Goal: Transaction & Acquisition: Purchase product/service

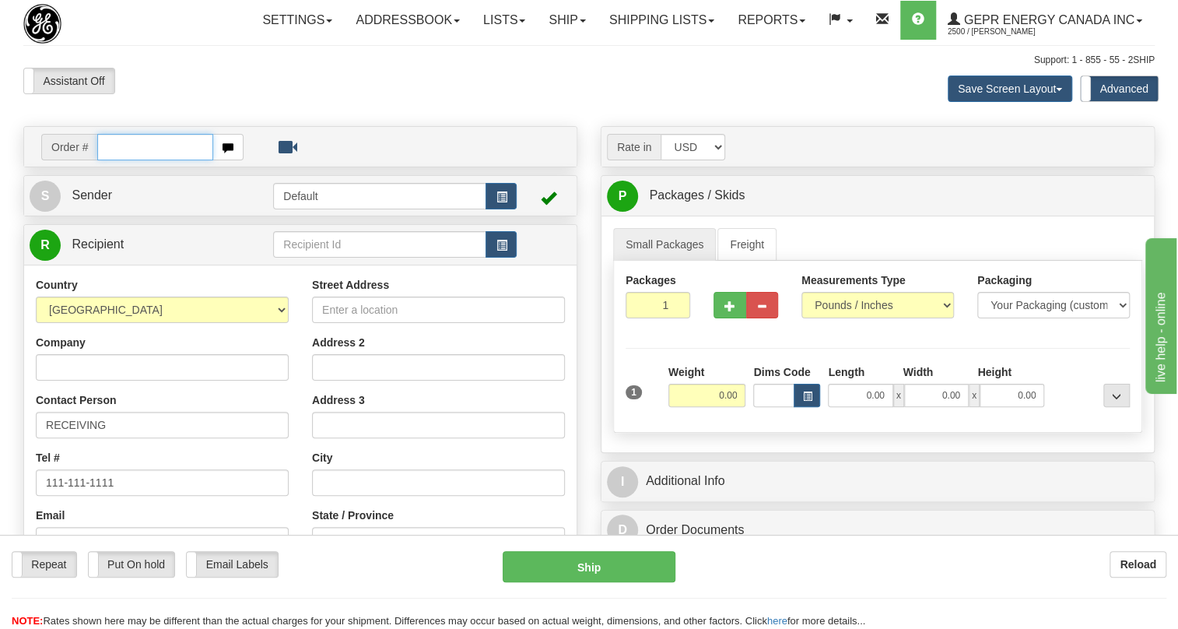
click at [113, 160] on input "text" at bounding box center [155, 147] width 116 height 26
paste input "0086705987"
click at [119, 160] on input "0086705987" at bounding box center [155, 147] width 116 height 26
type input "86705987"
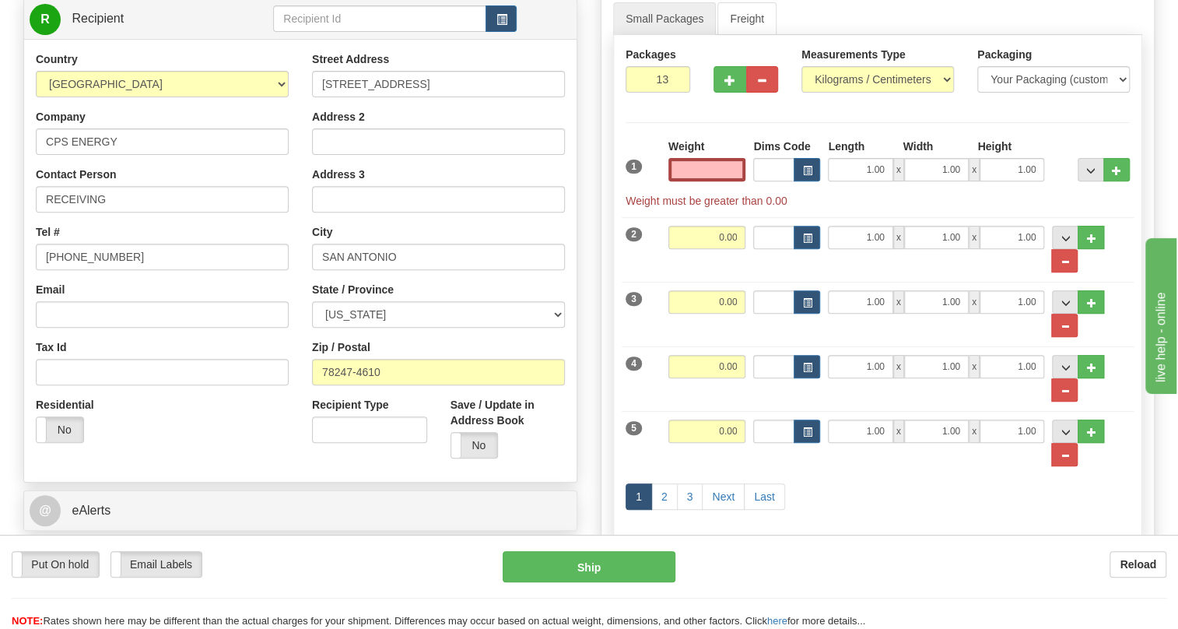
scroll to position [282, 0]
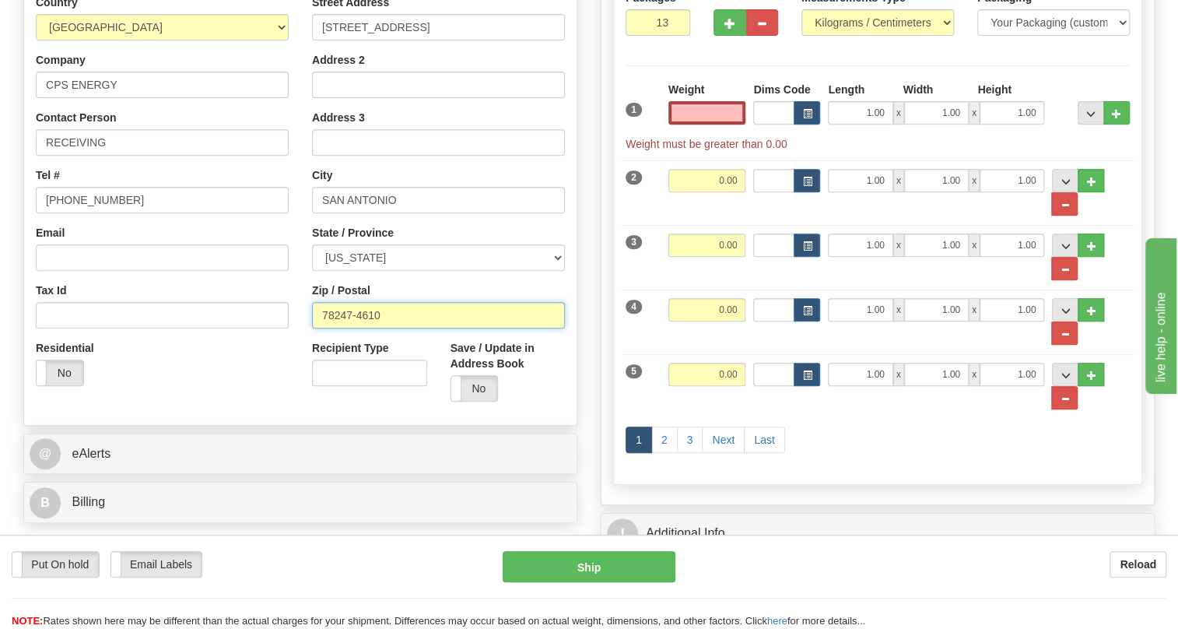
type input "0.00"
drag, startPoint x: 384, startPoint y: 356, endPoint x: 308, endPoint y: 358, distance: 76.3
click at [308, 358] on div "Street Address 17281 Green Mountain Rd Address 2 Address 3 City SAN ANTONIO Sta…" at bounding box center [438, 204] width 276 height 419
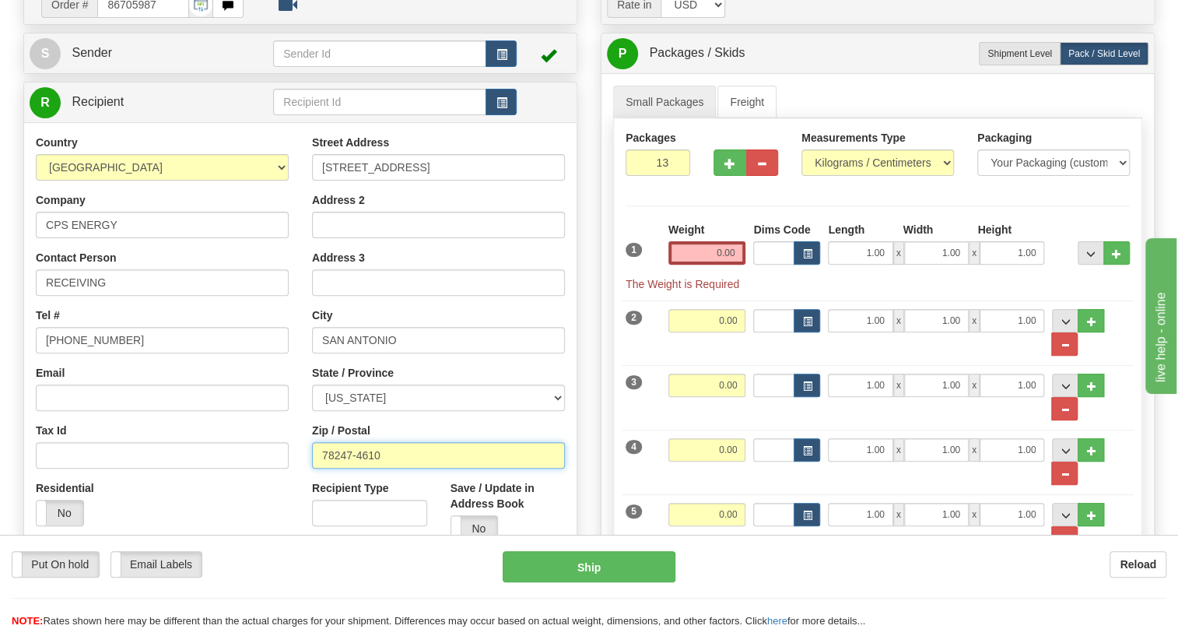
scroll to position [0, 0]
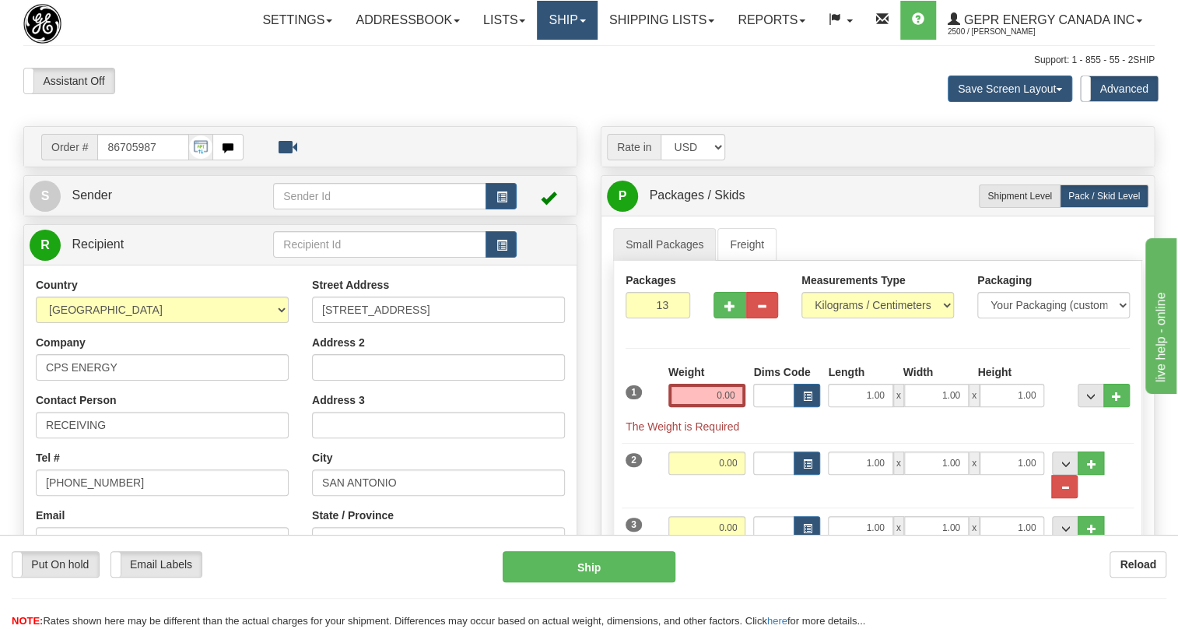
click at [570, 22] on link "Ship" at bounding box center [567, 20] width 60 height 39
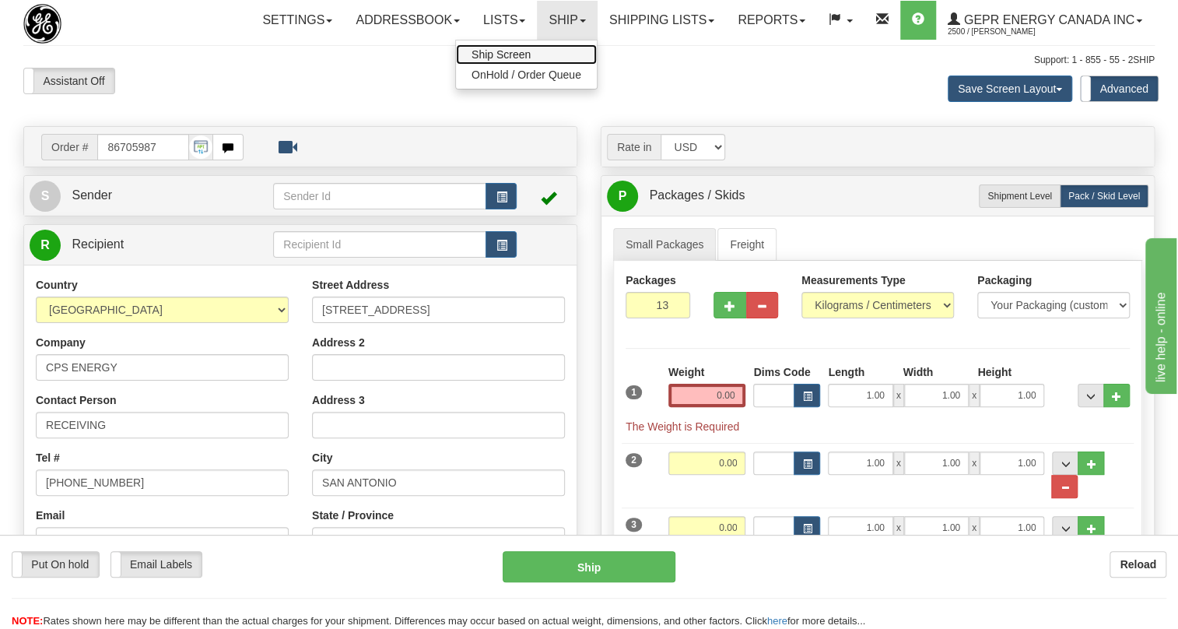
click at [513, 51] on span "Ship Screen" at bounding box center [501, 54] width 59 height 12
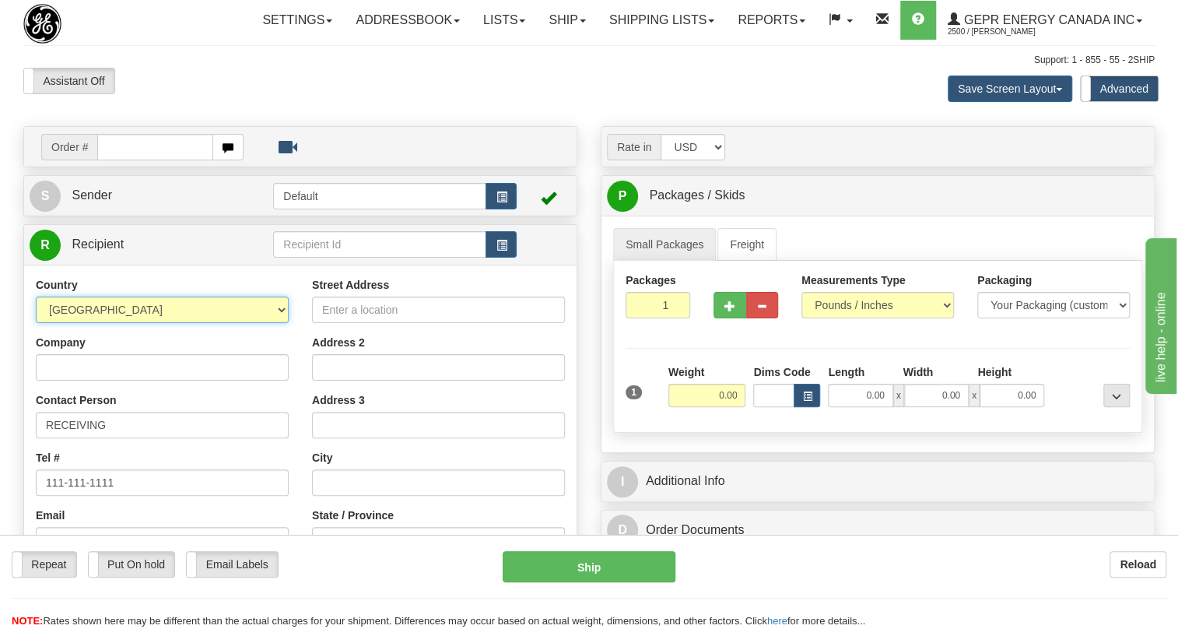
click at [261, 323] on select "[GEOGRAPHIC_DATA] [GEOGRAPHIC_DATA] [GEOGRAPHIC_DATA] [GEOGRAPHIC_DATA] [US_STA…" at bounding box center [162, 309] width 253 height 26
select select "US"
click at [36, 323] on select "[GEOGRAPHIC_DATA] [GEOGRAPHIC_DATA] [GEOGRAPHIC_DATA] [GEOGRAPHIC_DATA] [US_STA…" at bounding box center [162, 309] width 253 height 26
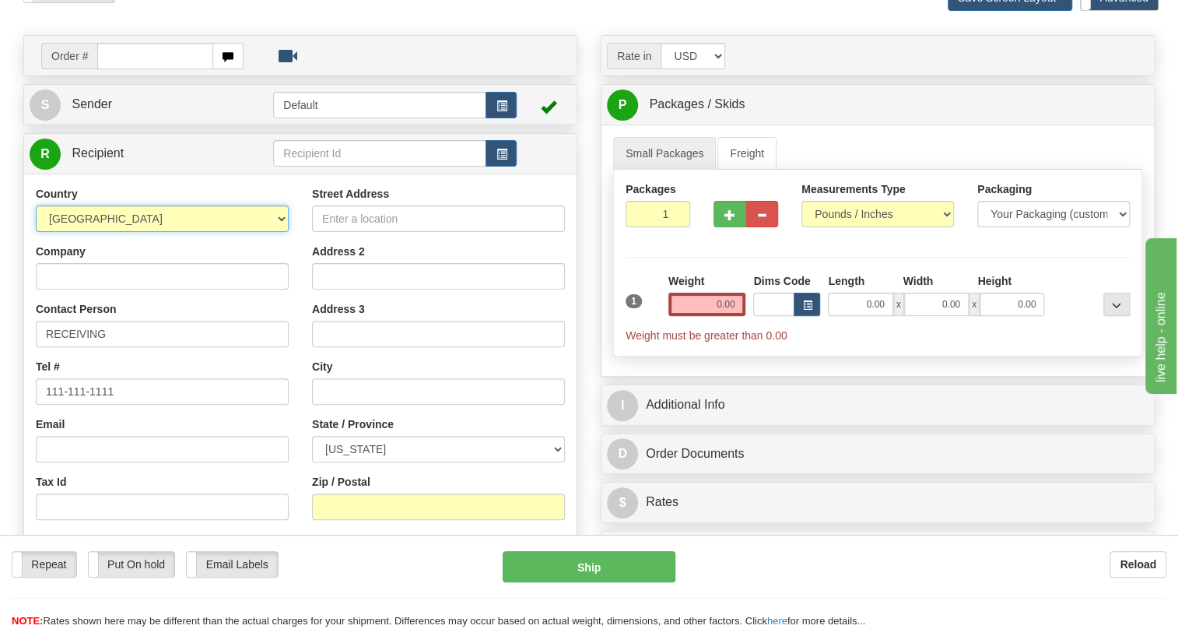
scroll to position [282, 0]
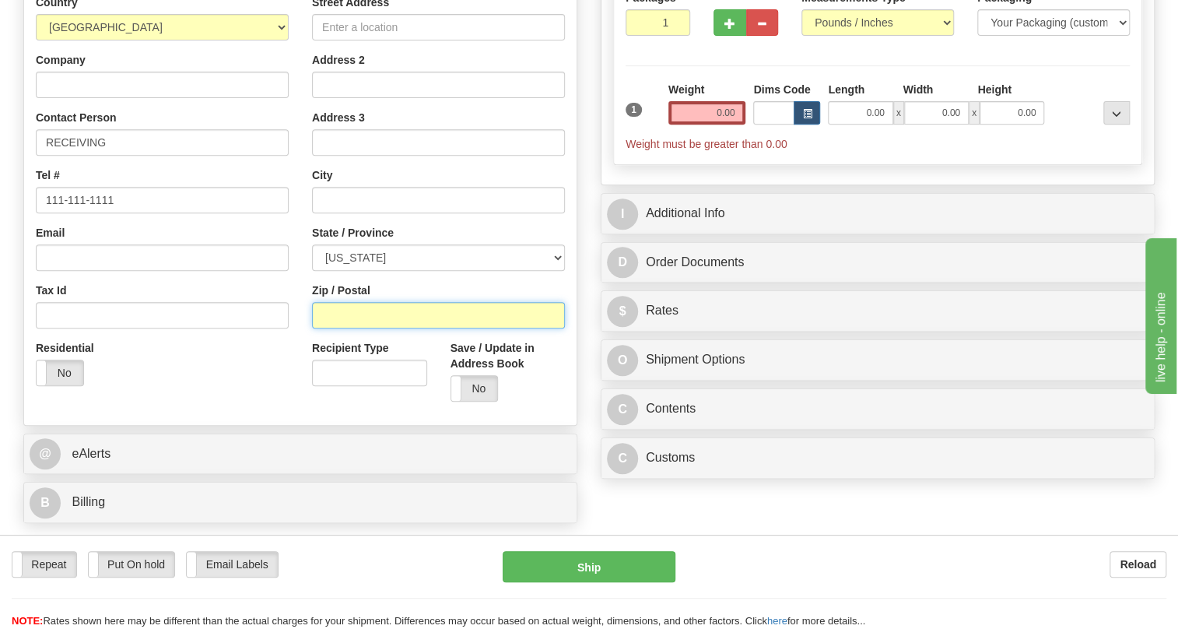
click at [340, 328] on input "Zip / Postal" at bounding box center [438, 315] width 253 height 26
paste input "78247-4610"
type input "78247-4610"
drag, startPoint x: 264, startPoint y: 395, endPoint x: 275, endPoint y: 393, distance: 11.9
click at [263, 396] on div "Residential Yes No" at bounding box center [162, 369] width 276 height 58
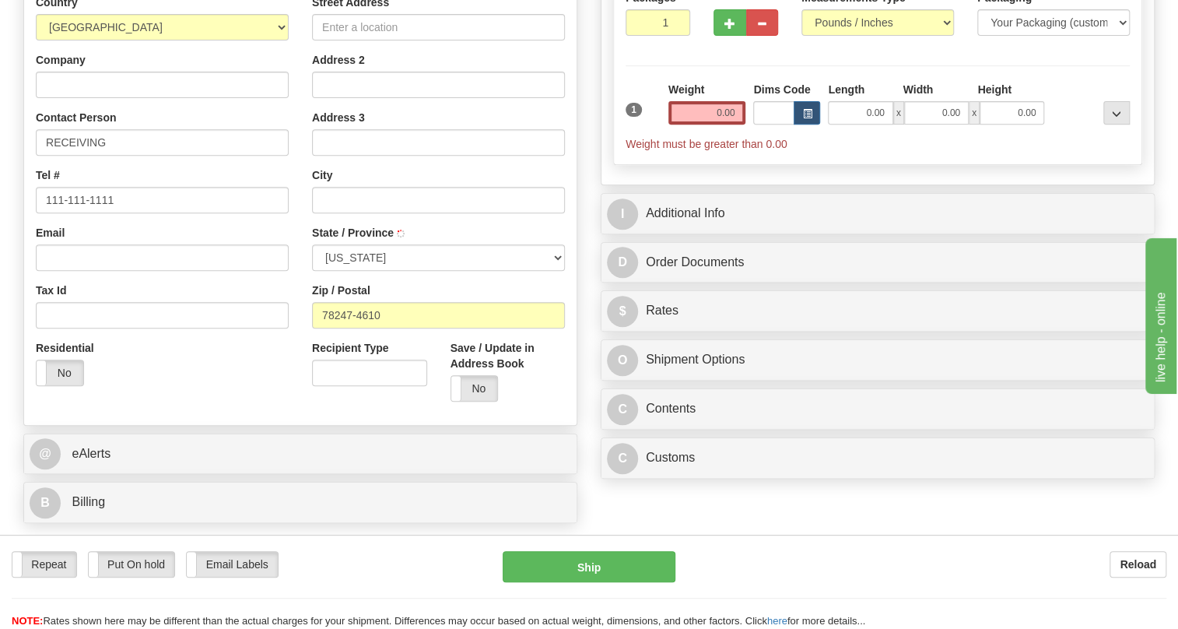
type input "SAN ANTONIO"
select select "[GEOGRAPHIC_DATA]"
click at [47, 156] on input "RECEIVING" at bounding box center [162, 142] width 253 height 26
paste input "Ship attention to [PERSON_NAME]"
click at [103, 156] on input "Ship attention to [PERSON_NAME] RECEIVING" at bounding box center [162, 142] width 253 height 26
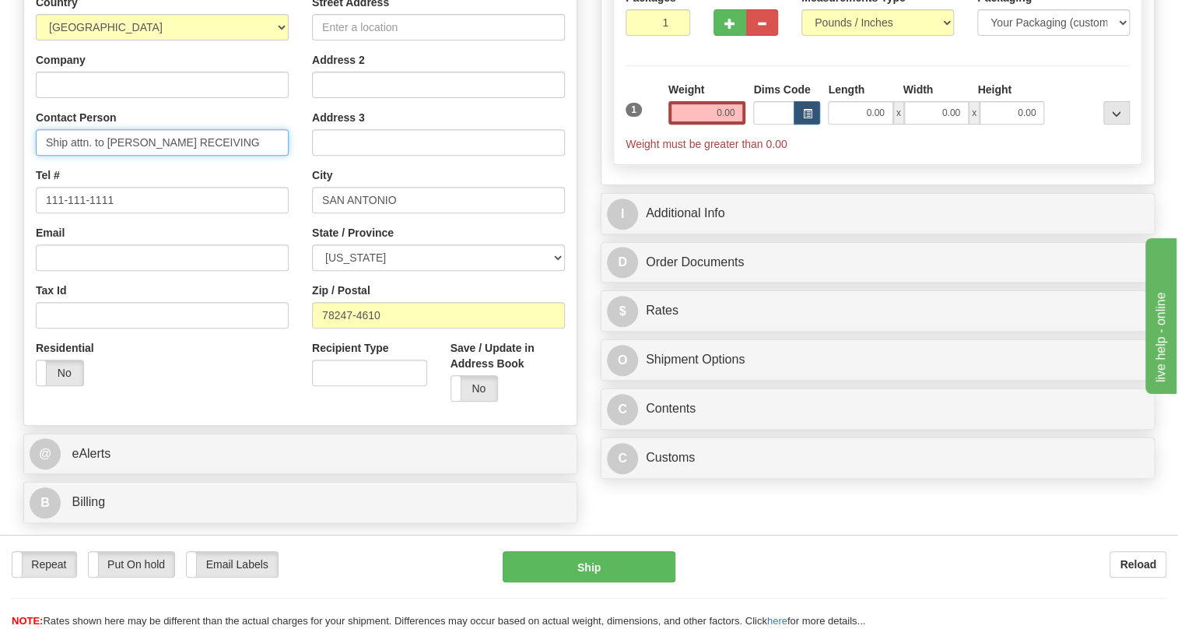
click at [187, 156] on input "Ship attn. to [PERSON_NAME] RECEIVING" at bounding box center [162, 142] width 253 height 26
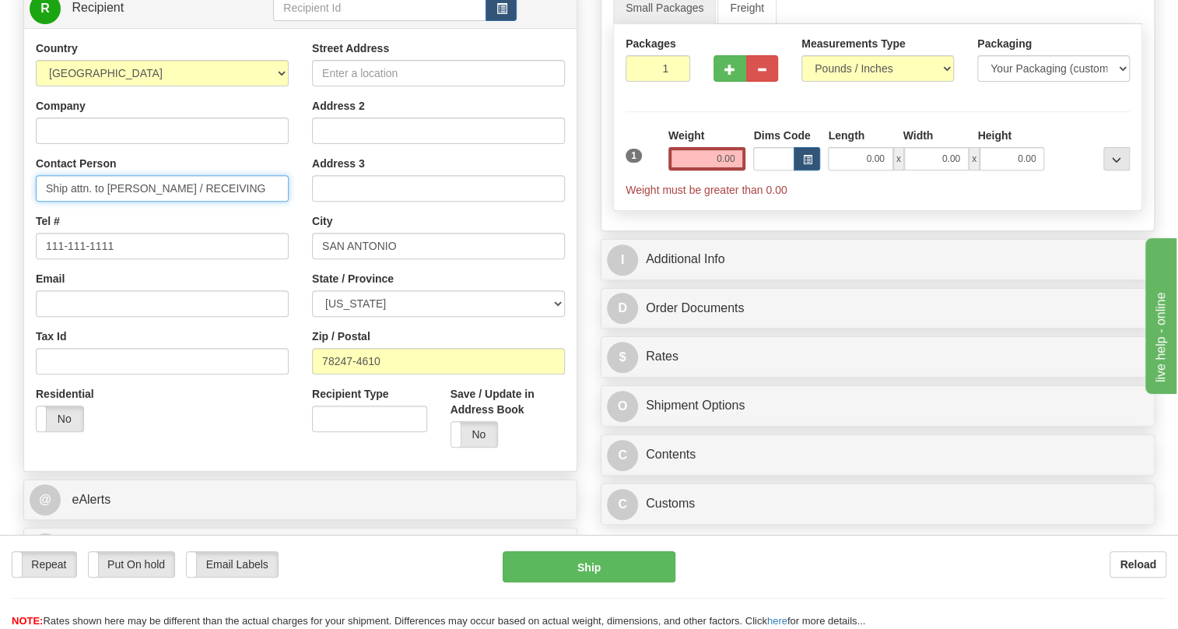
scroll to position [212, 0]
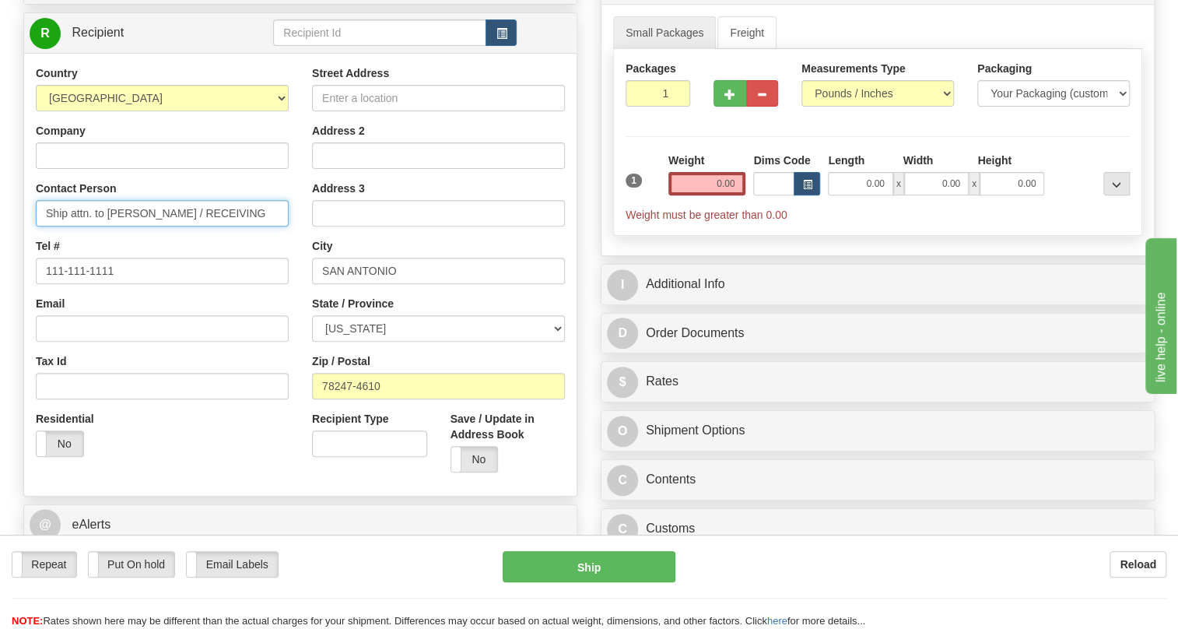
type input "Ship attn. to [PERSON_NAME] / RECEIVING"
click at [692, 195] on input "0.00" at bounding box center [707, 183] width 78 height 23
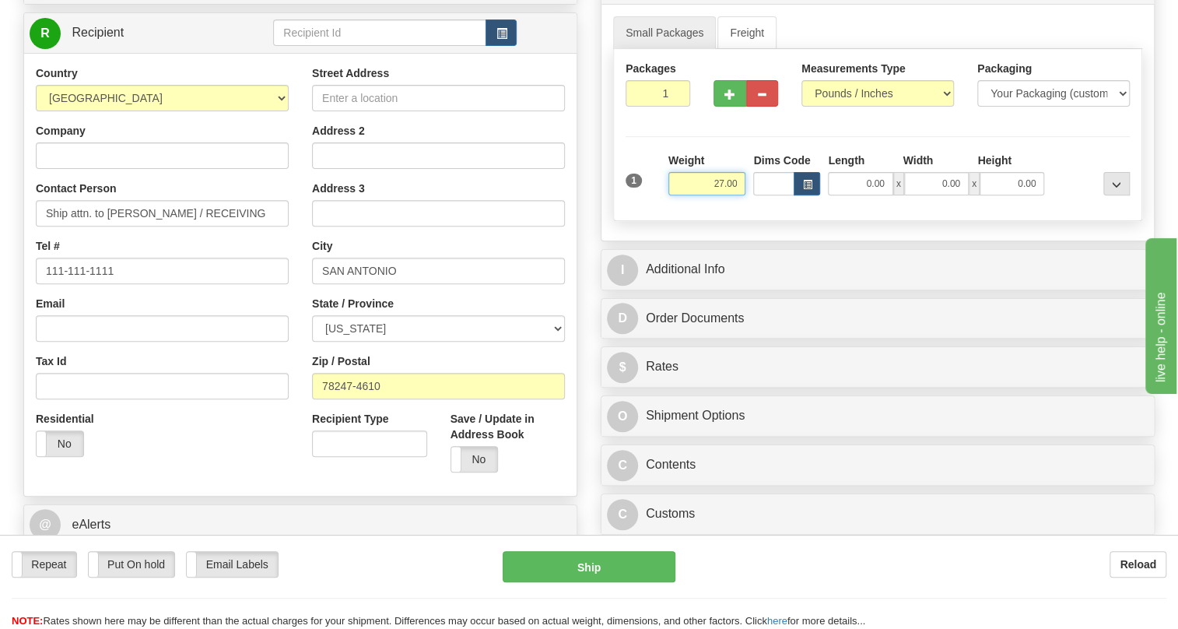
type input "27.00"
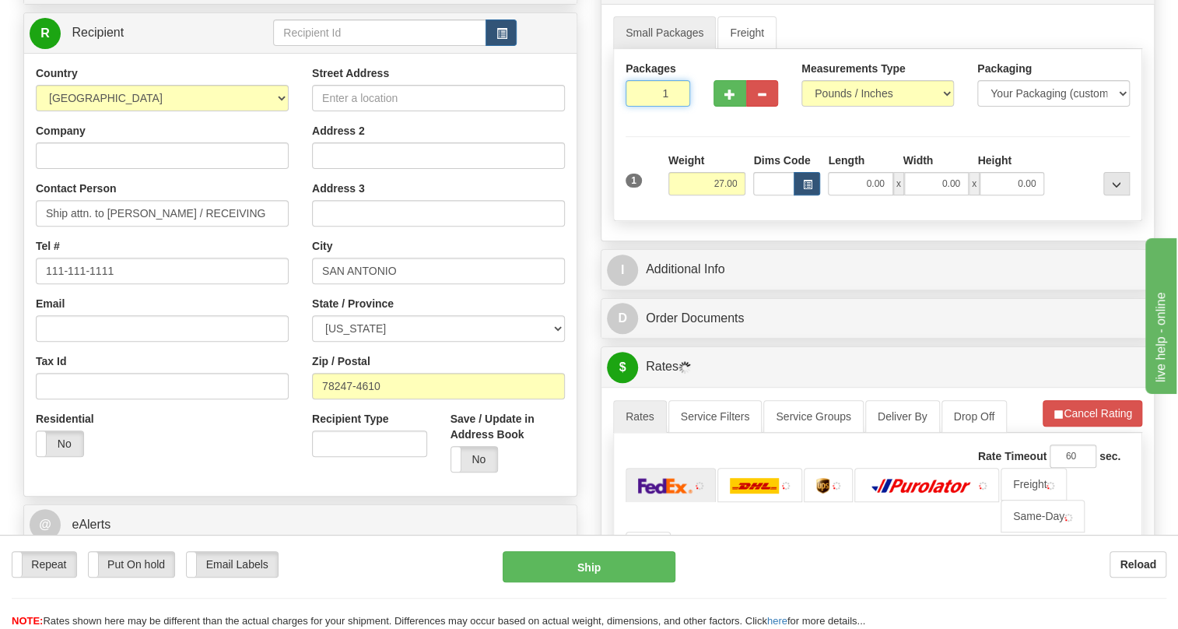
click at [648, 107] on input "1" at bounding box center [658, 93] width 65 height 26
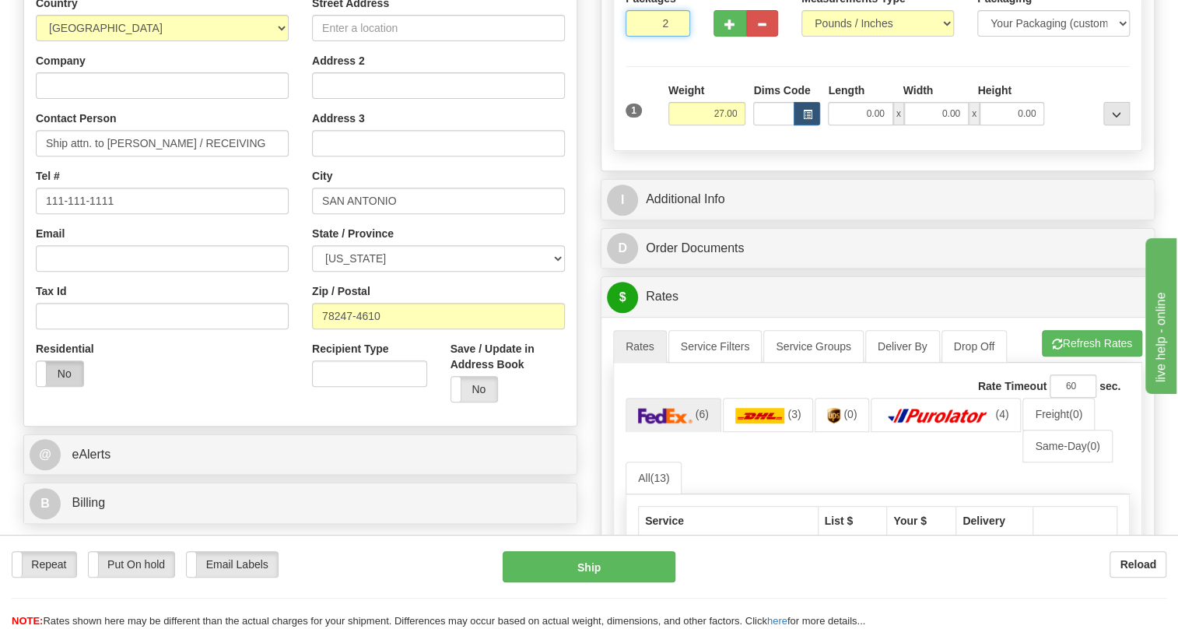
scroll to position [282, 0]
type input "2"
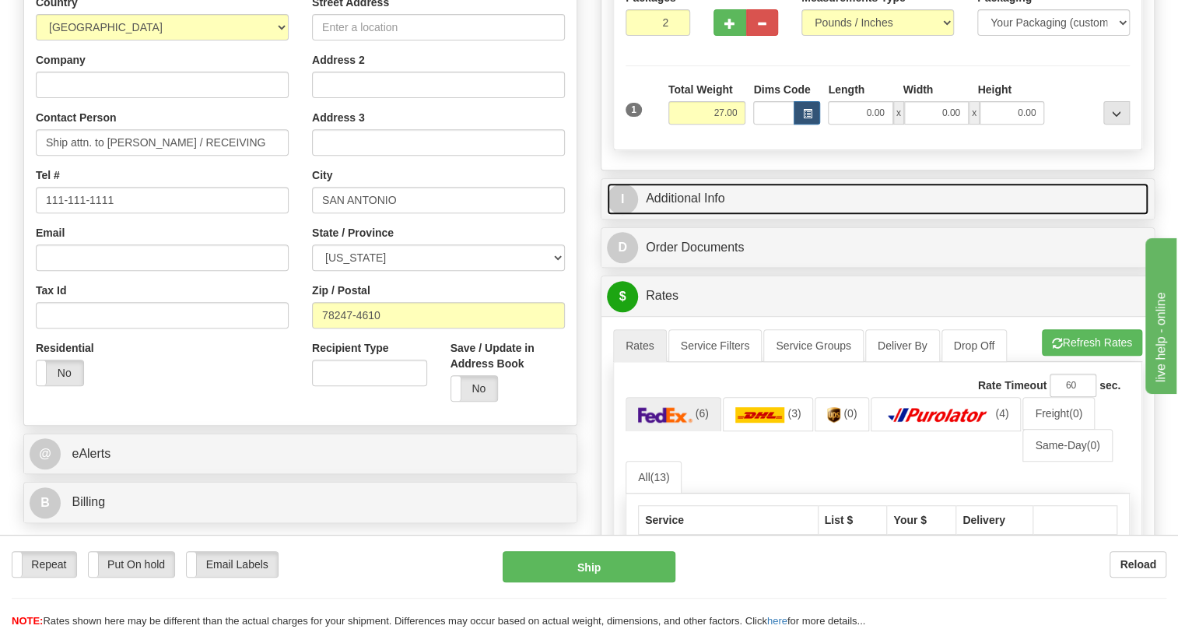
click at [698, 215] on link "I Additional Info" at bounding box center [878, 199] width 542 height 32
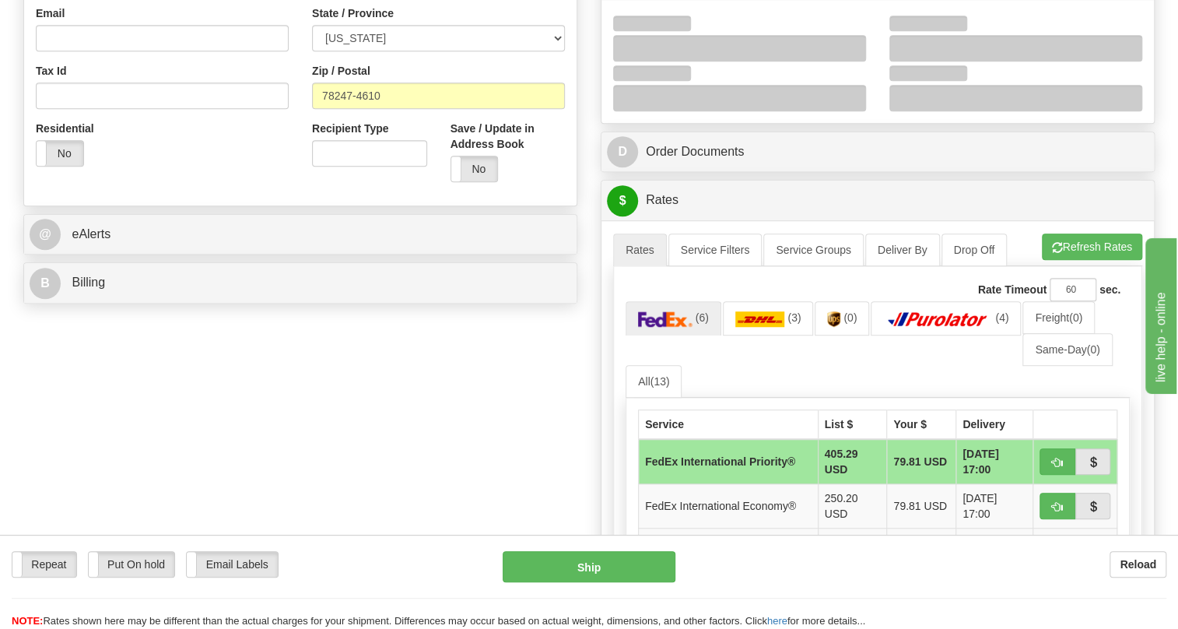
scroll to position [566, 0]
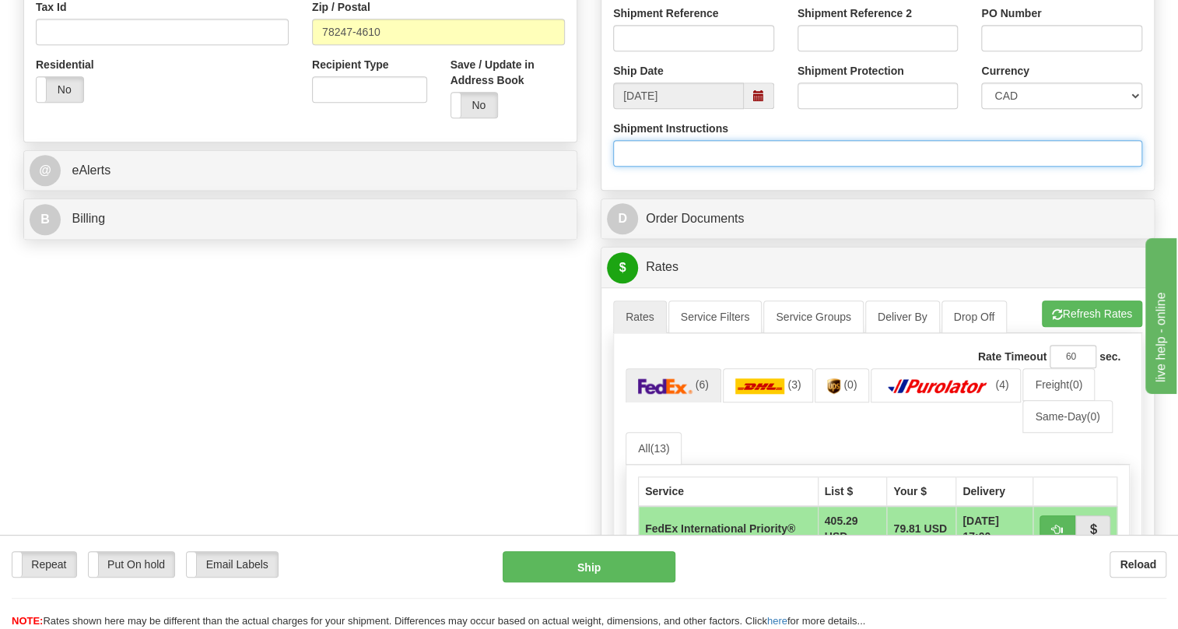
click at [659, 167] on input "Shipment Instructions" at bounding box center [877, 153] width 529 height 26
paste input "Project: Old Hickory (8044816 0070)"
type input "Project: Old Hickory (8044816 0070)"
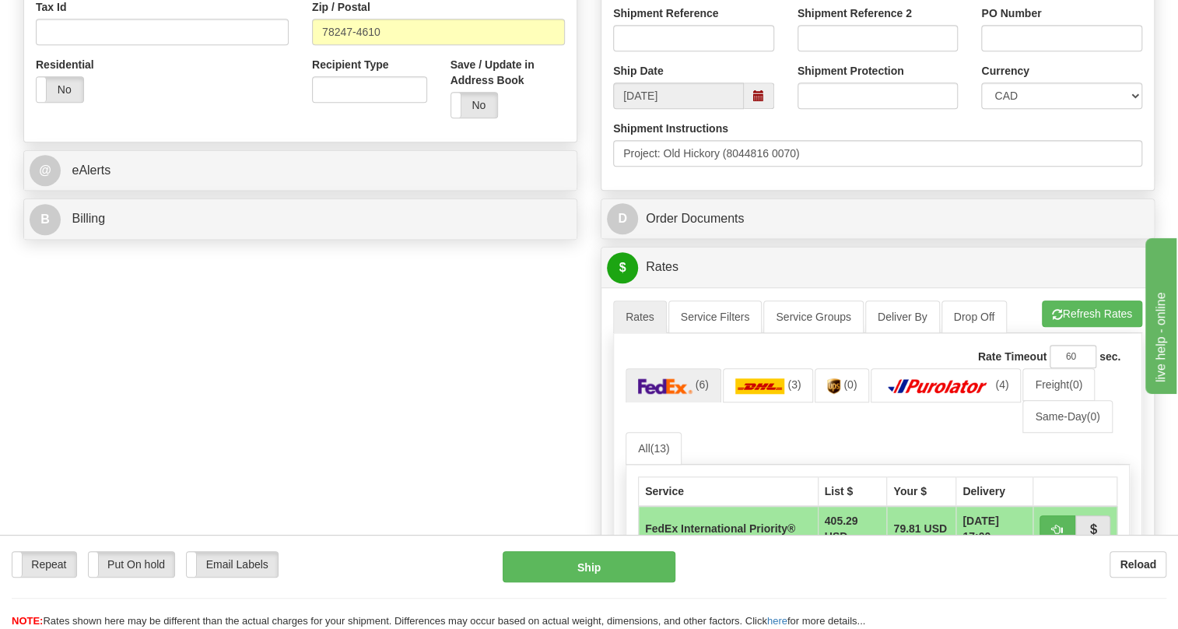
click at [865, 190] on div "Department Code Department Name Shipment Reference Shipment Reference 2 PO Numb…" at bounding box center [877, 62] width 552 height 254
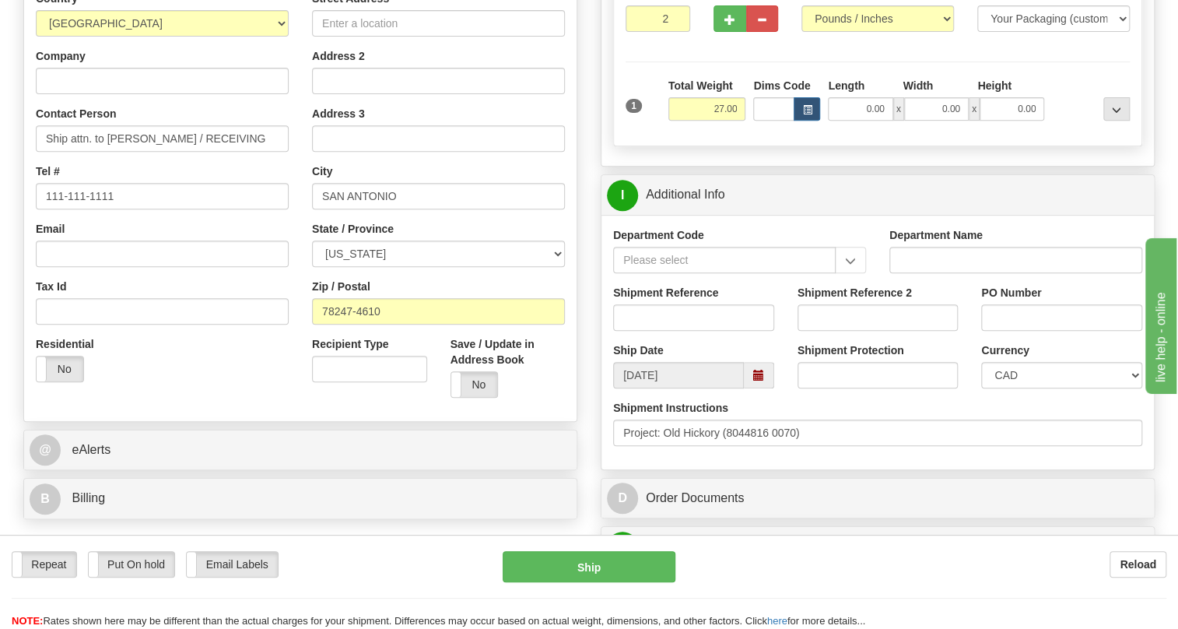
scroll to position [282, 0]
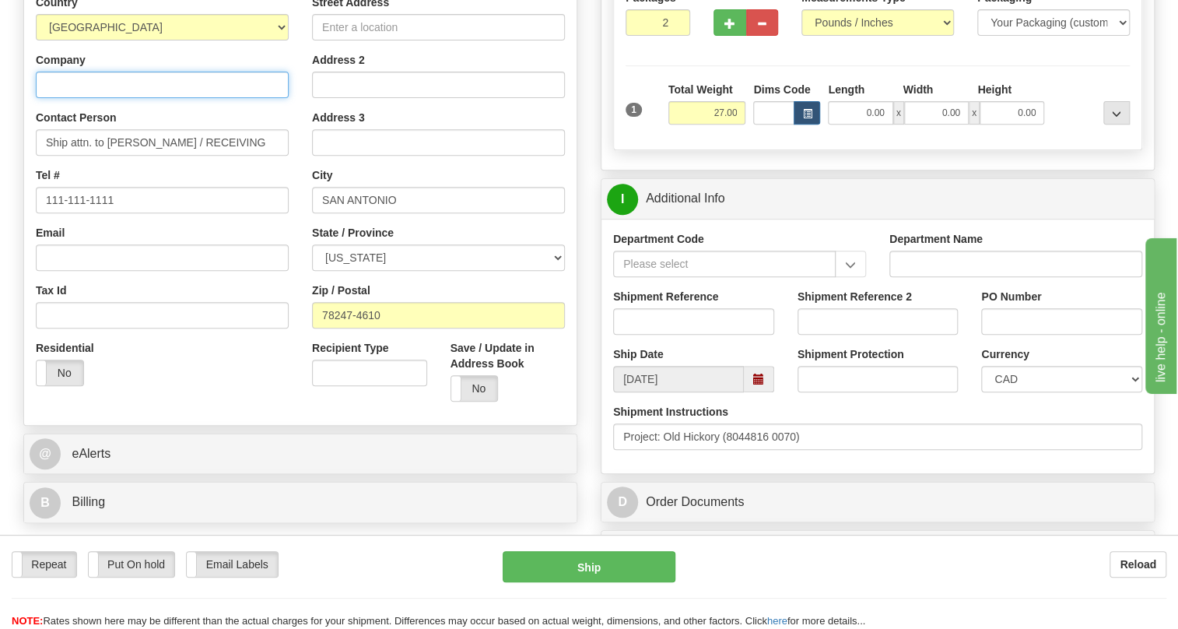
click at [94, 98] on input "Company" at bounding box center [162, 85] width 253 height 26
paste input "CPS ENERGY17281 Green Mountain RdSAN ANTONIO TX 78247-4610 USAContact person:"
drag, startPoint x: 280, startPoint y: 120, endPoint x: 96, endPoint y: 116, distance: 183.7
click at [96, 98] on input "CPS ENERGY17281 Green Mountain RdSAN ANTONIO TX 78247-4610 USAContact person:" at bounding box center [162, 85] width 253 height 26
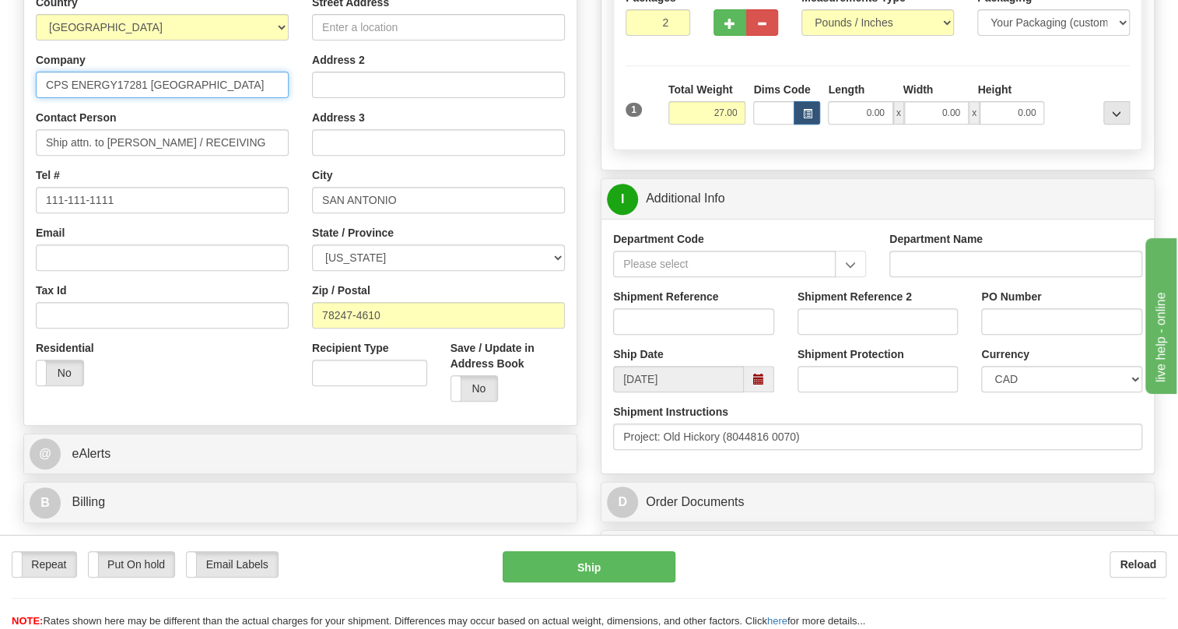
scroll to position [0, 0]
drag, startPoint x: 247, startPoint y: 123, endPoint x: 118, endPoint y: 121, distance: 128.4
click at [118, 98] on input "CPS ENERGY17281 Green Mountain Rd" at bounding box center [162, 85] width 253 height 26
type input "CPS ENERGY"
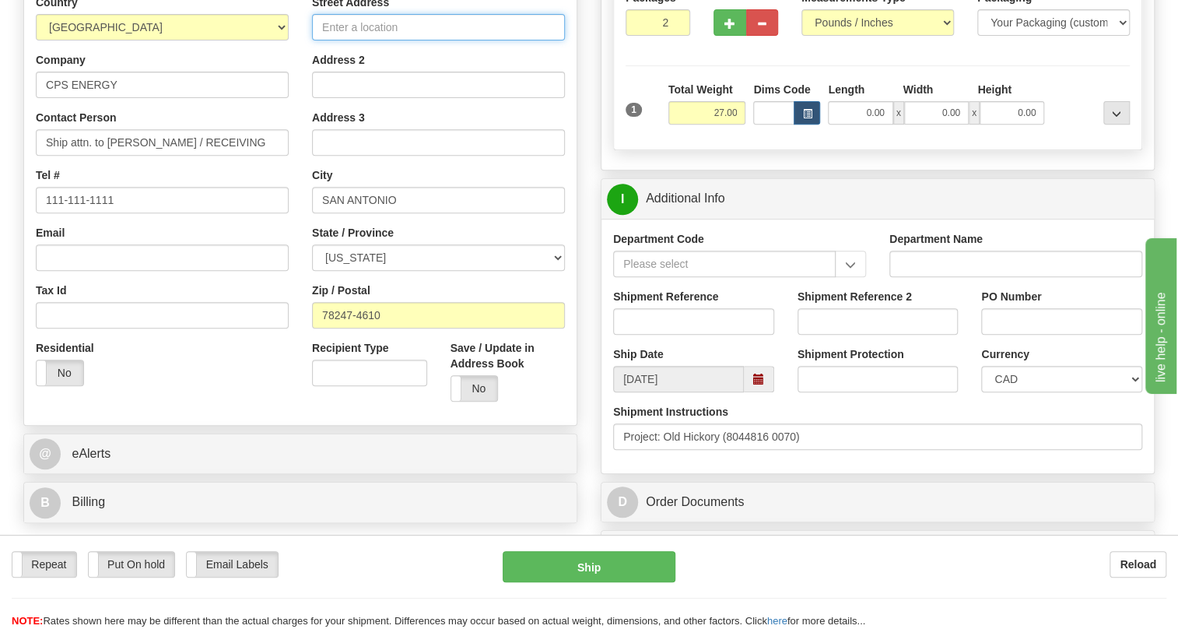
click at [329, 40] on input "Street Address" at bounding box center [438, 27] width 253 height 26
paste input "17281 Green Mountain Rd"
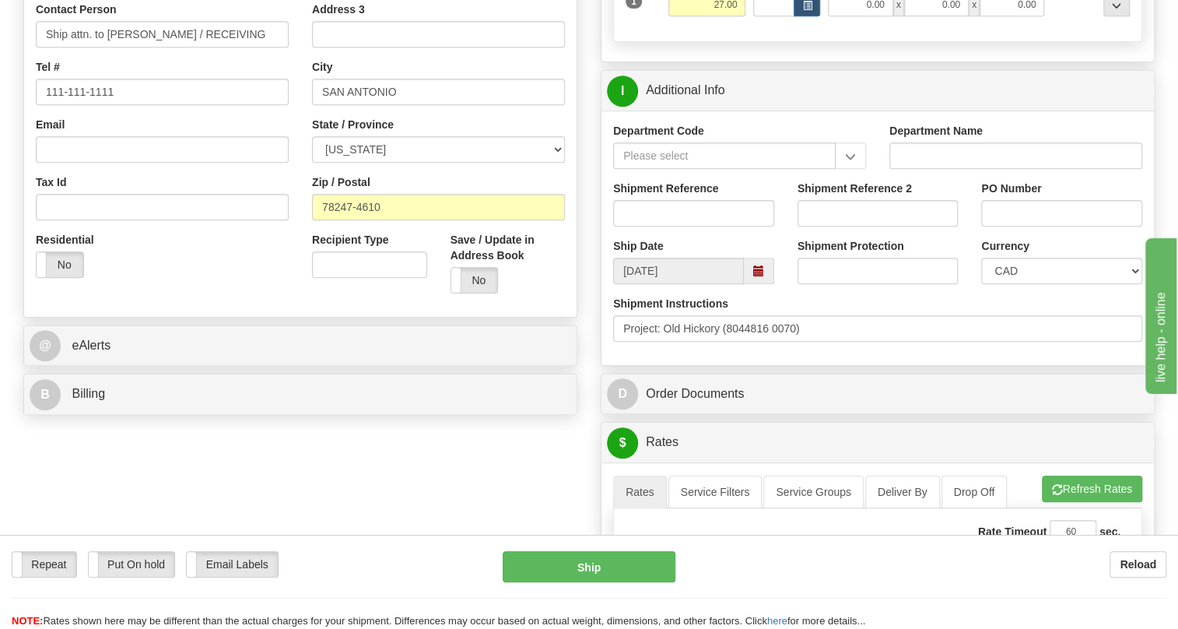
scroll to position [424, 0]
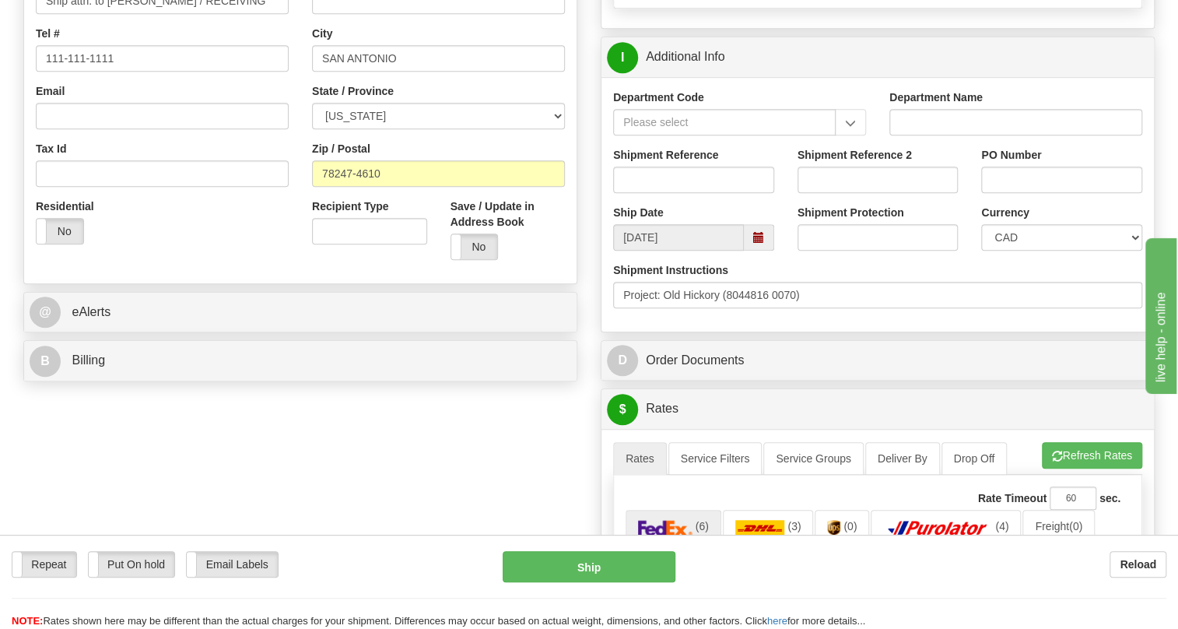
type input "17281 Green Mountain Rd"
click at [98, 72] on input "111-111-1111" at bounding box center [162, 58] width 253 height 26
paste input "210.353.2316"
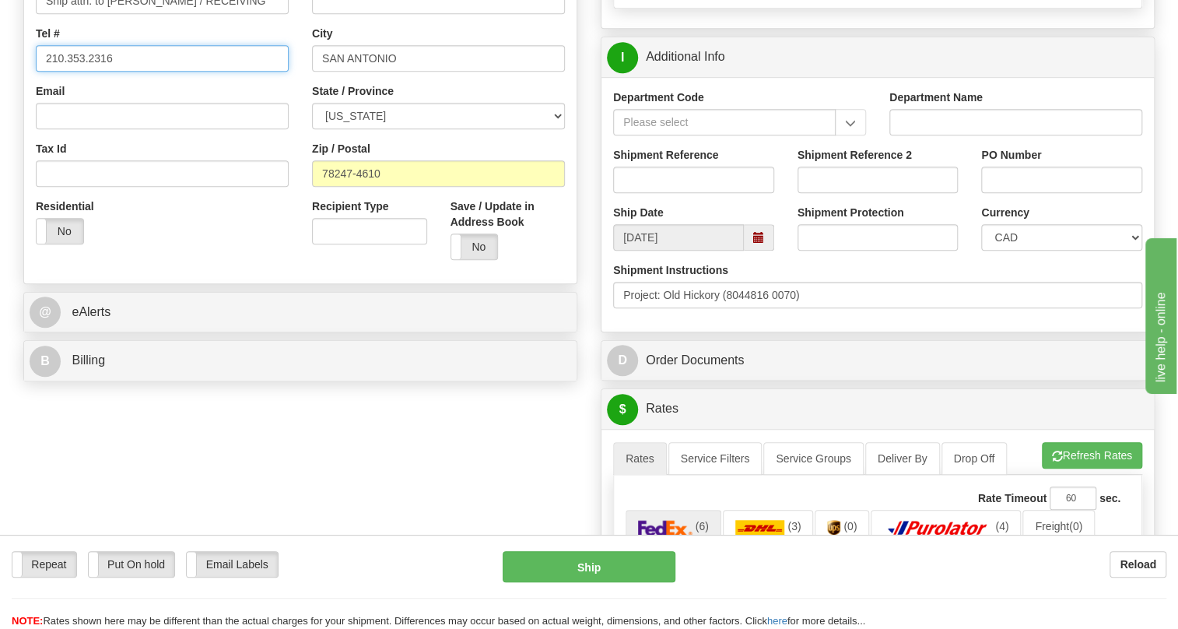
type input "210.353.2316"
click at [237, 129] on div "Email" at bounding box center [162, 106] width 253 height 46
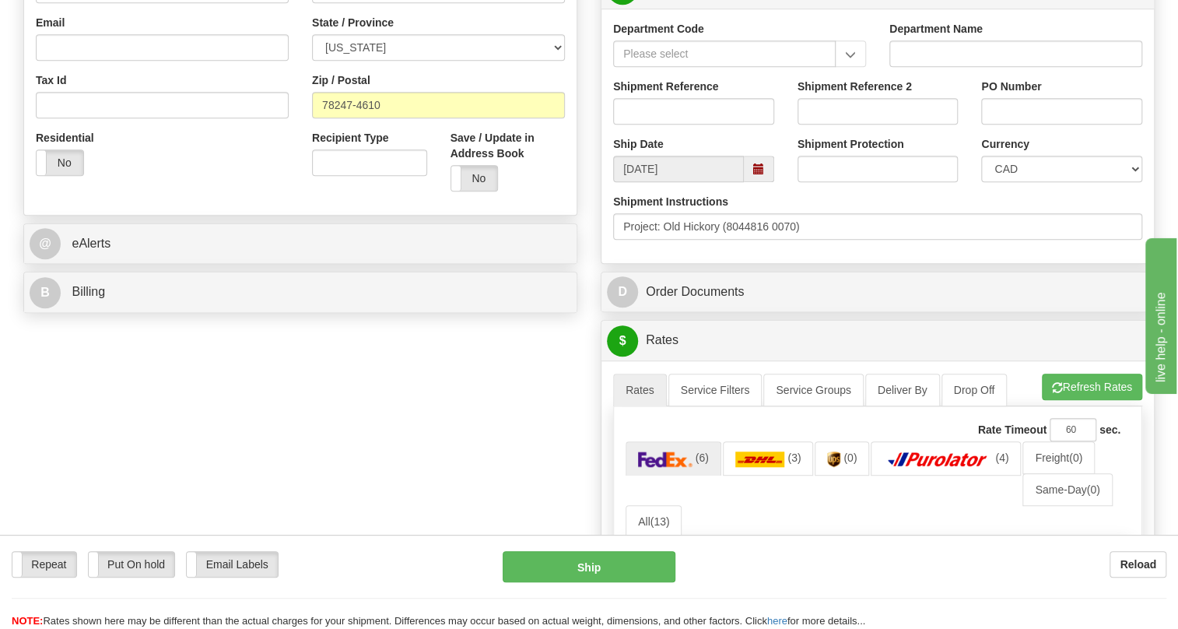
scroll to position [495, 0]
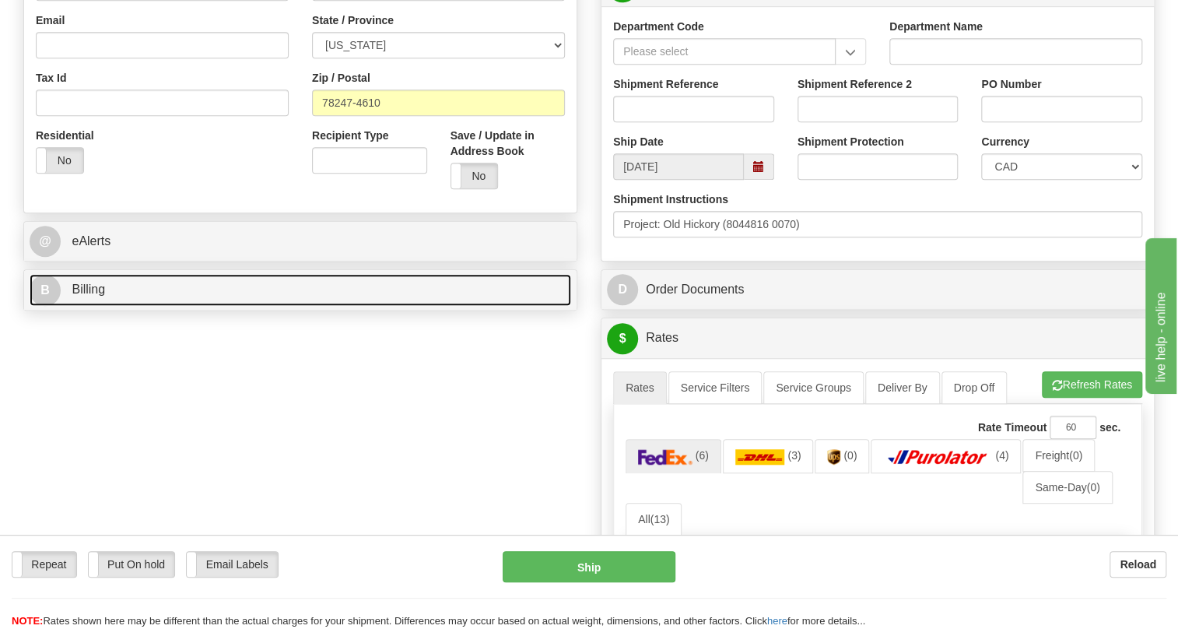
click at [94, 296] on span "Billing" at bounding box center [88, 288] width 33 height 13
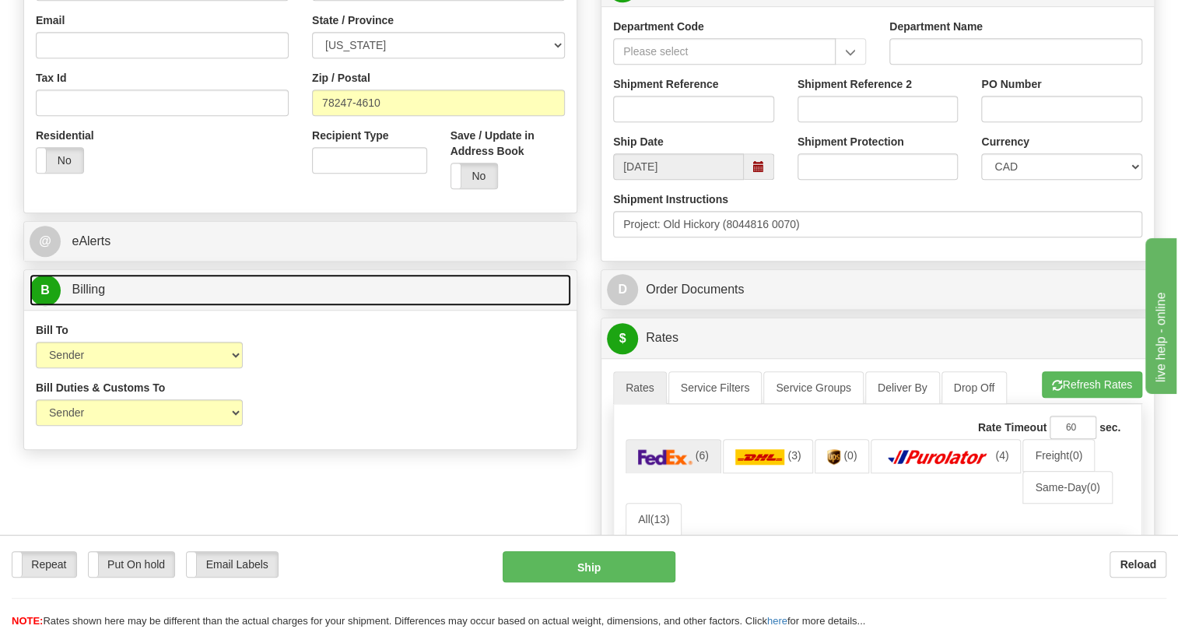
click at [94, 296] on span "Billing" at bounding box center [88, 288] width 33 height 13
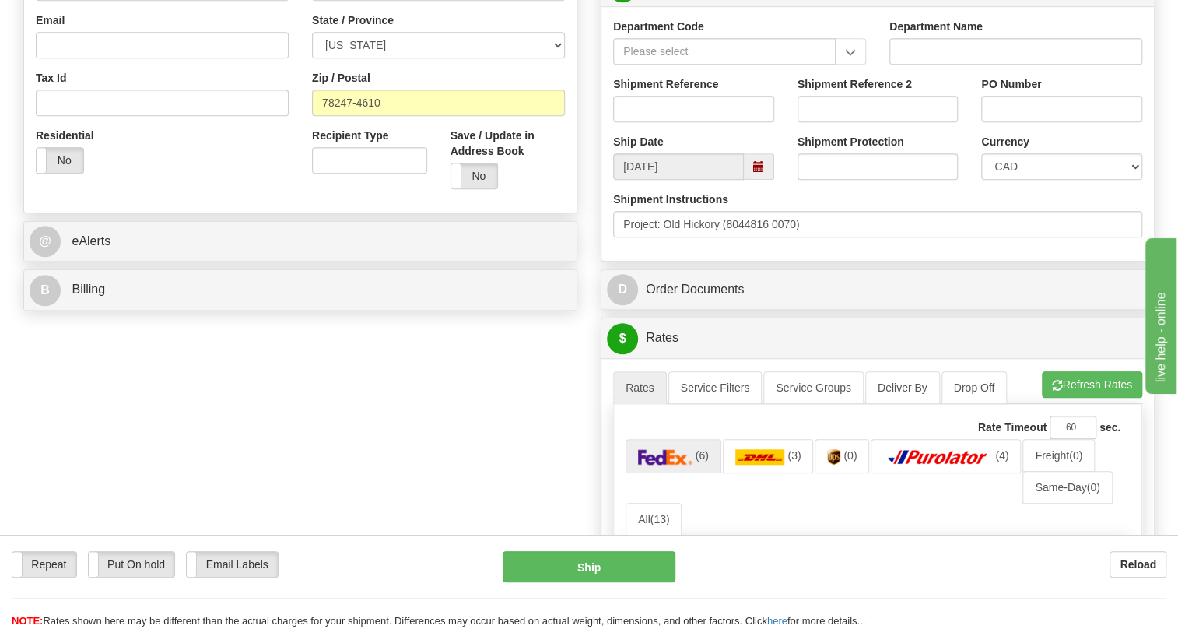
scroll to position [424, 0]
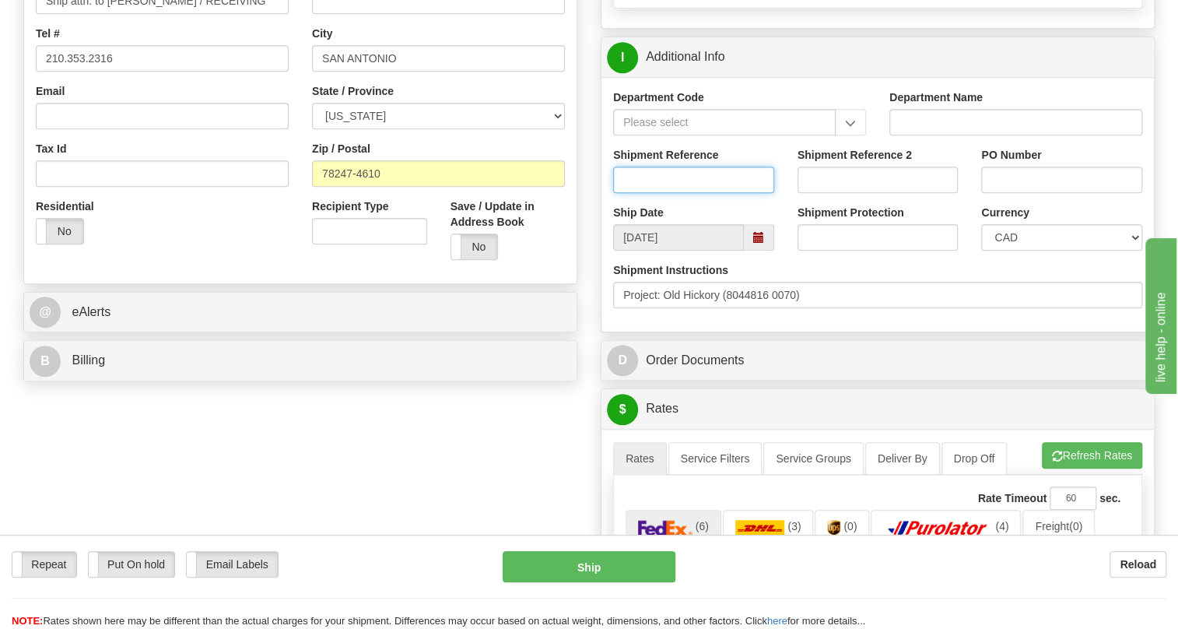
click at [623, 193] on input "Shipment Reference" at bounding box center [693, 180] width 161 height 26
paste input "210.353.2316"
drag, startPoint x: 701, startPoint y: 212, endPoint x: 609, endPoint y: 210, distance: 91.8
click at [609, 205] on div "Shipment Reference 210.353.2316" at bounding box center [693, 176] width 184 height 58
type input "210.353.2316"
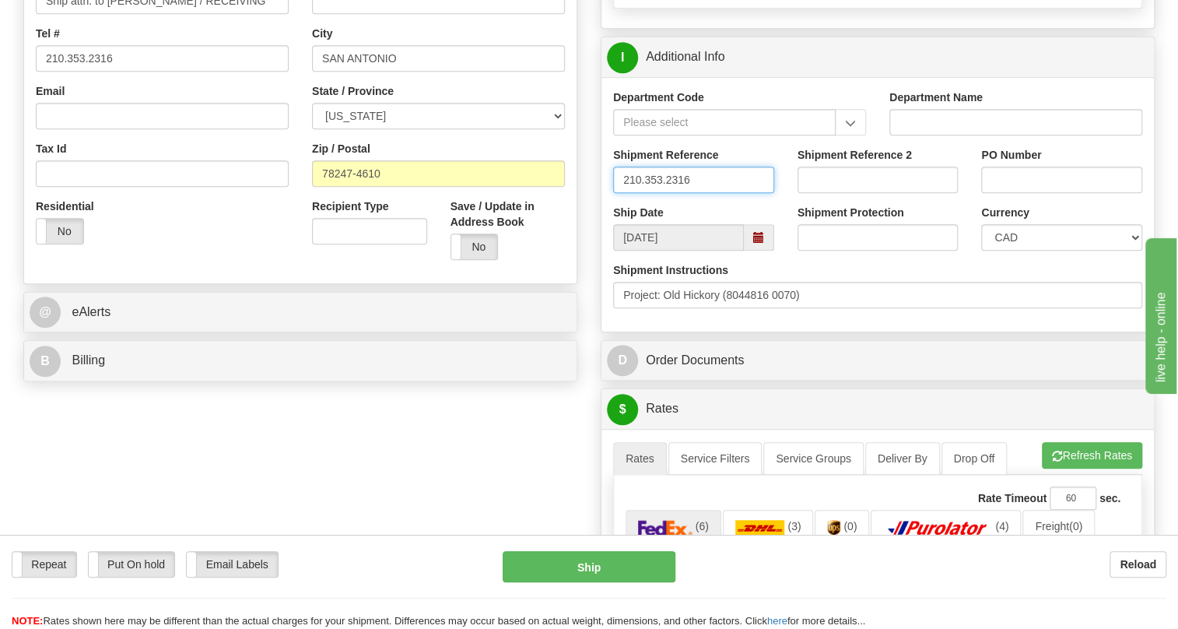
click at [746, 193] on input "210.353.2316" at bounding box center [693, 180] width 161 height 26
click at [1013, 193] on input "PO Number" at bounding box center [1061, 180] width 161 height 26
type input "2213399"
drag, startPoint x: 699, startPoint y: 211, endPoint x: 608, endPoint y: 216, distance: 91.2
click at [608, 205] on div "Shipment Reference 210.353.2316" at bounding box center [693, 176] width 184 height 58
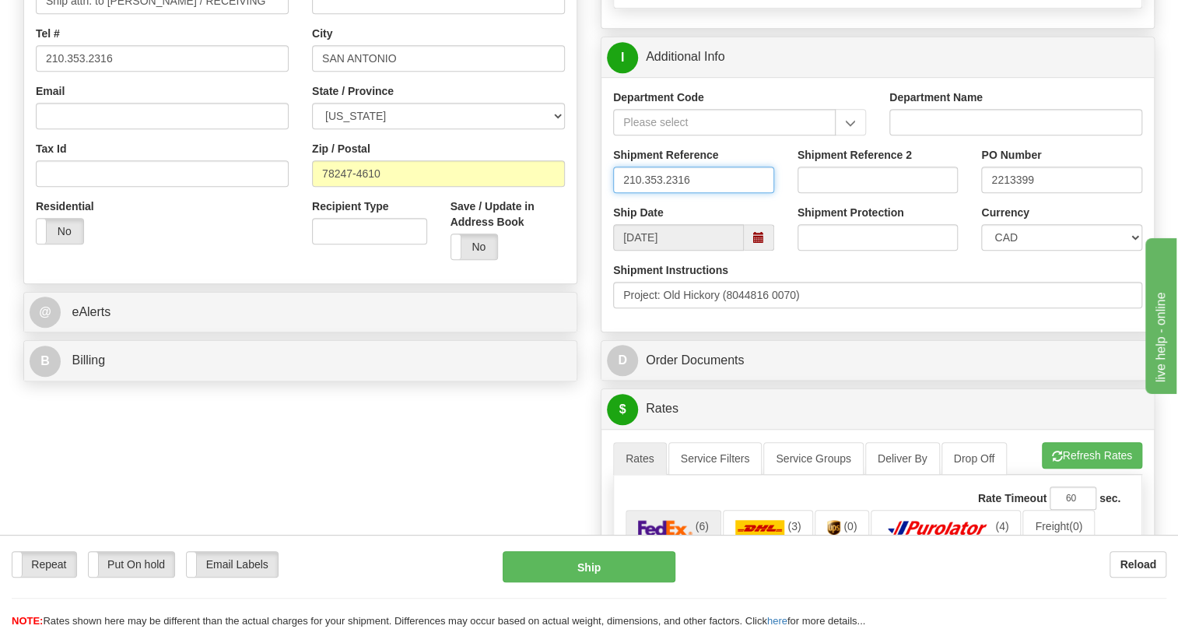
click at [649, 193] on input "210.353.2316" at bounding box center [693, 180] width 161 height 26
paste input "0000515241"
drag, startPoint x: 647, startPoint y: 210, endPoint x: 615, endPoint y: 223, distance: 35.0
click at [615, 193] on input "0000515241" at bounding box center [693, 180] width 161 height 26
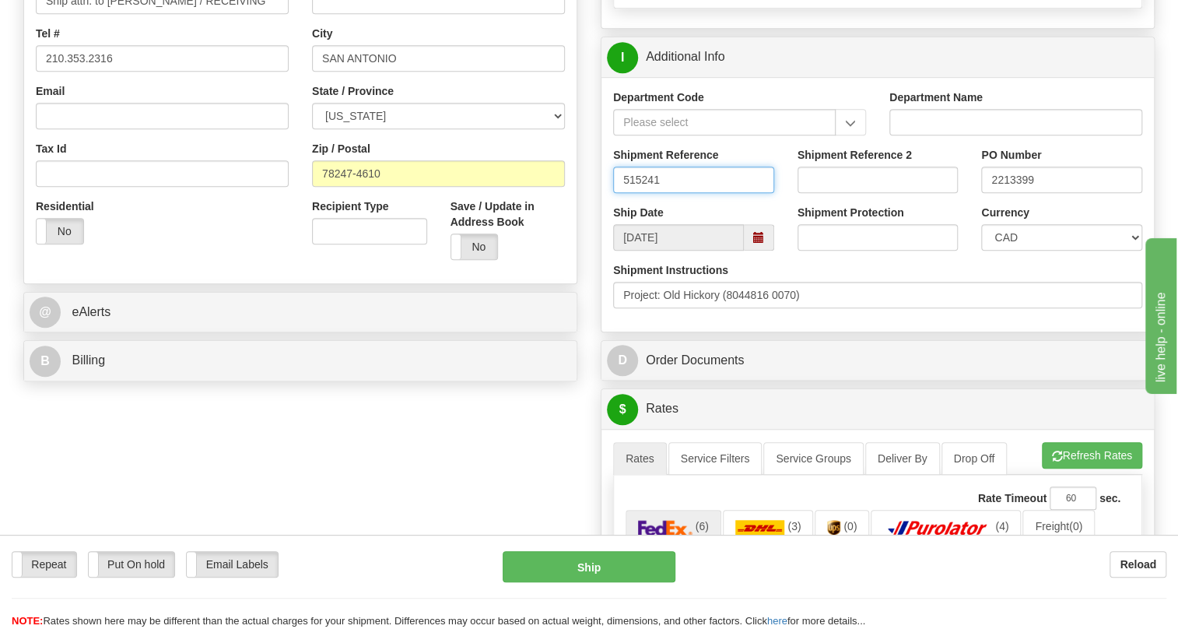
click at [669, 193] on input "515241" at bounding box center [693, 180] width 161 height 26
type input "515241/5399003502"
click at [1048, 251] on select "CAD USD EUR ZAR [PERSON_NAME] ARN AUD AUS AWG BBD BFR BGN BHD BMD BND BRC BRL C…" at bounding box center [1061, 237] width 161 height 26
select select "1"
click at [981, 251] on select "CAD USD EUR ZAR [PERSON_NAME] ARN AUD AUS AWG BBD BFR BGN BHD BMD BND BRC BRL C…" at bounding box center [1061, 237] width 161 height 26
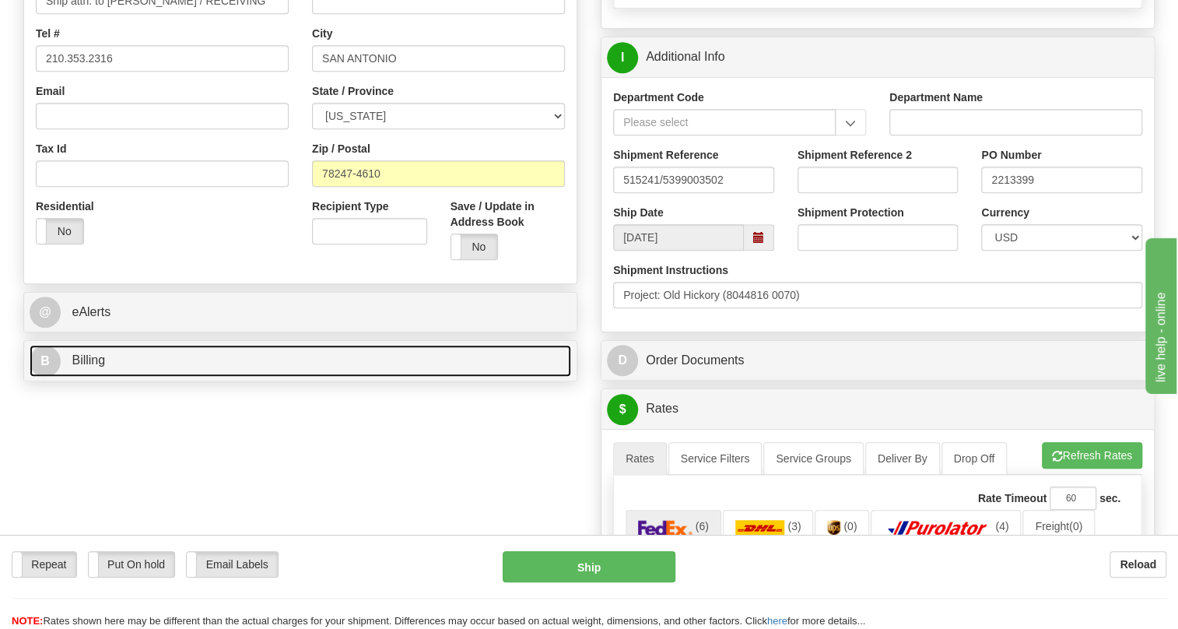
click at [90, 366] on span "Billing" at bounding box center [88, 359] width 33 height 13
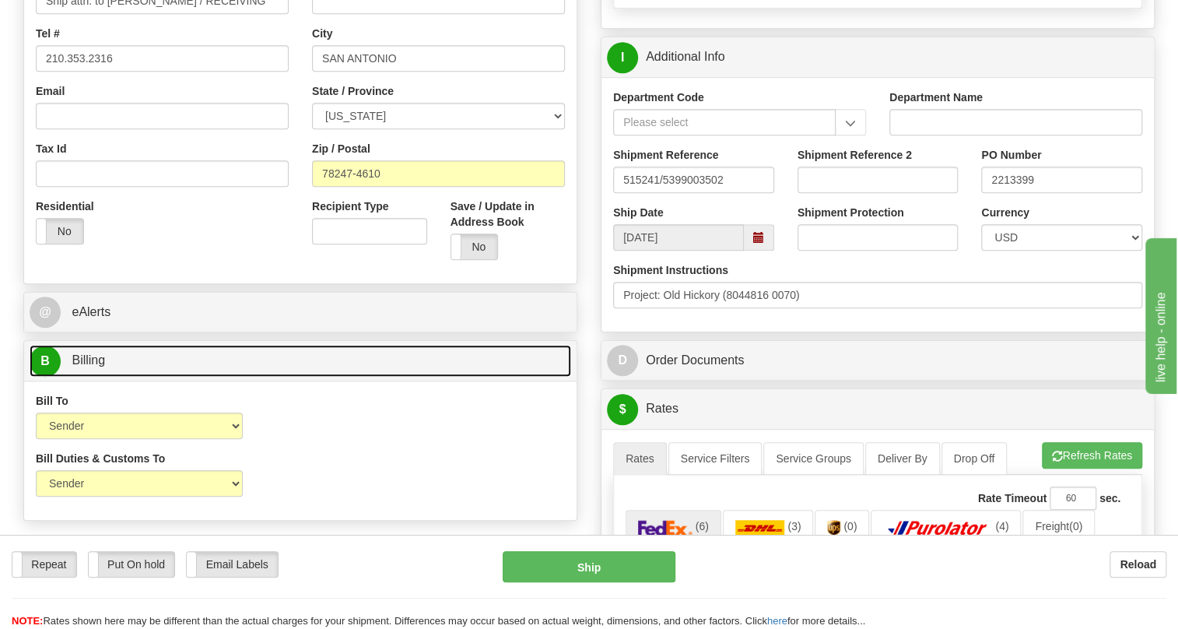
click at [90, 366] on span "Billing" at bounding box center [88, 359] width 33 height 13
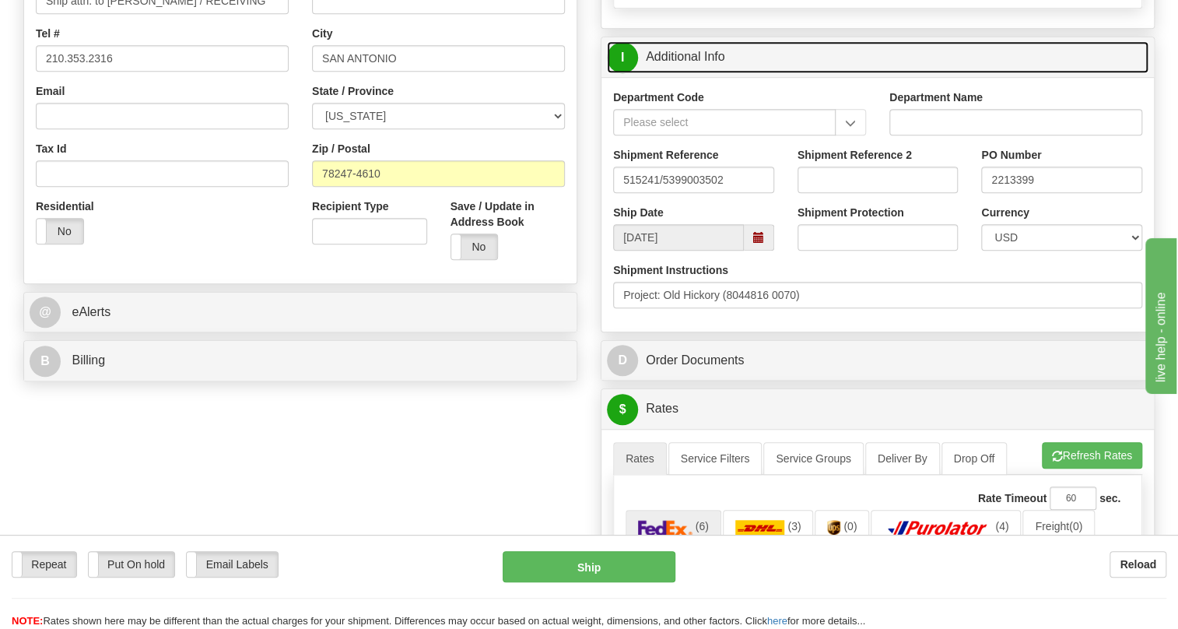
click at [699, 73] on link "I Additional Info" at bounding box center [878, 57] width 542 height 32
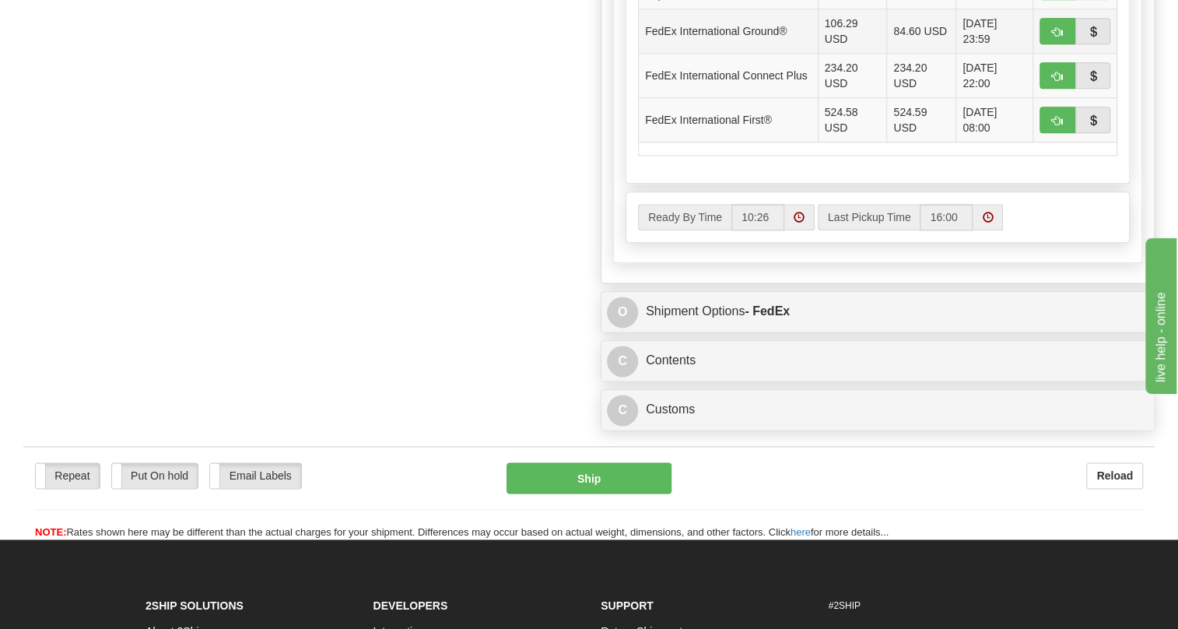
scroll to position [990, 0]
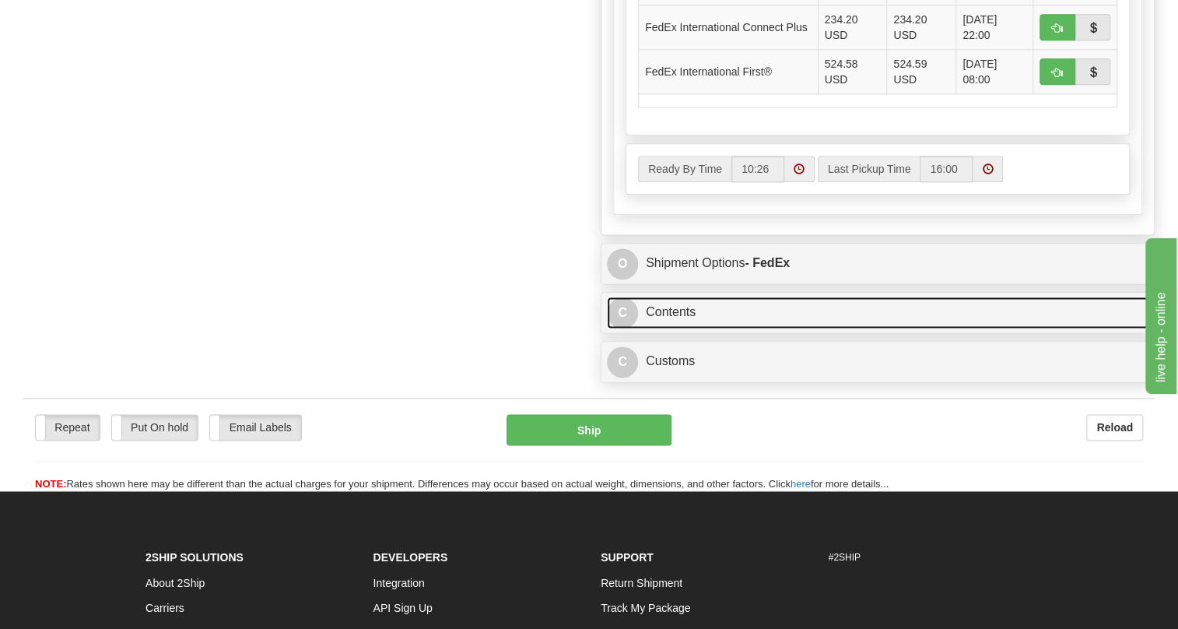
click at [669, 328] on link "C Contents" at bounding box center [878, 312] width 542 height 32
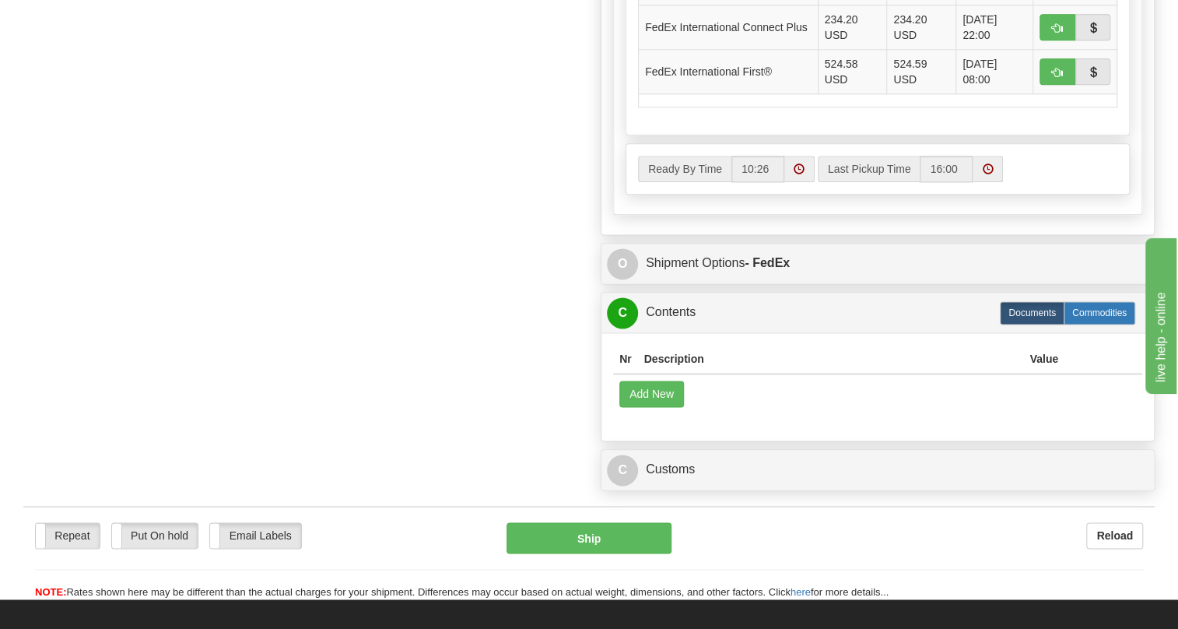
click at [1101, 324] on label "Commodities" at bounding box center [1100, 312] width 72 height 23
radio input "true"
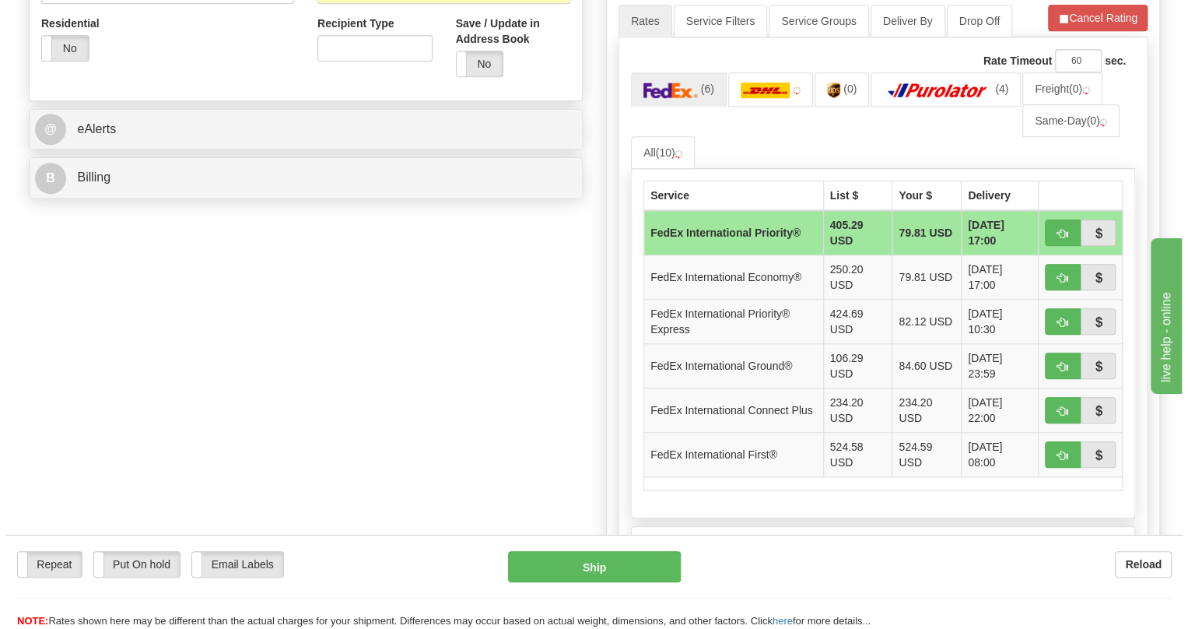
scroll to position [542, 0]
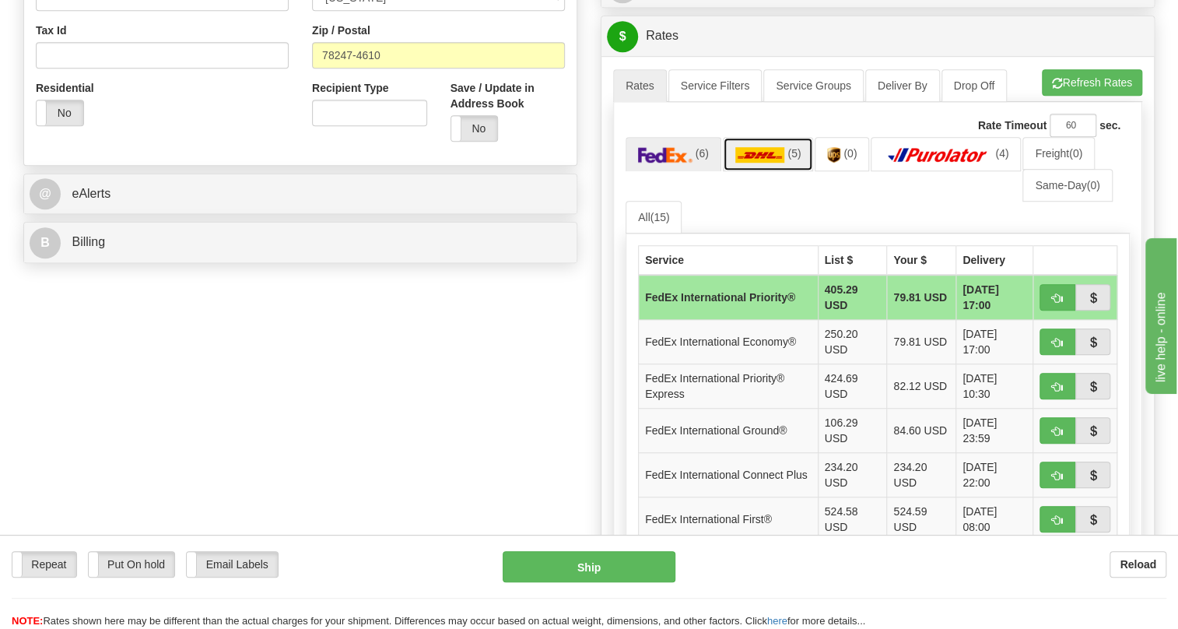
click at [756, 163] on img at bounding box center [760, 155] width 50 height 16
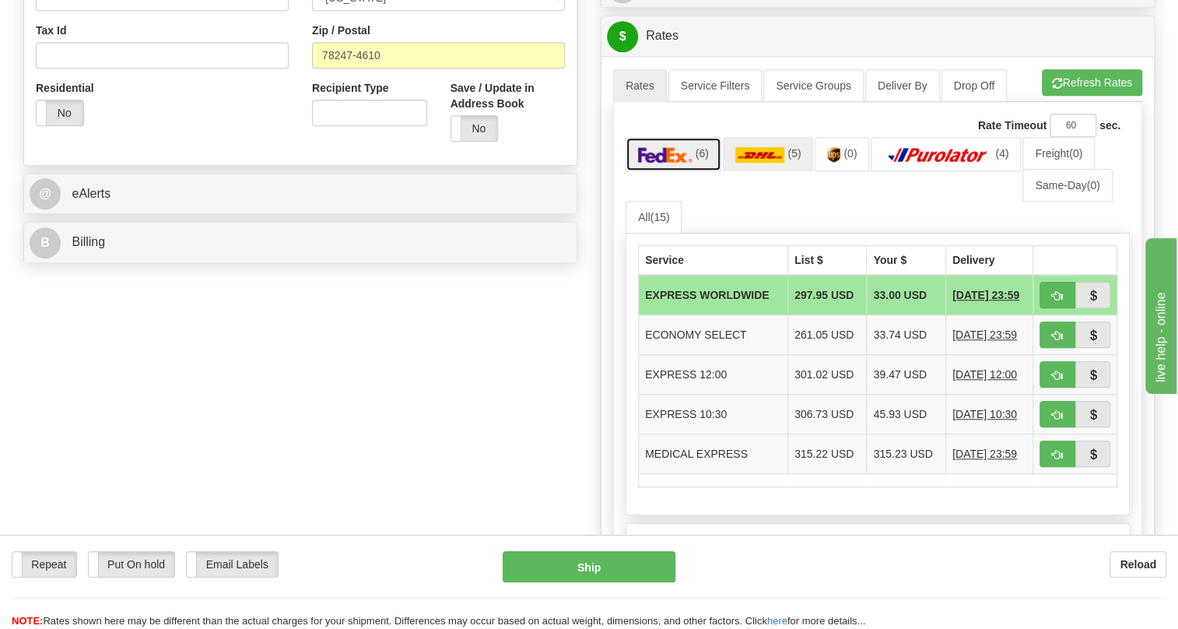
click at [681, 163] on img at bounding box center [665, 155] width 54 height 16
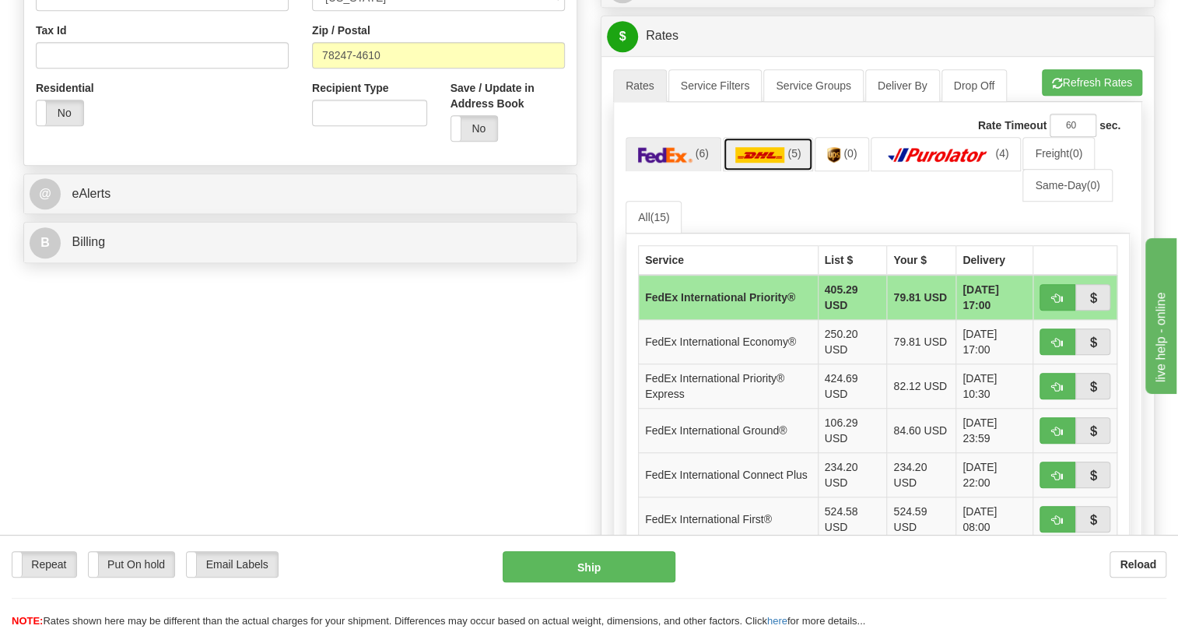
click at [772, 163] on img at bounding box center [760, 155] width 50 height 16
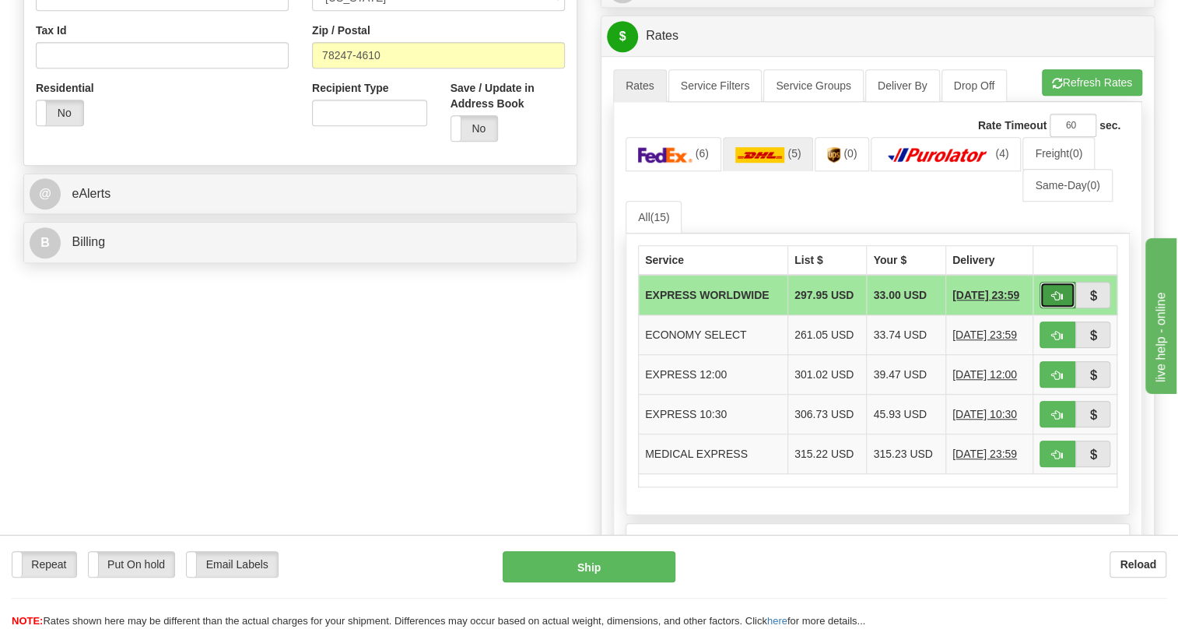
click at [1053, 301] on span "button" at bounding box center [1057, 296] width 11 height 10
type input "P"
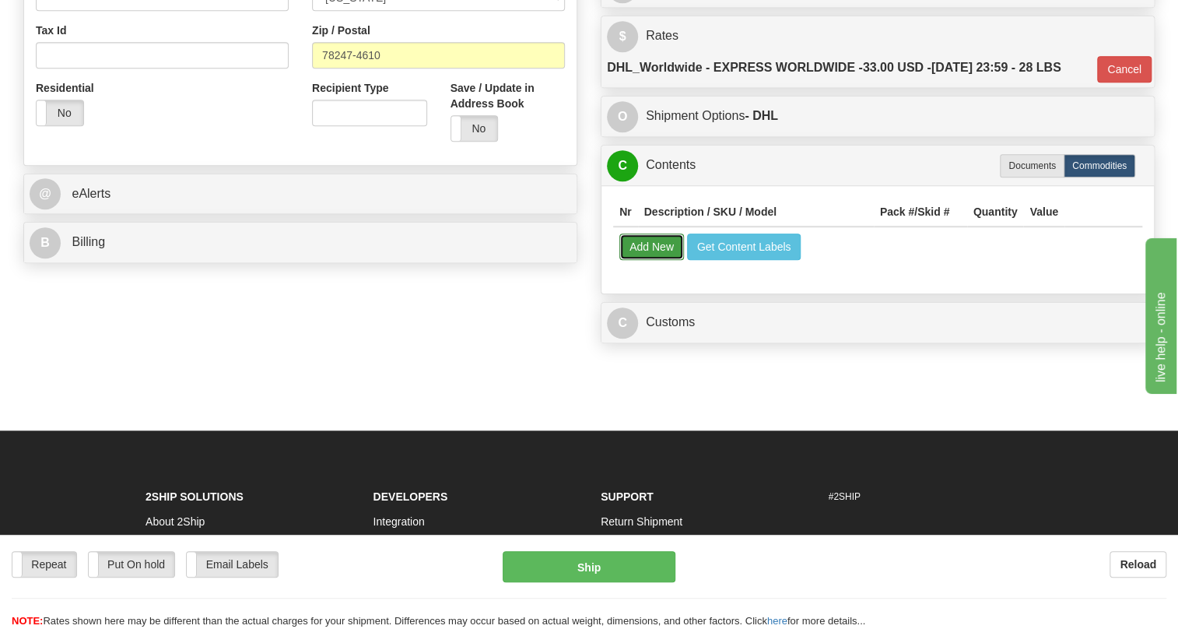
click at [644, 260] on button "Add New" at bounding box center [651, 246] width 65 height 26
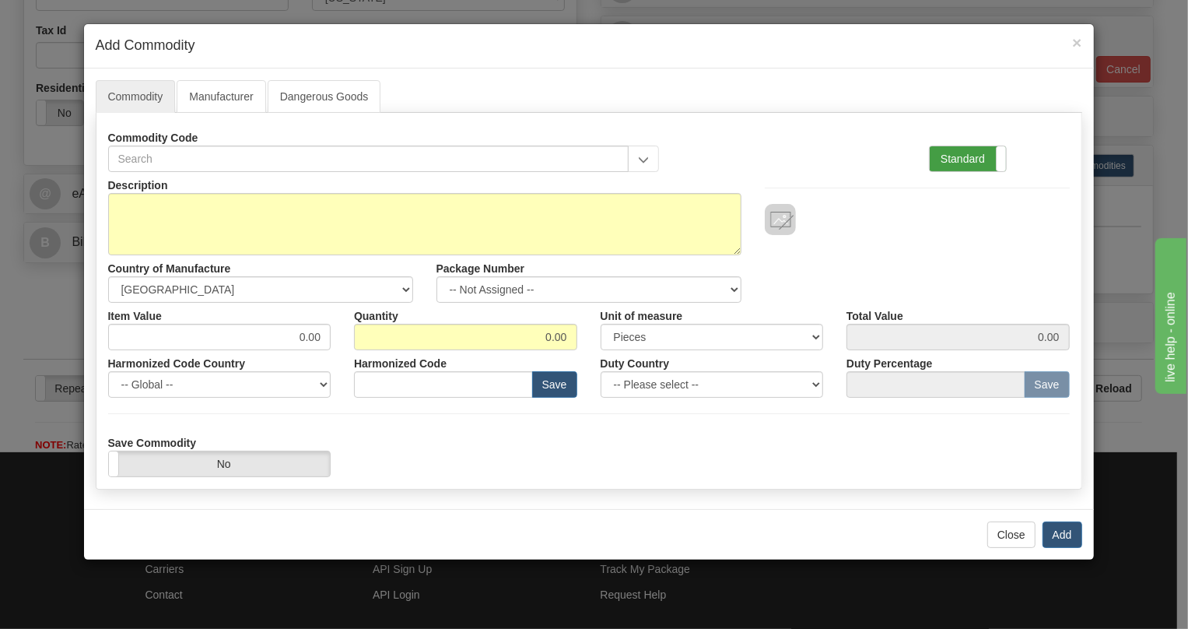
drag, startPoint x: 957, startPoint y: 154, endPoint x: 926, endPoint y: 167, distance: 33.8
click at [957, 154] on label "Standard" at bounding box center [968, 158] width 76 height 25
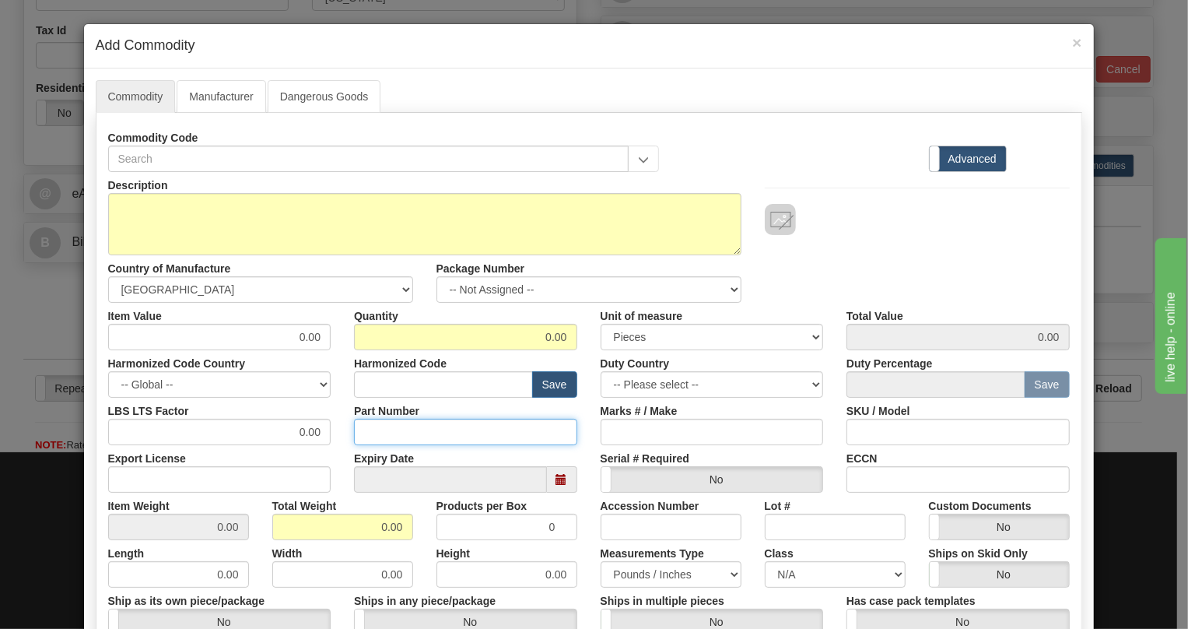
click at [374, 428] on input "Part Number" at bounding box center [465, 432] width 223 height 26
paste input "EB86430-01"
type input "EB86430-01"
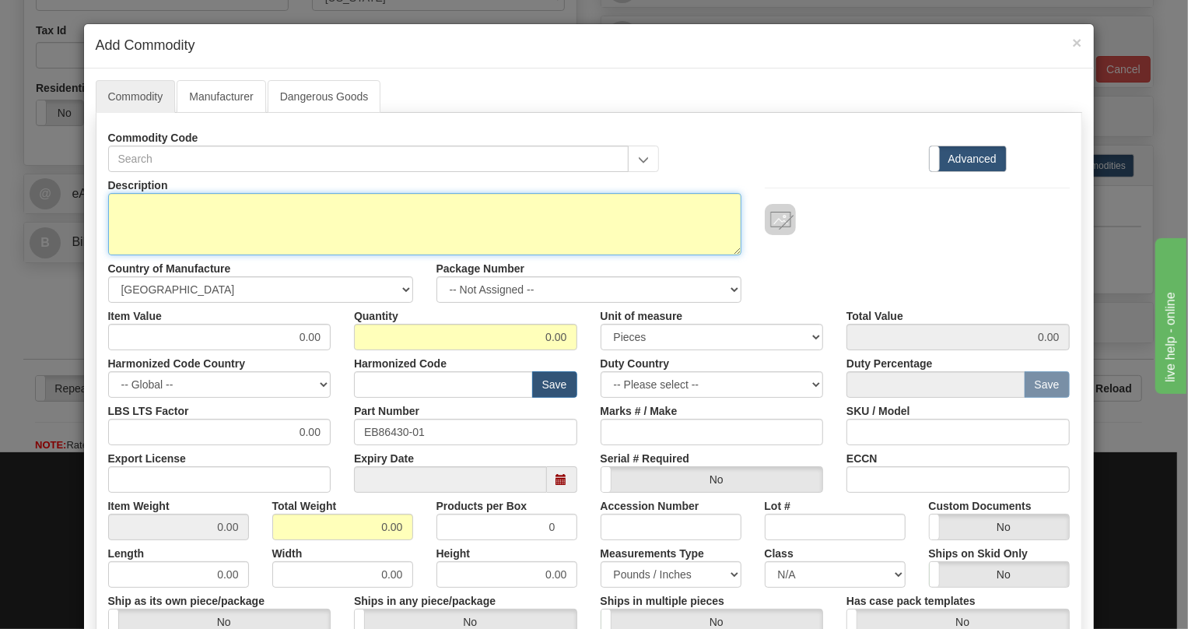
click at [134, 195] on textarea "Description" at bounding box center [424, 224] width 633 height 62
paste textarea "COMMON SHELF MECHaNICaL REVERSIBLE"
type textarea "COMMON SHELF MECHaNICaL REVERSIBLE"
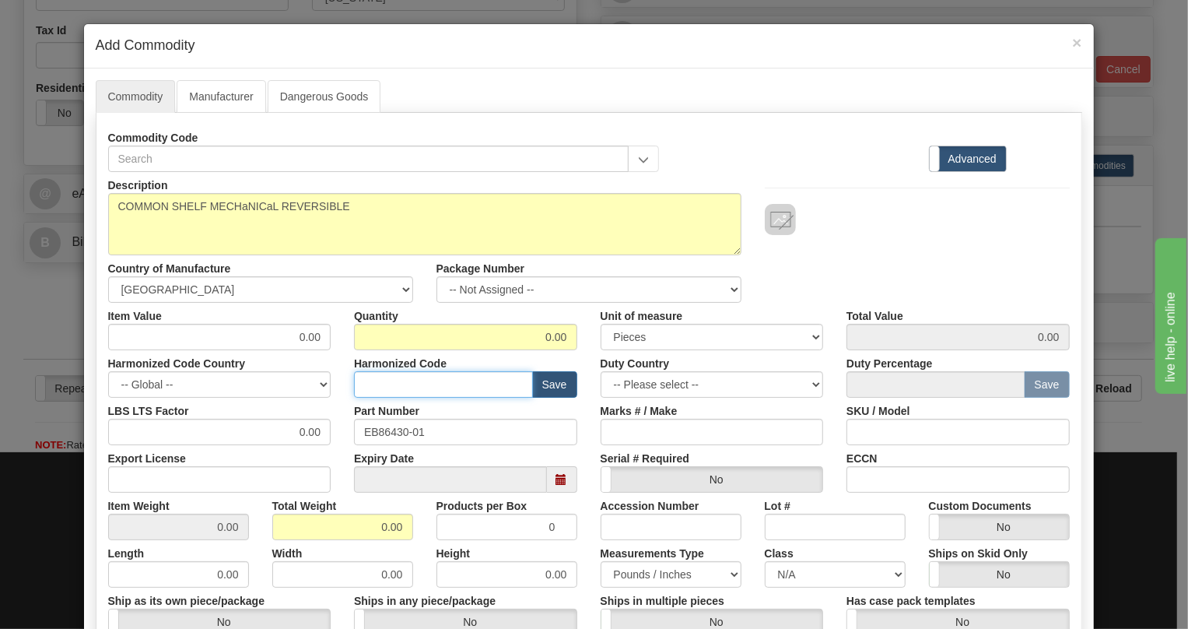
click at [359, 382] on input "text" at bounding box center [443, 384] width 179 height 26
paste input "8517.79.0000"
type input "8517.79.0000"
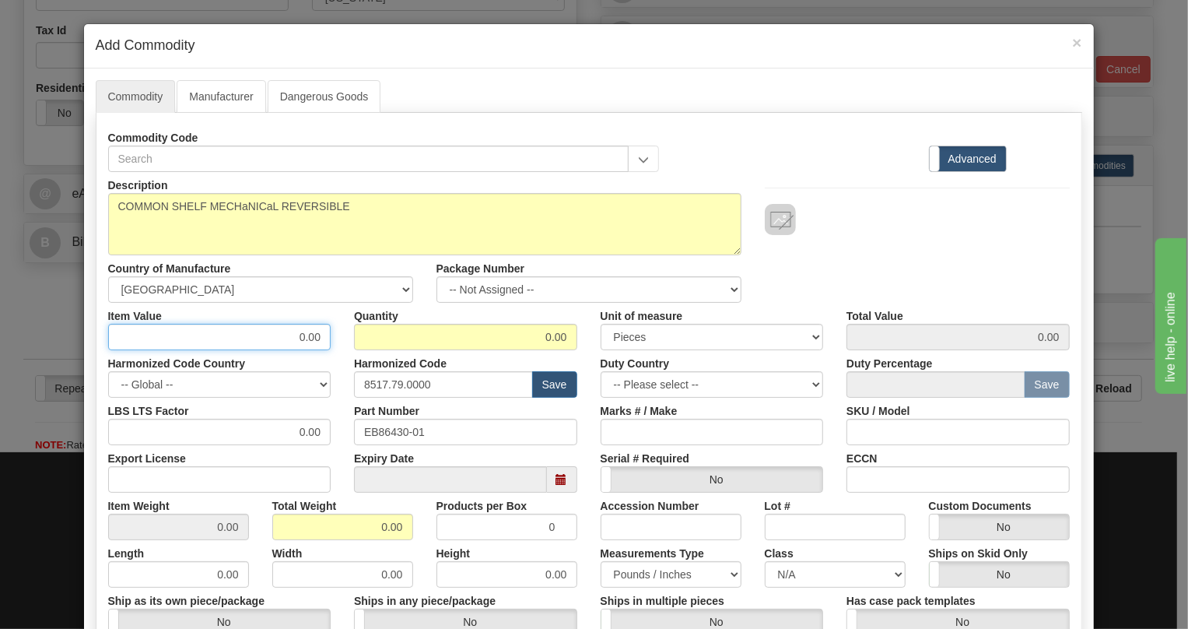
click at [301, 333] on input "0.00" at bounding box center [219, 337] width 223 height 26
paste input "1.709,67"
click at [283, 339] on input "1.709,67" at bounding box center [219, 337] width 223 height 26
click at [305, 338] on input "1709,67" at bounding box center [219, 337] width 223 height 26
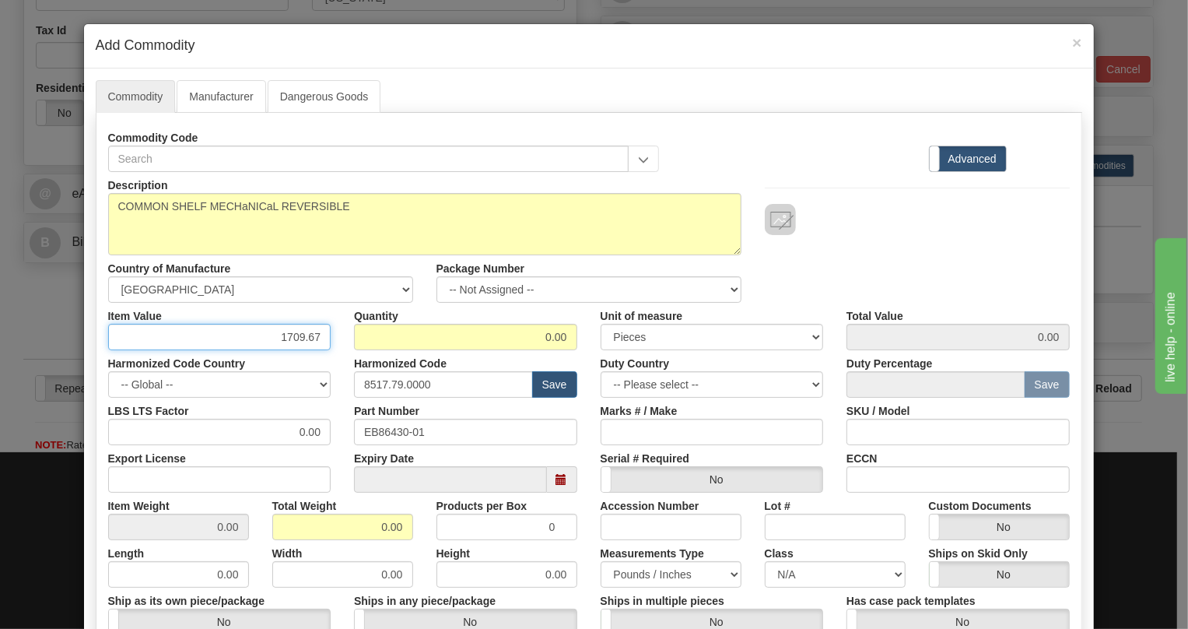
type input "1709.67"
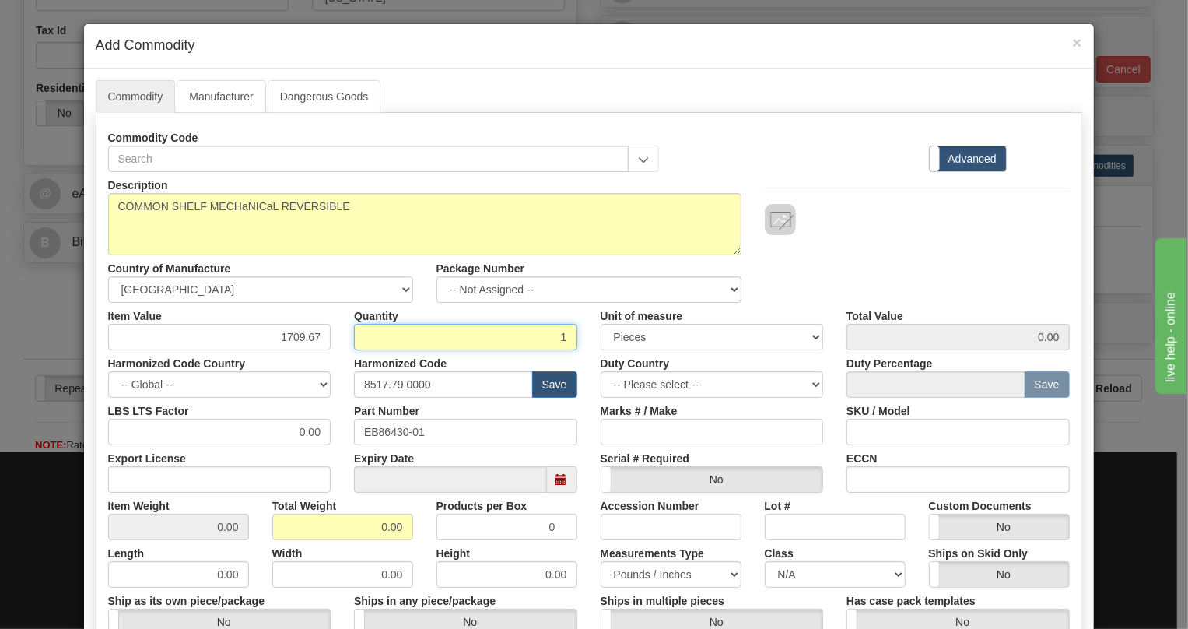
type input "1"
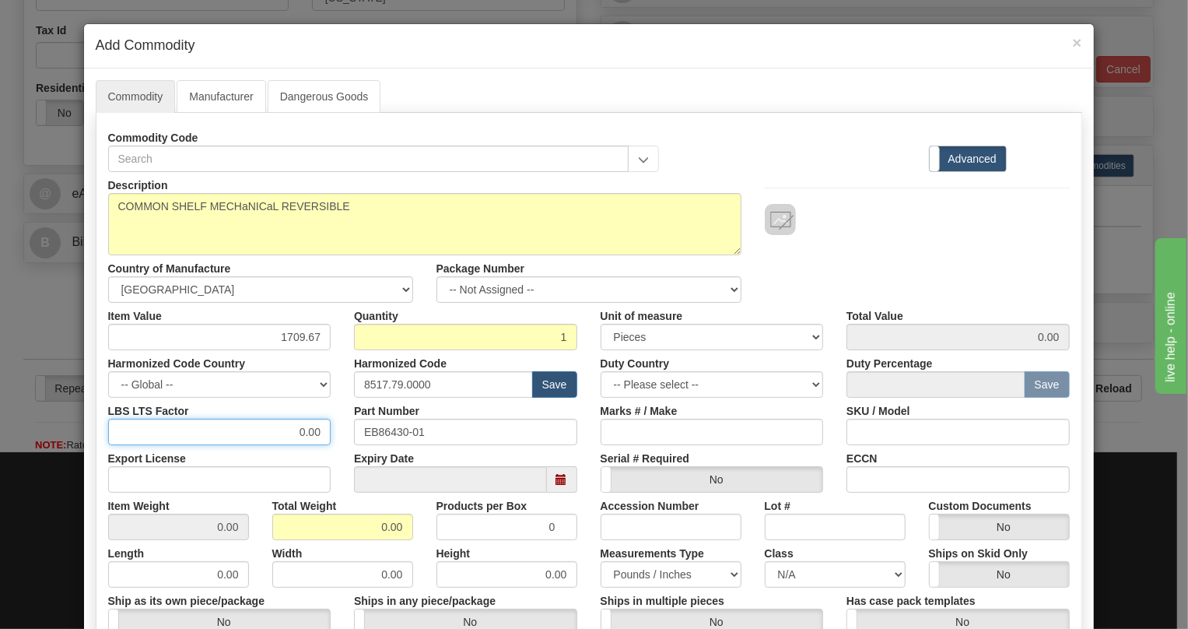
type input "1709.67"
click at [281, 426] on input "0.00" at bounding box center [219, 432] width 223 height 26
type input "1.00"
click at [373, 525] on input "0.00" at bounding box center [342, 527] width 141 height 26
type input "1.00"
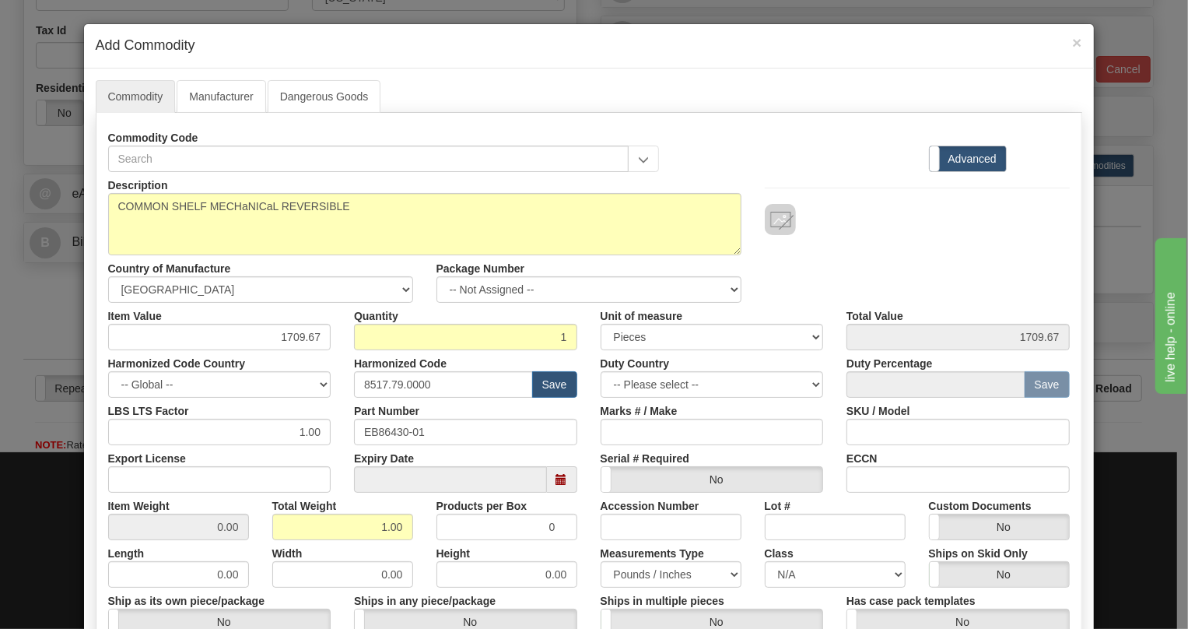
type input "1.0000"
click at [407, 545] on div "Width 0.00" at bounding box center [343, 563] width 164 height 47
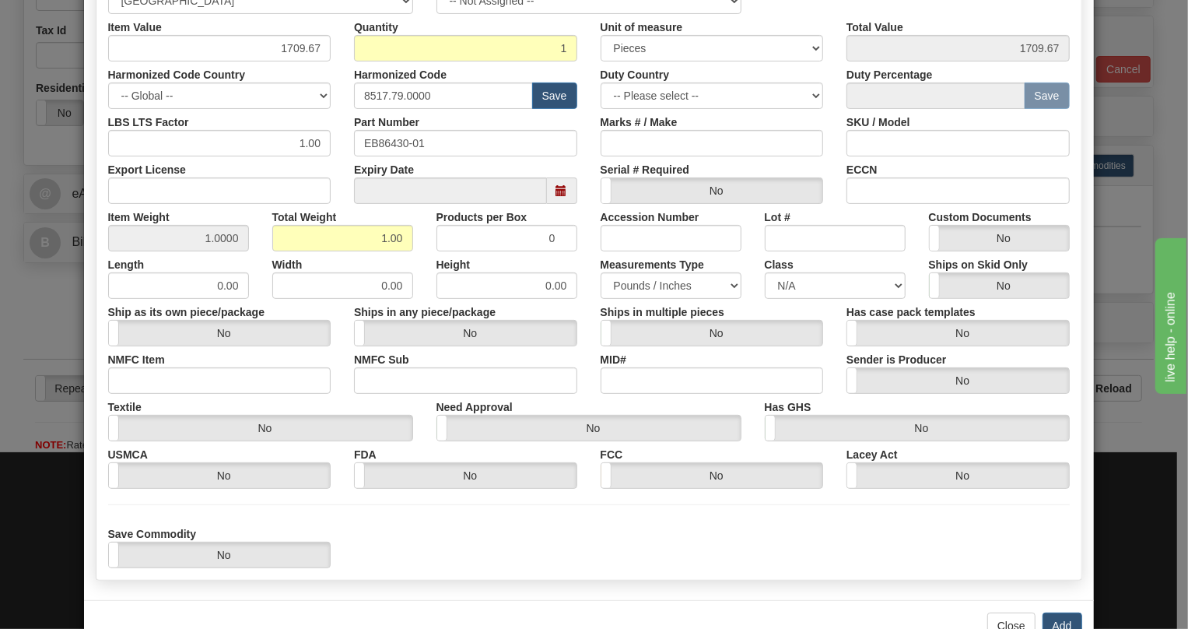
scroll to position [333, 0]
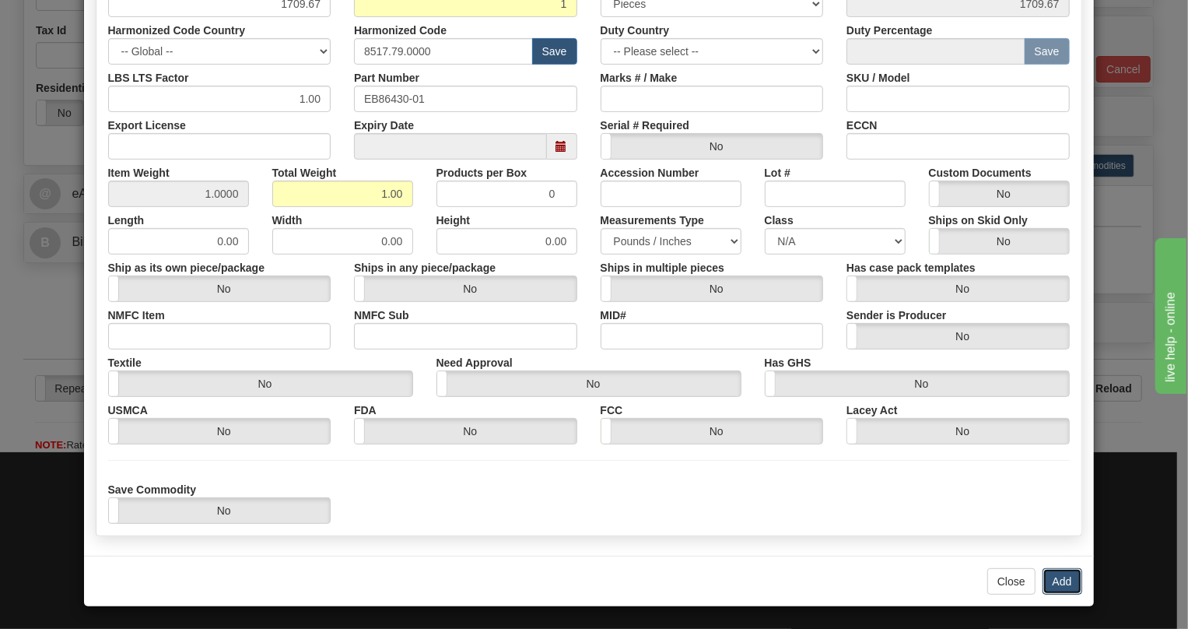
click at [1060, 581] on button "Add" at bounding box center [1063, 581] width 40 height 26
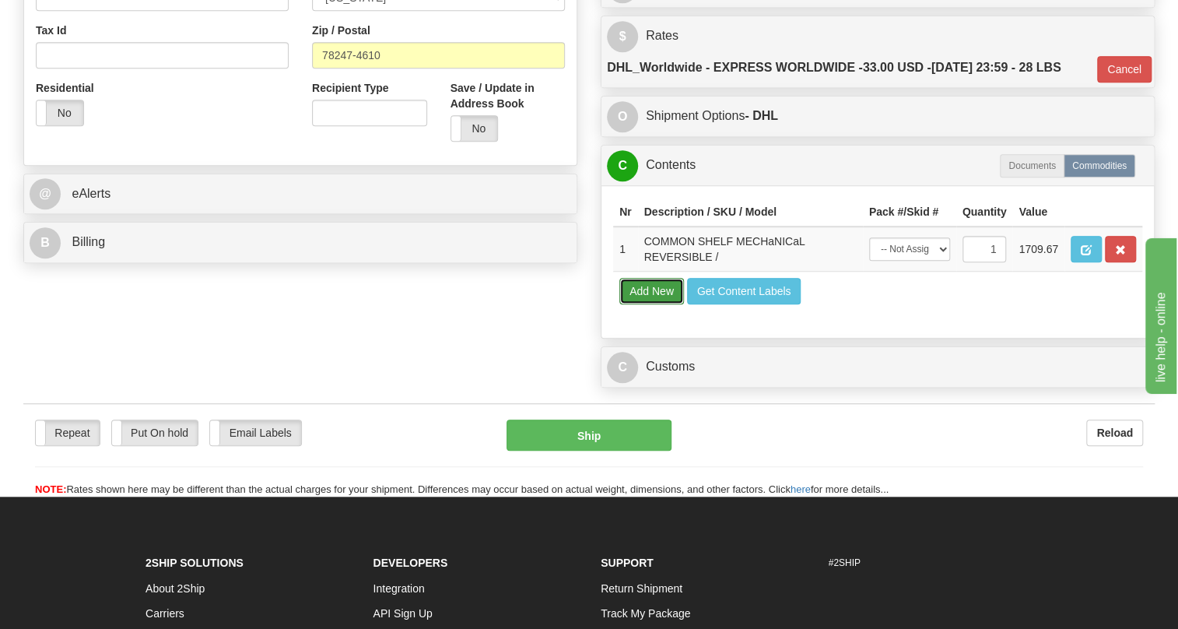
click at [649, 304] on button "Add New" at bounding box center [651, 291] width 65 height 26
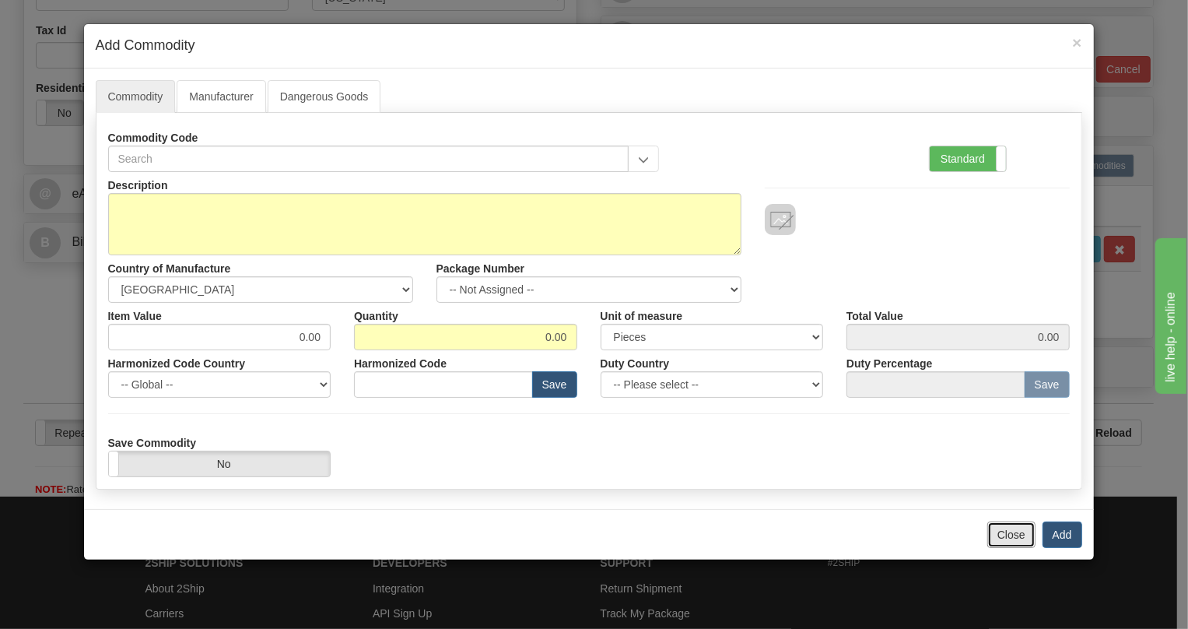
drag, startPoint x: 1013, startPoint y: 533, endPoint x: 1006, endPoint y: 512, distance: 22.1
click at [1013, 533] on button "Close" at bounding box center [1011, 534] width 48 height 26
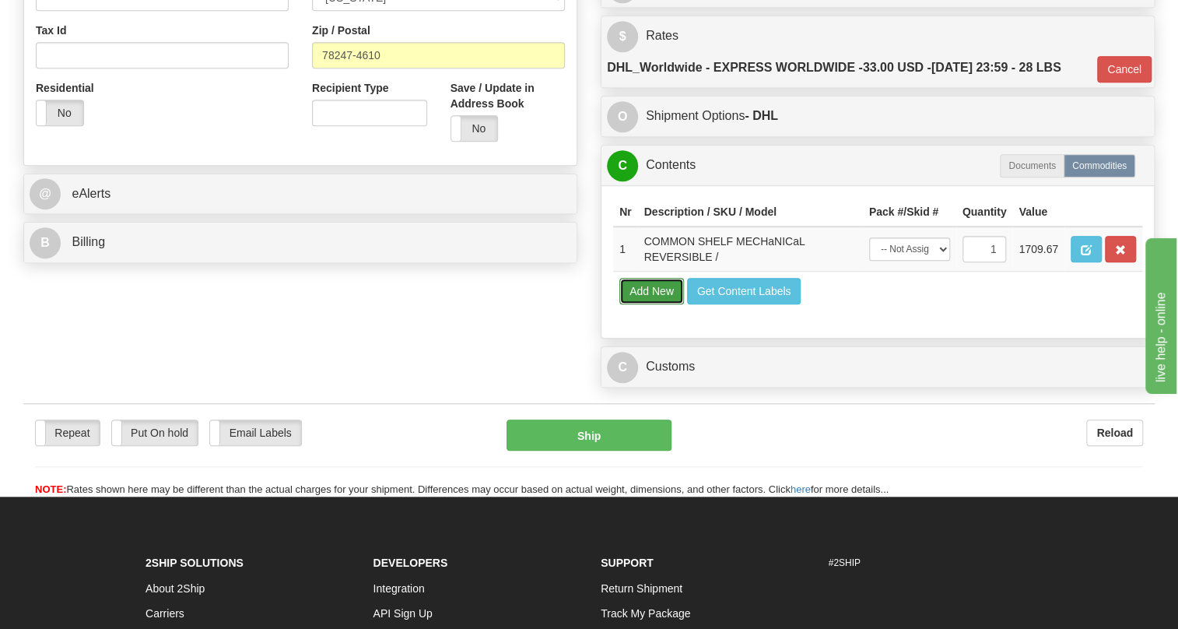
click at [640, 304] on button "Add New" at bounding box center [651, 291] width 65 height 26
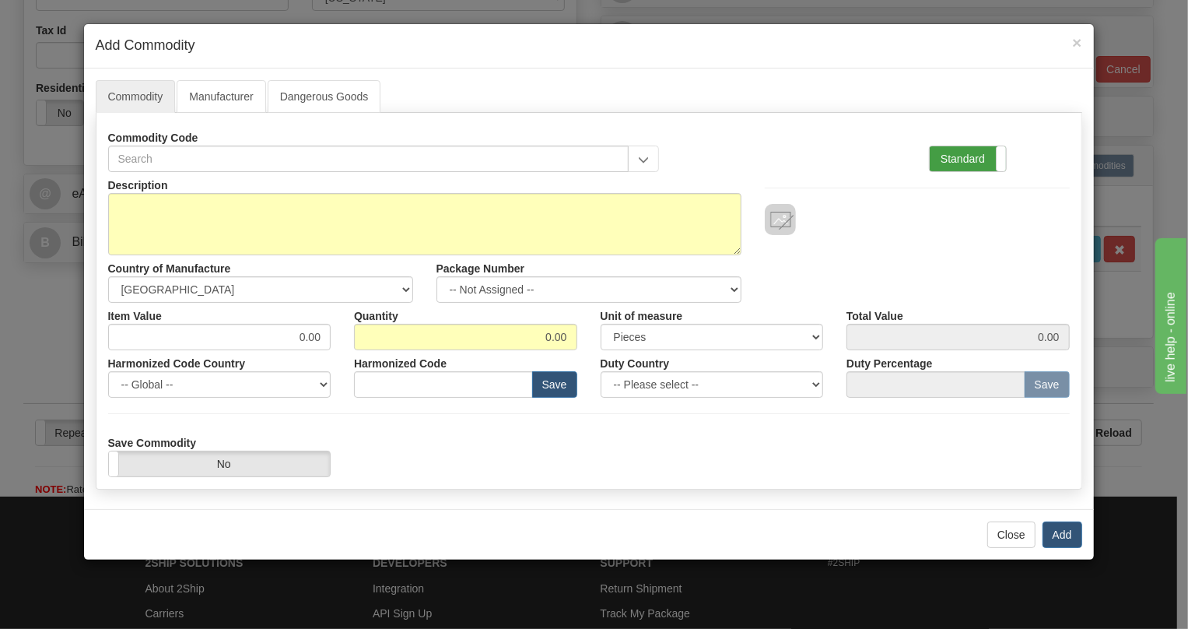
click at [958, 158] on label "Standard" at bounding box center [968, 158] width 76 height 25
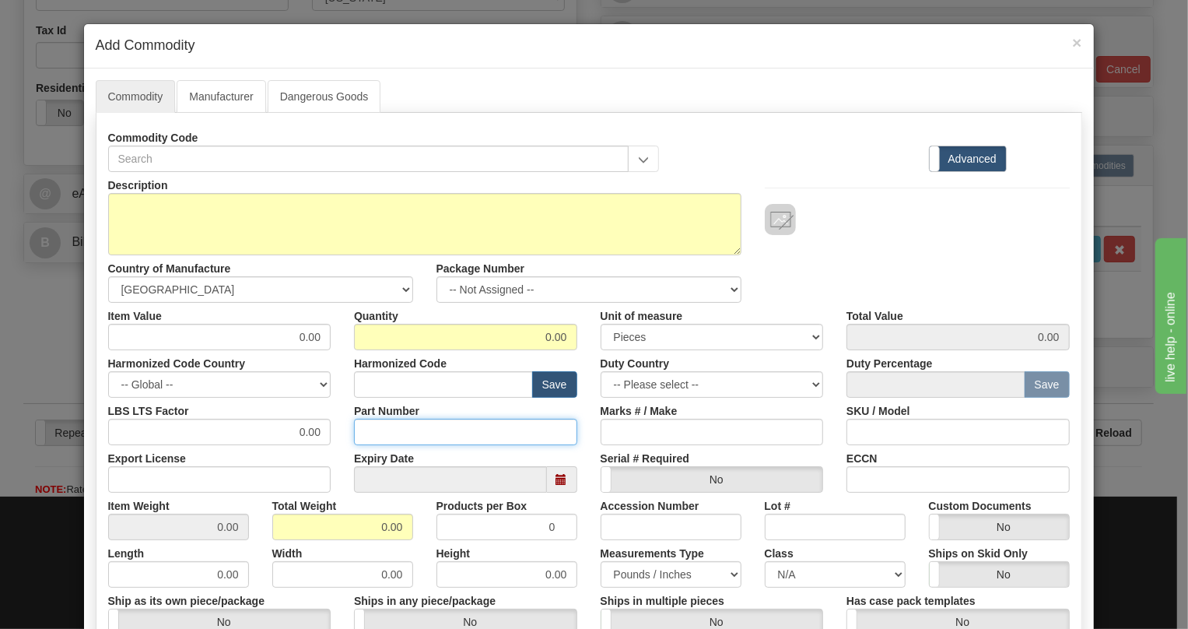
click at [370, 426] on input "Part Number" at bounding box center [465, 432] width 223 height 26
paste input "E86434-92"
type input "E86434-92"
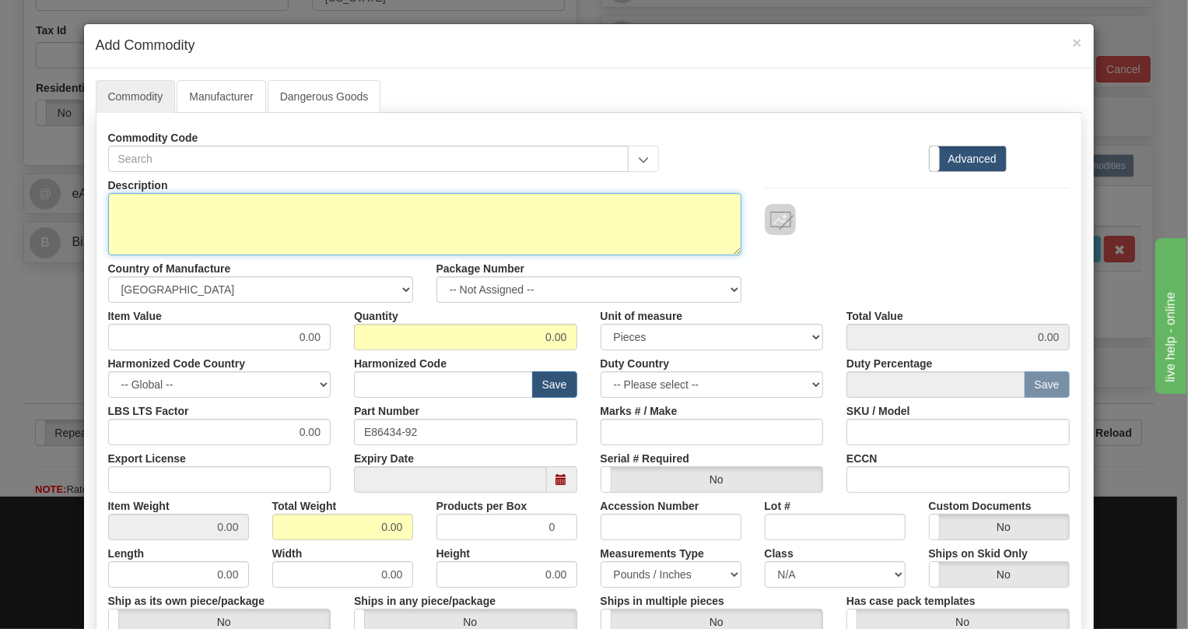
click at [124, 209] on textarea "Description" at bounding box center [424, 224] width 633 height 62
paste textarea "IP SERVICE PADDLEBOARD"
type textarea "IP SERVICE PADDLEBOARD"
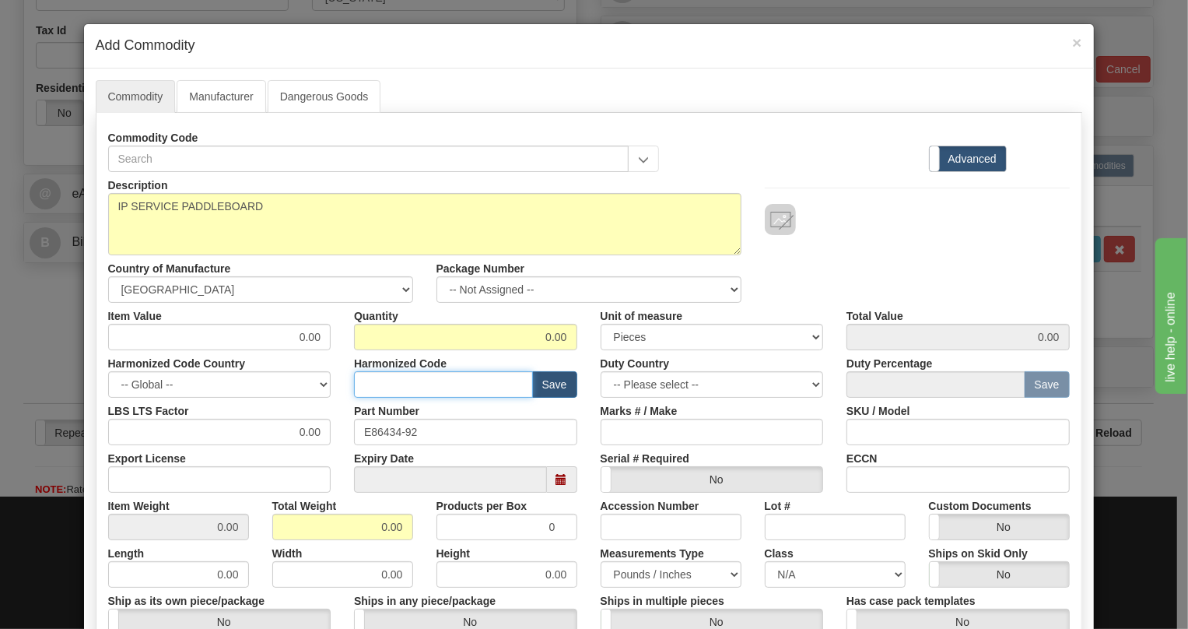
click at [392, 383] on input "text" at bounding box center [443, 384] width 179 height 26
paste input "8517.79.0000"
type input "8517.79.0000"
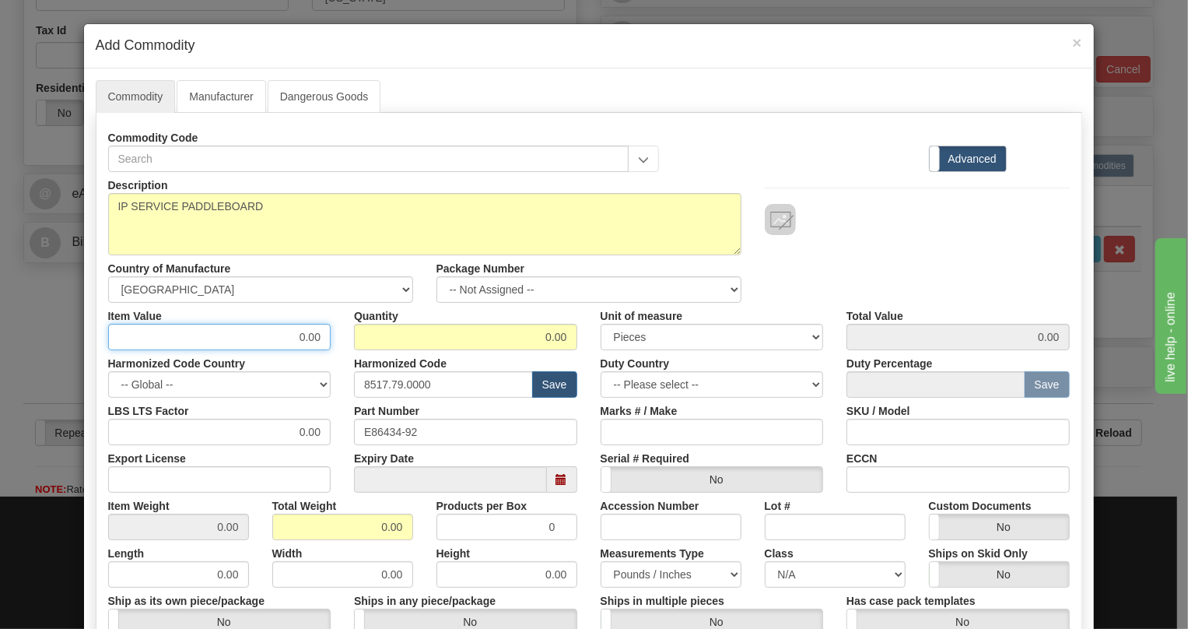
click at [312, 334] on input "0.00" at bounding box center [219, 337] width 223 height 26
type input "74.66"
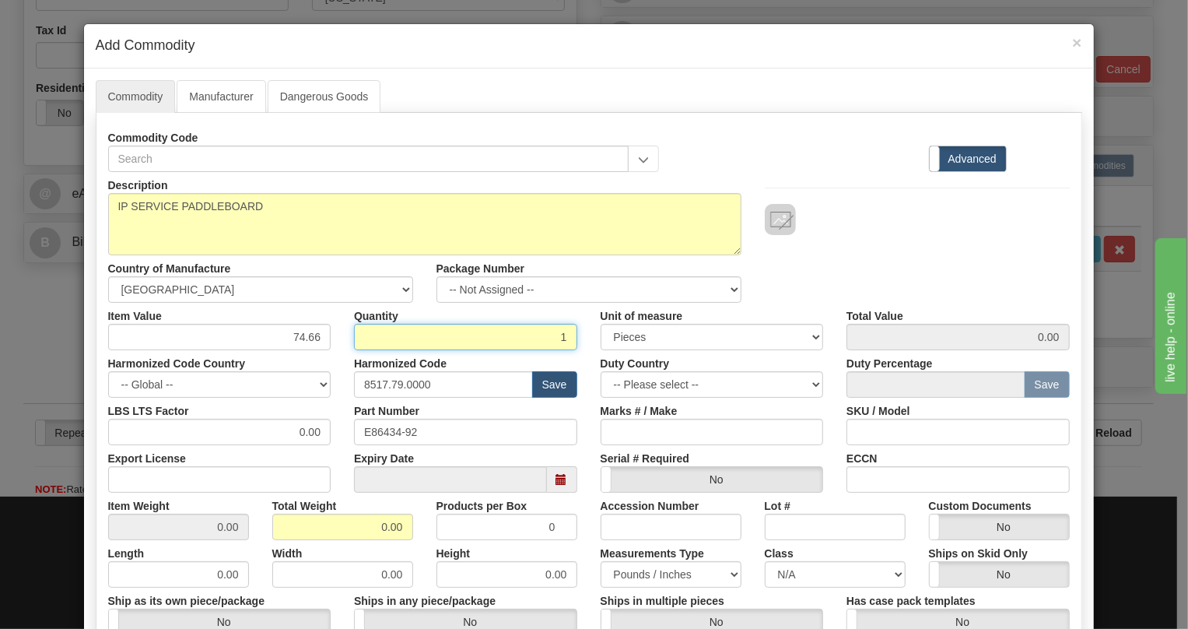
type input "1"
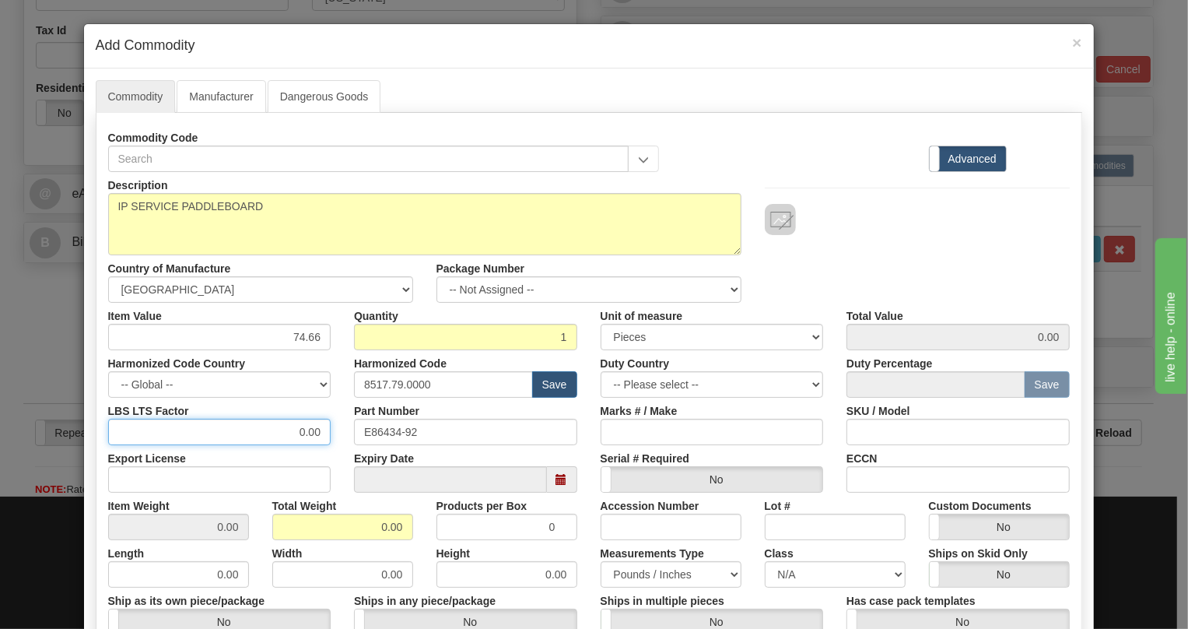
type input "74.66"
click at [293, 436] on input "0.00" at bounding box center [219, 432] width 223 height 26
type input "1.00"
click at [377, 534] on input "0.00" at bounding box center [342, 527] width 141 height 26
click at [374, 534] on input "0.00" at bounding box center [342, 527] width 141 height 26
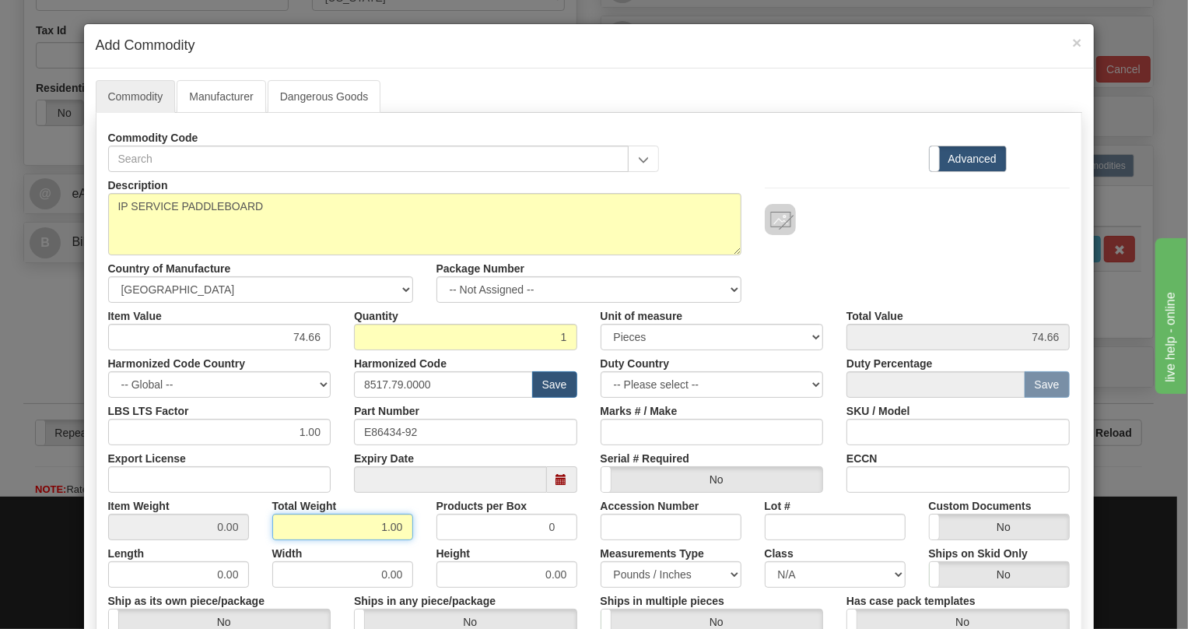
type input "1.00"
type input "1.0000"
click at [425, 556] on div "Height 0.00" at bounding box center [507, 563] width 164 height 47
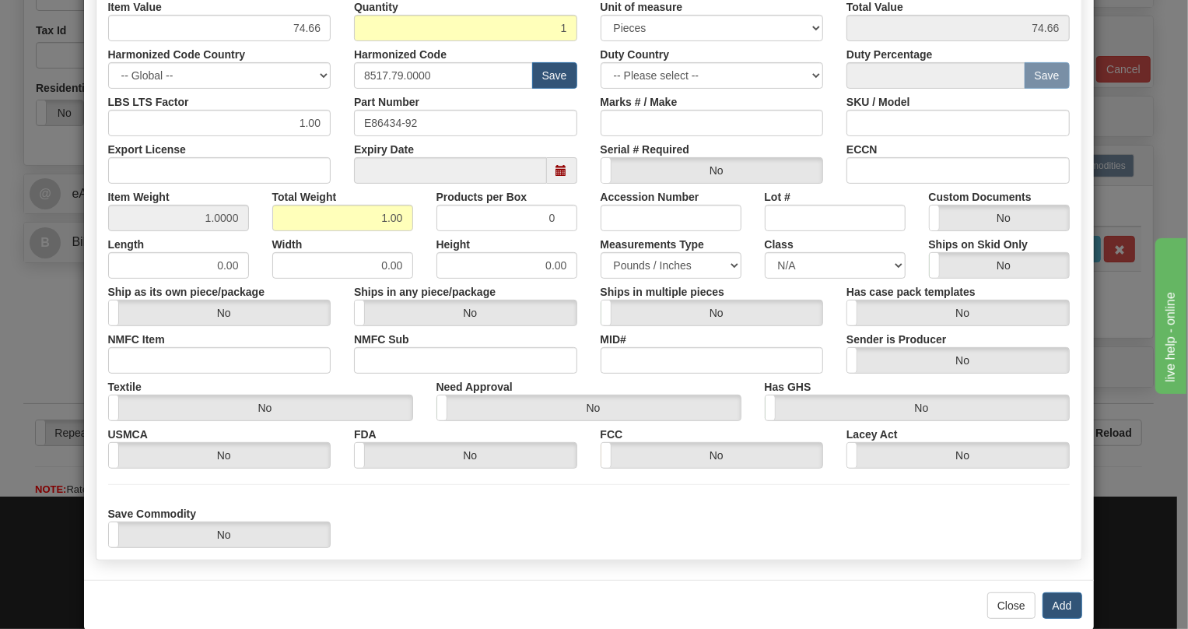
scroll to position [333, 0]
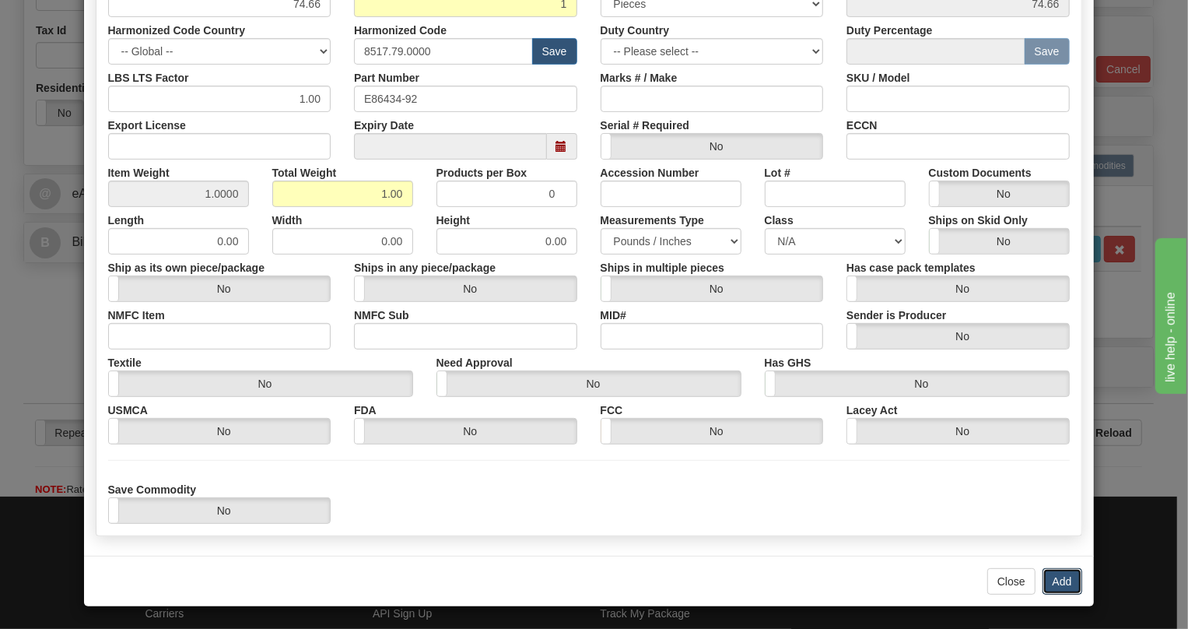
drag, startPoint x: 1055, startPoint y: 580, endPoint x: 941, endPoint y: 514, distance: 131.7
click at [973, 537] on div "× Add Commodity Commodity Manufacturer Dangerous Goods Commodity Code Standard …" at bounding box center [588, 148] width 1011 height 917
click at [1060, 577] on button "Add" at bounding box center [1063, 581] width 40 height 26
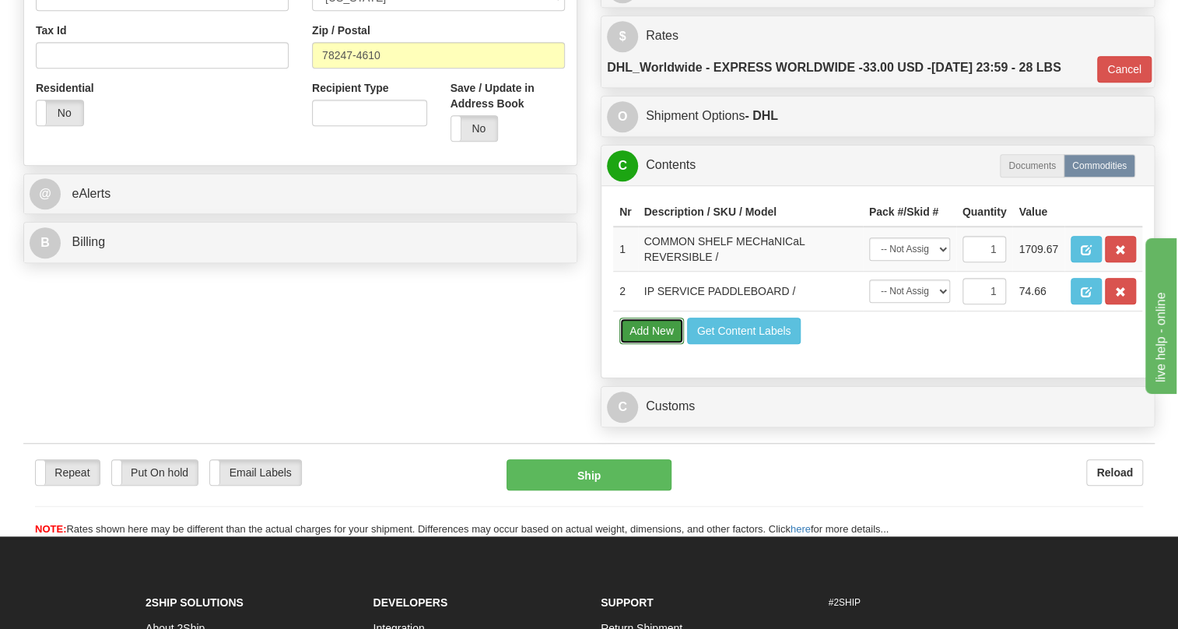
click at [649, 344] on button "Add New" at bounding box center [651, 330] width 65 height 26
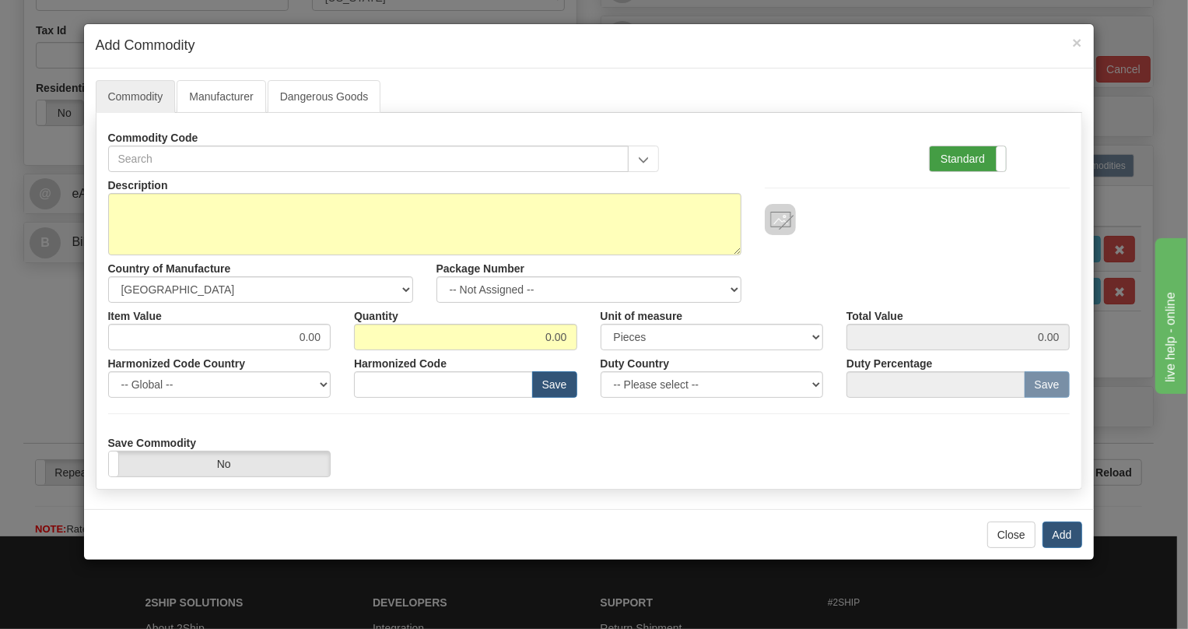
click at [959, 152] on label "Standard" at bounding box center [968, 158] width 76 height 25
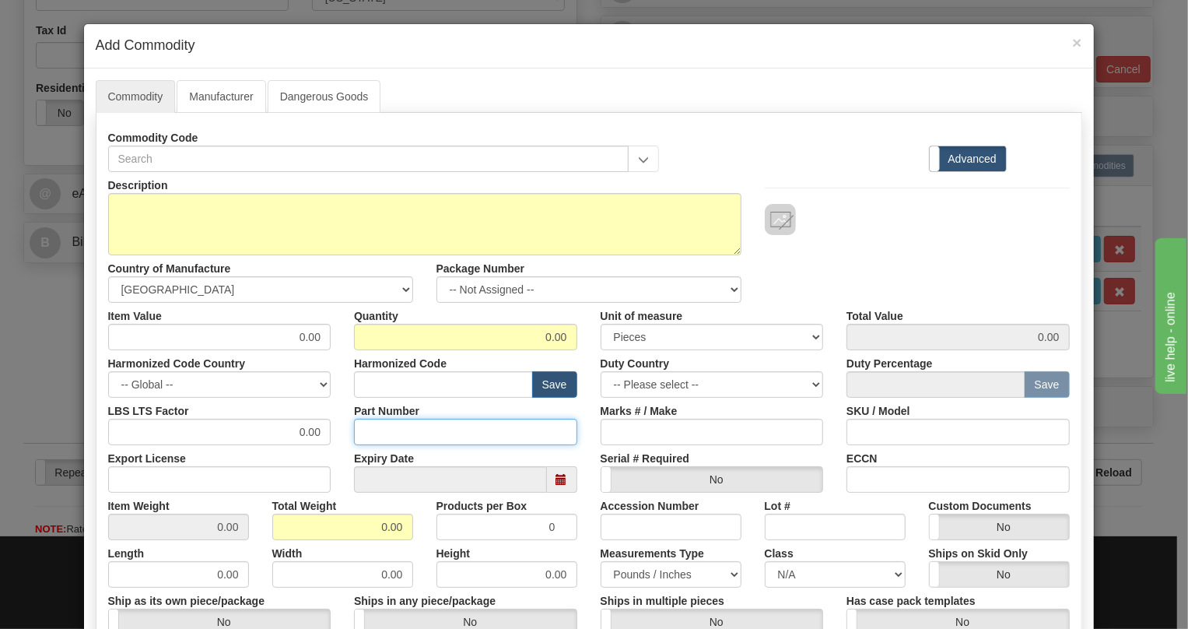
click at [364, 428] on input "Part Number" at bounding box center [465, 432] width 223 height 26
paste input "EB86427-01"
type input "EB86427-01"
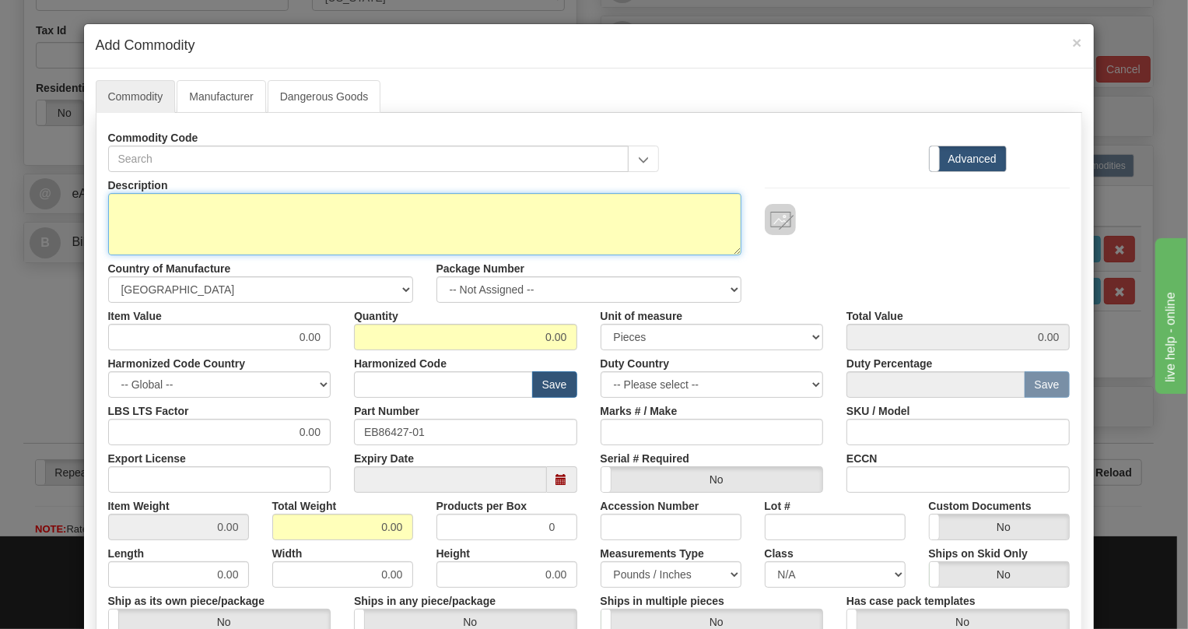
click at [156, 203] on textarea "Description" at bounding box center [424, 224] width 633 height 62
paste textarea "BLANK PANEL"
type textarea "BLANK PANEL"
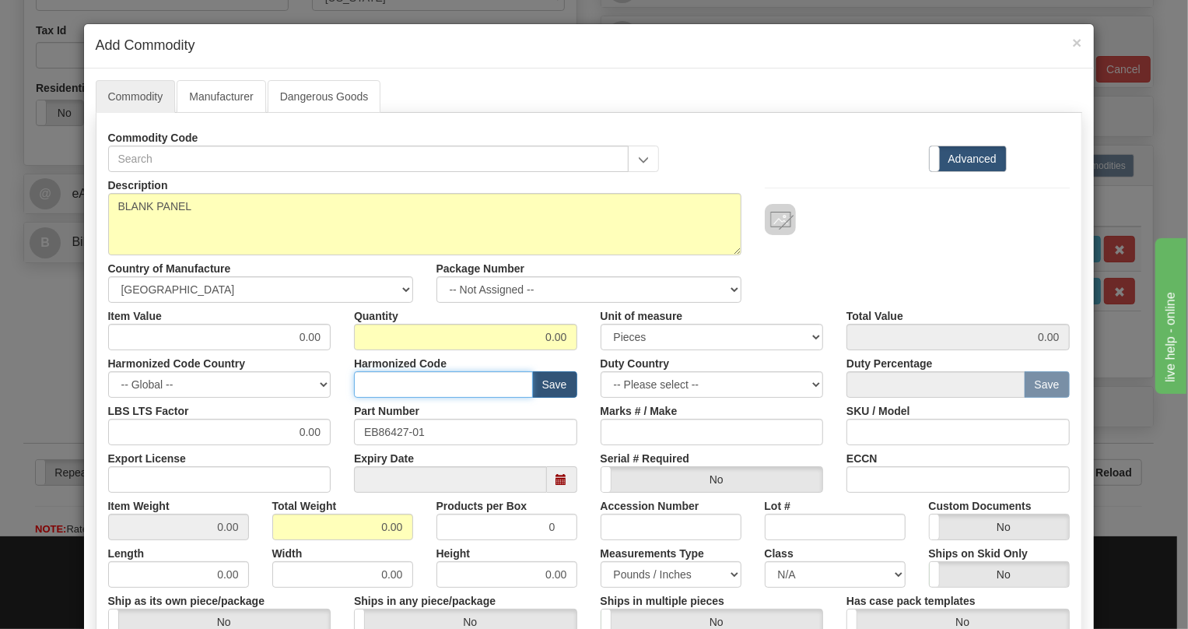
click at [378, 381] on input "text" at bounding box center [443, 384] width 179 height 26
paste input "8517.79.0000"
type input "8517.79.0000"
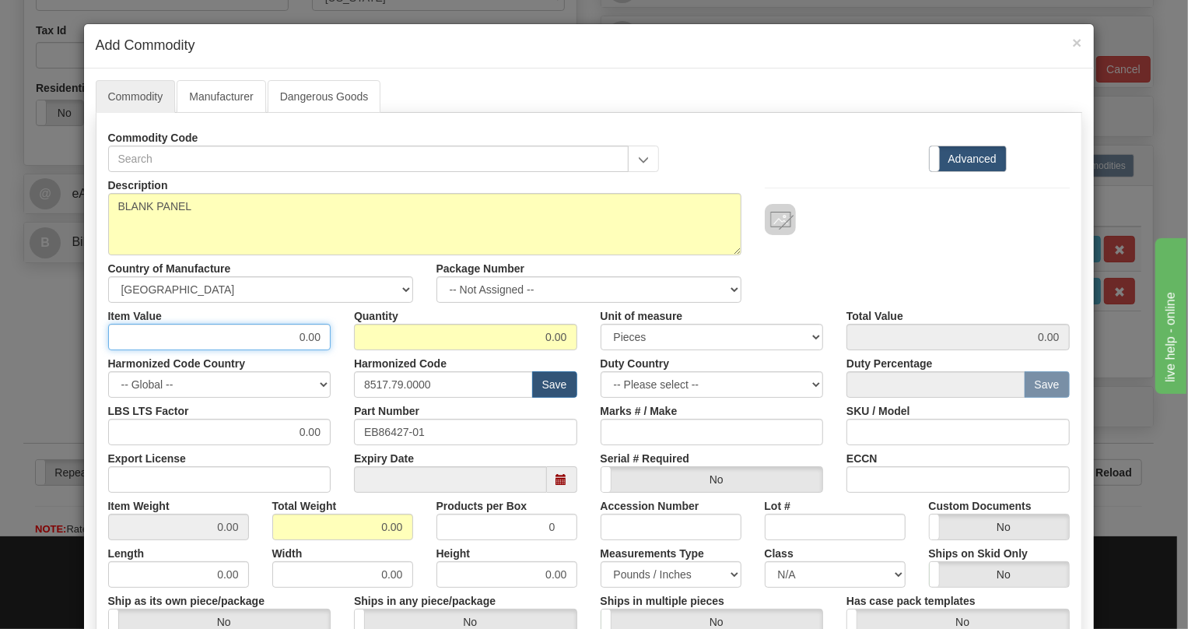
click at [310, 338] on input "0.00" at bounding box center [219, 337] width 223 height 26
type input "4.69"
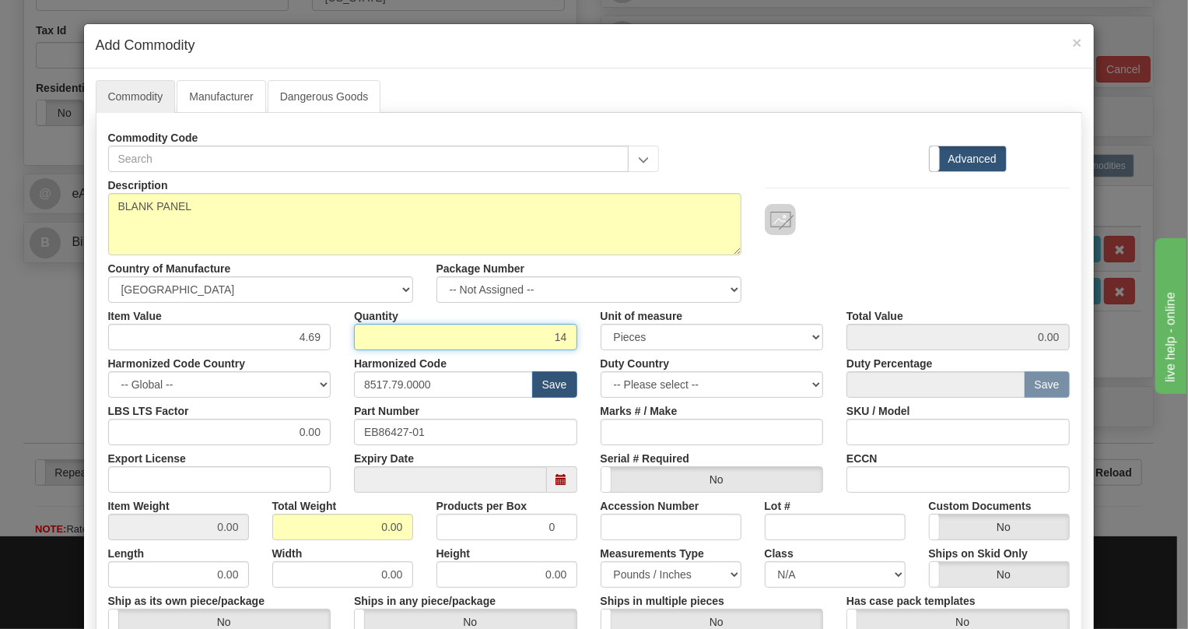
type input "14"
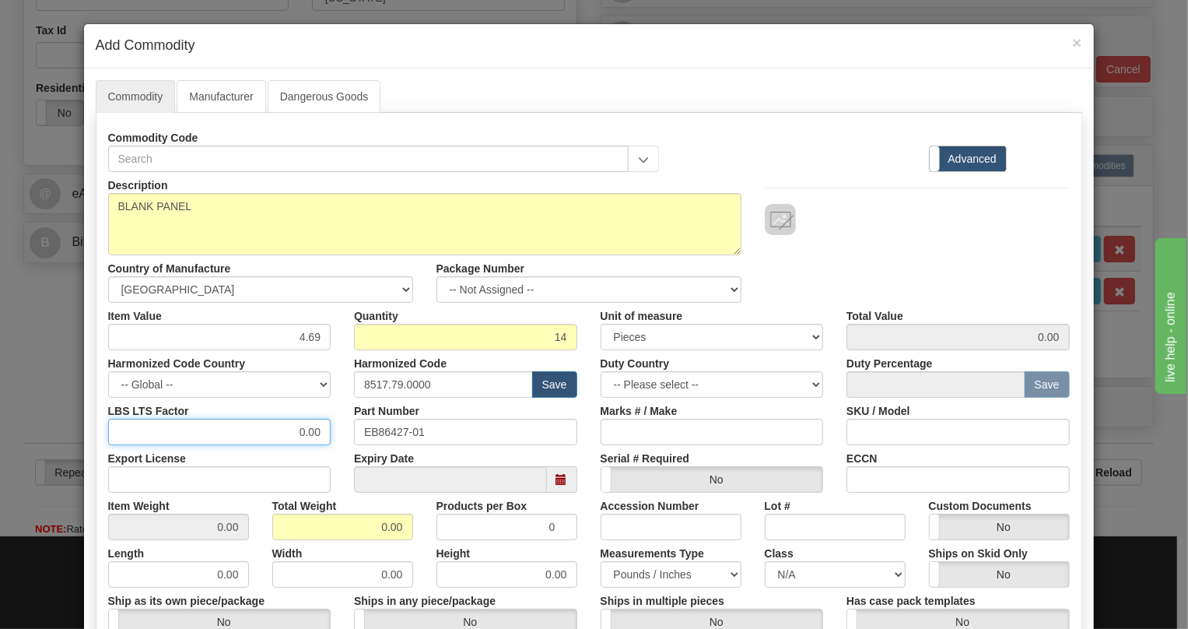
type input "65.66"
click at [278, 426] on input "0.00" at bounding box center [219, 432] width 223 height 26
type input "1.00"
click at [357, 524] on input "0.00" at bounding box center [342, 527] width 141 height 26
type input "1.00"
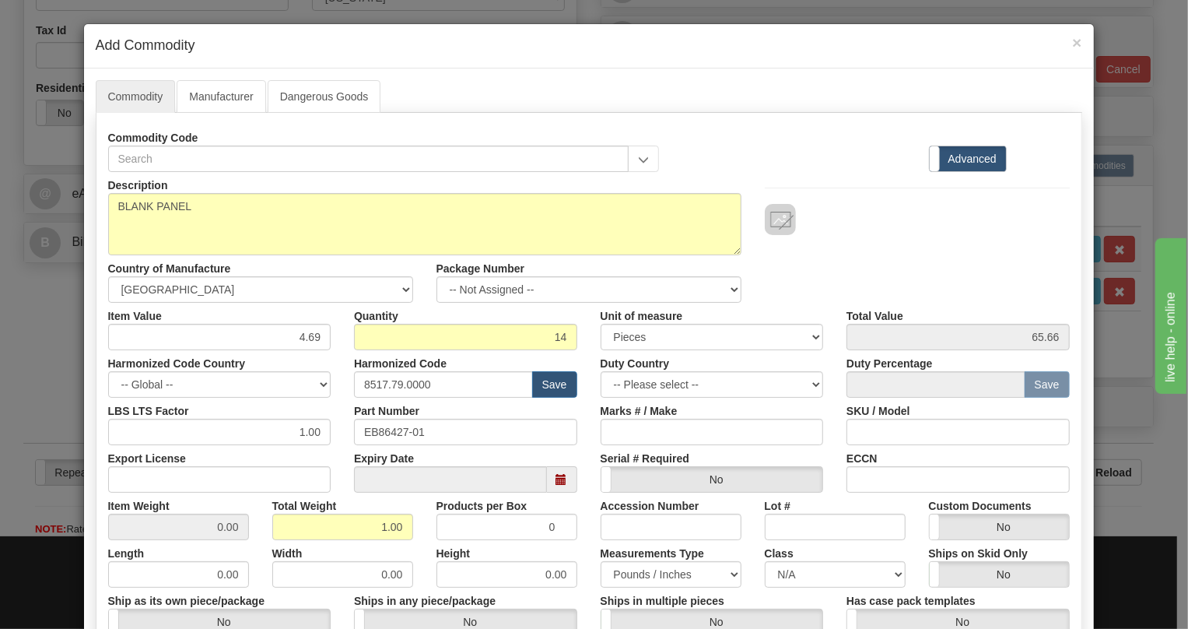
type input "0.0714"
click at [560, 544] on div "Height 0.00" at bounding box center [507, 563] width 164 height 47
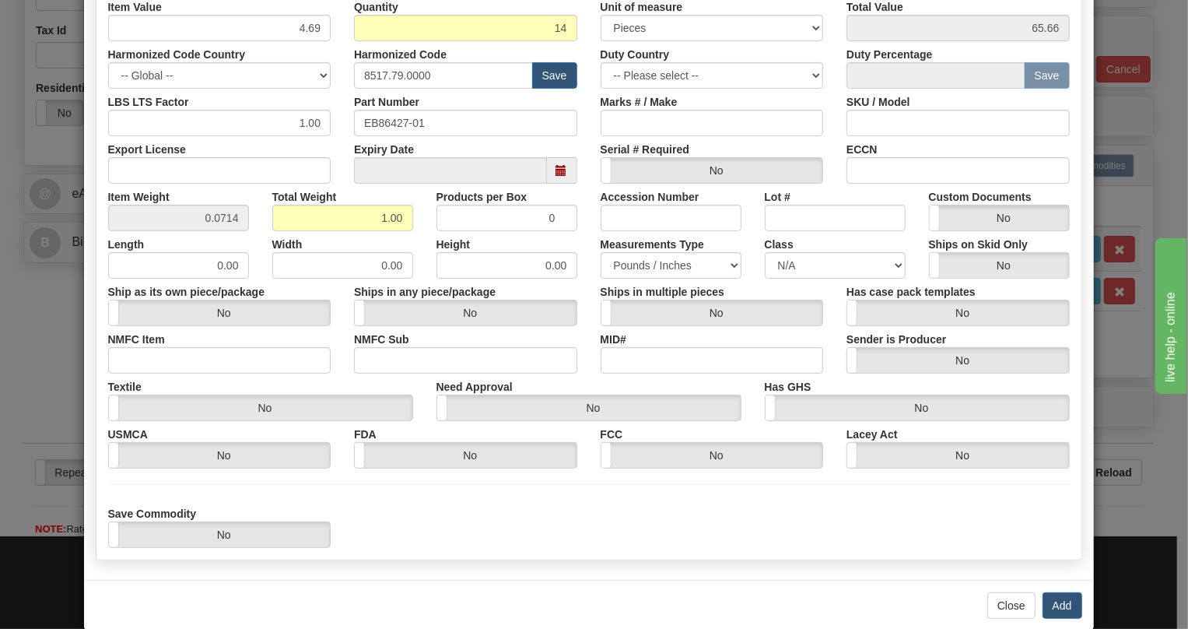
scroll to position [333, 0]
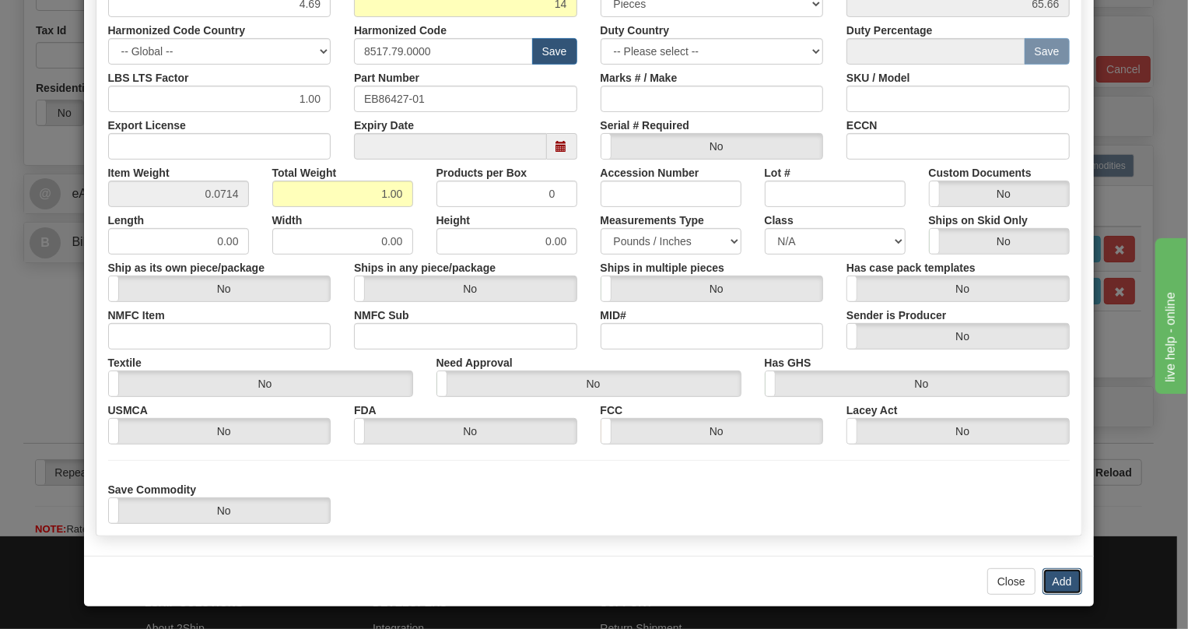
click at [1060, 581] on button "Add" at bounding box center [1063, 581] width 40 height 26
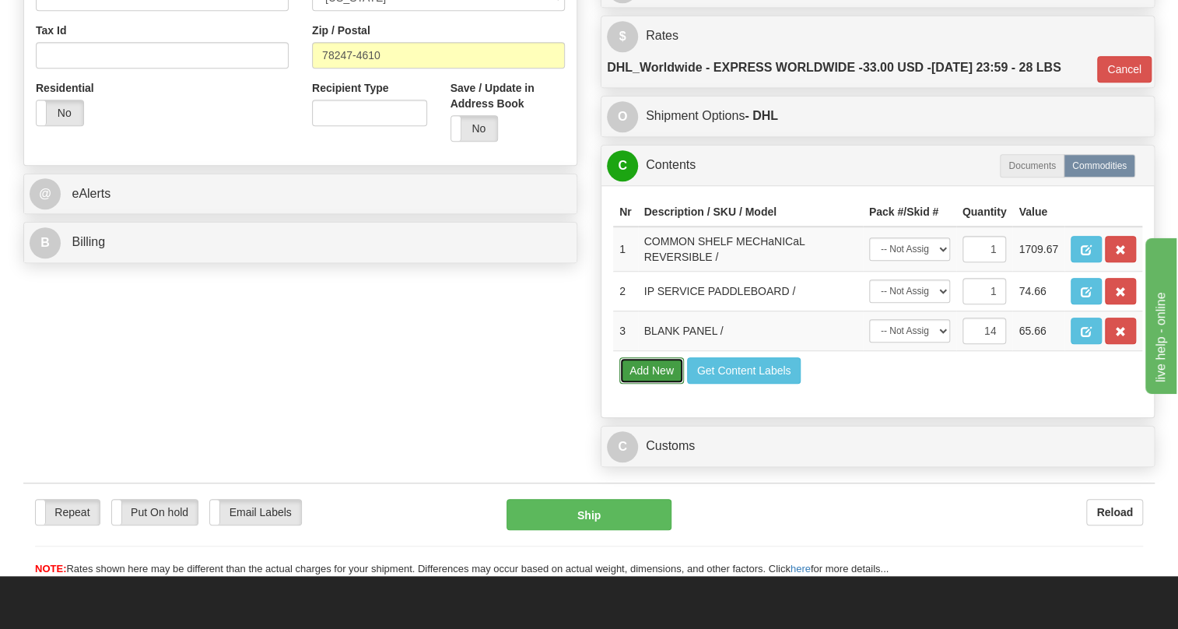
click at [646, 384] on button "Add New" at bounding box center [651, 370] width 65 height 26
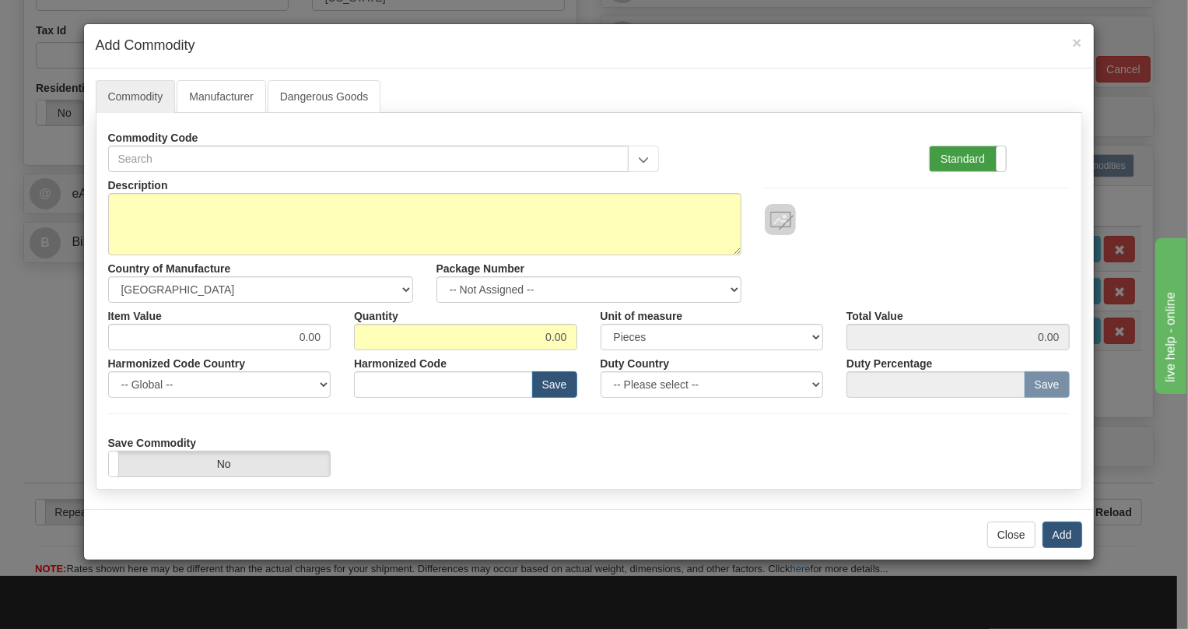
click at [969, 156] on label "Standard" at bounding box center [968, 158] width 76 height 25
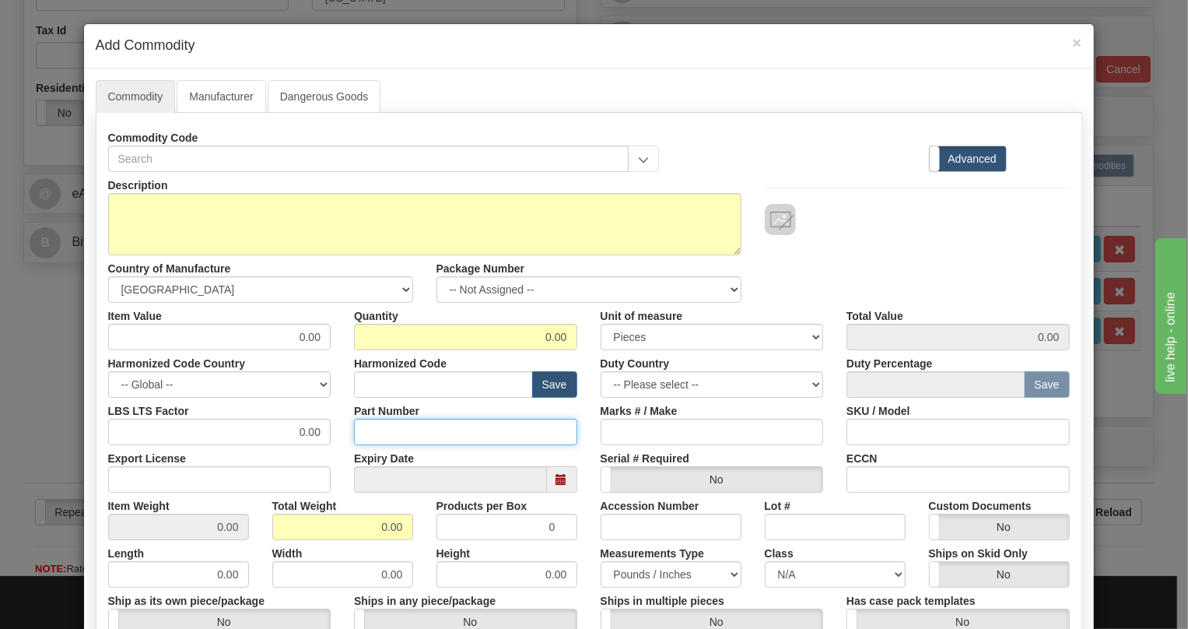
click at [373, 429] on input "Part Number" at bounding box center [465, 432] width 223 height 26
paste input "E135-86419-90"
type input "E135-86419-90"
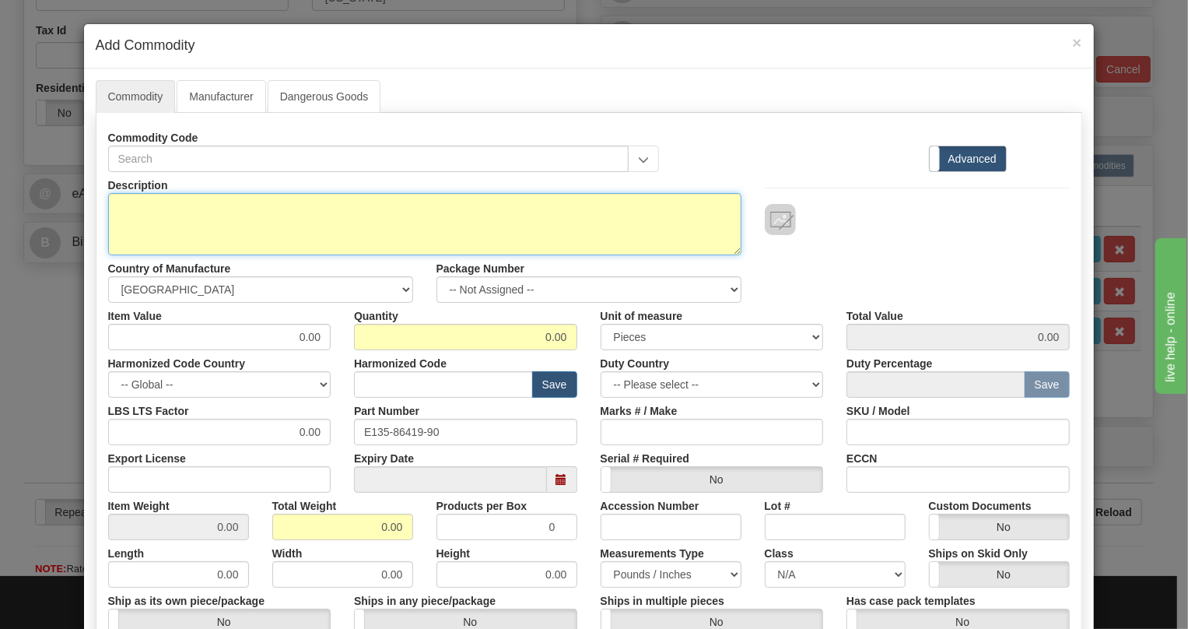
click at [131, 201] on textarea "Description" at bounding box center [424, 224] width 633 height 62
paste textarea "90deg OC48 by-pass cable"
type textarea "90deg OC48 by-pass cable"
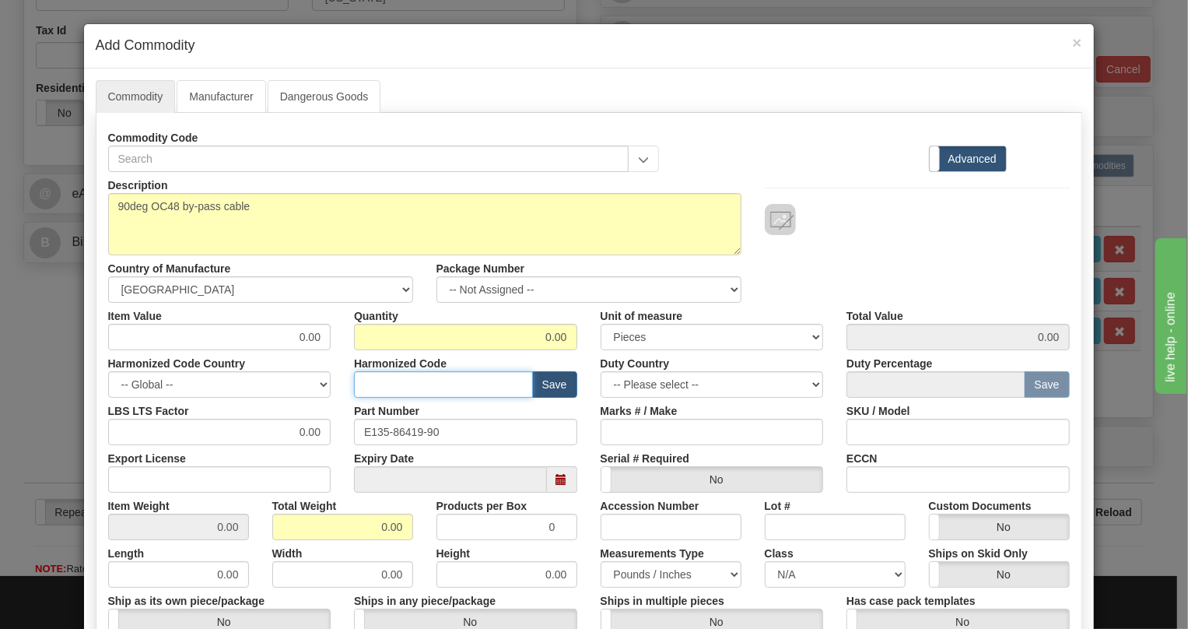
click at [389, 380] on input "text" at bounding box center [443, 384] width 179 height 26
paste input "7413.00.9000"
type input "7413.00.9000"
click at [299, 338] on input "0.00" at bounding box center [219, 337] width 223 height 26
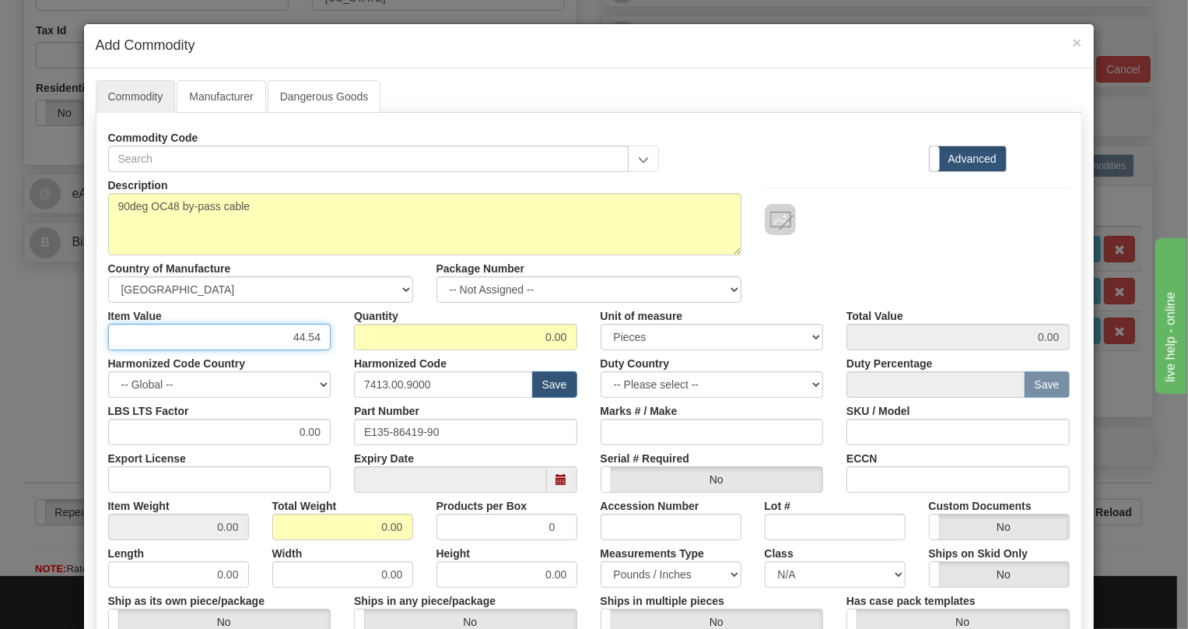
type input "44.54"
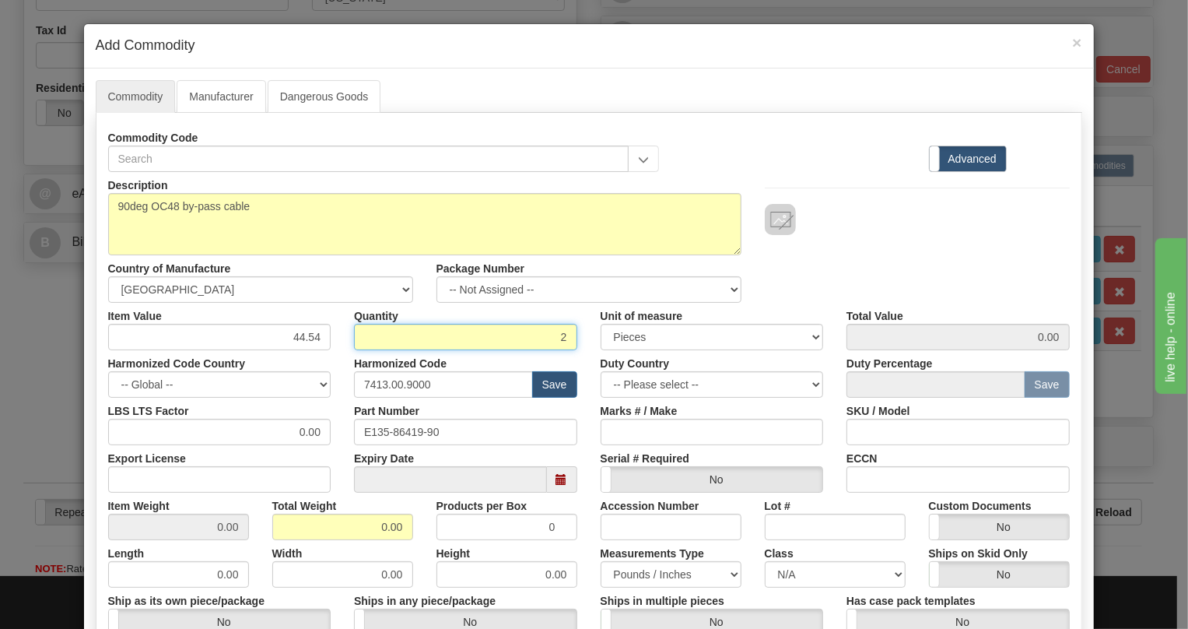
type input "2"
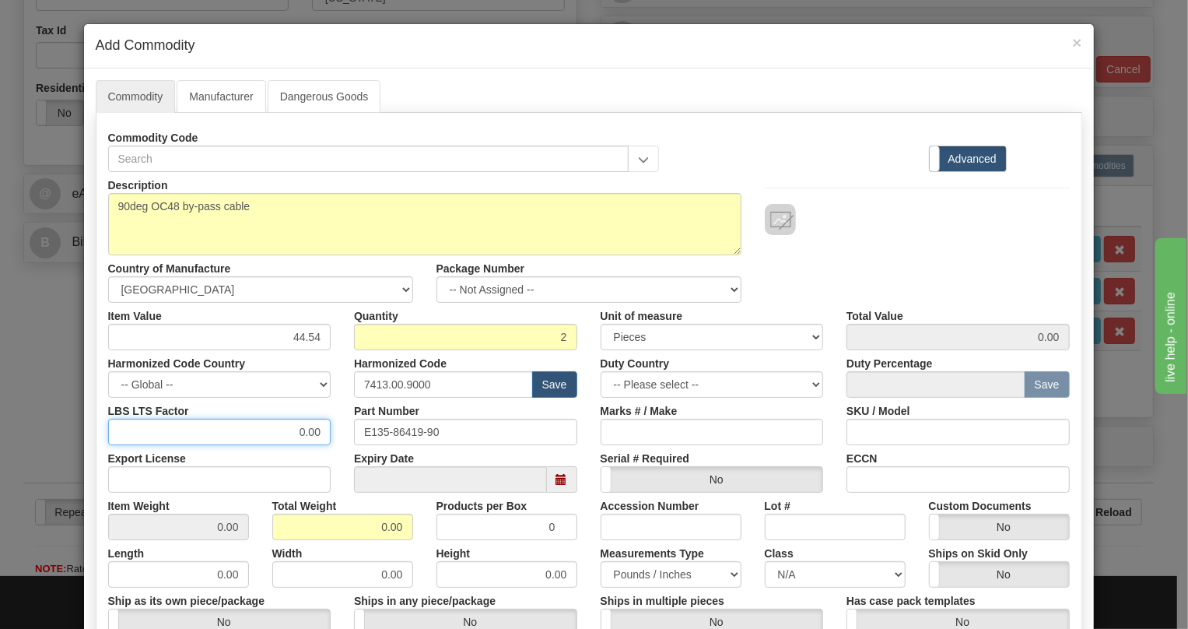
type input "89.08"
click at [272, 440] on input "0.00" at bounding box center [219, 432] width 223 height 26
type input "1.00"
click at [363, 518] on input "0.00" at bounding box center [342, 527] width 141 height 26
type input "1.00"
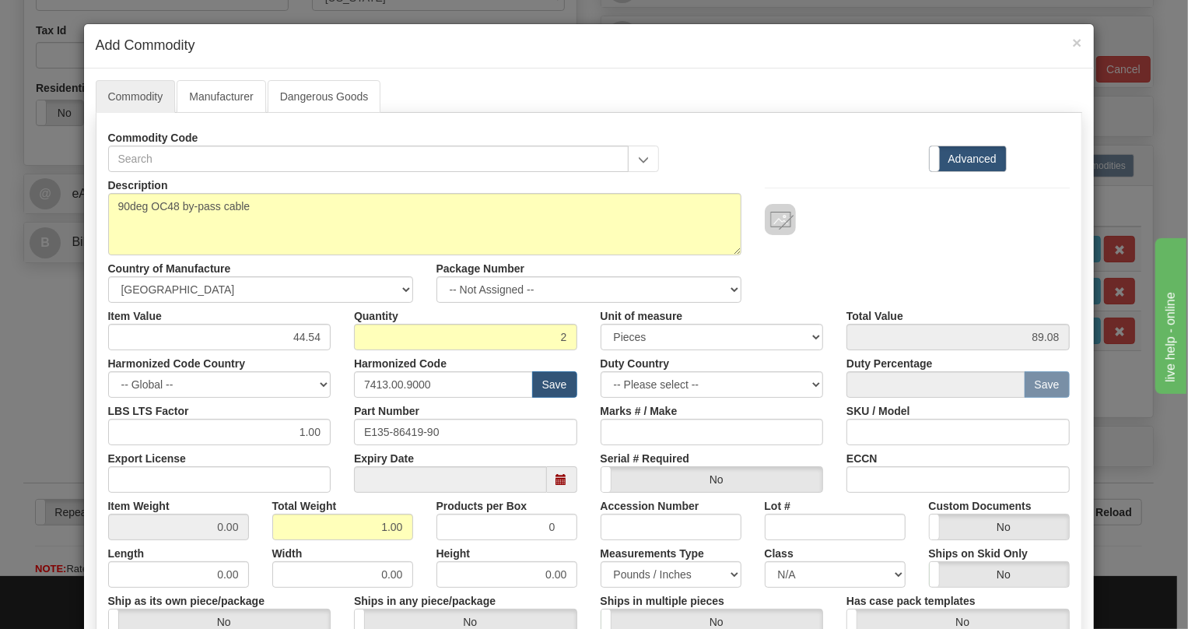
type input "0.5000"
click at [514, 544] on div "Height 0.00" at bounding box center [507, 563] width 164 height 47
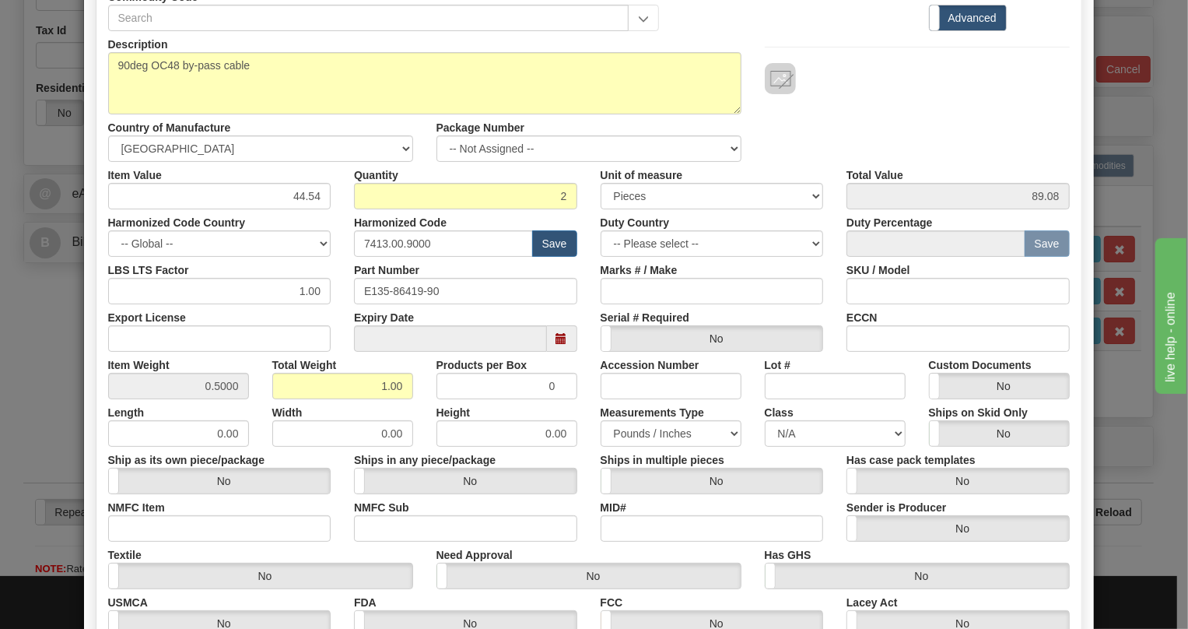
scroll to position [333, 0]
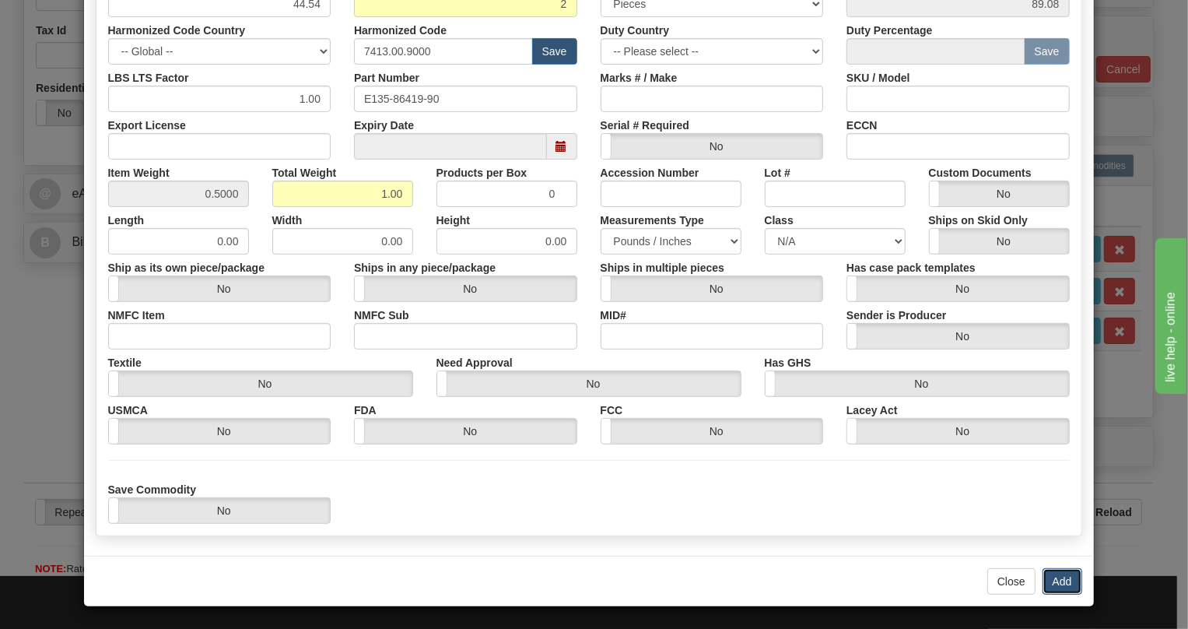
click at [1060, 581] on button "Add" at bounding box center [1063, 581] width 40 height 26
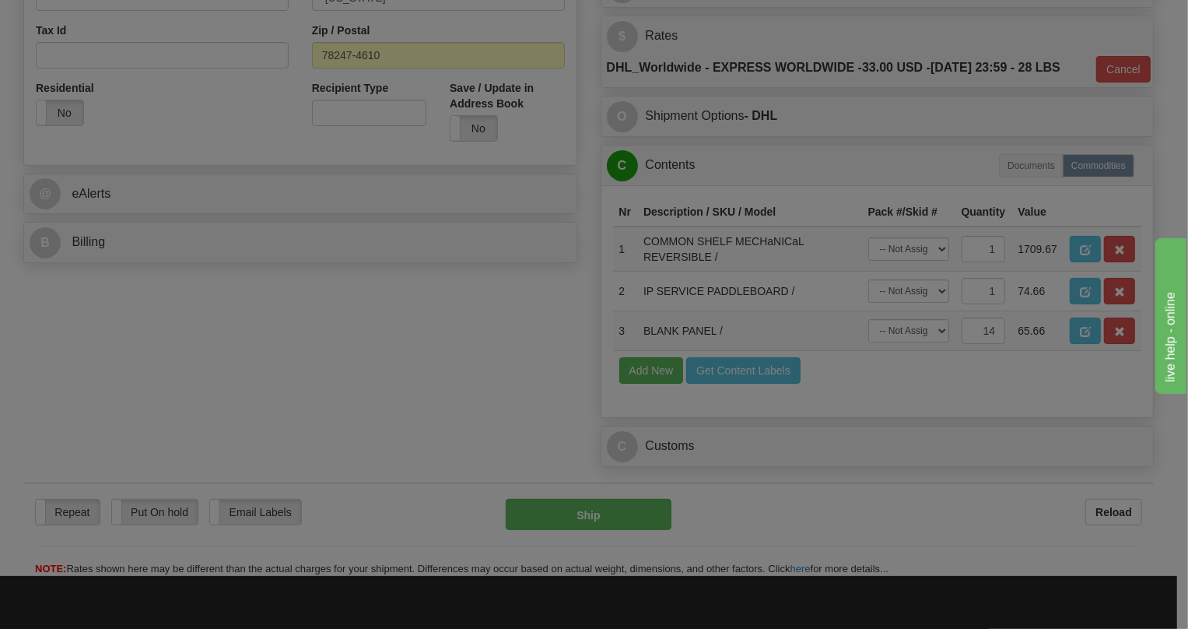
scroll to position [0, 0]
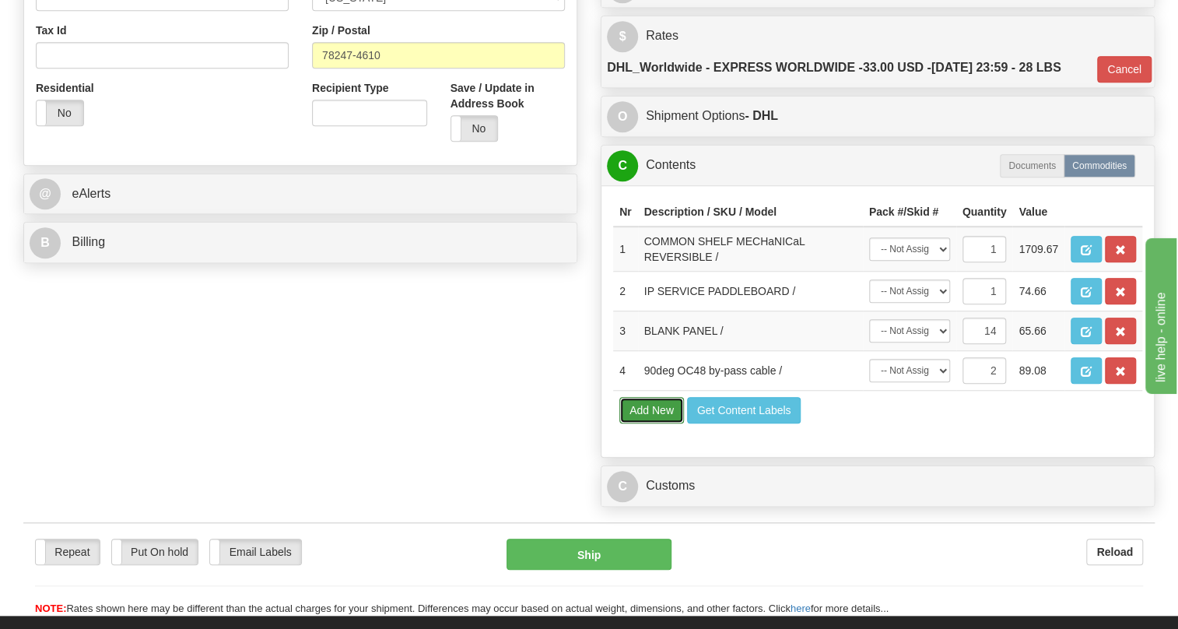
click at [640, 423] on button "Add New" at bounding box center [651, 410] width 65 height 26
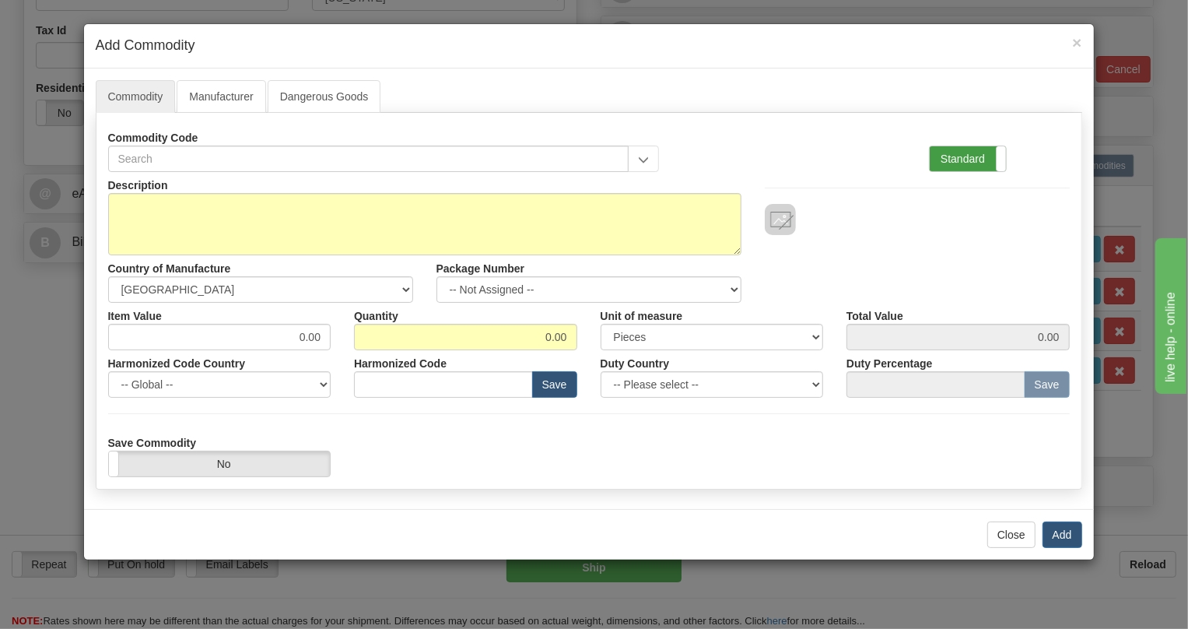
click at [951, 156] on label "Standard" at bounding box center [968, 158] width 76 height 25
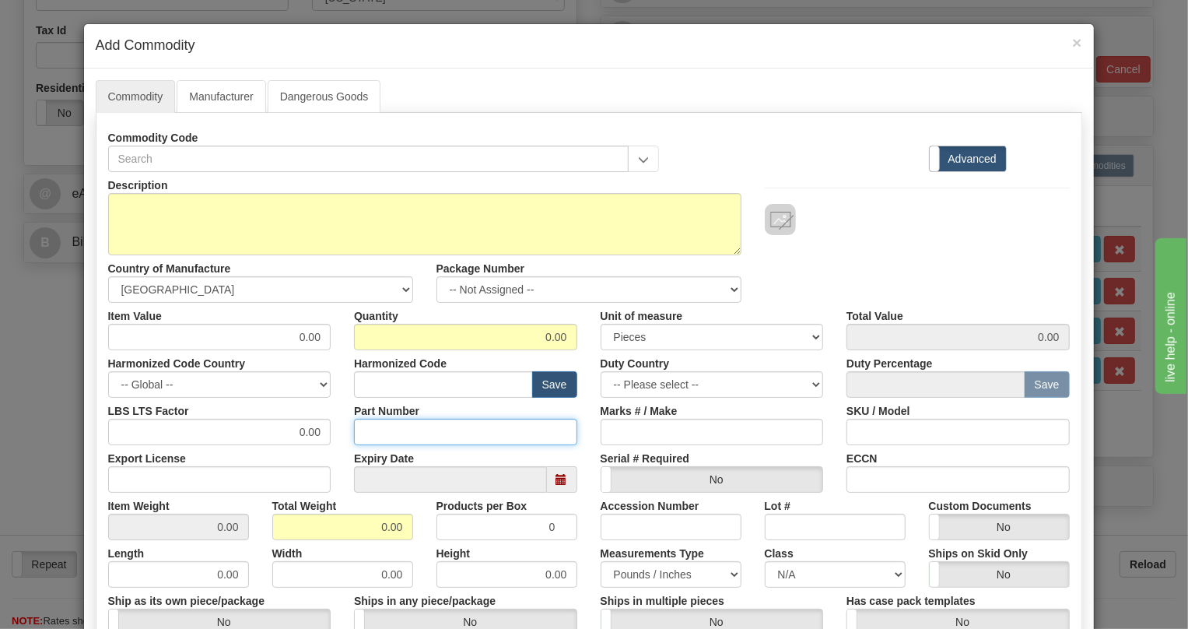
click at [371, 431] on input "Part Number" at bounding box center [465, 432] width 223 height 26
paste input "E35-86430-65"
type input "E35-86430-65"
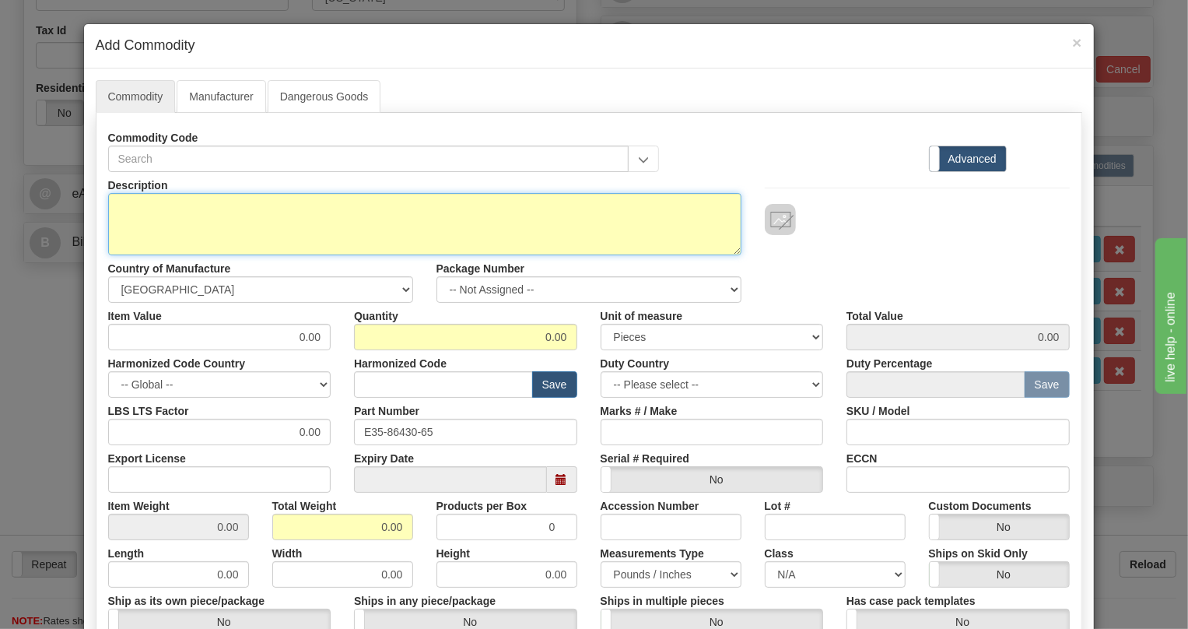
click at [168, 202] on textarea "Description" at bounding box center [424, 224] width 633 height 62
paste textarea "CABLE,JMUX/JIF,4X8C,28VT,LH"
type textarea "CABLE,JMUX/JIF,4X8C,28VT,LH"
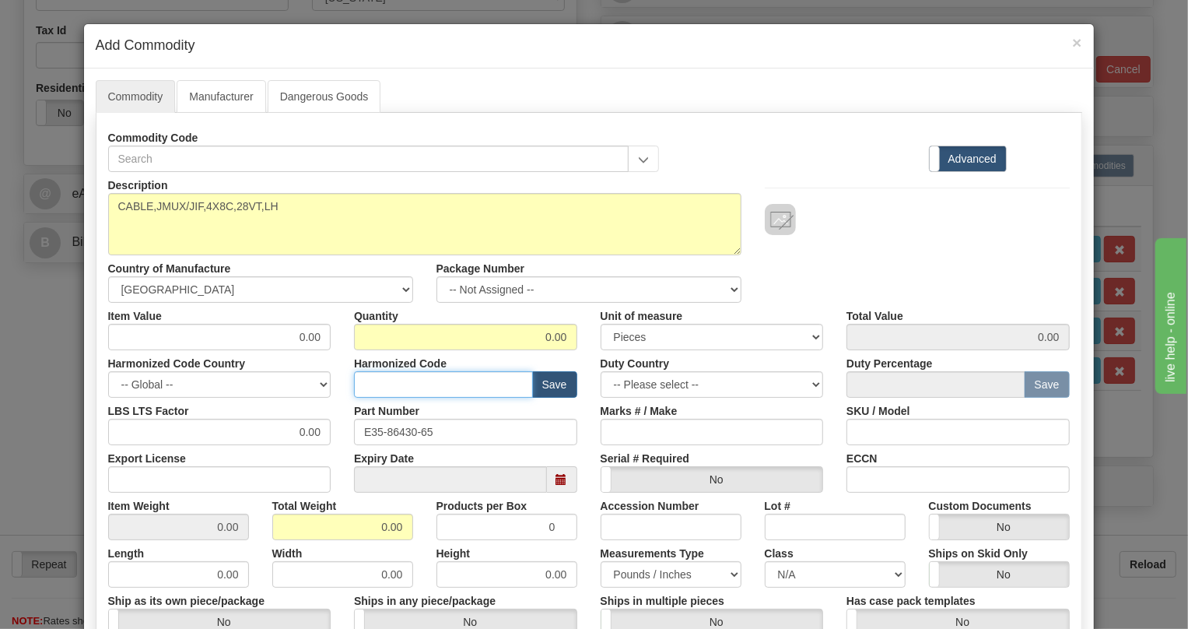
click at [377, 382] on input "text" at bounding box center [443, 384] width 179 height 26
paste input "8544.42.2000"
type input "8544.42.2000"
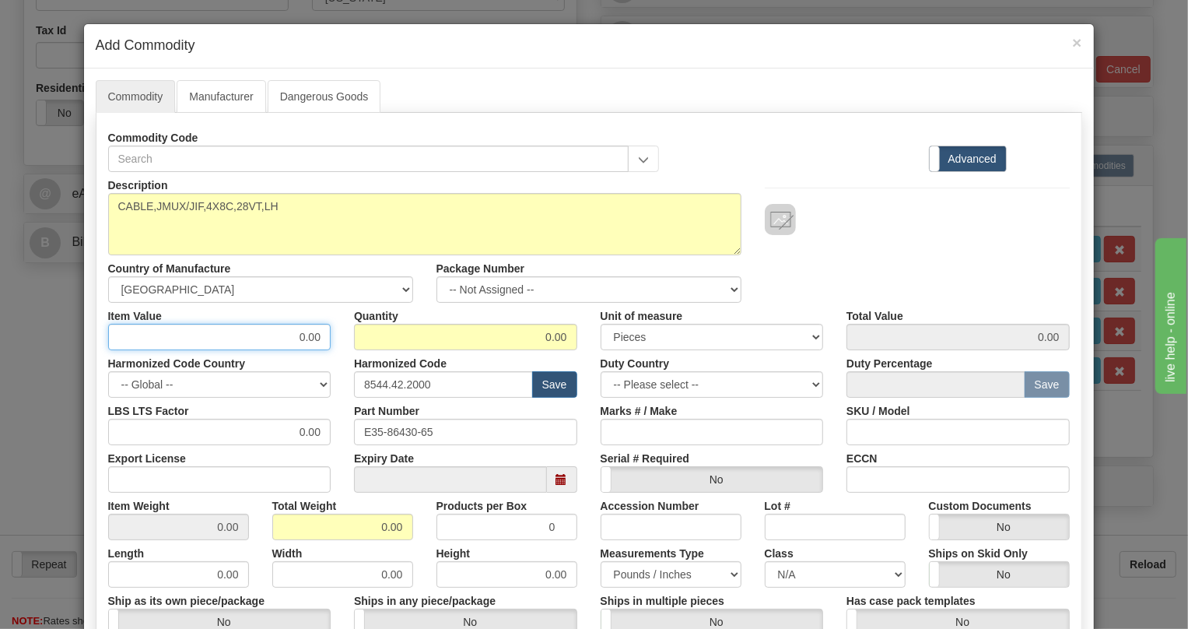
click at [321, 337] on input "0.00" at bounding box center [219, 337] width 223 height 26
paste input "232,13"
click at [303, 345] on input "232,13" at bounding box center [219, 337] width 223 height 26
type input "232.13"
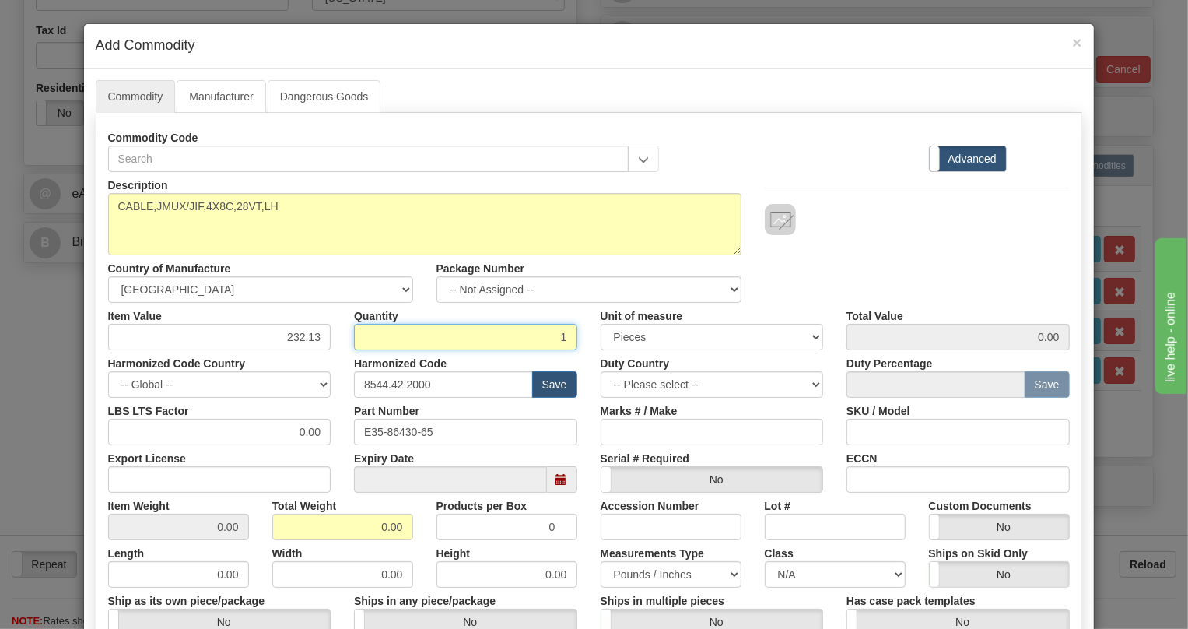
type input "1"
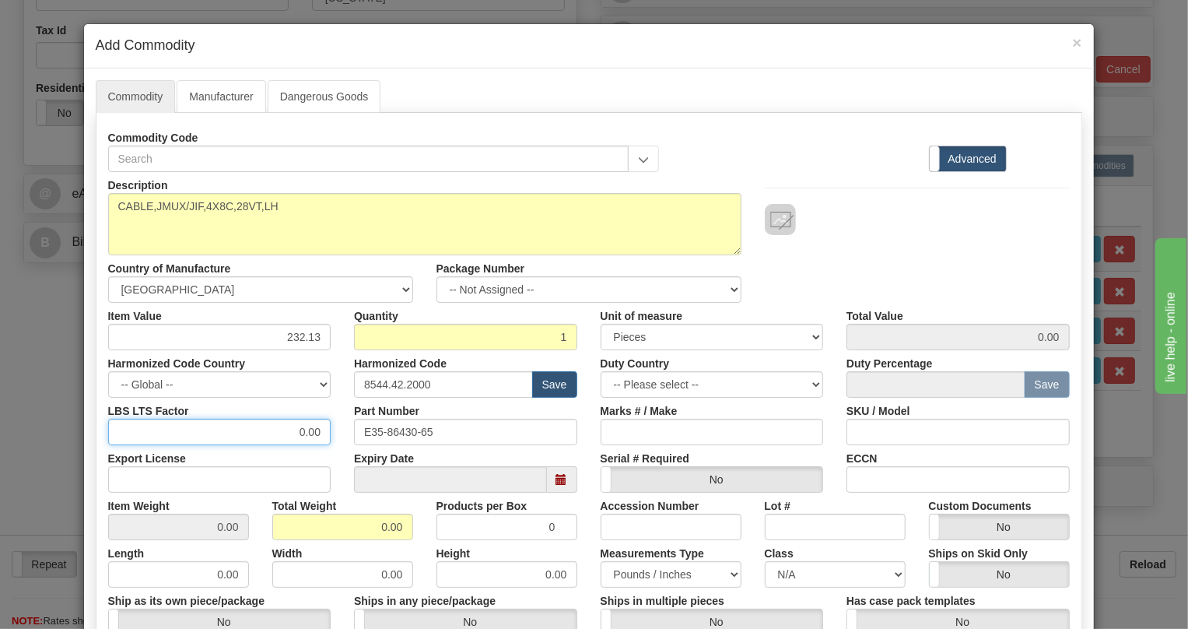
type input "232.13"
click at [295, 429] on input "0.00" at bounding box center [219, 432] width 223 height 26
type input "1.00"
click at [371, 524] on input "0.00" at bounding box center [342, 527] width 141 height 26
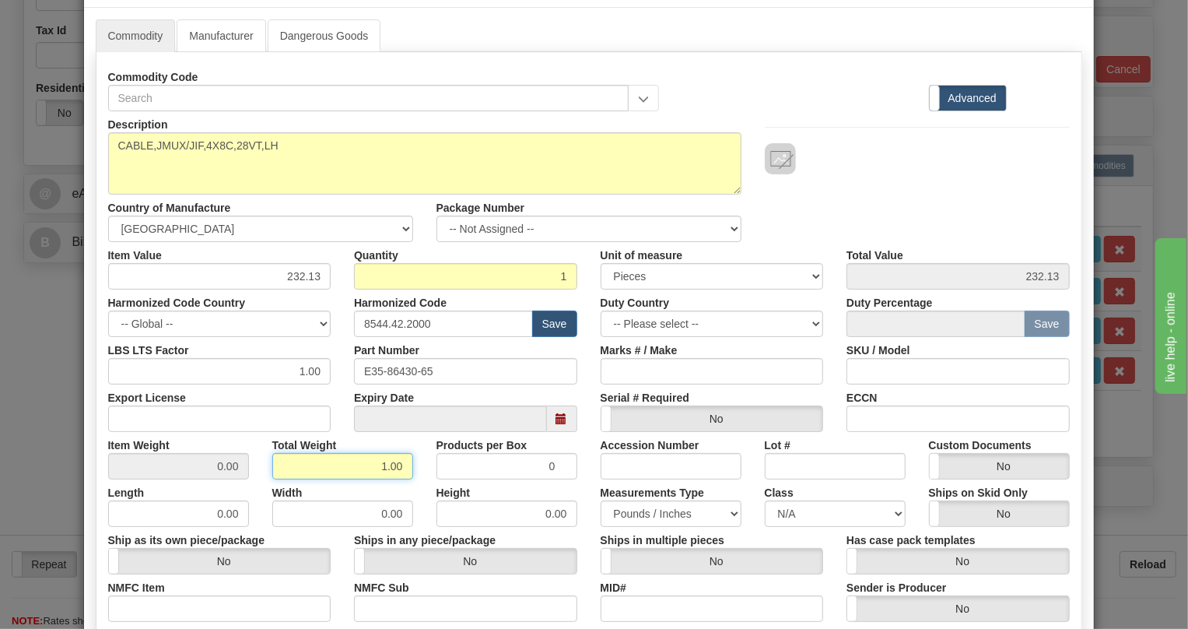
scroll to position [333, 0]
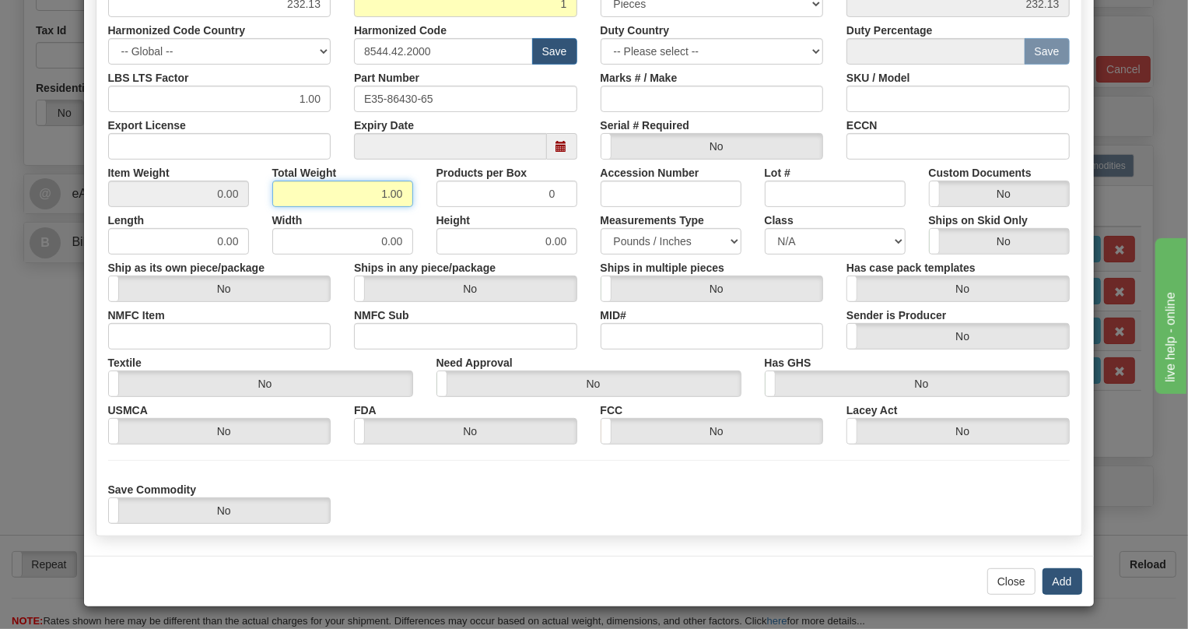
type input "1.00"
type input "1.0000"
click at [1055, 581] on button "Add" at bounding box center [1063, 581] width 40 height 26
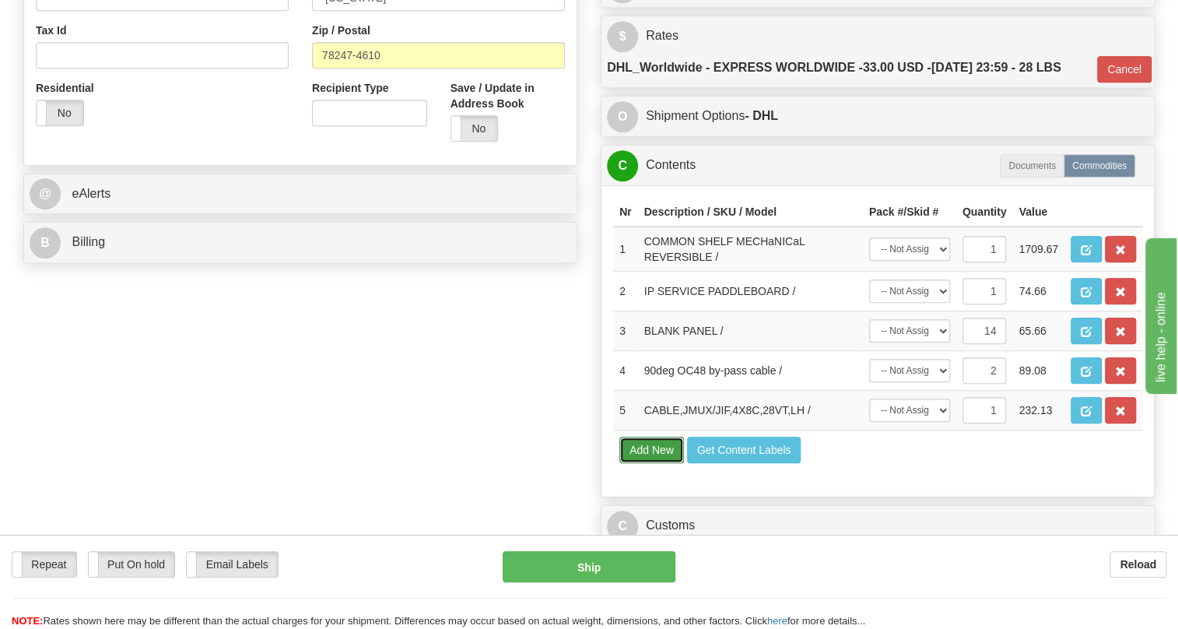
click at [643, 463] on button "Add New" at bounding box center [651, 449] width 65 height 26
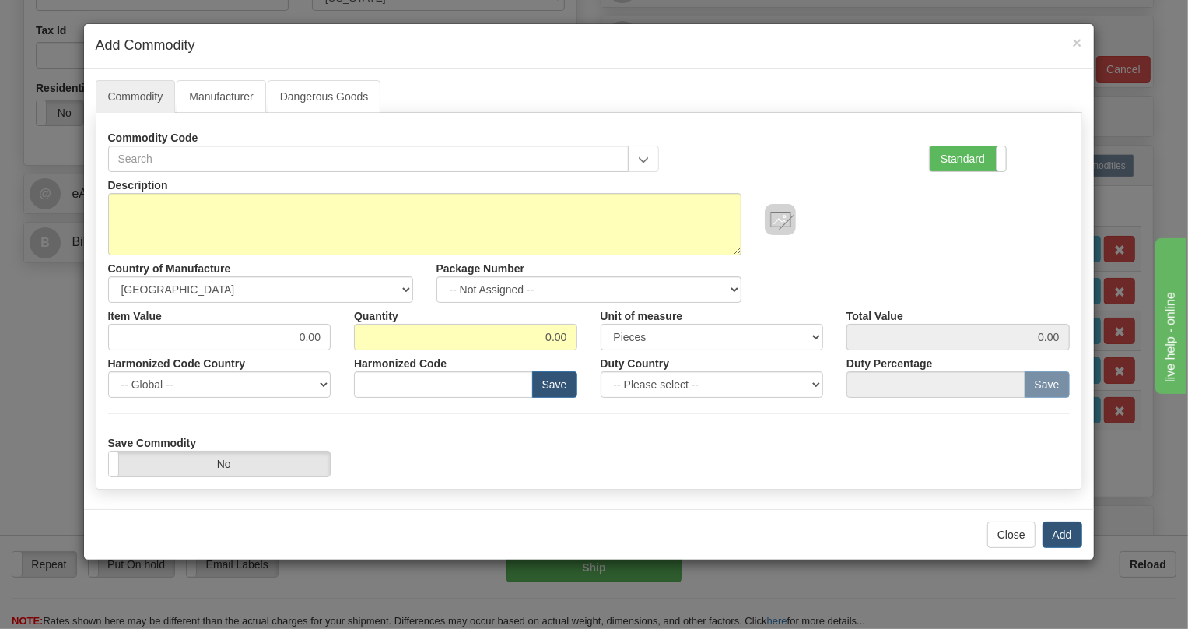
drag, startPoint x: 955, startPoint y: 158, endPoint x: 694, endPoint y: 297, distance: 295.5
click at [955, 158] on label "Standard" at bounding box center [968, 158] width 76 height 25
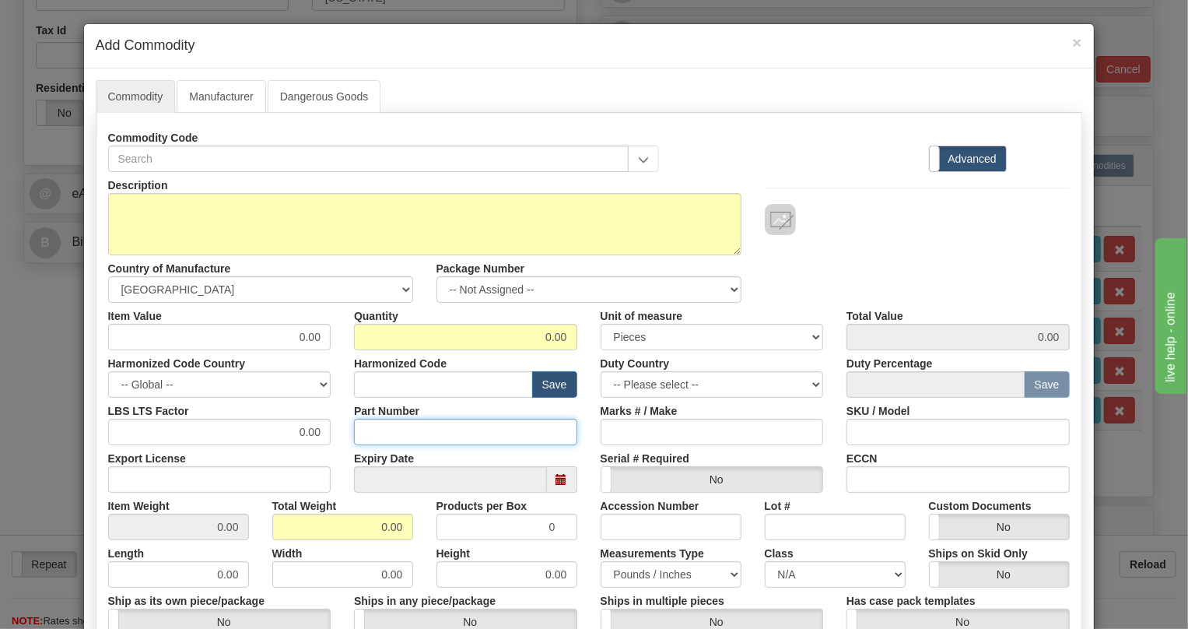
click at [380, 433] on input "Part Number" at bounding box center [465, 432] width 223 height 26
paste input "E35-86430-66"
type input "E35-86430-66"
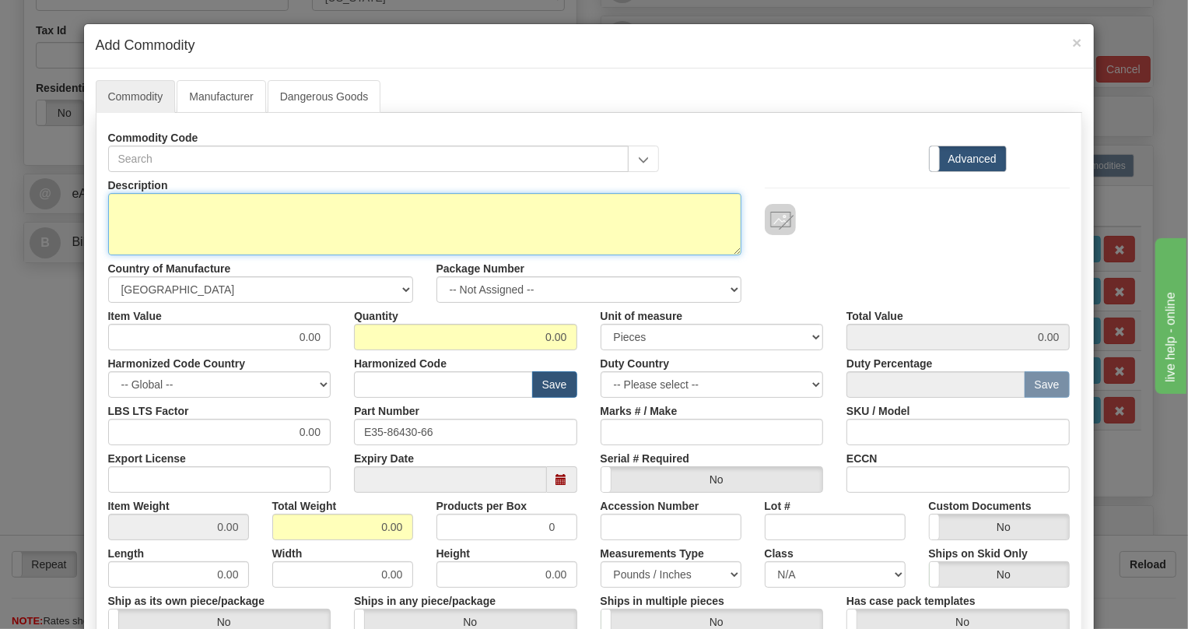
click at [129, 203] on textarea "Description" at bounding box center [424, 224] width 633 height 62
paste textarea "CABLE,JMUX/JIF,4x8C,28VT,RH"
type textarea "CABLE,JMUX/JIF,4x8C,28VT,RH"
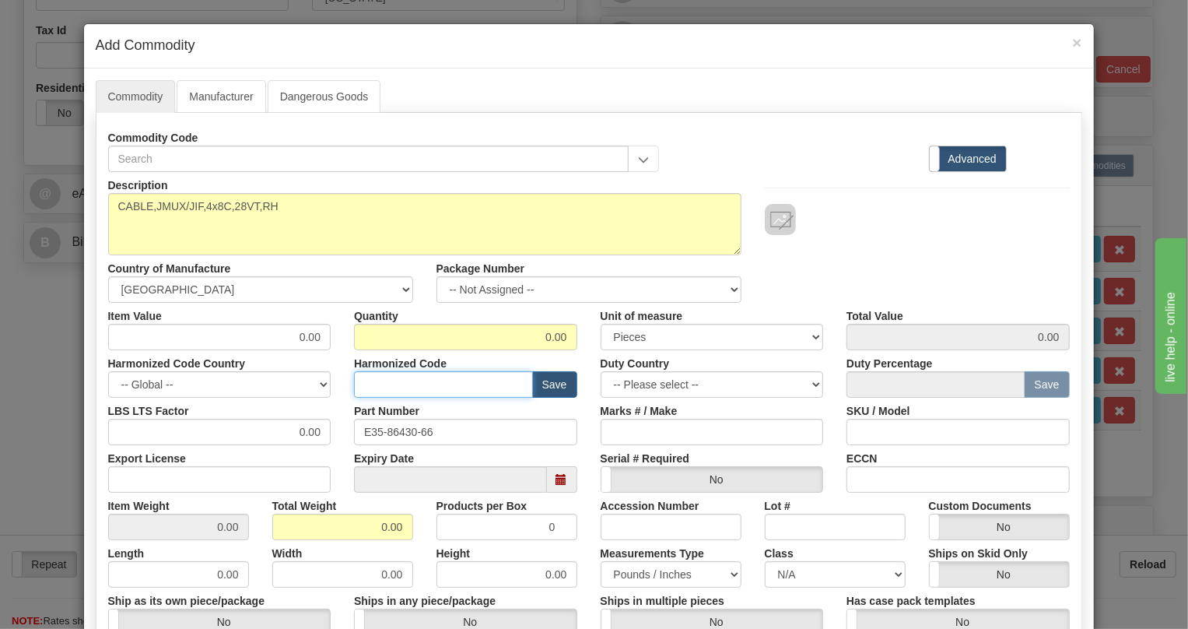
click at [358, 384] on input "text" at bounding box center [443, 384] width 179 height 26
paste input "8544.42.2000"
type input "8544.42.2000"
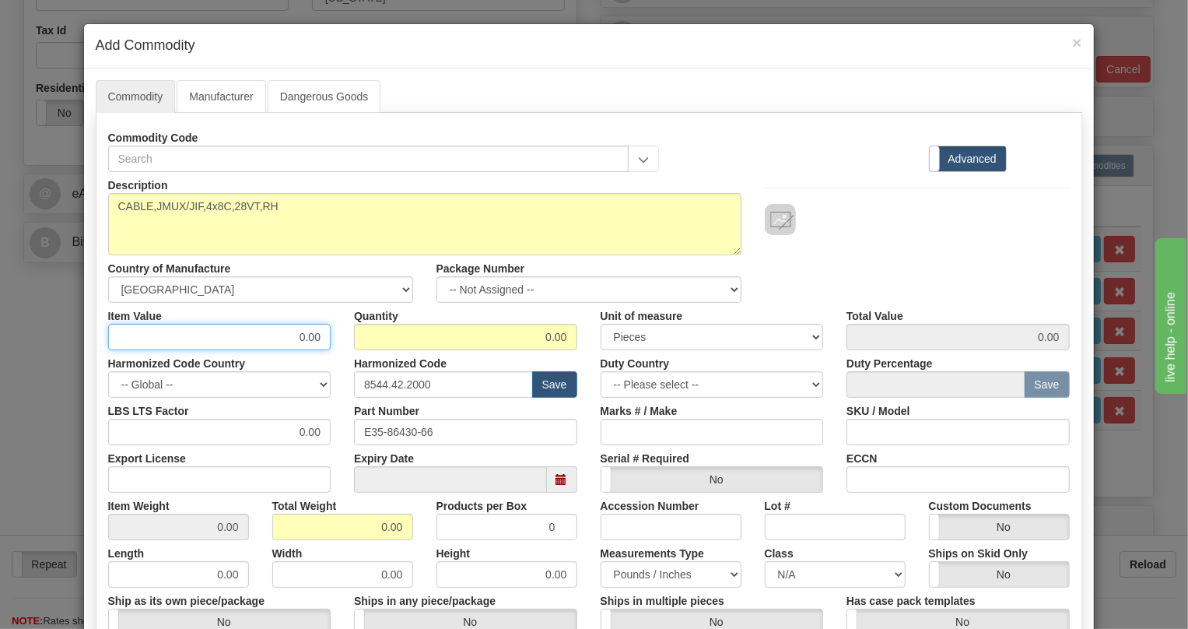
click at [311, 338] on input "0.00" at bounding box center [219, 337] width 223 height 26
paste input "304,61"
click at [304, 339] on input "304,61" at bounding box center [219, 337] width 223 height 26
type input "304.61"
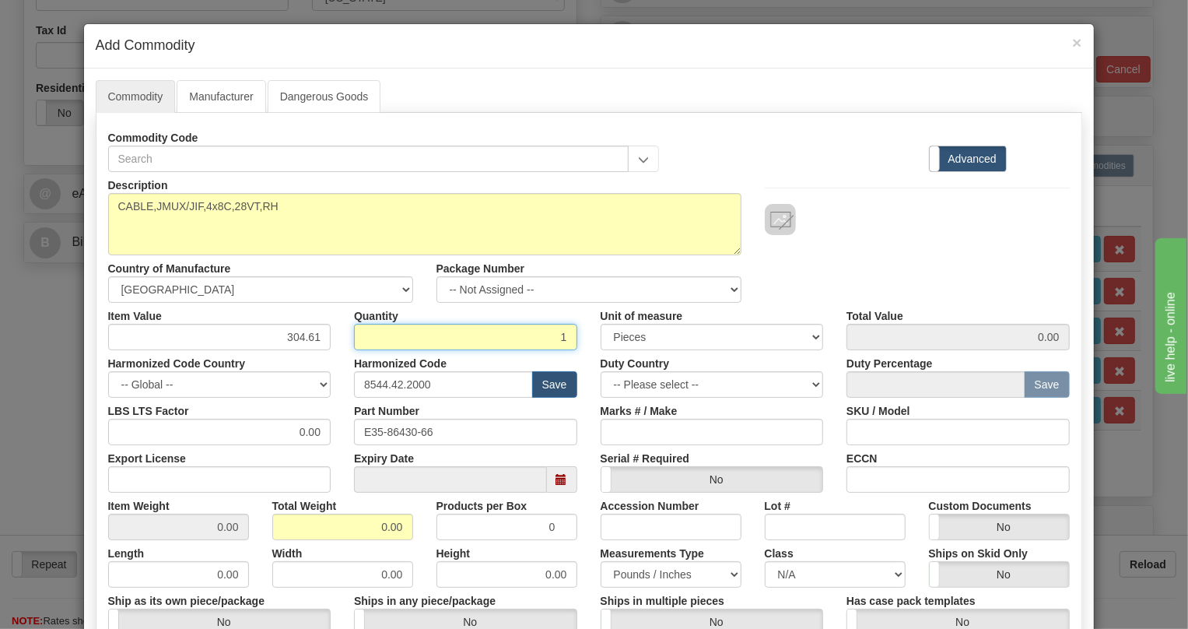
type input "1"
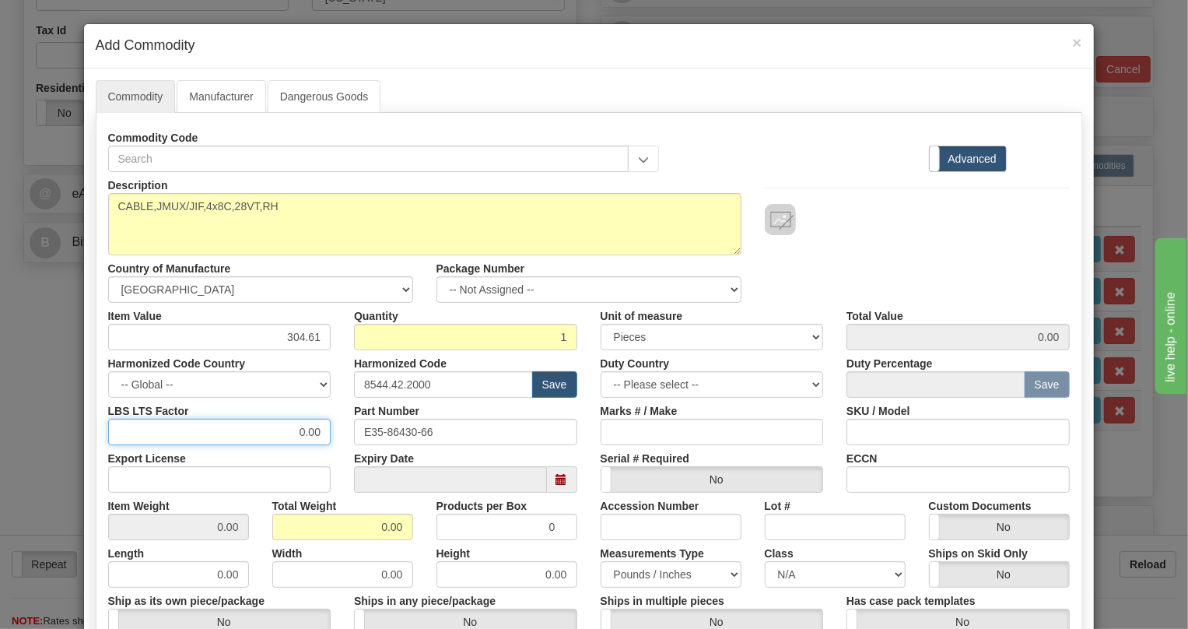
type input "304.61"
click at [291, 431] on input "0.00" at bounding box center [219, 432] width 223 height 26
type input "1.00"
click at [370, 520] on input "0.00" at bounding box center [342, 527] width 141 height 26
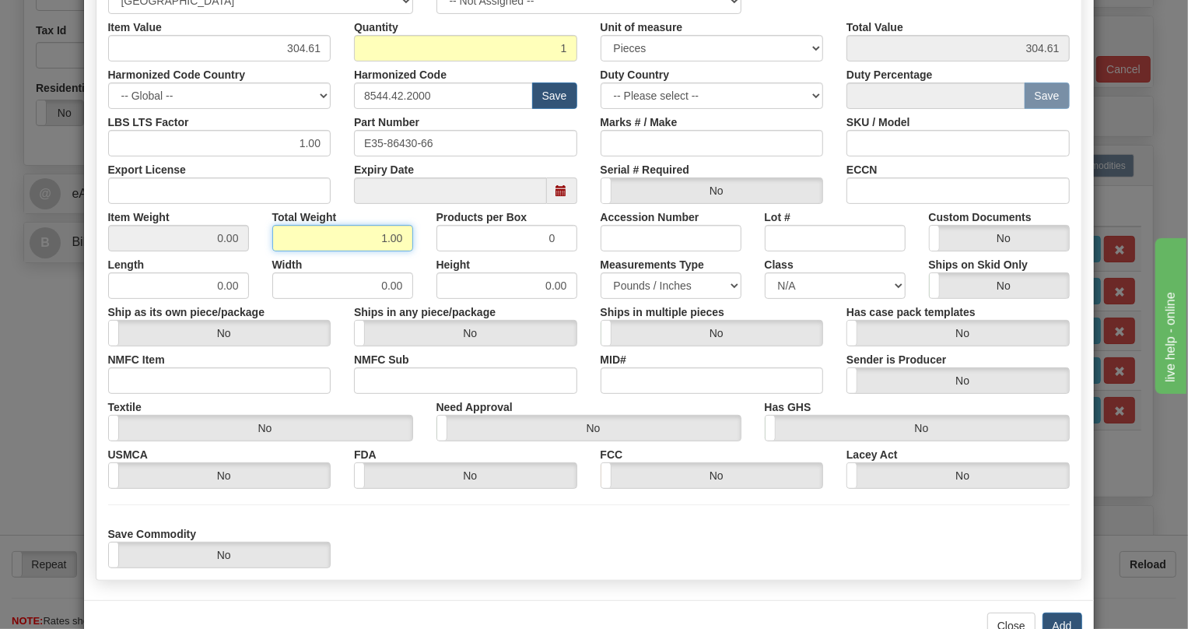
scroll to position [333, 0]
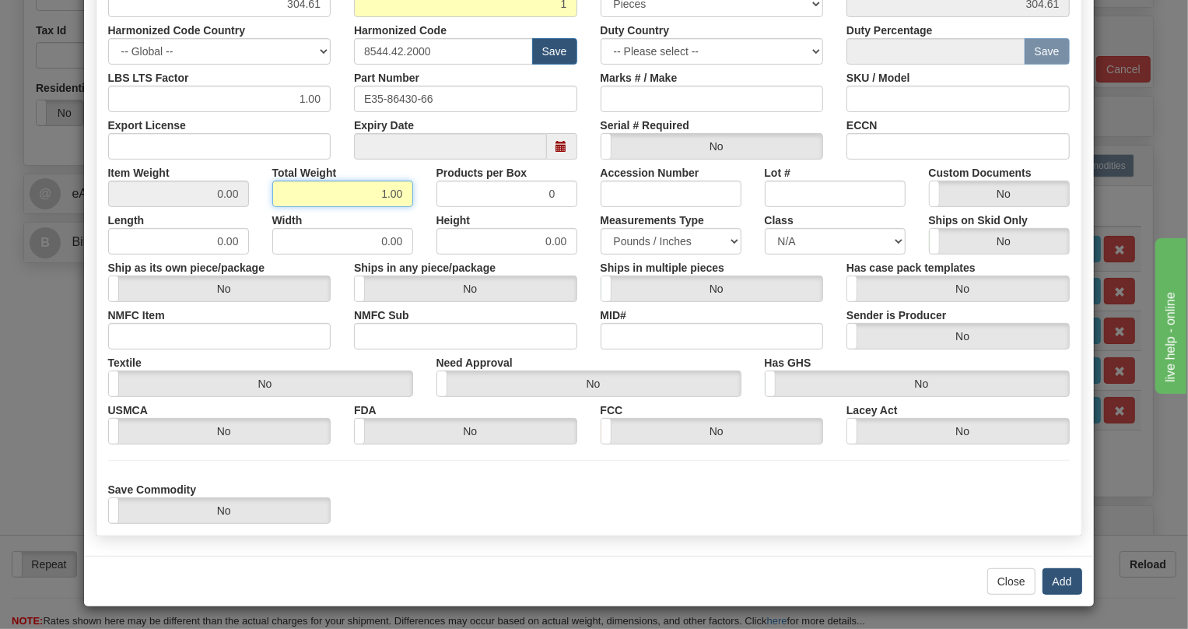
type input "1.00"
type input "1.0000"
drag, startPoint x: 1060, startPoint y: 576, endPoint x: 1016, endPoint y: 478, distance: 107.6
click at [1060, 575] on button "Add" at bounding box center [1063, 581] width 40 height 26
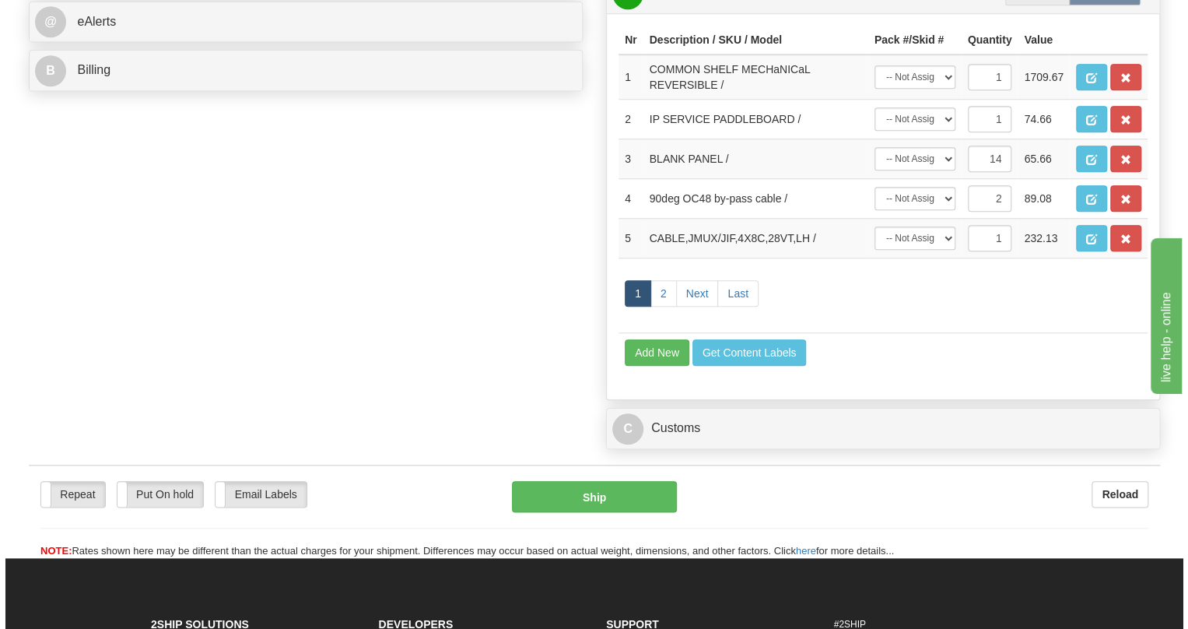
scroll to position [755, 0]
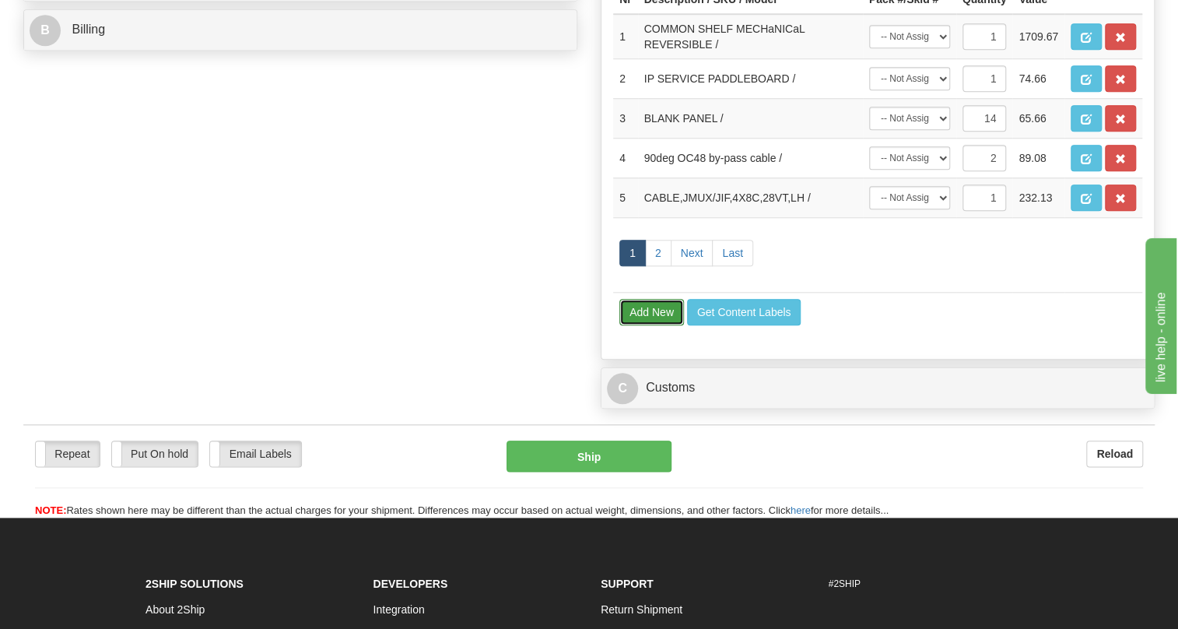
click at [646, 325] on button "Add New" at bounding box center [651, 312] width 65 height 26
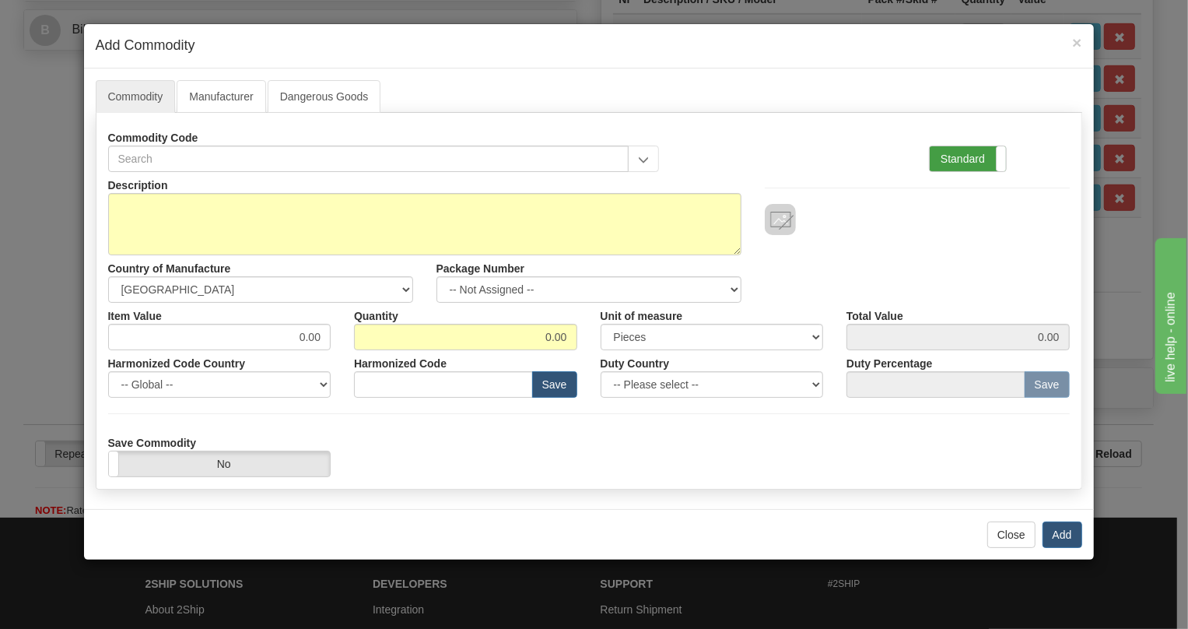
click at [942, 158] on label "Standard" at bounding box center [968, 158] width 76 height 25
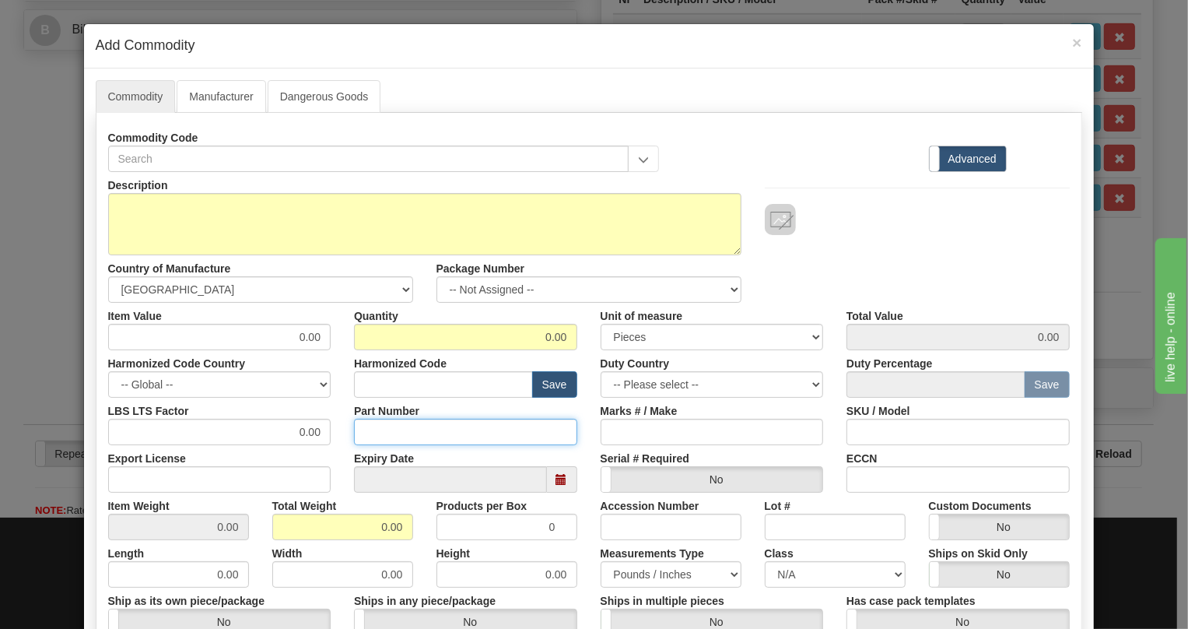
click at [377, 435] on input "Part Number" at bounding box center [465, 432] width 223 height 26
paste input "E86485-90"
type input "E86485-90"
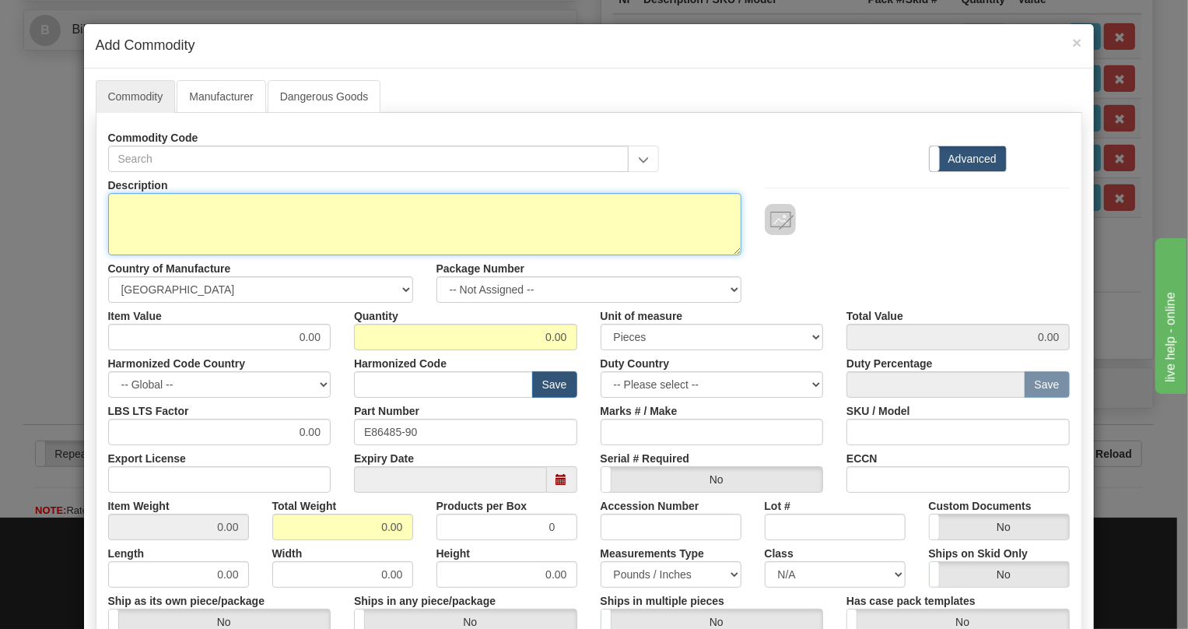
click at [167, 198] on textarea "Description" at bounding box center [424, 224] width 633 height 62
paste textarea "JIF-SHaRE PaDDLE BOaRD"
type textarea "JIF-SHaRE PaDDLE BOaRD"
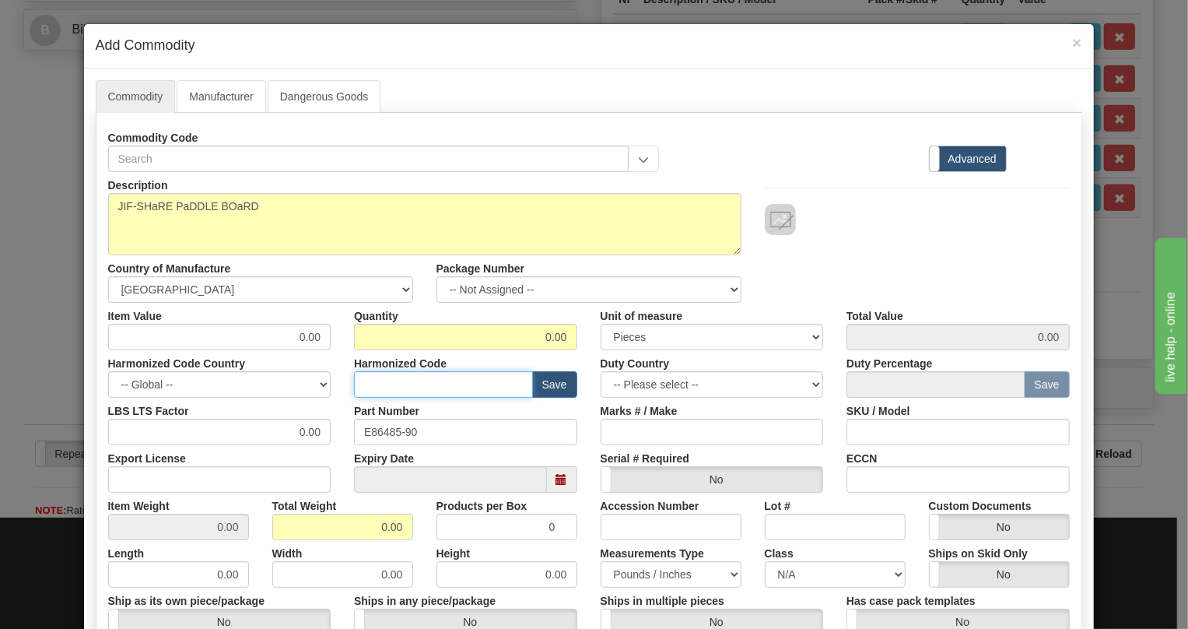
click at [370, 373] on input "text" at bounding box center [443, 384] width 179 height 26
paste input "8536.90.4000"
type input "8536.90.4000"
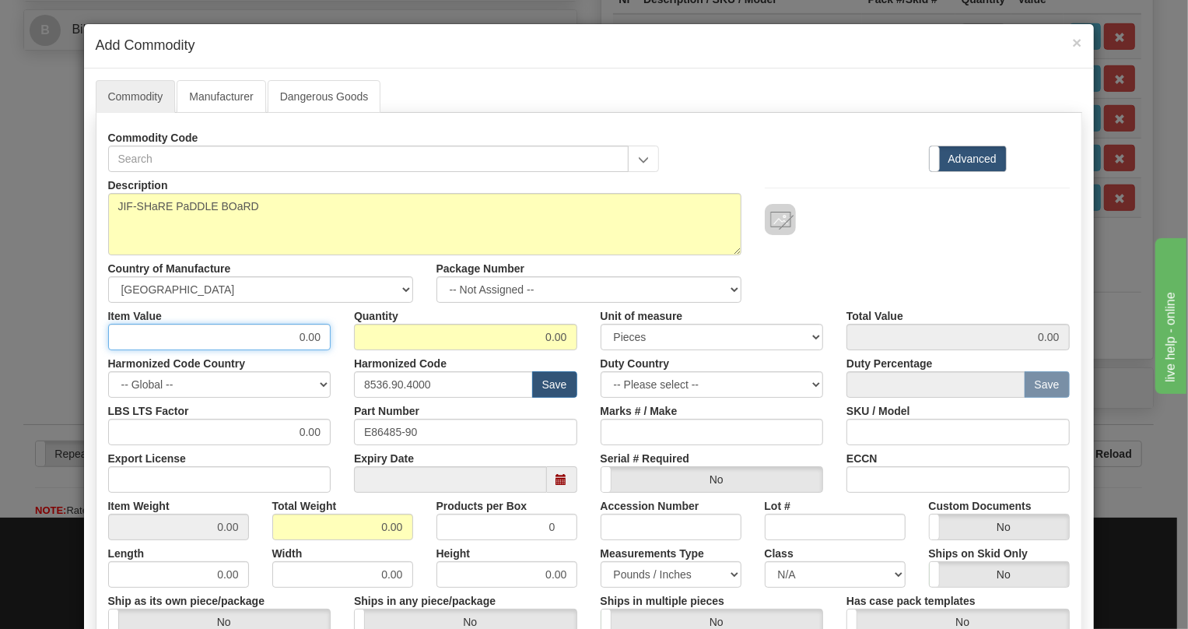
click at [315, 341] on input "0.00" at bounding box center [219, 337] width 223 height 26
type input "52.64"
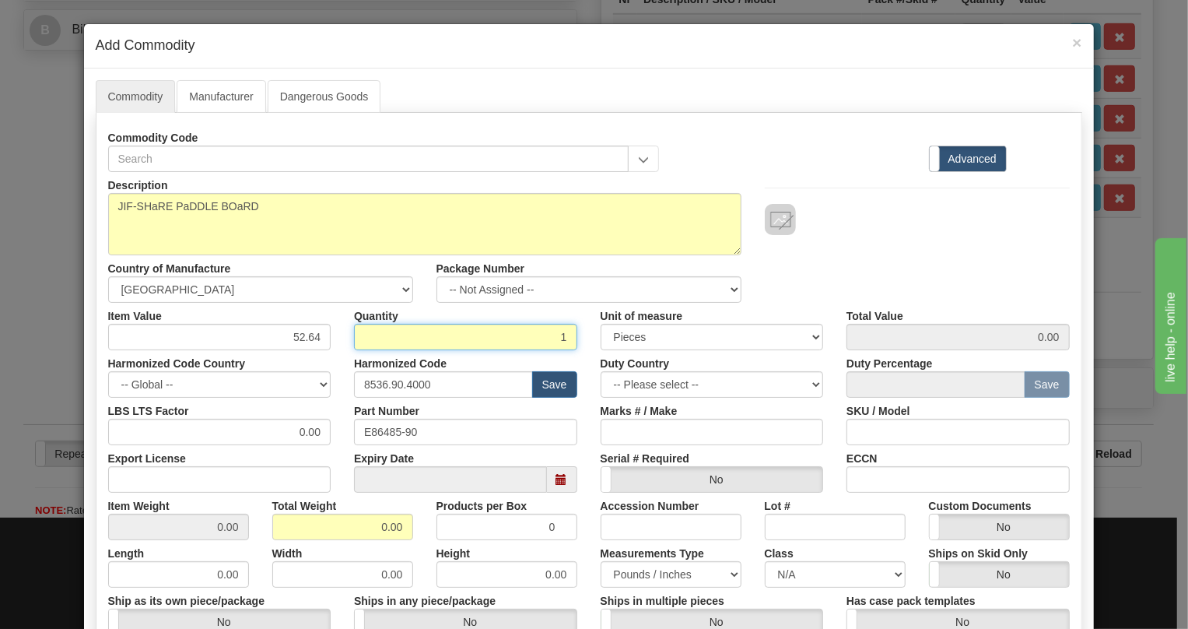
type input "1"
type input "52.64"
click at [293, 447] on div "Export License" at bounding box center [219, 468] width 247 height 47
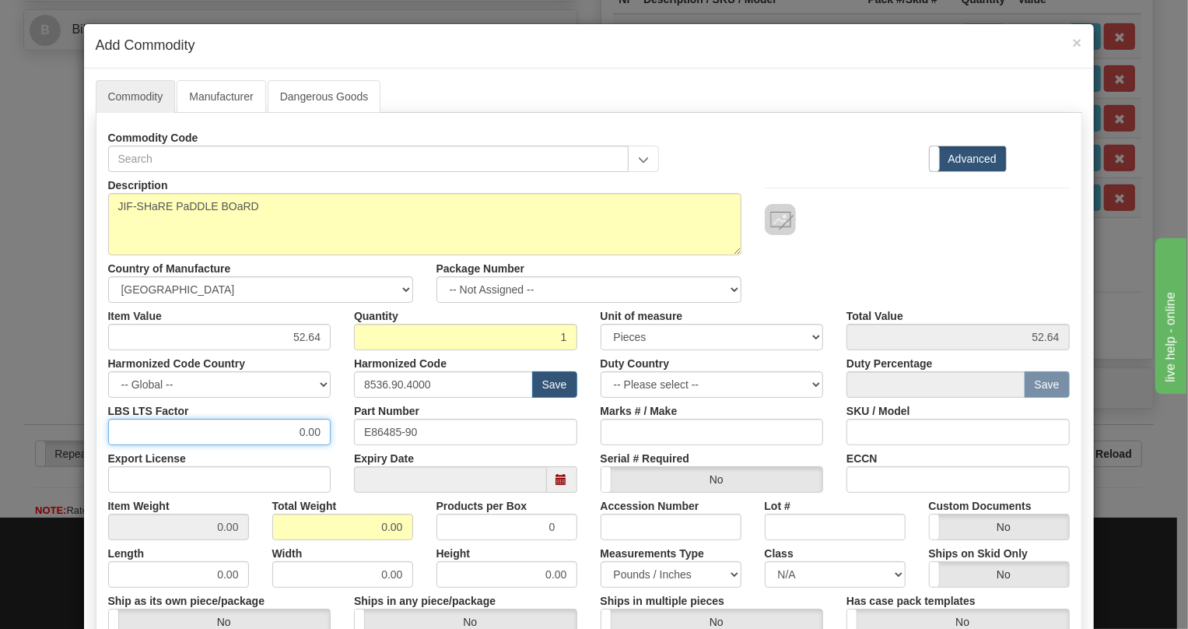
click at [286, 436] on input "0.00" at bounding box center [219, 432] width 223 height 26
type input "1.00"
click at [361, 529] on input "0.00" at bounding box center [342, 527] width 141 height 26
type input "1.00"
type input "1.0000"
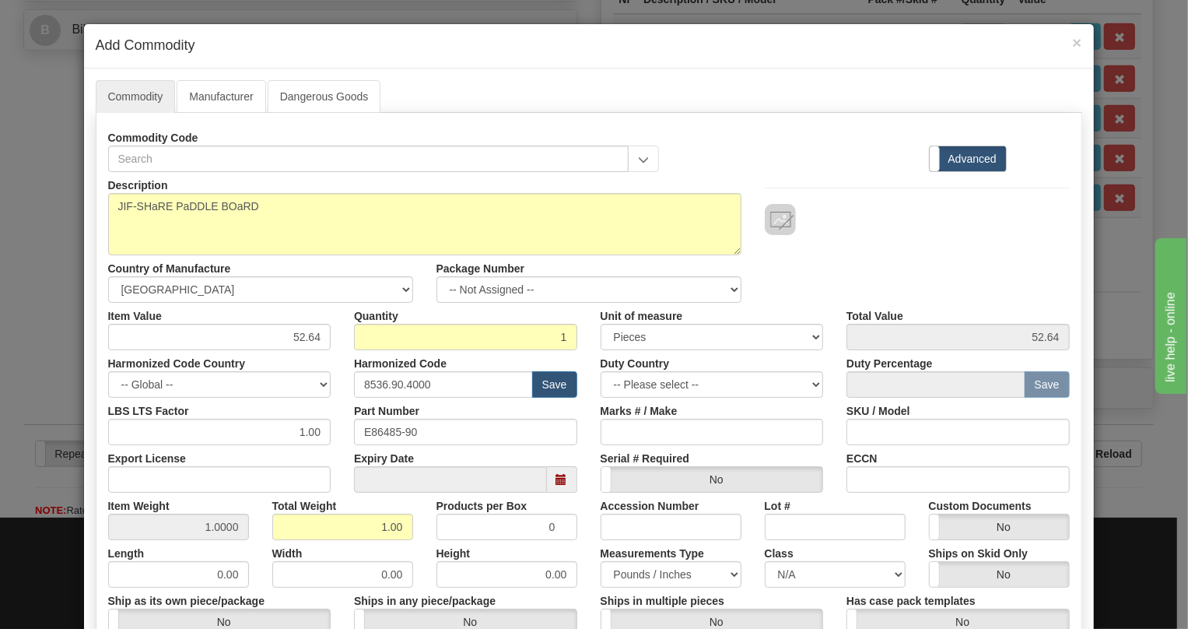
click at [412, 542] on div "Width 0.00" at bounding box center [343, 563] width 164 height 47
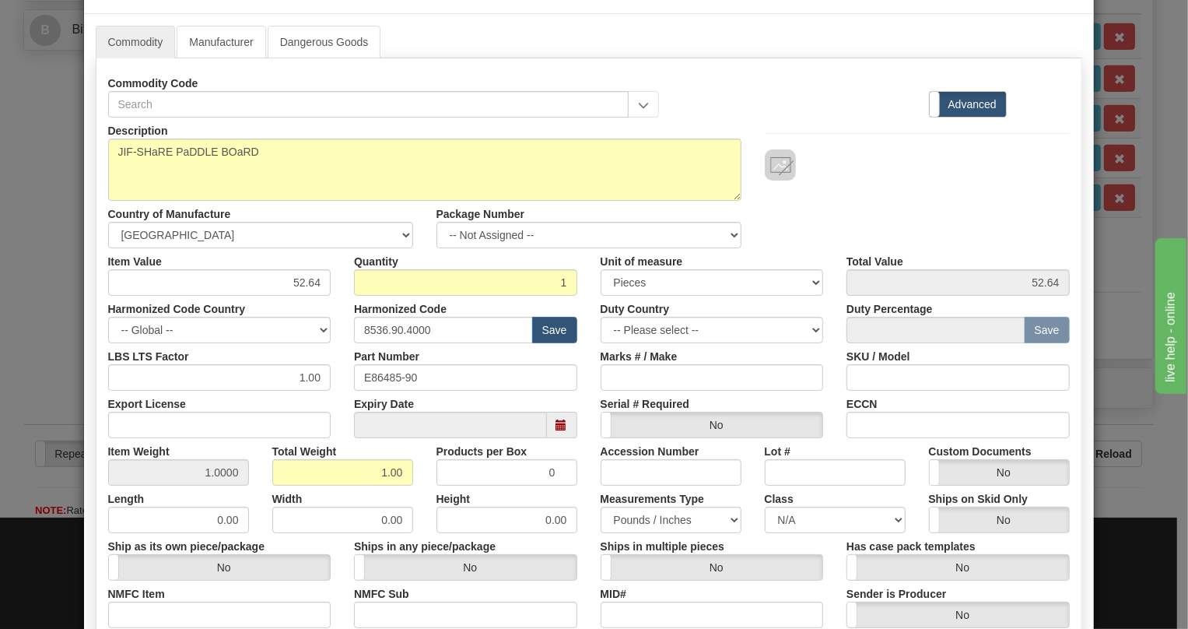
scroll to position [333, 0]
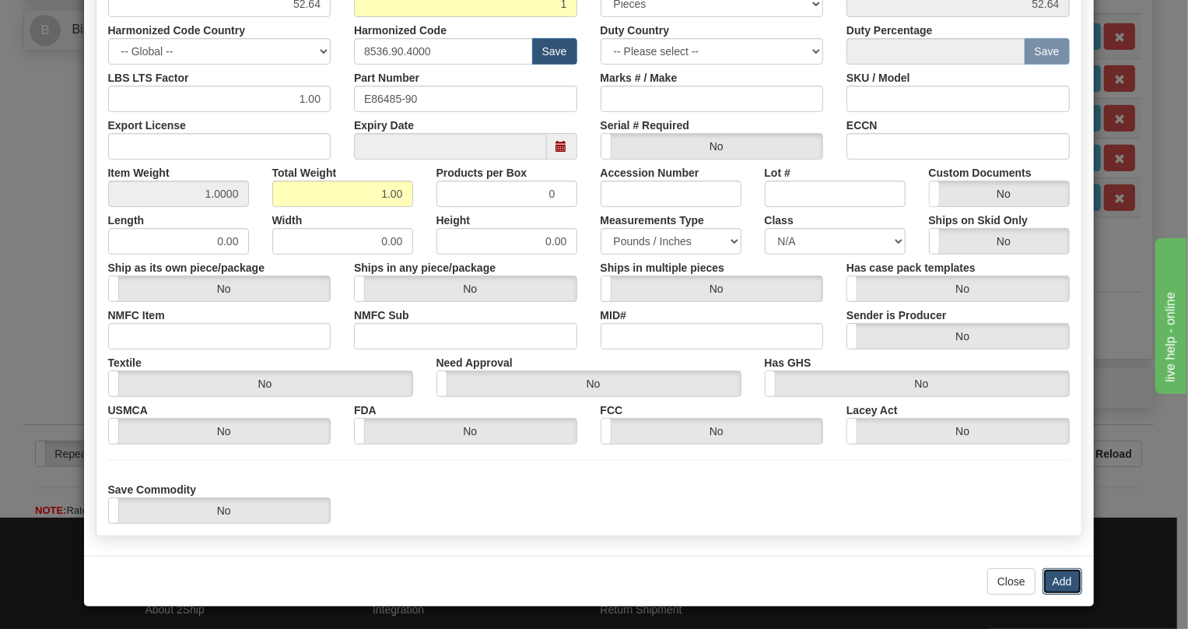
click at [1054, 580] on button "Add" at bounding box center [1063, 581] width 40 height 26
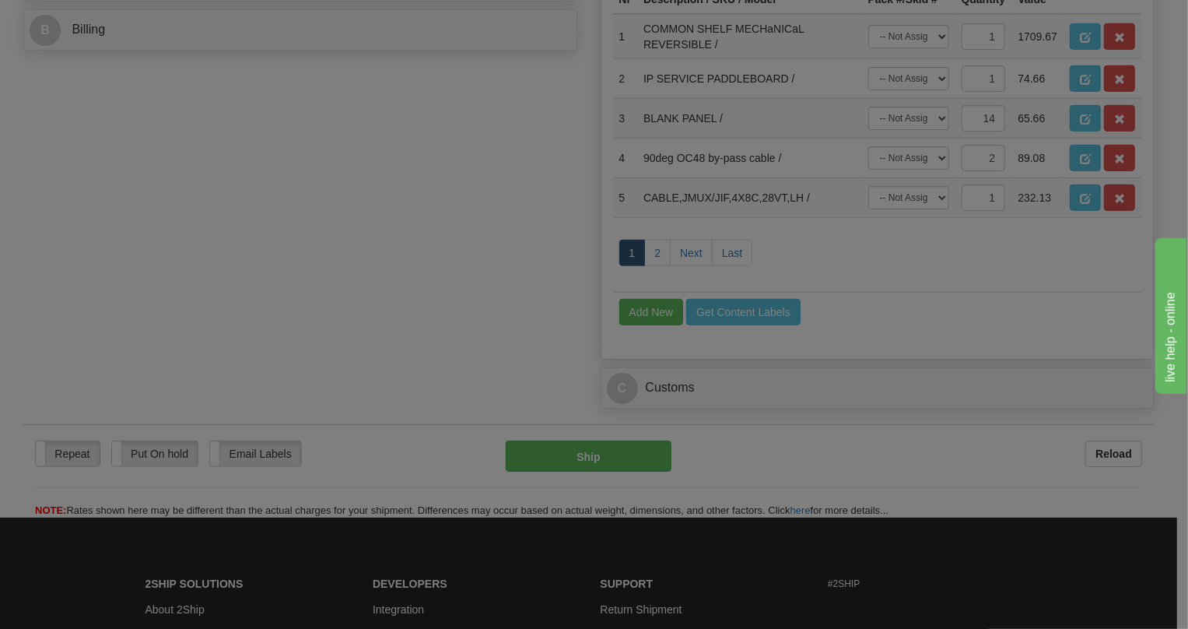
scroll to position [0, 0]
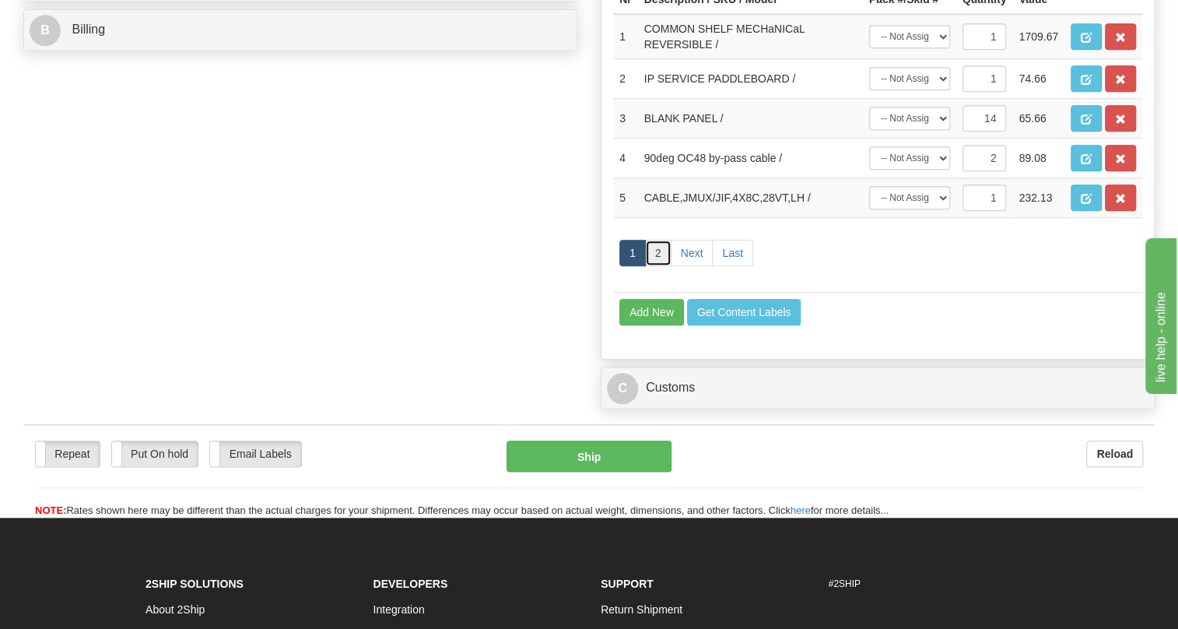
click at [654, 266] on link "2" at bounding box center [658, 253] width 26 height 26
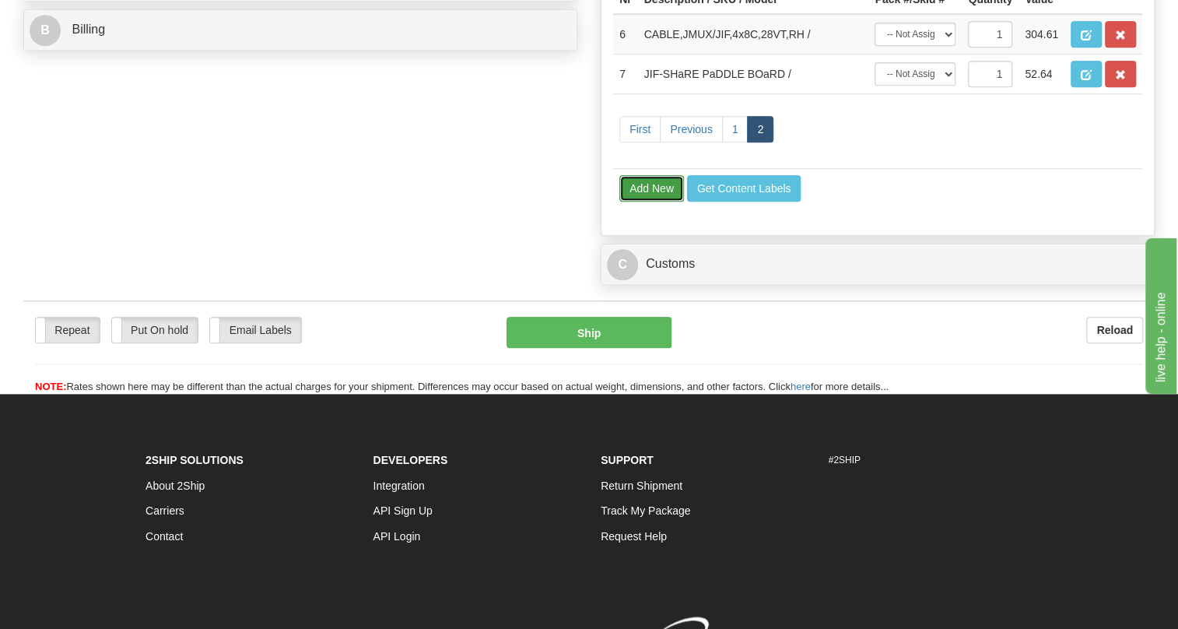
click at [644, 202] on button "Add New" at bounding box center [651, 188] width 65 height 26
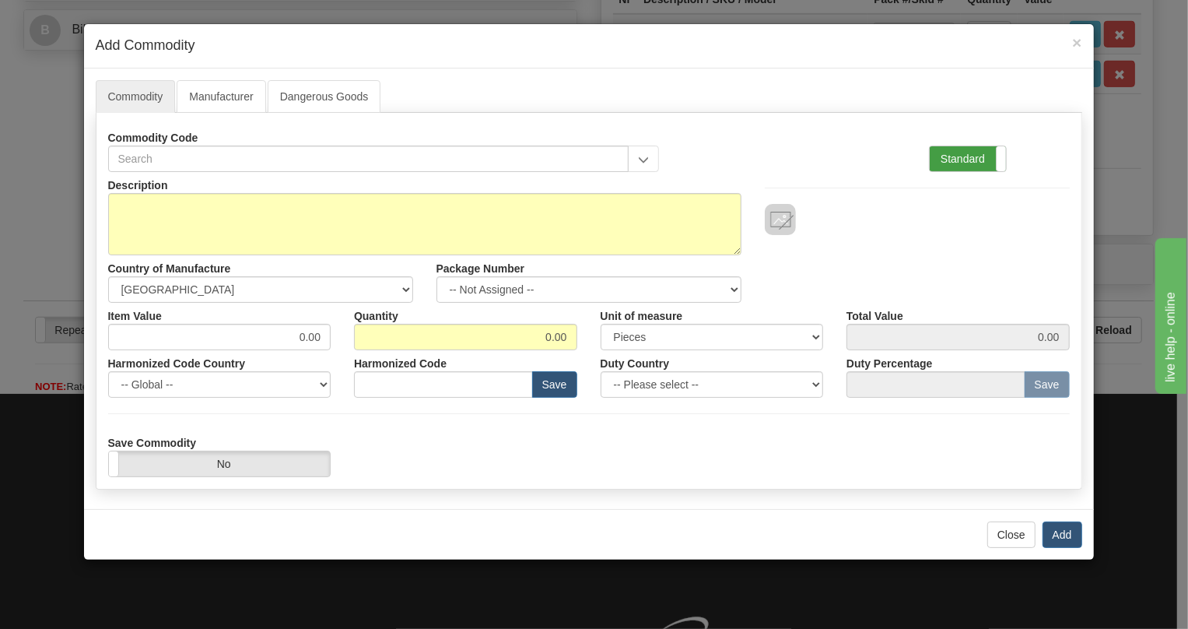
click at [956, 152] on label "Standard" at bounding box center [968, 158] width 76 height 25
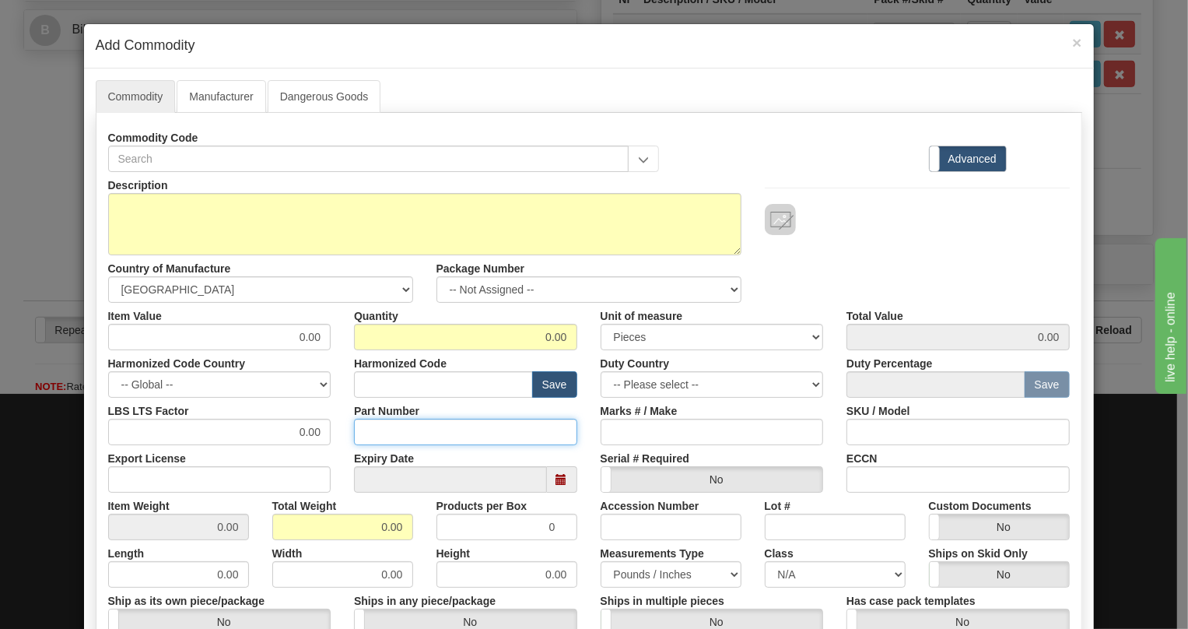
click at [367, 429] on input "Part Number" at bounding box center [465, 432] width 223 height 26
paste input "E86498-95"
type input "E86498-95"
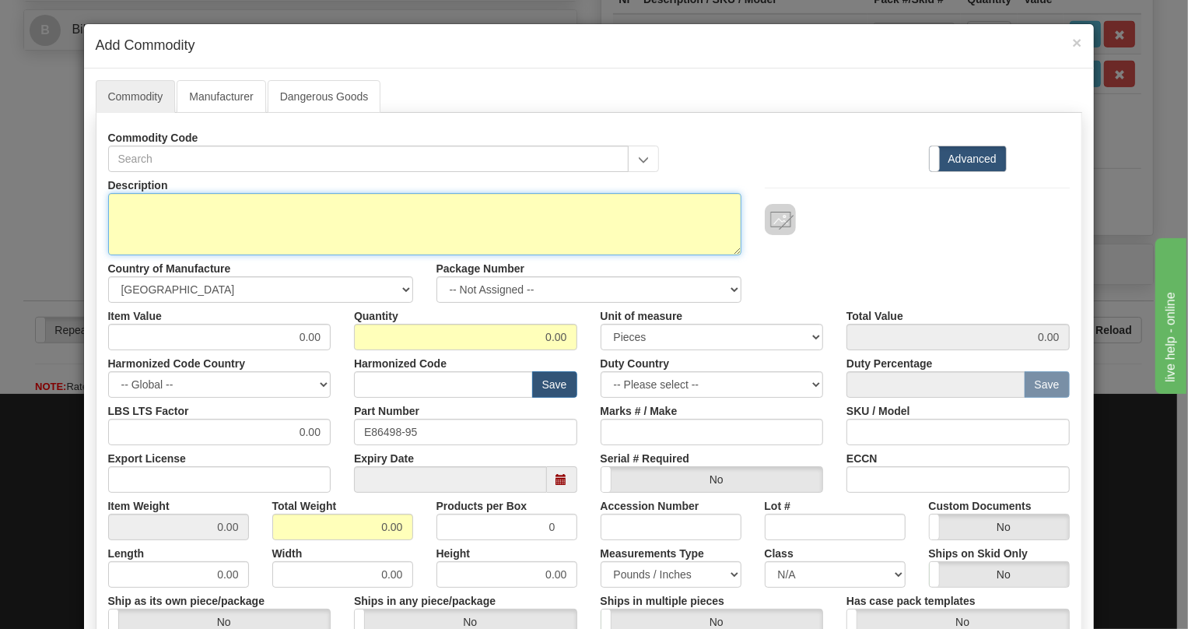
click at [143, 202] on textarea "Description" at bounding box center [424, 224] width 633 height 62
paste textarea "ETHER-1000 PaDDLEBOaRD aSSEMBLY"
type textarea "ETHER-1000 PaDDLEBOaRD aSSEMBLY"
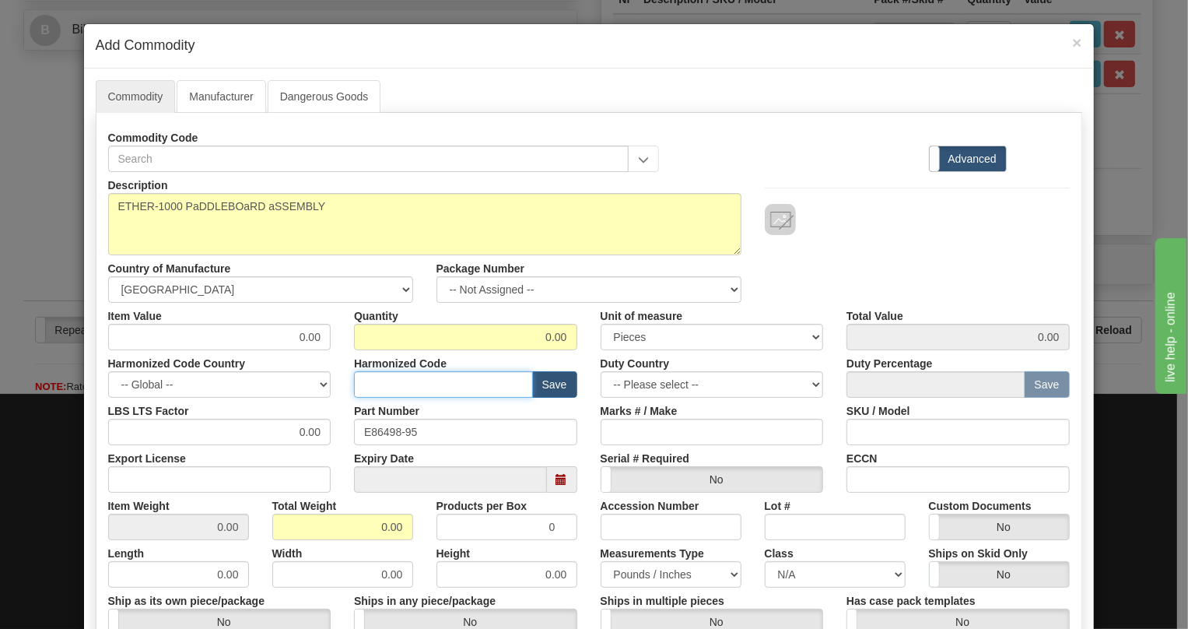
click at [371, 382] on input "text" at bounding box center [443, 384] width 179 height 26
paste input "8517.79.0000"
type input "8517.79.0000"
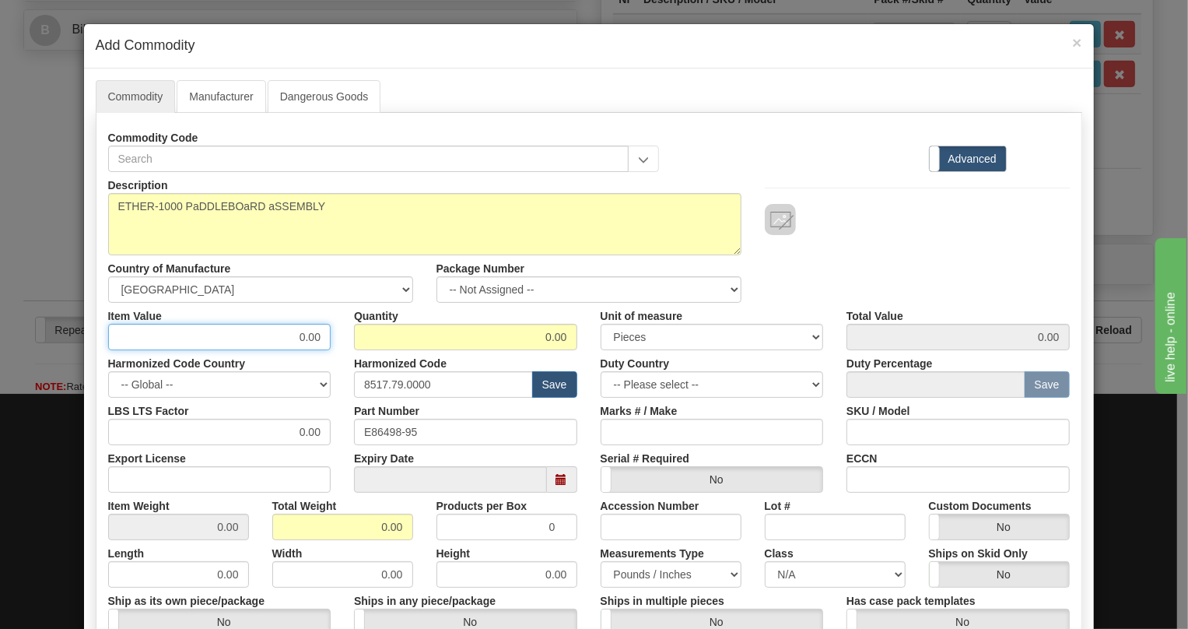
click at [314, 345] on input "0.00" at bounding box center [219, 337] width 223 height 26
paste input "839,54"
click at [303, 336] on input "839,54" at bounding box center [219, 337] width 223 height 26
type input "839.54"
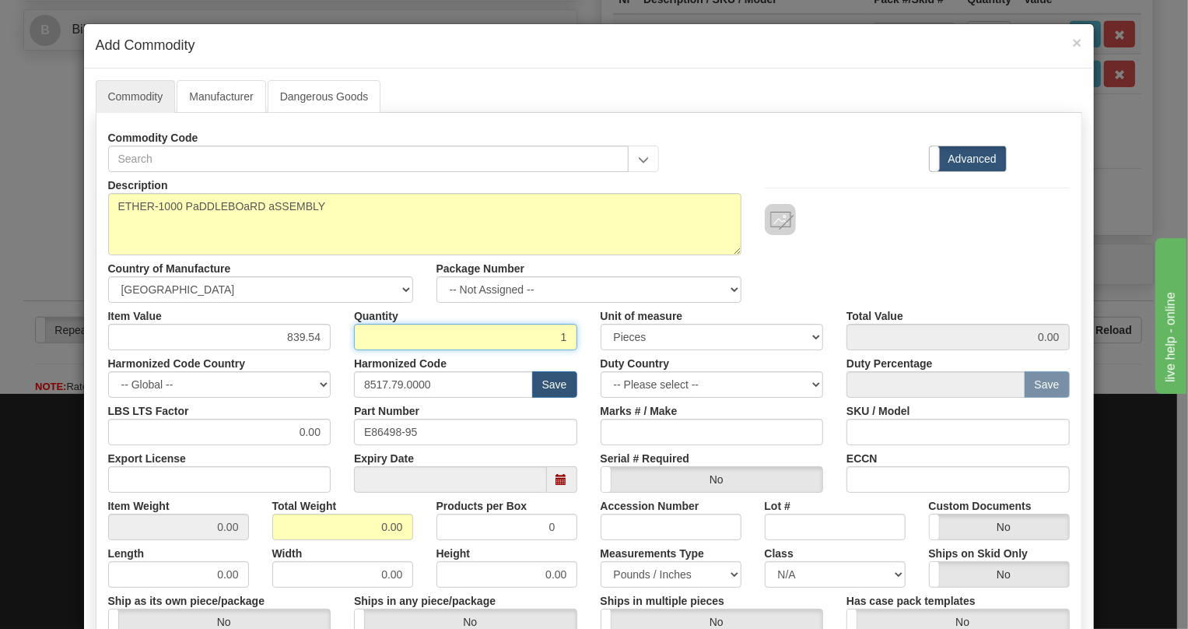
type input "1"
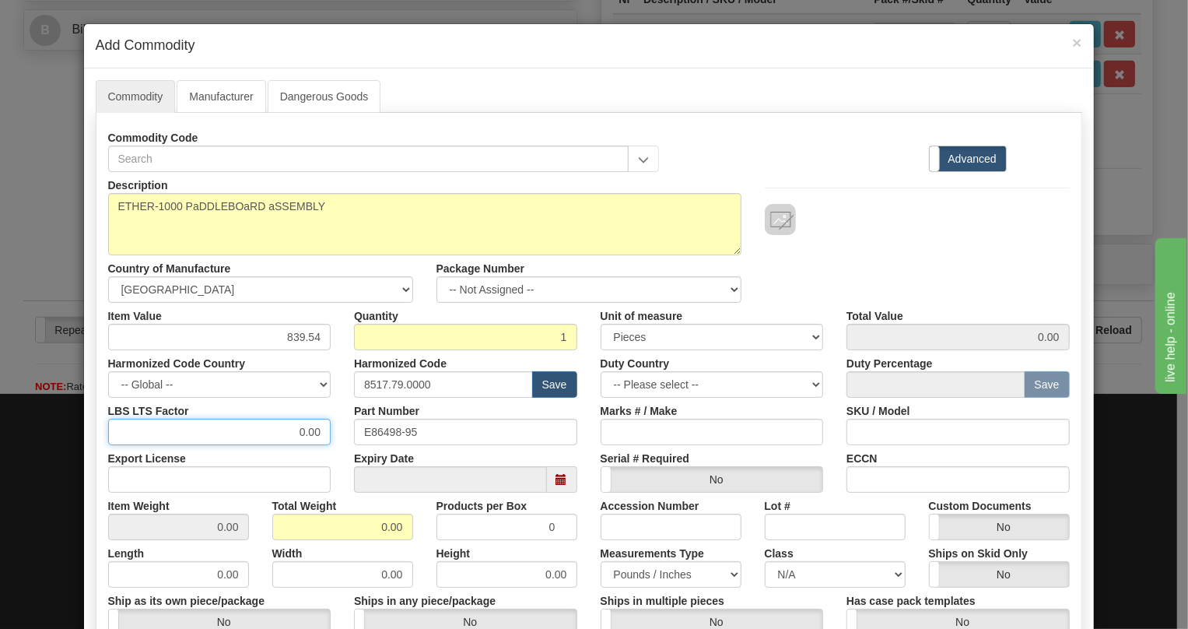
type input "839.54"
click at [282, 438] on input "0.00" at bounding box center [219, 432] width 223 height 26
type input "1.00"
click at [375, 526] on input "0.00" at bounding box center [342, 527] width 141 height 26
type input "1.00"
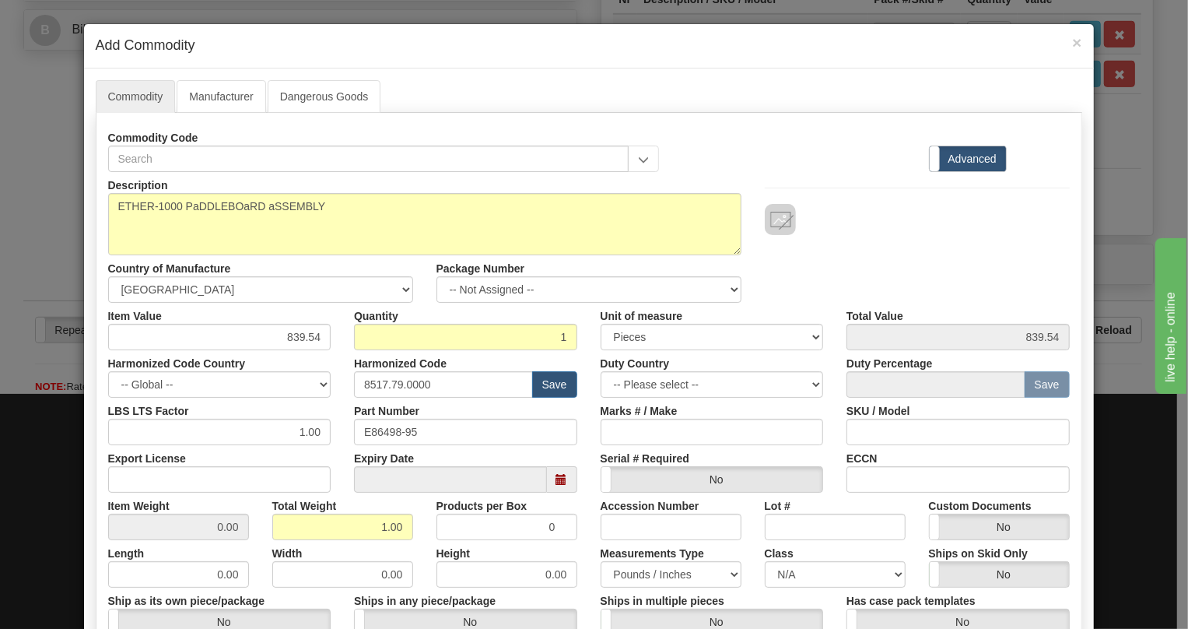
type input "1.0000"
click at [417, 514] on div "Total Weight 1.00" at bounding box center [343, 516] width 164 height 47
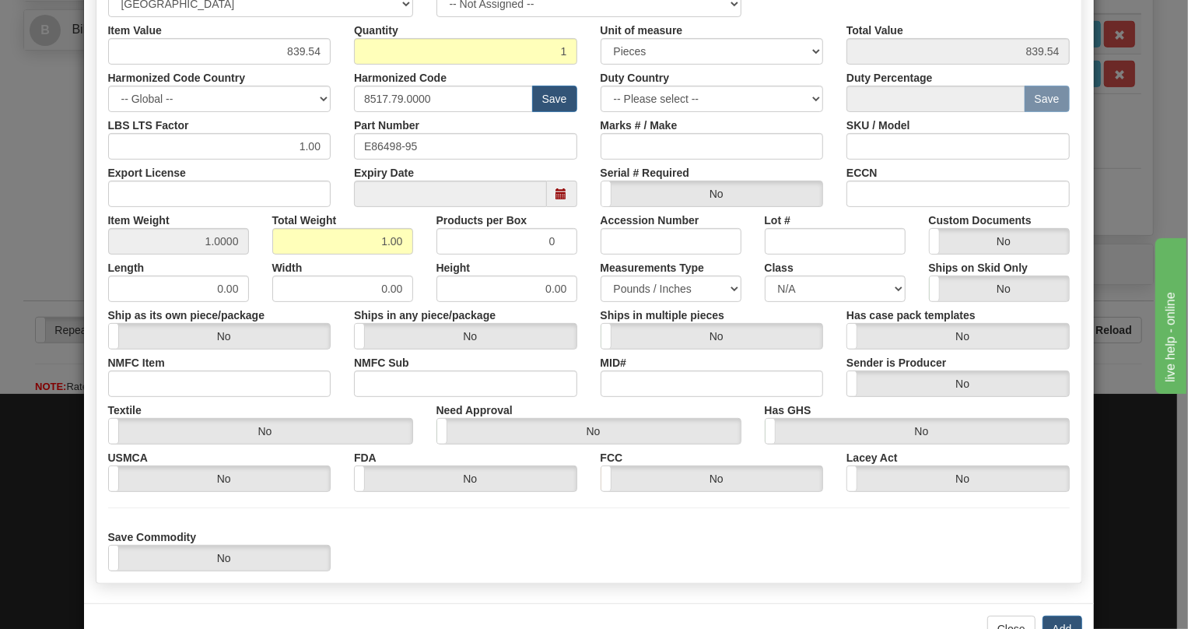
scroll to position [333, 0]
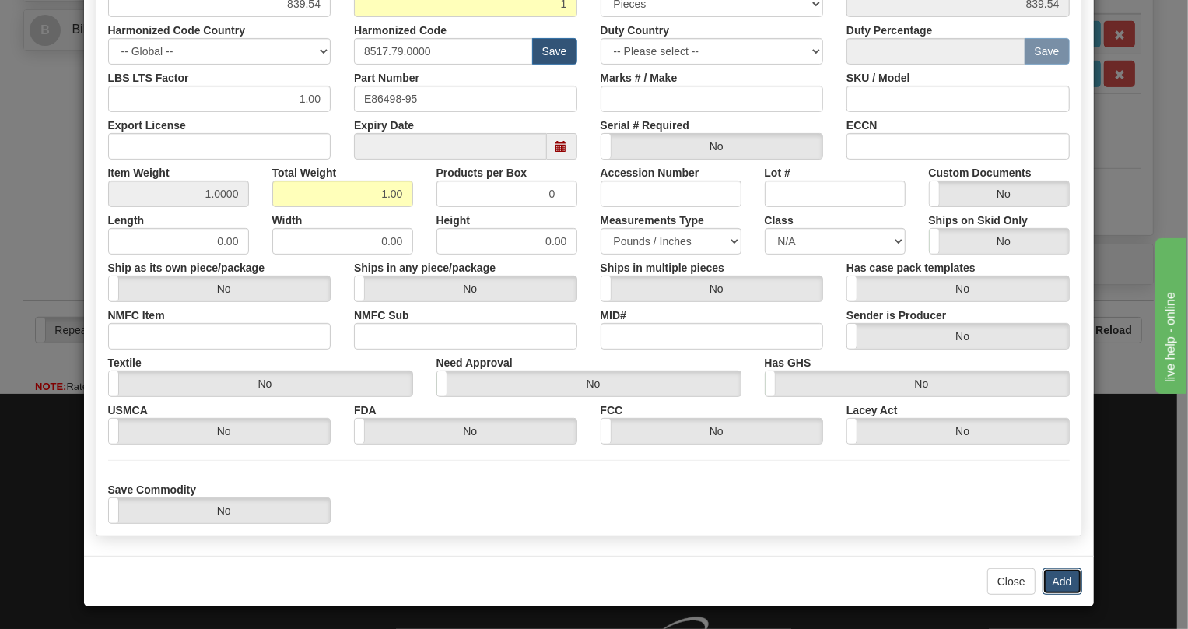
click at [1054, 583] on button "Add" at bounding box center [1063, 581] width 40 height 26
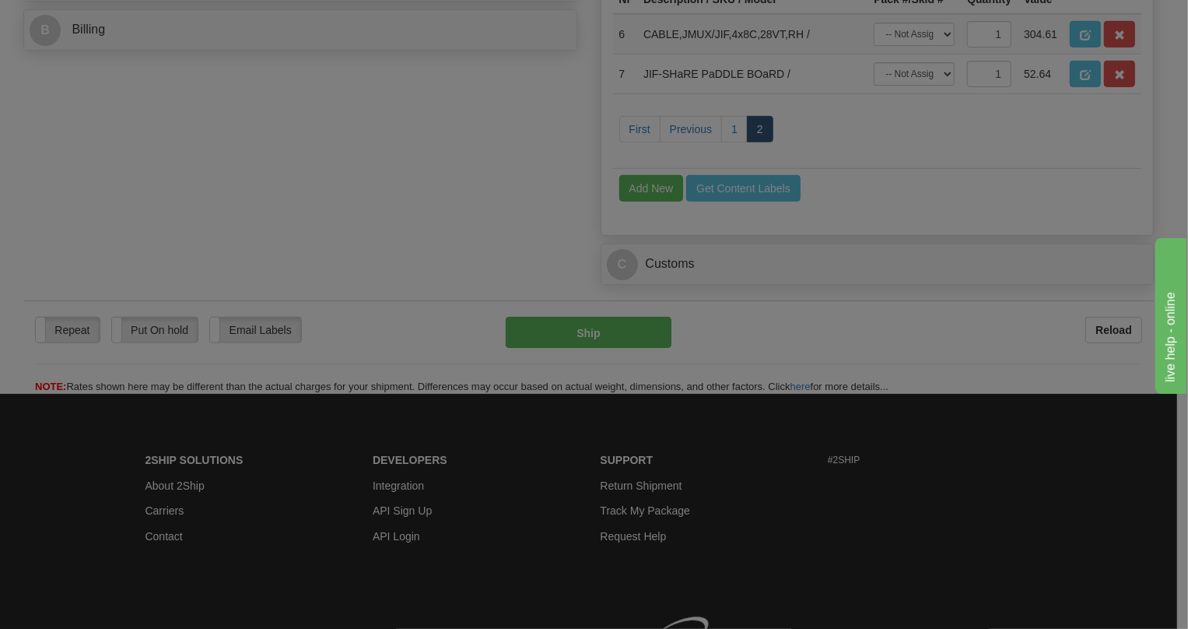
scroll to position [0, 0]
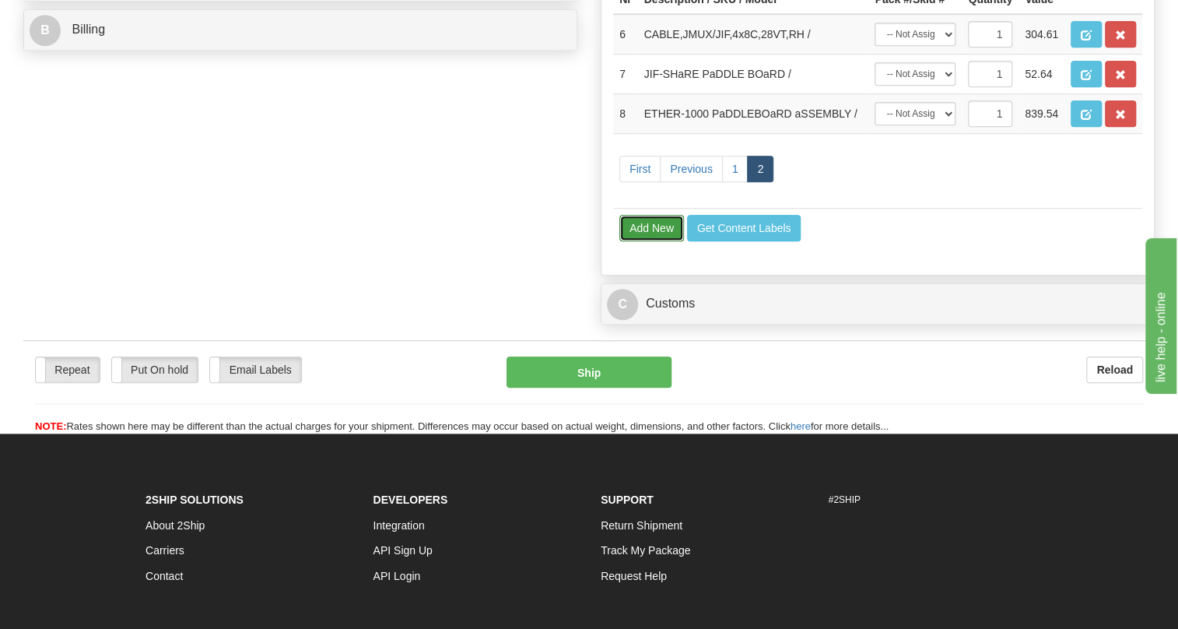
click at [653, 241] on button "Add New" at bounding box center [651, 228] width 65 height 26
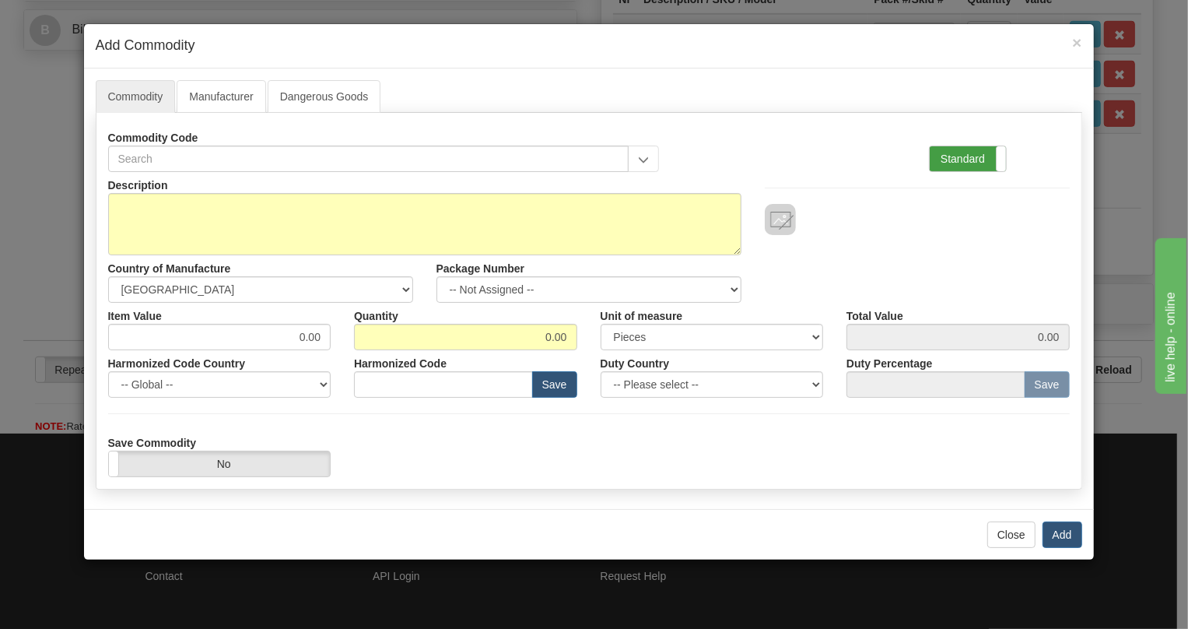
click at [956, 154] on label "Standard" at bounding box center [968, 158] width 76 height 25
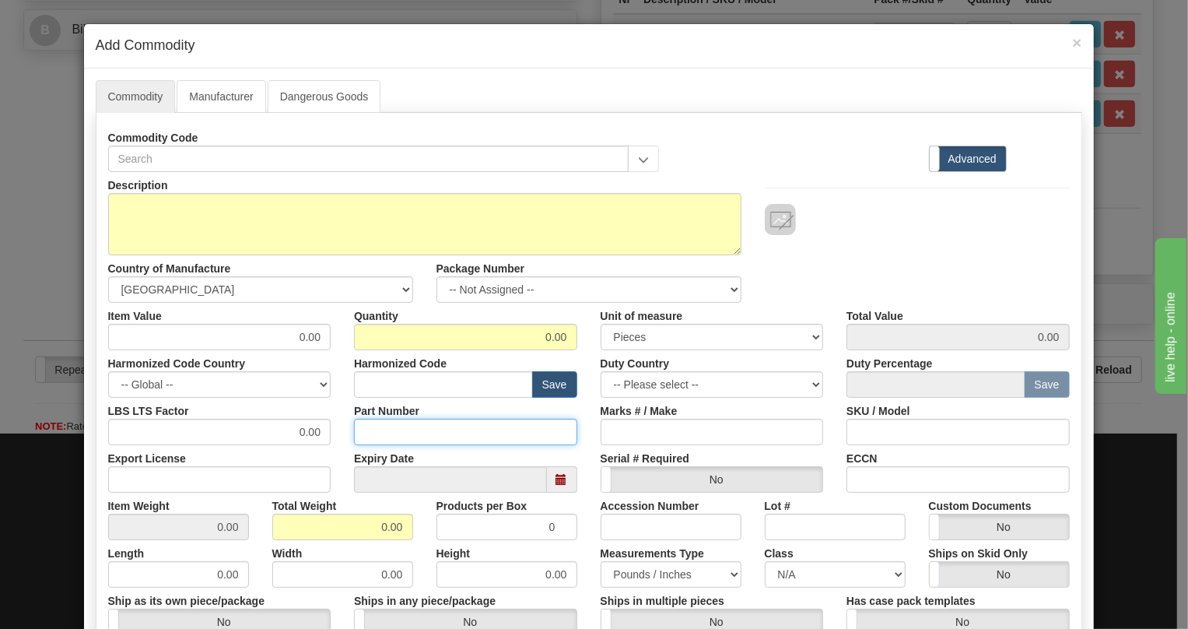
click at [372, 433] on input "Part Number" at bounding box center [465, 432] width 223 height 26
paste input "E86418/DD"
type input "E86418/DD"
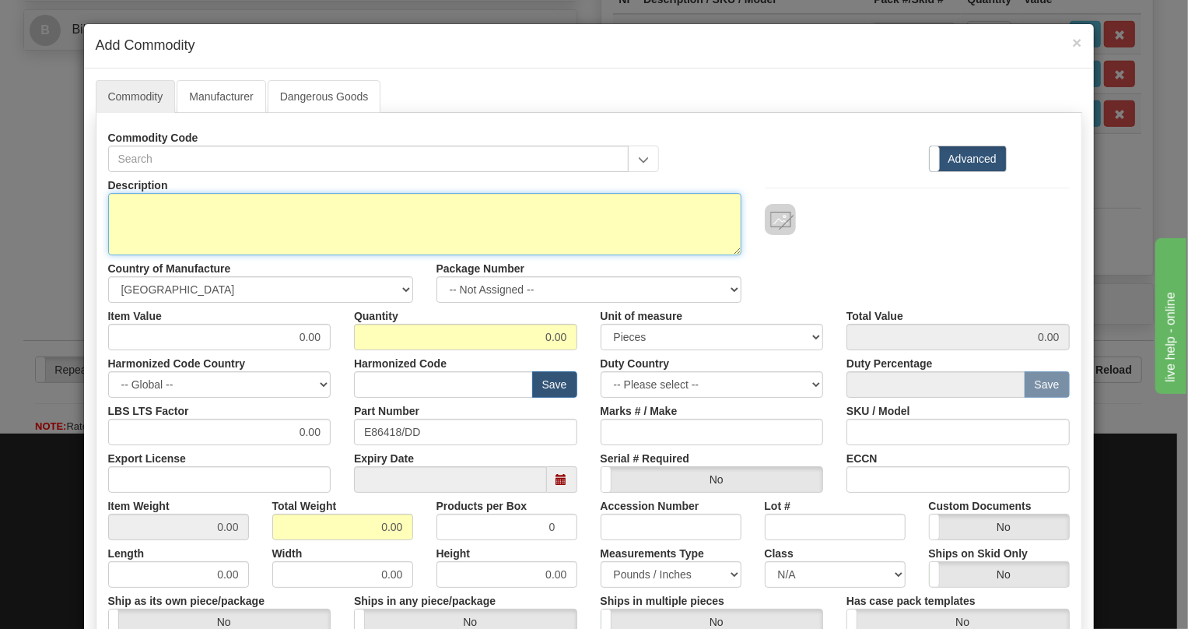
click at [171, 205] on textarea "Description" at bounding box center [424, 224] width 633 height 62
paste textarea "ETHER-100,1310nm SR MM"
type textarea "ETHER-100,1310nm SR MM"
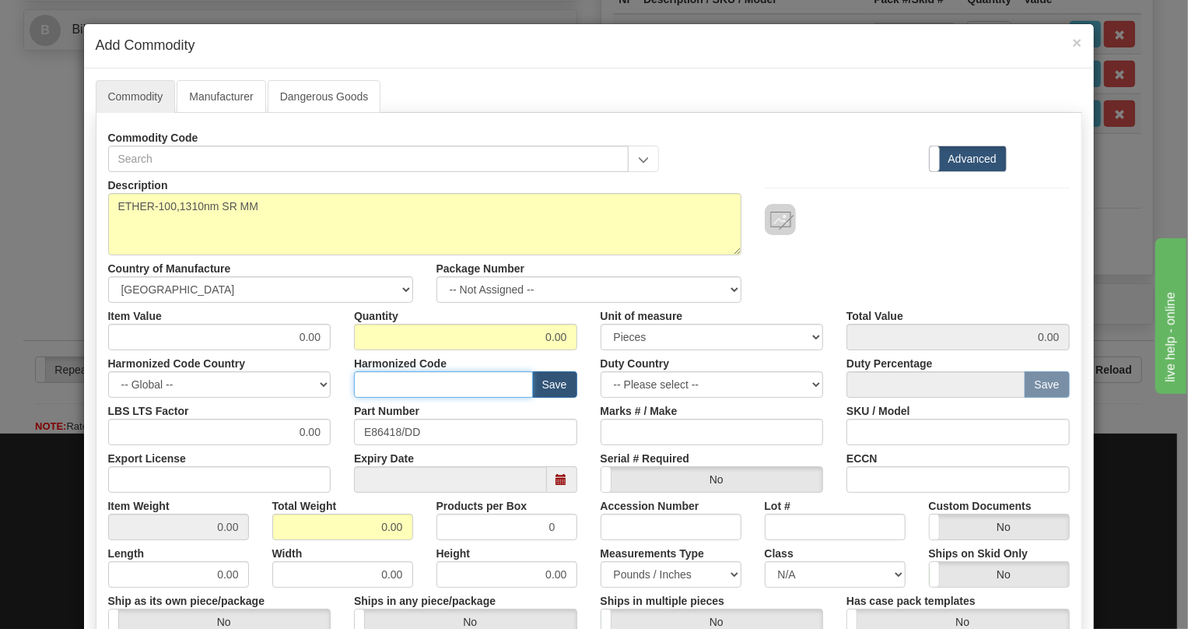
click at [371, 380] on input "text" at bounding box center [443, 384] width 179 height 26
paste input "8517.79.0000"
type input "8517.79.0000"
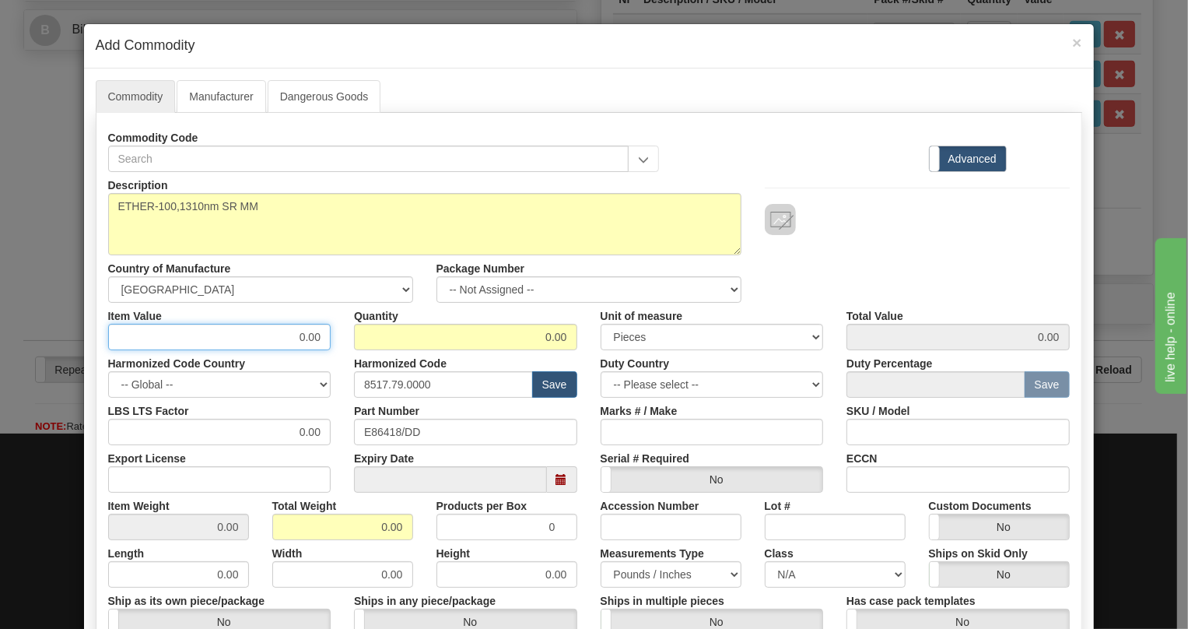
click at [311, 338] on input "0.00" at bounding box center [219, 337] width 223 height 26
paste input "436,38"
click at [302, 339] on input "436,38" at bounding box center [219, 337] width 223 height 26
type input "436.38"
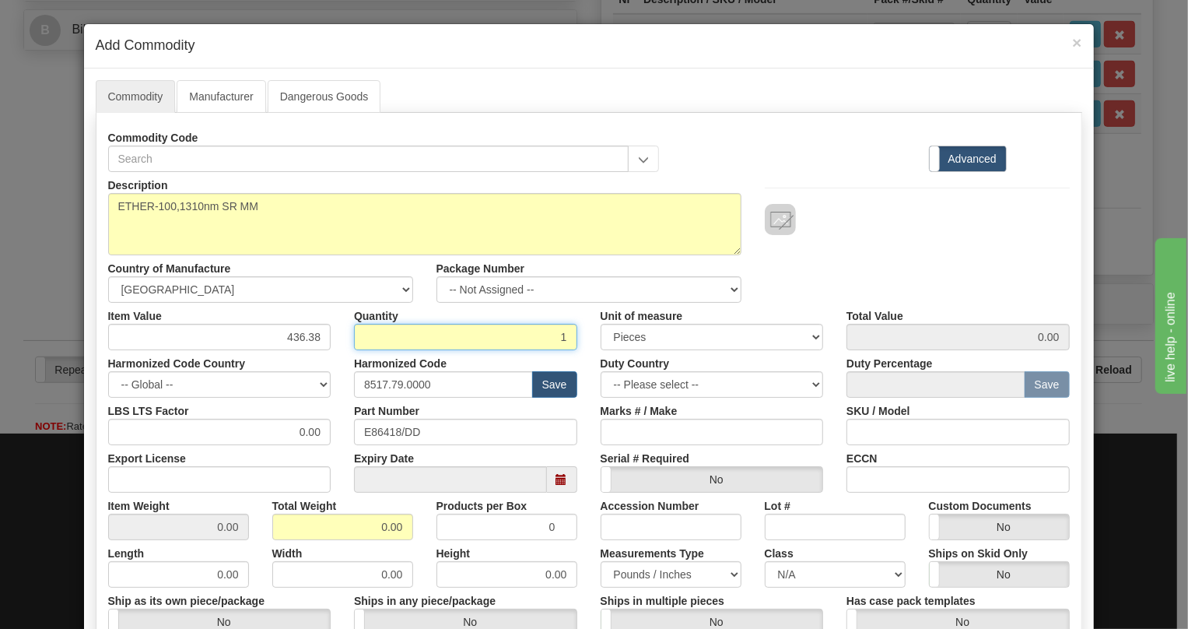
type input "1"
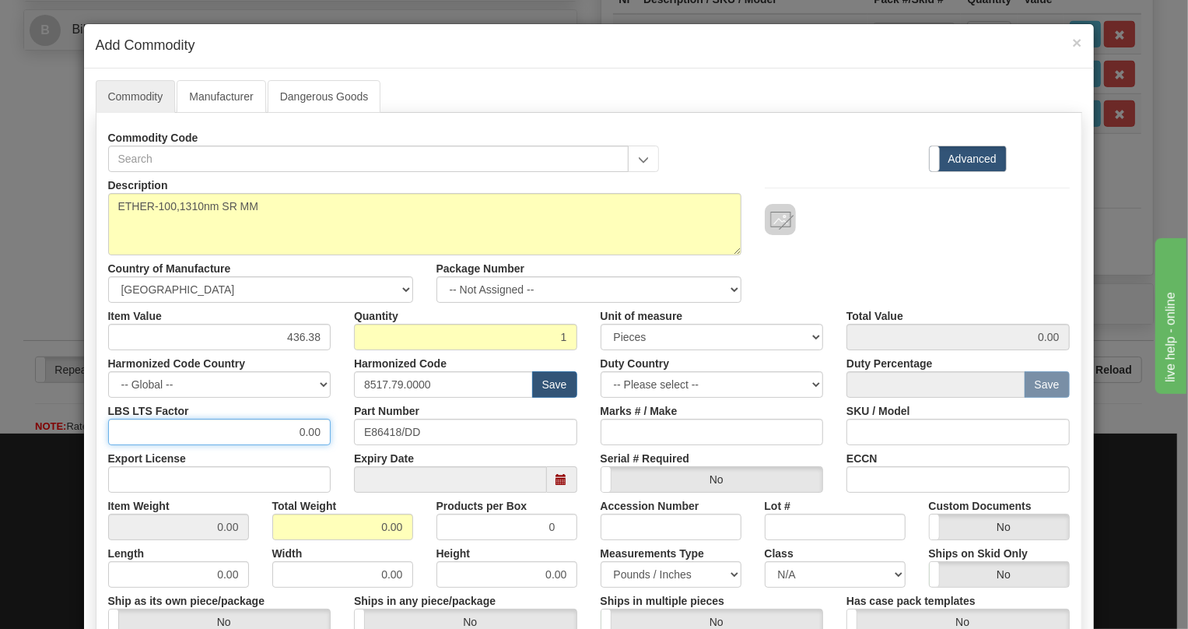
type input "436.38"
click at [294, 432] on input "0.00" at bounding box center [219, 432] width 223 height 26
type input "1.00"
click at [363, 532] on input "0.00" at bounding box center [342, 527] width 141 height 26
type input "1.00"
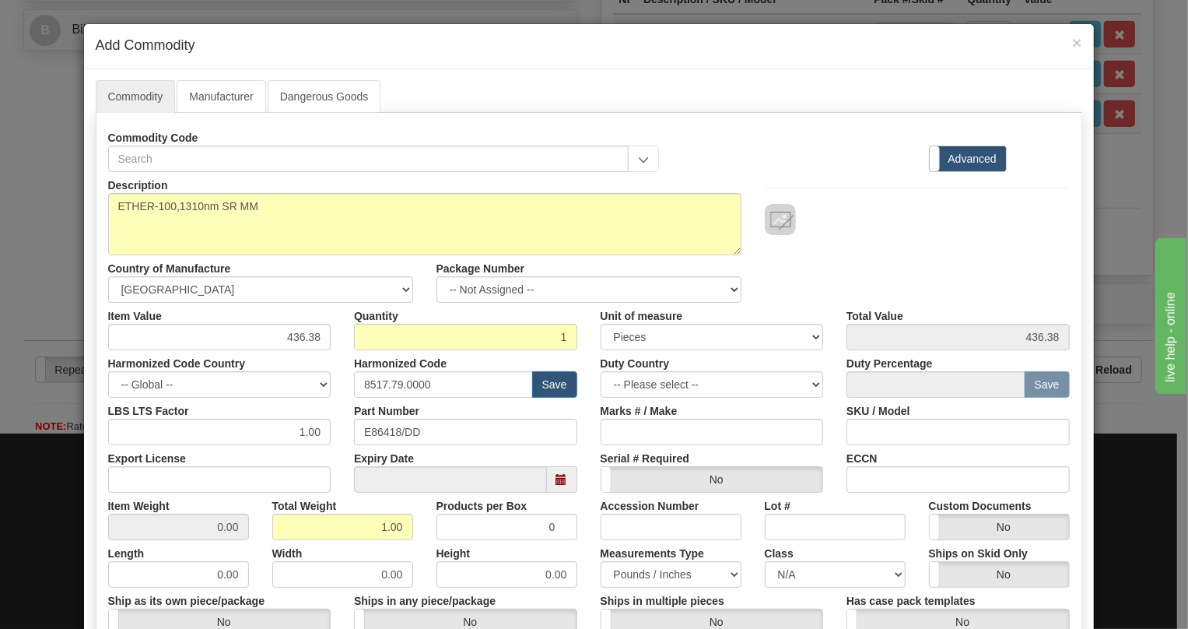
type input "1.0000"
click at [412, 545] on div "Width 0.00" at bounding box center [343, 563] width 164 height 47
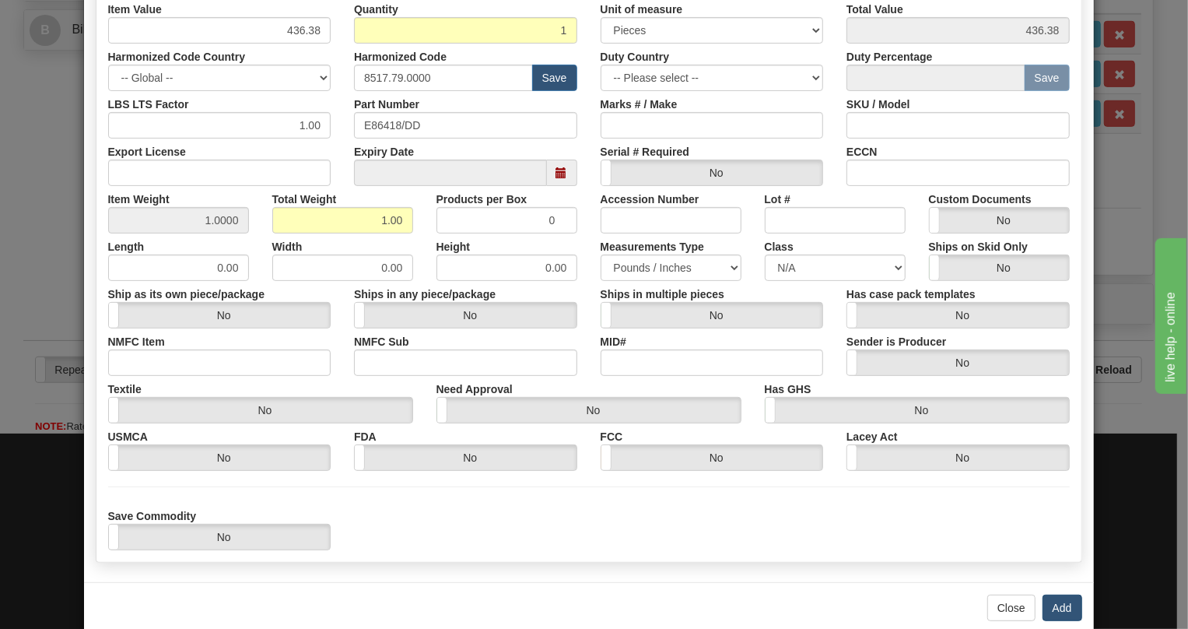
scroll to position [333, 0]
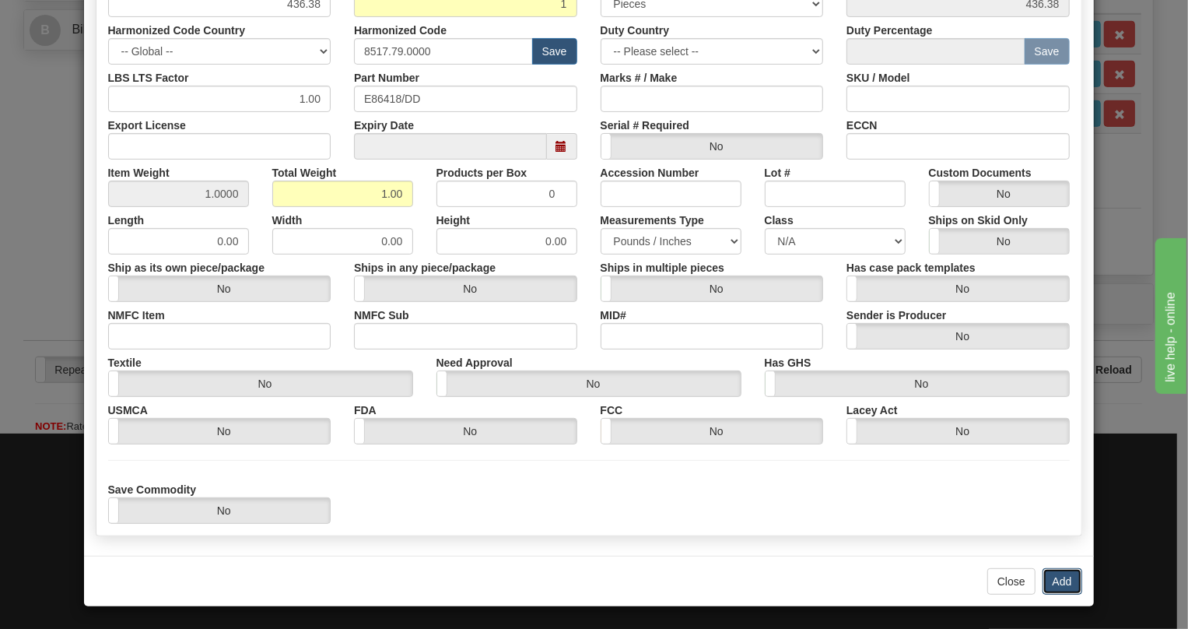
click at [1060, 580] on button "Add" at bounding box center [1063, 581] width 40 height 26
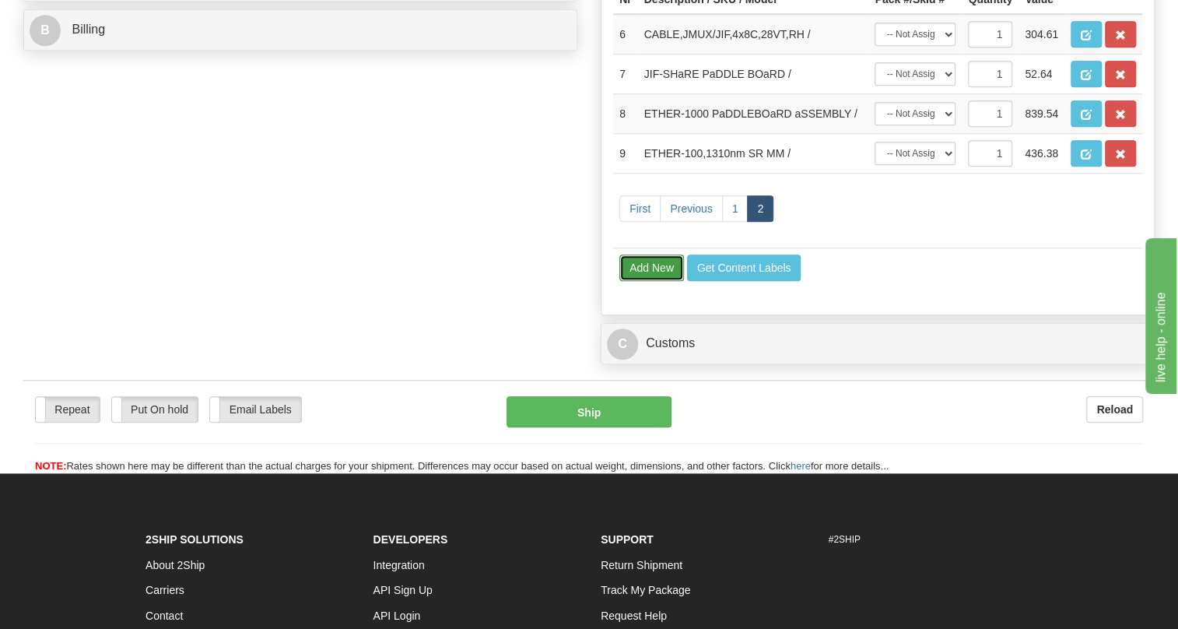
click at [650, 281] on button "Add New" at bounding box center [651, 267] width 65 height 26
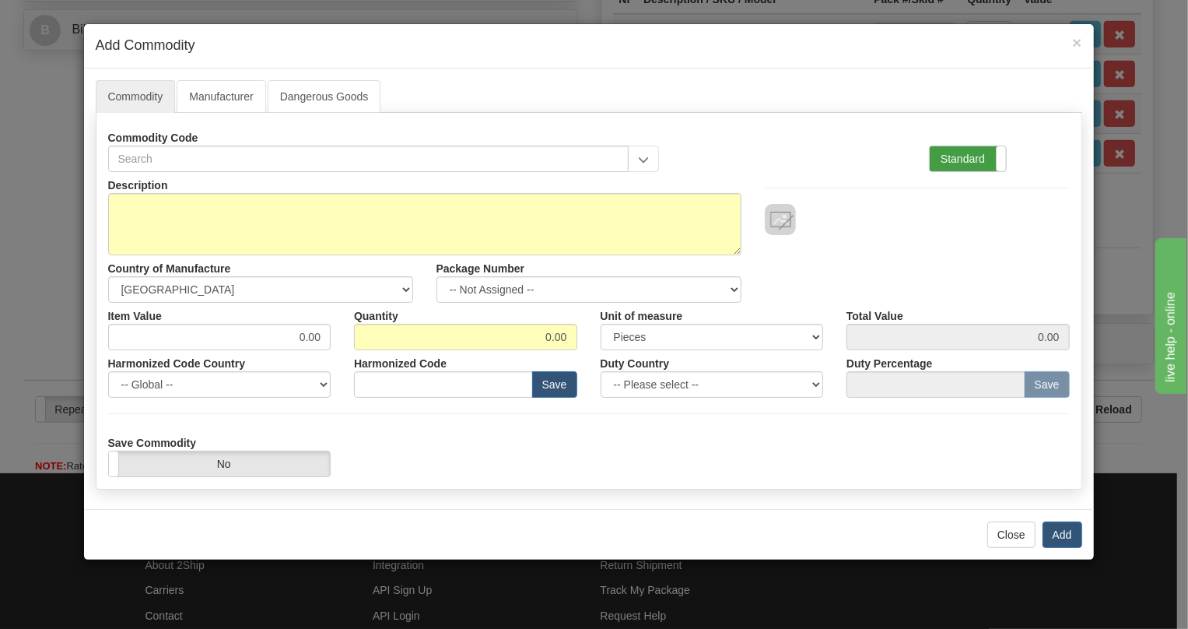
click at [957, 162] on label "Standard" at bounding box center [968, 158] width 76 height 25
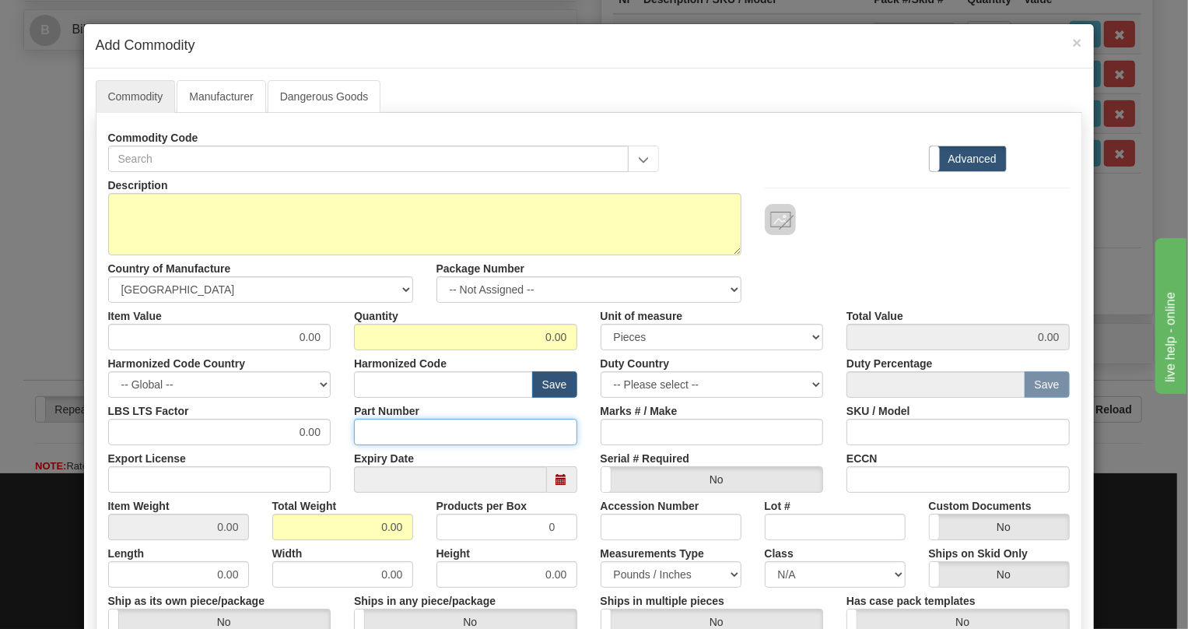
click at [358, 423] on input "Part Number" at bounding box center [465, 432] width 223 height 26
paste input "E35-86430-70"
type input "E35-86430-70"
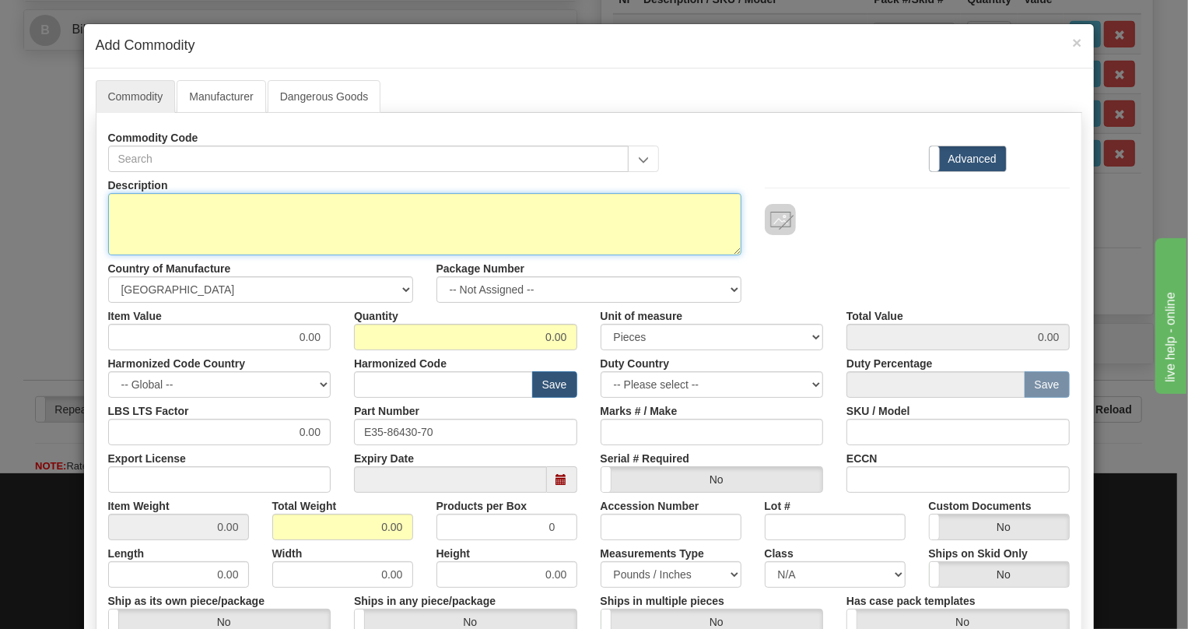
click at [174, 202] on textarea "Description" at bounding box center [424, 224] width 633 height 62
paste textarea "CABLE,OC-3/OC-3,18 IN"
type textarea "CABLE,OC-3/OC-3,18 IN"
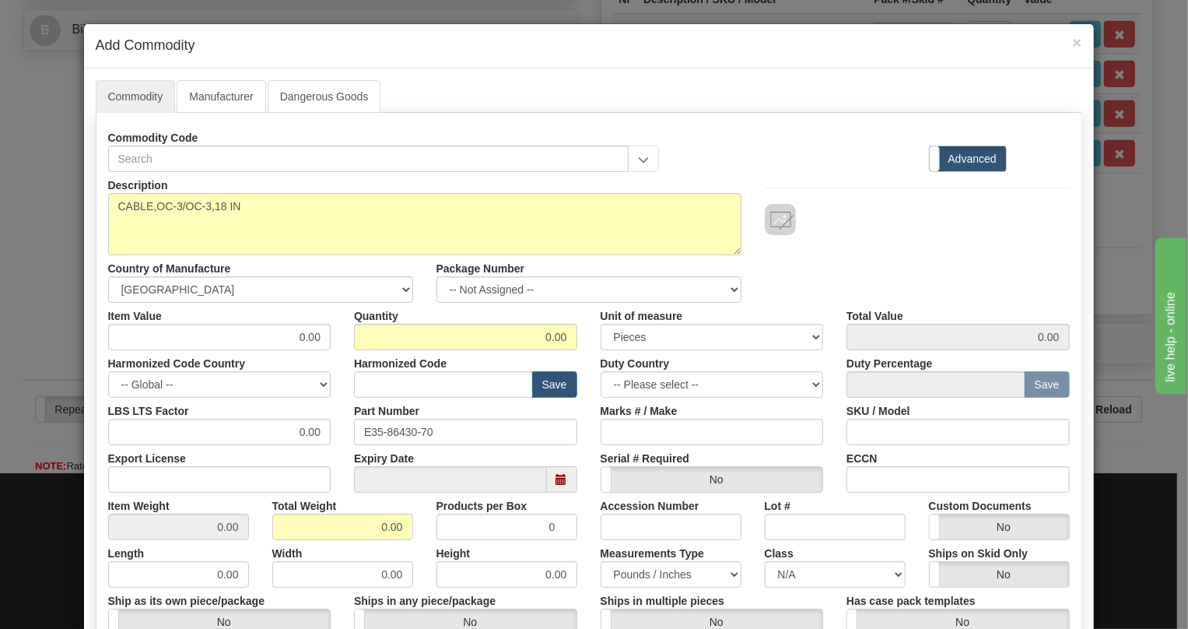
click at [370, 358] on label "Harmonized Code" at bounding box center [400, 360] width 93 height 21
click at [380, 389] on input "text" at bounding box center [443, 384] width 179 height 26
paste input "8544.42.2000"
type input "8544.42.2000"
click at [318, 336] on input "0.00" at bounding box center [219, 337] width 223 height 26
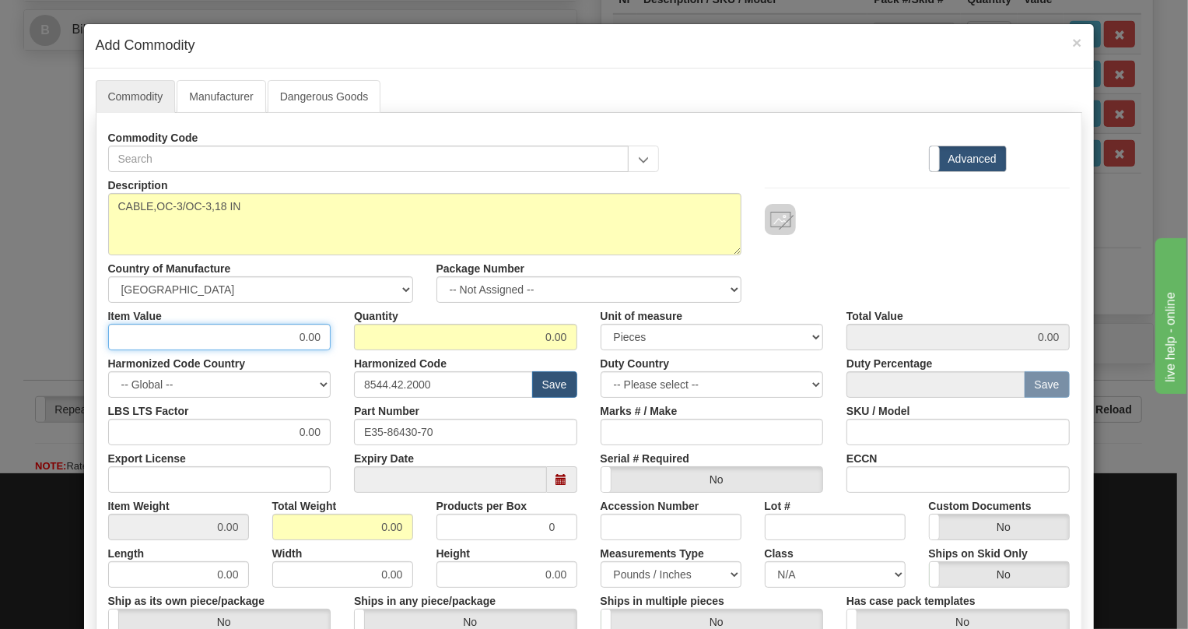
click at [317, 336] on input "0.00" at bounding box center [219, 337] width 223 height 26
paste input "276,68"
click at [302, 342] on input "276,68" at bounding box center [219, 337] width 223 height 26
type input "276.68"
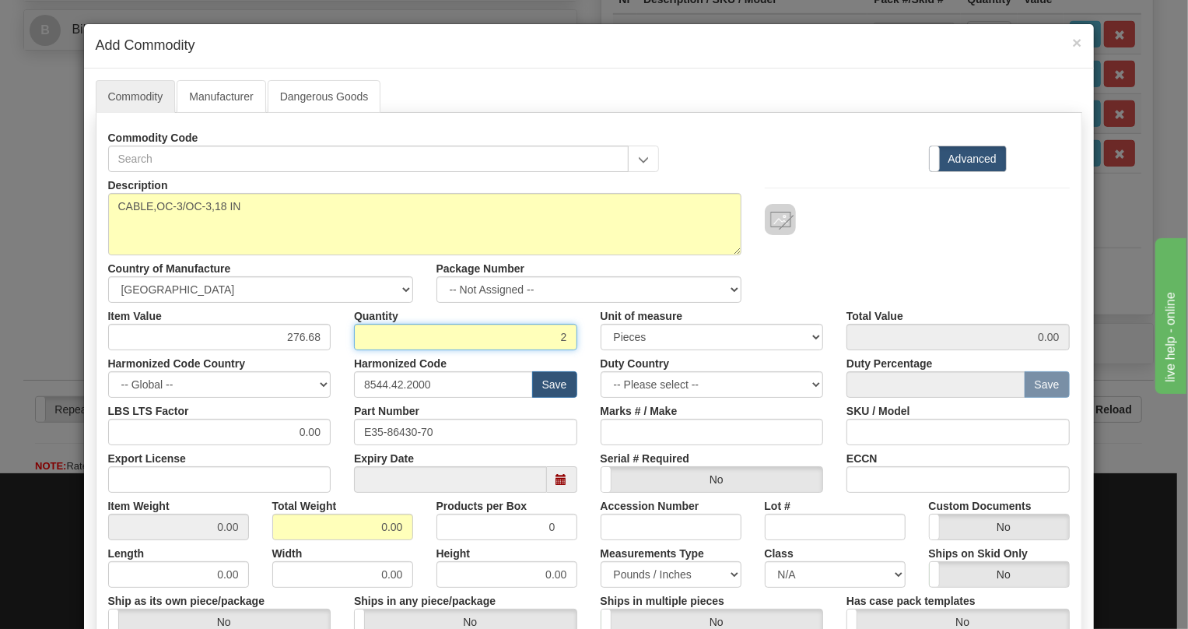
type input "2"
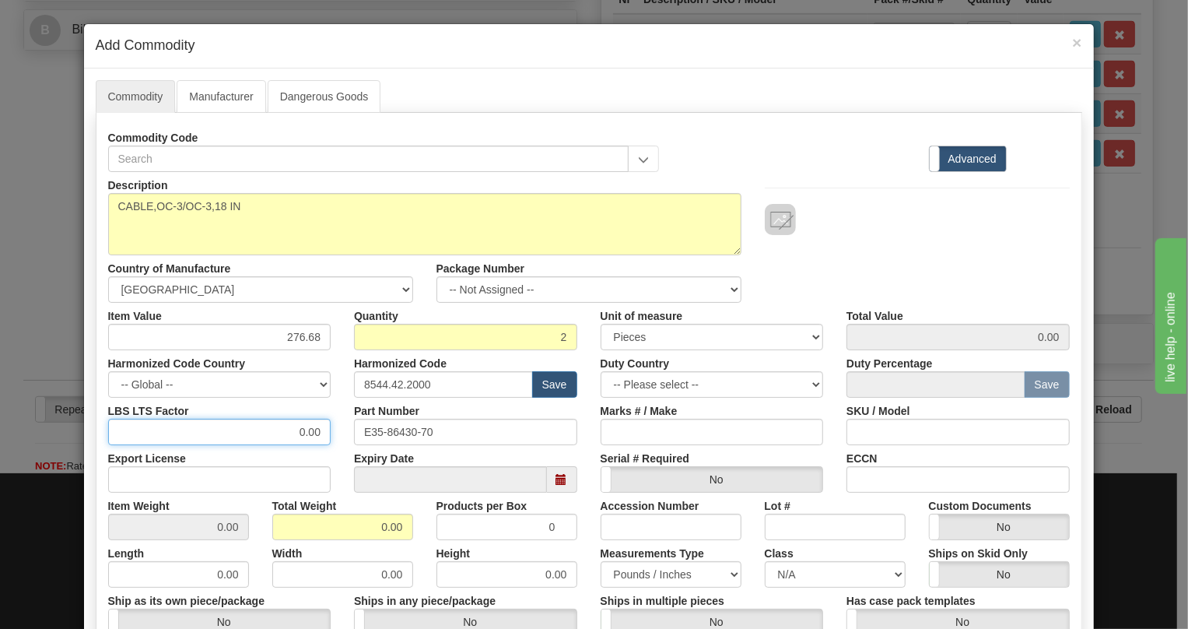
type input "553.36"
click at [270, 441] on input "0.00" at bounding box center [219, 432] width 223 height 26
type input "1.00"
click at [373, 528] on input "0.00" at bounding box center [342, 527] width 141 height 26
type input "1.00"
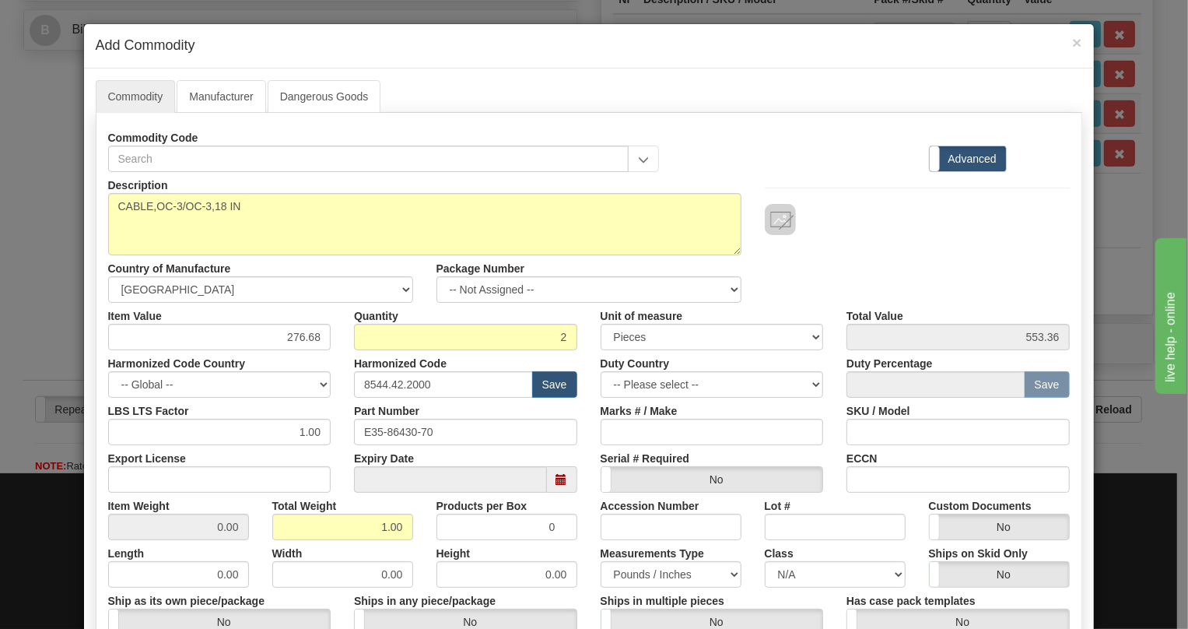
type input "0.5000"
click at [410, 559] on div "Width 0.00" at bounding box center [343, 563] width 164 height 47
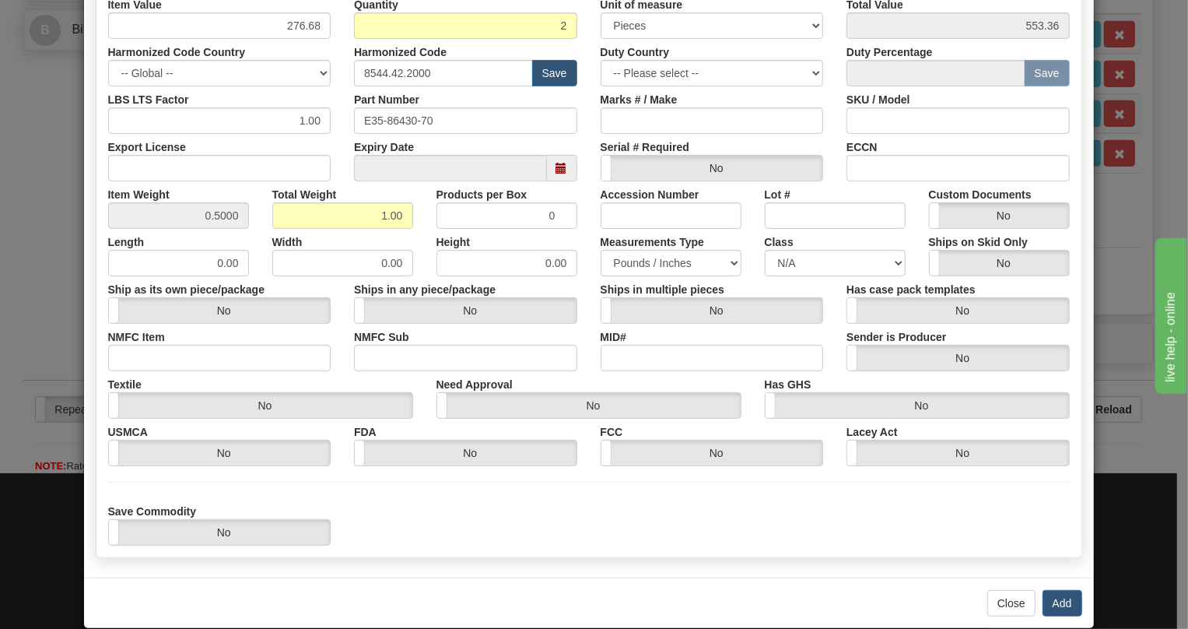
scroll to position [333, 0]
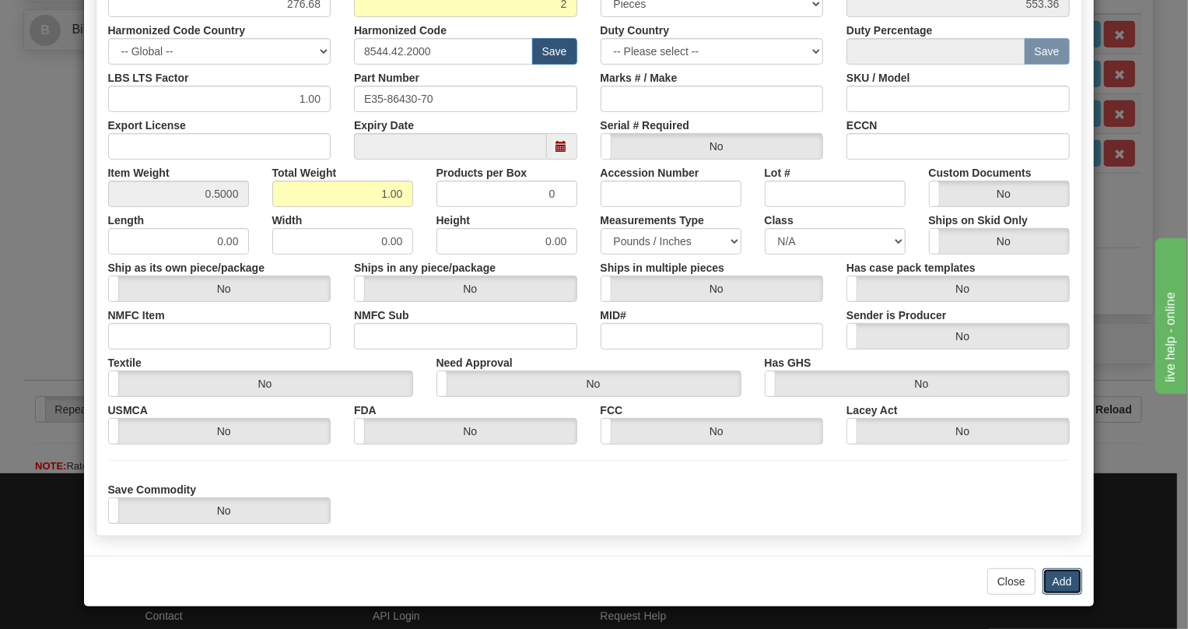
click at [1054, 580] on button "Add" at bounding box center [1063, 581] width 40 height 26
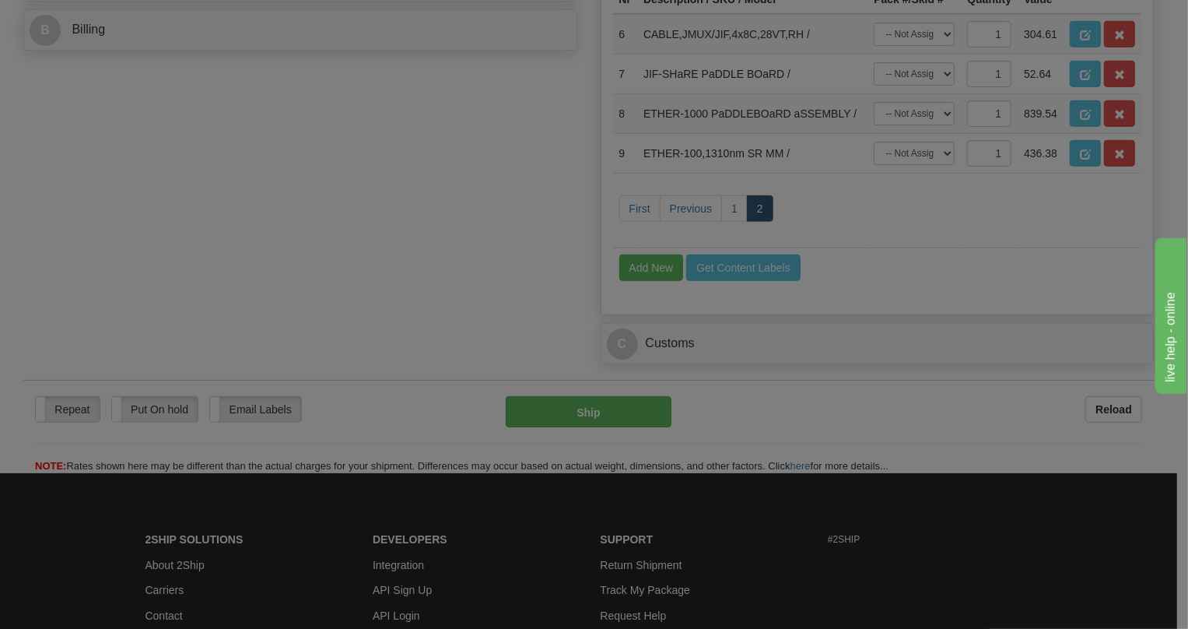
scroll to position [0, 0]
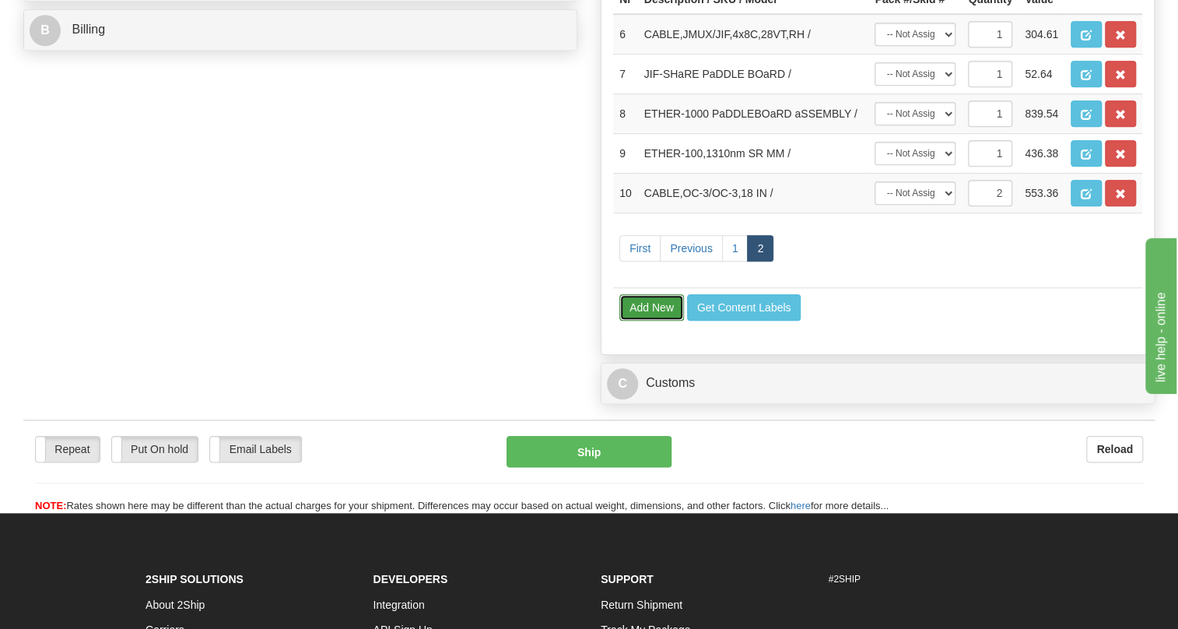
click at [636, 321] on button "Add New" at bounding box center [651, 307] width 65 height 26
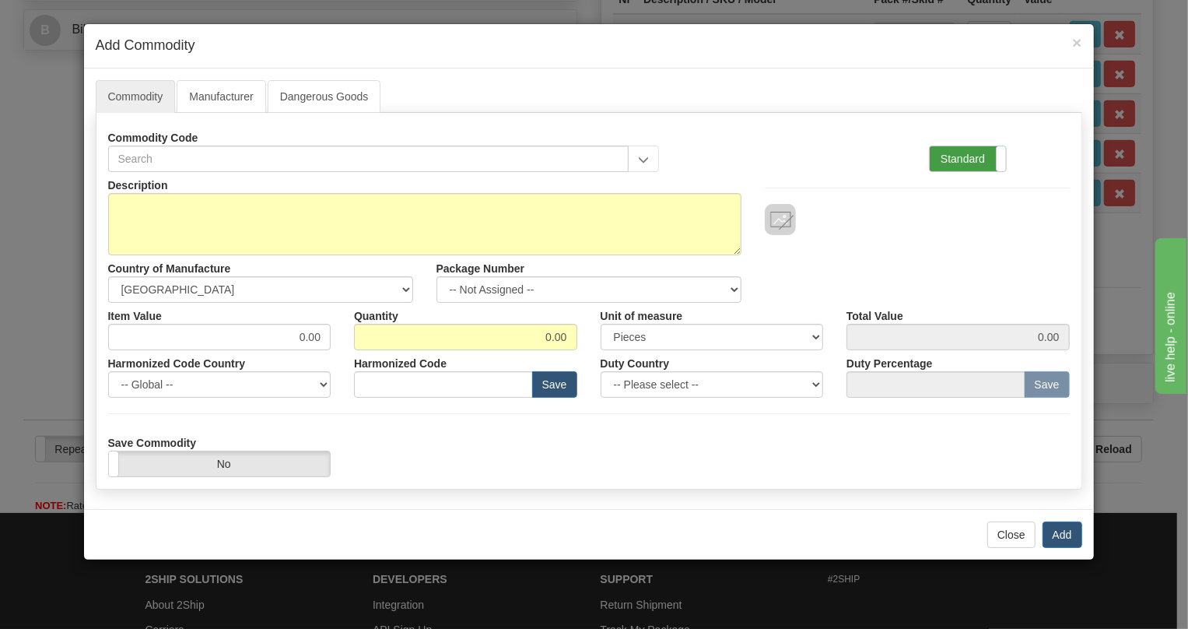
drag, startPoint x: 952, startPoint y: 158, endPoint x: 941, endPoint y: 162, distance: 11.6
click at [952, 159] on label "Standard" at bounding box center [968, 158] width 76 height 25
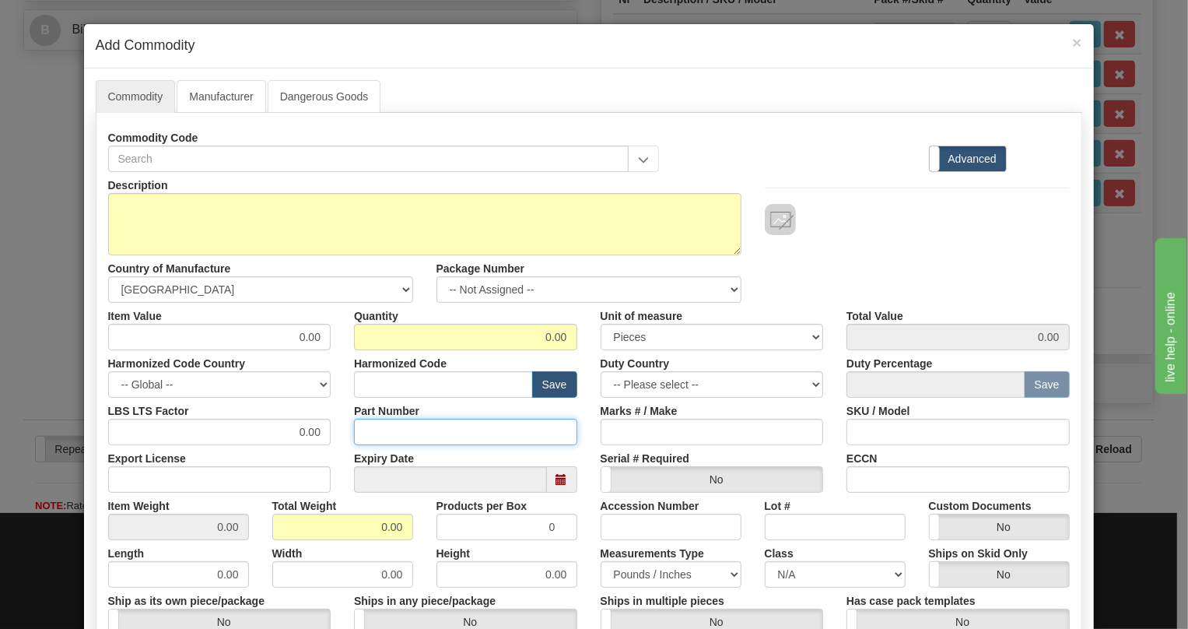
click at [373, 432] on input "Part Number" at bounding box center [465, 432] width 223 height 26
paste input "EB86445-32"
type input "EB86445-32"
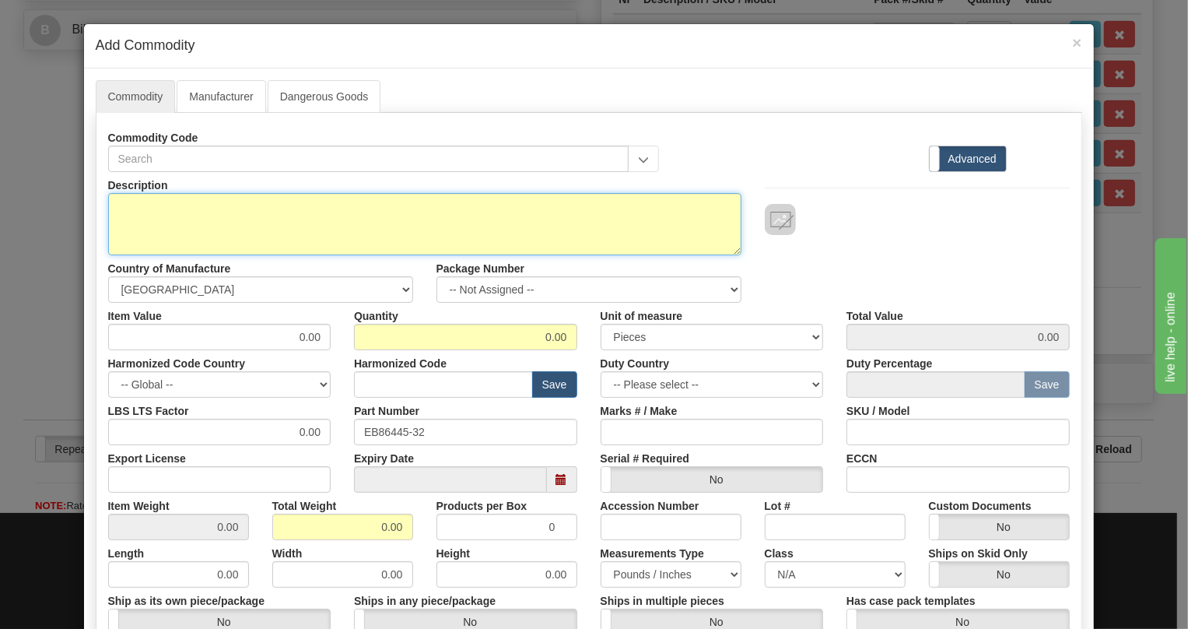
click at [192, 205] on textarea "Description" at bounding box center [424, 224] width 633 height 62
paste textarea "2W VF FXS UNIT"
type textarea "2W VF FXS UNIT"
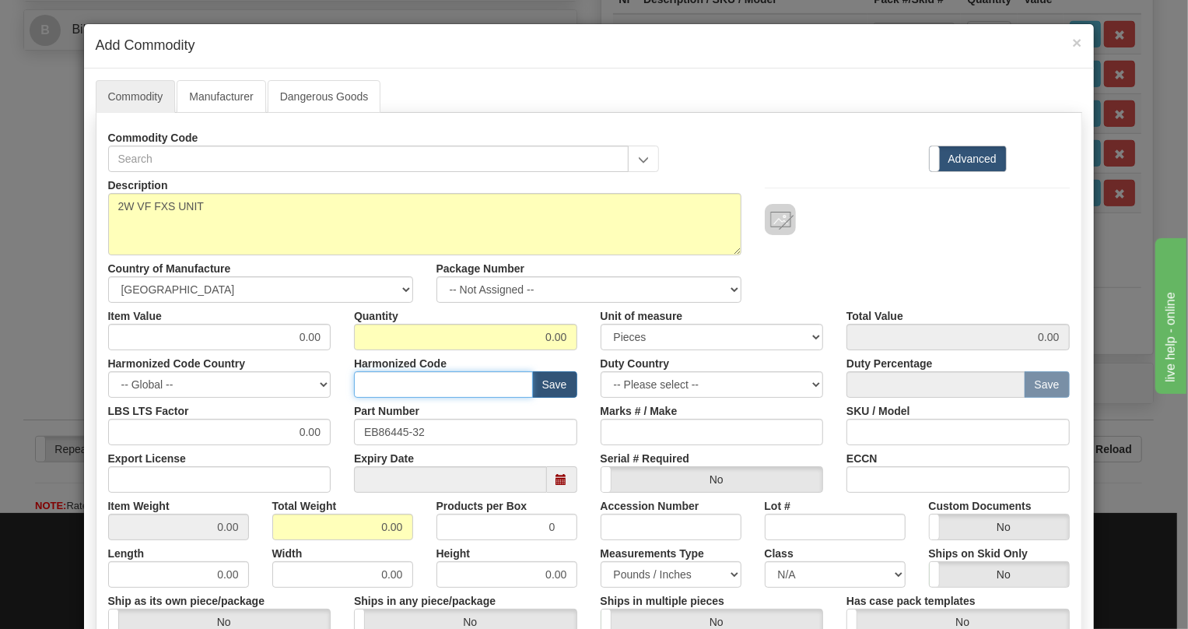
click at [370, 388] on input "text" at bounding box center [443, 384] width 179 height 26
paste input "8517.79.0000"
type input "8517.79.0000"
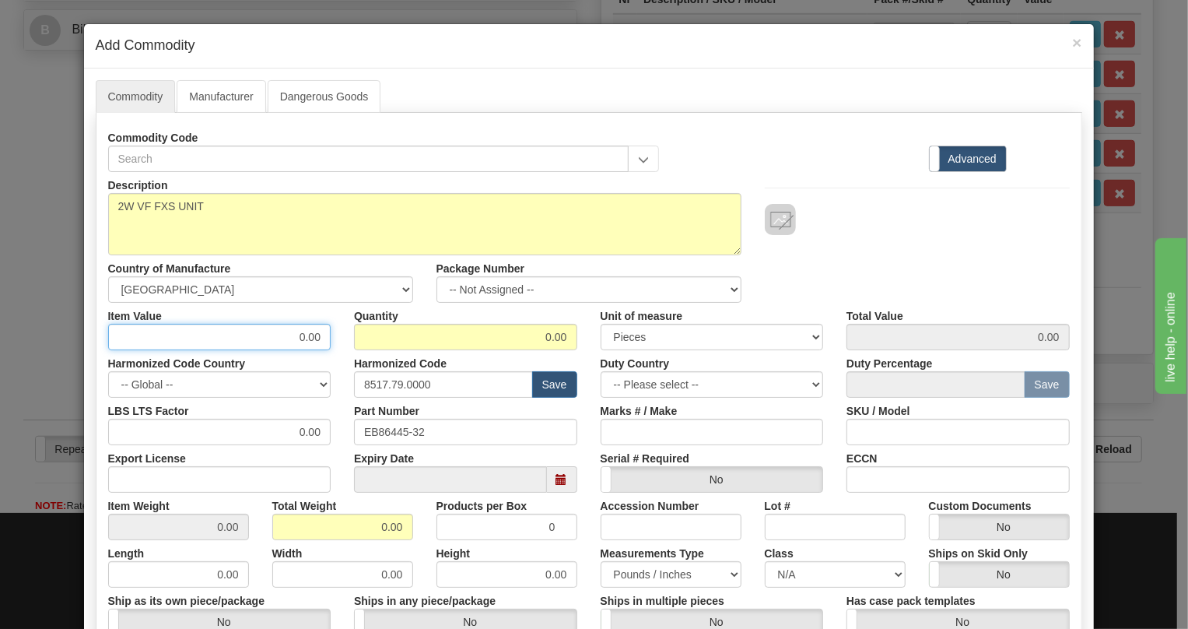
click at [311, 335] on input "0.00" at bounding box center [219, 337] width 223 height 26
paste input "970,72"
click at [300, 342] on input "970,72" at bounding box center [219, 337] width 223 height 26
type input "970.72"
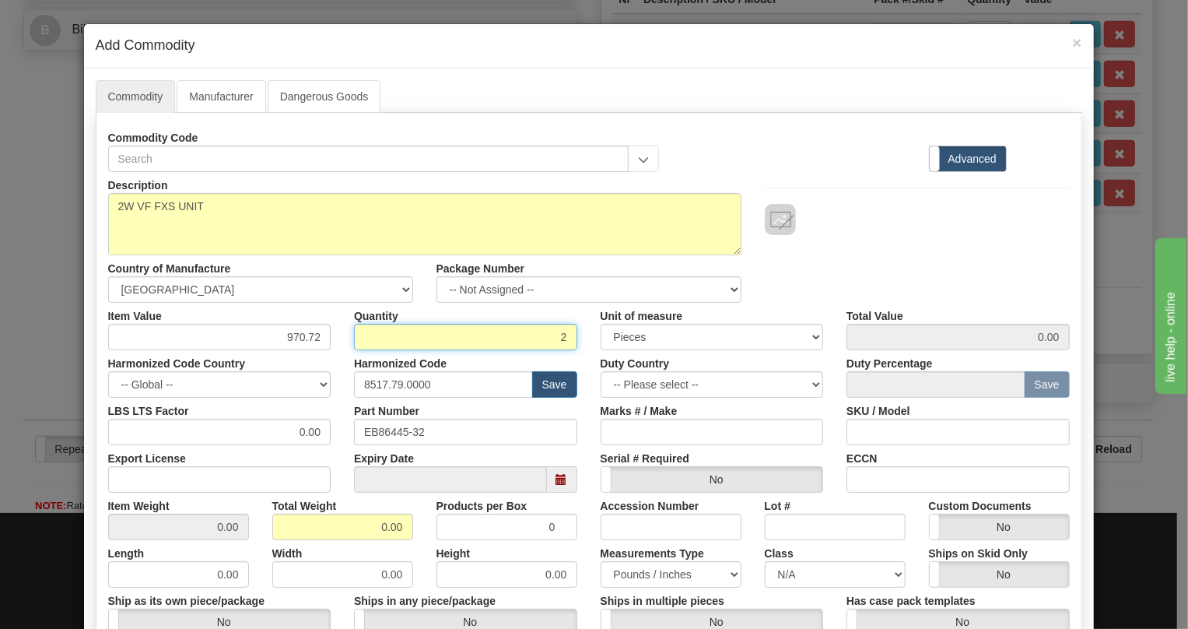
type input "2"
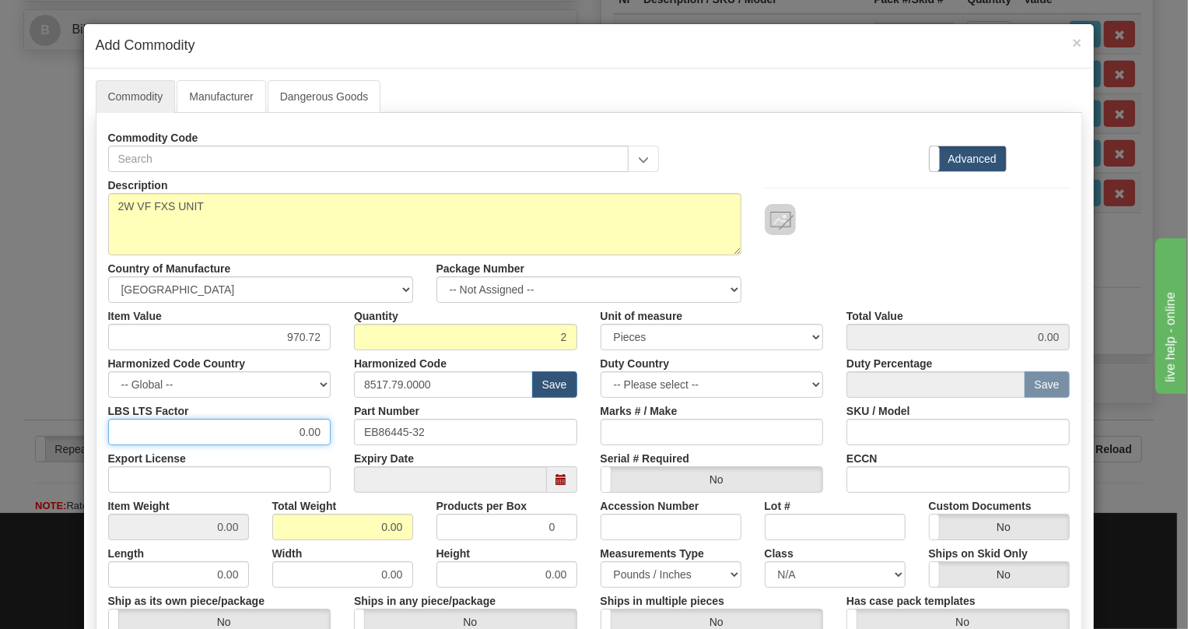
type input "1941.44"
click at [288, 436] on input "0.00" at bounding box center [219, 432] width 223 height 26
type input "1.00"
click at [361, 521] on input "0.00" at bounding box center [342, 527] width 141 height 26
type input "1.00"
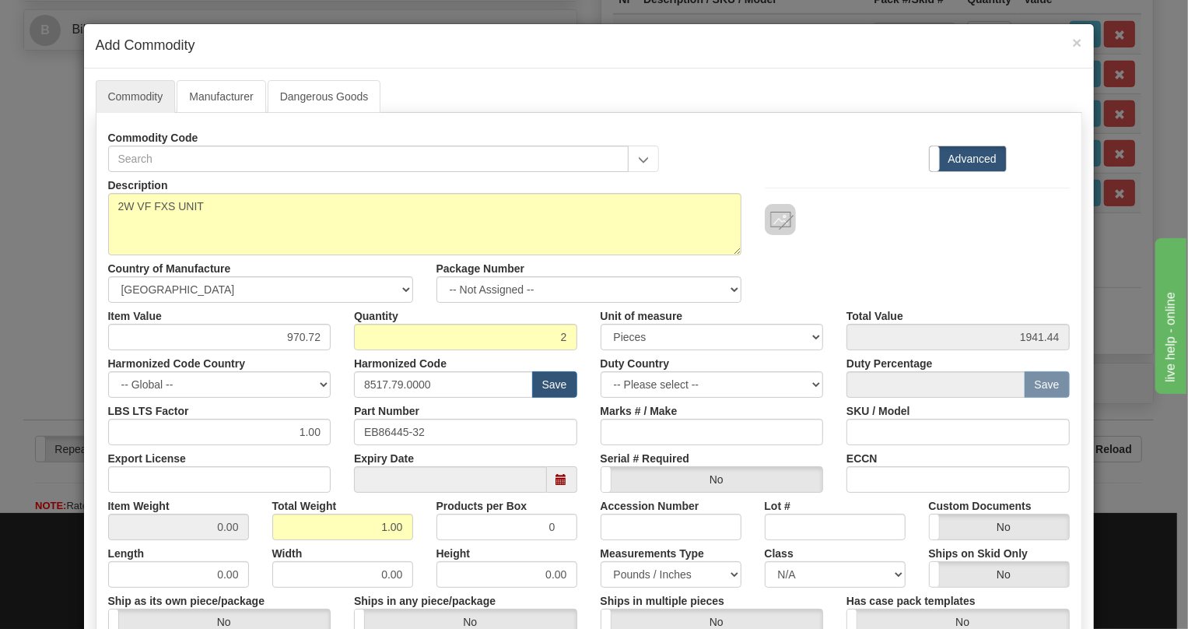
type input "0.5000"
drag, startPoint x: 412, startPoint y: 545, endPoint x: 524, endPoint y: 470, distance: 134.0
click at [412, 545] on div "Width 0.00" at bounding box center [343, 563] width 164 height 47
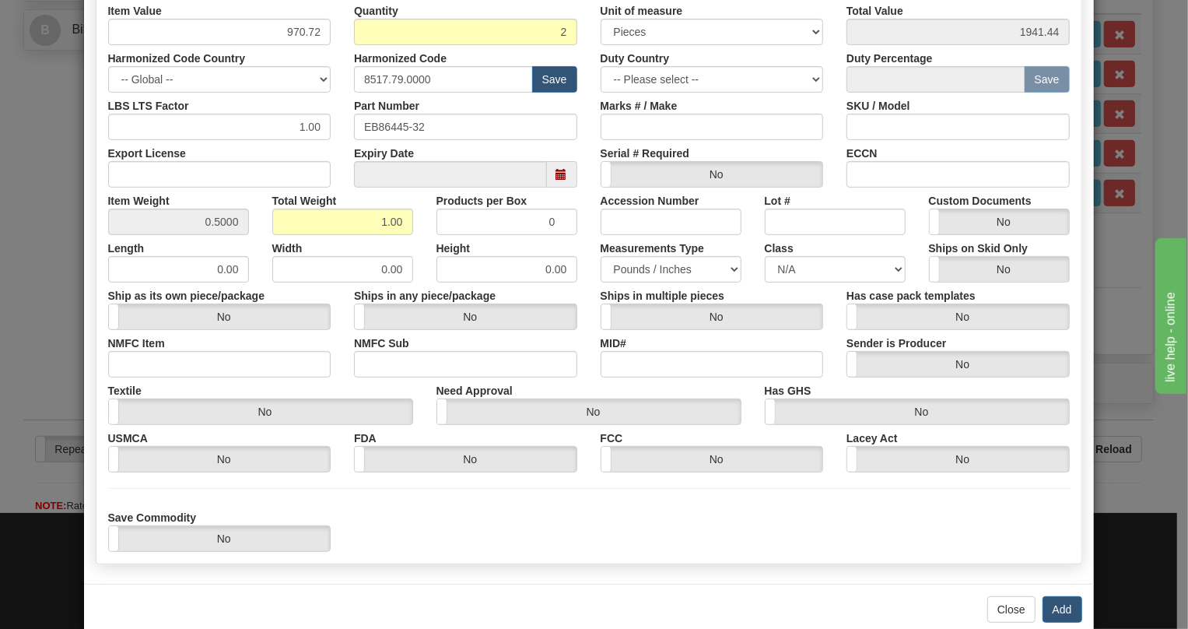
scroll to position [333, 0]
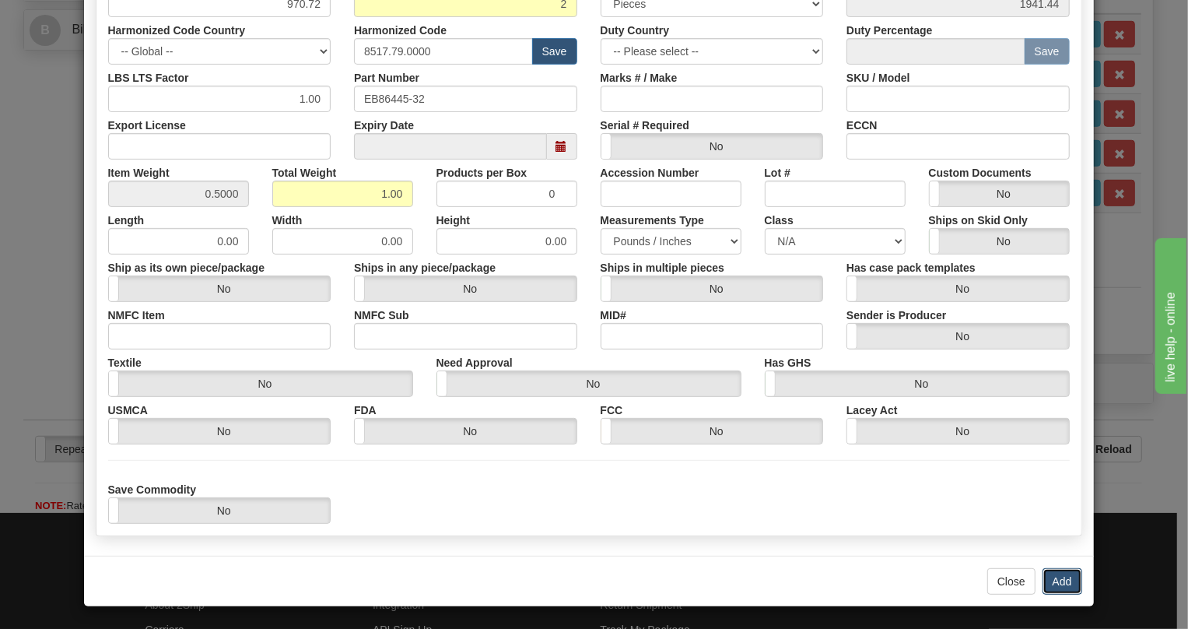
click at [1064, 578] on button "Add" at bounding box center [1063, 581] width 40 height 26
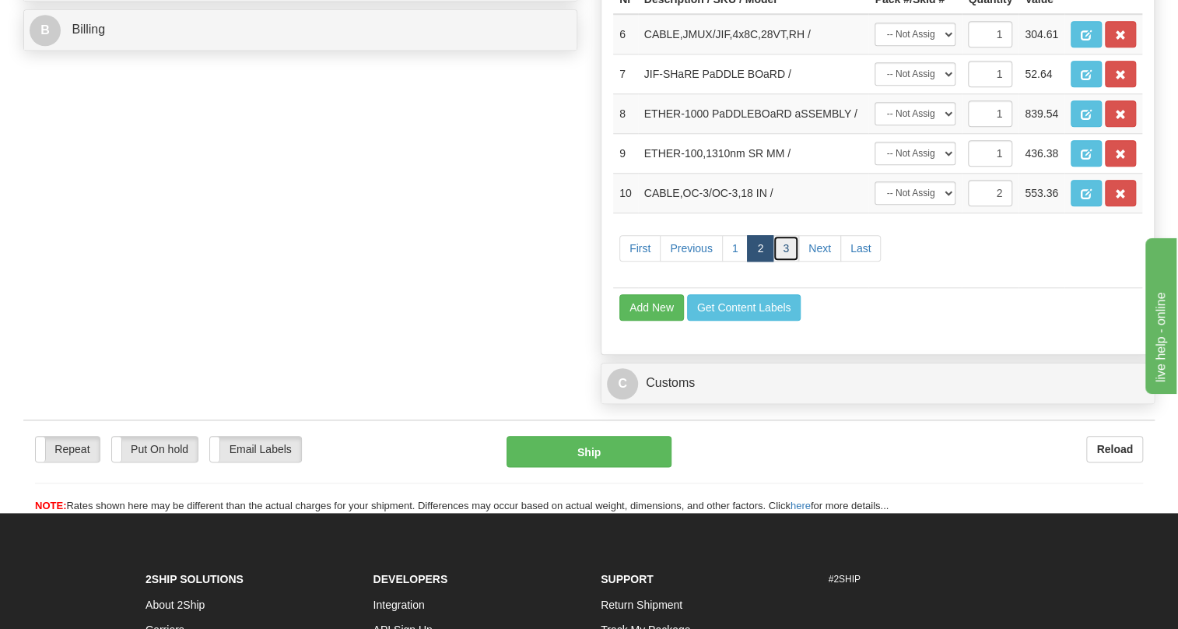
click at [787, 261] on link "3" at bounding box center [786, 248] width 26 height 26
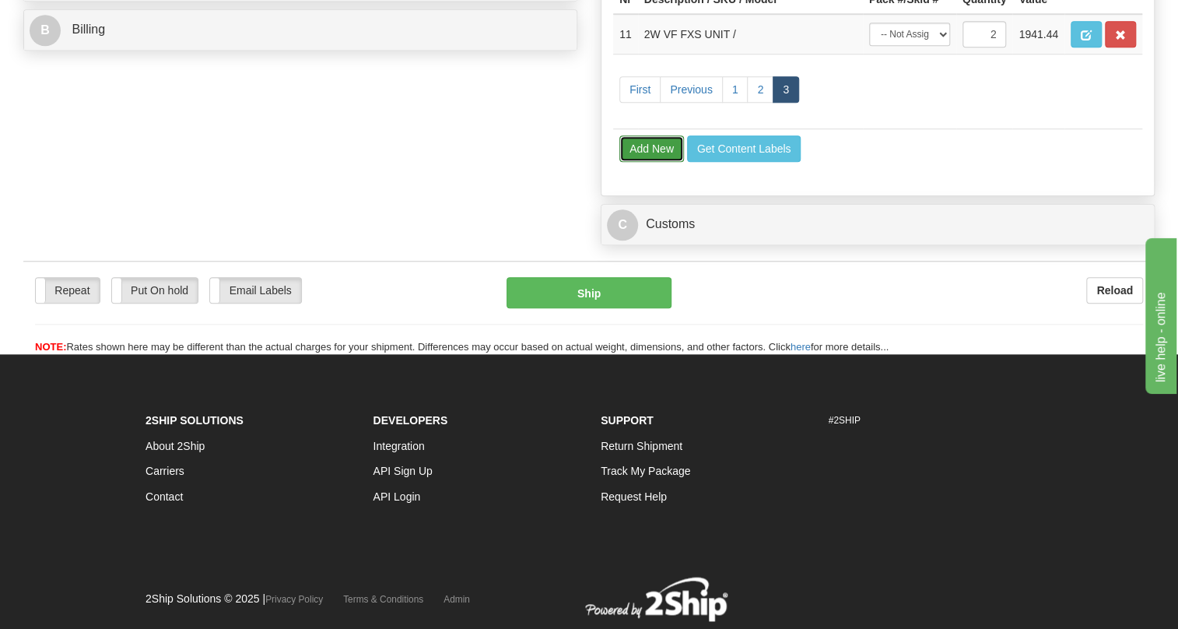
click at [659, 162] on button "Add New" at bounding box center [651, 148] width 65 height 26
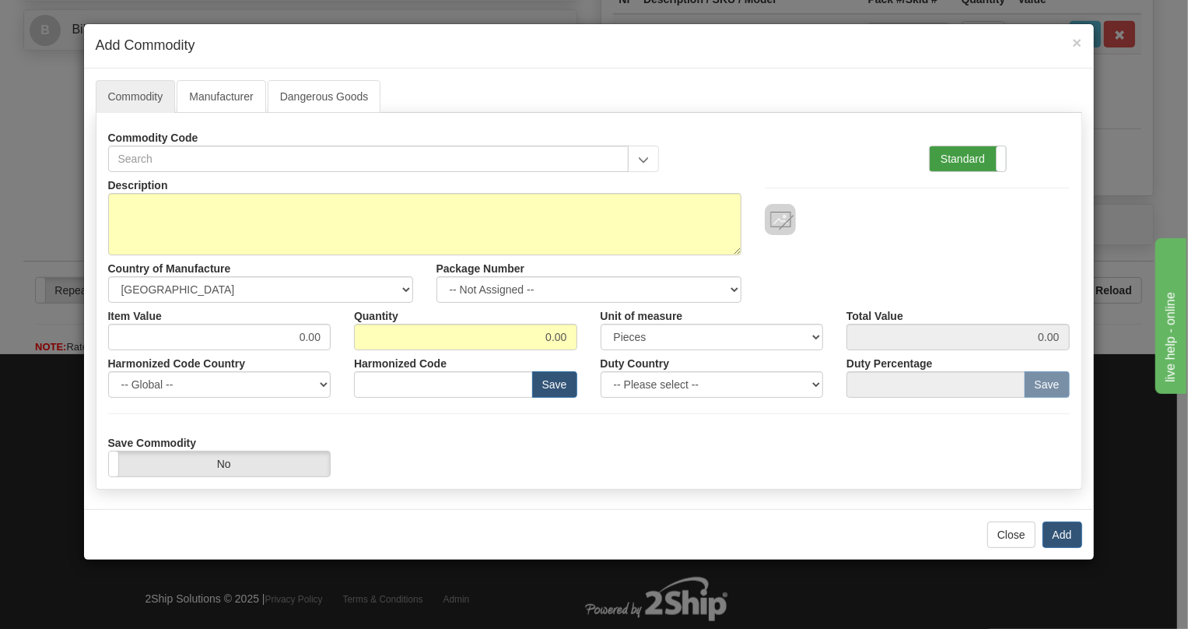
click at [969, 160] on label "Standard" at bounding box center [968, 158] width 76 height 25
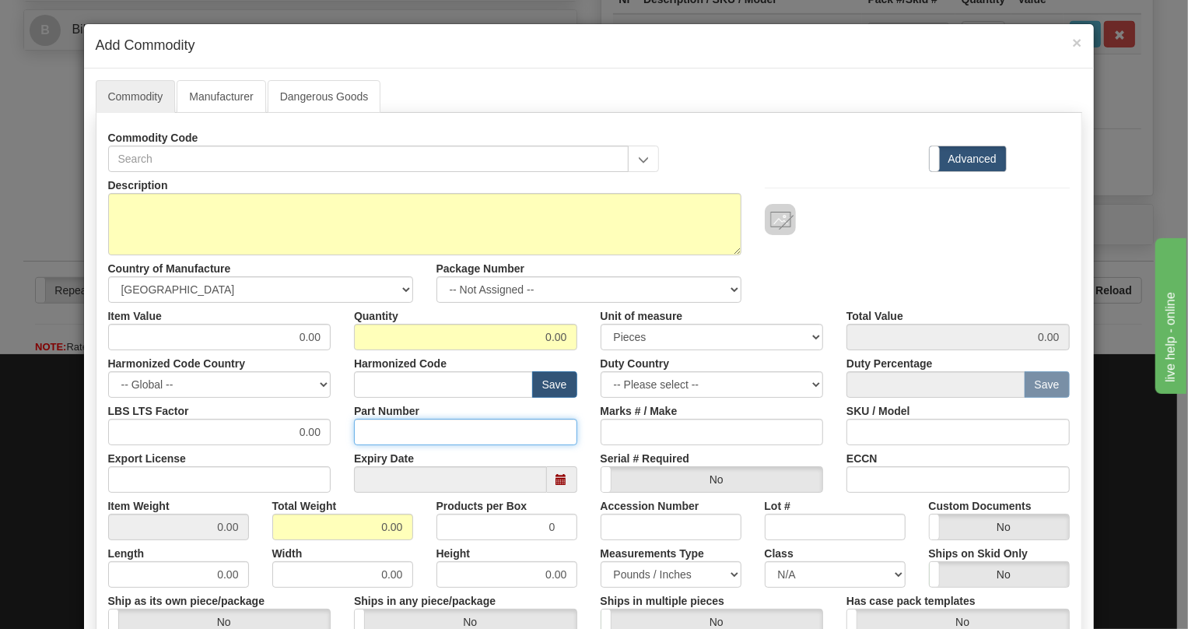
click at [382, 431] on input "Part Number" at bounding box center [465, 432] width 223 height 26
paste input "E86445-94"
type input "E86445-94"
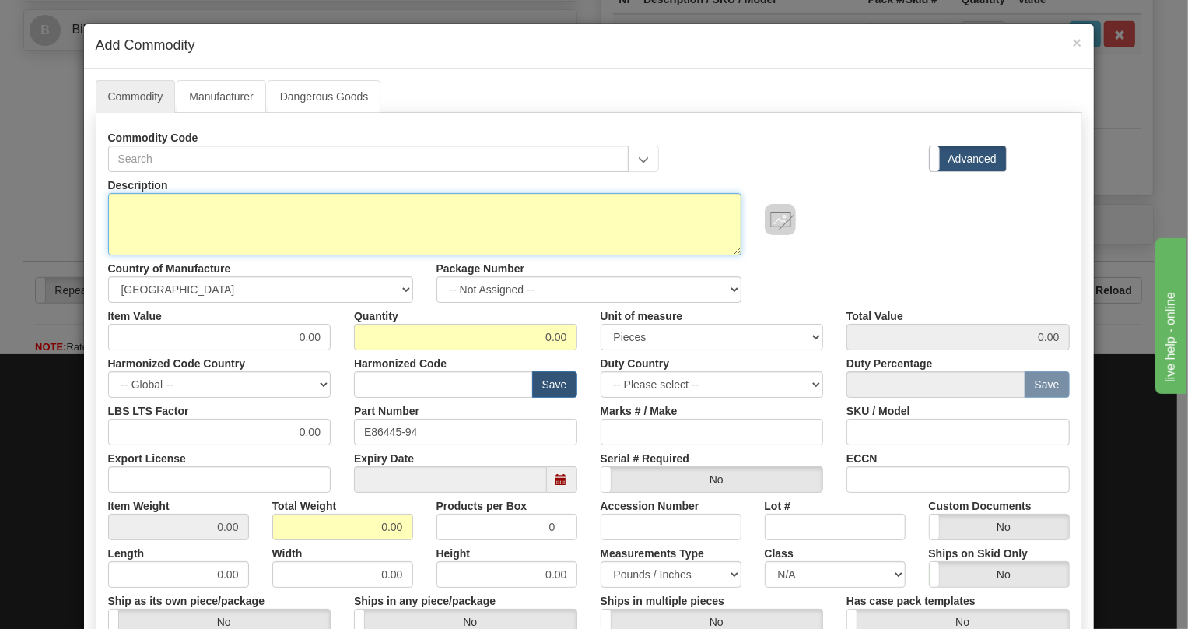
click at [124, 198] on textarea "Description" at bounding box center [424, 224] width 633 height 62
paste textarea "2W FXO PaDDLEBOaRD"
type textarea "2W FXO PaDDLEBOaRD"
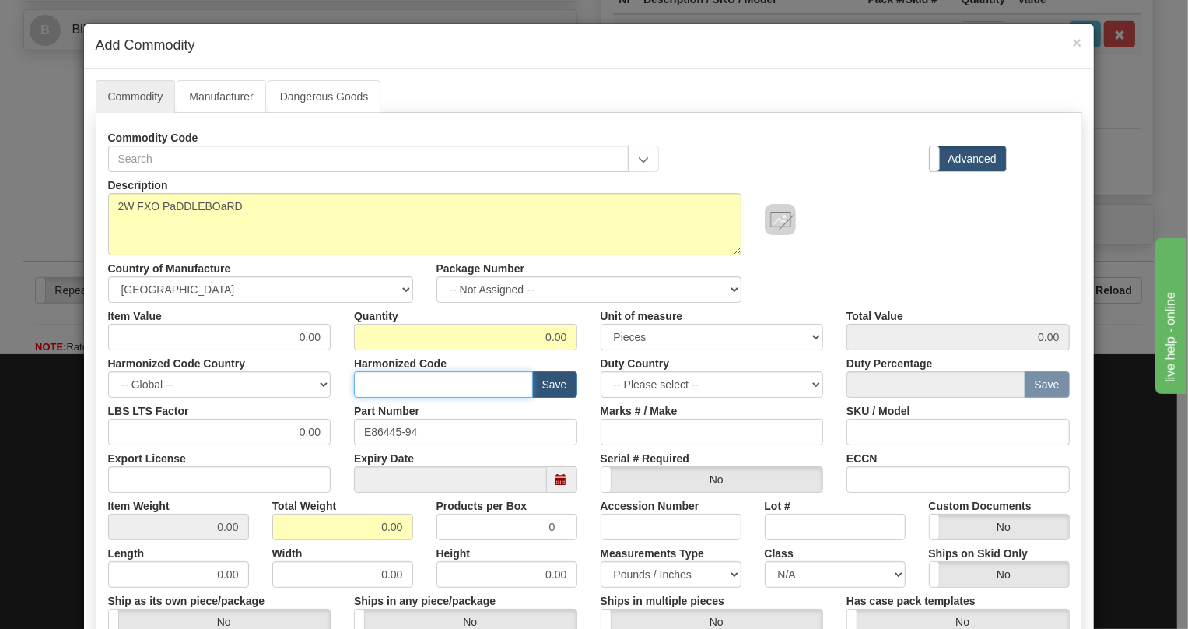
click at [384, 382] on input "text" at bounding box center [443, 384] width 179 height 26
paste input "8536.90.4000"
type input "8536.90.4000"
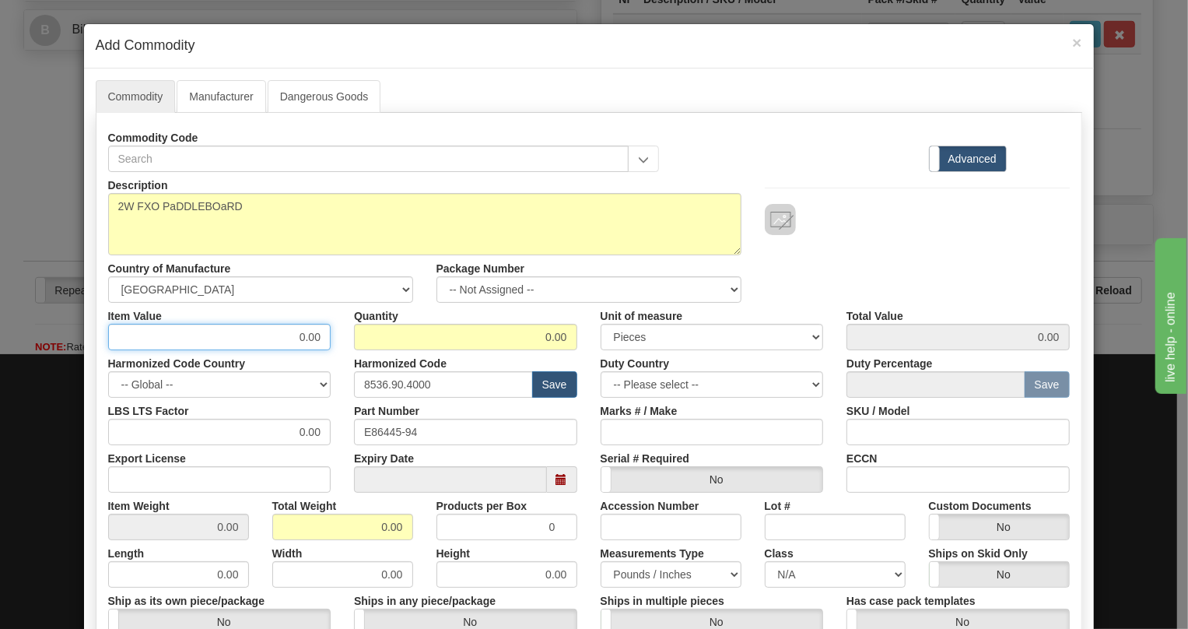
click at [312, 340] on input "0.00" at bounding box center [219, 337] width 223 height 26
type input "33.71"
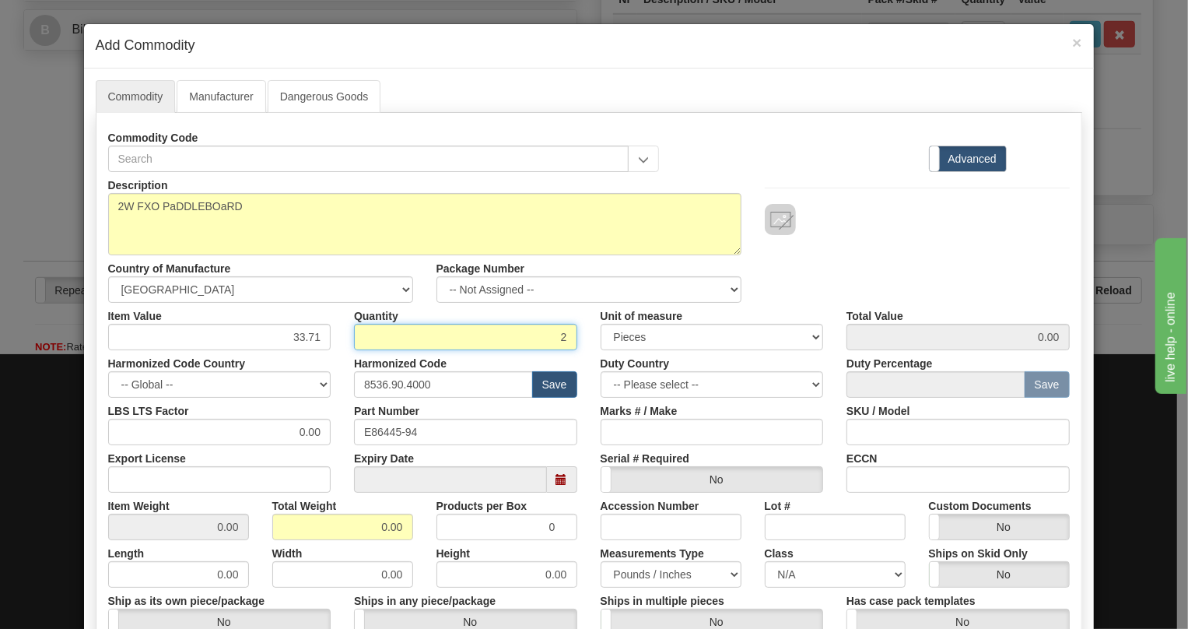
type input "2"
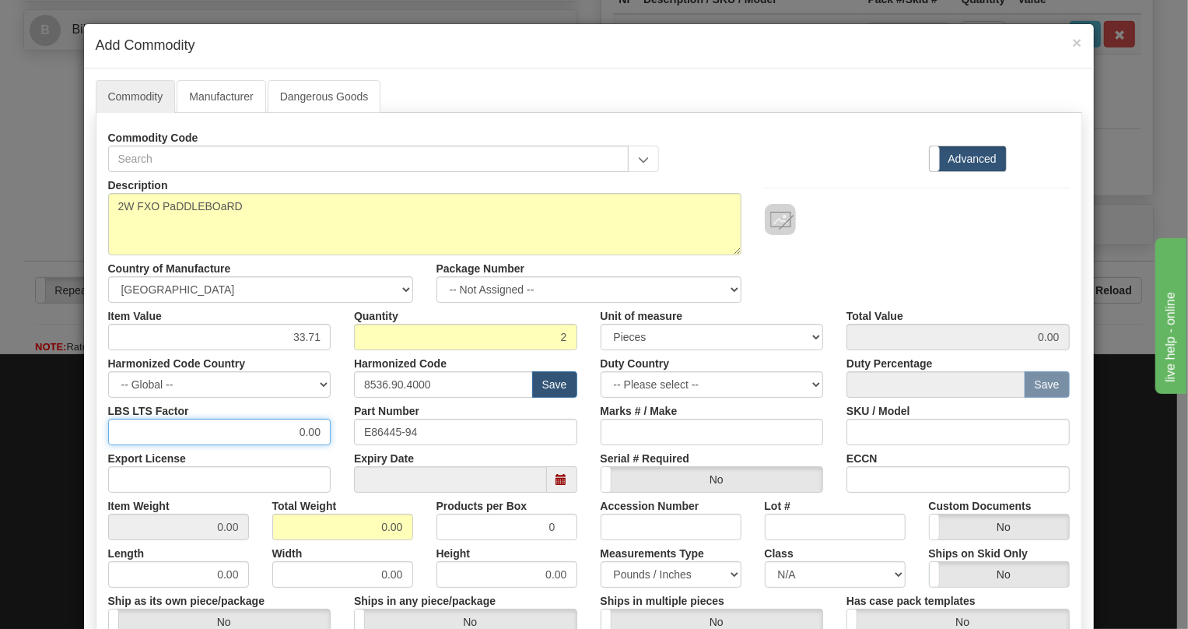
type input "67.42"
click at [273, 432] on input "0.00" at bounding box center [219, 432] width 223 height 26
type input "1.00"
click at [370, 535] on input "0.00" at bounding box center [342, 527] width 141 height 26
type input "1.00"
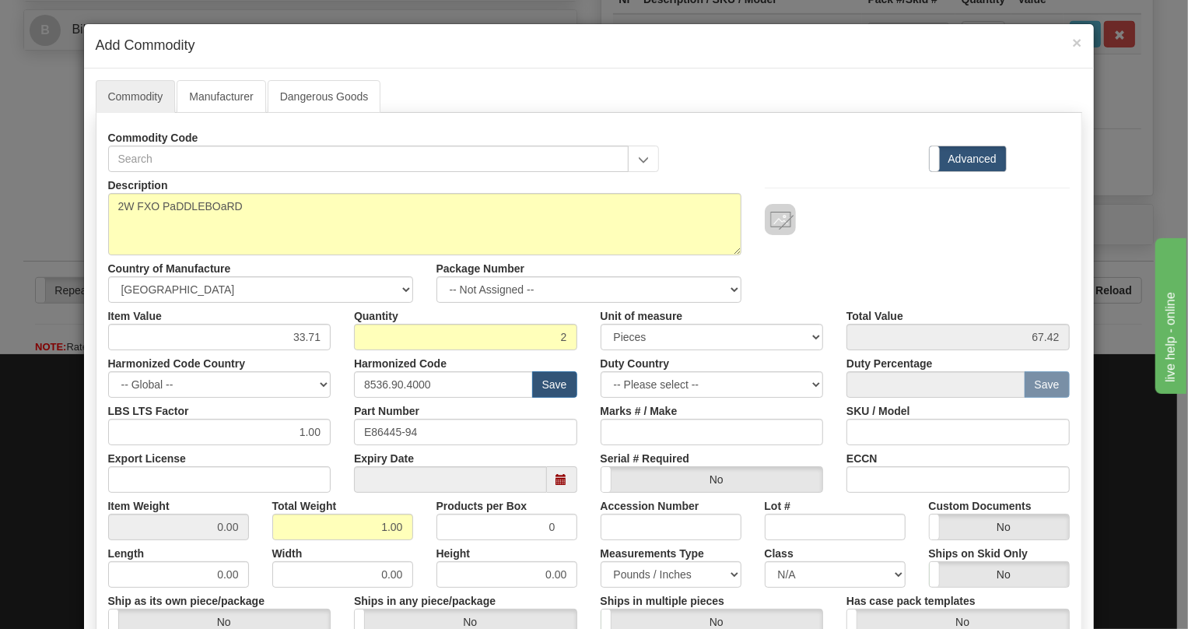
type input "0.5000"
click at [409, 547] on div "Width 0.00" at bounding box center [343, 563] width 164 height 47
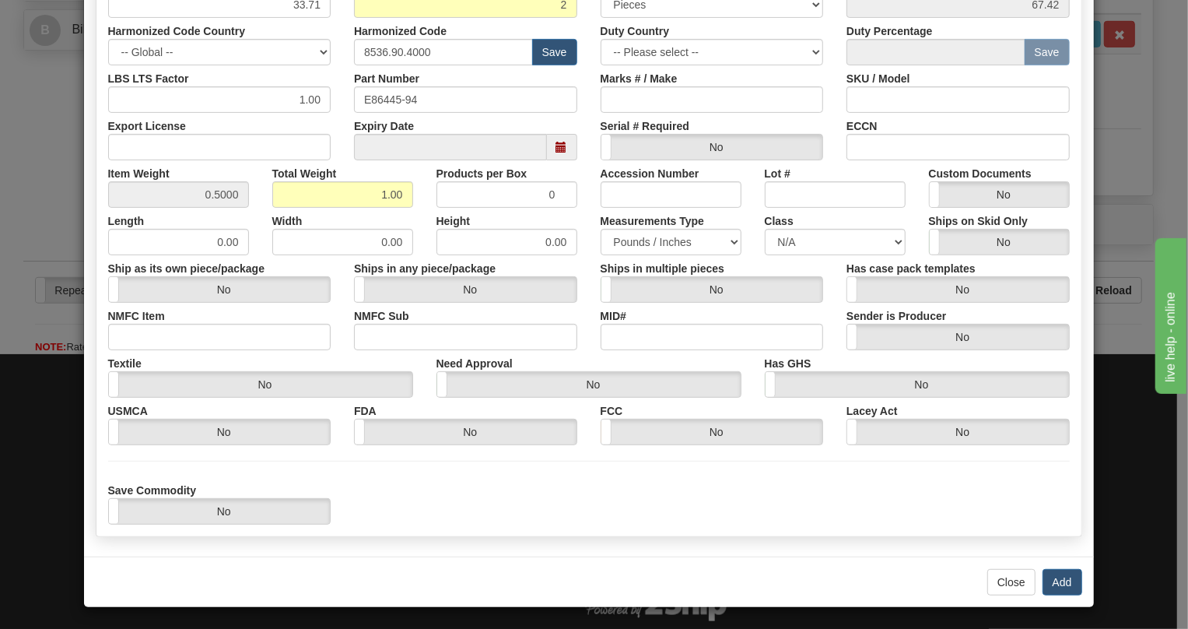
scroll to position [333, 0]
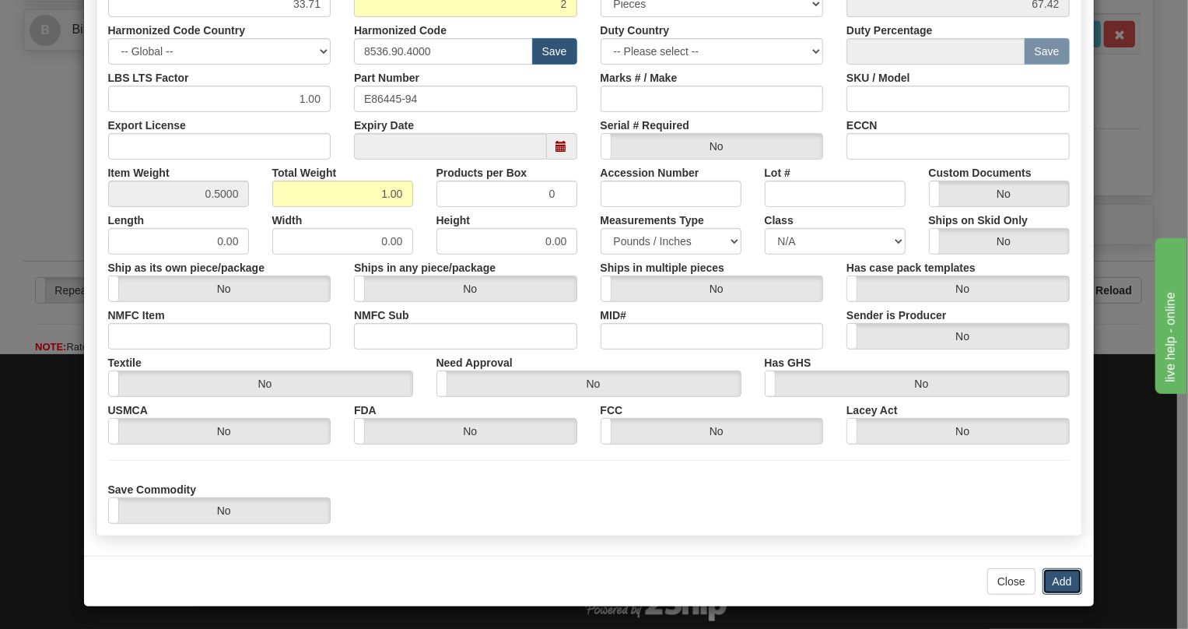
click at [1055, 582] on button "Add" at bounding box center [1063, 581] width 40 height 26
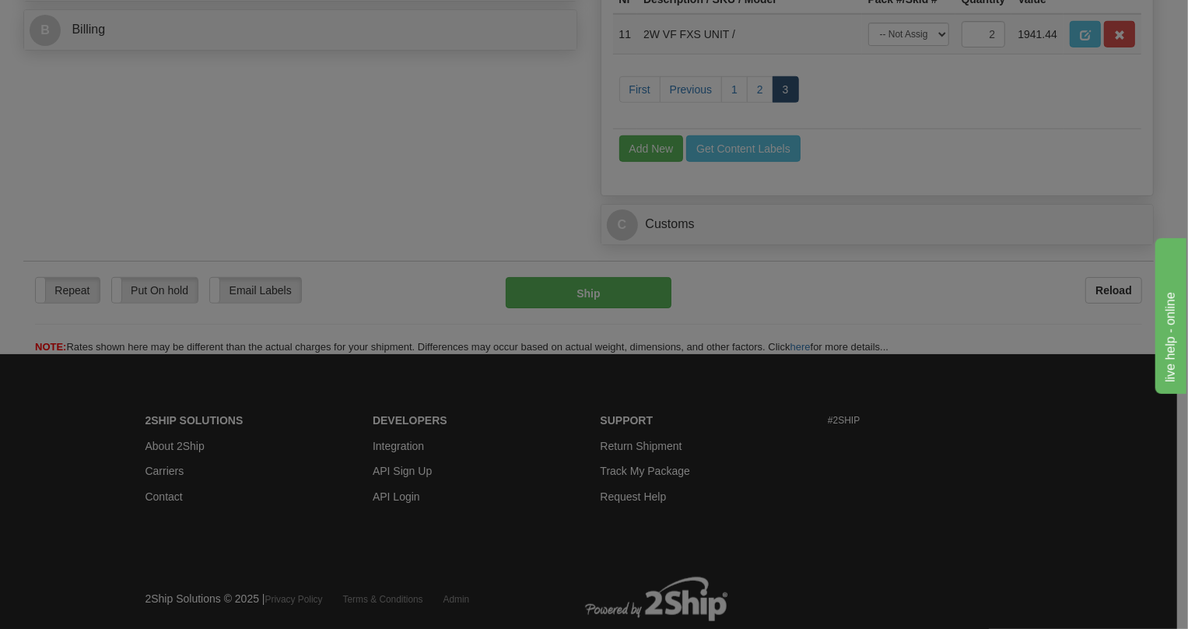
scroll to position [0, 0]
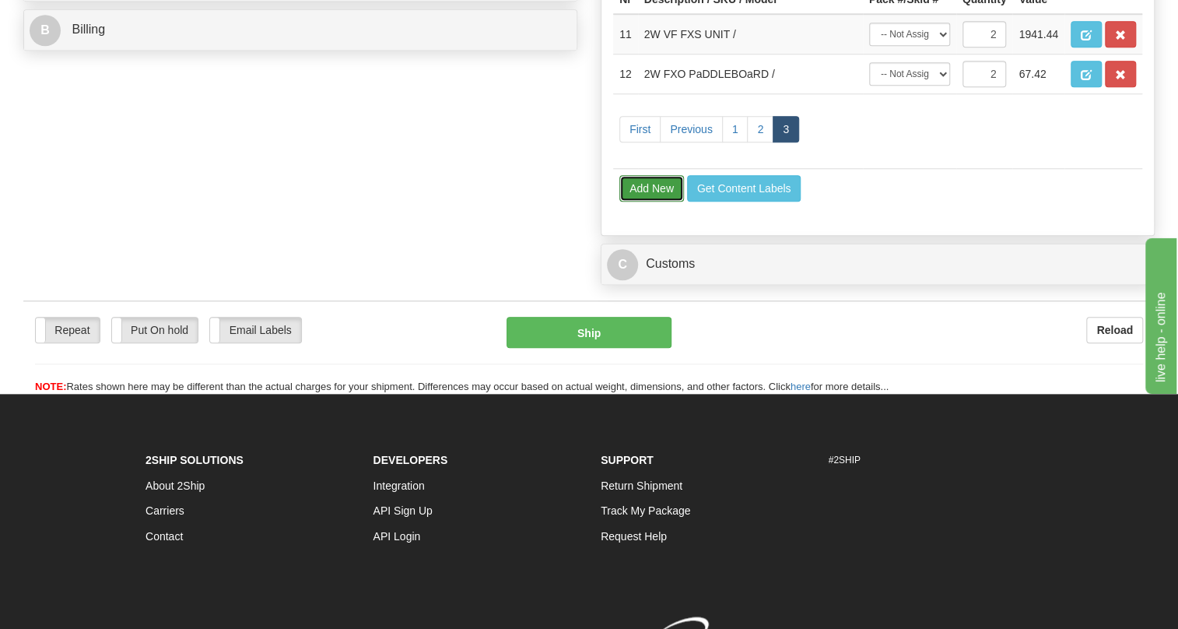
click at [650, 202] on button "Add New" at bounding box center [651, 188] width 65 height 26
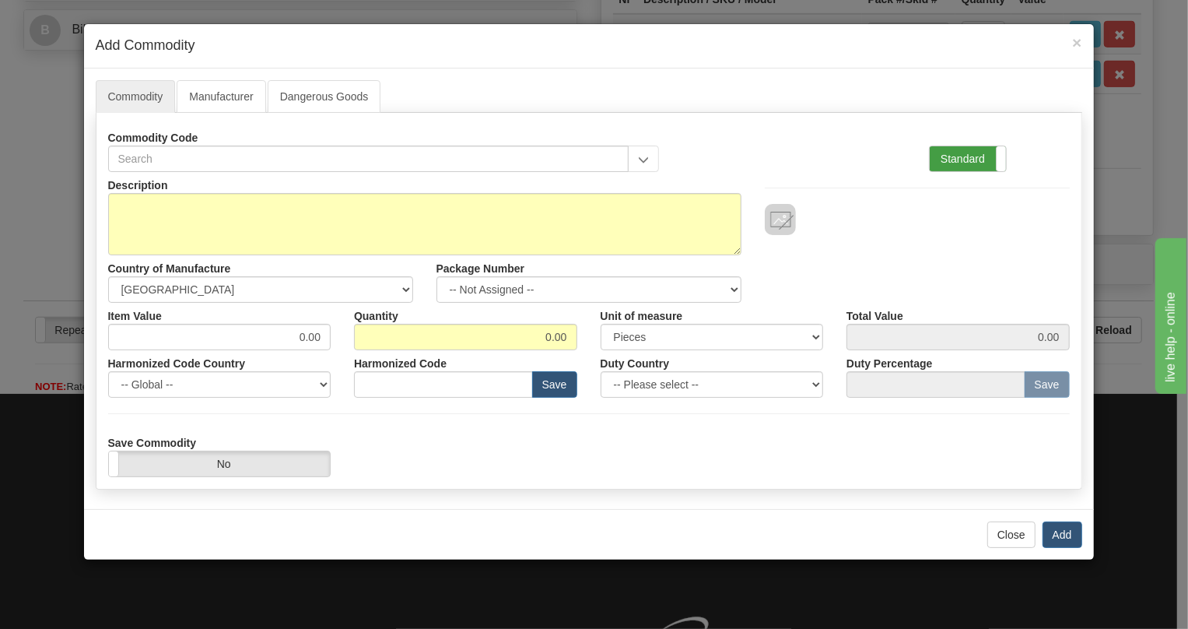
click at [973, 162] on label "Standard" at bounding box center [968, 158] width 76 height 25
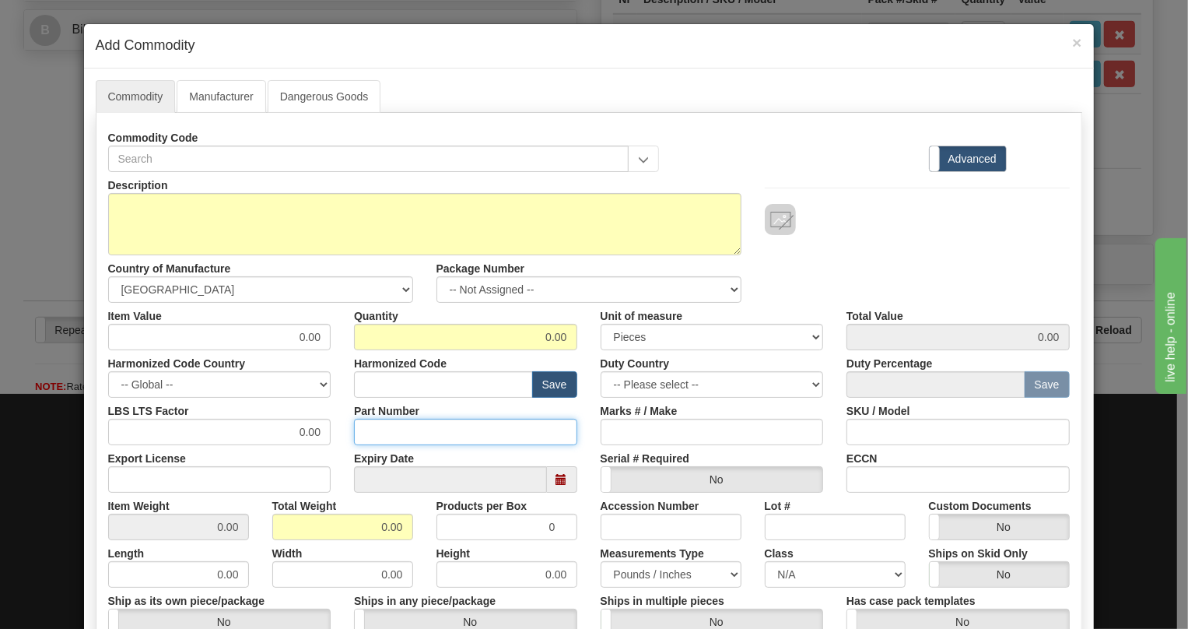
click at [385, 430] on input "Part Number" at bounding box center [465, 432] width 223 height 26
paste input "EB86448-03"
type input "EB86448-03"
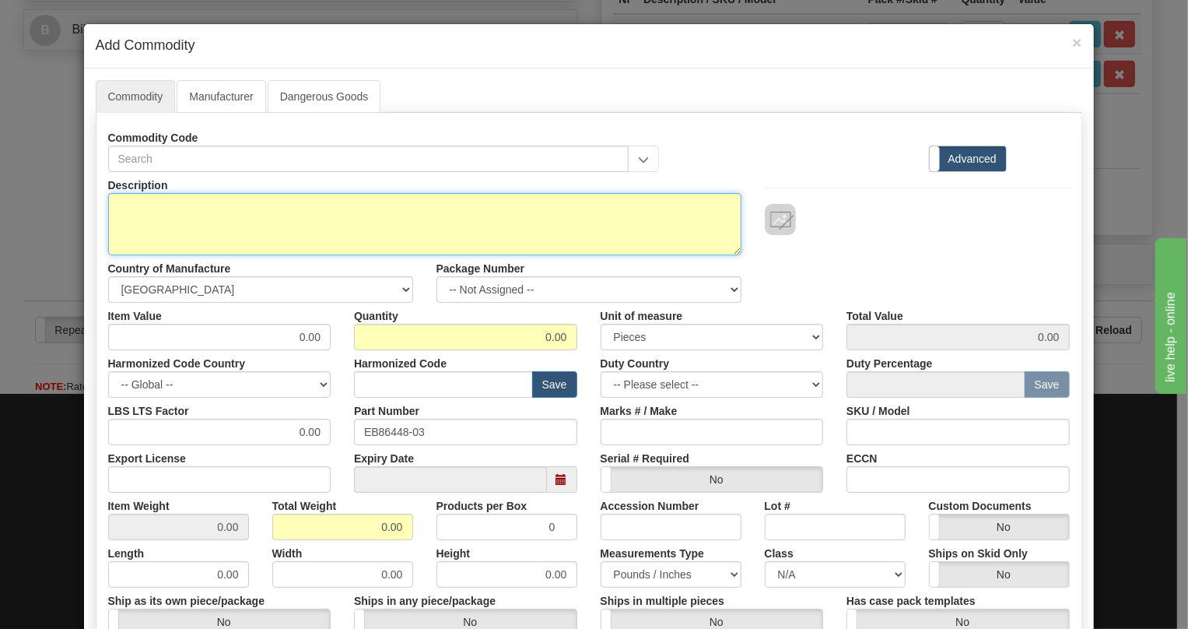
click at [142, 207] on textarea "Description" at bounding box center [424, 224] width 633 height 62
paste textarea "DATA-LS UNIT"
type textarea "DATA-LS UNIT"
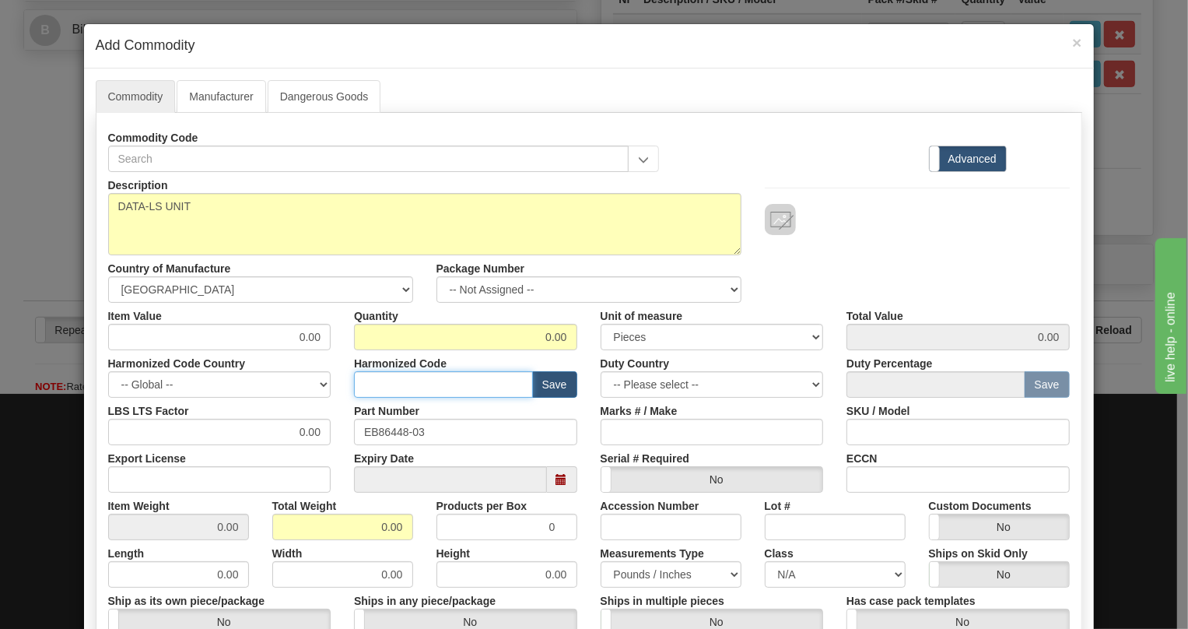
click at [369, 387] on input "text" at bounding box center [443, 384] width 179 height 26
paste input "8517.62.0090"
type input "8517.62.0090"
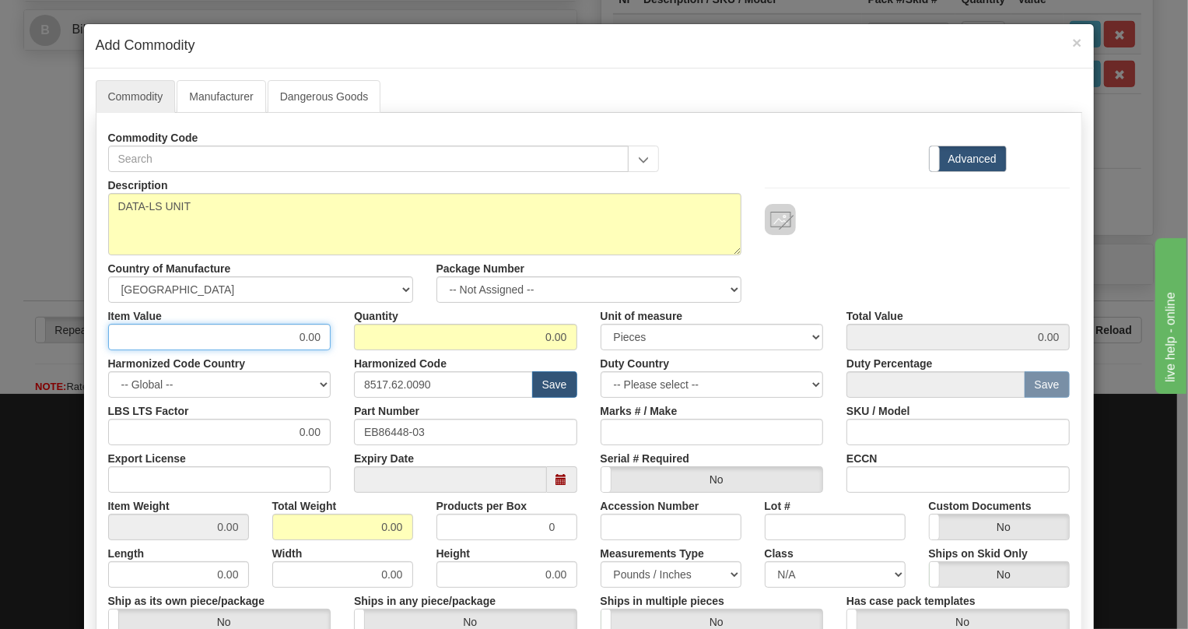
click at [316, 338] on input "0.00" at bounding box center [219, 337] width 223 height 26
click at [316, 337] on input "0.00" at bounding box center [219, 337] width 223 height 26
paste input "606,05"
click at [302, 342] on input "606,05" at bounding box center [219, 337] width 223 height 26
type input "606.05"
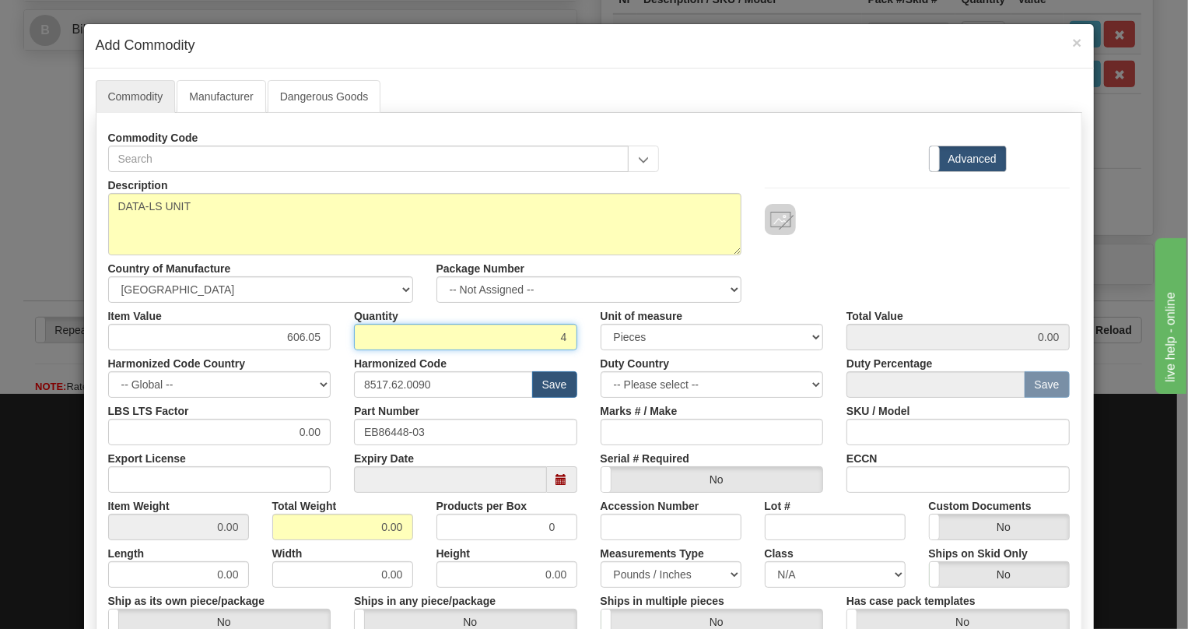
type input "4"
type input "2424.20"
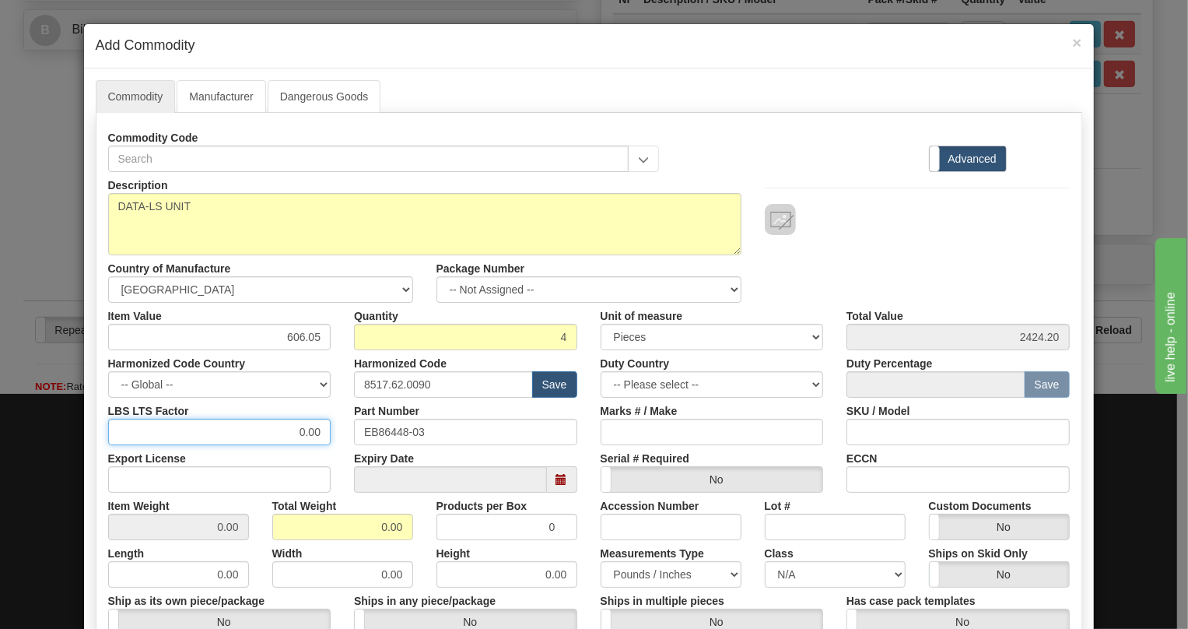
click at [286, 425] on input "0.00" at bounding box center [219, 432] width 223 height 26
type input "1.00"
click at [363, 521] on input "0.00" at bounding box center [342, 527] width 141 height 26
type input "1.00"
type input "0.2500"
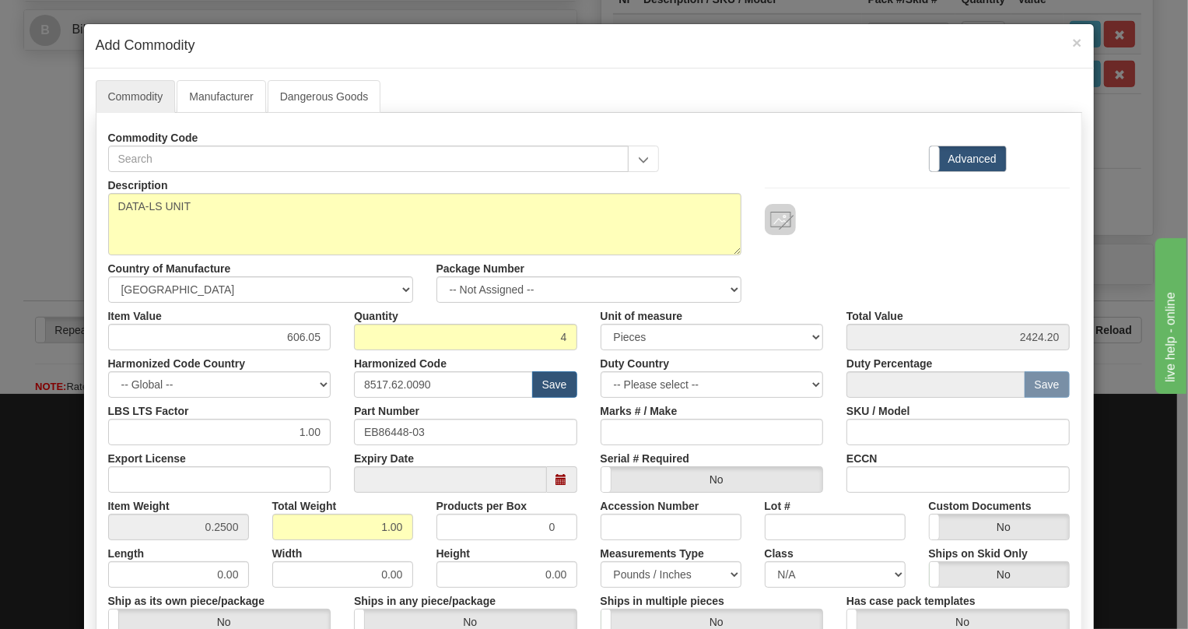
click at [412, 546] on div "Width 0.00" at bounding box center [343, 563] width 164 height 47
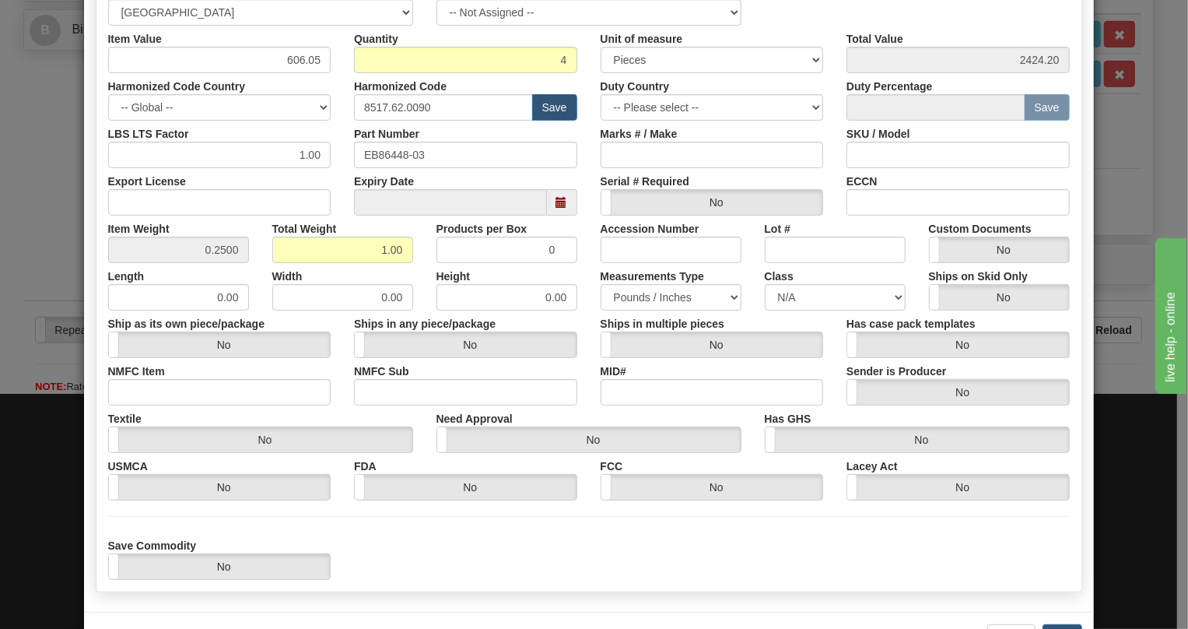
scroll to position [333, 0]
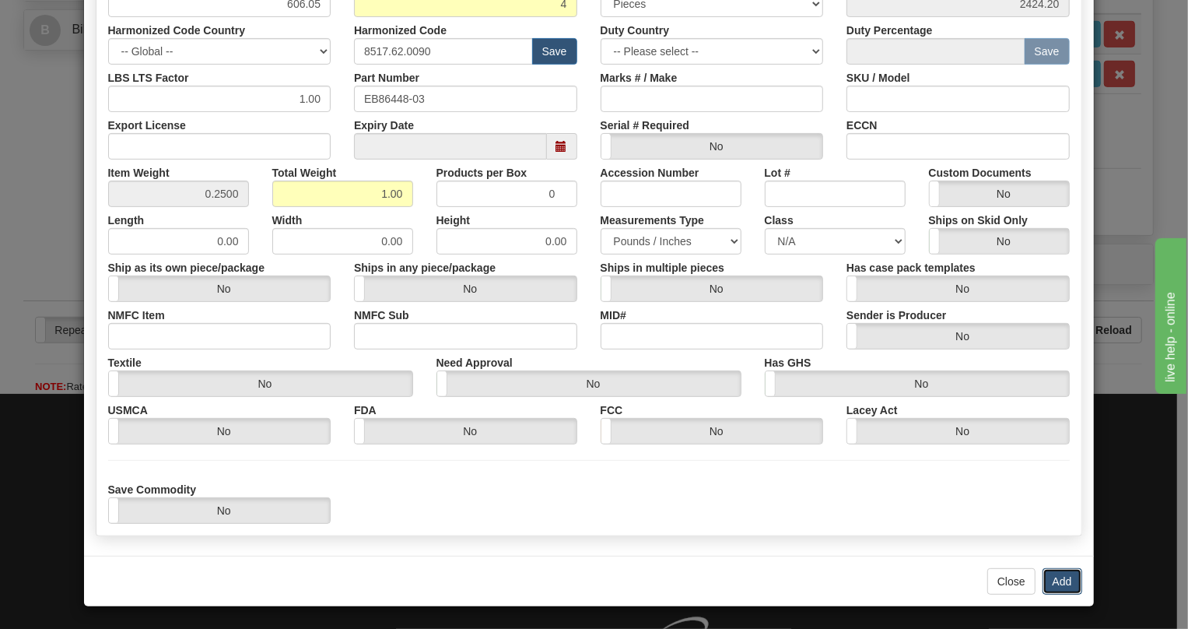
click at [1058, 584] on button "Add" at bounding box center [1063, 581] width 40 height 26
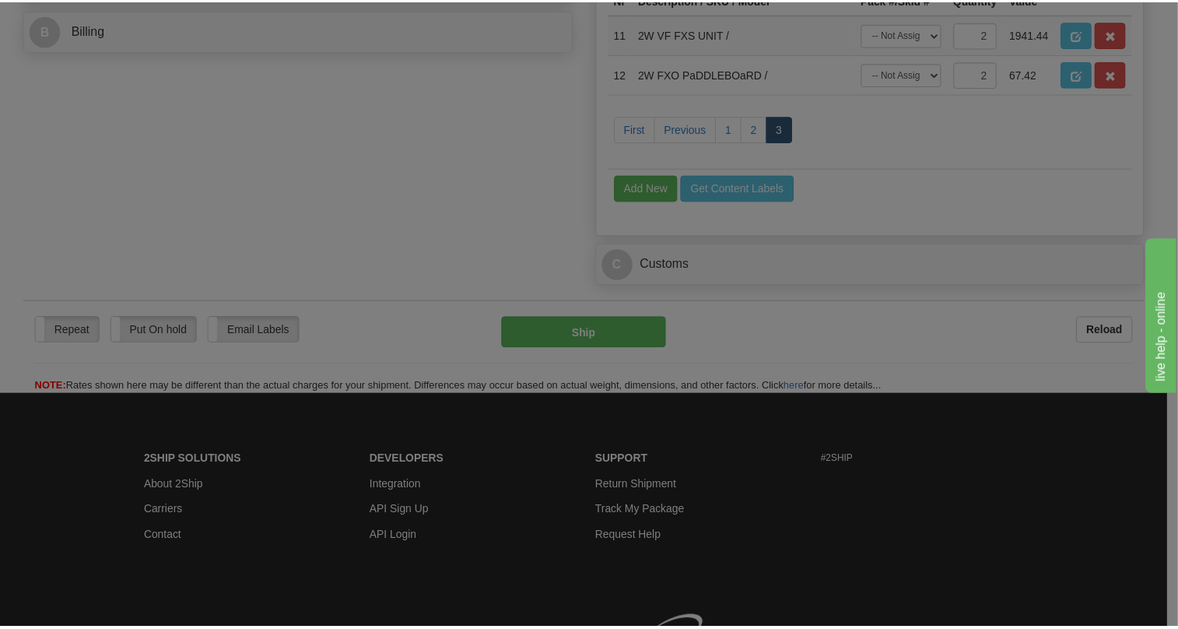
scroll to position [0, 0]
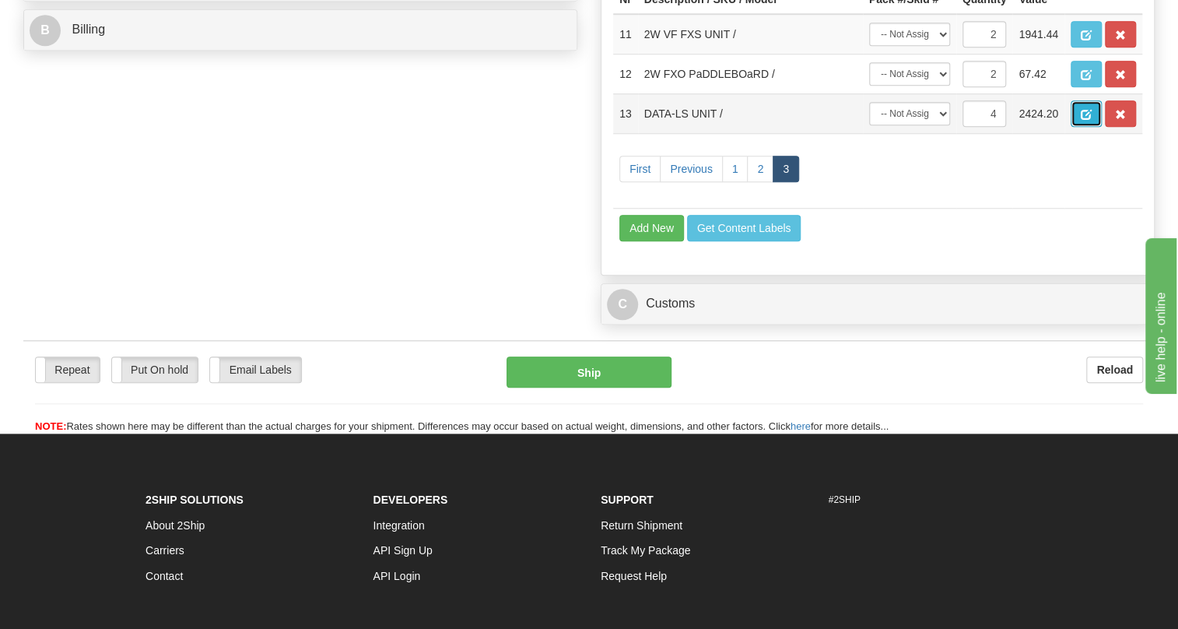
click at [1081, 120] on span "button" at bounding box center [1086, 115] width 11 height 10
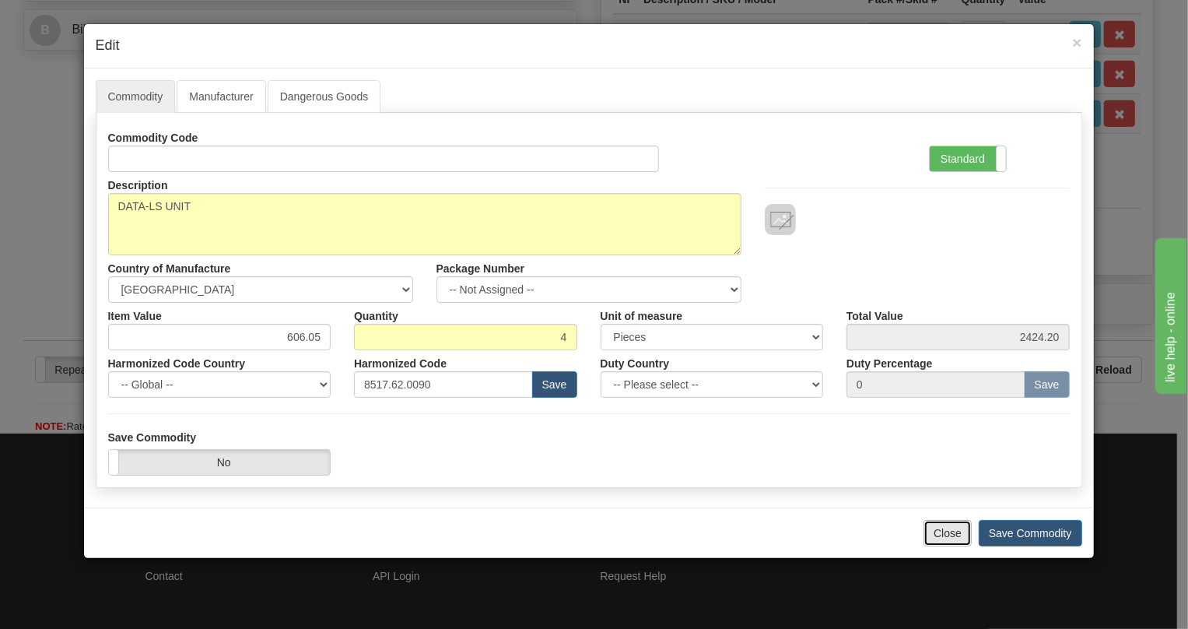
click at [942, 535] on button "Close" at bounding box center [948, 533] width 48 height 26
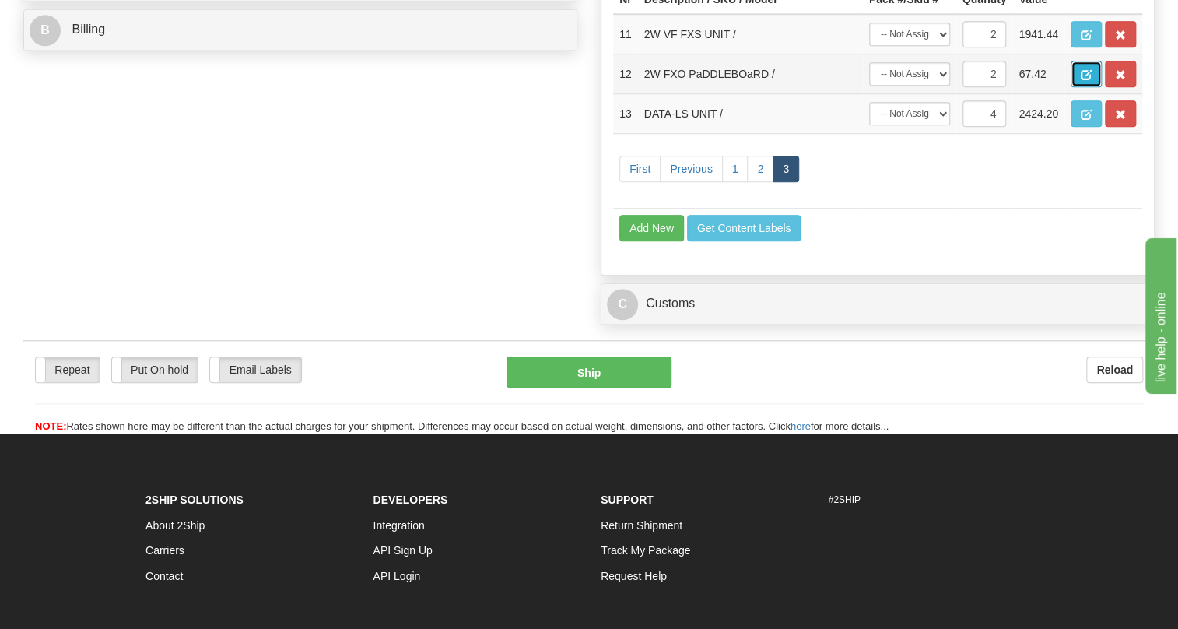
click at [1083, 87] on button "button" at bounding box center [1086, 74] width 31 height 26
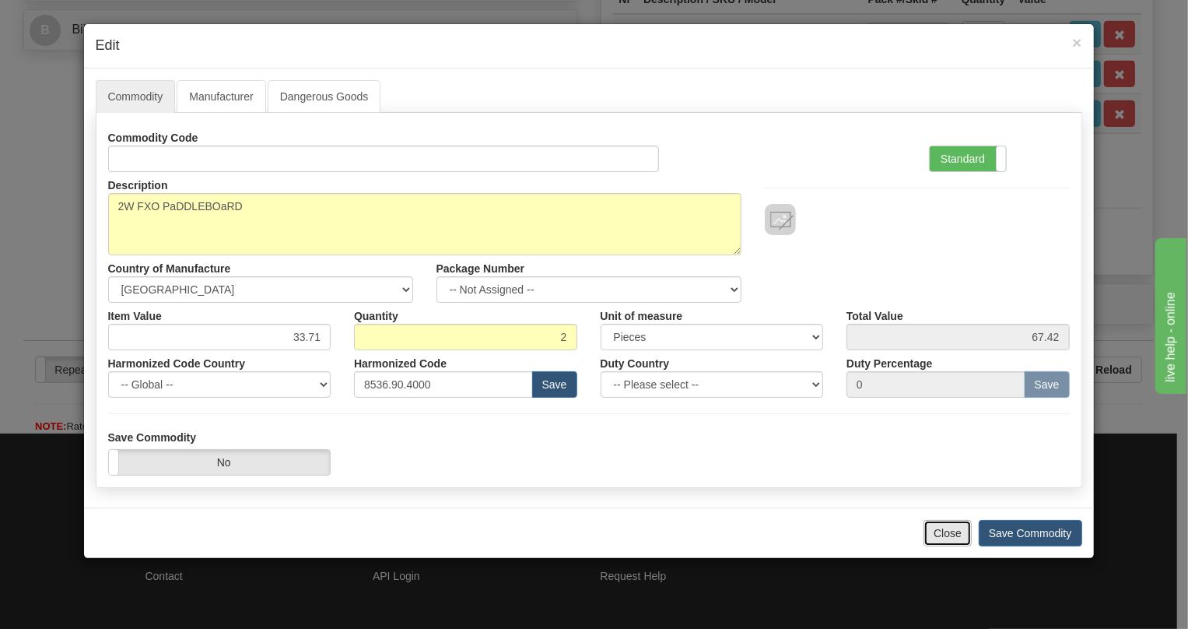
click at [948, 535] on button "Close" at bounding box center [948, 533] width 48 height 26
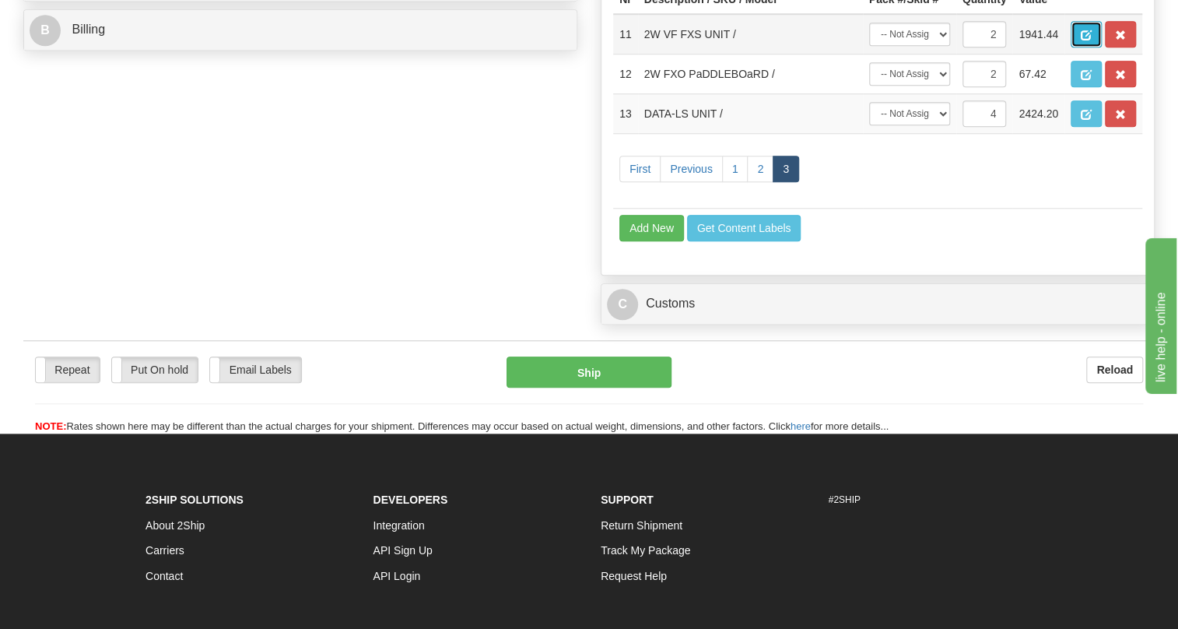
click at [1085, 40] on span "button" at bounding box center [1086, 35] width 11 height 10
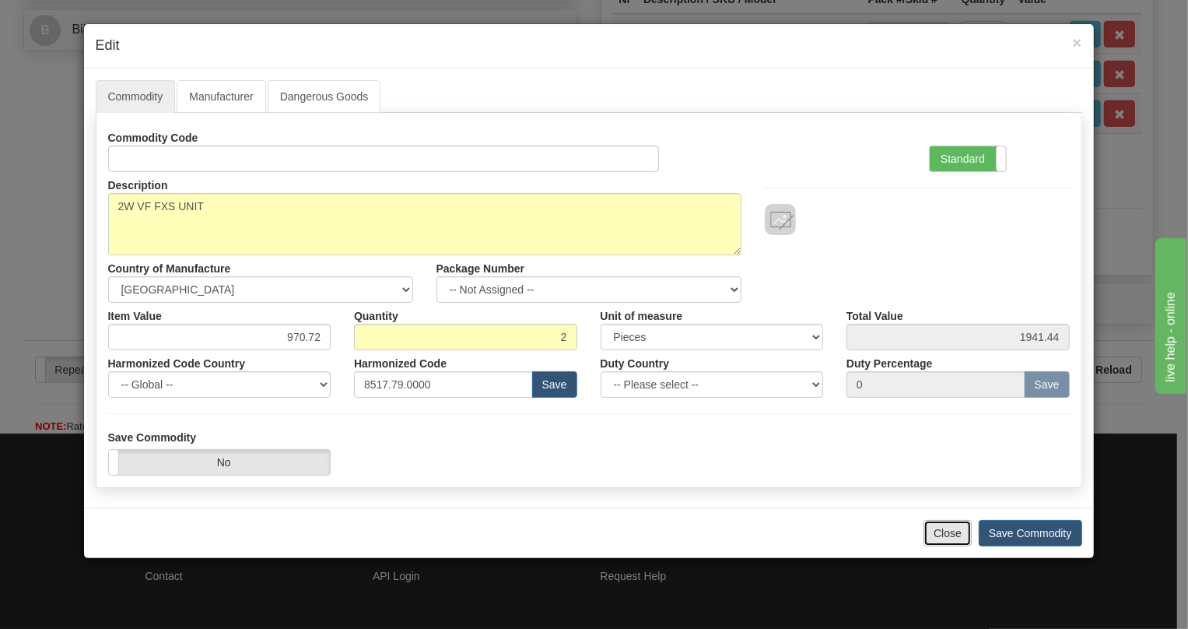
click at [946, 536] on button "Close" at bounding box center [948, 533] width 48 height 26
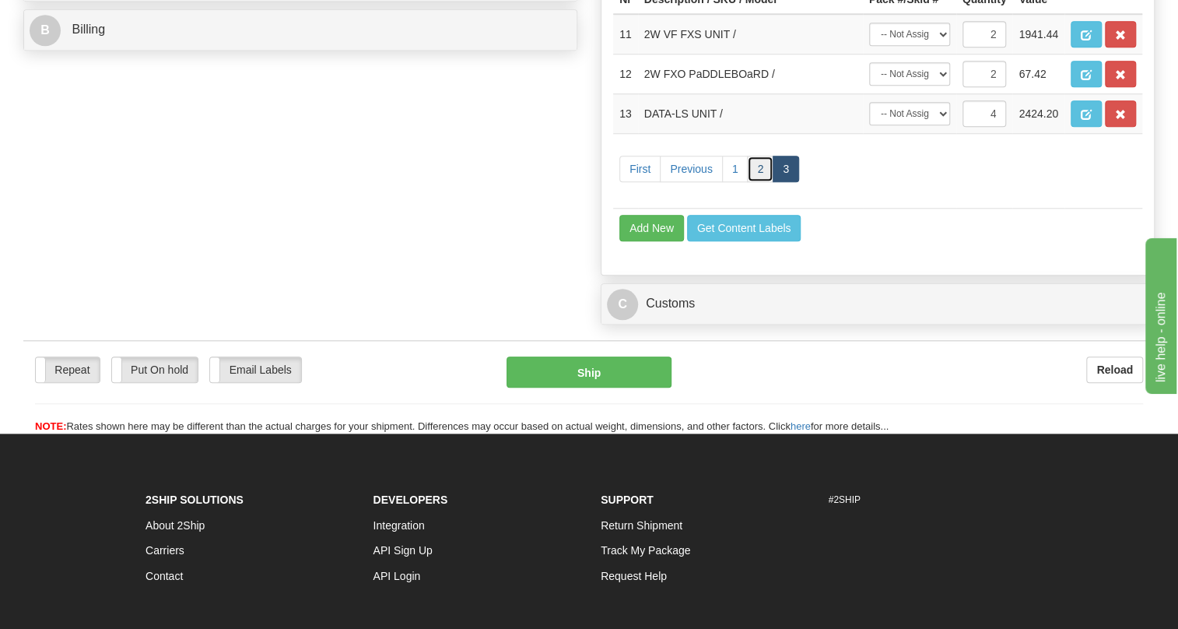
click at [757, 182] on link "2" at bounding box center [760, 169] width 26 height 26
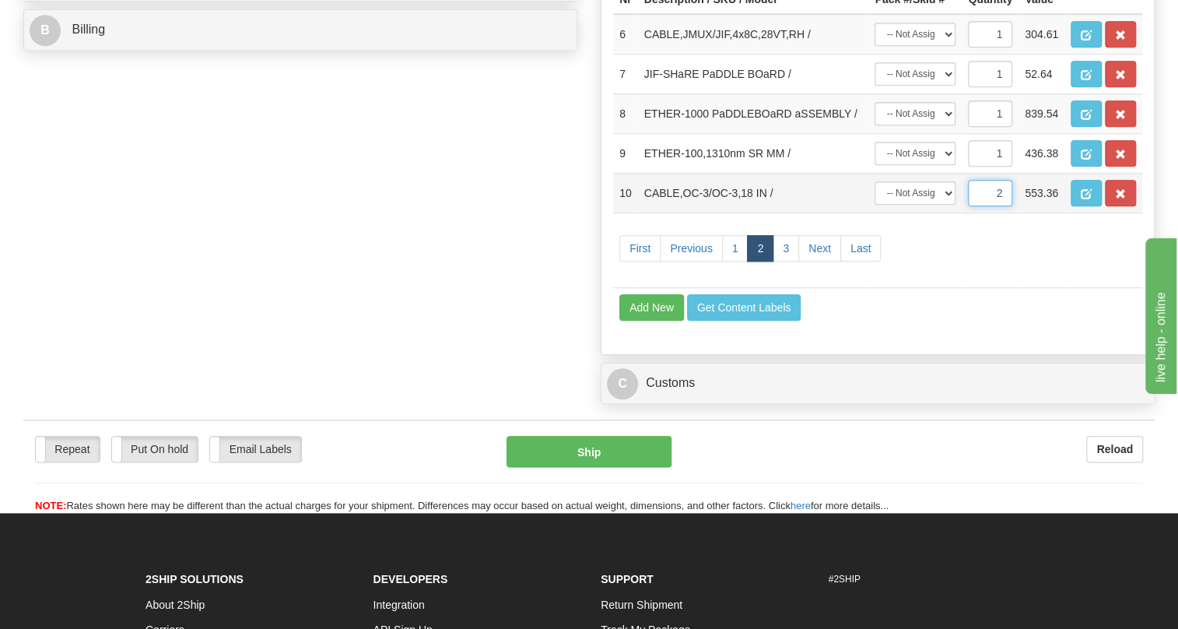
click at [991, 206] on input "2" at bounding box center [990, 193] width 44 height 26
click at [1083, 199] on span "button" at bounding box center [1086, 194] width 11 height 10
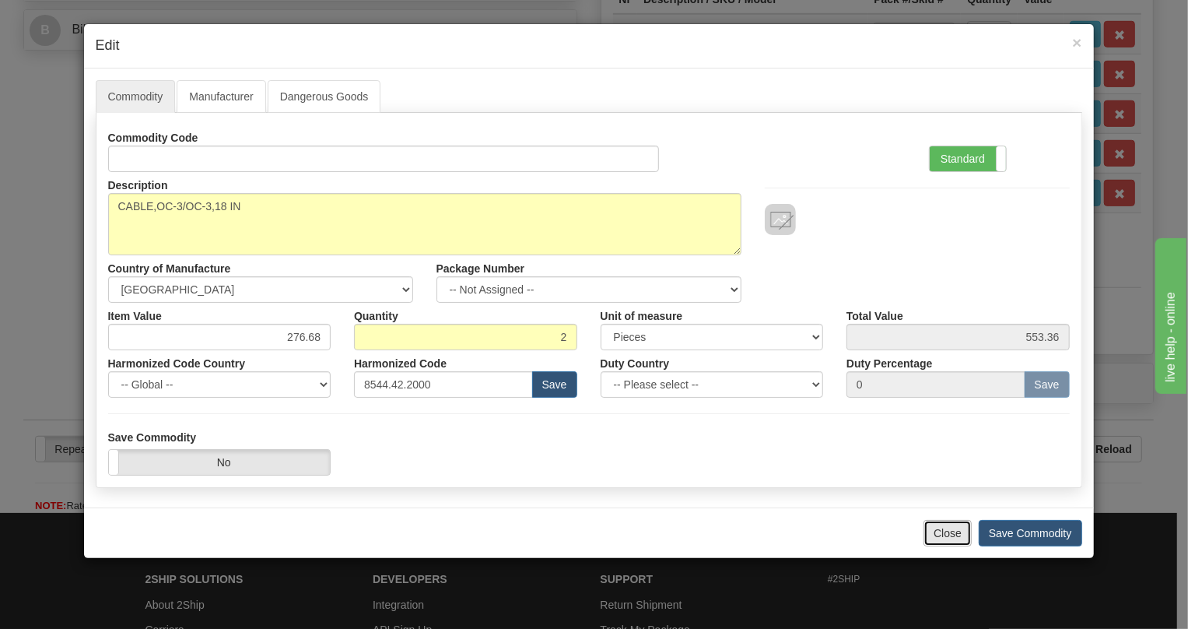
click at [947, 536] on button "Close" at bounding box center [948, 533] width 48 height 26
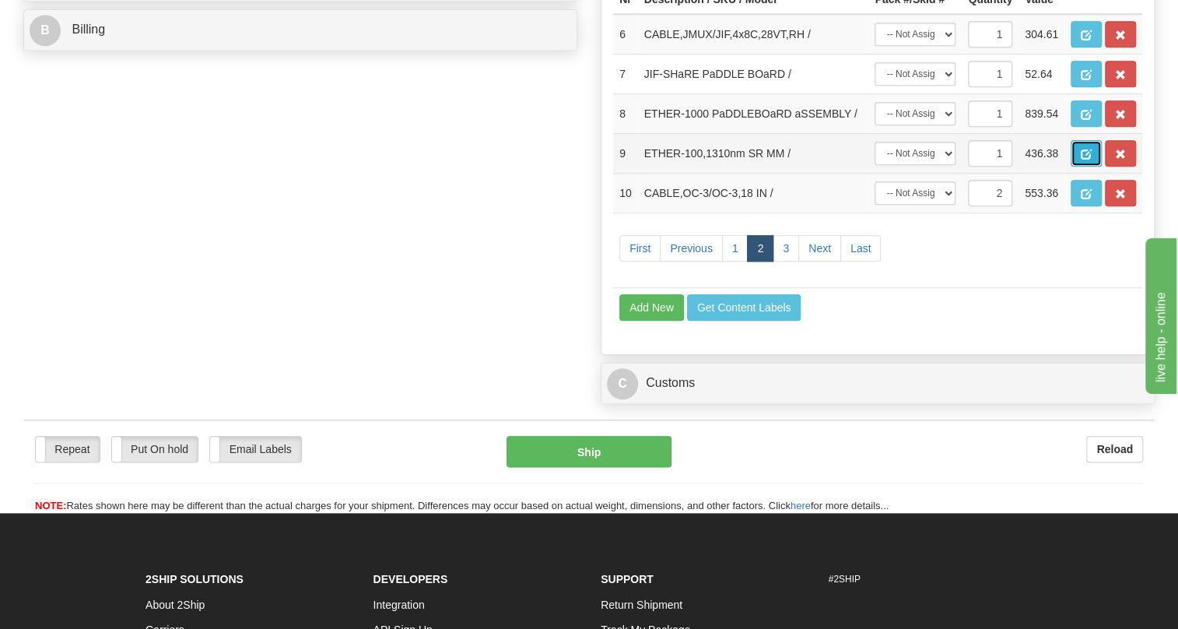
click at [1081, 160] on span "button" at bounding box center [1086, 154] width 11 height 10
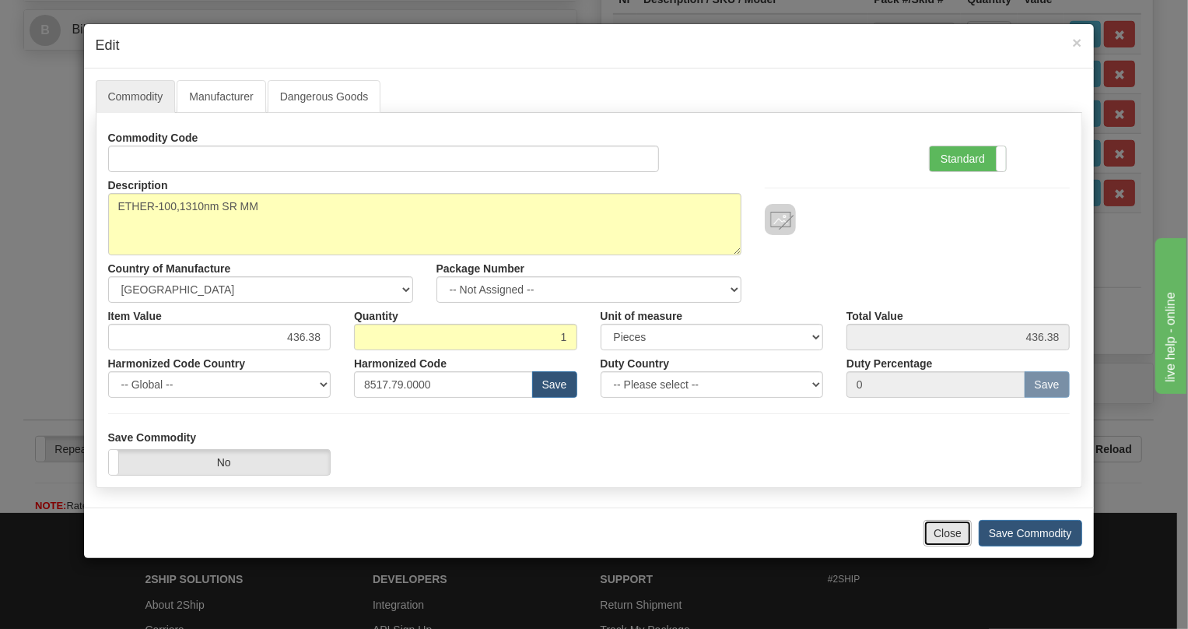
click at [943, 532] on button "Close" at bounding box center [948, 533] width 48 height 26
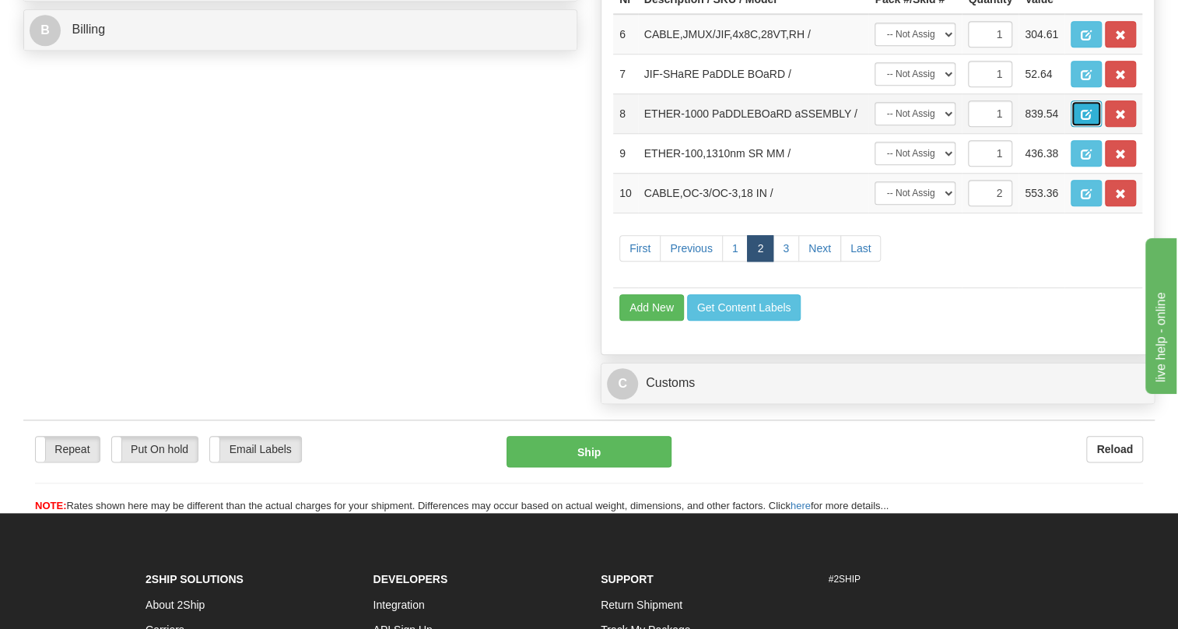
click at [1083, 127] on button "button" at bounding box center [1086, 113] width 31 height 26
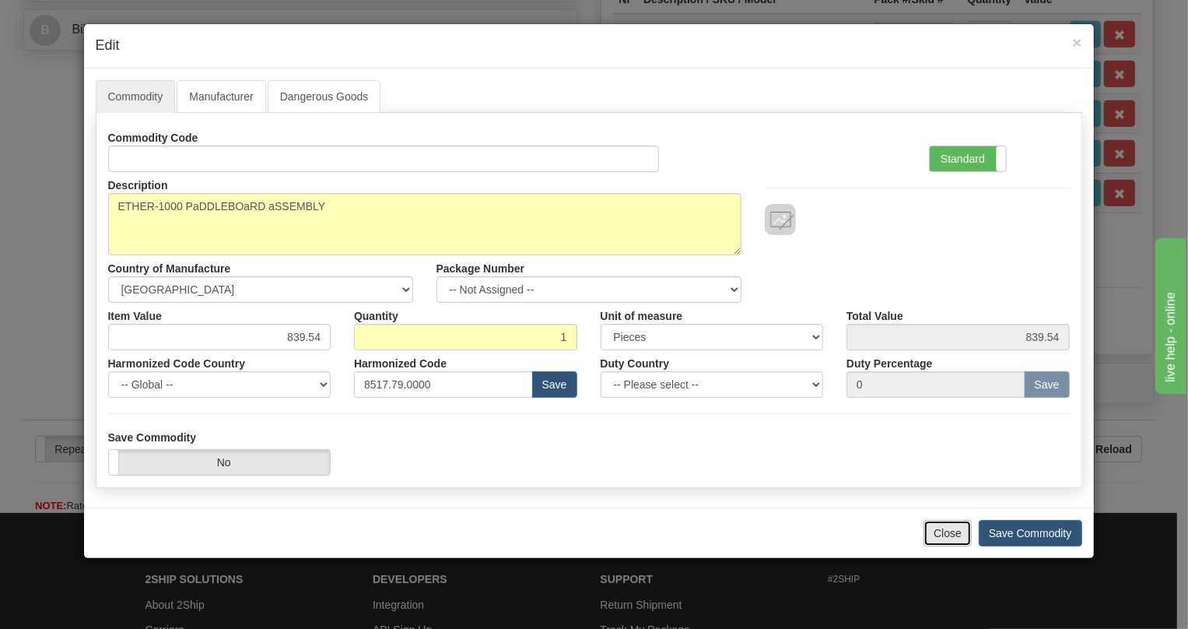
click at [945, 534] on button "Close" at bounding box center [948, 533] width 48 height 26
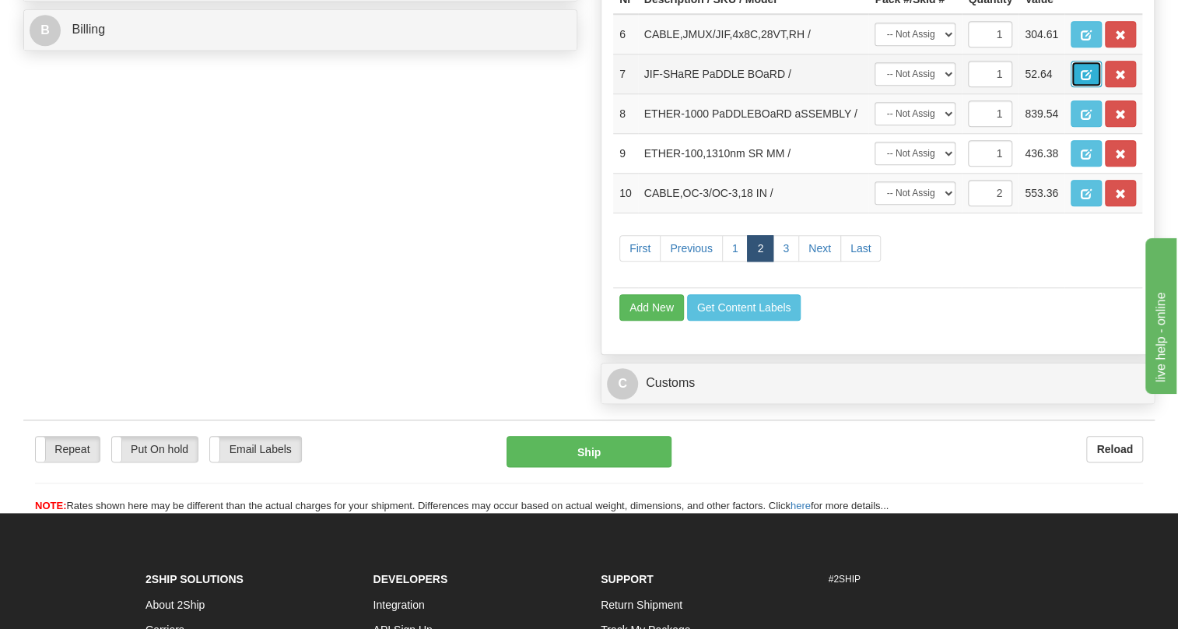
click at [1082, 80] on span "button" at bounding box center [1086, 75] width 11 height 10
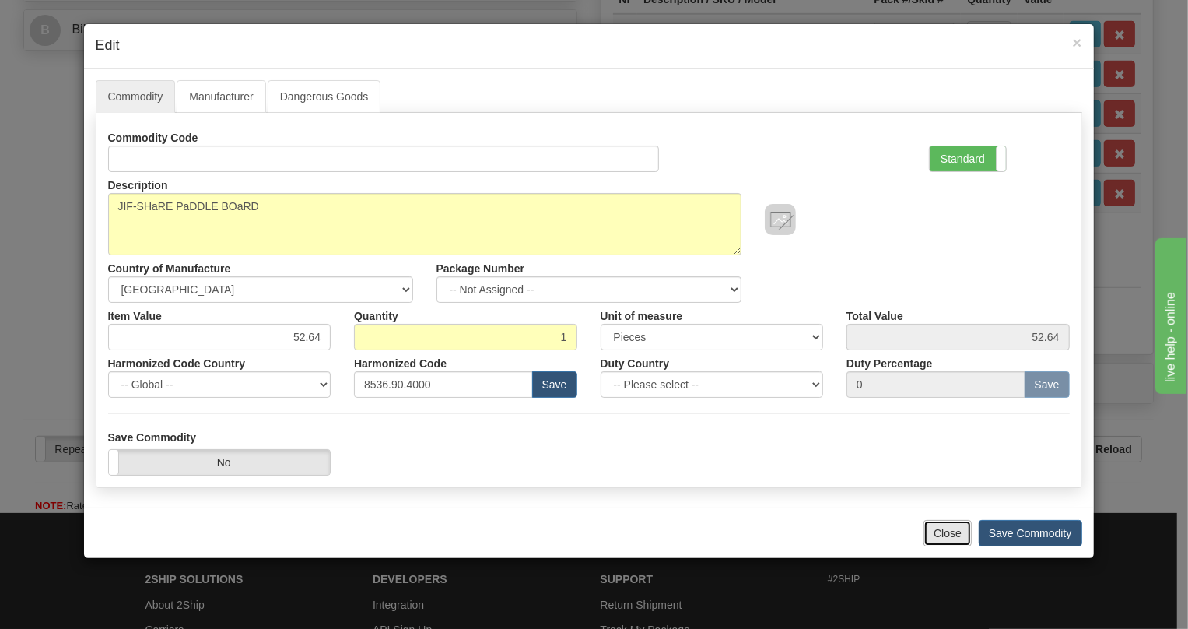
click at [947, 529] on button "Close" at bounding box center [948, 533] width 48 height 26
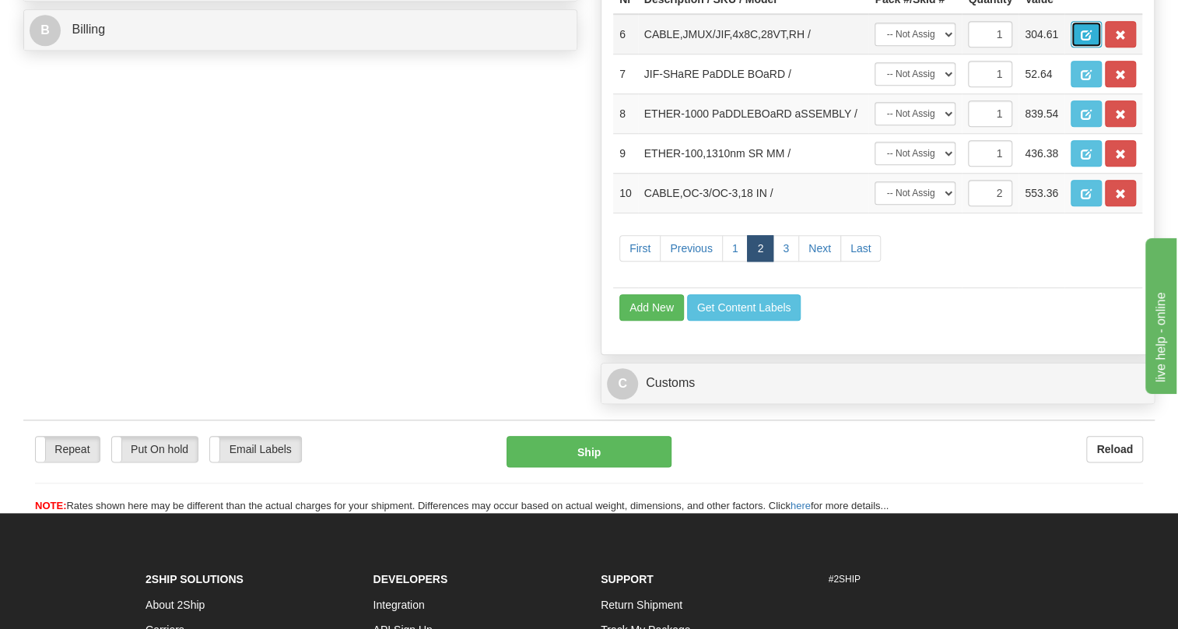
click at [1089, 47] on button "button" at bounding box center [1086, 34] width 31 height 26
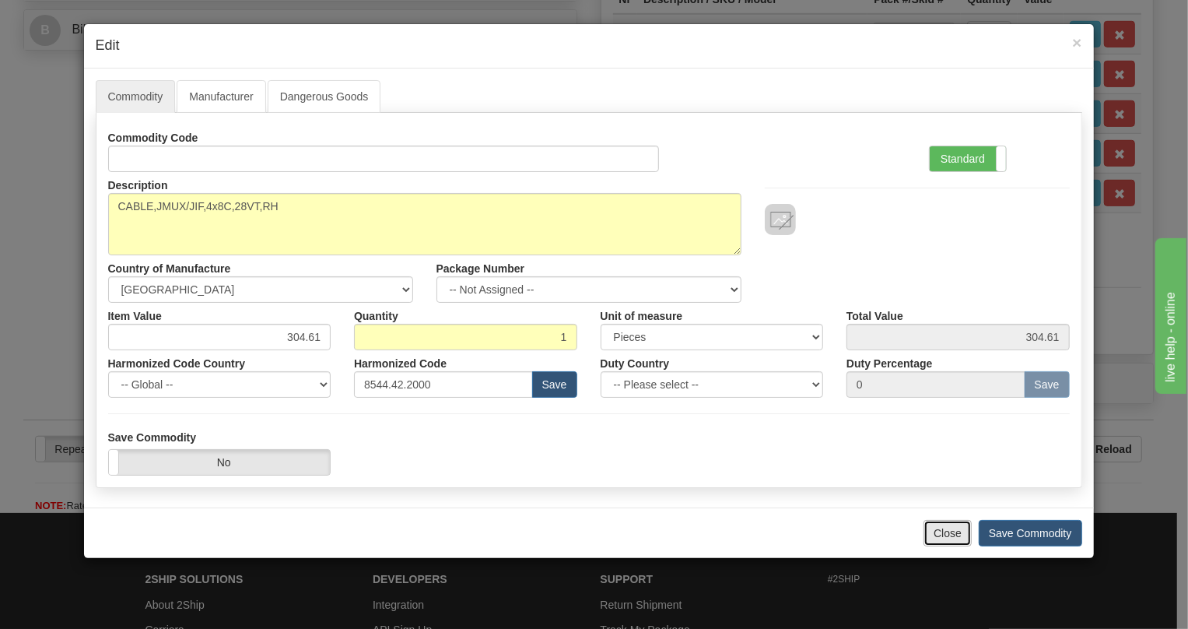
click at [946, 536] on button "Close" at bounding box center [948, 533] width 48 height 26
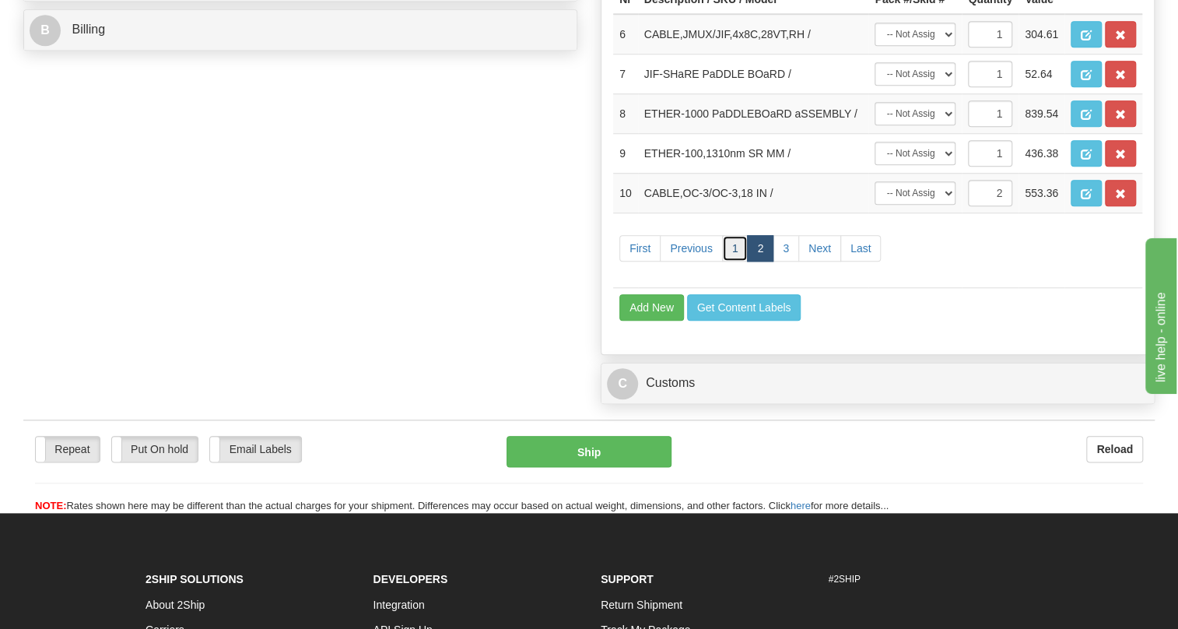
click at [732, 261] on link "1" at bounding box center [735, 248] width 26 height 26
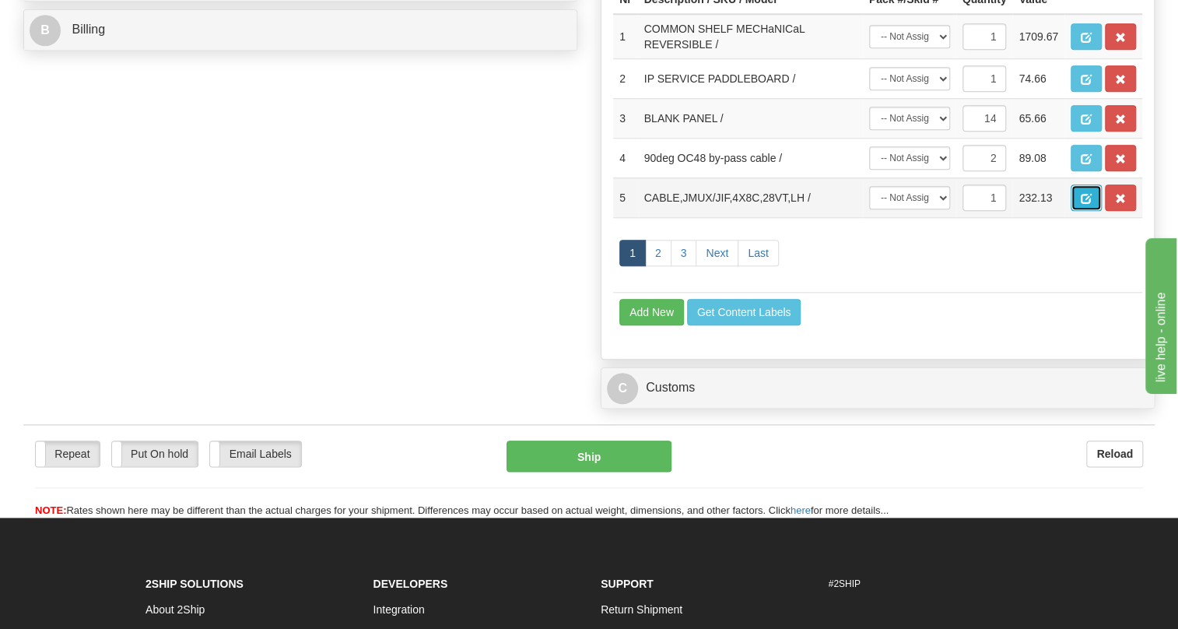
click at [1088, 204] on span "button" at bounding box center [1086, 199] width 11 height 10
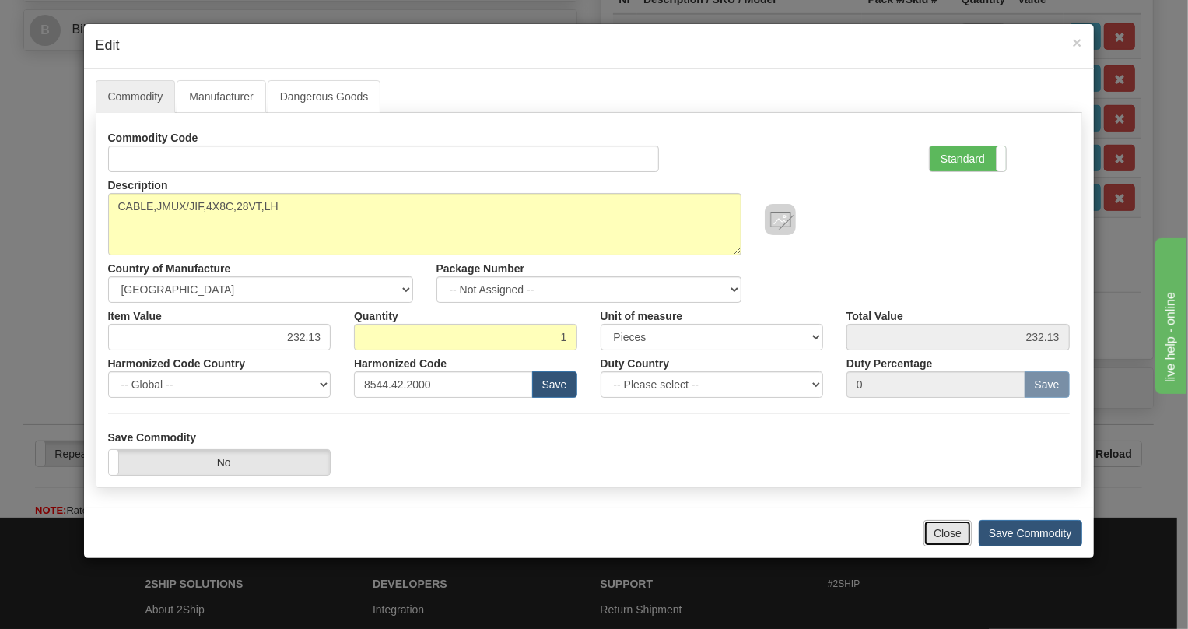
click at [945, 531] on button "Close" at bounding box center [948, 533] width 48 height 26
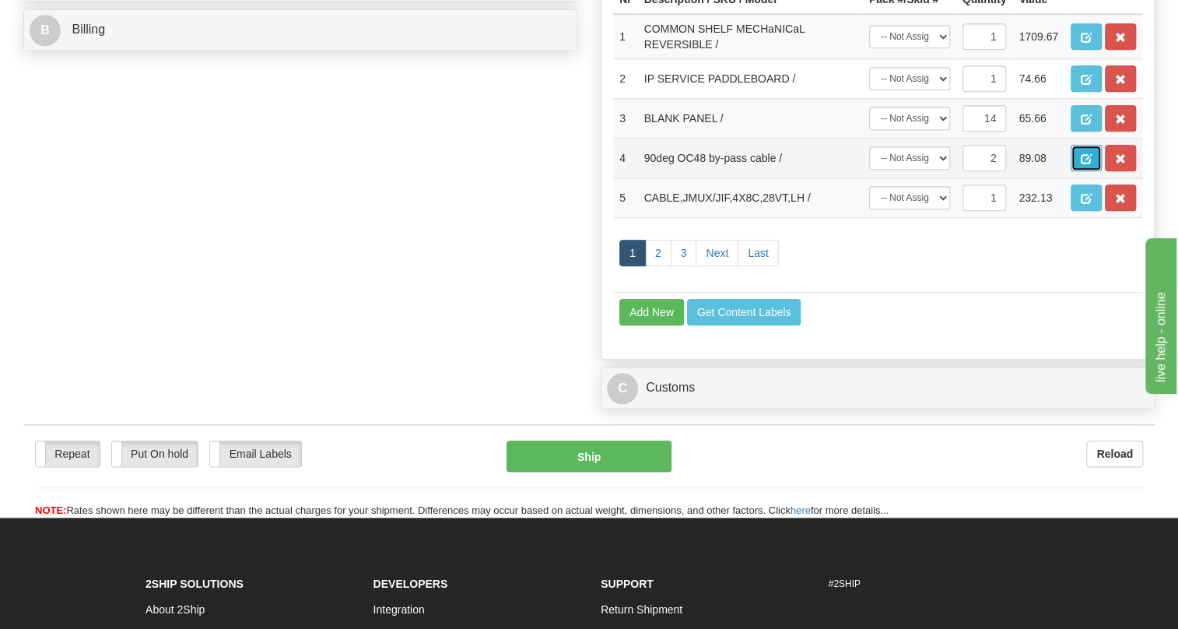
click at [1087, 171] on button "button" at bounding box center [1086, 158] width 31 height 26
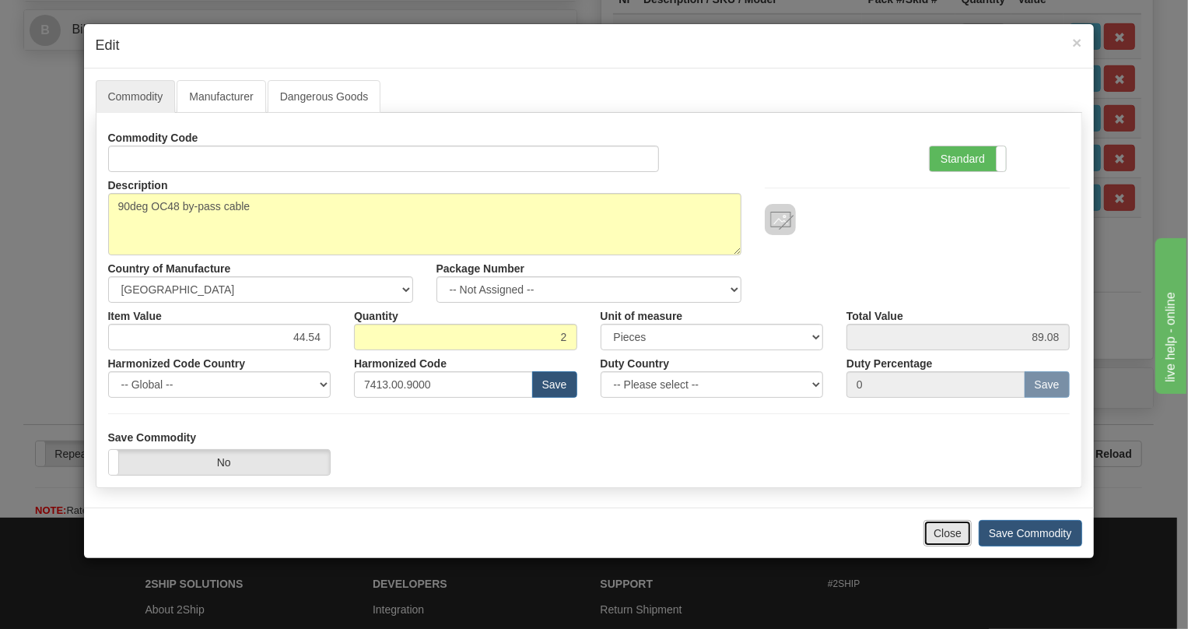
click at [938, 535] on button "Close" at bounding box center [948, 533] width 48 height 26
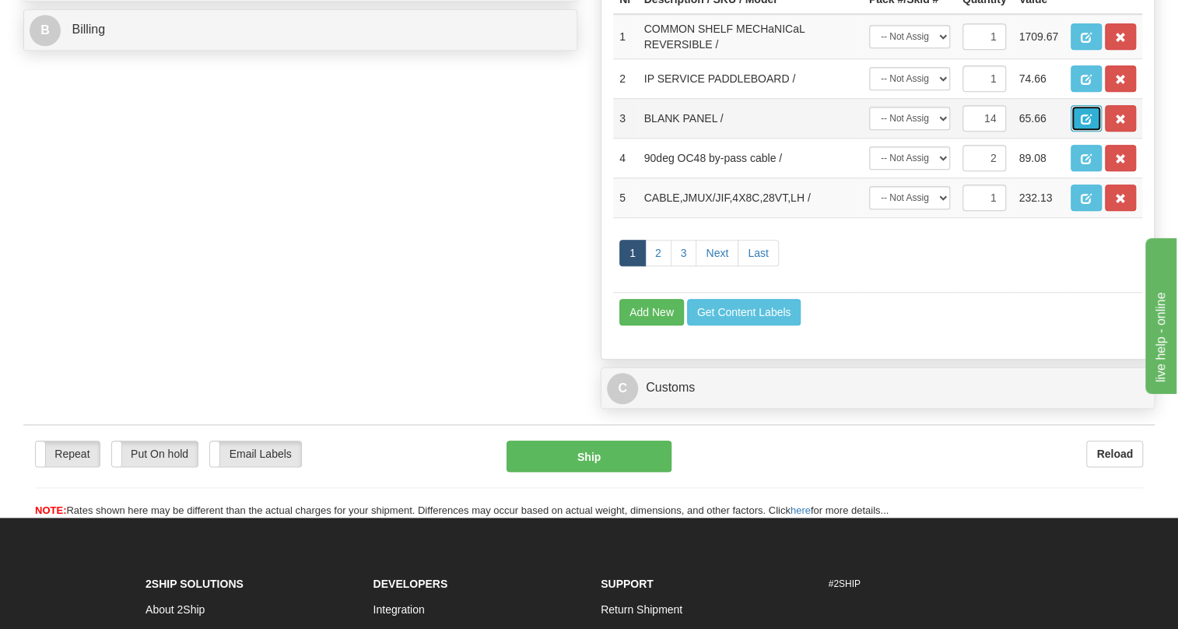
click at [1081, 131] on button "button" at bounding box center [1086, 118] width 31 height 26
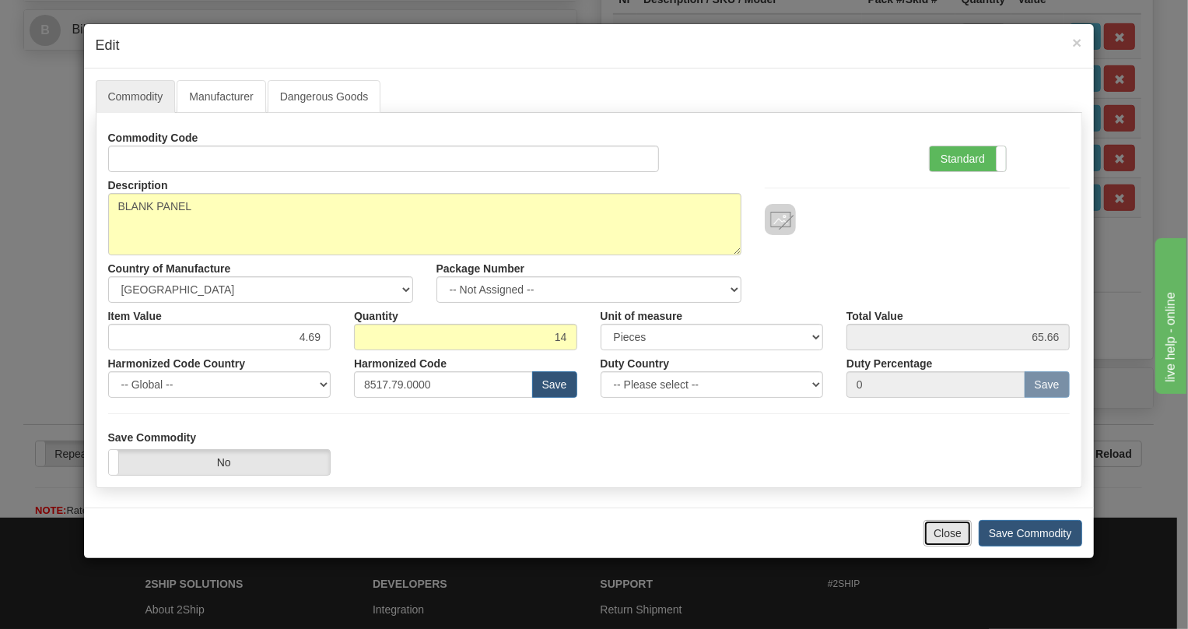
click at [960, 532] on button "Close" at bounding box center [948, 533] width 48 height 26
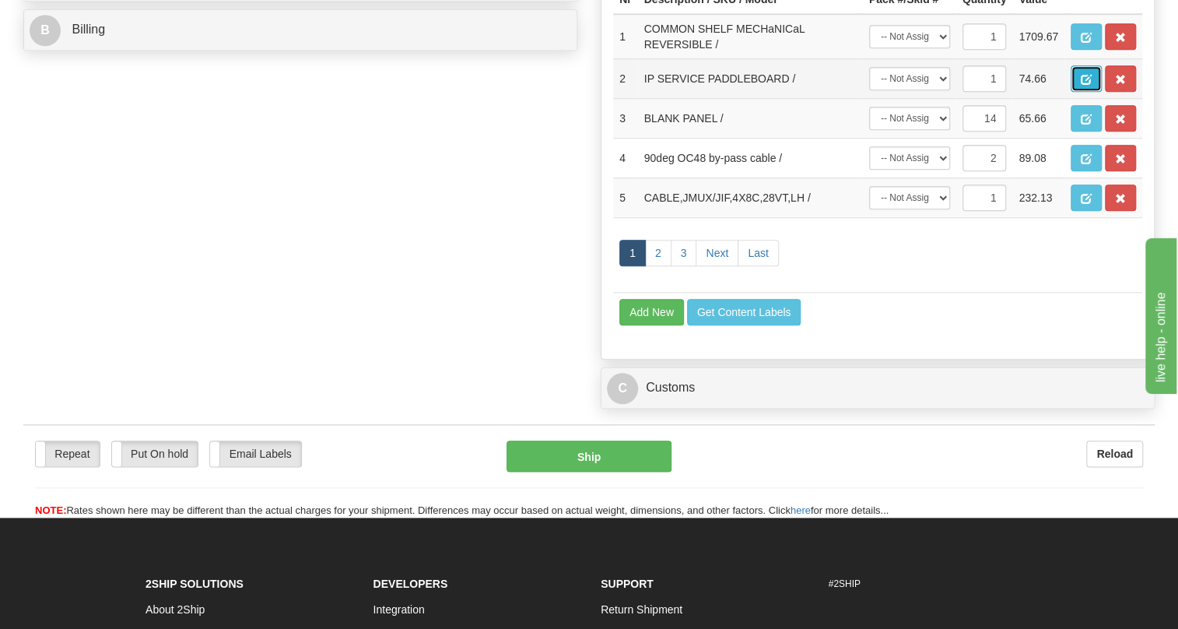
click at [1079, 92] on button "button" at bounding box center [1086, 78] width 31 height 26
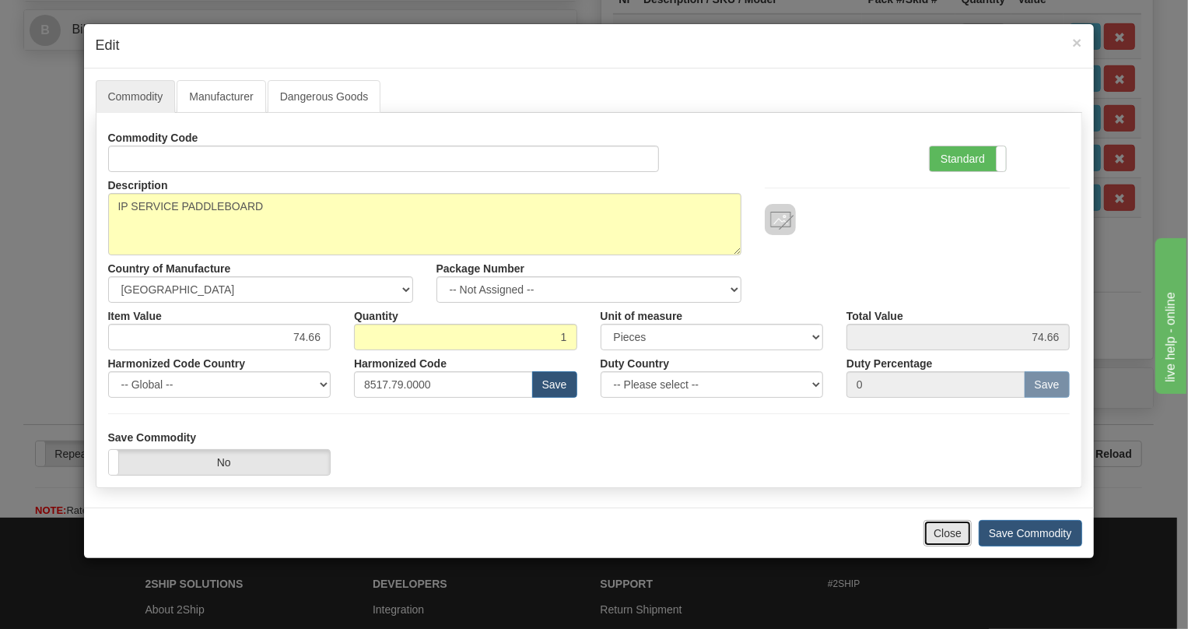
click at [945, 533] on button "Close" at bounding box center [948, 533] width 48 height 26
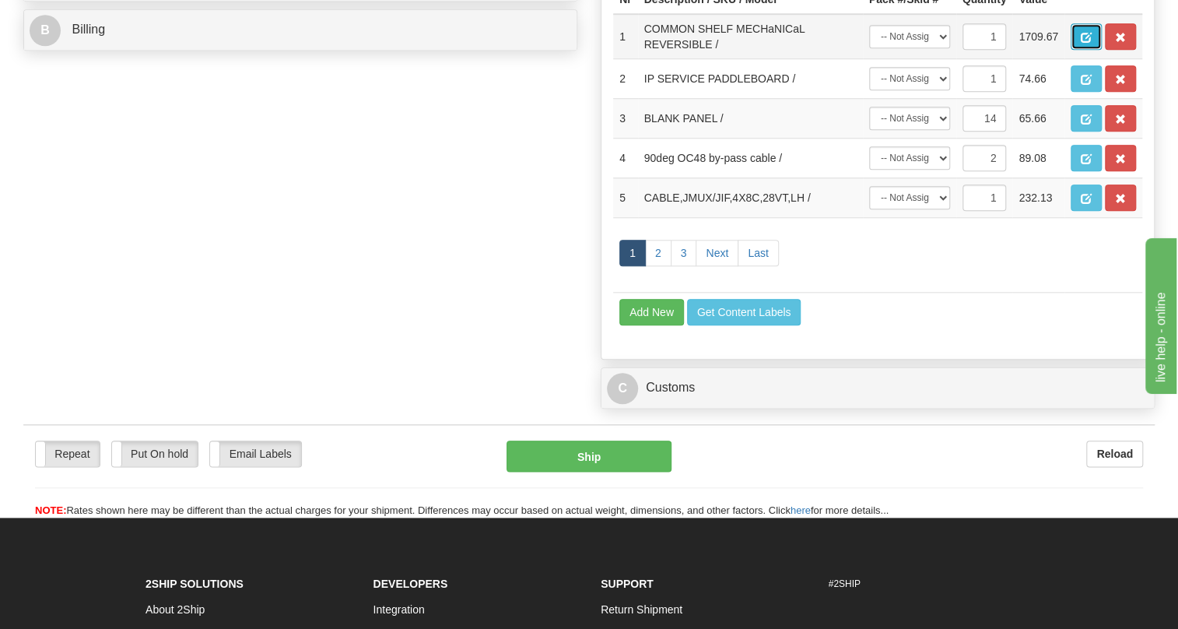
click at [1082, 43] on span "button" at bounding box center [1086, 38] width 11 height 10
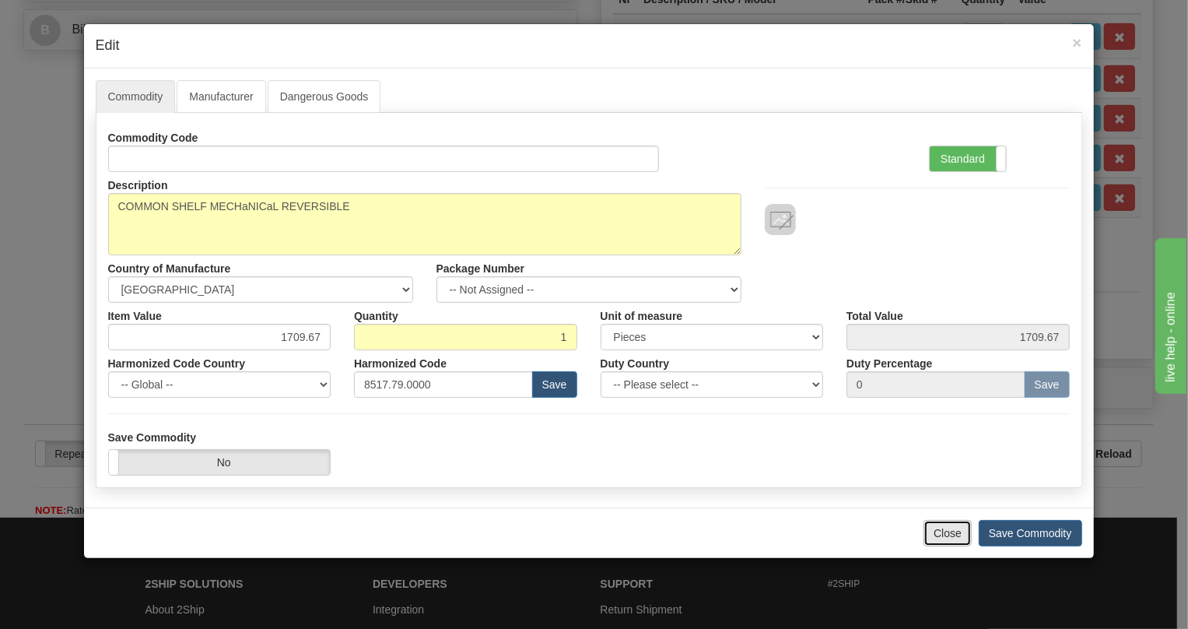
click at [949, 535] on button "Close" at bounding box center [948, 533] width 48 height 26
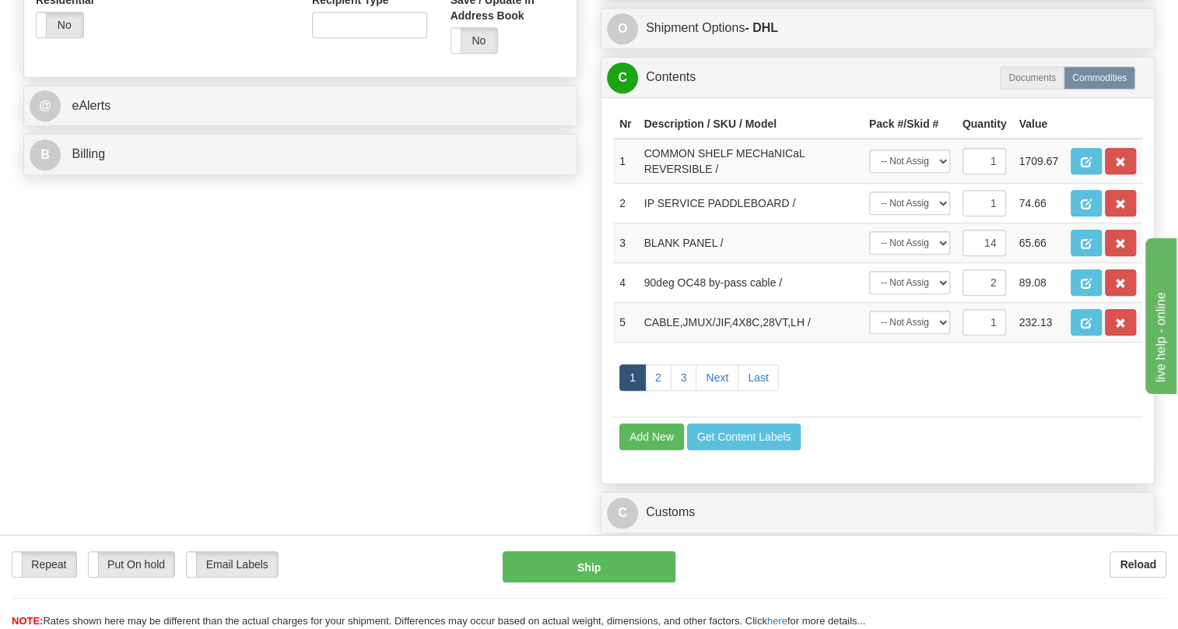
scroll to position [613, 0]
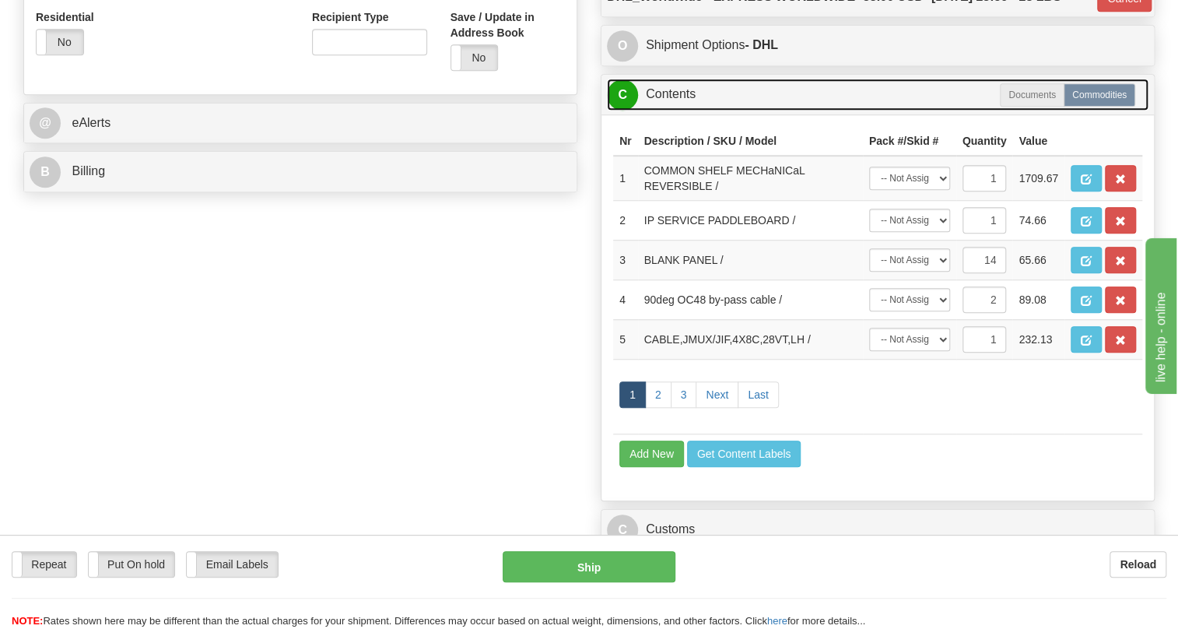
click at [676, 110] on link "C Contents" at bounding box center [878, 95] width 542 height 32
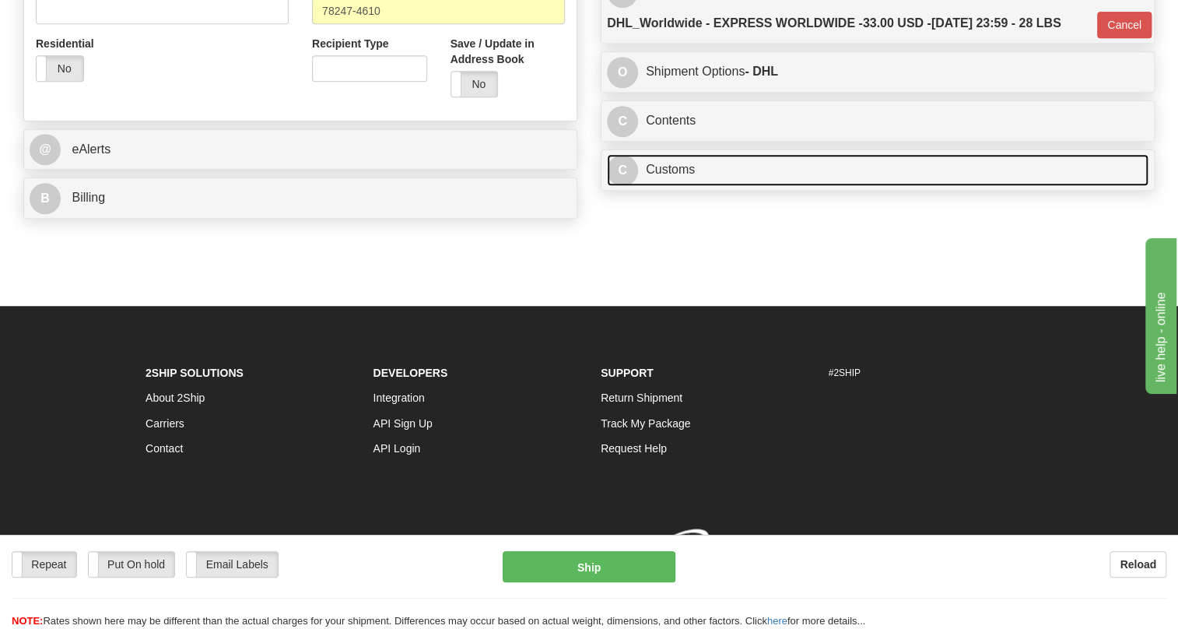
click at [679, 173] on link "C Customs" at bounding box center [878, 170] width 542 height 32
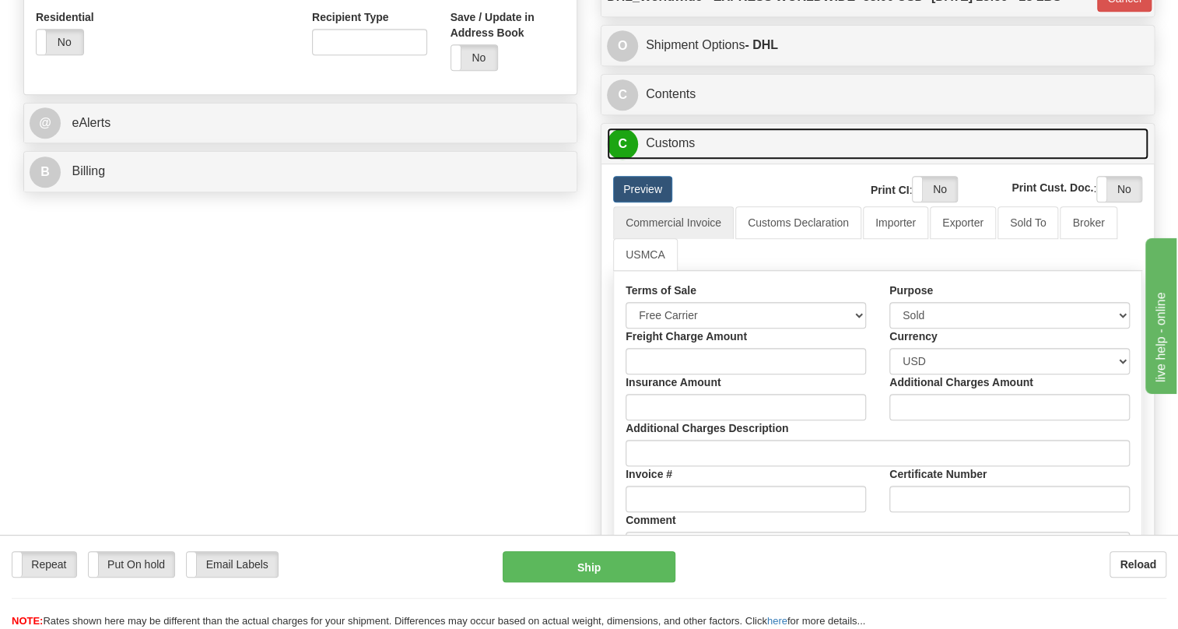
click at [674, 160] on link "C Customs" at bounding box center [878, 144] width 542 height 32
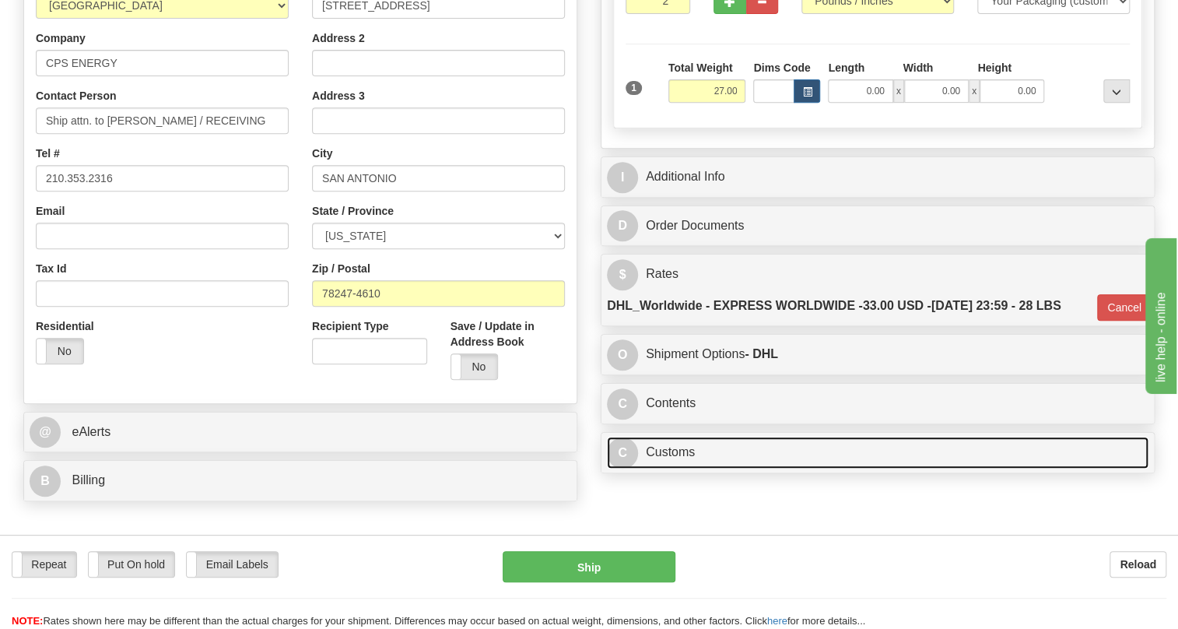
scroll to position [330, 0]
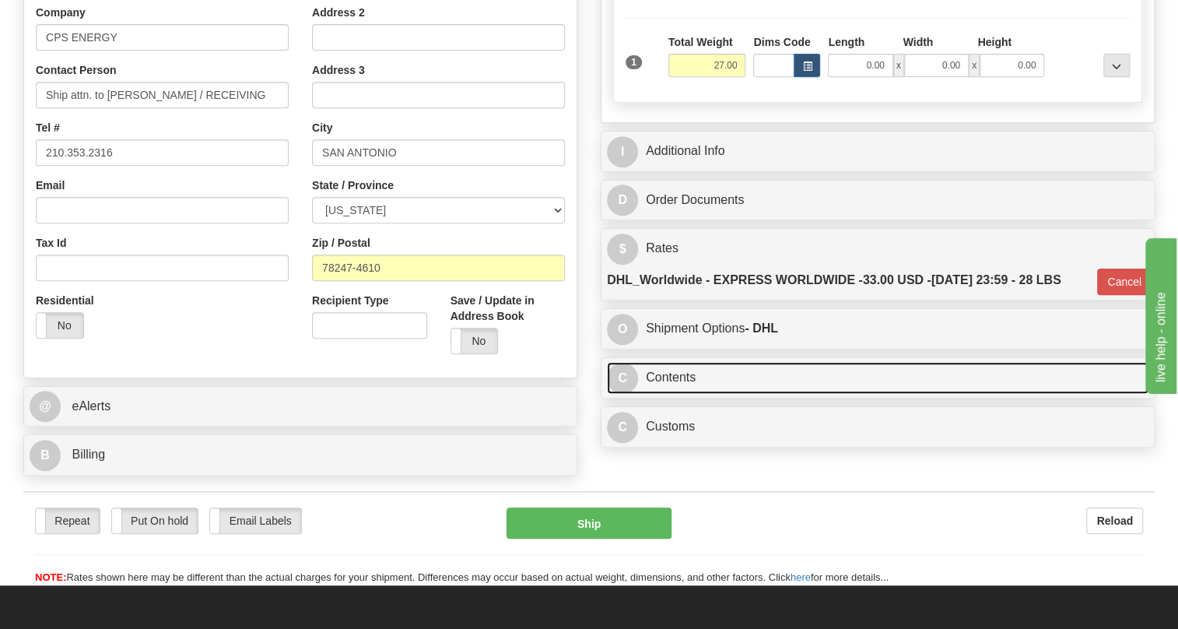
click at [667, 394] on link "C Contents" at bounding box center [878, 378] width 542 height 32
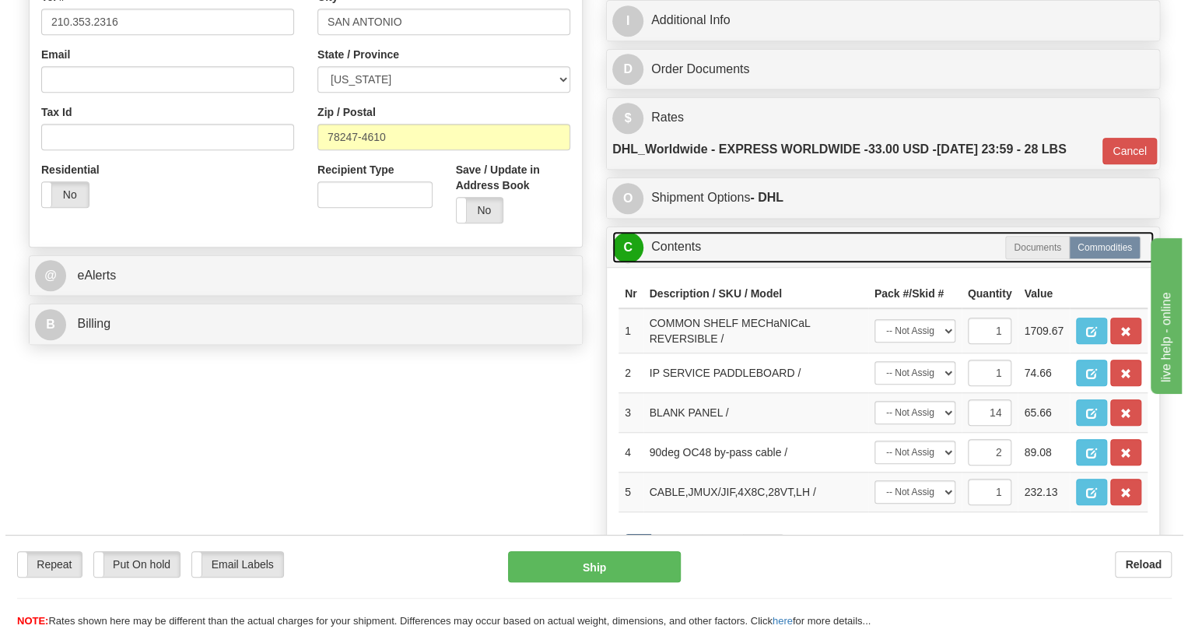
scroll to position [472, 0]
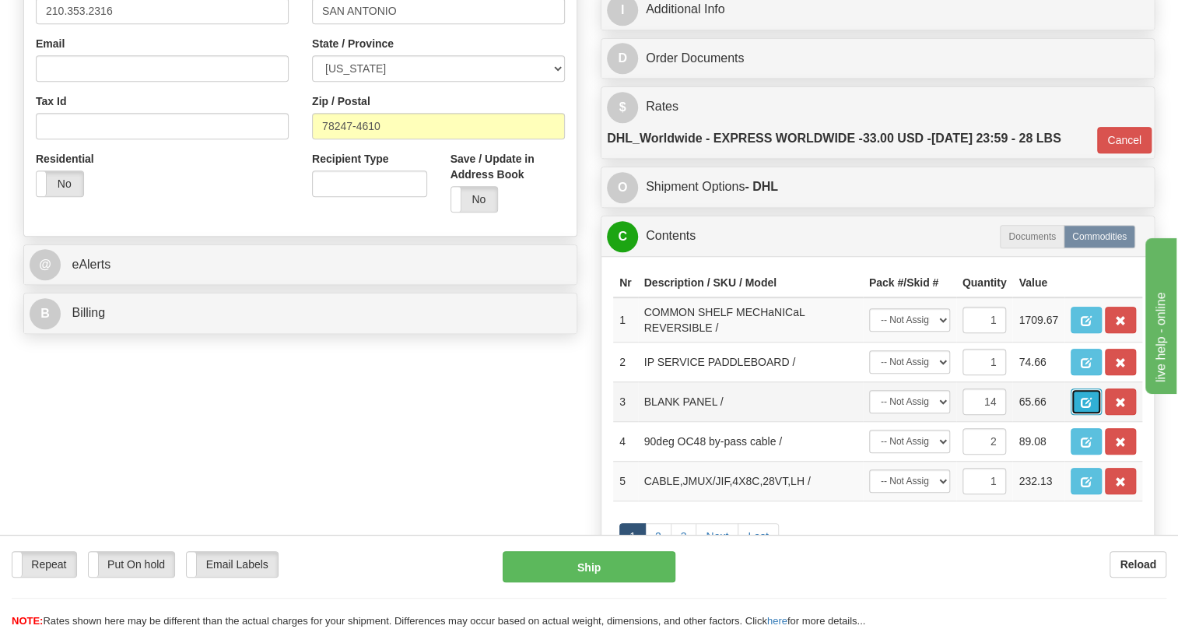
click at [1080, 415] on button "button" at bounding box center [1086, 401] width 31 height 26
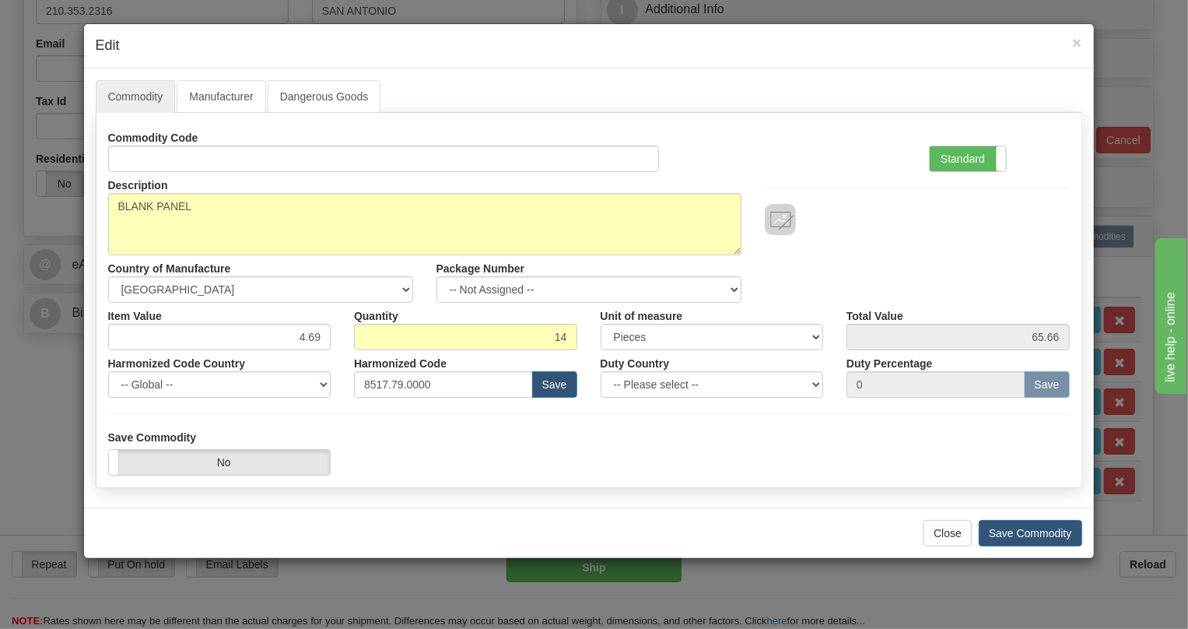
drag, startPoint x: 959, startPoint y: 156, endPoint x: 720, endPoint y: 303, distance: 280.1
click at [955, 160] on label "Standard" at bounding box center [968, 158] width 76 height 25
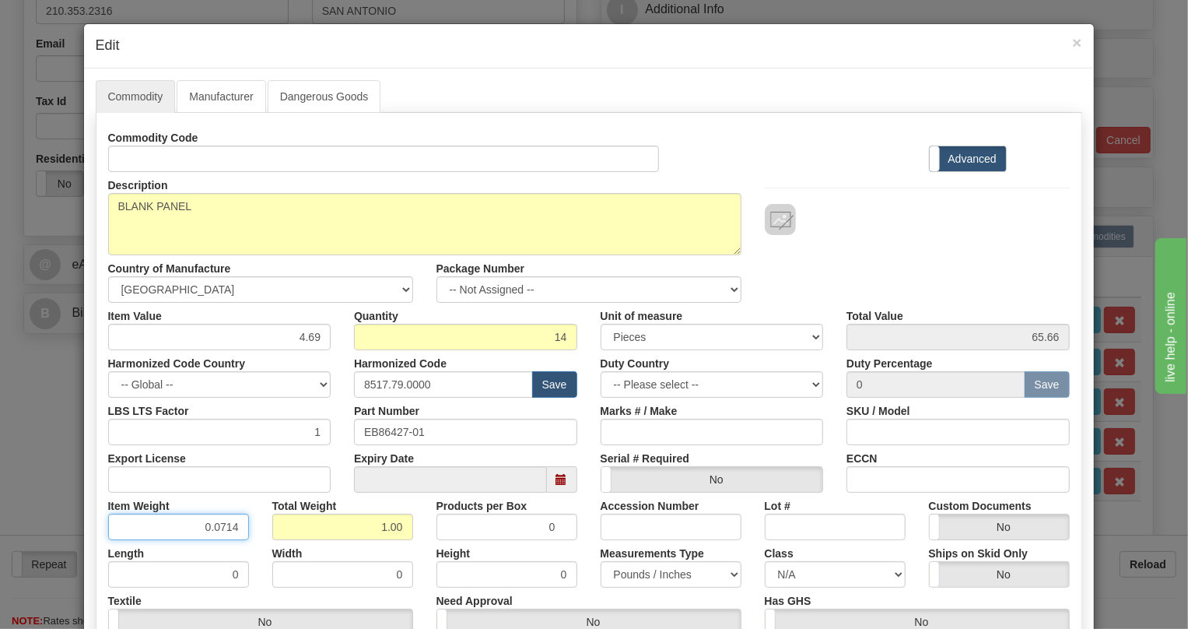
drag, startPoint x: 227, startPoint y: 528, endPoint x: 236, endPoint y: 536, distance: 12.1
click at [236, 536] on input "0.0714" at bounding box center [178, 527] width 141 height 26
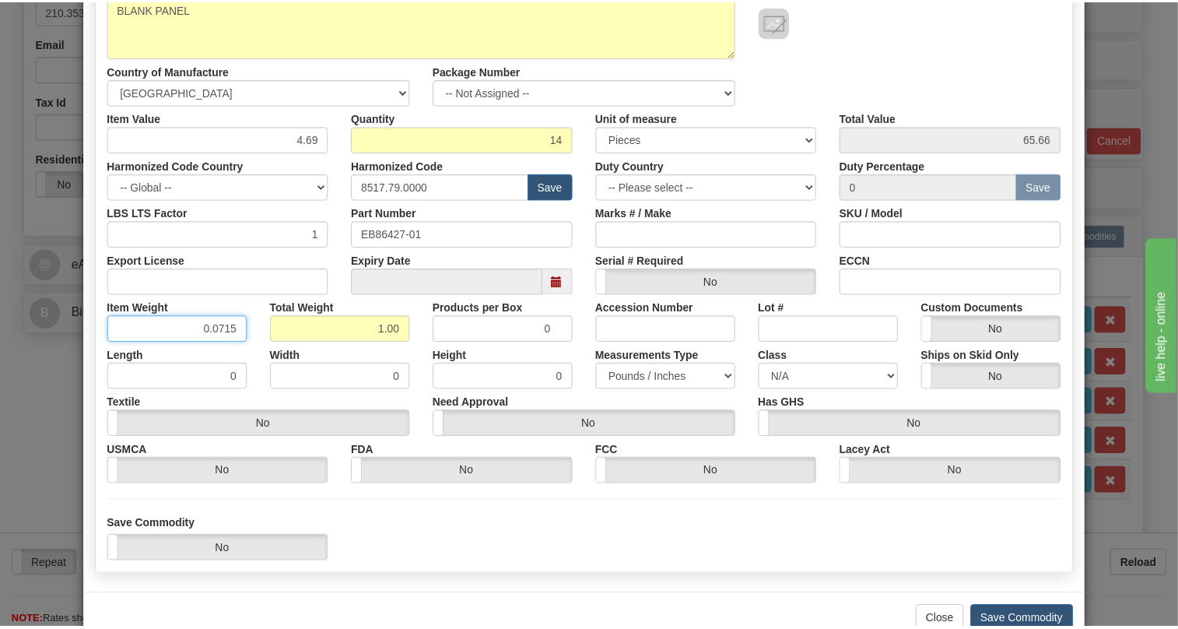
scroll to position [237, 0]
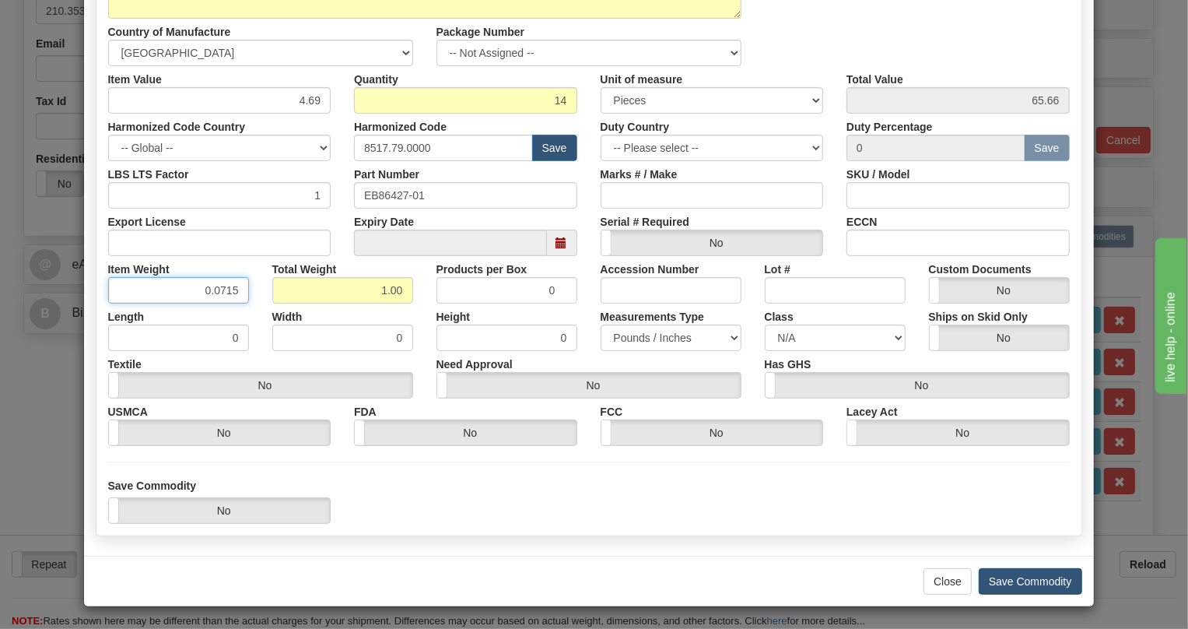
type input "0.0715"
click at [1009, 580] on button "Save Commodity" at bounding box center [1030, 581] width 103 height 26
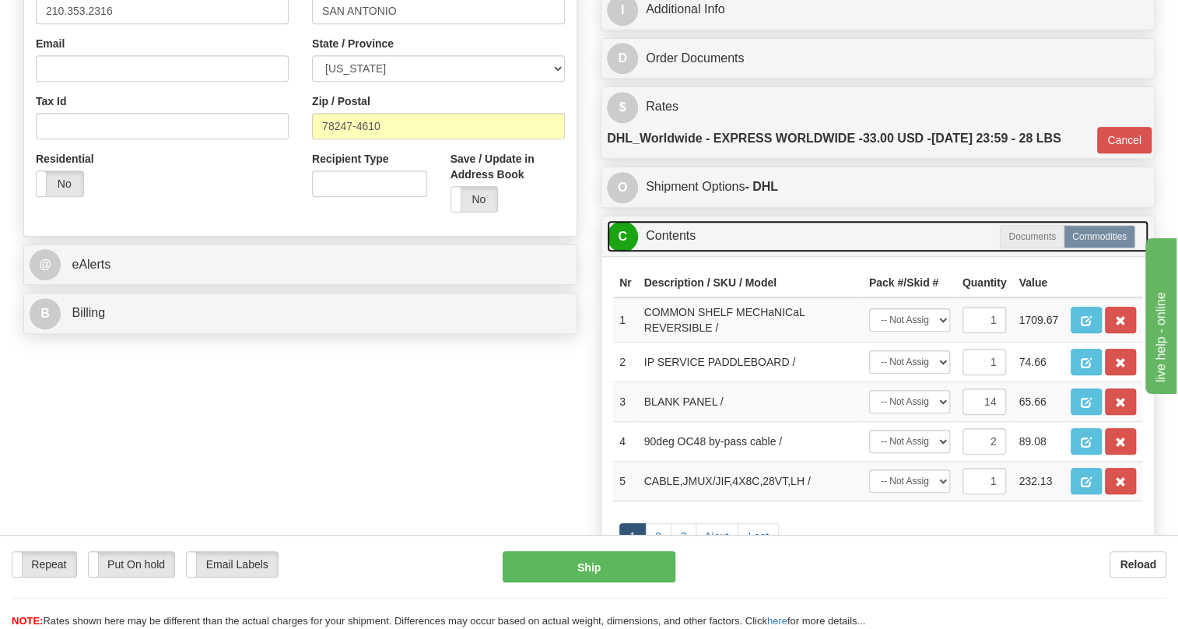
click at [674, 252] on link "C Contents" at bounding box center [878, 236] width 542 height 32
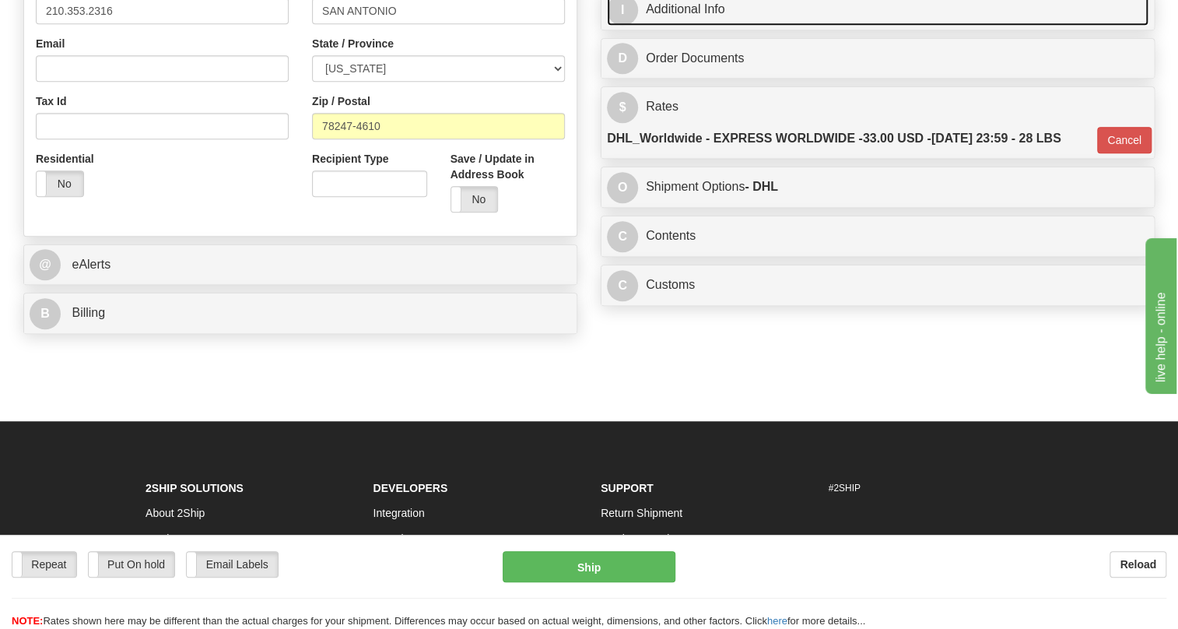
click at [710, 26] on link "I Additional Info" at bounding box center [878, 10] width 542 height 32
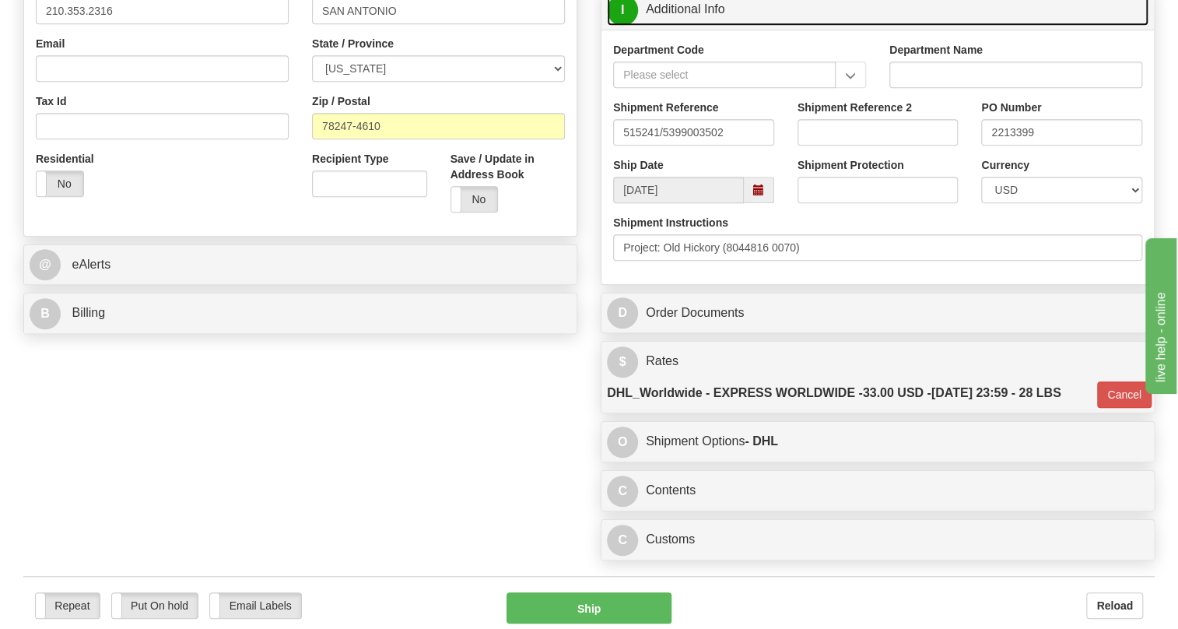
click at [676, 26] on link "I Additional Info" at bounding box center [878, 10] width 542 height 32
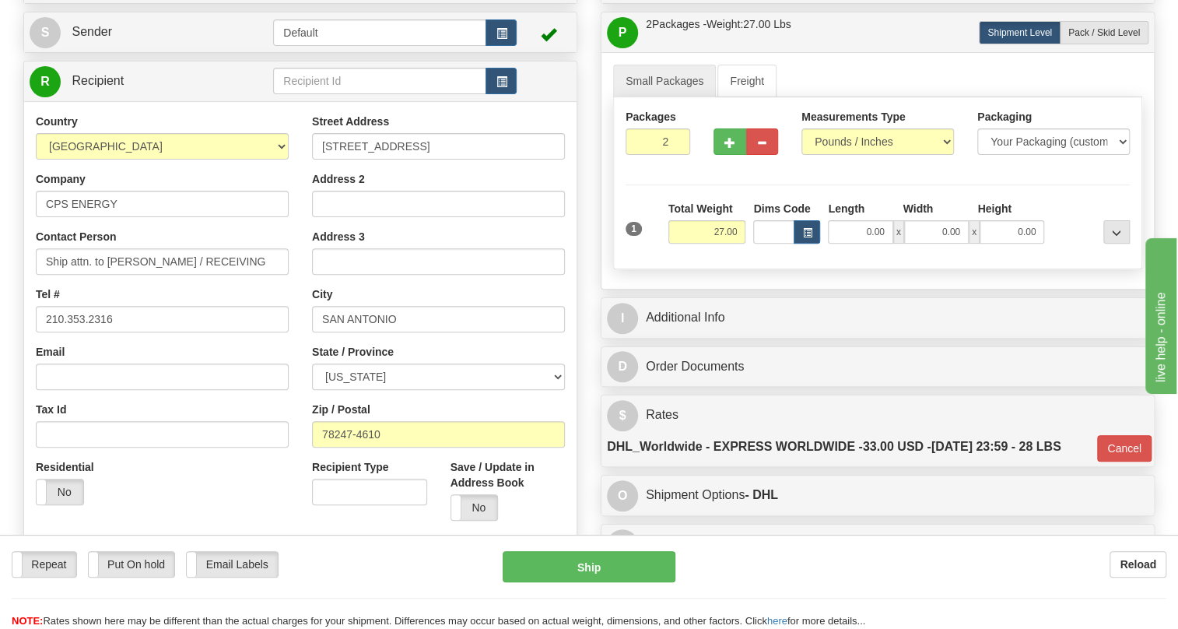
scroll to position [188, 0]
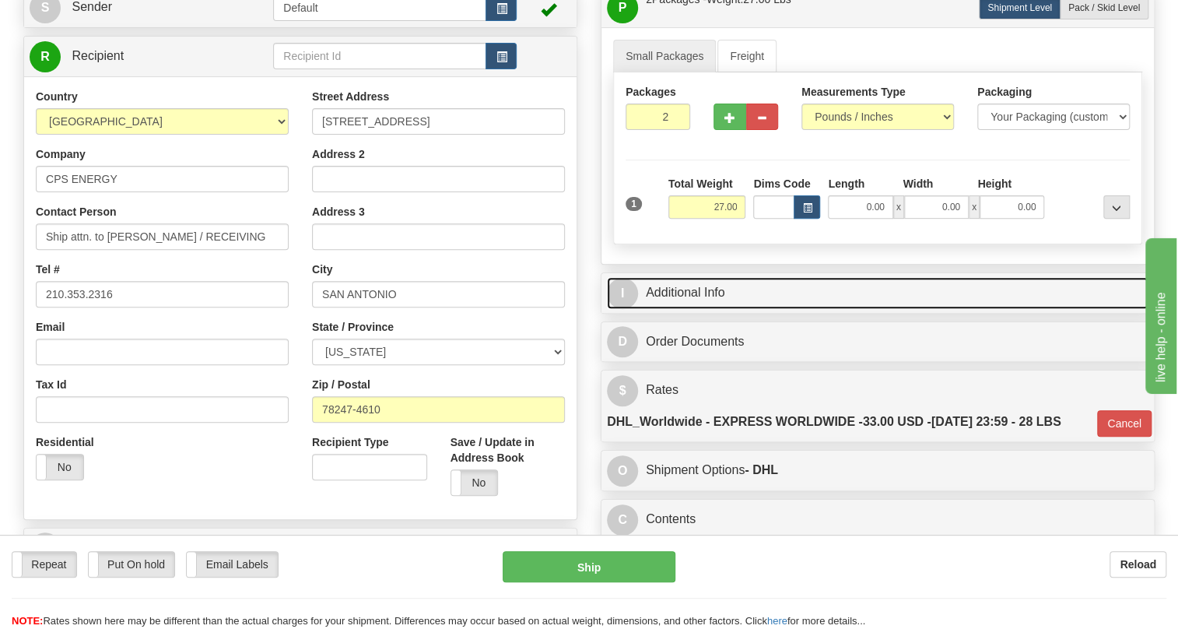
click at [692, 309] on link "I Additional Info" at bounding box center [878, 293] width 542 height 32
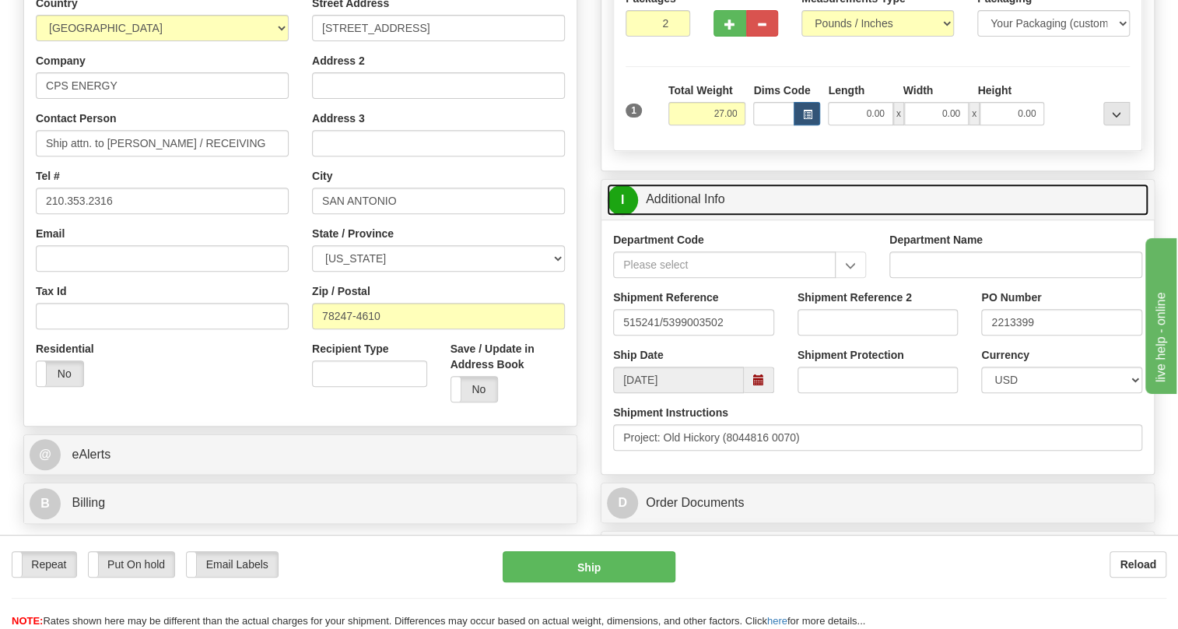
scroll to position [330, 0]
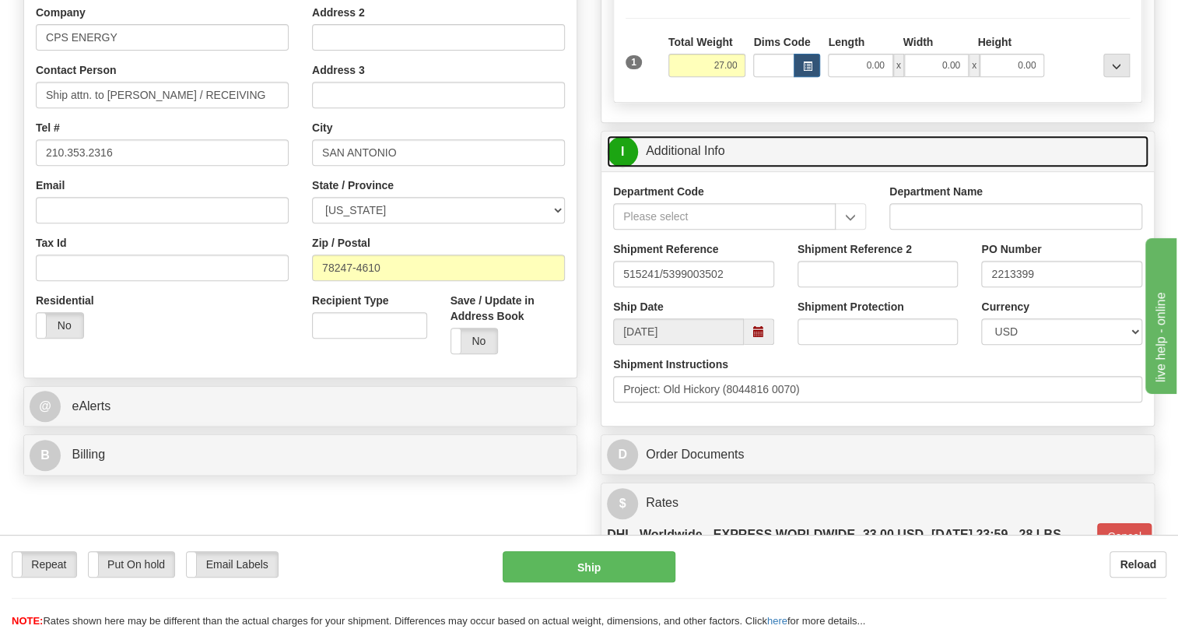
click at [702, 167] on link "I Additional Info" at bounding box center [878, 151] width 542 height 32
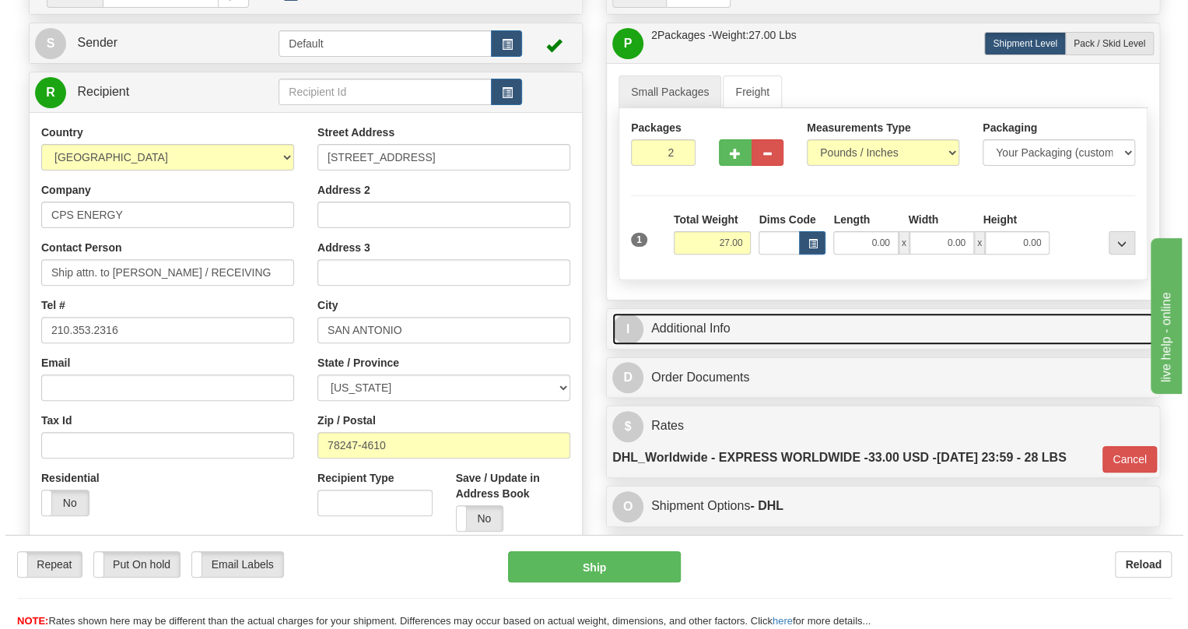
scroll to position [117, 0]
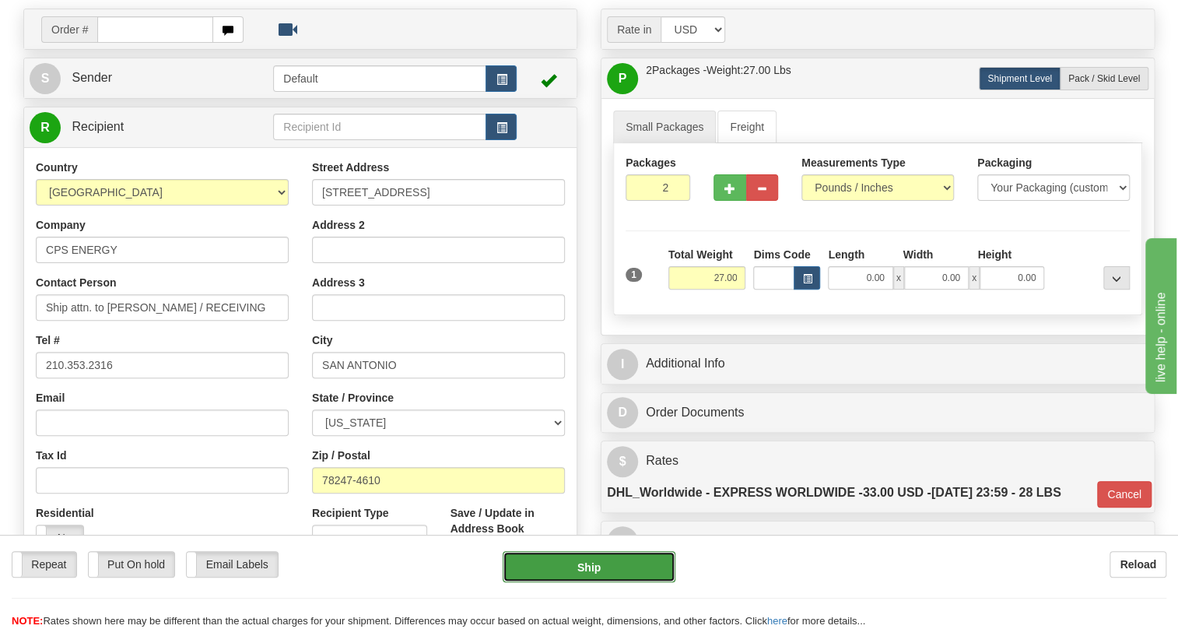
click at [587, 567] on button "Ship" at bounding box center [589, 566] width 173 height 31
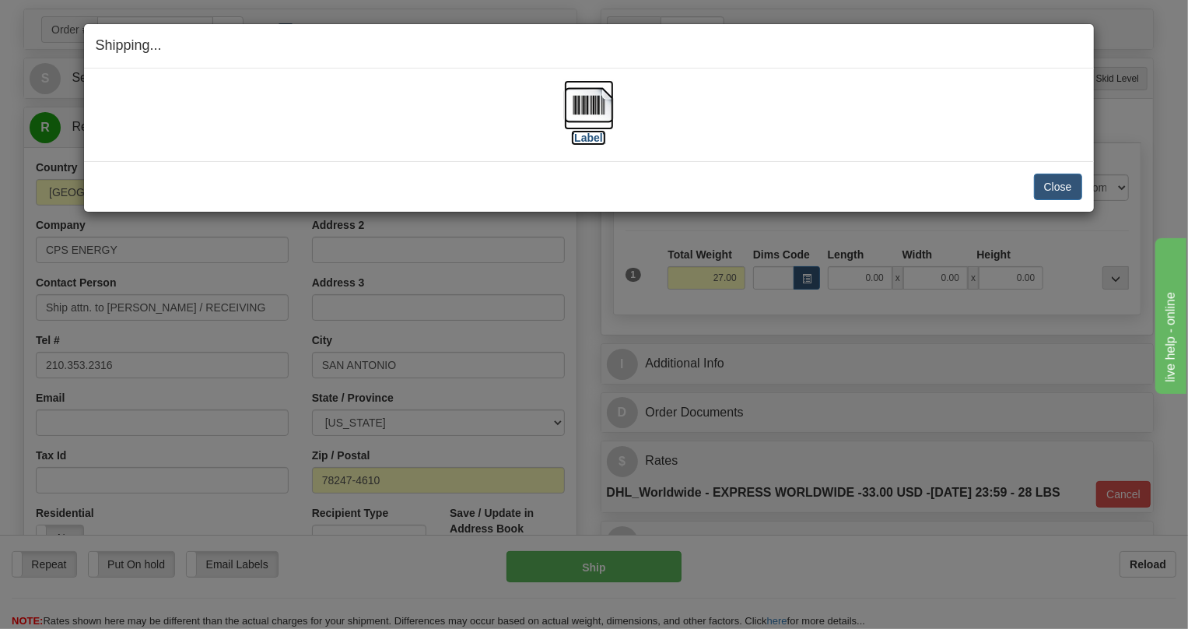
click at [594, 111] on img at bounding box center [589, 105] width 50 height 50
drag, startPoint x: 1059, startPoint y: 183, endPoint x: 1058, endPoint y: 157, distance: 25.7
click at [1060, 177] on button "Close" at bounding box center [1058, 187] width 48 height 26
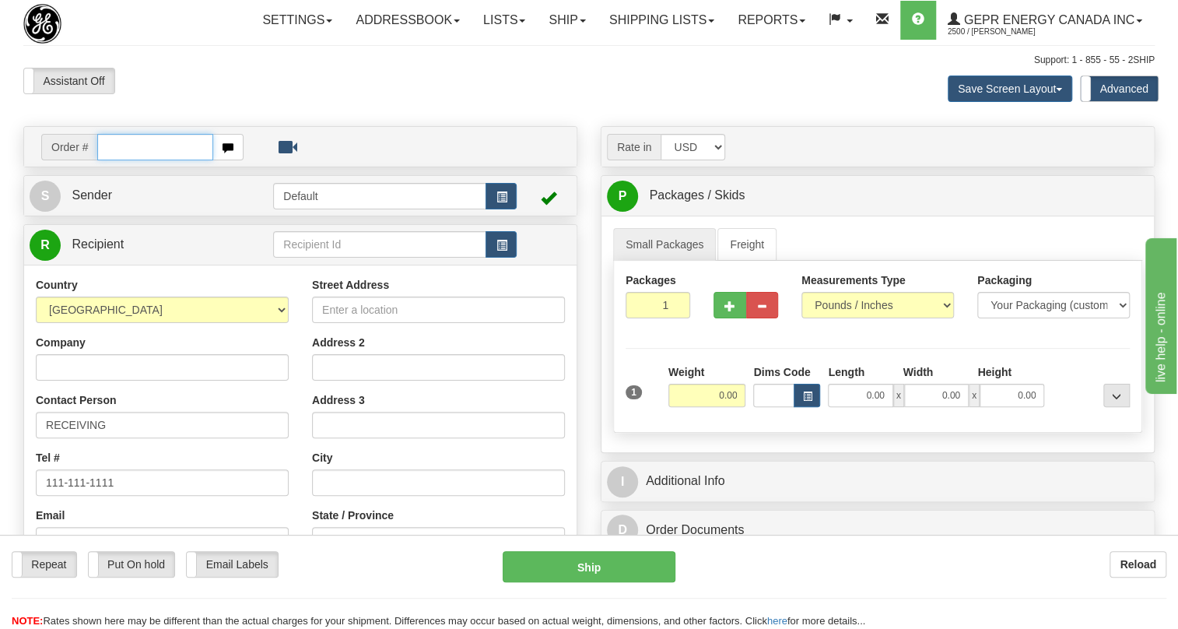
click at [135, 160] on input "text" at bounding box center [155, 147] width 116 height 26
paste input "0086705971"
click at [111, 160] on input "0086705971" at bounding box center [155, 147] width 116 height 26
type input "86705971"
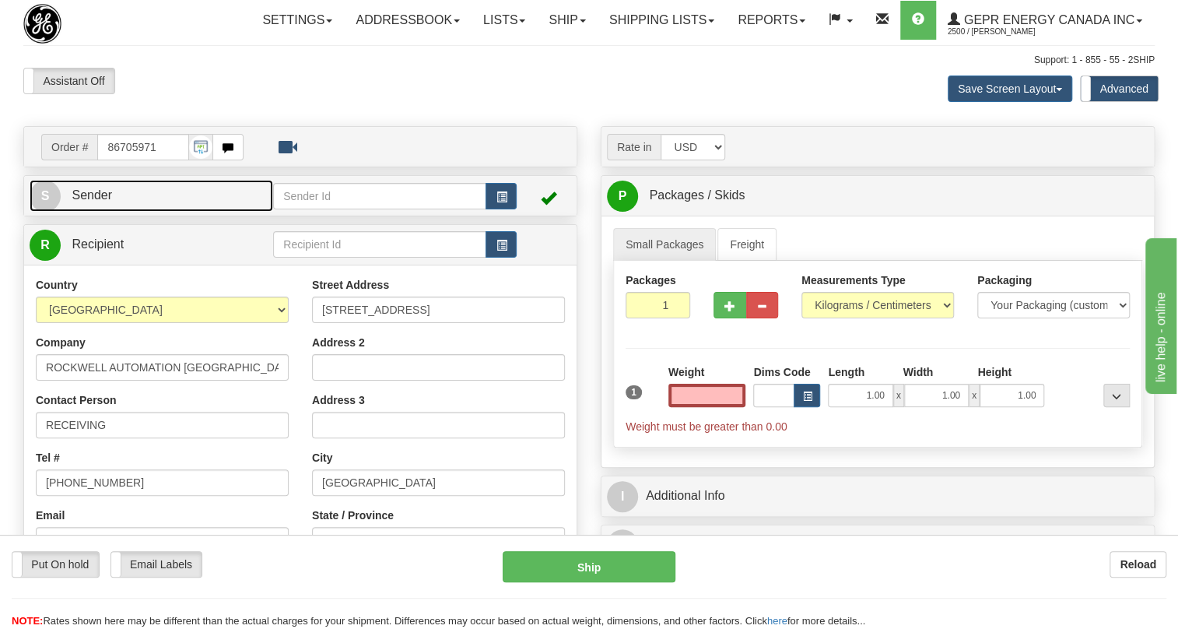
type input "0.00"
click at [100, 202] on span "Sender" at bounding box center [92, 194] width 40 height 13
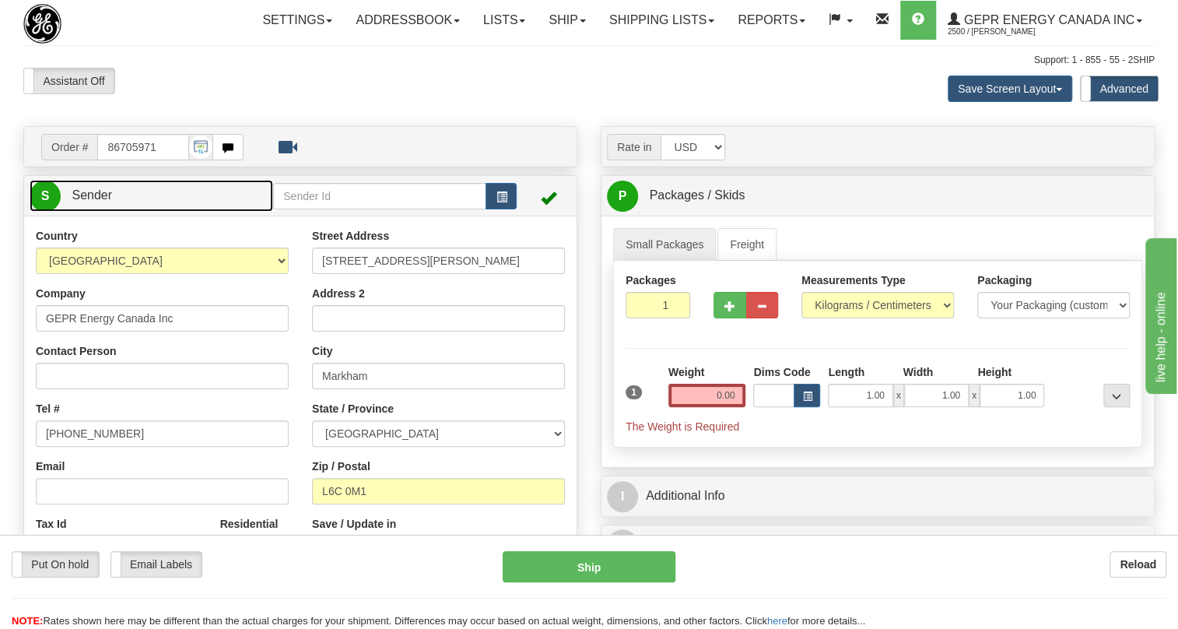
type input "MARKHAM"
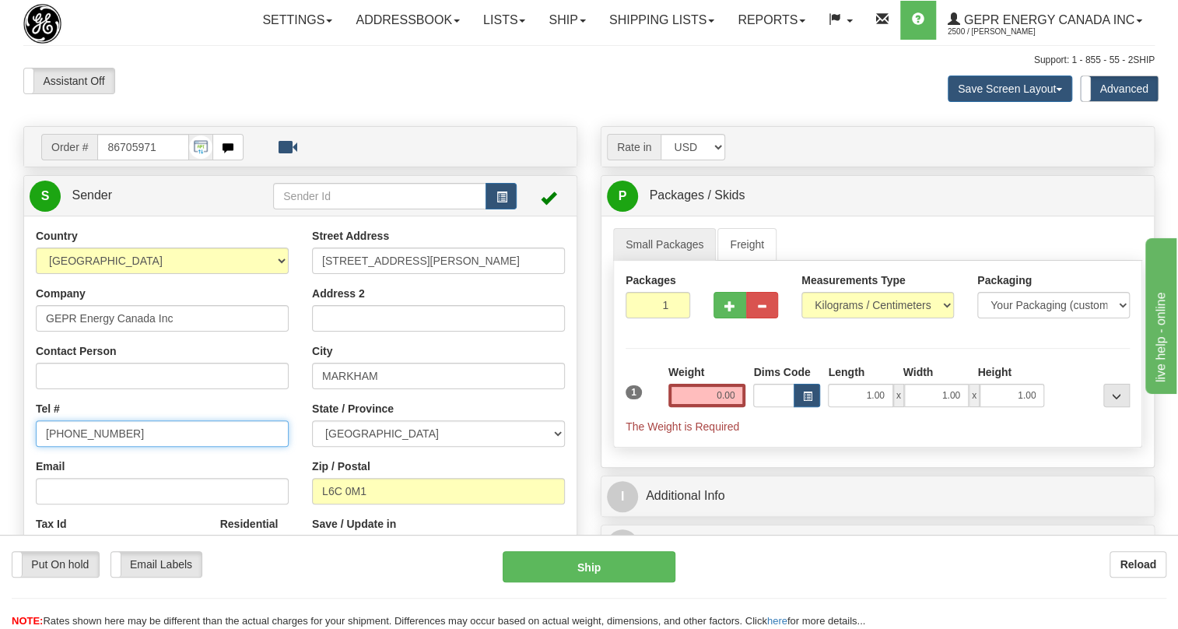
click at [93, 447] on input "(779)7960565" at bounding box center [162, 433] width 253 height 26
paste input "905-927-5013"
type input "905-927-5013"
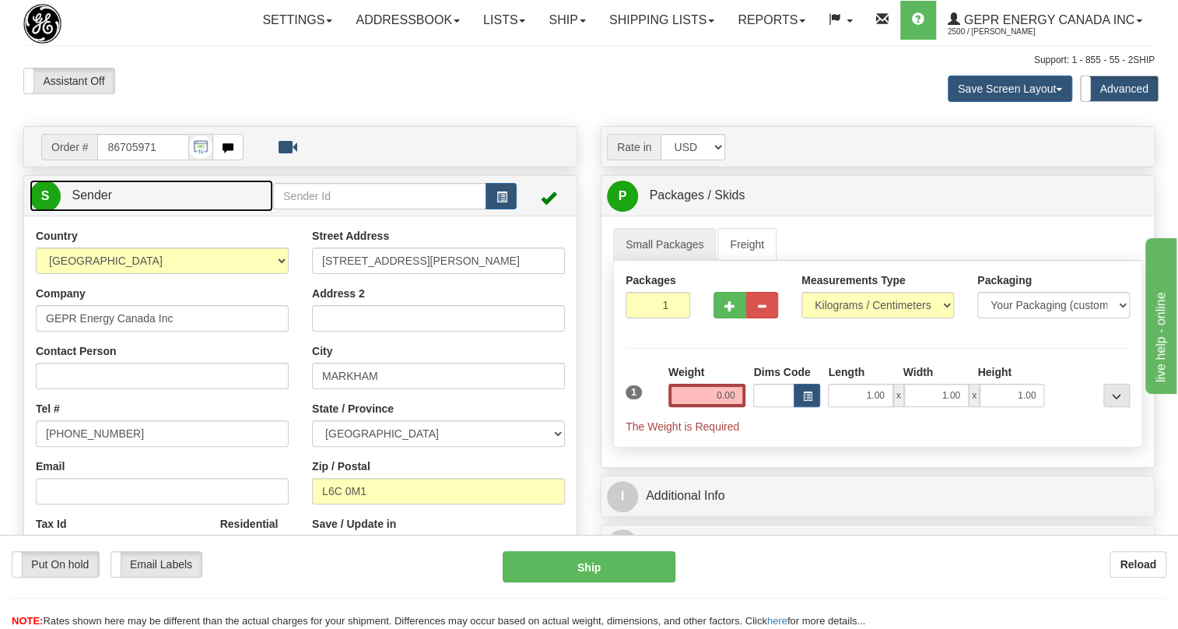
click at [107, 202] on span "Sender" at bounding box center [92, 194] width 40 height 13
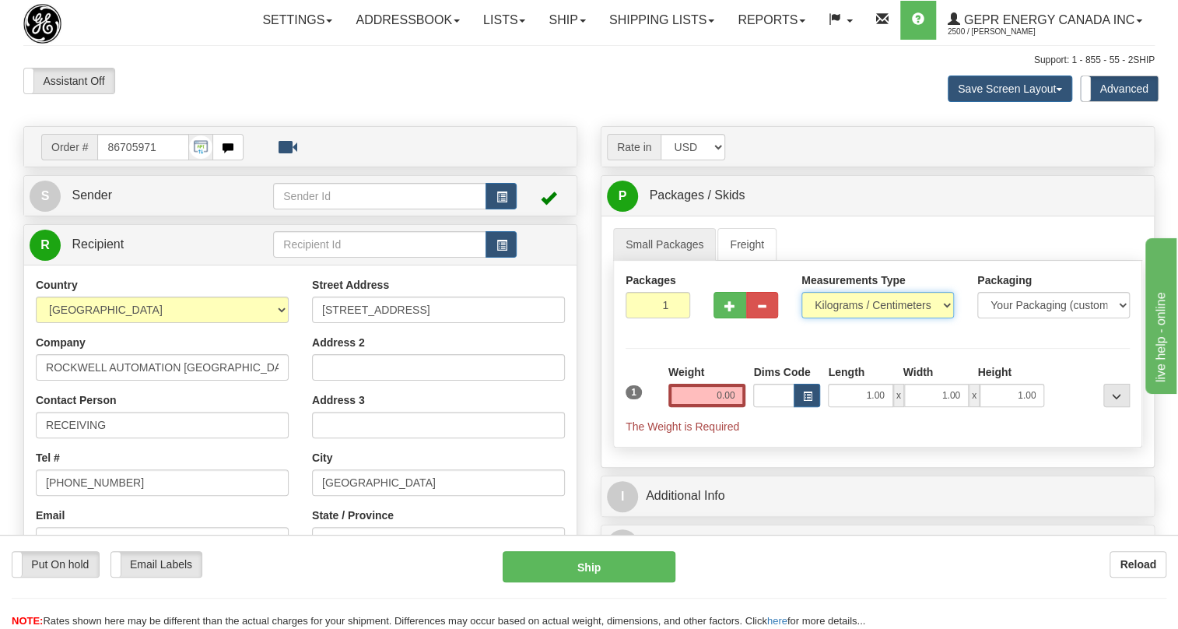
click at [845, 318] on select "Pounds / Inches Kilograms / Centimeters" at bounding box center [877, 305] width 152 height 26
select select "0"
click at [801, 318] on select "Pounds / Inches Kilograms / Centimeters" at bounding box center [877, 305] width 152 height 26
click at [716, 407] on input "0.00" at bounding box center [707, 395] width 78 height 23
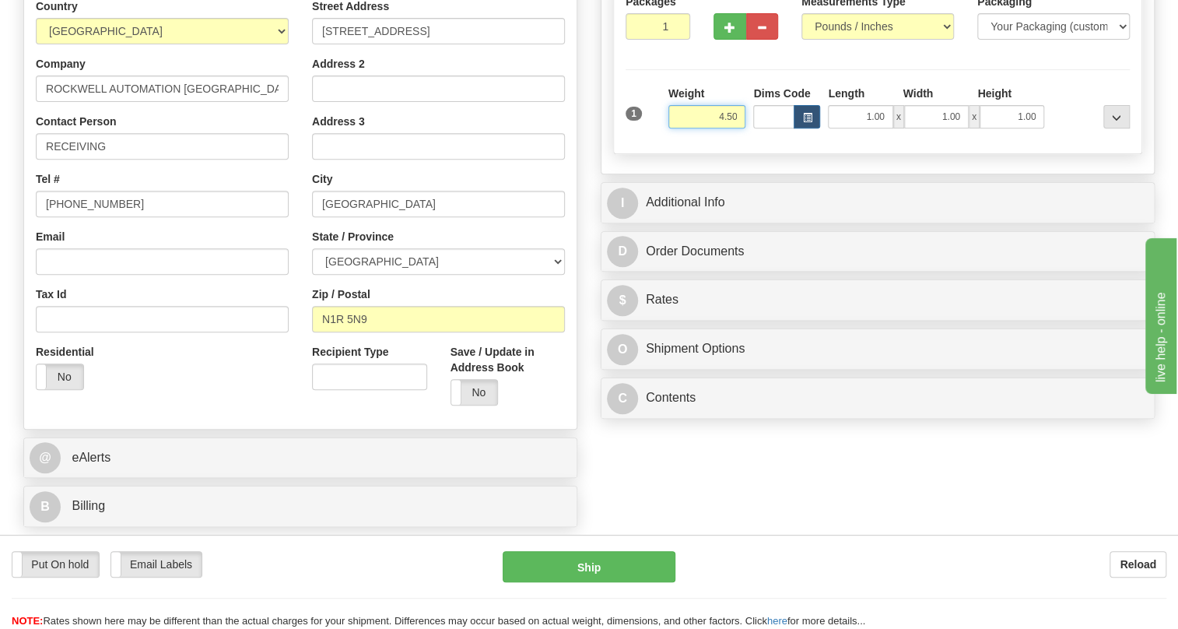
scroll to position [282, 0]
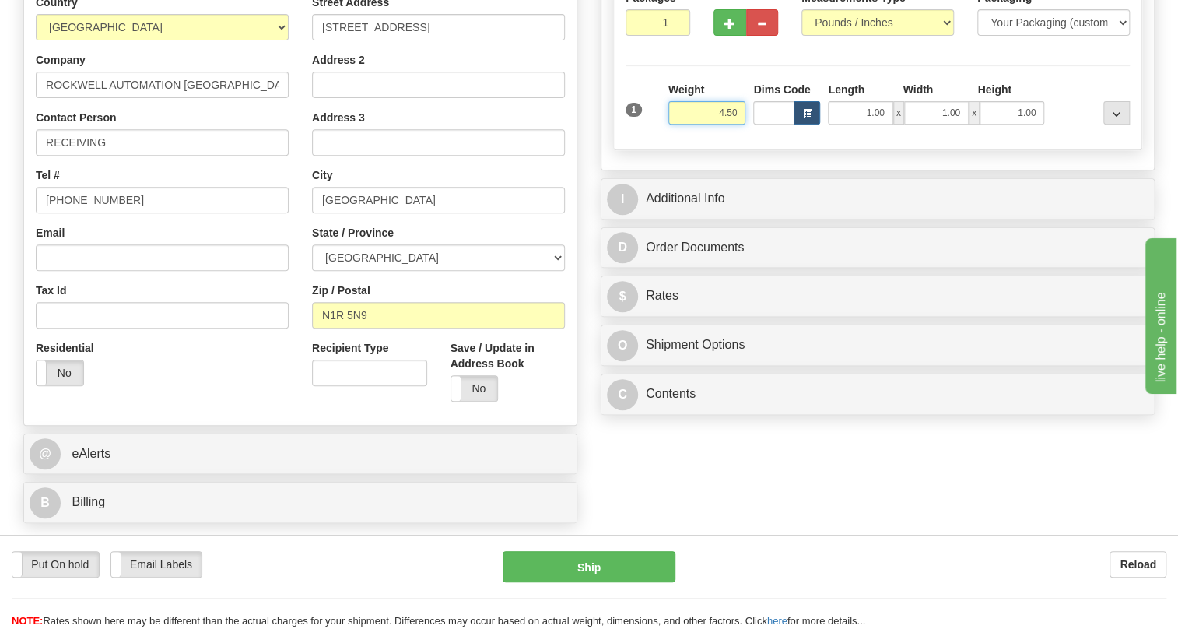
type input "4.50"
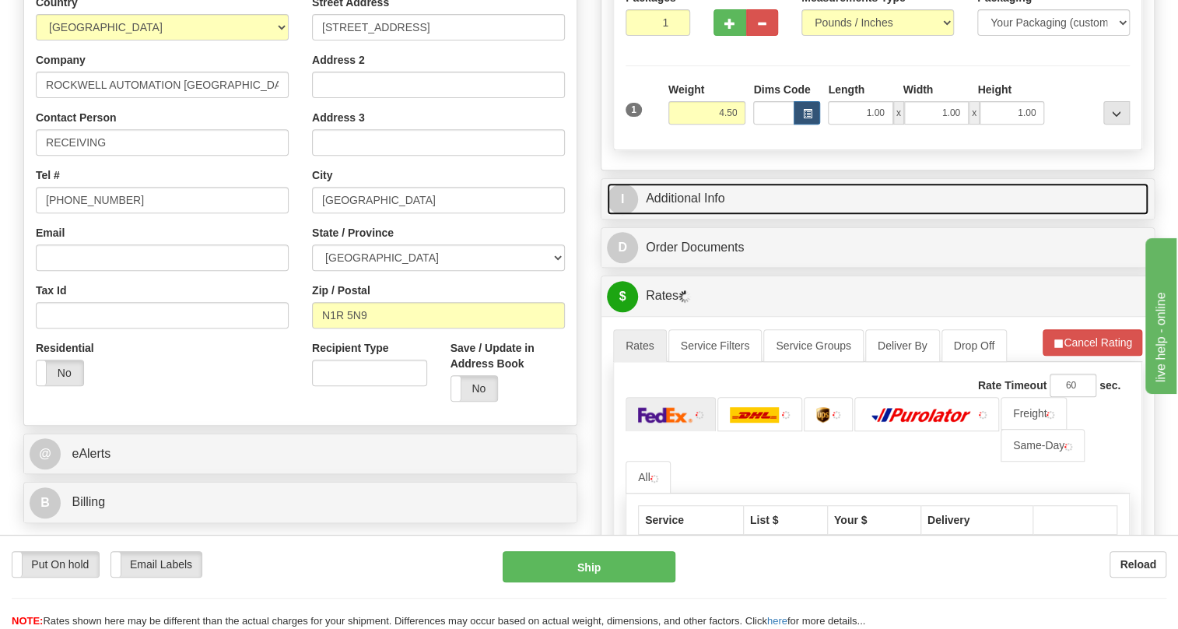
click at [711, 215] on link "I Additional Info" at bounding box center [878, 199] width 542 height 32
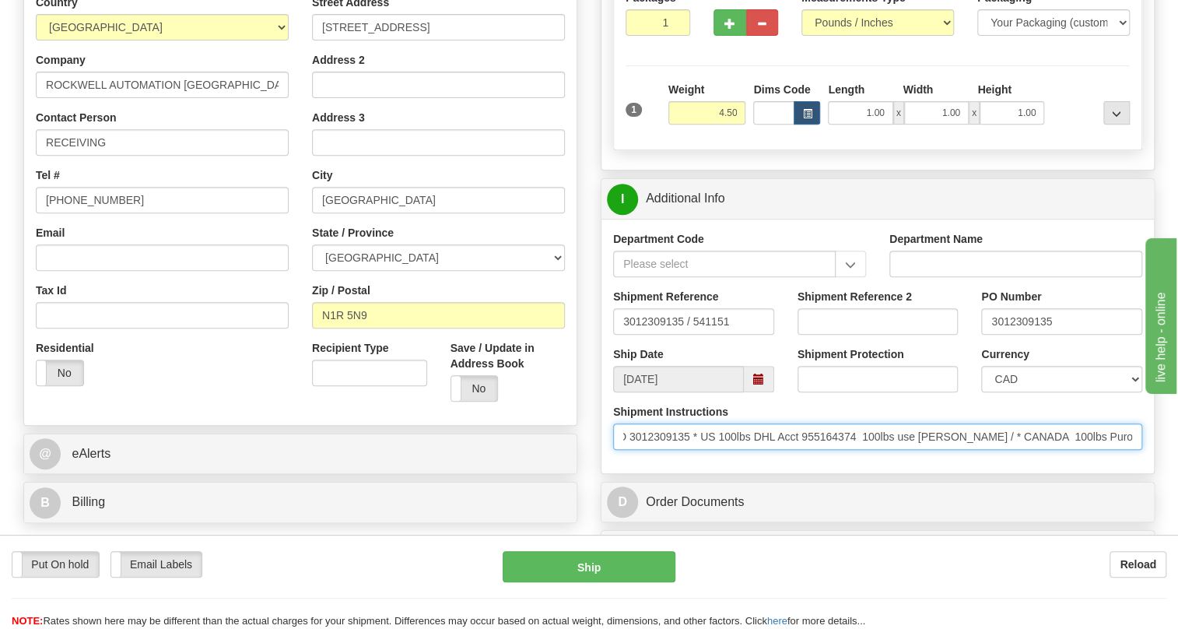
scroll to position [0, 0]
drag, startPoint x: 1074, startPoint y: 470, endPoint x: 628, endPoint y: 475, distance: 445.9
click at [628, 450] on input "* TAG PO 3012309135 * US 100lbs DHL Acct 955164374 100lbs use Conway / * CANADA…" at bounding box center [877, 436] width 529 height 26
click at [738, 450] on input "* TAG PO 3012309135 * US 100lbs DHL Acct 955164374 100lbs use Conway / * CANADA…" at bounding box center [877, 436] width 529 height 26
drag, startPoint x: 737, startPoint y: 468, endPoint x: 653, endPoint y: 472, distance: 84.1
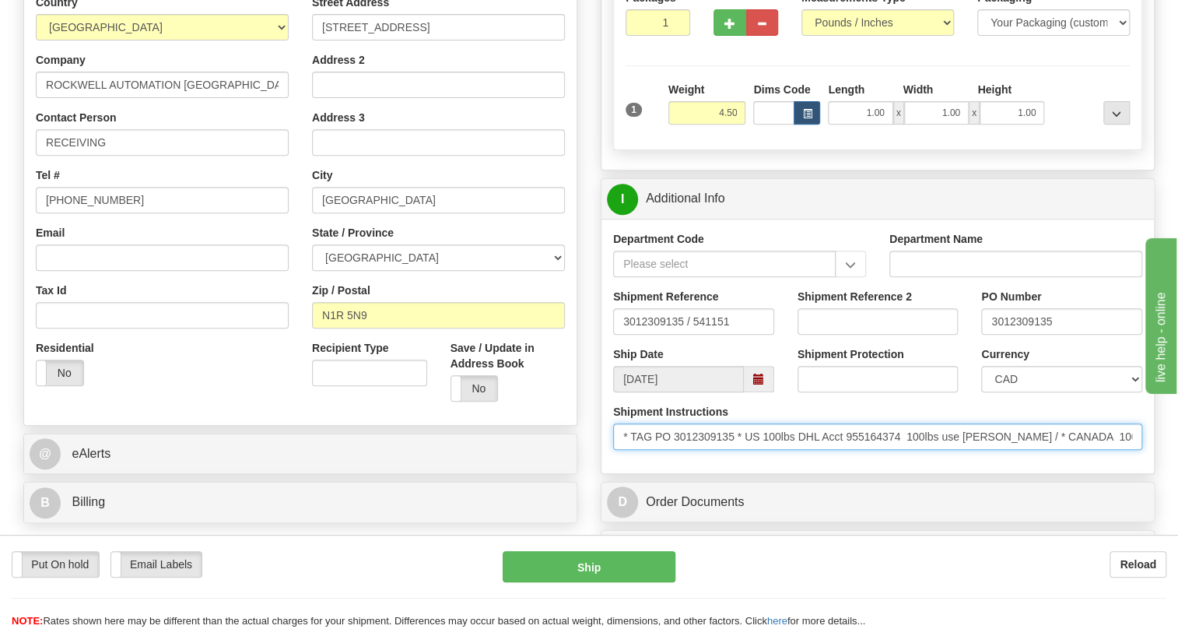
click at [653, 450] on input "* TAG PO 3012309135 * US 100lbs DHL Acct 955164374 100lbs use Conway / * CANADA…" at bounding box center [877, 436] width 529 height 26
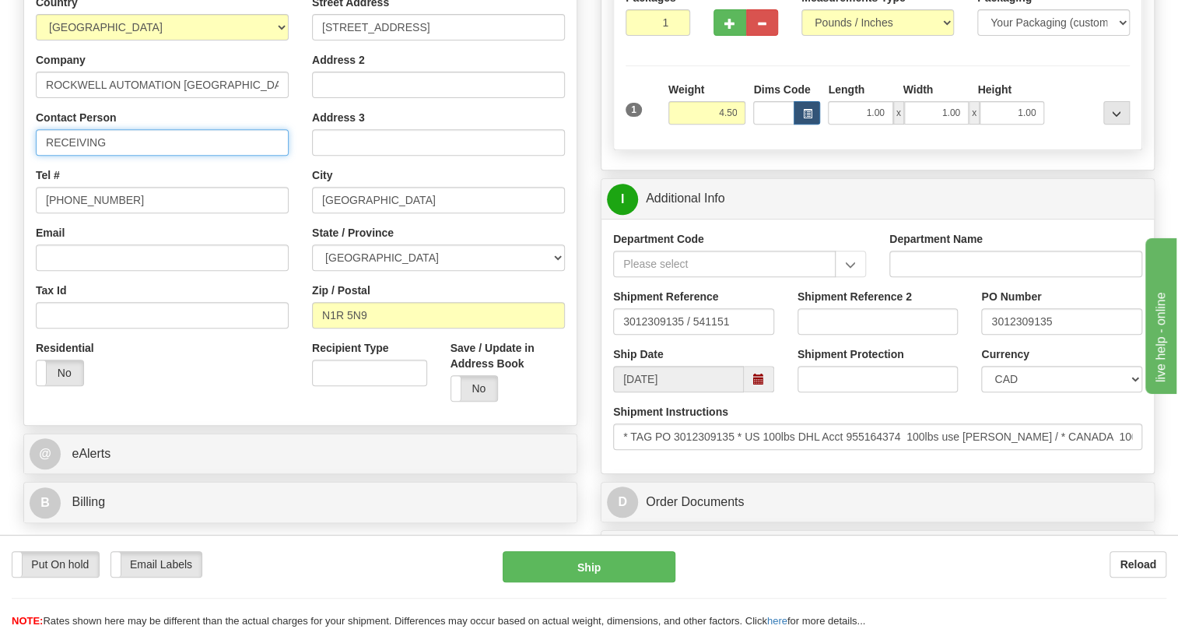
click at [147, 156] on input "RECEIVING" at bounding box center [162, 142] width 253 height 26
paste input "PO 3012309135"
click at [133, 156] on input "RECEIVING / PO 3012309135" at bounding box center [162, 142] width 253 height 26
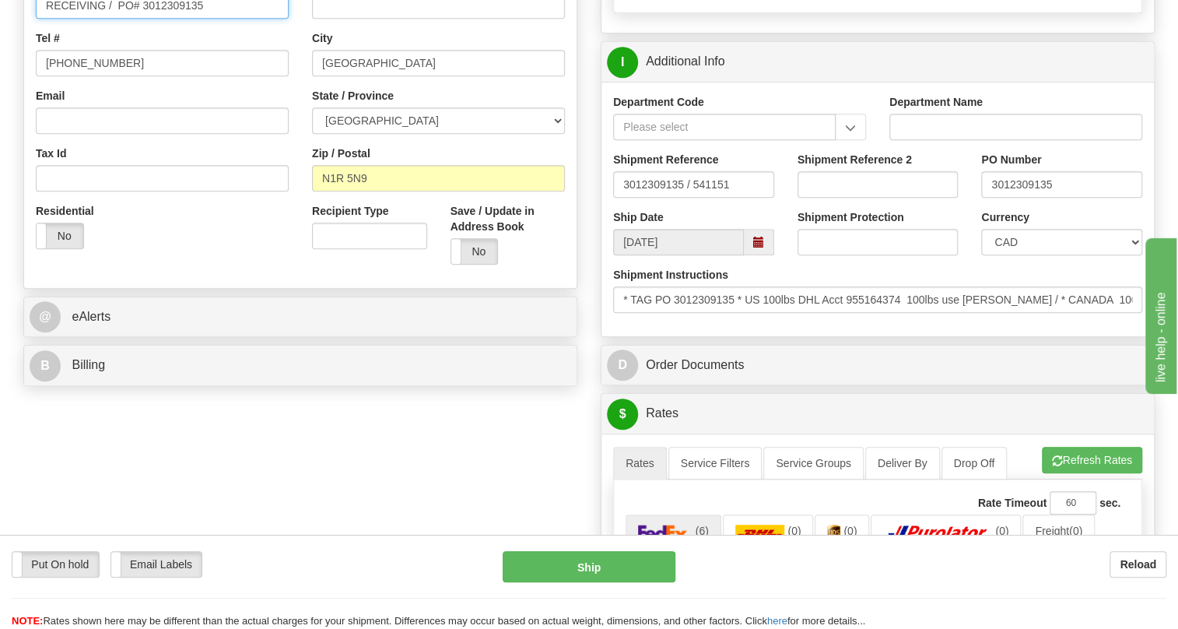
scroll to position [424, 0]
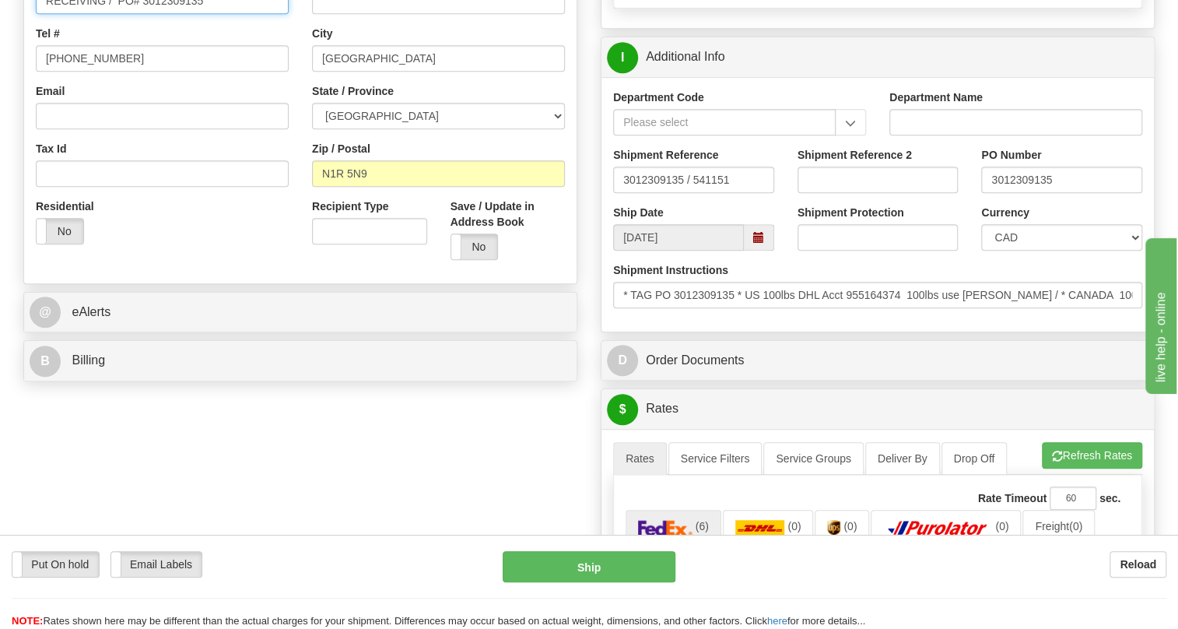
type input "RECEIVING / PO# 3012309135"
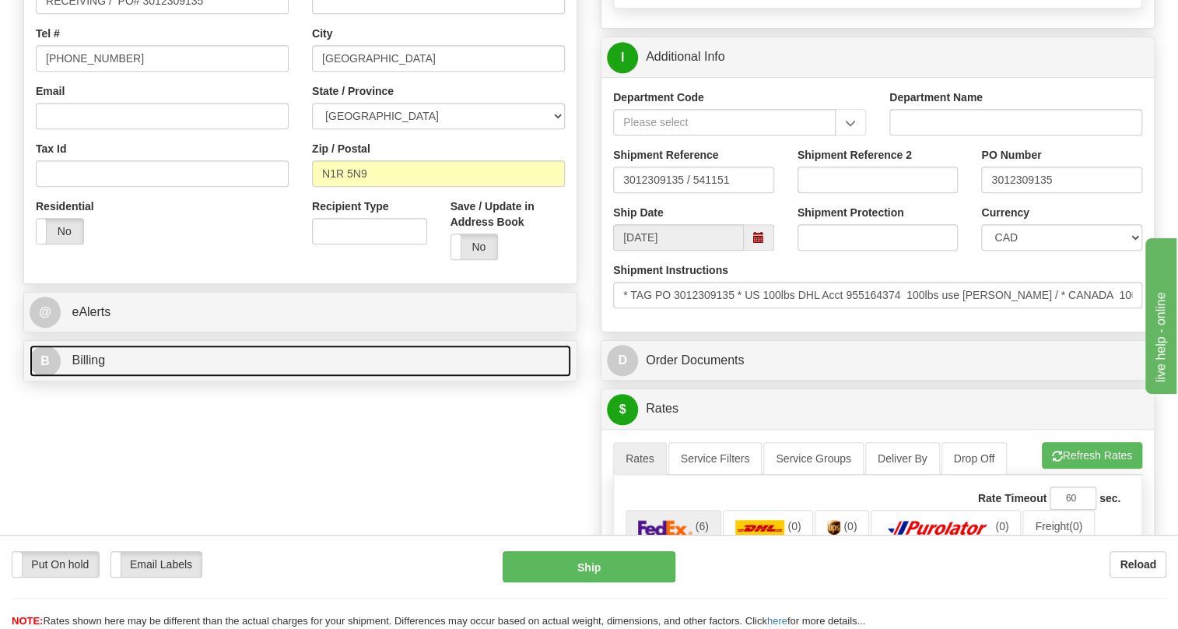
click at [92, 366] on span "Billing" at bounding box center [88, 359] width 33 height 13
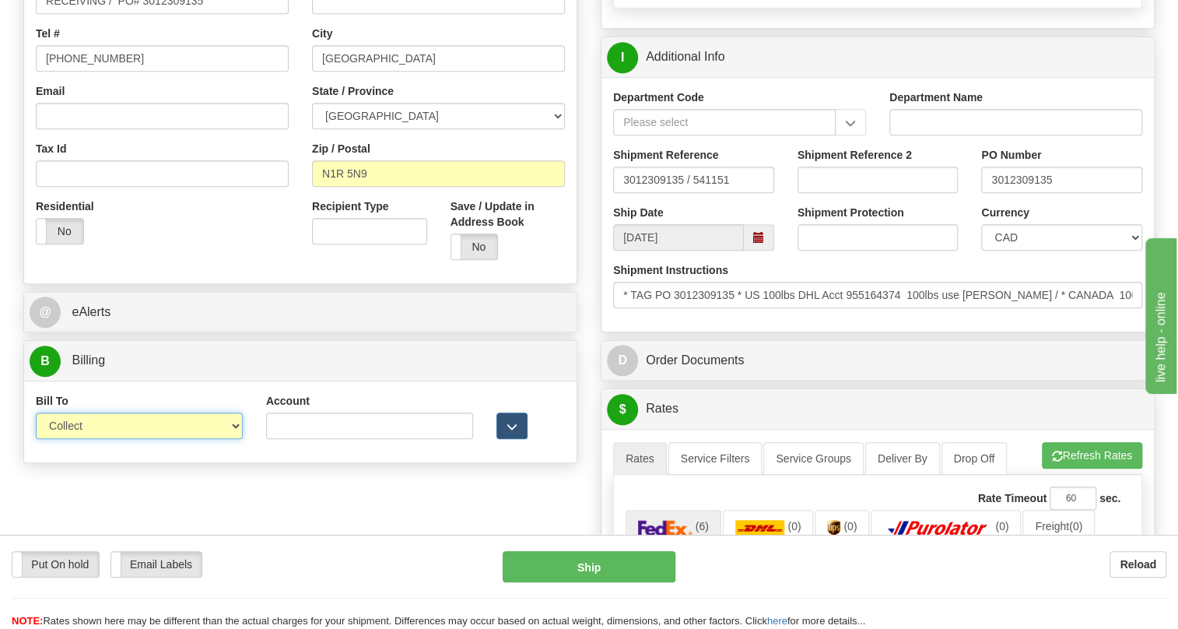
click at [193, 439] on select "Sender Recipient Third Party Collect" at bounding box center [139, 425] width 207 height 26
select select "2"
click at [36, 439] on select "Sender Recipient Third Party Collect" at bounding box center [139, 425] width 207 height 26
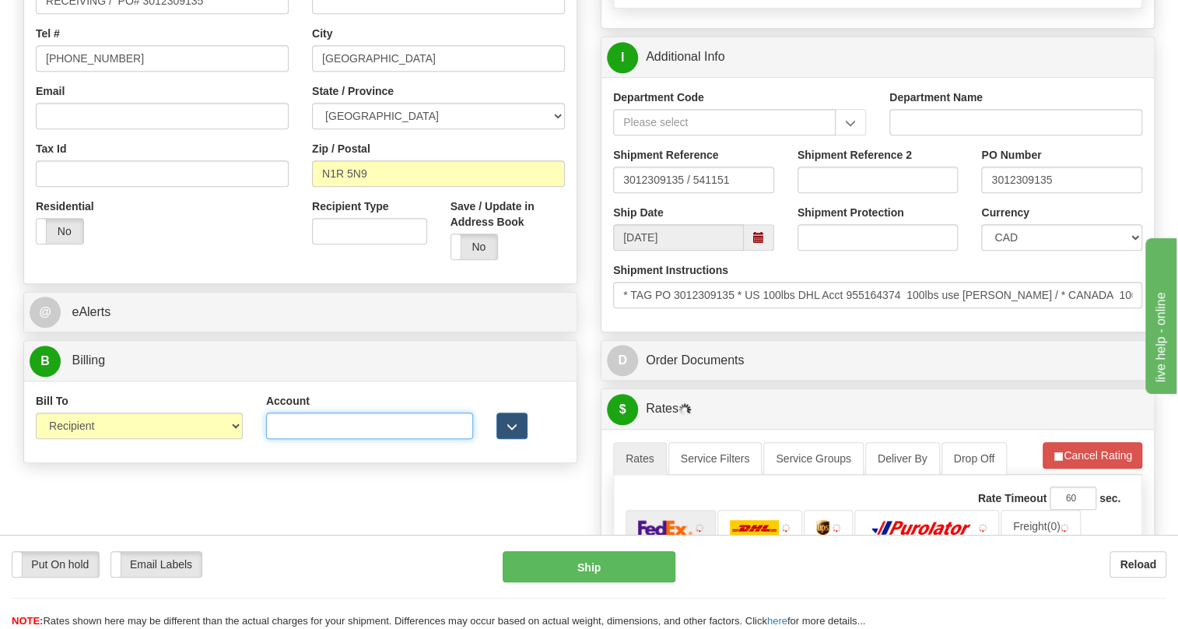
click at [284, 439] on input "Account" at bounding box center [369, 425] width 207 height 26
type input "0666089"
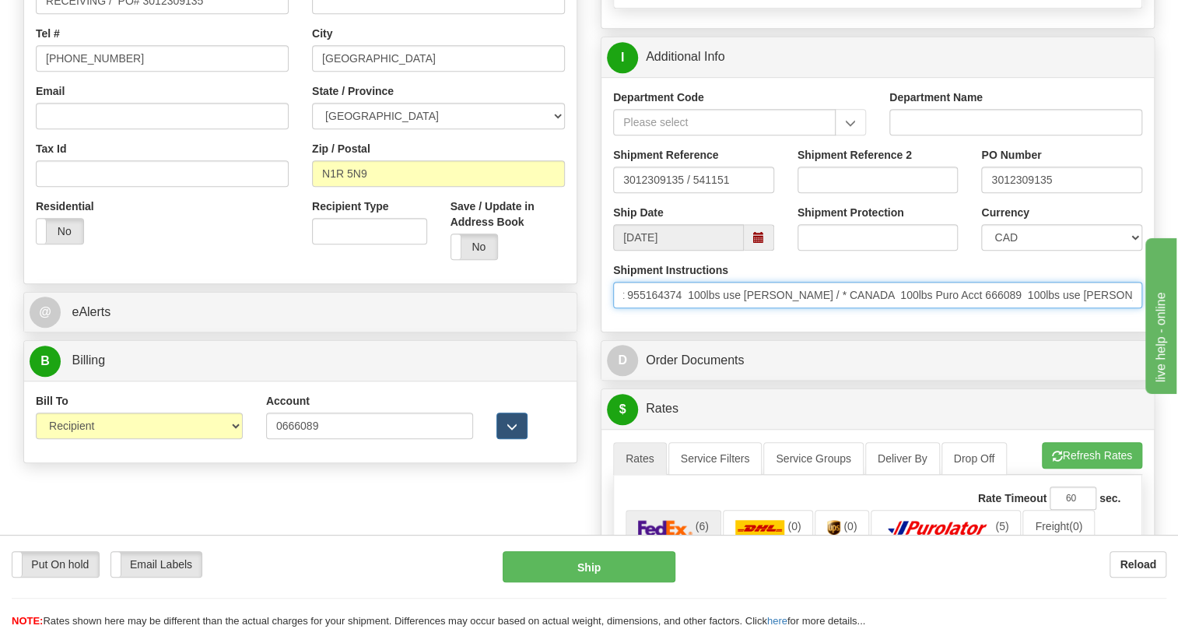
scroll to position [0, 256]
drag, startPoint x: 1017, startPoint y: 328, endPoint x: 1067, endPoint y: 330, distance: 49.9
click at [1067, 308] on input "* TAG PO 3012309135 * US 100lbs DHL Acct 955164374 100lbs use Conway / * CANADA…" at bounding box center [877, 295] width 529 height 26
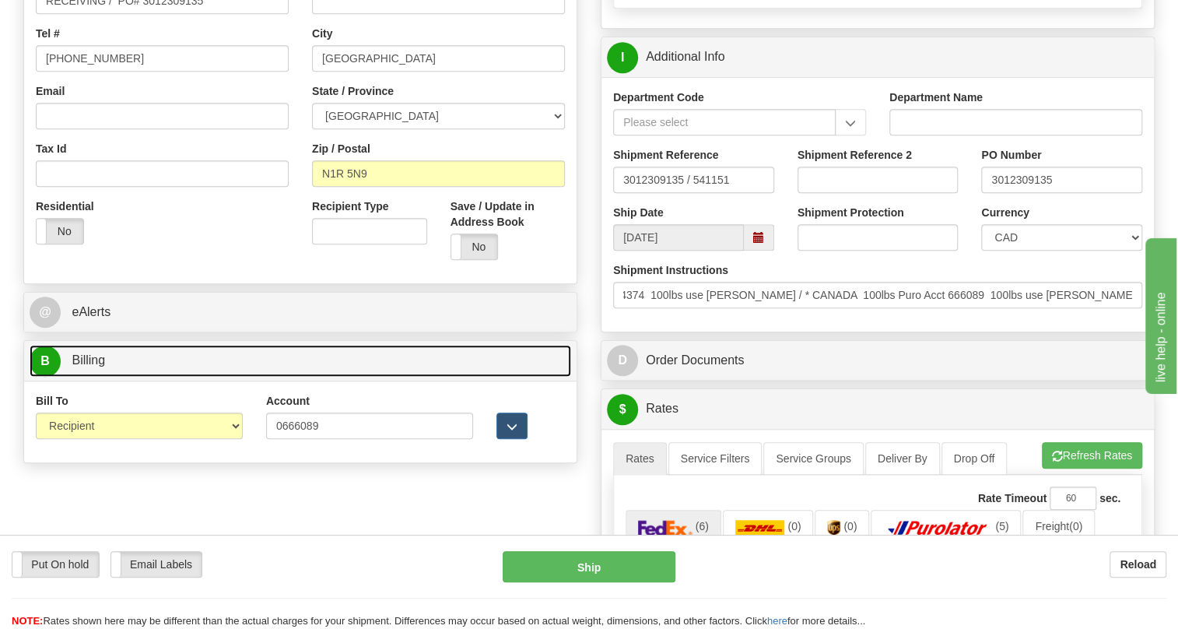
scroll to position [0, 0]
click at [93, 366] on span "Billing" at bounding box center [88, 359] width 33 height 13
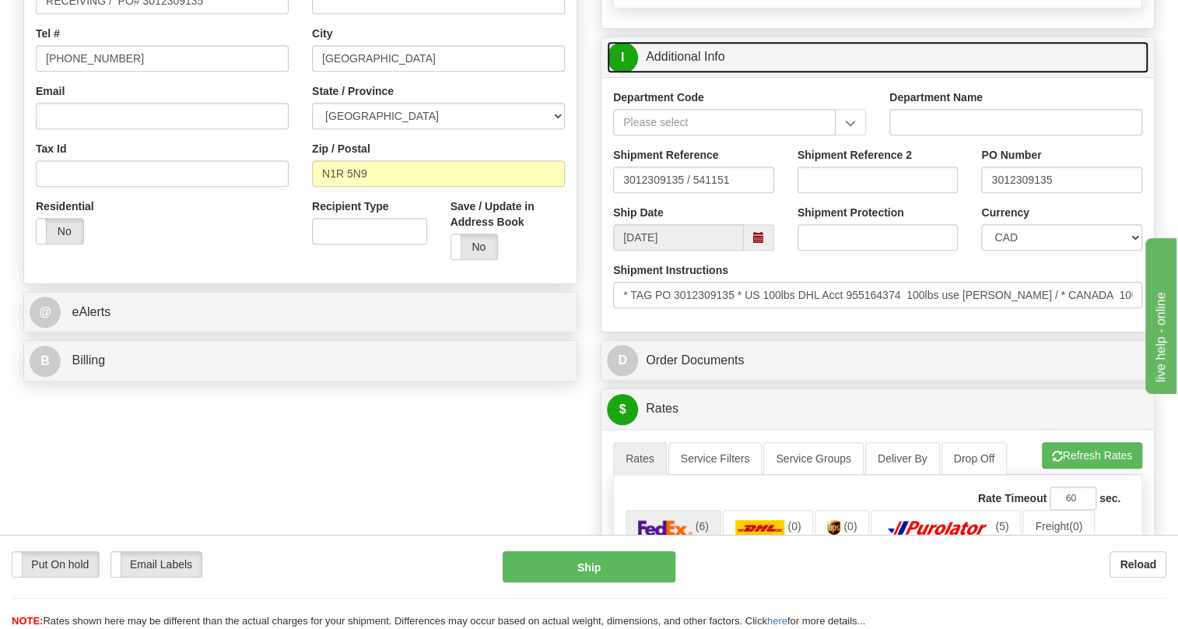
click at [692, 73] on link "I Additional Info" at bounding box center [878, 57] width 542 height 32
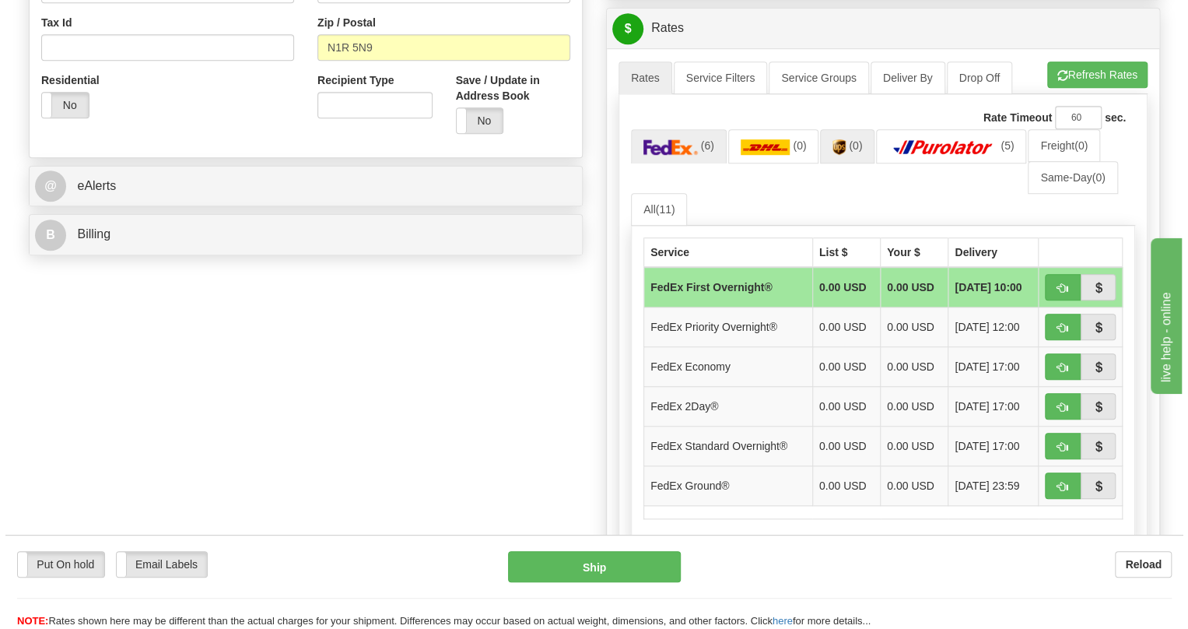
scroll to position [566, 0]
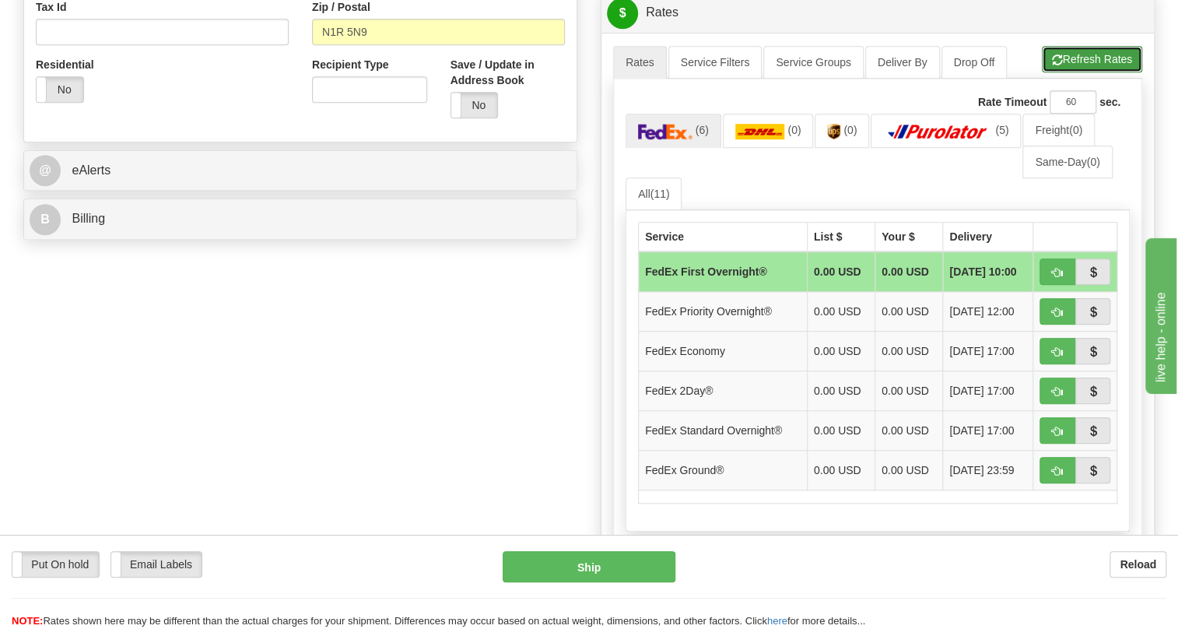
click at [1092, 72] on button "Refresh Rates" at bounding box center [1092, 59] width 100 height 26
click at [934, 139] on img at bounding box center [937, 132] width 109 height 16
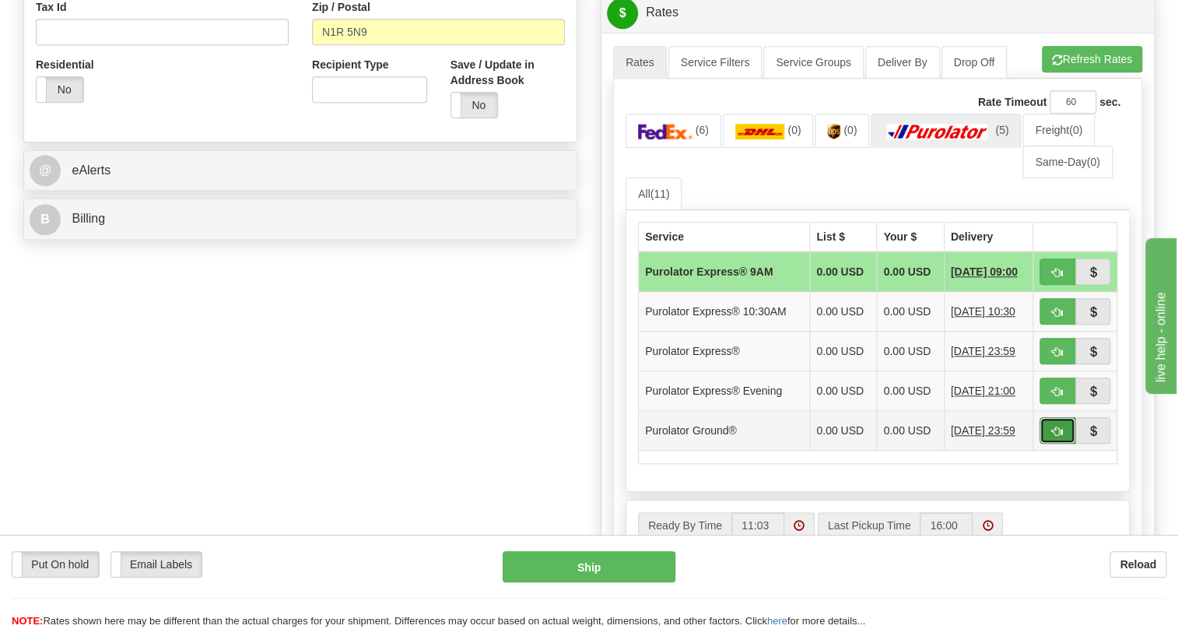
click at [1058, 436] on span "button" at bounding box center [1057, 431] width 11 height 10
type input "260"
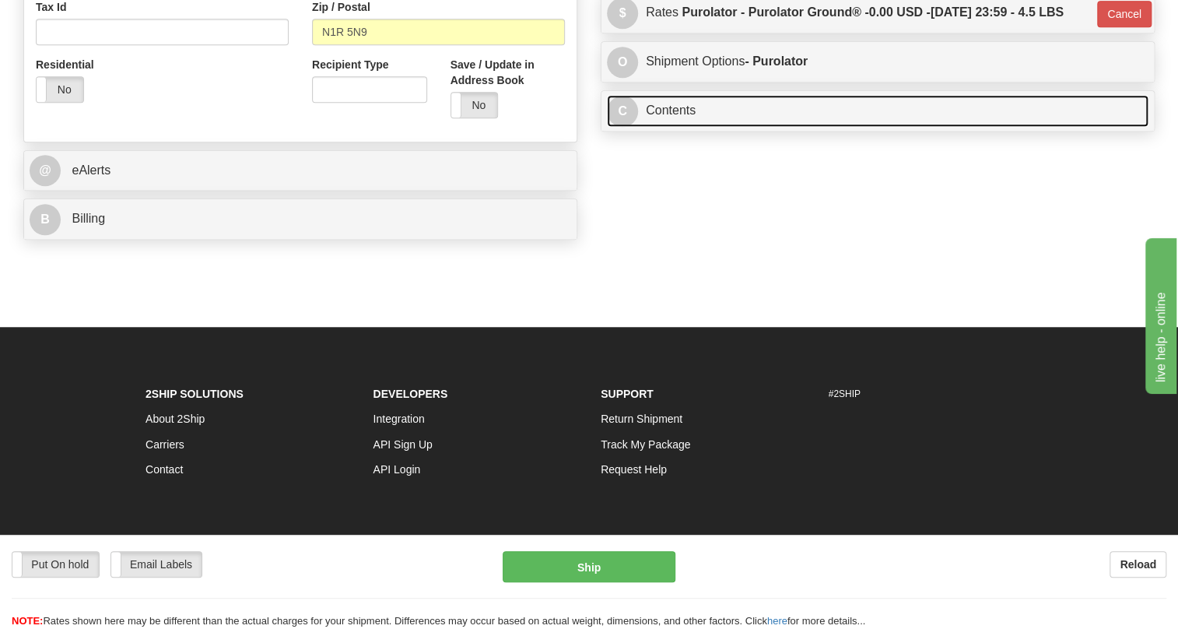
click at [675, 127] on link "C Contents" at bounding box center [878, 111] width 542 height 32
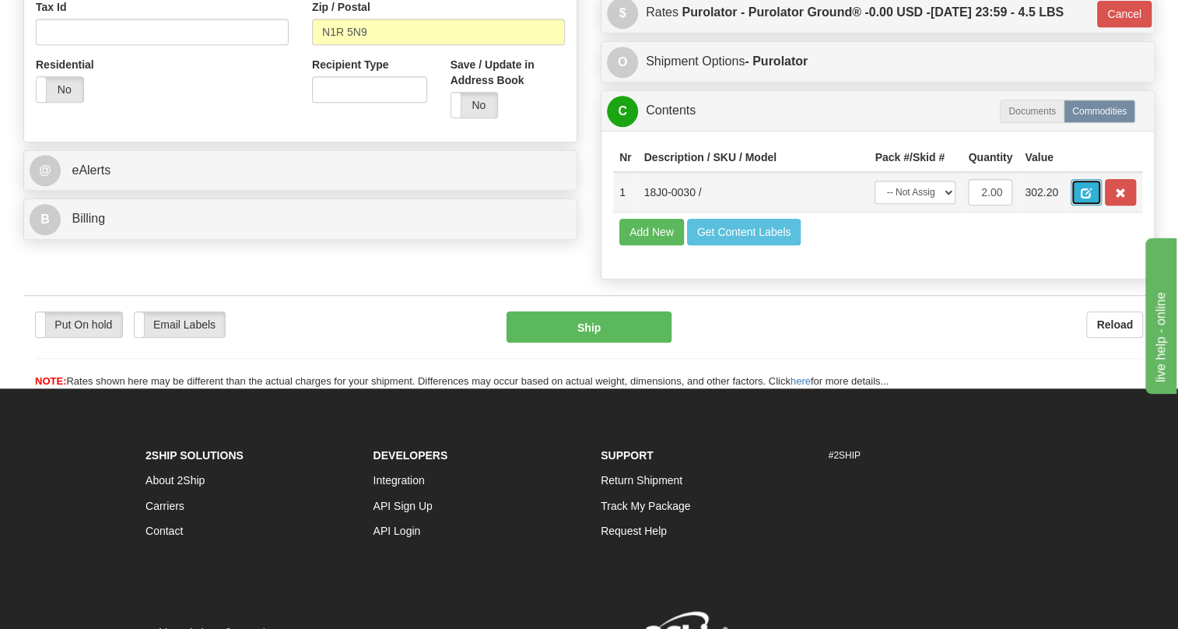
click at [1081, 198] on span "button" at bounding box center [1086, 193] width 11 height 10
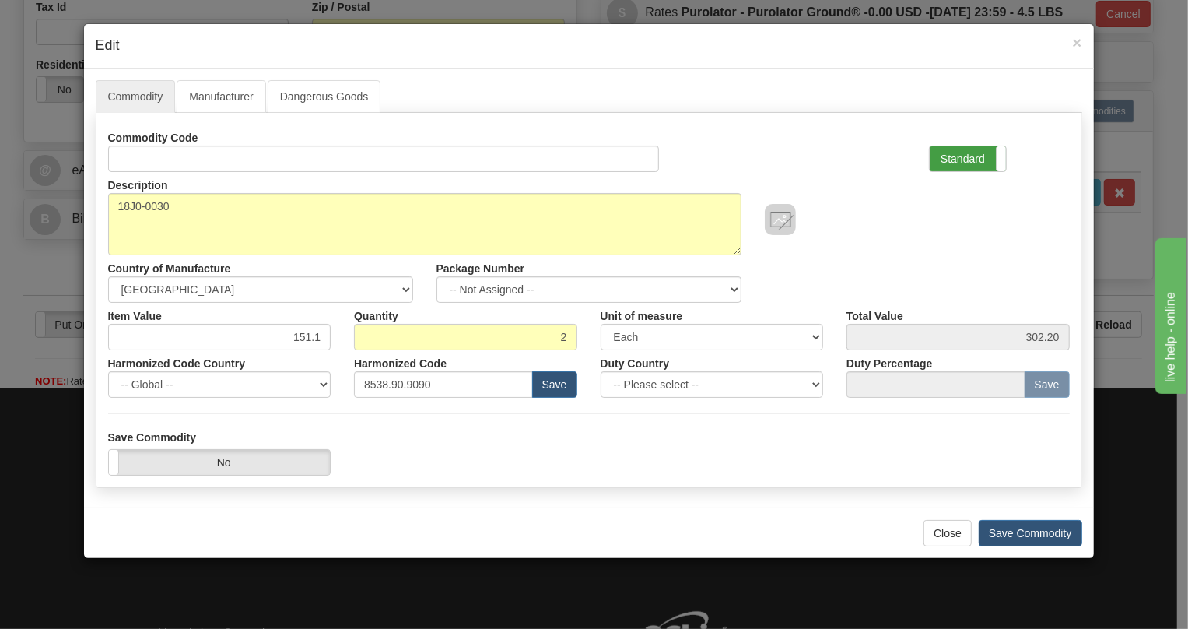
click at [952, 156] on label "Standard" at bounding box center [968, 158] width 76 height 25
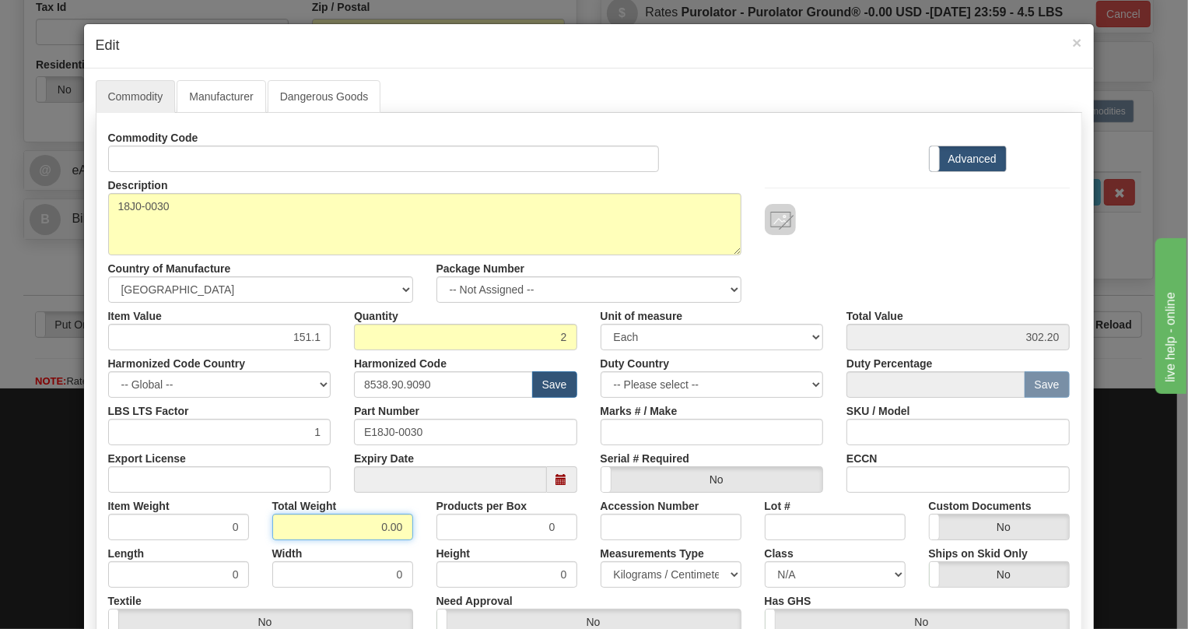
click at [360, 528] on input "0.00" at bounding box center [342, 527] width 141 height 26
type input "1.00"
type input "0.5000"
click at [639, 571] on select "Pounds / Inches Kilograms / Centimeters" at bounding box center [671, 574] width 141 height 26
select select "0"
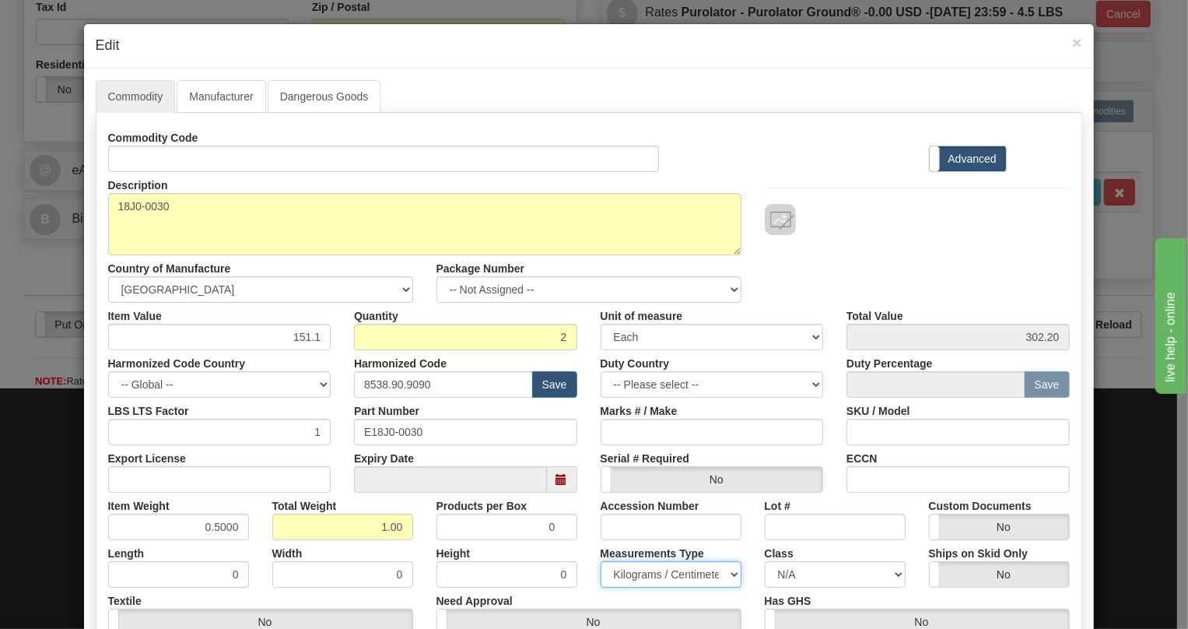
click at [601, 561] on select "Pounds / Inches Kilograms / Centimeters" at bounding box center [671, 574] width 141 height 26
click at [582, 542] on div "Height 0" at bounding box center [507, 563] width 164 height 47
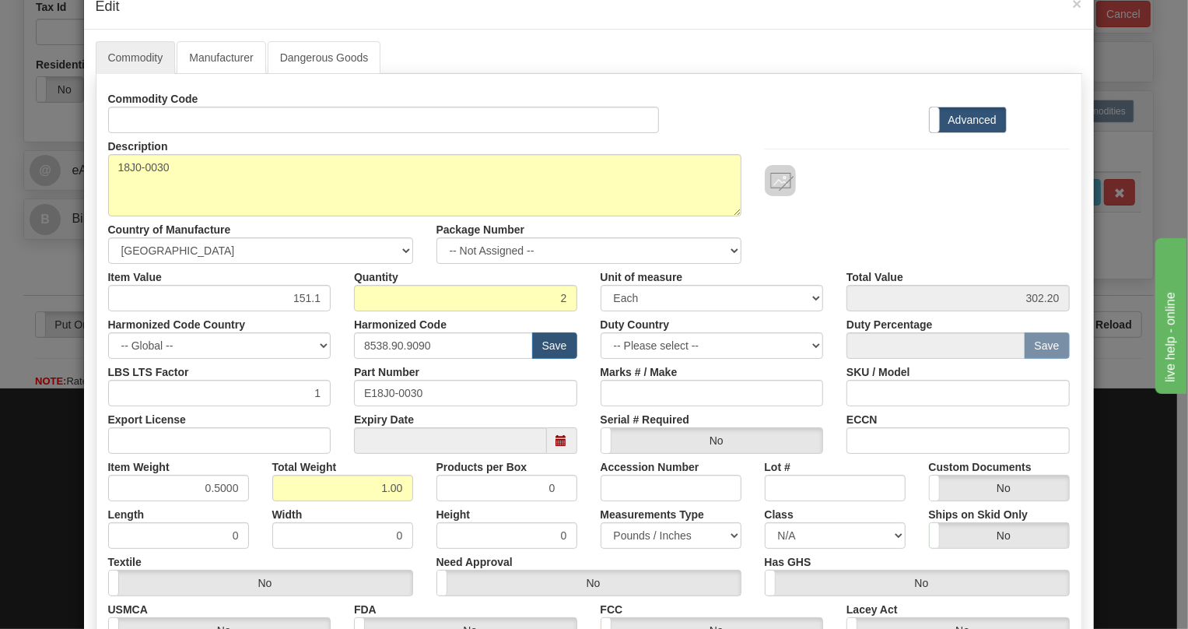
scroll to position [70, 0]
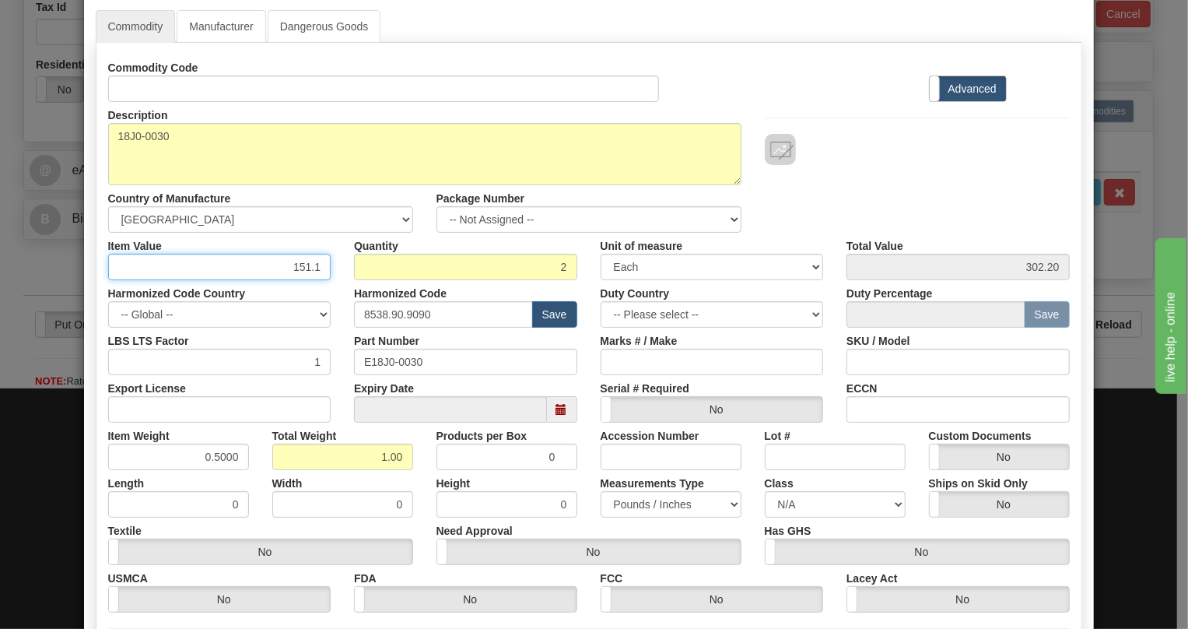
click at [314, 265] on input "151.1" at bounding box center [219, 267] width 223 height 26
paste input "341,27"
click at [306, 268] on input "341,27" at bounding box center [219, 267] width 223 height 26
type input "341.27"
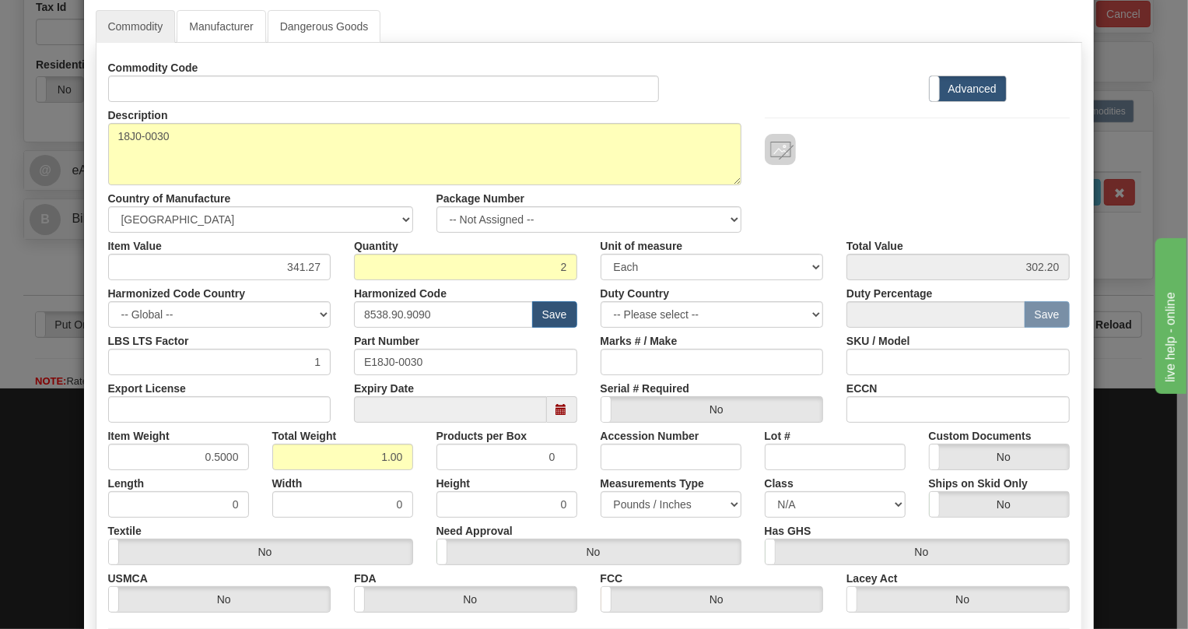
type input "682.54"
click at [342, 287] on div "Harmonized Code 8538.90.9090 Save" at bounding box center [465, 303] width 247 height 47
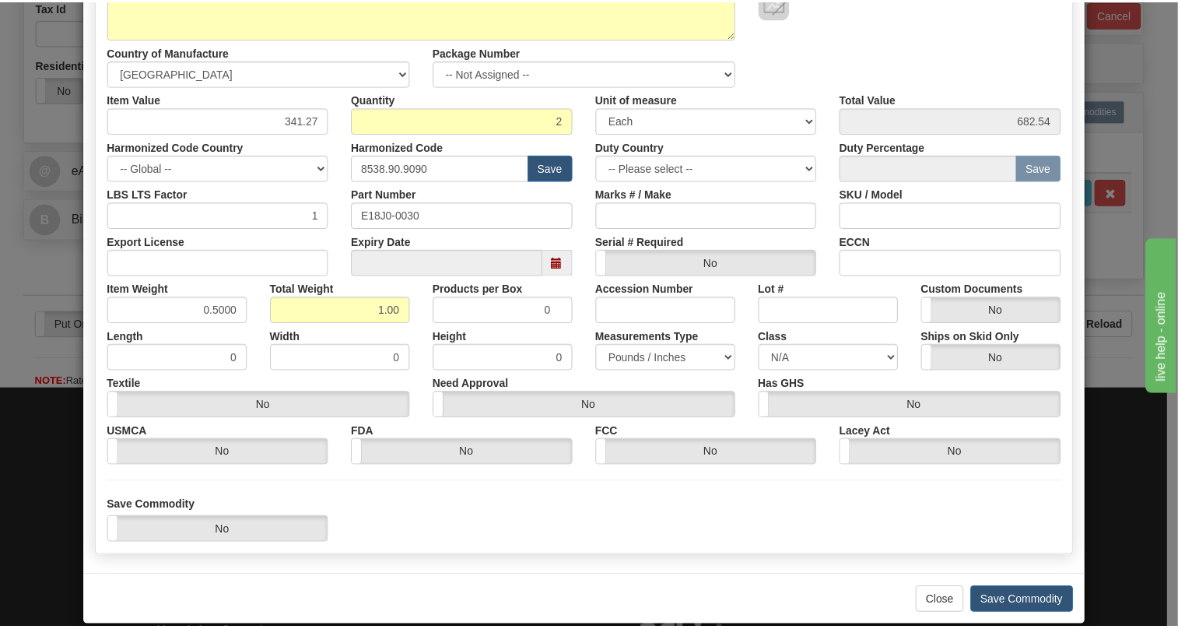
scroll to position [237, 0]
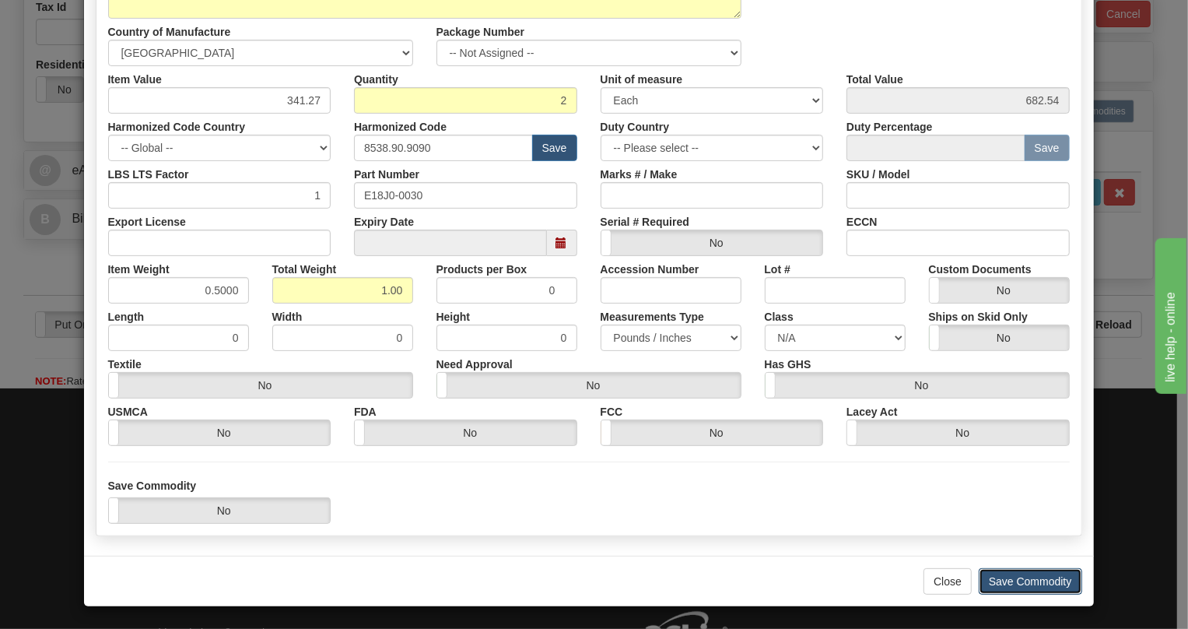
click at [1019, 577] on button "Save Commodity" at bounding box center [1030, 581] width 103 height 26
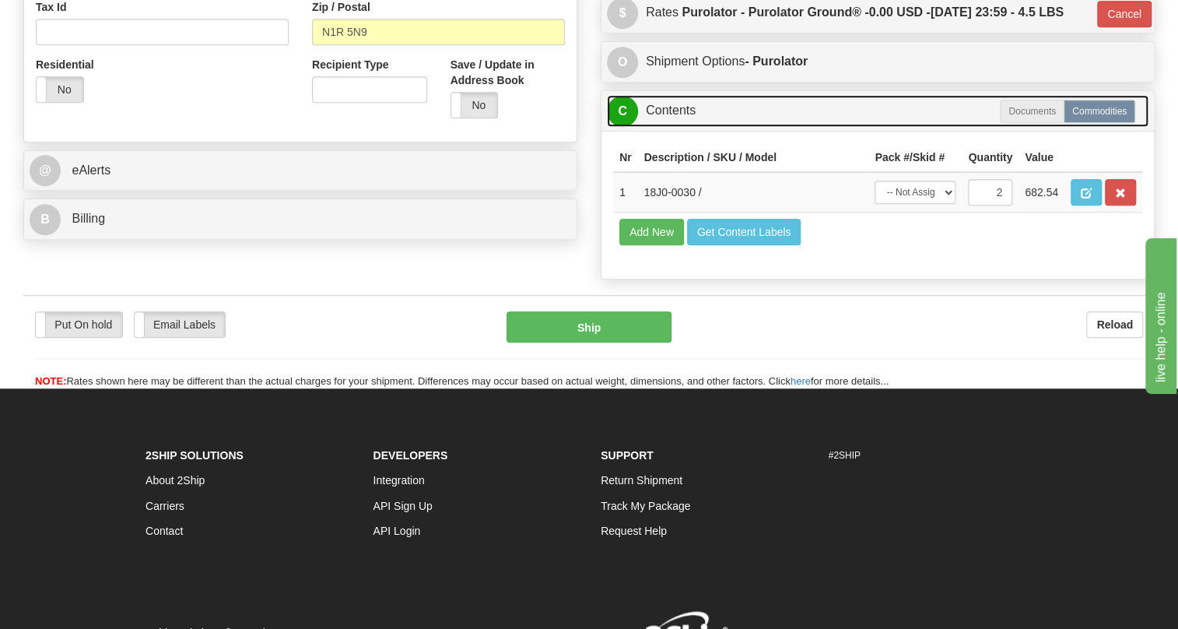
click at [671, 127] on link "C Contents" at bounding box center [878, 111] width 542 height 32
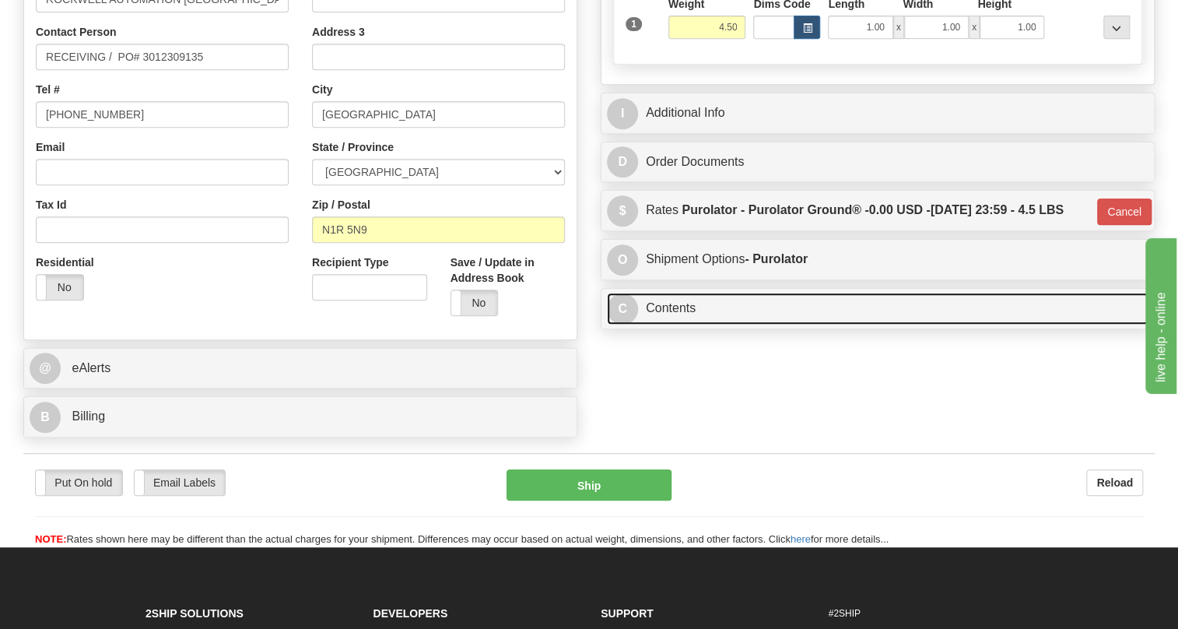
scroll to position [353, 0]
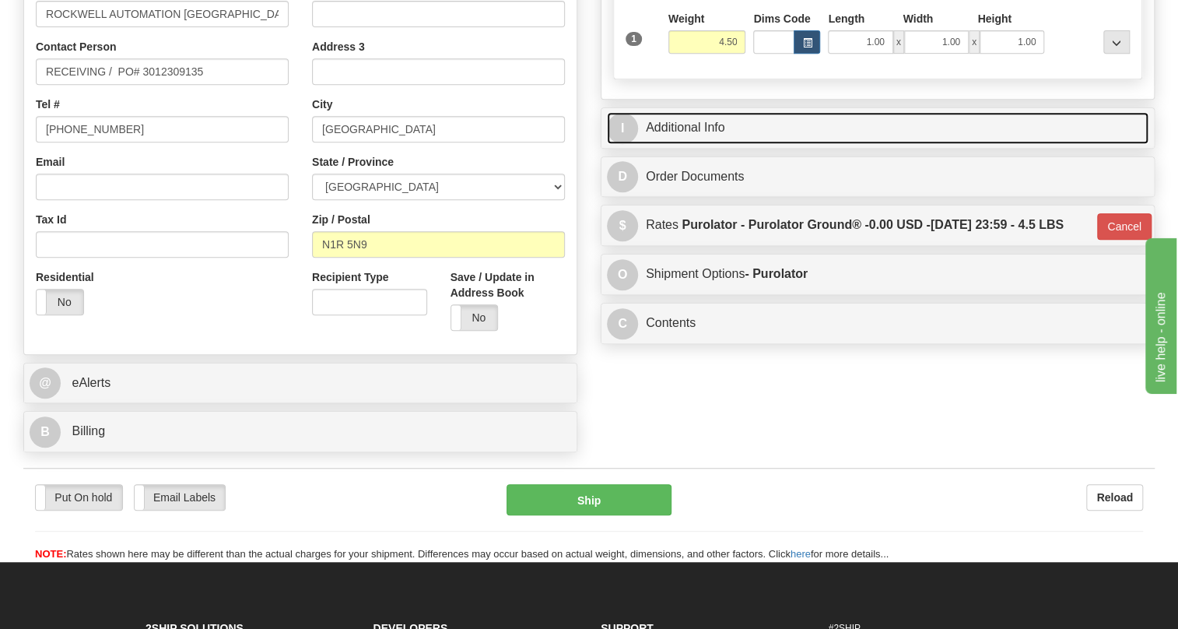
click at [706, 144] on link "I Additional Info" at bounding box center [878, 128] width 542 height 32
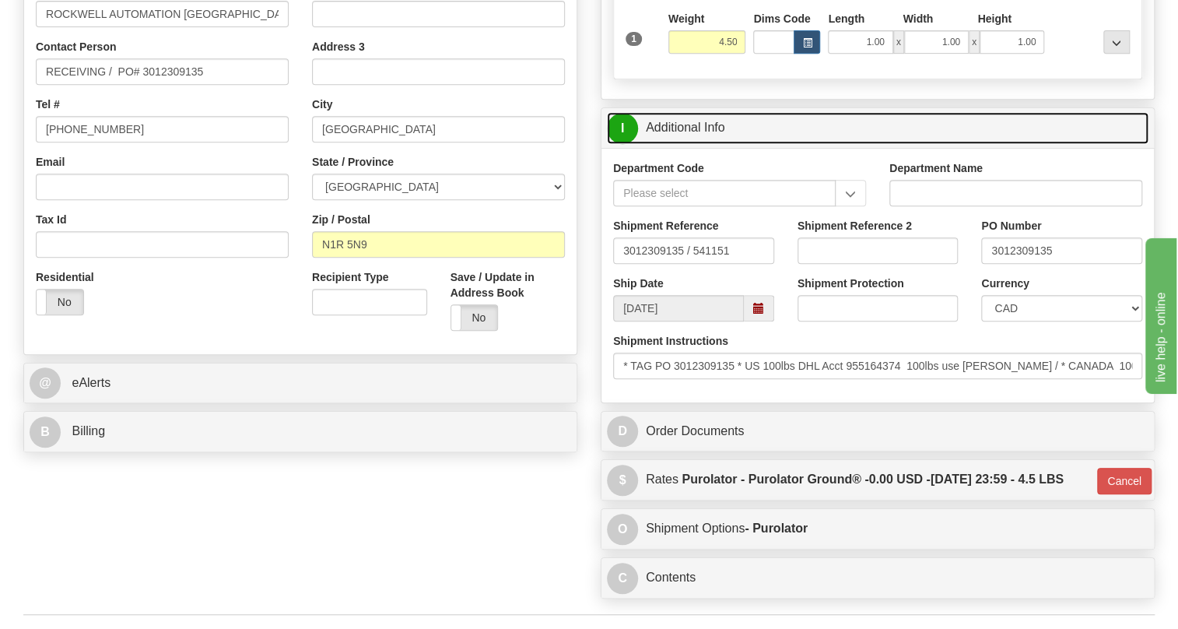
click at [706, 144] on link "I Additional Info" at bounding box center [878, 128] width 542 height 32
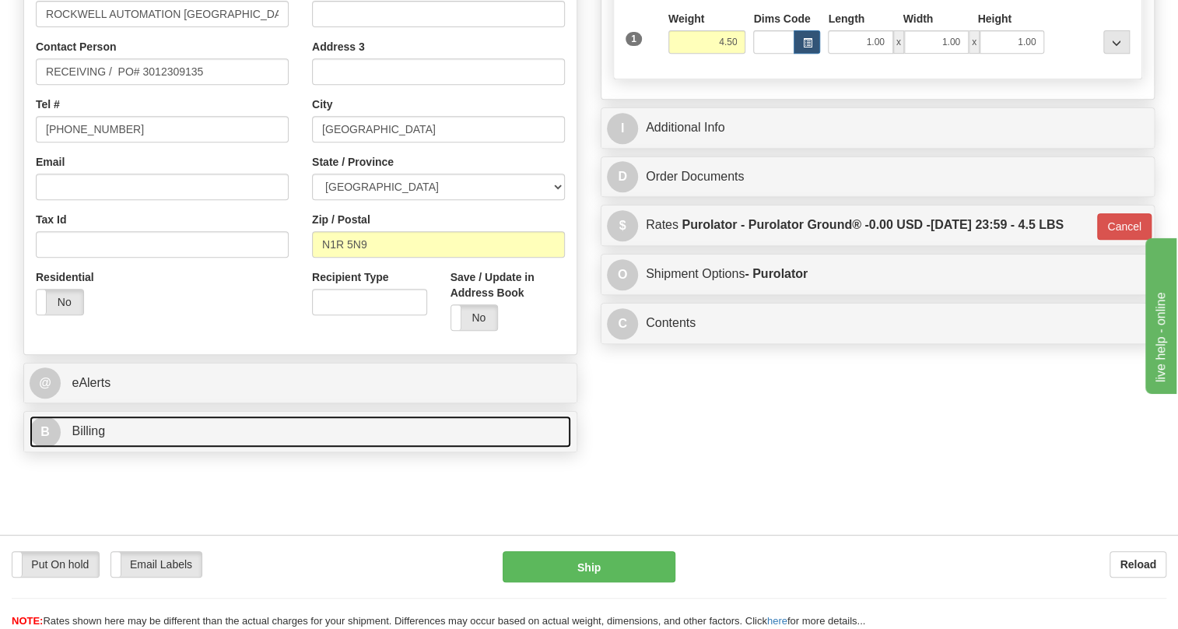
click at [86, 437] on span "Billing" at bounding box center [88, 430] width 33 height 13
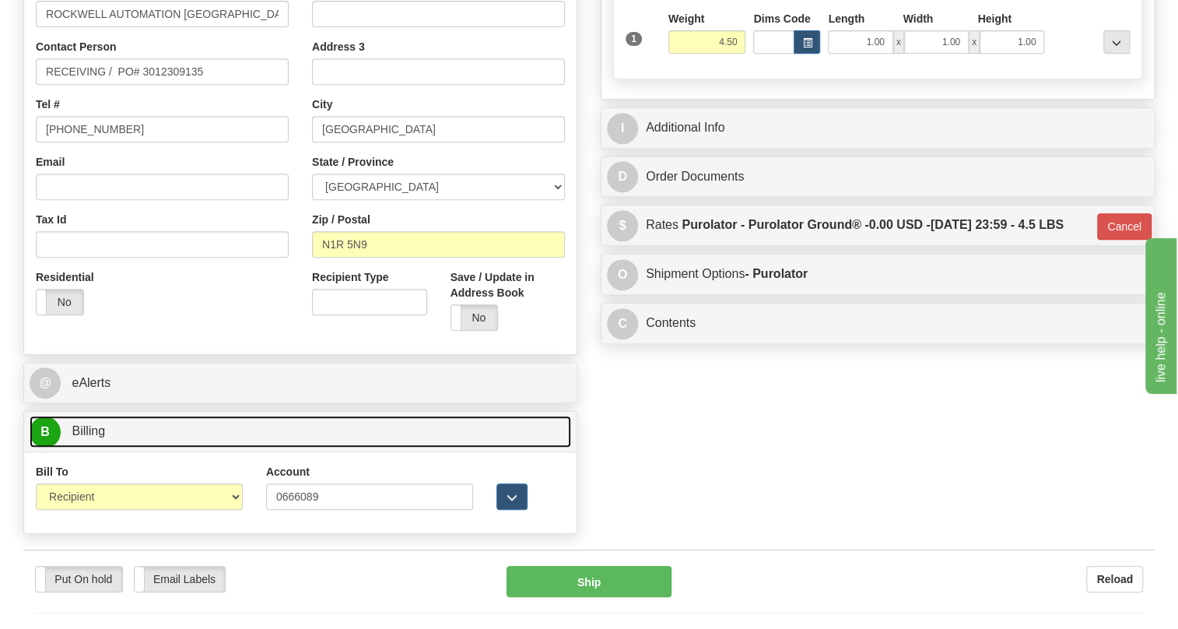
click at [86, 437] on span "Billing" at bounding box center [88, 430] width 33 height 13
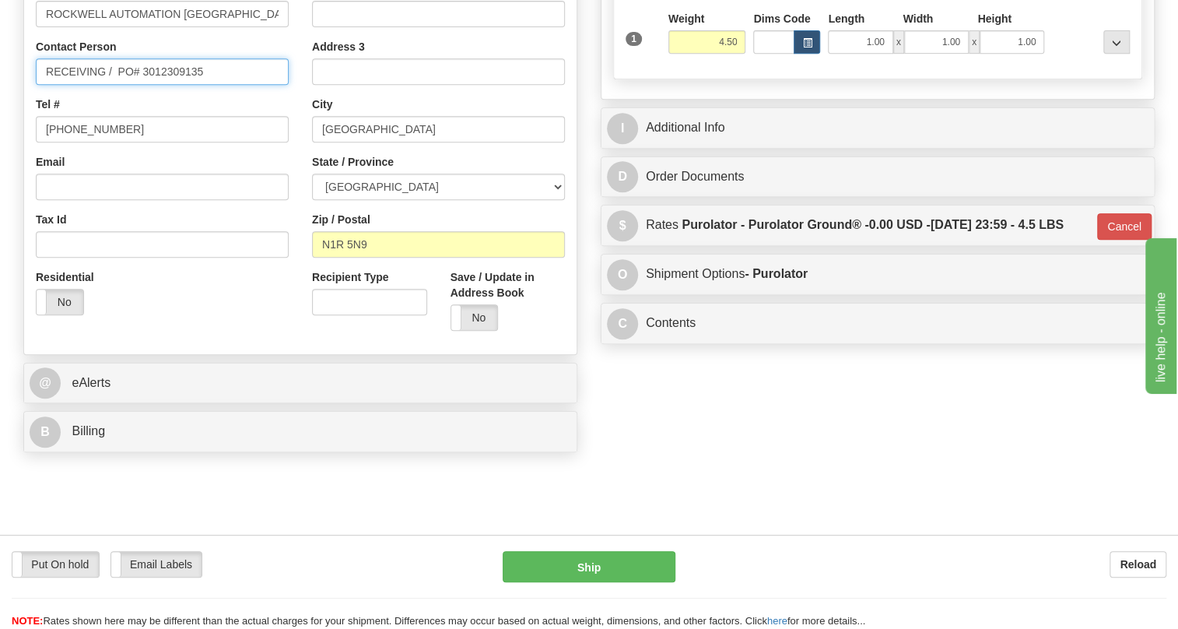
drag, startPoint x: 203, startPoint y: 106, endPoint x: 117, endPoint y: 107, distance: 86.4
click at [117, 85] on input "RECEIVING / PO# 3012309135" at bounding box center [162, 71] width 253 height 26
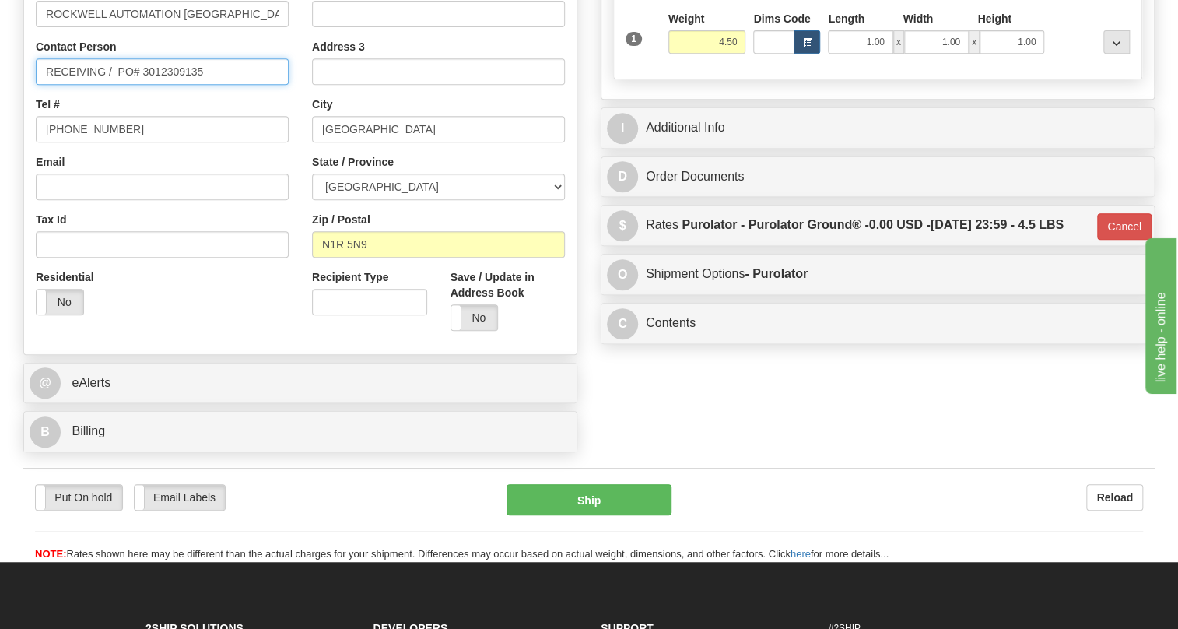
click at [214, 85] on input "RECEIVING / PO# 3012309135" at bounding box center [162, 71] width 253 height 26
click at [64, 85] on input "RECEIVING / PO# 3012309135" at bounding box center [162, 71] width 253 height 26
paste input "Winnie Zhuang/519-740-4100"
drag, startPoint x: 188, startPoint y: 104, endPoint x: 117, endPoint y: 107, distance: 71.6
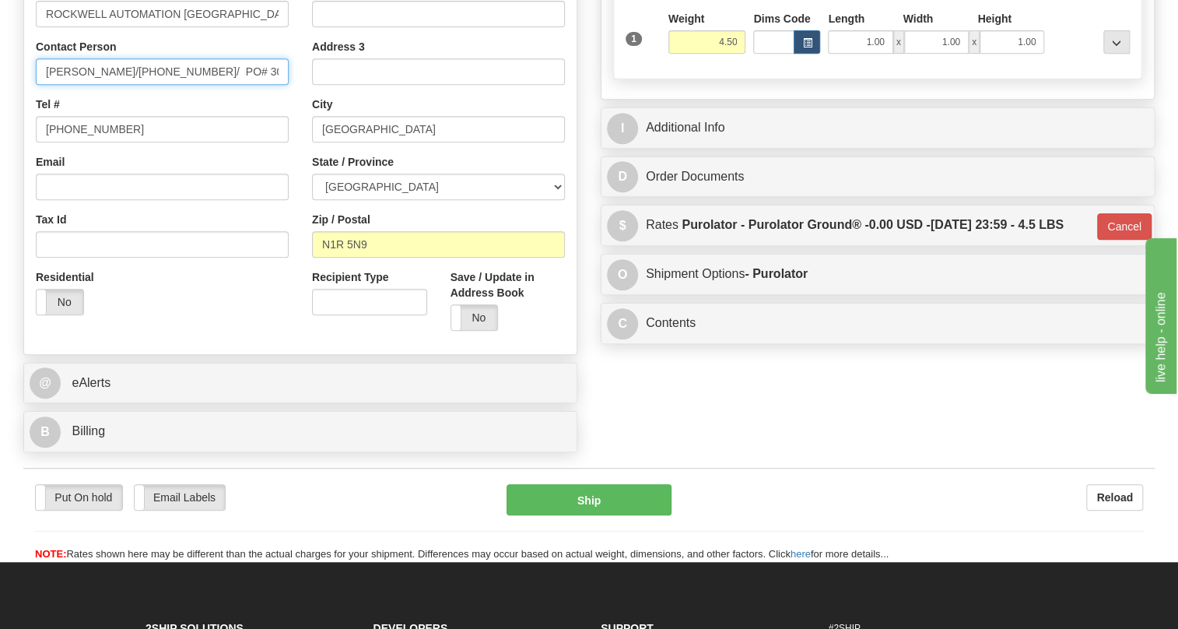
click at [117, 85] on input "Winnie Zhuang/519-740-4100/ PO# 3012309135" at bounding box center [162, 71] width 253 height 26
type input "Winnie Zhuang / PO# 3012309135"
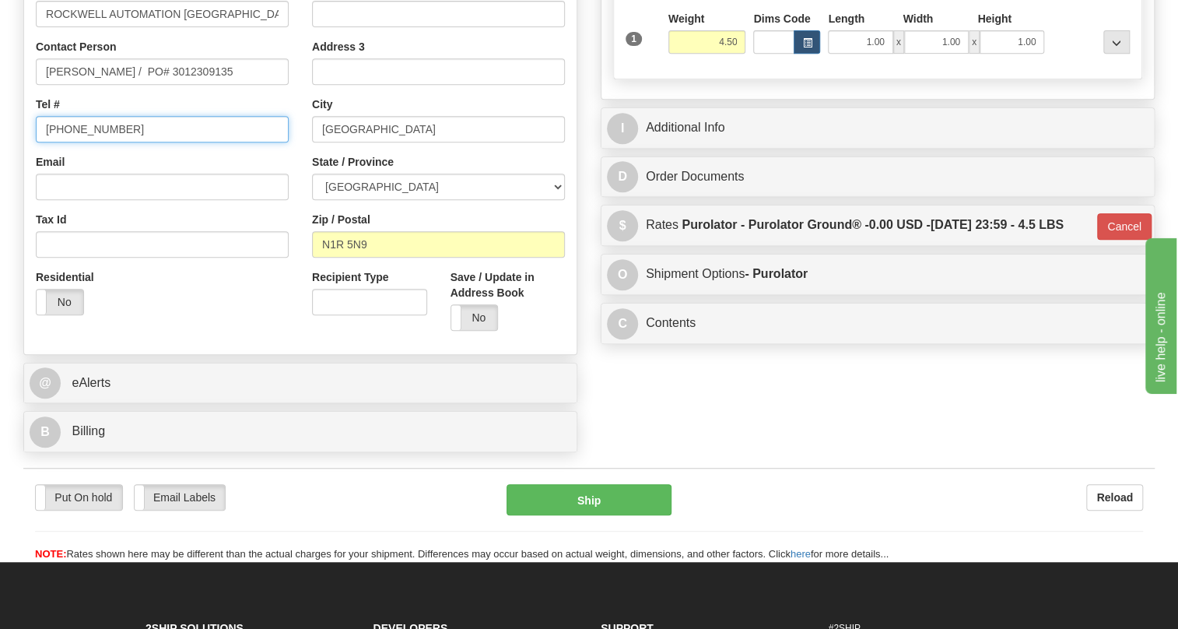
click at [85, 142] on input "[PHONE_NUMBER]" at bounding box center [162, 129] width 253 height 26
paste input "/519-740-4100"
click at [53, 142] on input "/519-740-4100" at bounding box center [162, 129] width 253 height 26
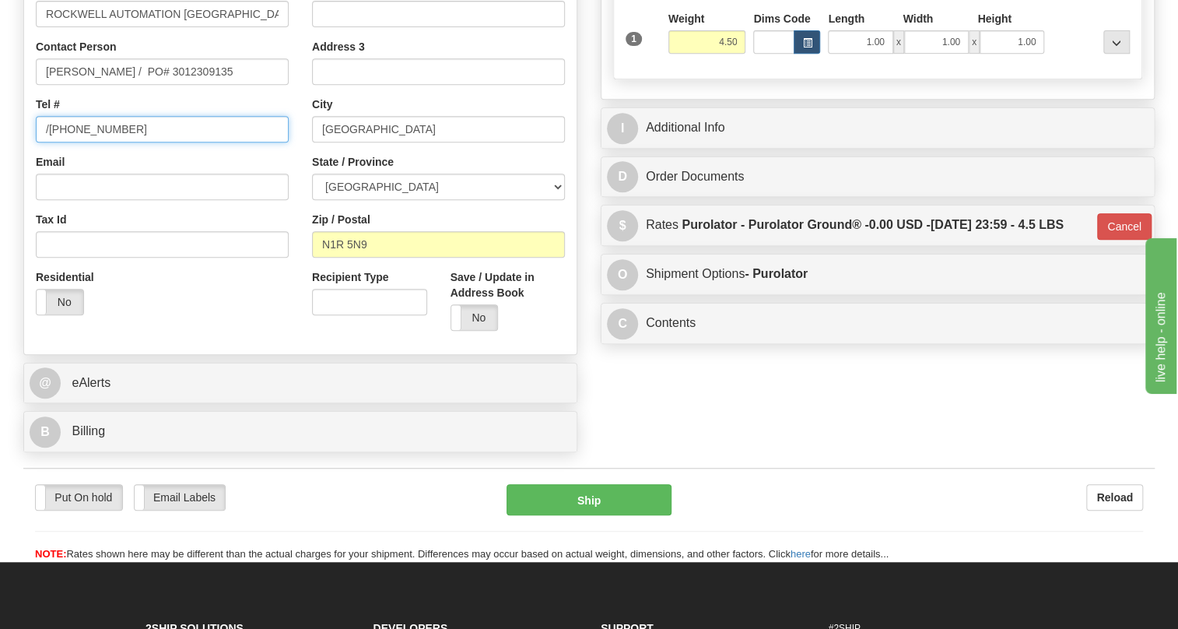
click at [47, 142] on input "/519-740-4100" at bounding box center [162, 129] width 253 height 26
type input "519-740-4100"
click at [289, 188] on div "Country AFGHANISTAN ALAND ISLANDS ALBANIA ALGERIA AMERICAN SAMOA ANDORRA ANGOLA…" at bounding box center [162, 125] width 276 height 403
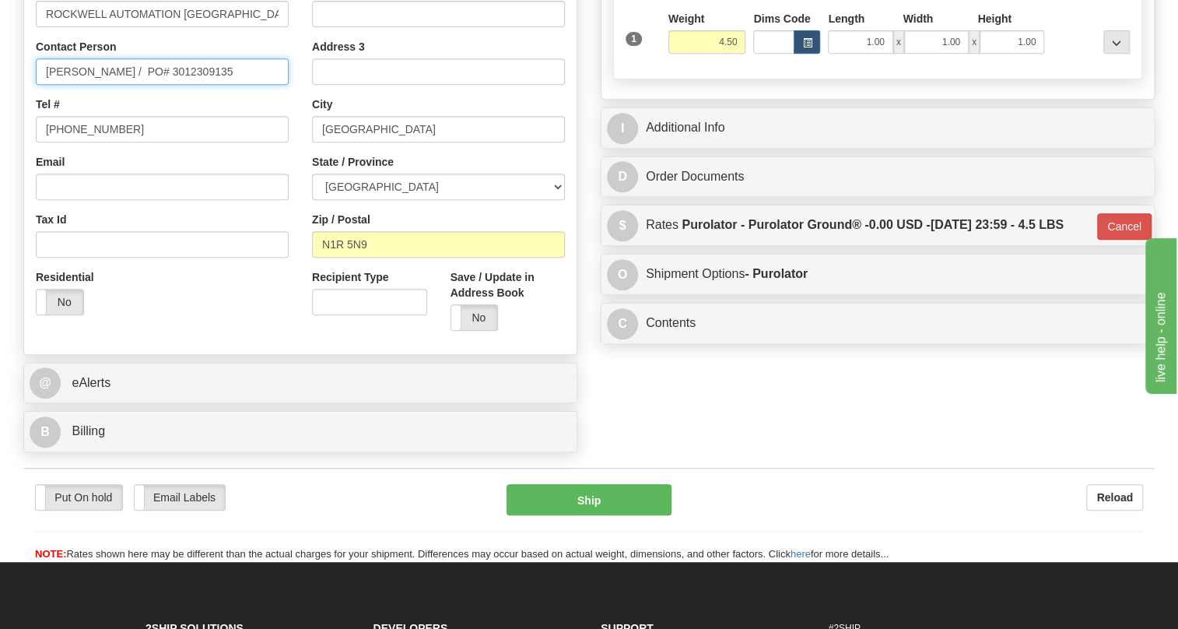
click at [131, 85] on input "Winnie Zhuang / PO# 3012309135" at bounding box center [162, 71] width 253 height 26
drag, startPoint x: 212, startPoint y: 104, endPoint x: 131, endPoint y: 103, distance: 80.1
click at [131, 85] on input "Winnie Zhuang / PO# 3012309135" at bounding box center [162, 71] width 253 height 26
type input "Winnie Zhuang /"
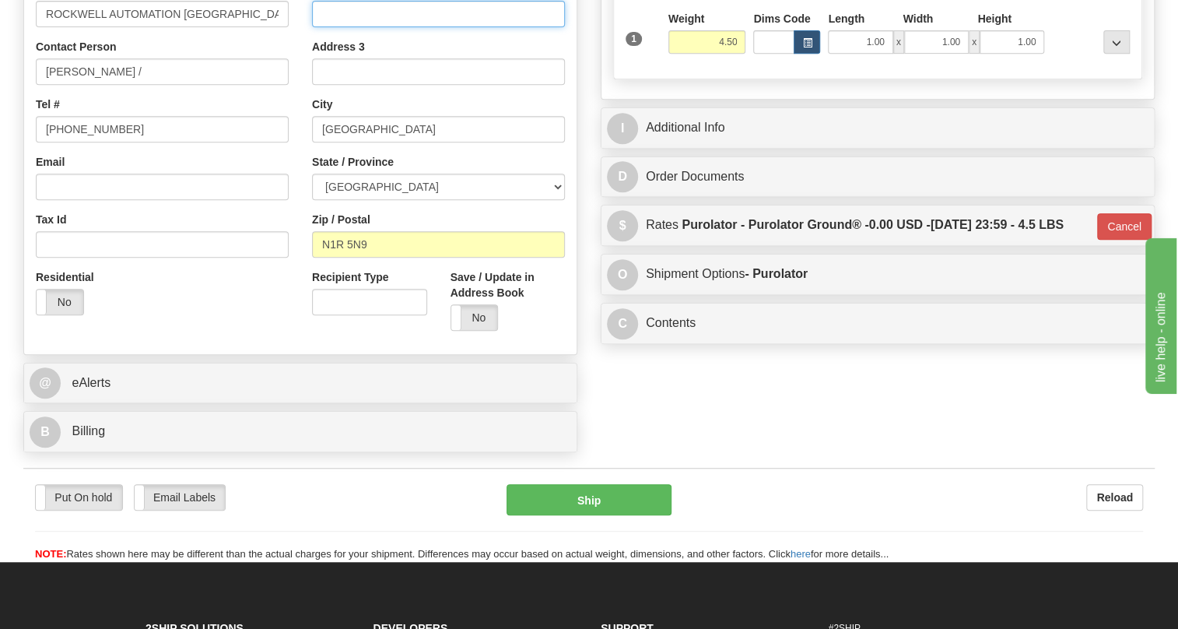
click at [331, 27] on input "Address 2" at bounding box center [438, 14] width 253 height 26
paste input "PO# 3012309135"
type input "PO# 3012309135"
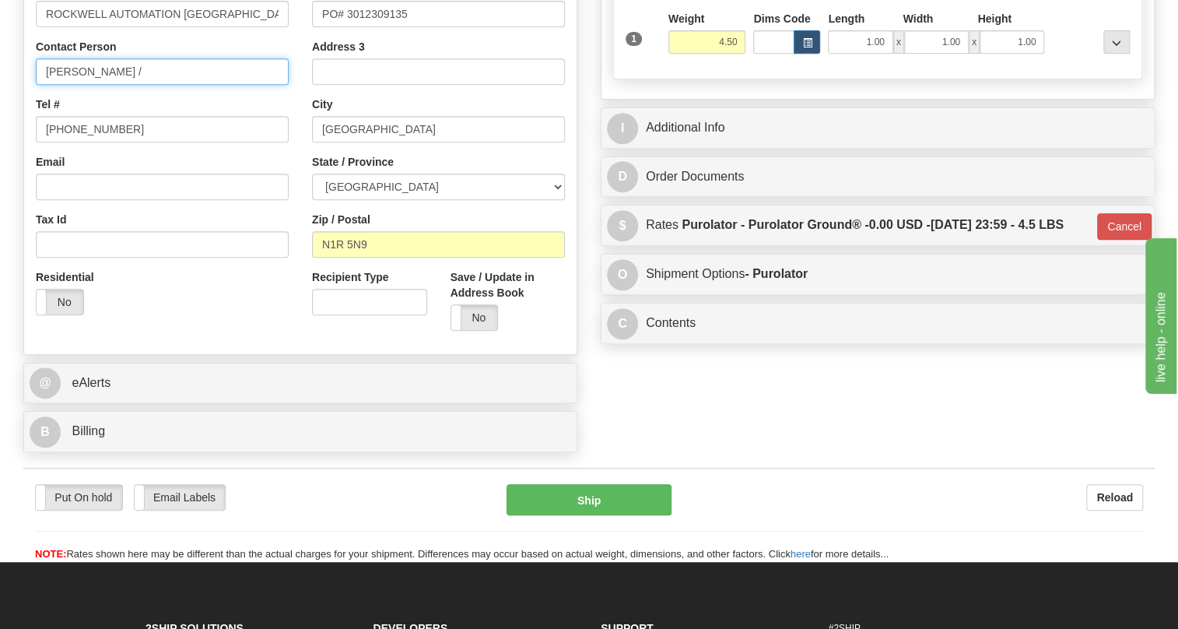
click at [160, 85] on input "Winnie Zhuang /" at bounding box center [162, 71] width 253 height 26
type input "Winnie Zhuang /"
drag, startPoint x: 412, startPoint y: 48, endPoint x: 312, endPoint y: 46, distance: 100.4
click at [312, 27] on input "PO# 3012309135" at bounding box center [438, 14] width 253 height 26
click at [184, 85] on input "Winnie Zhuang /" at bounding box center [162, 71] width 253 height 26
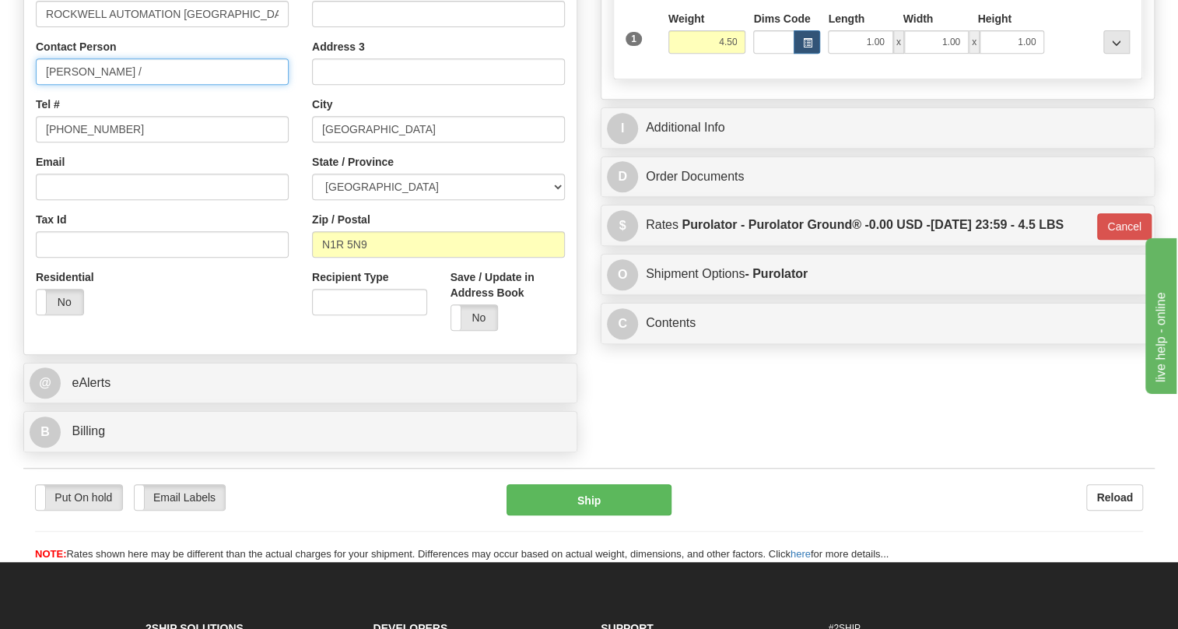
paste input "PO# 3012309135"
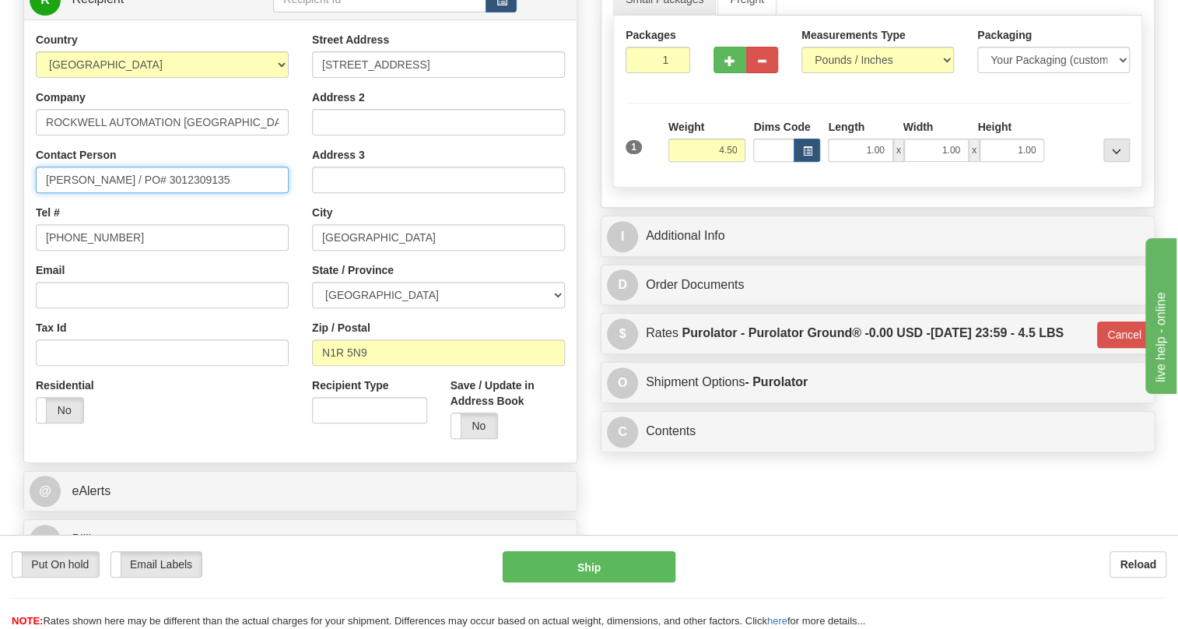
scroll to position [212, 0]
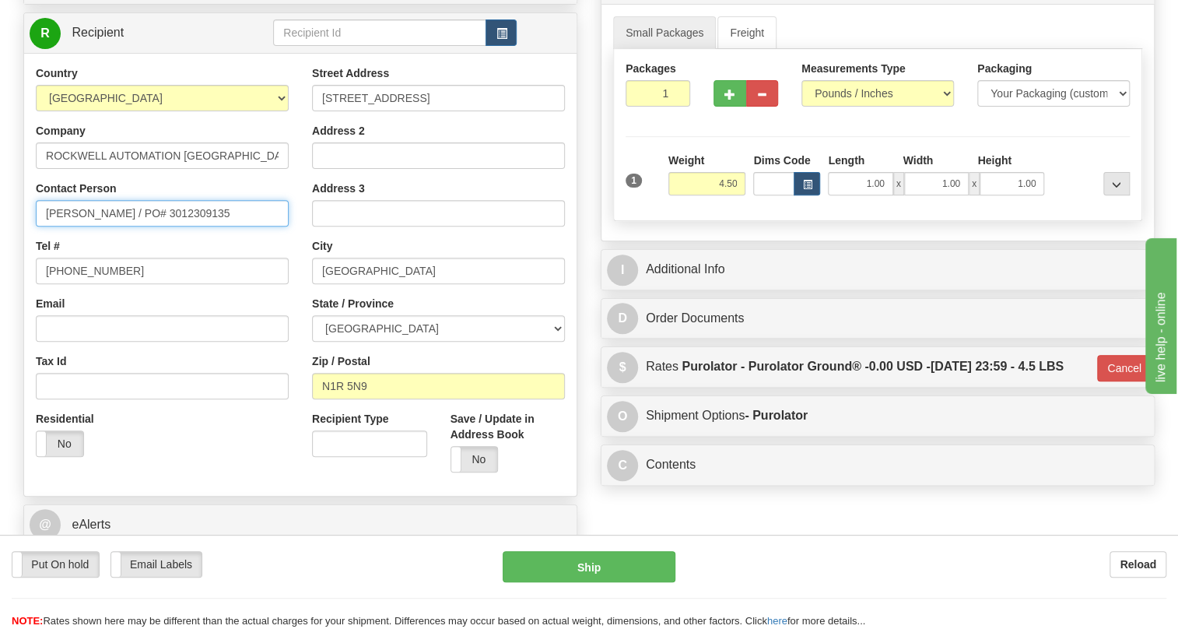
type input "Winnie Zhuang / PO# 3012309135"
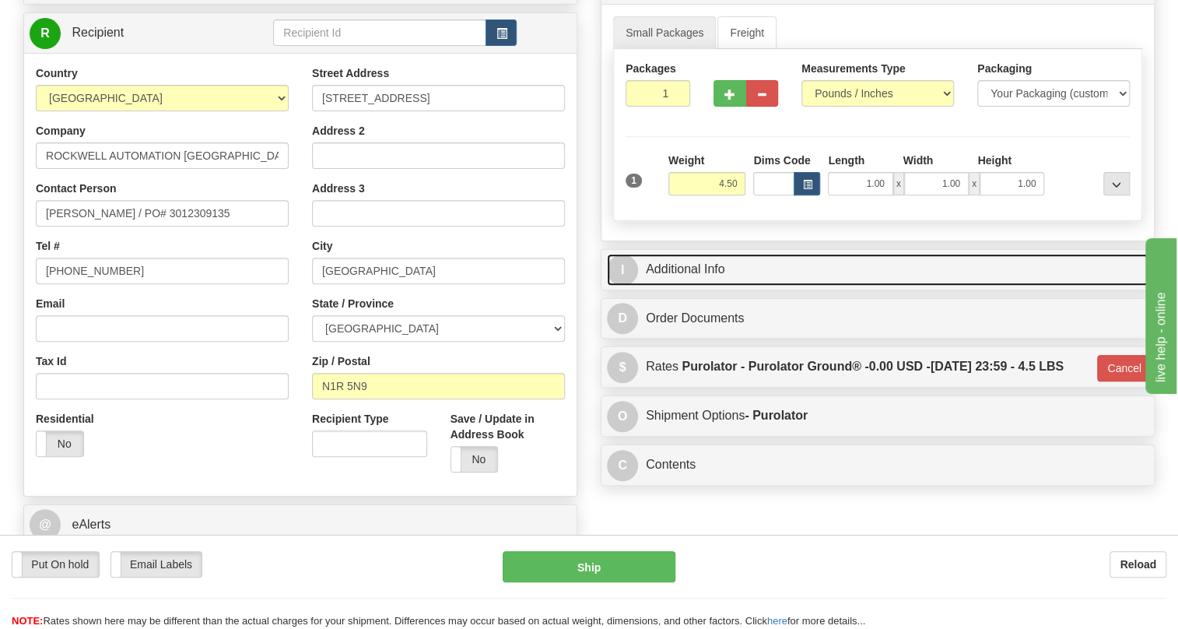
drag, startPoint x: 703, startPoint y: 302, endPoint x: 891, endPoint y: 327, distance: 189.9
click at [703, 286] on link "I Additional Info" at bounding box center [878, 270] width 542 height 32
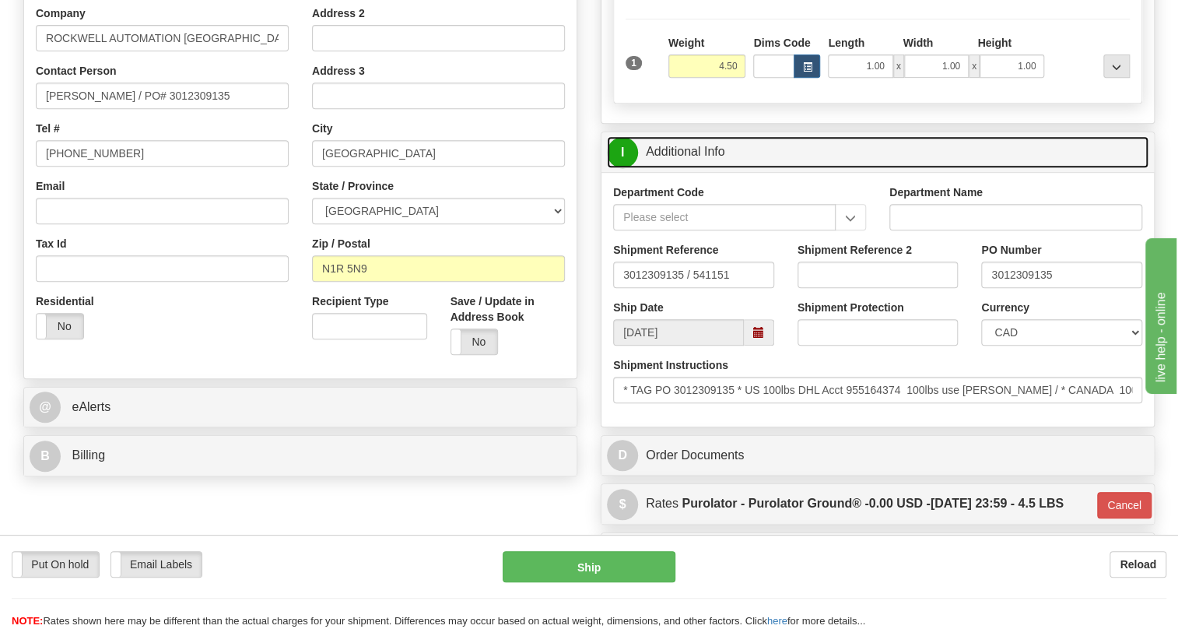
scroll to position [353, 0]
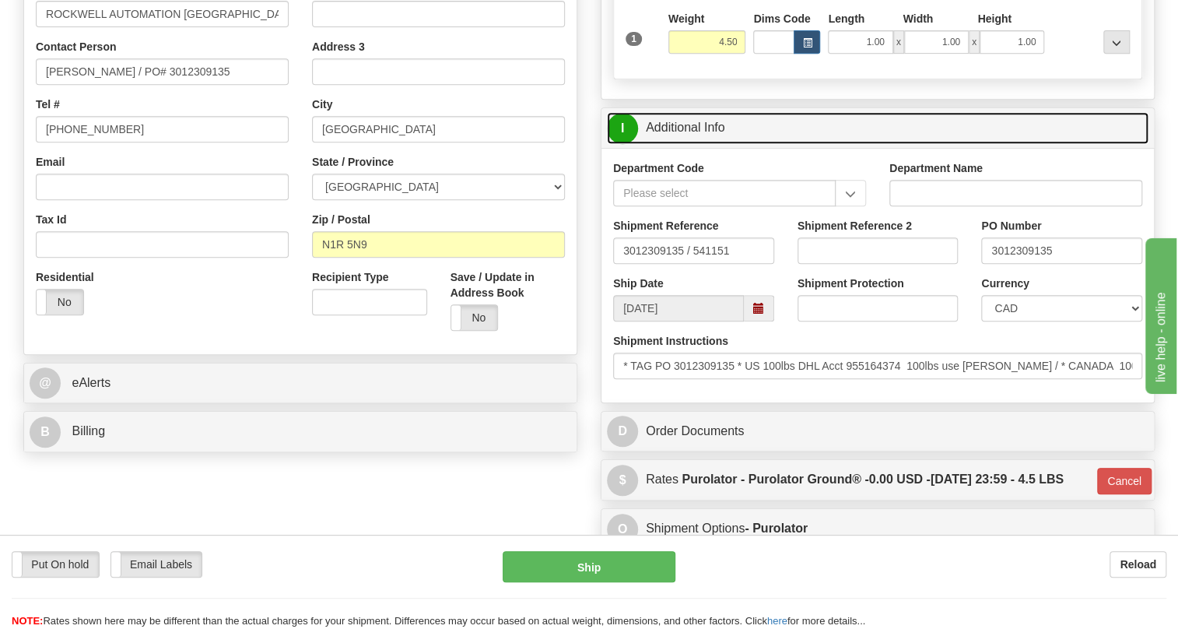
click at [706, 144] on link "I Additional Info" at bounding box center [878, 128] width 542 height 32
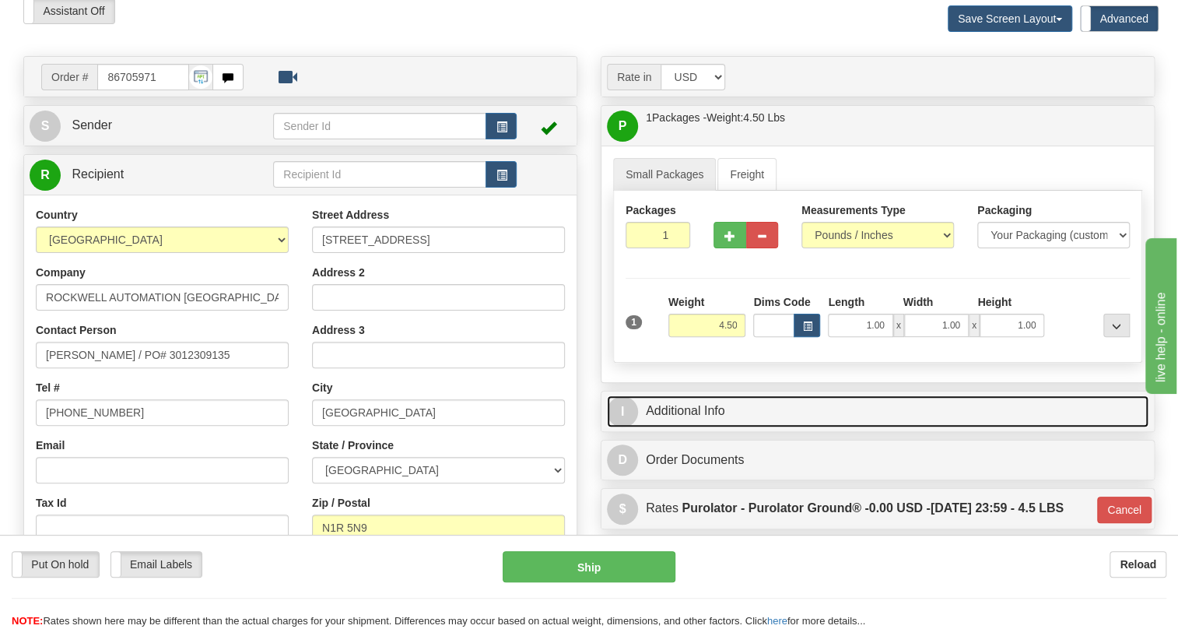
scroll to position [141, 0]
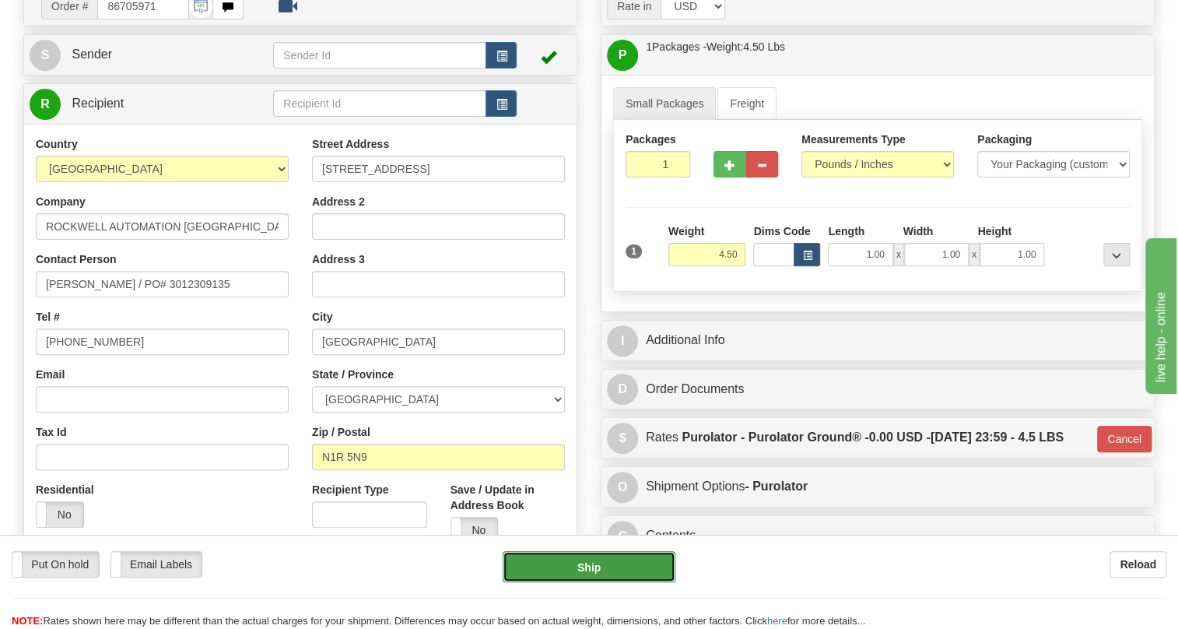
click at [585, 568] on button "Ship" at bounding box center [589, 566] width 173 height 31
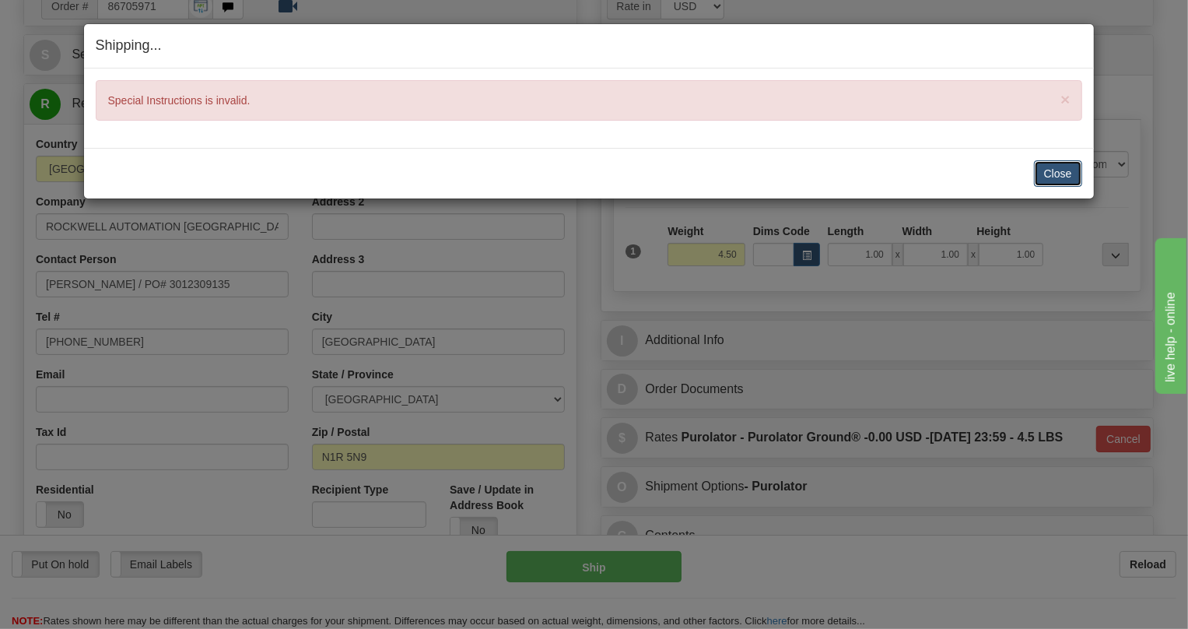
click at [1055, 170] on button "Close" at bounding box center [1058, 173] width 48 height 26
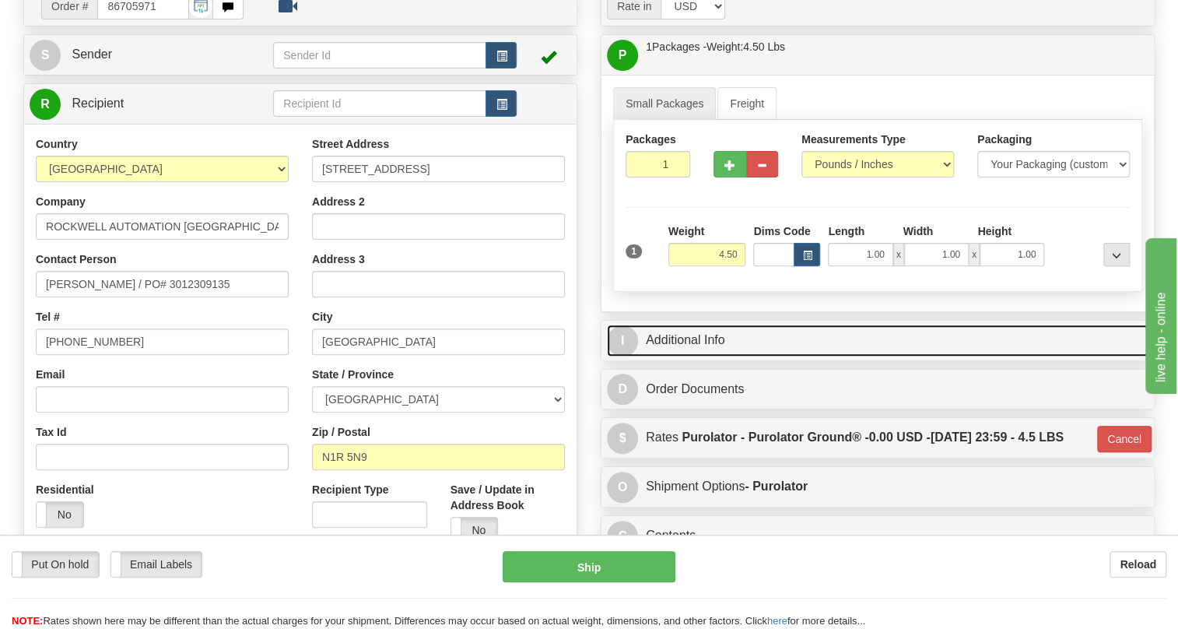
click at [684, 356] on link "I Additional Info" at bounding box center [878, 340] width 542 height 32
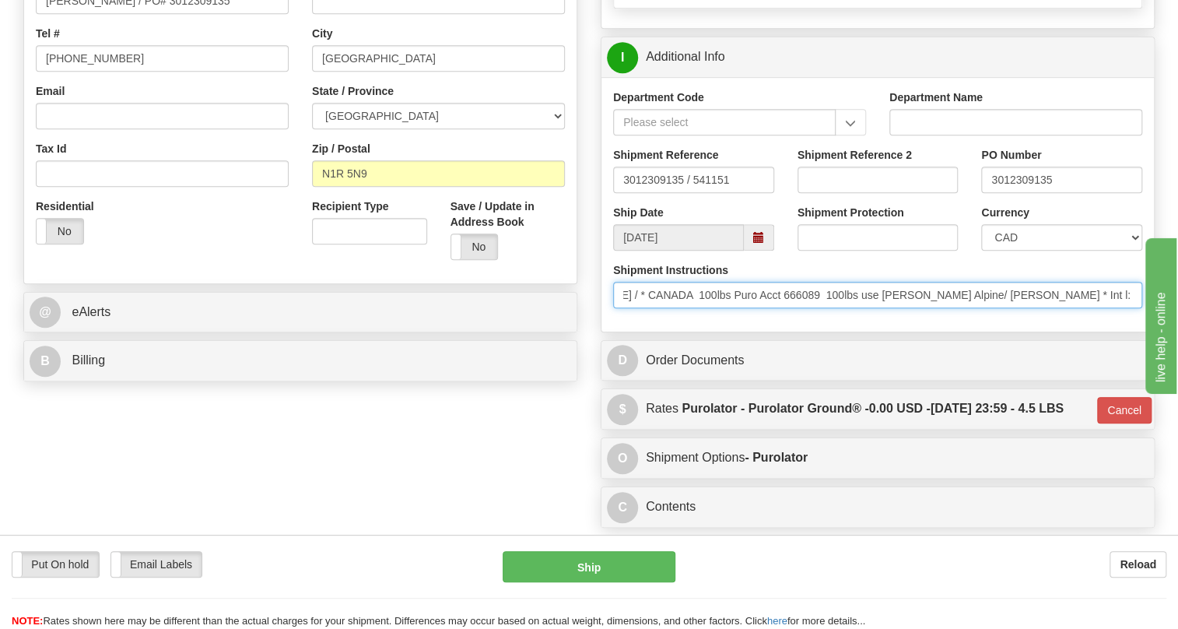
scroll to position [0, 587]
drag, startPoint x: 1757, startPoint y: 720, endPoint x: 1203, endPoint y: 398, distance: 641.2
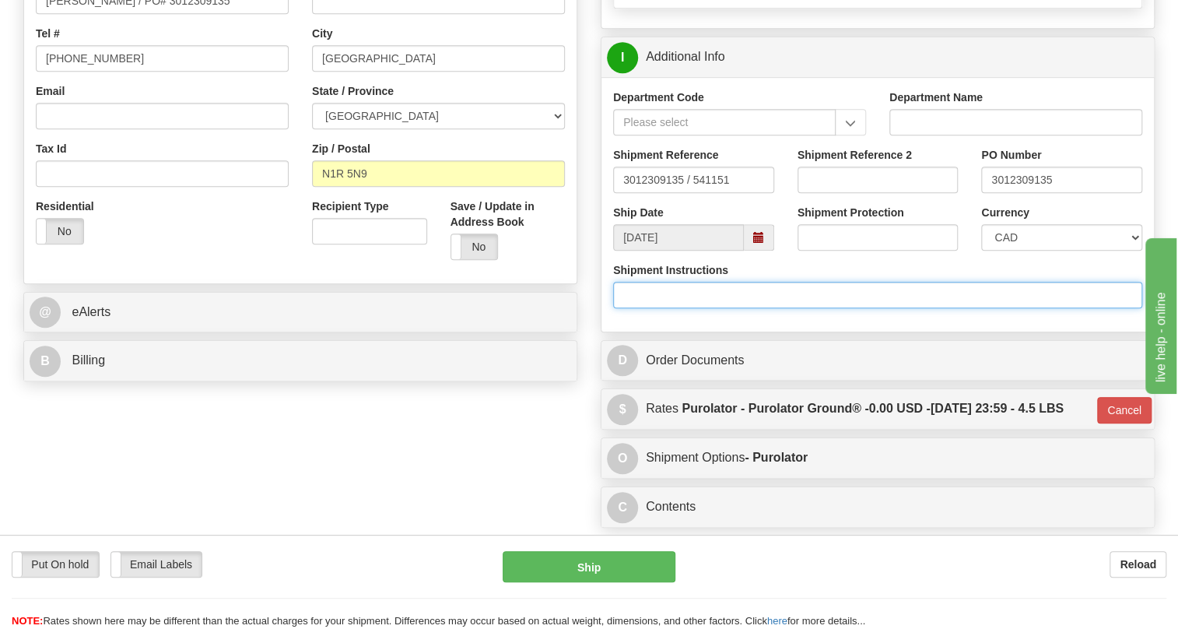
scroll to position [0, 0]
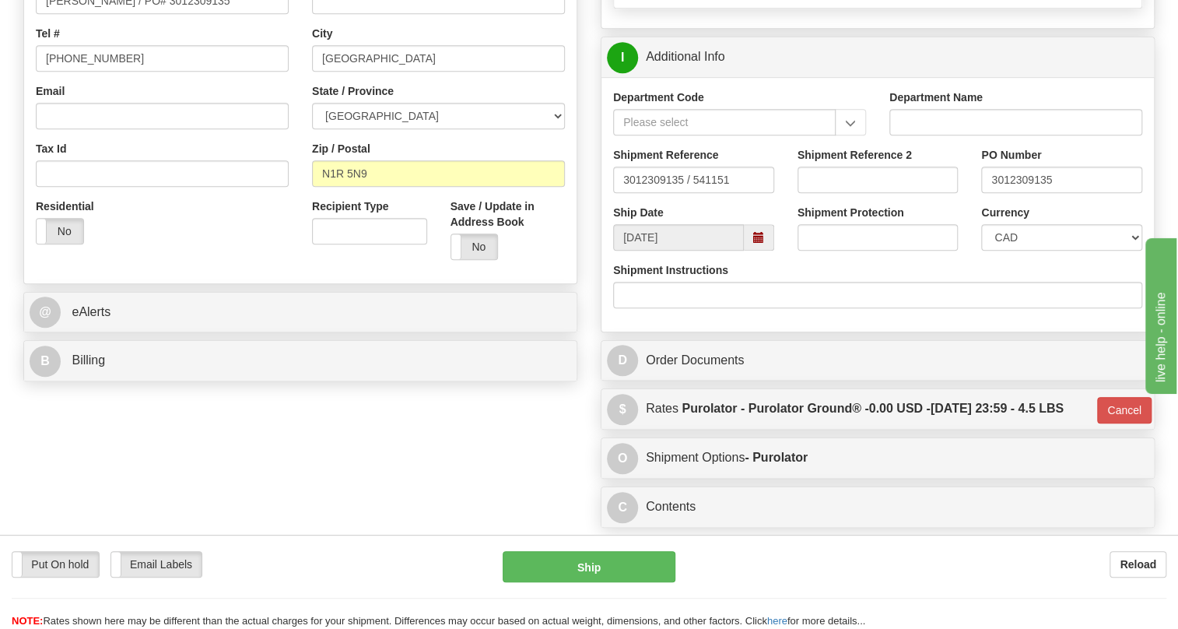
click at [700, 320] on div "Shipment Instructions" at bounding box center [877, 291] width 552 height 58
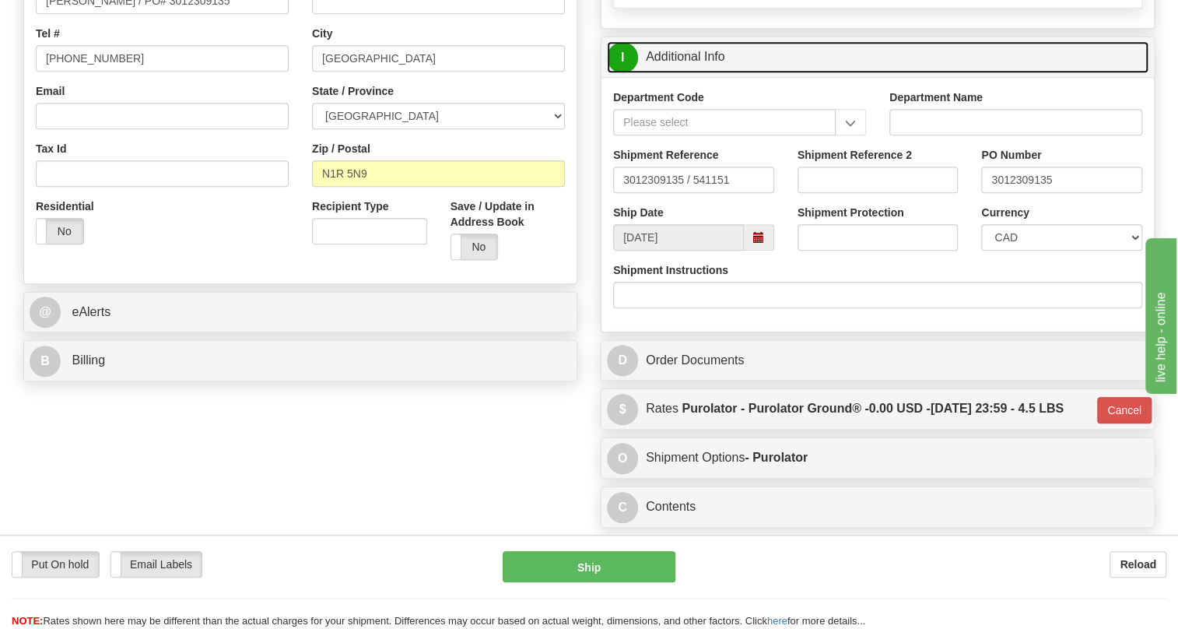
click at [680, 73] on link "I Additional Info" at bounding box center [878, 57] width 542 height 32
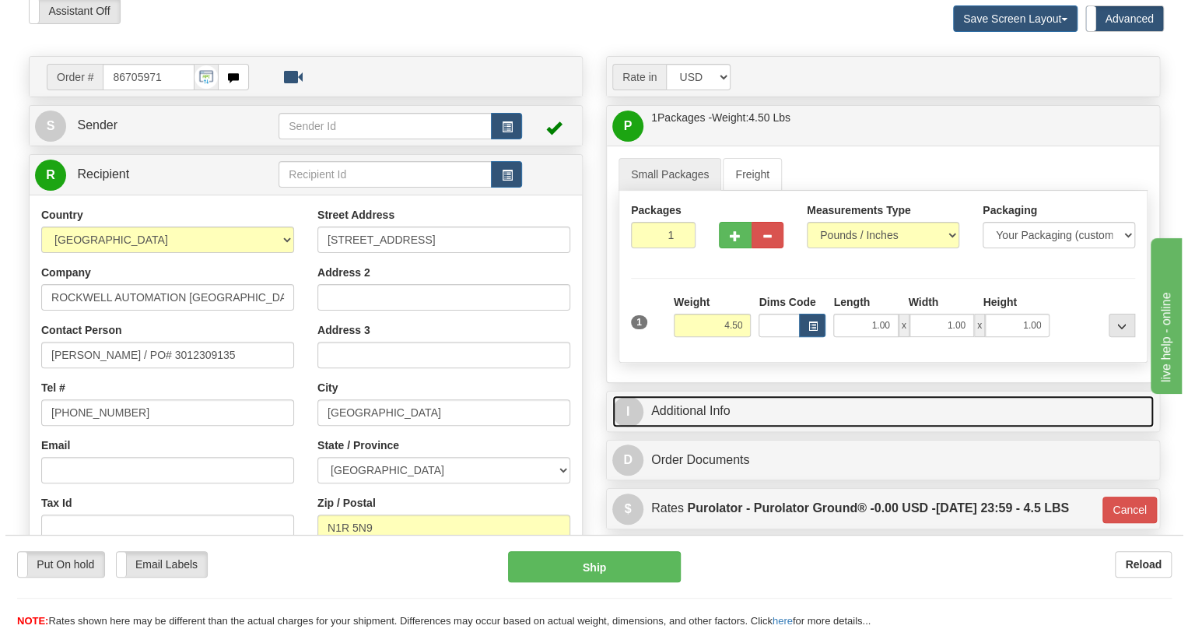
scroll to position [141, 0]
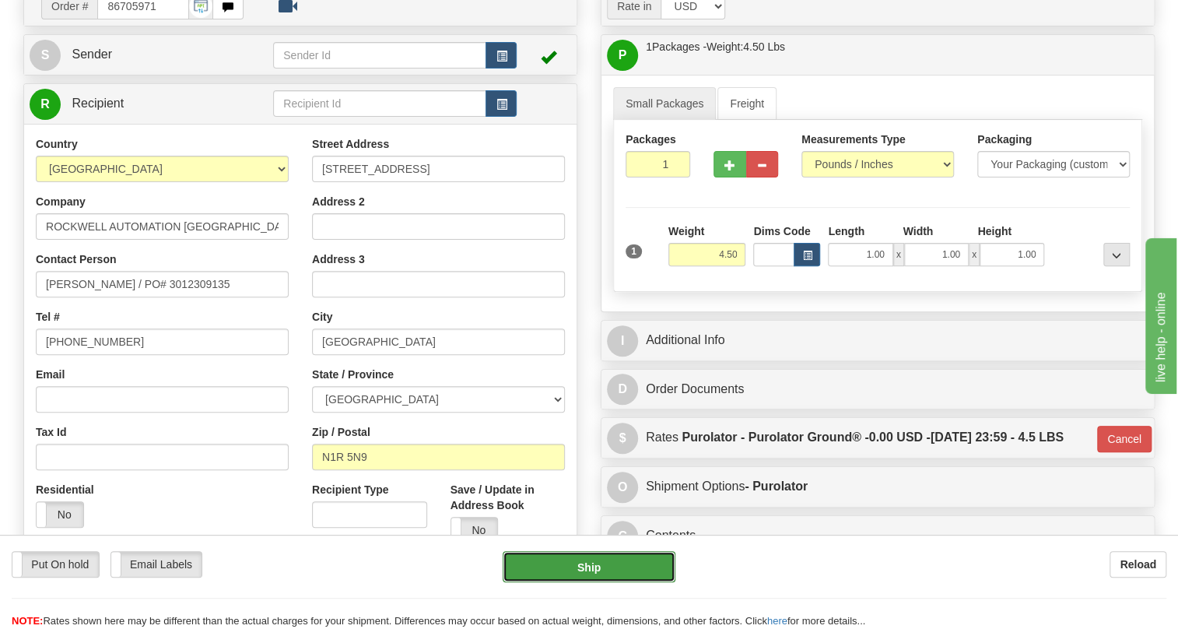
click at [586, 572] on button "Ship" at bounding box center [589, 566] width 173 height 31
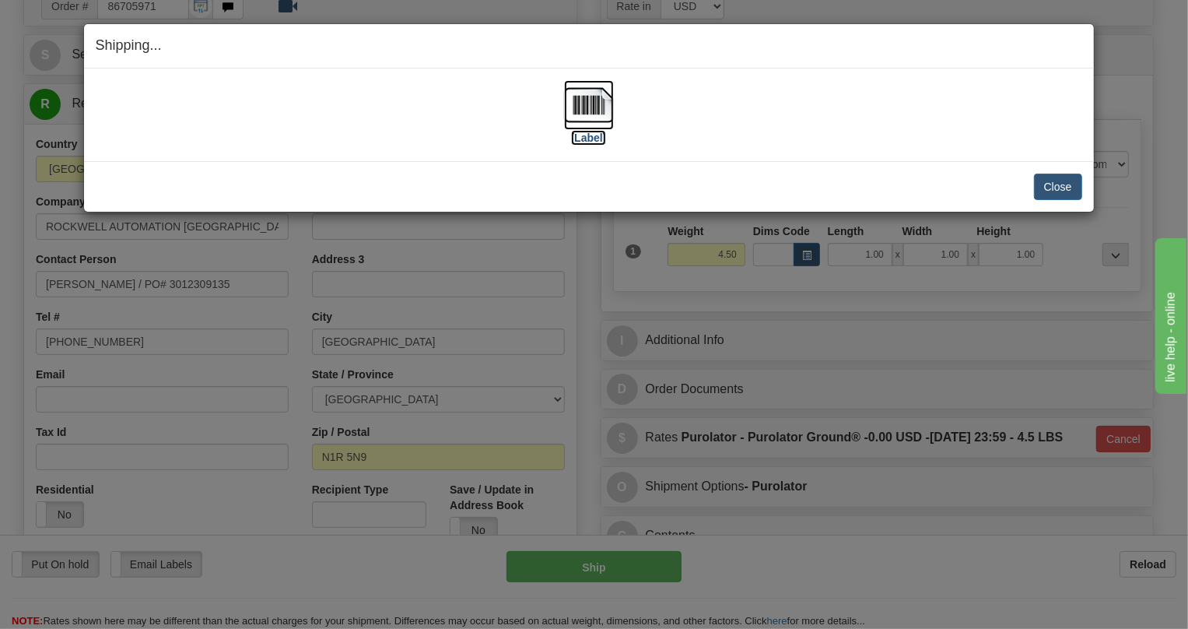
click at [591, 109] on img at bounding box center [589, 105] width 50 height 50
click at [1066, 186] on button "Close" at bounding box center [1058, 187] width 48 height 26
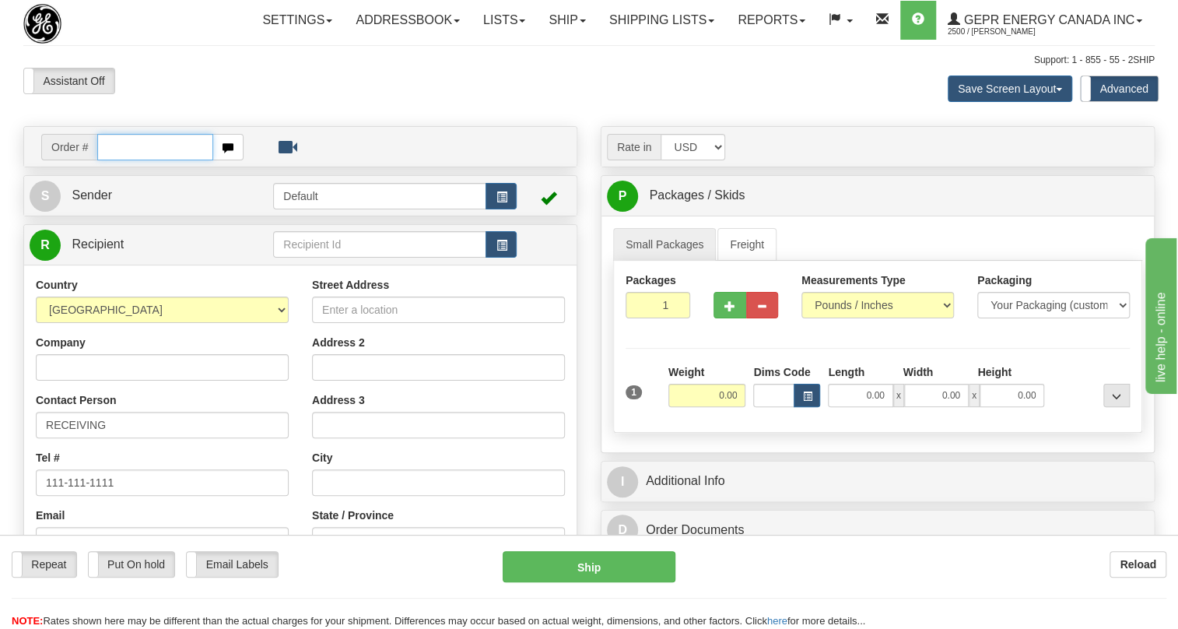
click at [117, 160] on input "text" at bounding box center [155, 147] width 116 height 26
paste input "0086706558"
click at [120, 160] on input "0086706558" at bounding box center [155, 147] width 116 height 26
drag, startPoint x: 120, startPoint y: 181, endPoint x: 104, endPoint y: 206, distance: 30.0
click at [104, 206] on div "Order # 0086706558 S Sender" at bounding box center [300, 469] width 577 height 687
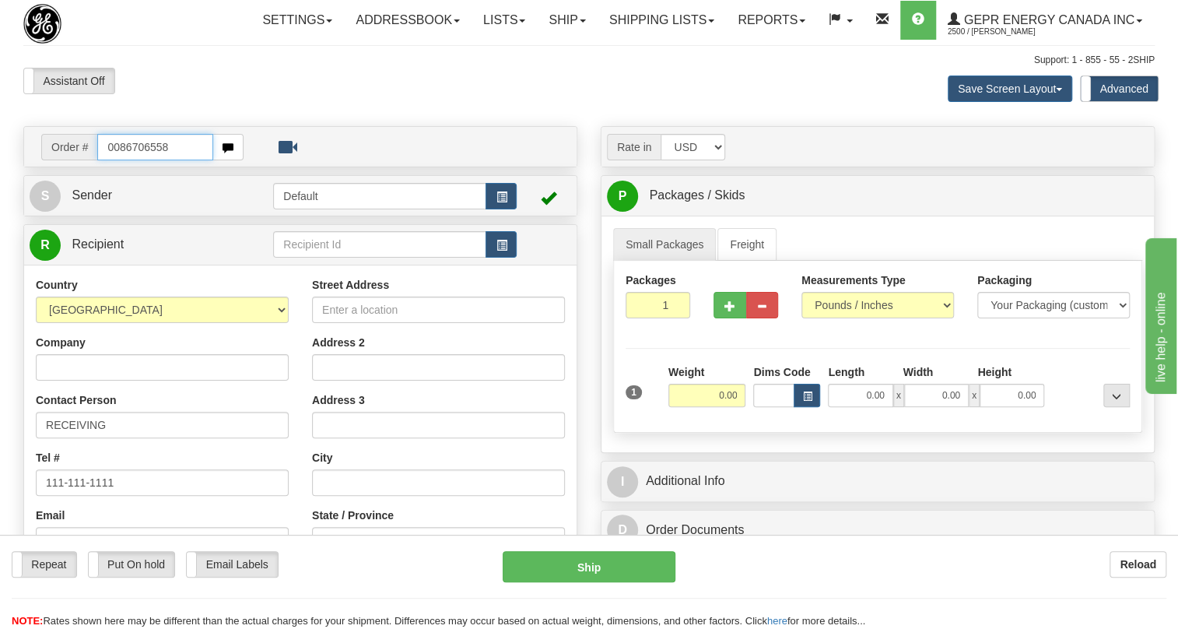
click at [117, 160] on input "0086706558" at bounding box center [155, 147] width 116 height 26
type input "86706558"
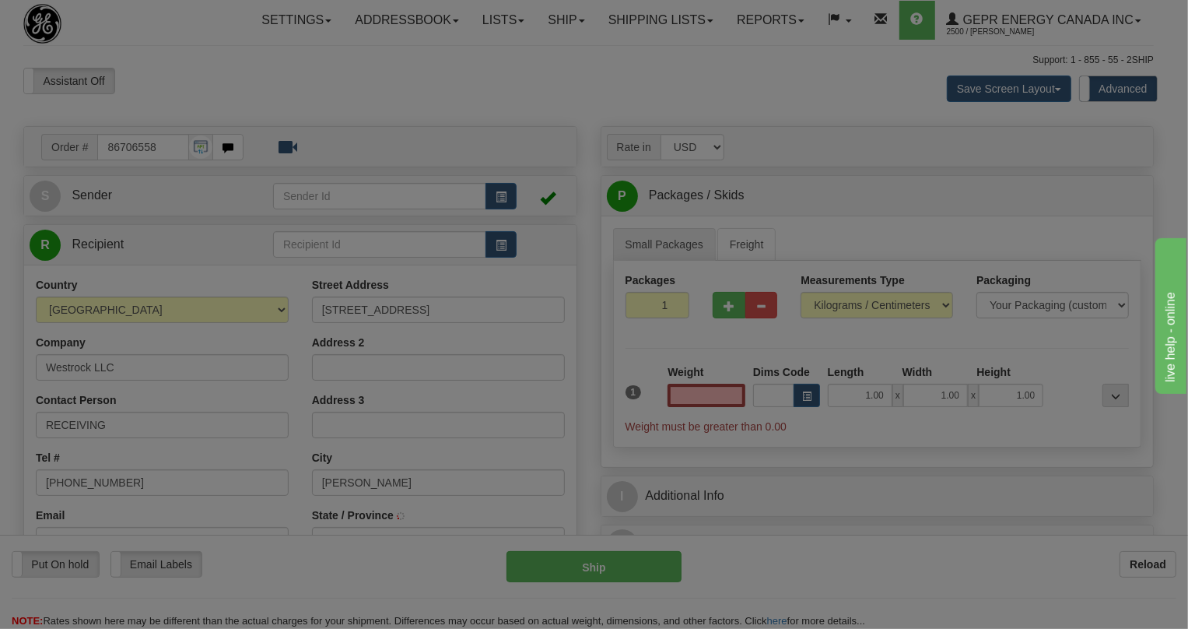
type input "STEVENSON"
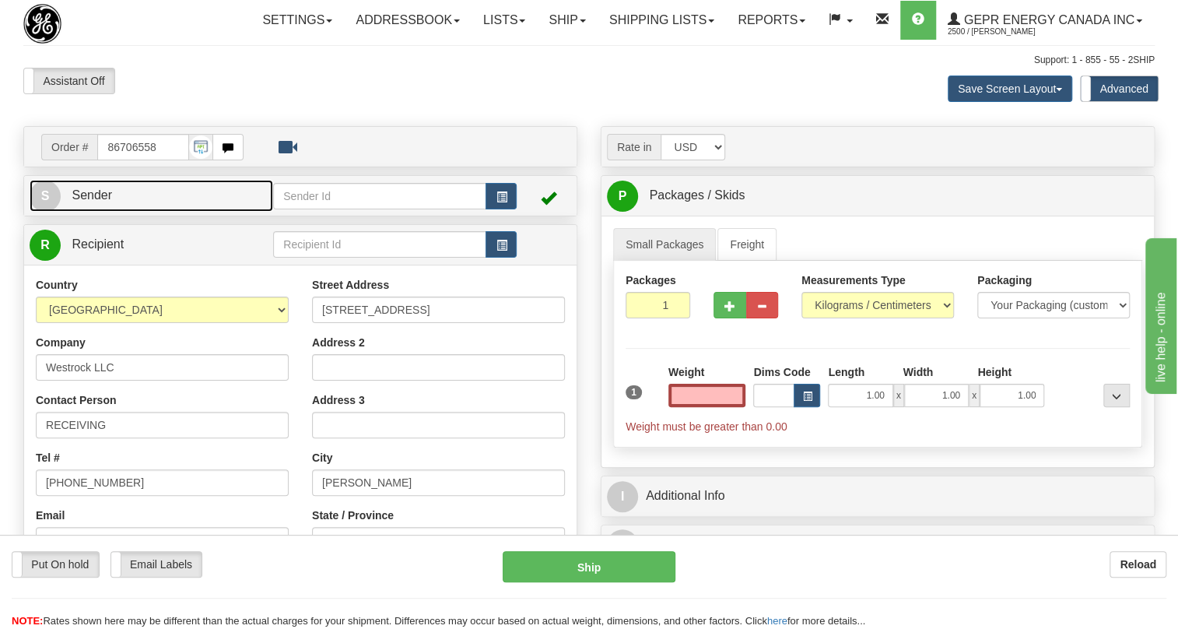
type input "0.00"
click at [96, 202] on span "Sender" at bounding box center [92, 194] width 40 height 13
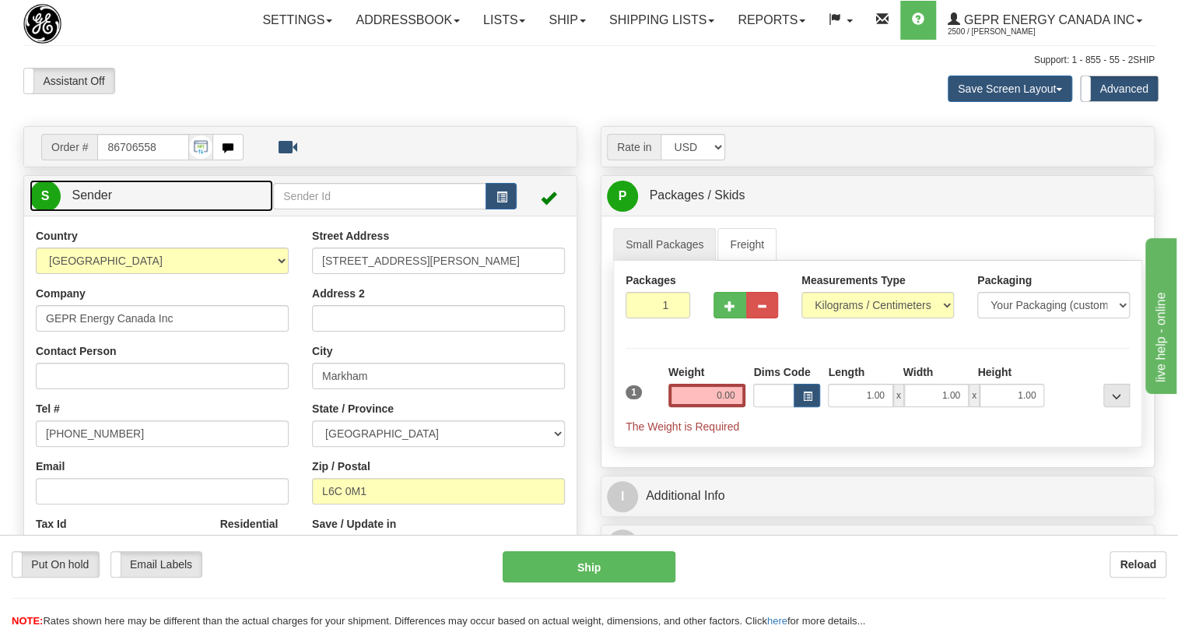
type input "MARKHAM"
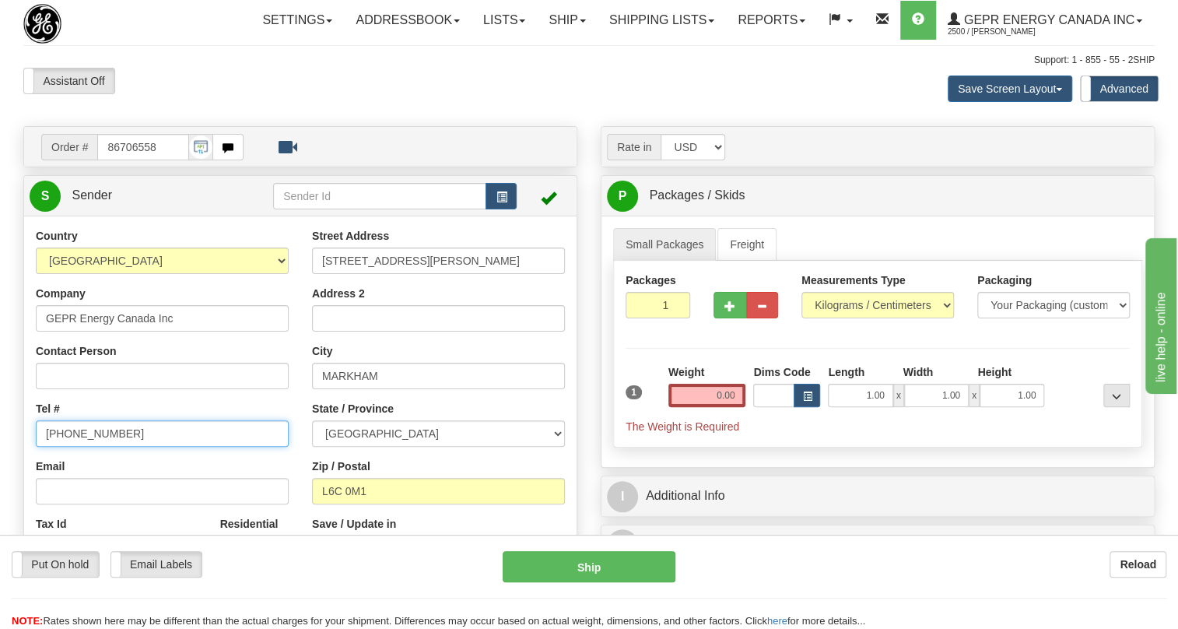
click at [92, 447] on input "(779)7960565" at bounding box center [162, 433] width 253 height 26
paste input "905-927-5013"
type input "905-927-5013"
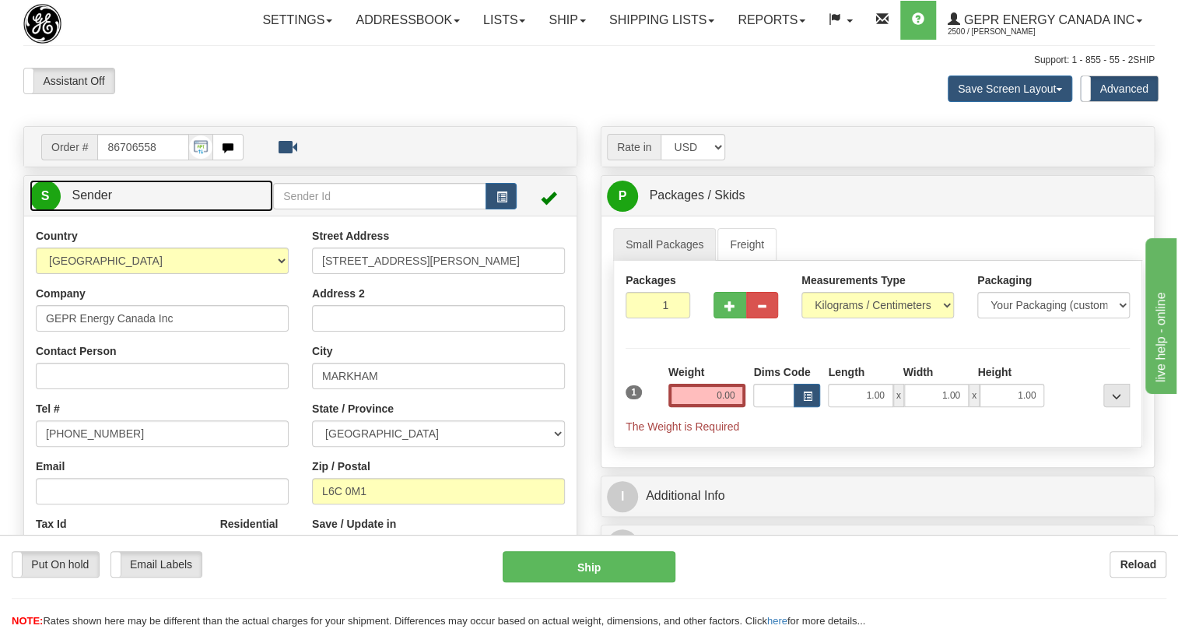
click at [97, 202] on span "Sender" at bounding box center [92, 194] width 40 height 13
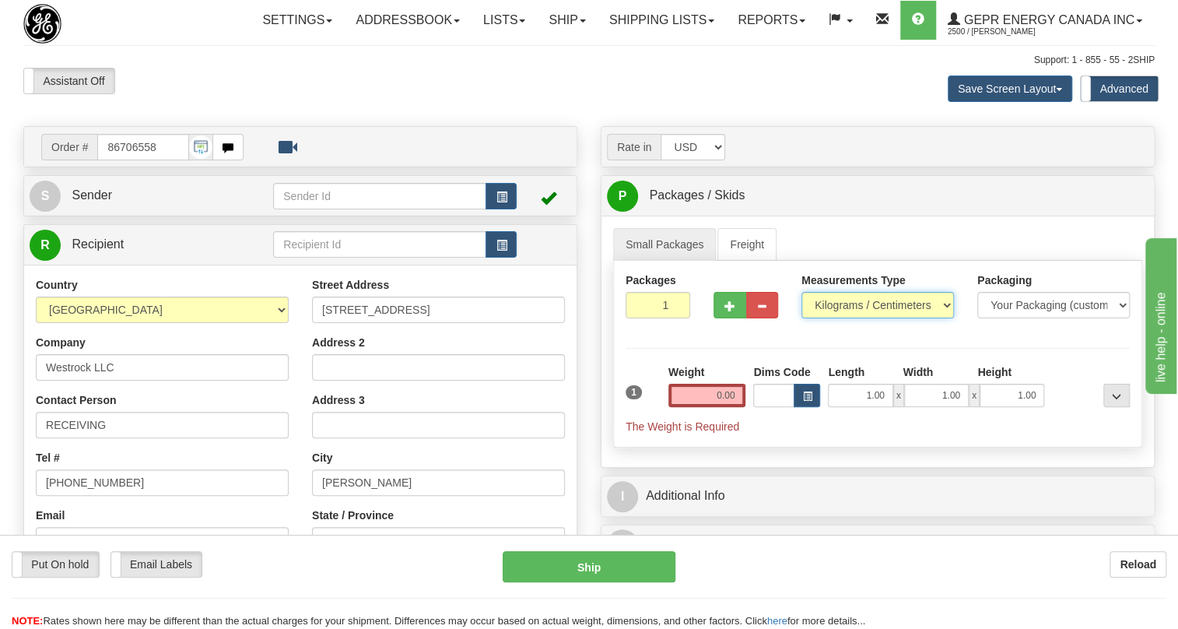
click at [845, 318] on select "Pounds / Inches Kilograms / Centimeters" at bounding box center [877, 305] width 152 height 26
select select "0"
click at [801, 318] on select "Pounds / Inches Kilograms / Centimeters" at bounding box center [877, 305] width 152 height 26
click at [694, 407] on input "0.00" at bounding box center [707, 395] width 78 height 23
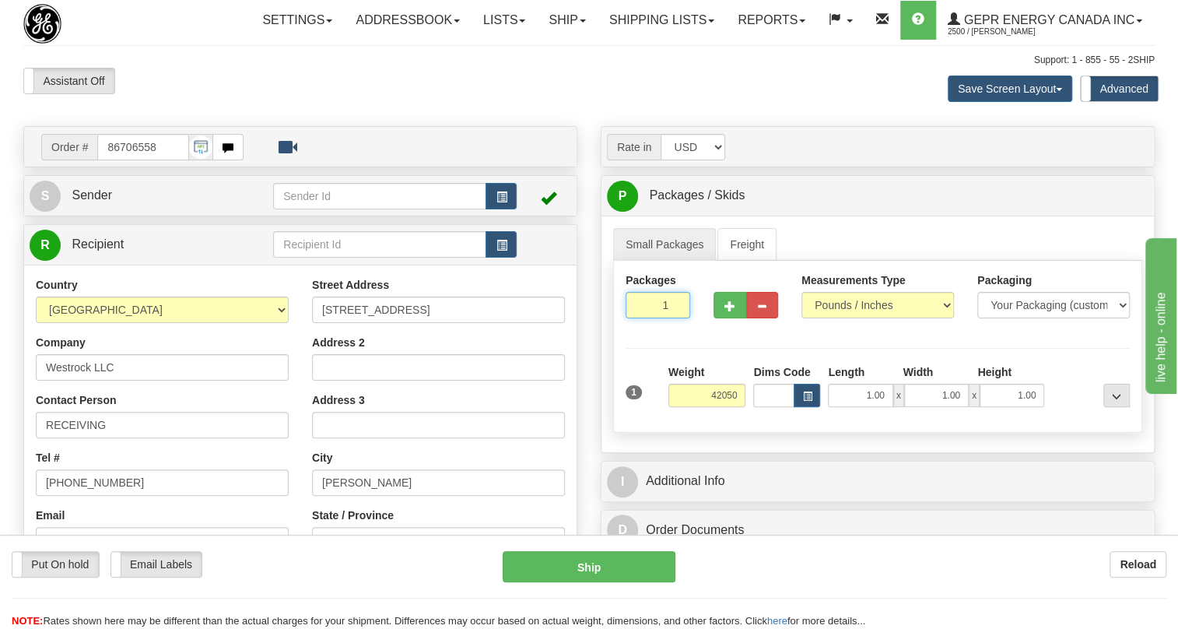
type input "42050.00"
click at [655, 318] on input "1" at bounding box center [658, 305] width 65 height 26
type input "2"
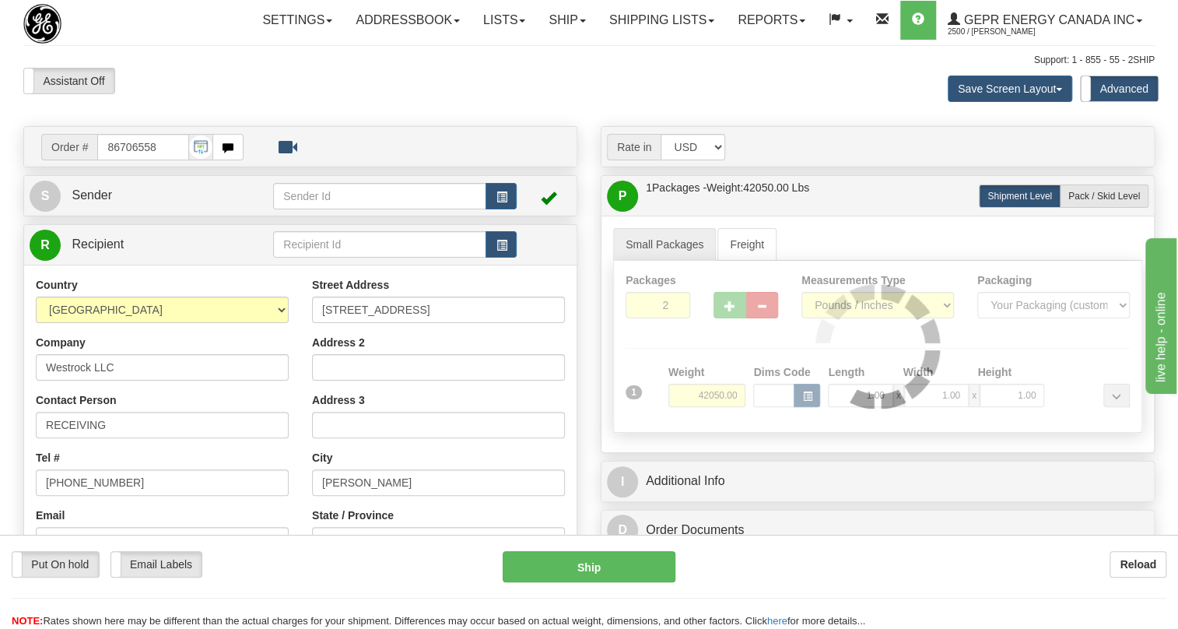
click at [589, 428] on div "Rate in Account Currency ARN AWG AUD AUS BHD BBD BFR BMD BRC BRL GBP UKL BND BG…" at bounding box center [877, 633] width 577 height 1015
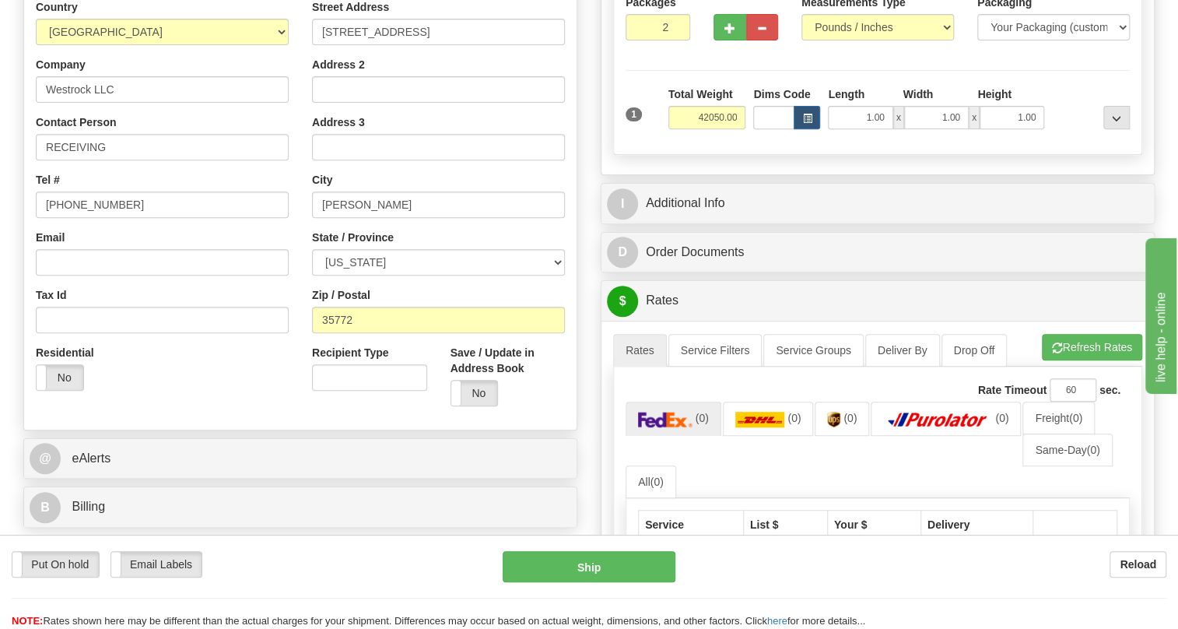
scroll to position [282, 0]
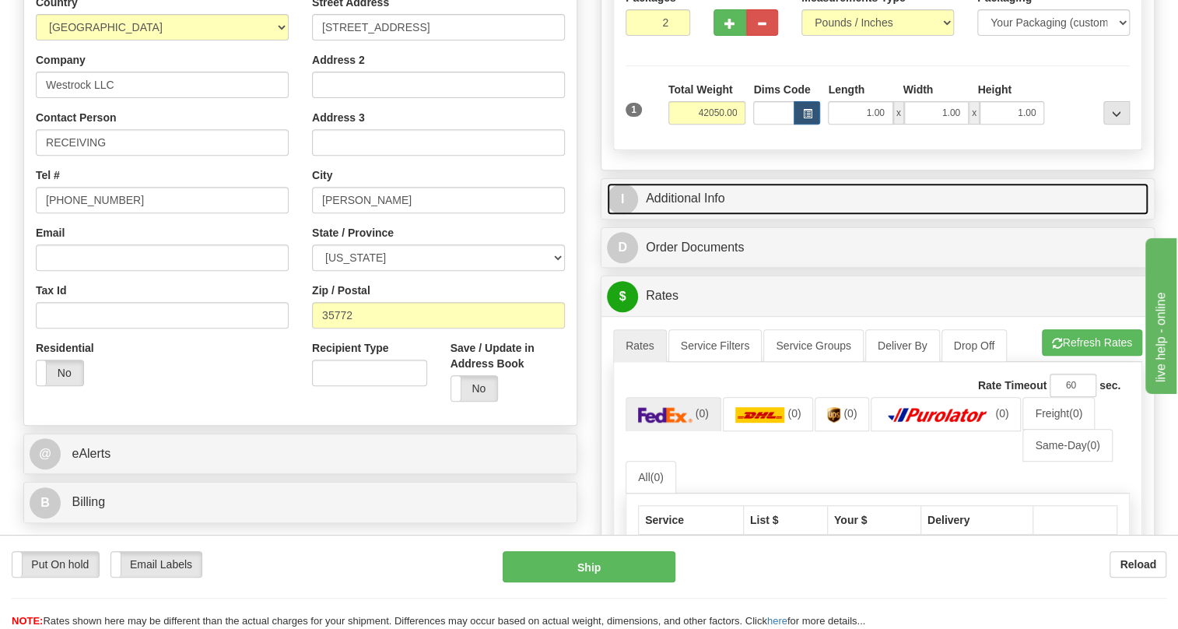
click at [695, 215] on link "I Additional Info" at bounding box center [878, 199] width 542 height 32
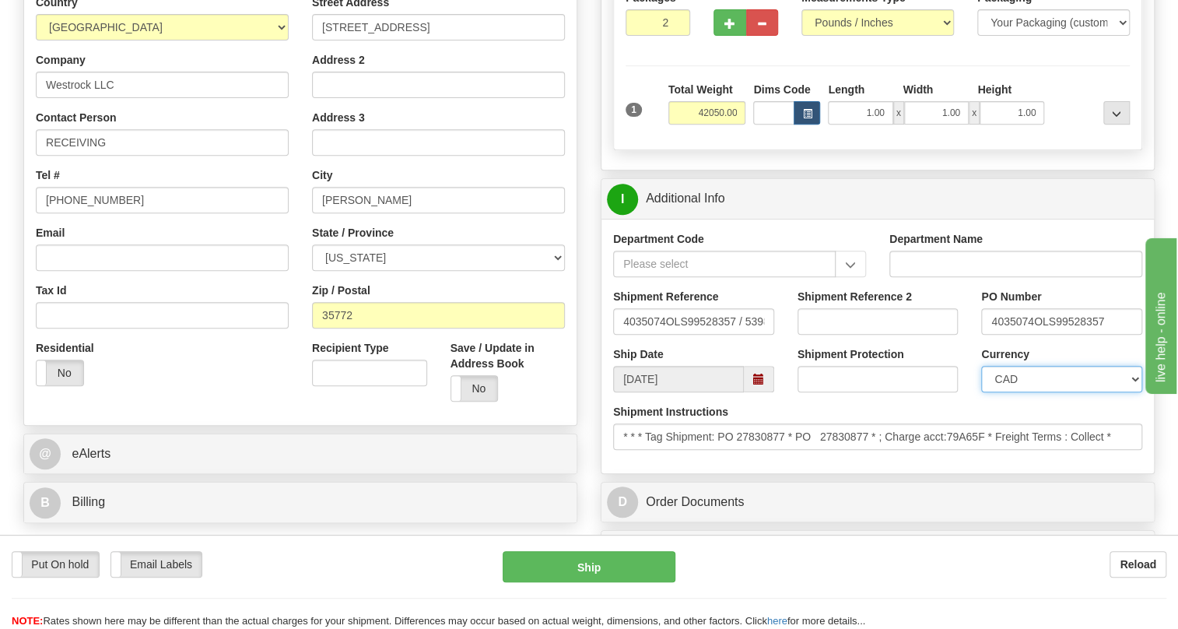
click at [1039, 392] on select "CAD USD EUR ZAR [PERSON_NAME] ARN AUD AUS AWG BBD BFR BGN BHD BMD BND BRC BRL C…" at bounding box center [1061, 379] width 161 height 26
select select "1"
click at [981, 392] on select "CAD USD EUR ZAR [PERSON_NAME] ARN AUD AUS AWG BBD BFR BGN BHD BMD BND BRC BRL C…" at bounding box center [1061, 379] width 161 height 26
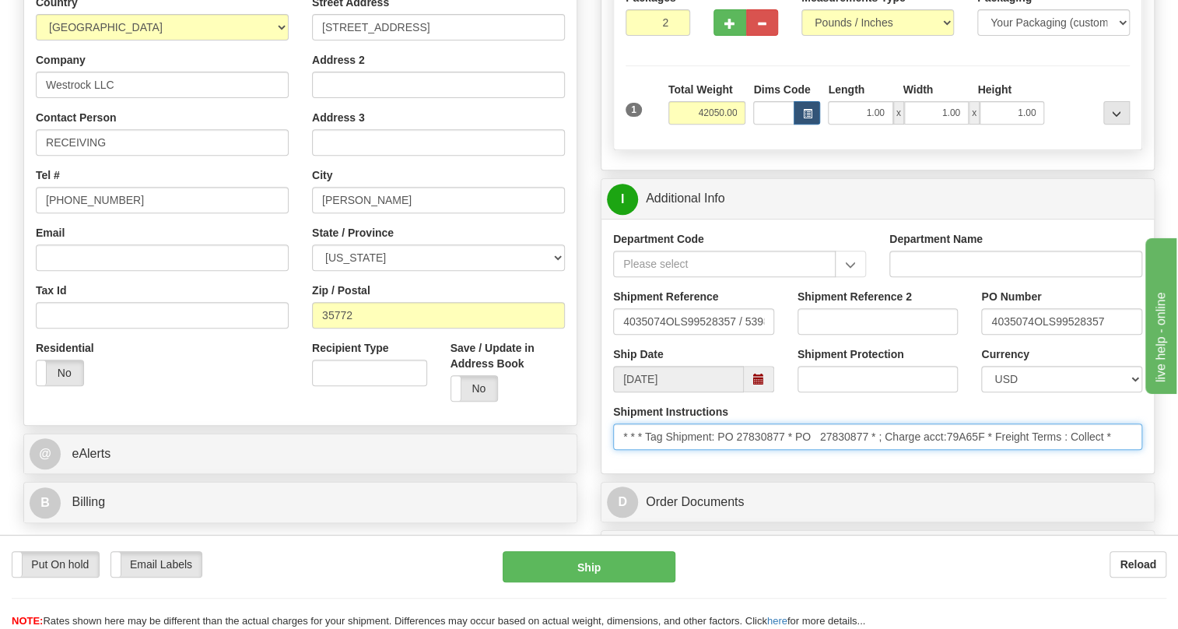
drag, startPoint x: 1053, startPoint y: 475, endPoint x: 1172, endPoint y: 484, distance: 118.6
click at [1172, 484] on div "Toggle navigation Settings Shipping Preferences Fields Preferences New" at bounding box center [589, 456] width 1178 height 1476
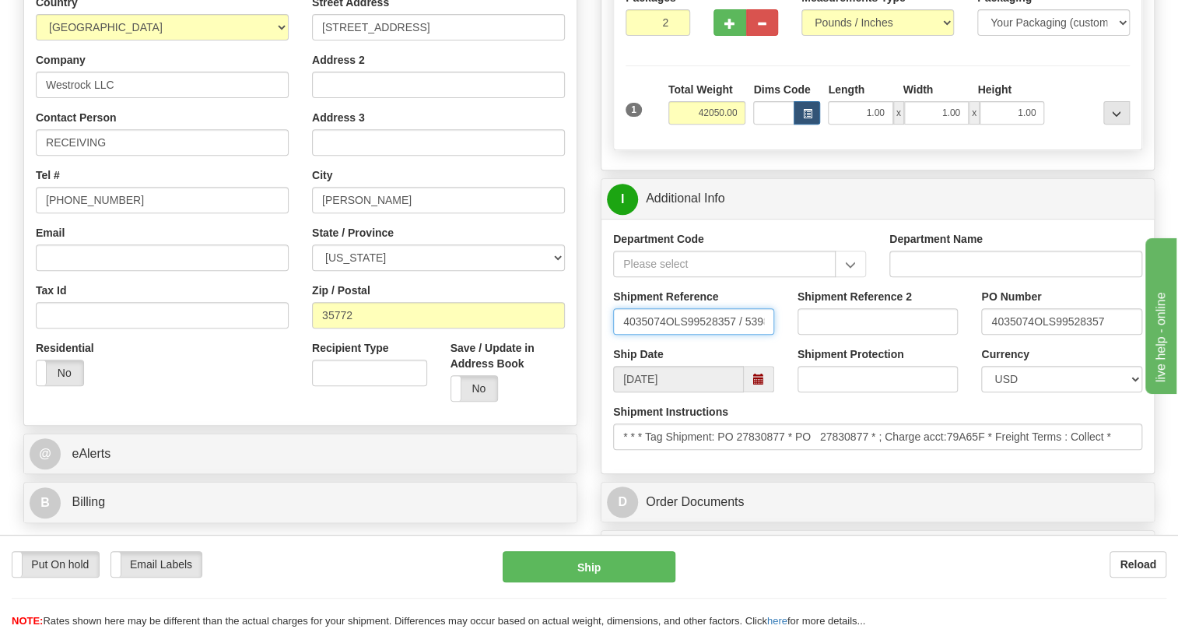
scroll to position [0, 30]
drag, startPoint x: 622, startPoint y: 356, endPoint x: 805, endPoint y: 356, distance: 183.6
click at [805, 346] on div "Shipment Reference 4035074OLS99528357 / 539829 Shipment Reference 2 PO Number 4…" at bounding box center [877, 318] width 552 height 58
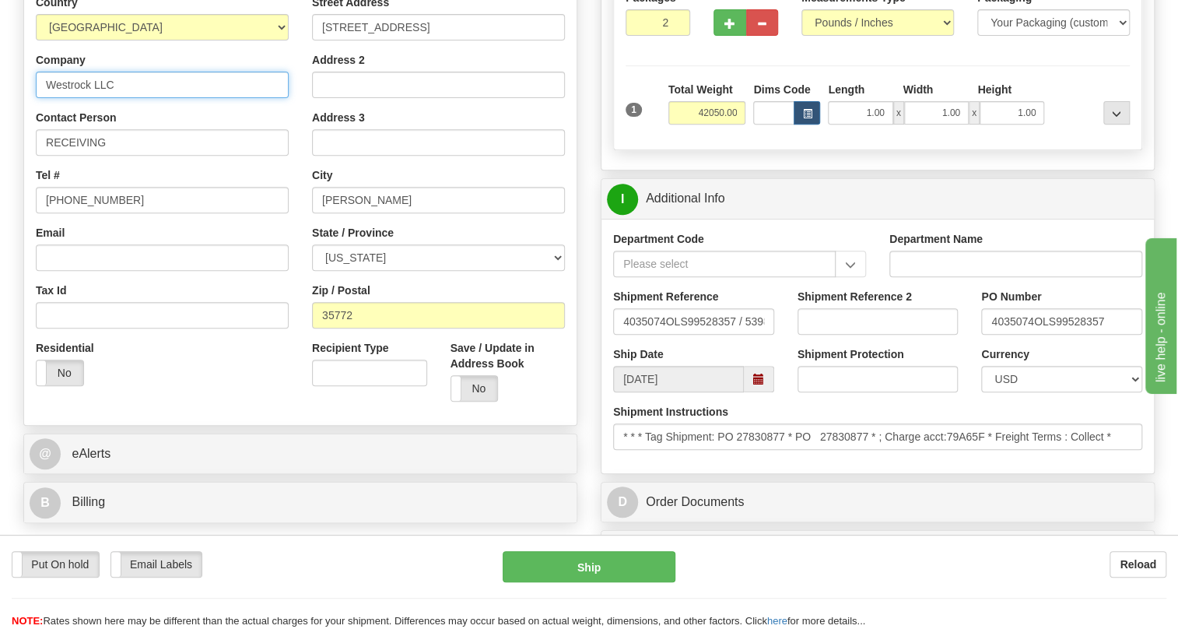
drag, startPoint x: 116, startPoint y: 117, endPoint x: 48, endPoint y: 124, distance: 68.0
click at [48, 98] on input "Westrock LLC" at bounding box center [162, 85] width 253 height 26
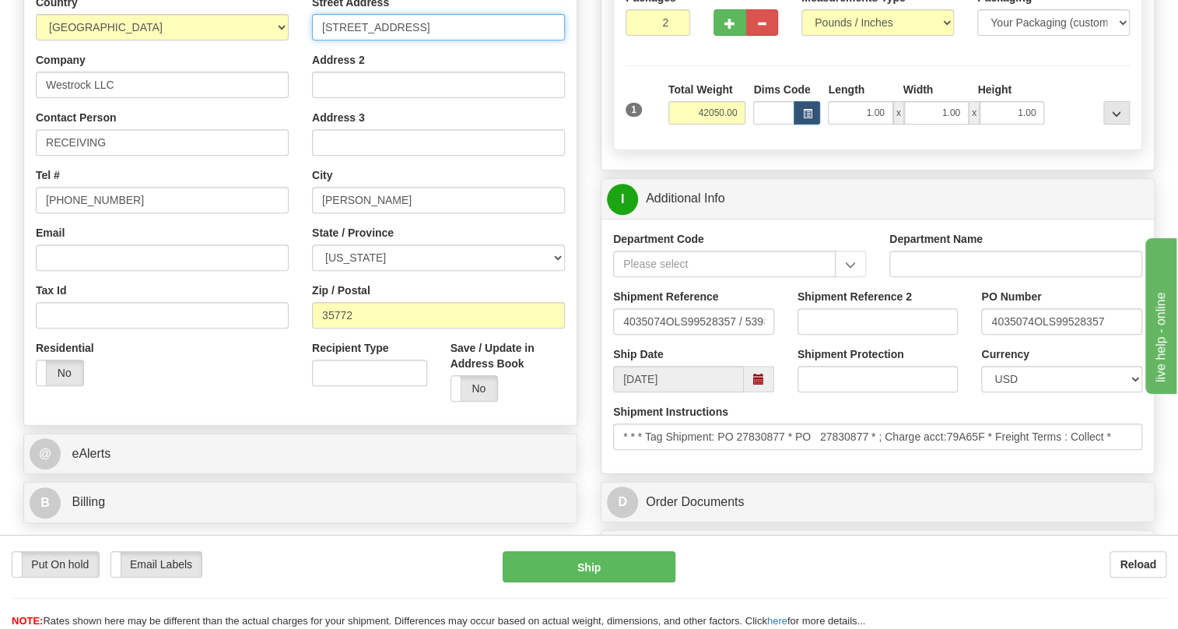
drag, startPoint x: 435, startPoint y: 60, endPoint x: 319, endPoint y: 65, distance: 116.1
click at [319, 40] on input "[STREET_ADDRESS]" at bounding box center [438, 27] width 253 height 26
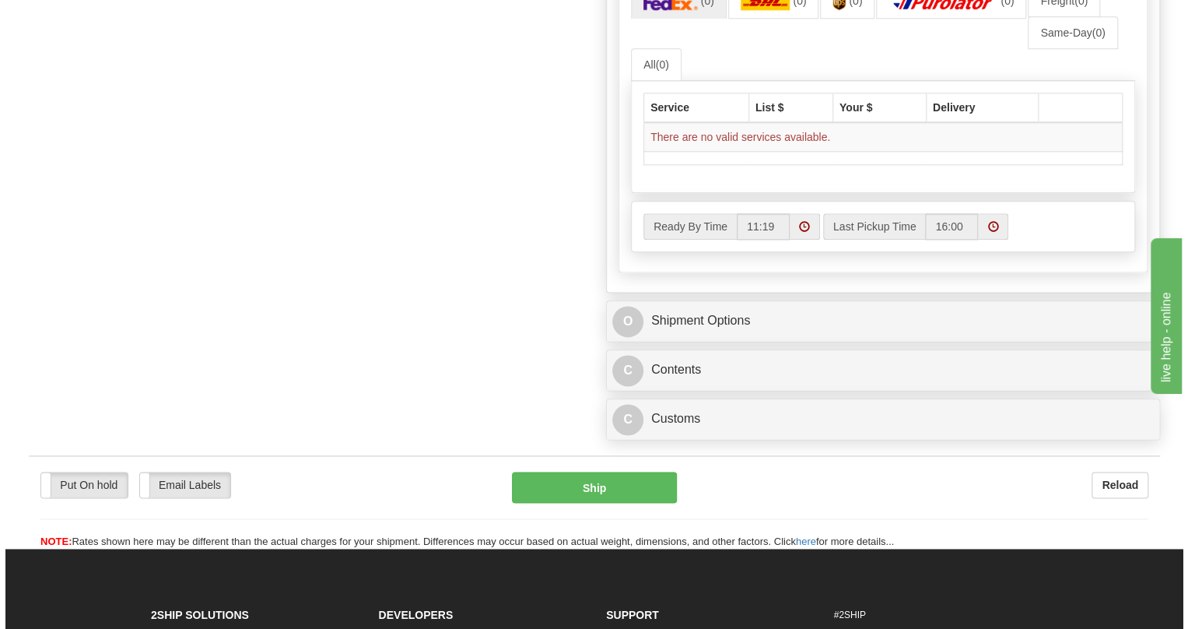
scroll to position [1060, 0]
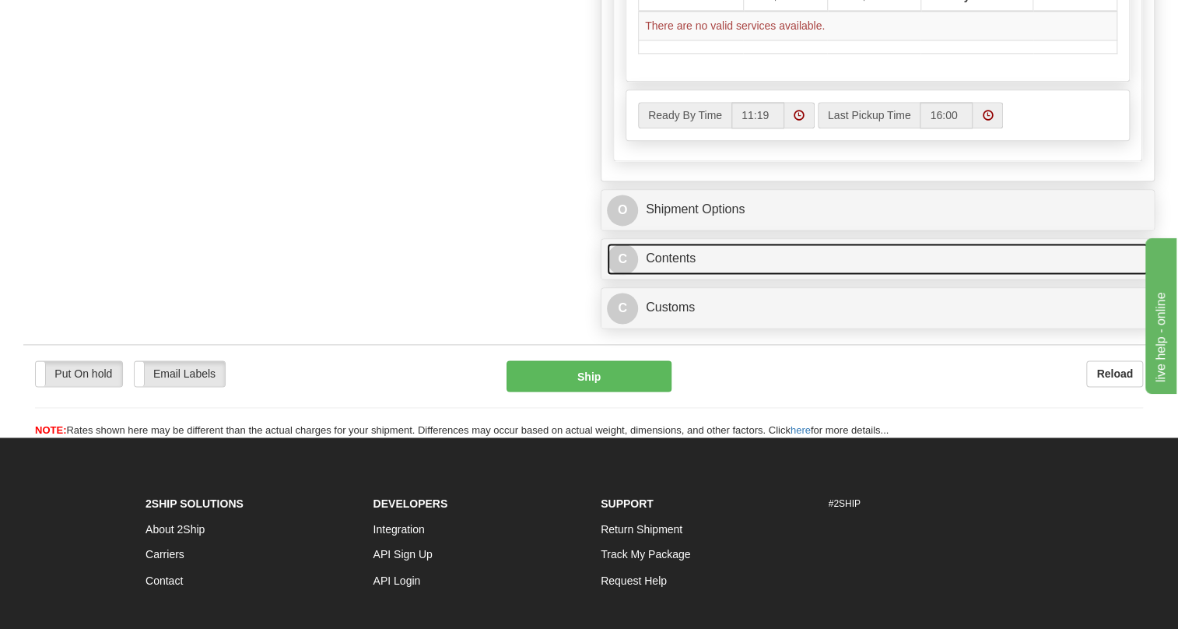
click at [676, 275] on link "C Contents" at bounding box center [878, 259] width 542 height 32
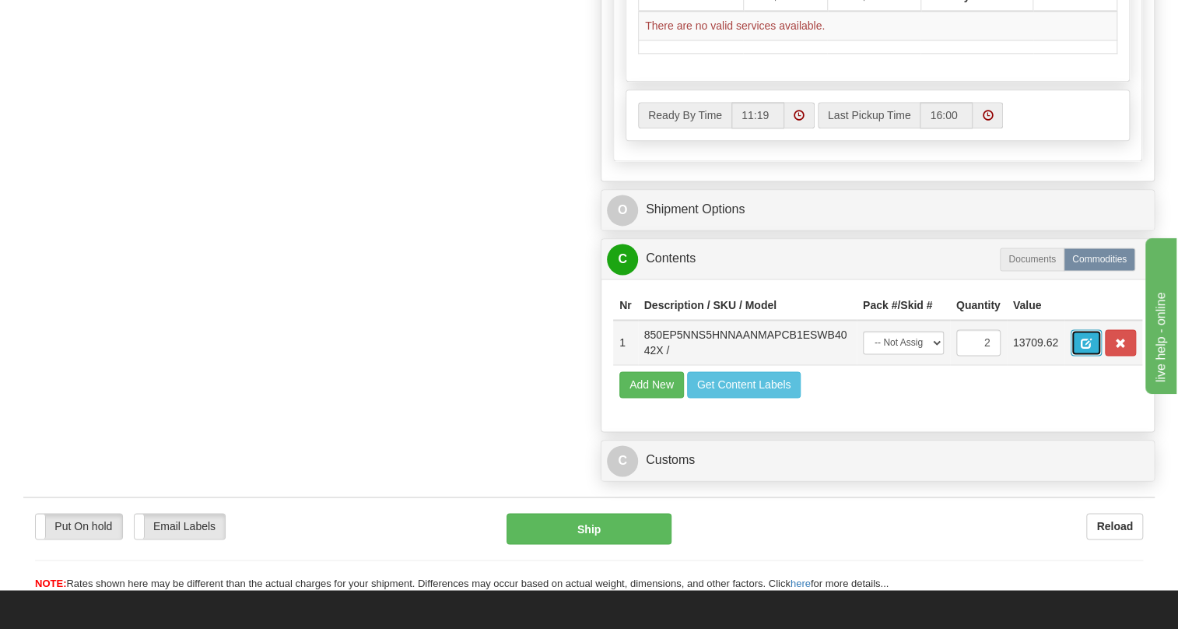
click at [1089, 349] on span "button" at bounding box center [1086, 343] width 11 height 10
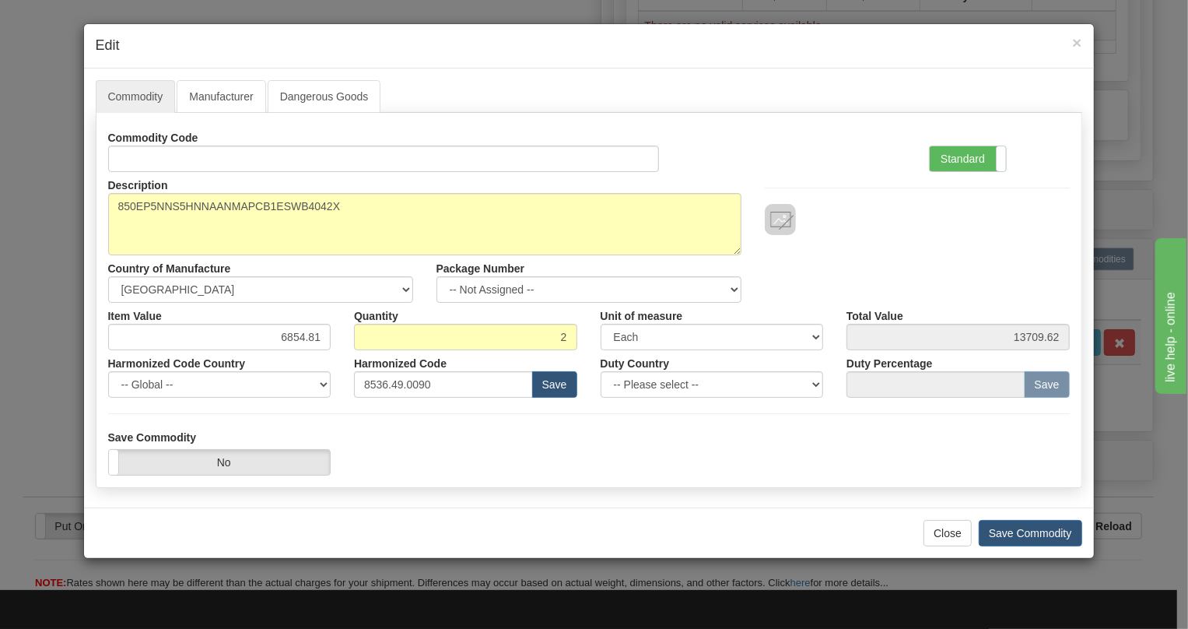
drag, startPoint x: 946, startPoint y: 156, endPoint x: 794, endPoint y: 195, distance: 157.6
click at [946, 160] on label "Standard" at bounding box center [968, 158] width 76 height 25
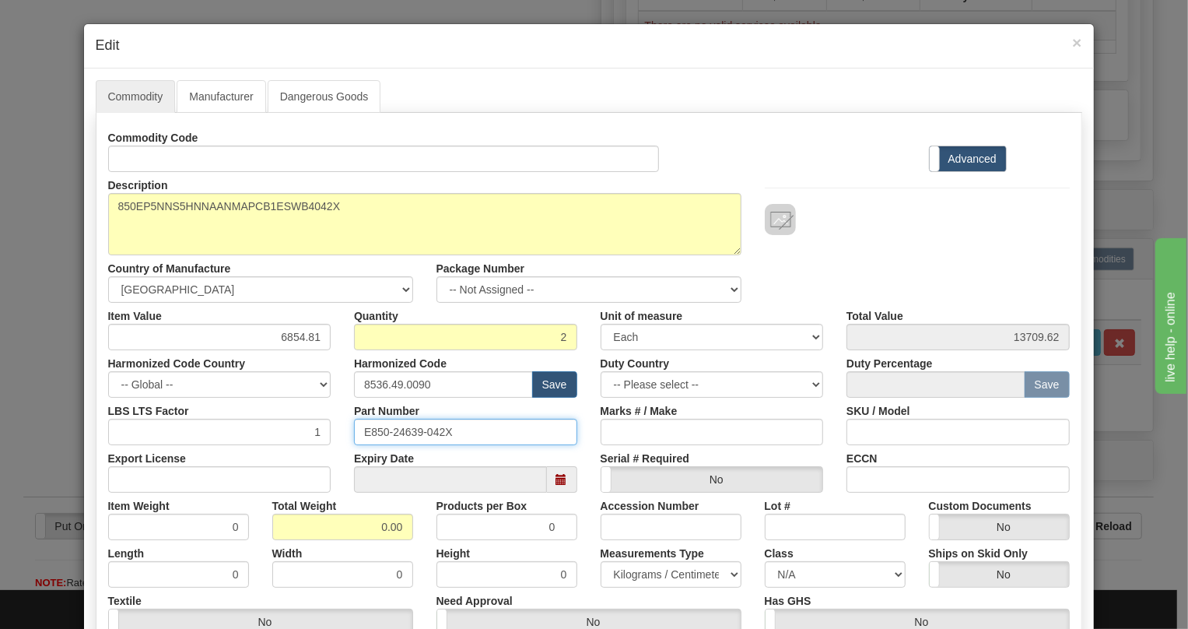
drag, startPoint x: 457, startPoint y: 429, endPoint x: 351, endPoint y: 429, distance: 105.8
click at [354, 429] on input "E850-24639-042X" at bounding box center [465, 432] width 223 height 26
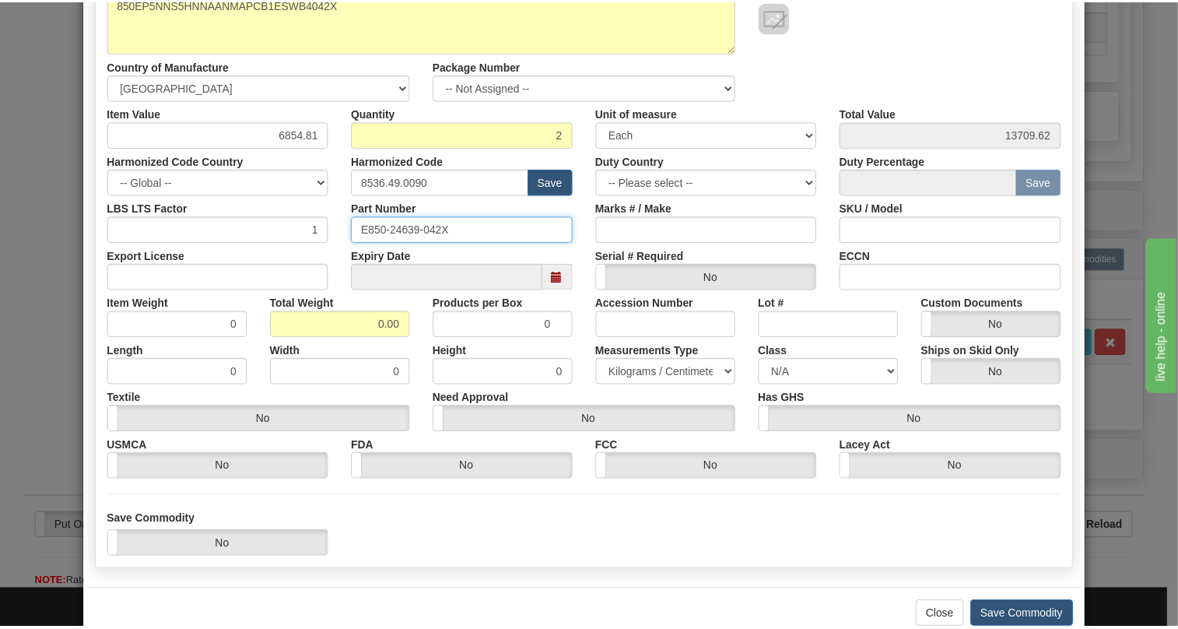
scroll to position [237, 0]
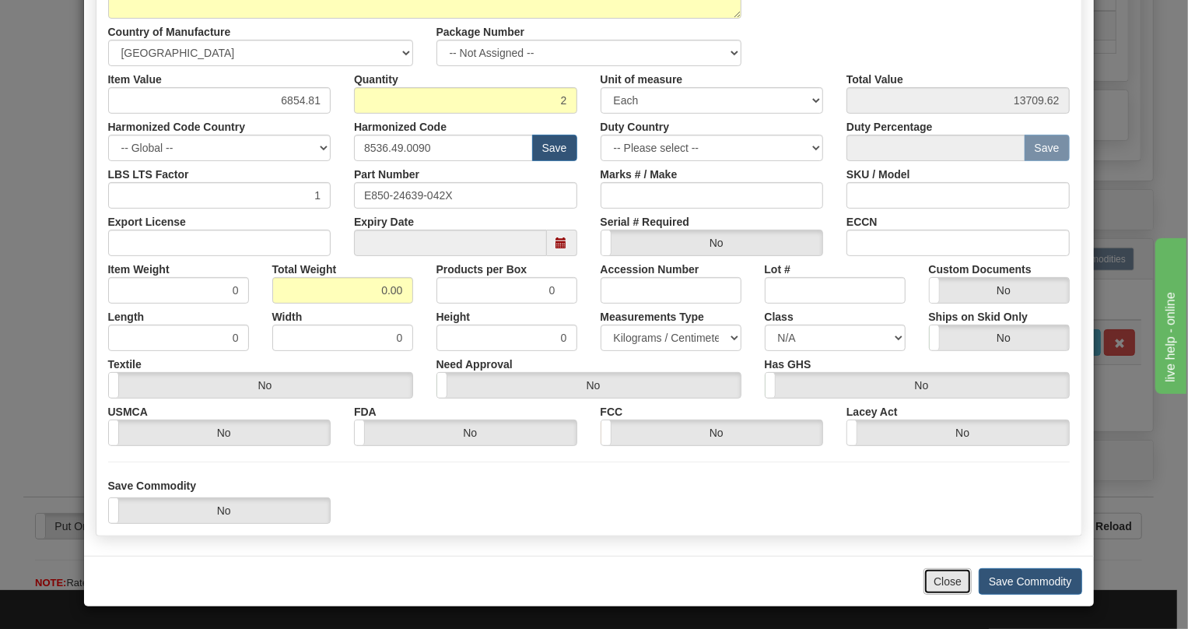
drag, startPoint x: 937, startPoint y: 585, endPoint x: 533, endPoint y: 479, distance: 417.4
click at [933, 583] on button "Close" at bounding box center [948, 581] width 48 height 26
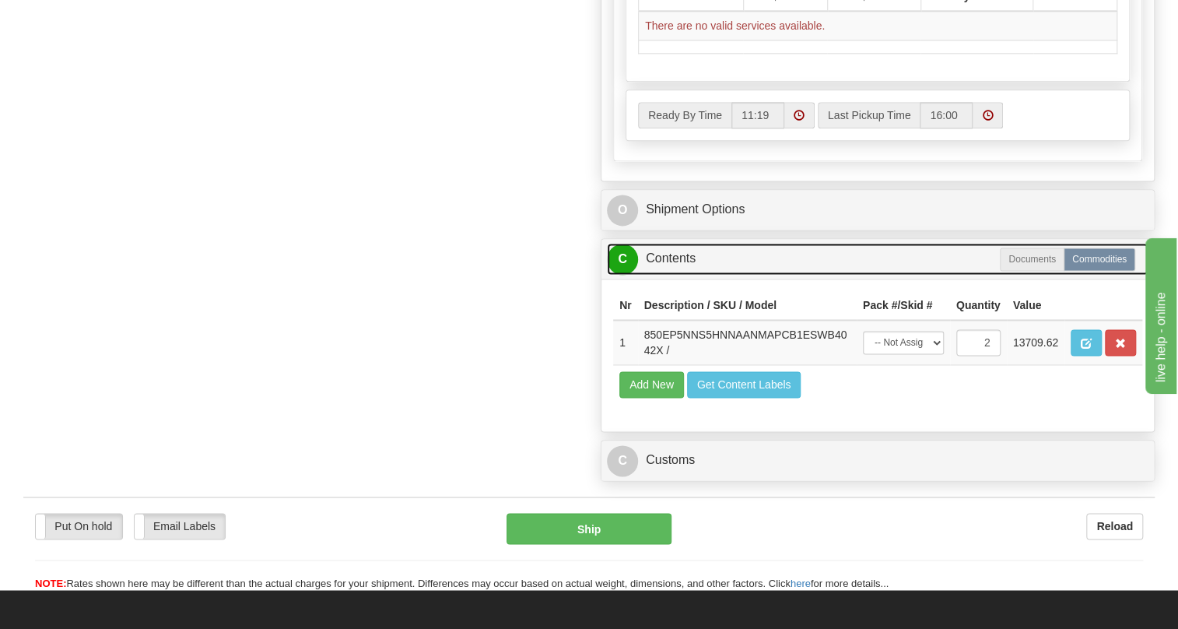
click at [657, 275] on link "C Contents" at bounding box center [878, 259] width 542 height 32
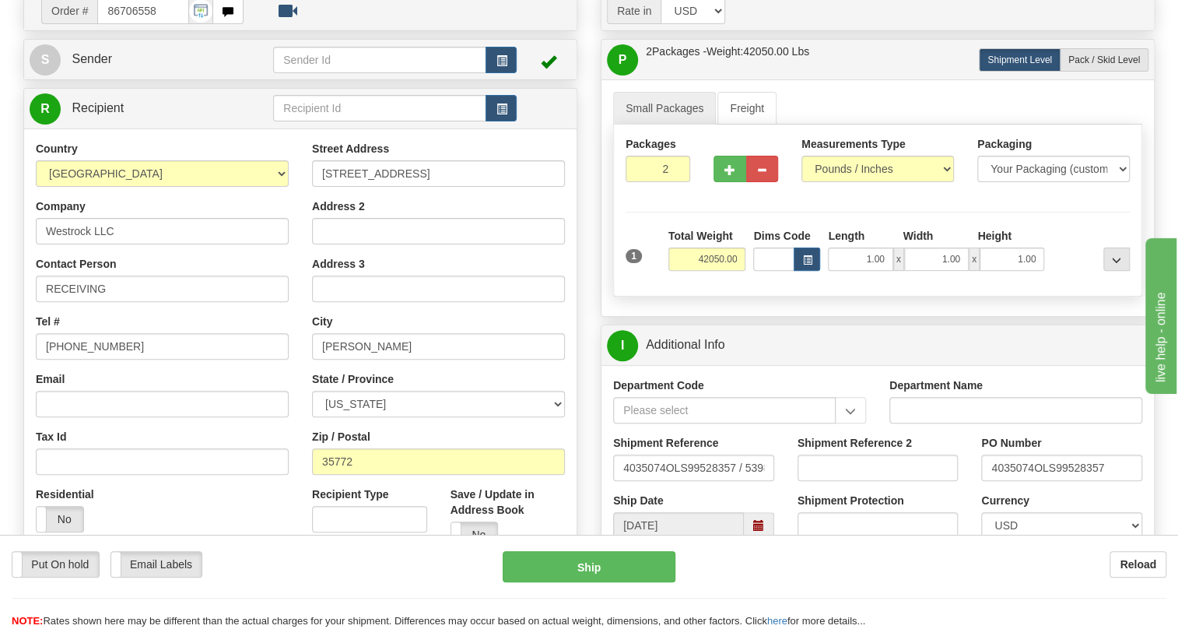
scroll to position [353, 0]
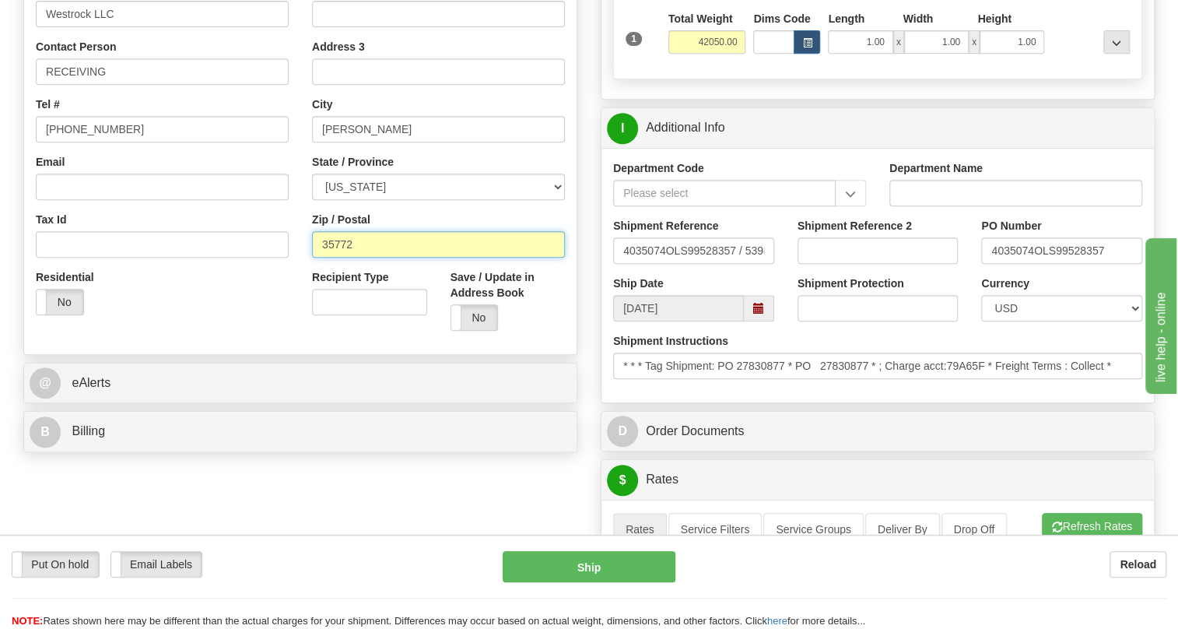
drag, startPoint x: 355, startPoint y: 275, endPoint x: 316, endPoint y: 289, distance: 41.3
click at [316, 258] on input "35772" at bounding box center [438, 244] width 253 height 26
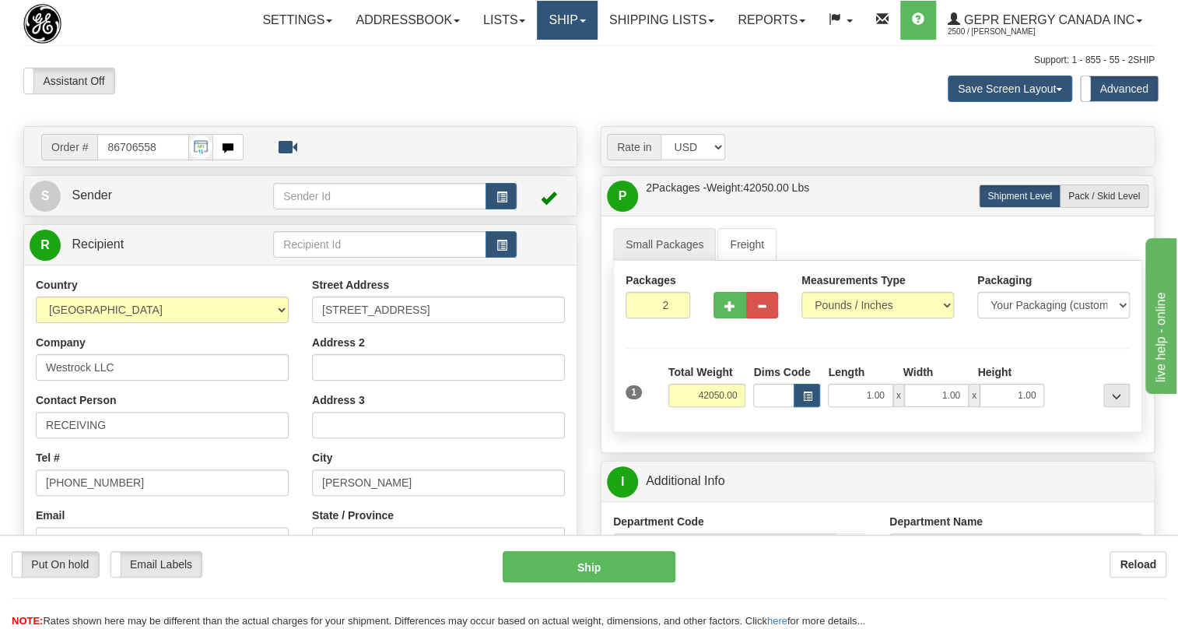
click at [574, 21] on link "Ship" at bounding box center [567, 20] width 60 height 39
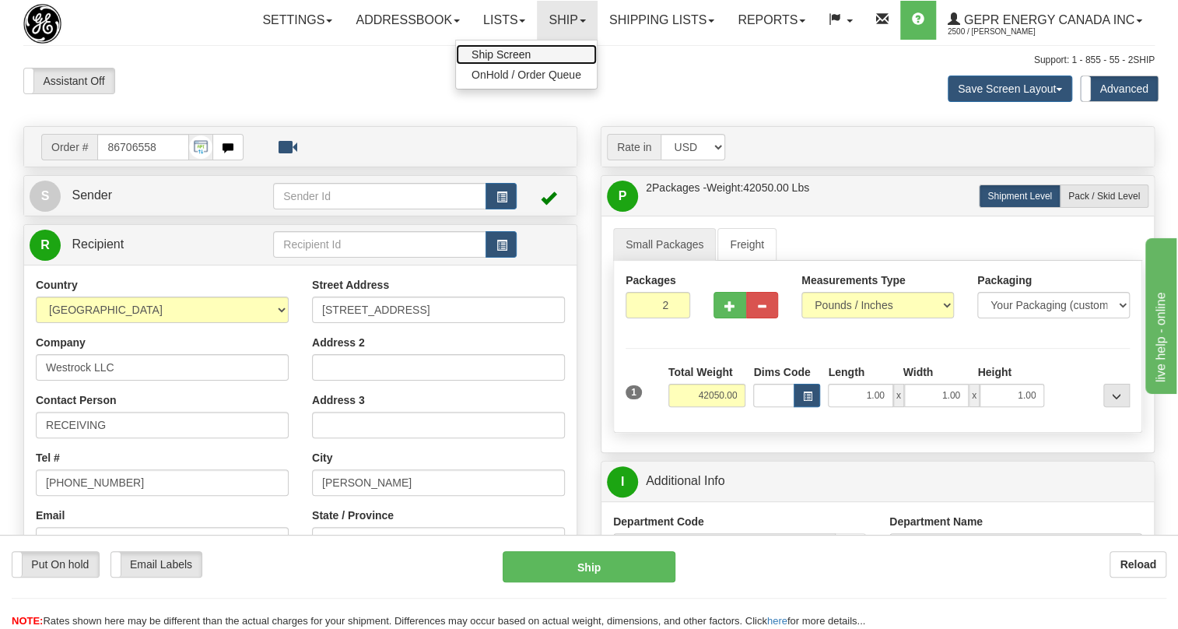
click at [503, 57] on span "Ship Screen" at bounding box center [501, 54] width 59 height 12
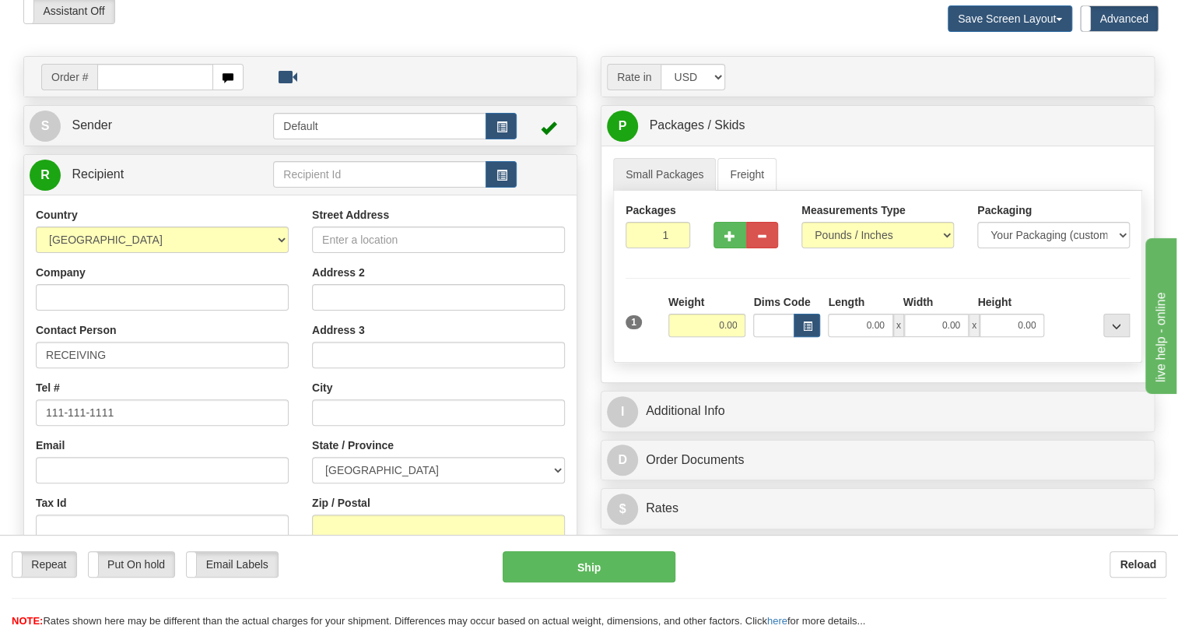
scroll to position [282, 0]
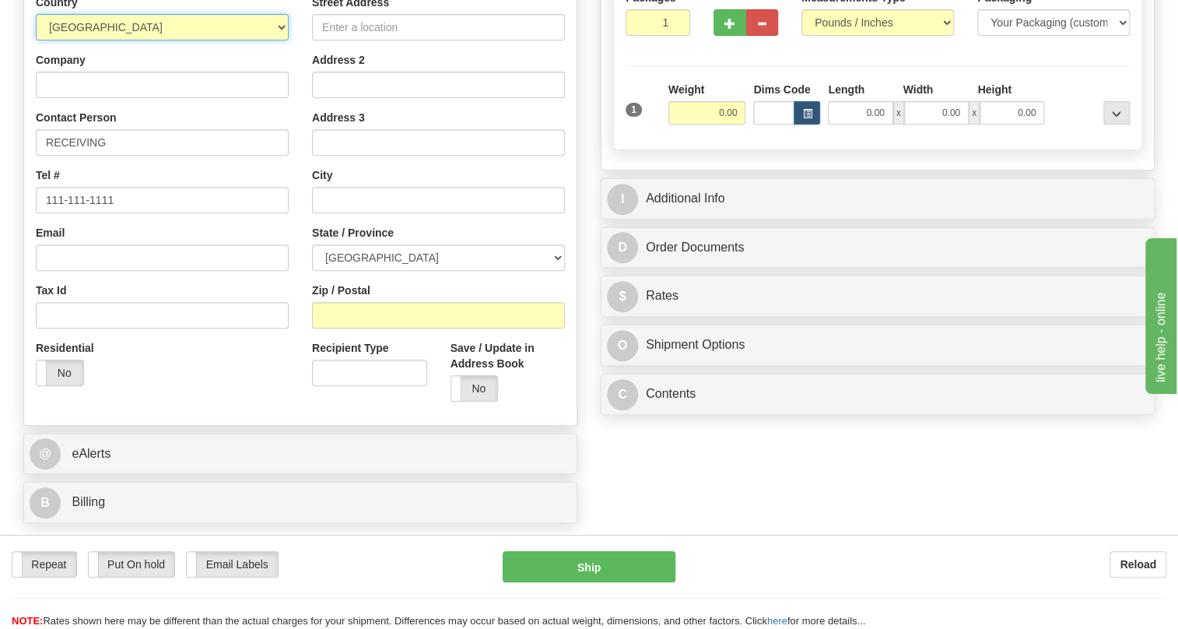
click at [269, 40] on select "[GEOGRAPHIC_DATA] [GEOGRAPHIC_DATA] [GEOGRAPHIC_DATA] [GEOGRAPHIC_DATA] [US_STA…" at bounding box center [162, 27] width 253 height 26
select select "US"
click at [36, 40] on select "[GEOGRAPHIC_DATA] [GEOGRAPHIC_DATA] [GEOGRAPHIC_DATA] [GEOGRAPHIC_DATA] [US_STA…" at bounding box center [162, 27] width 253 height 26
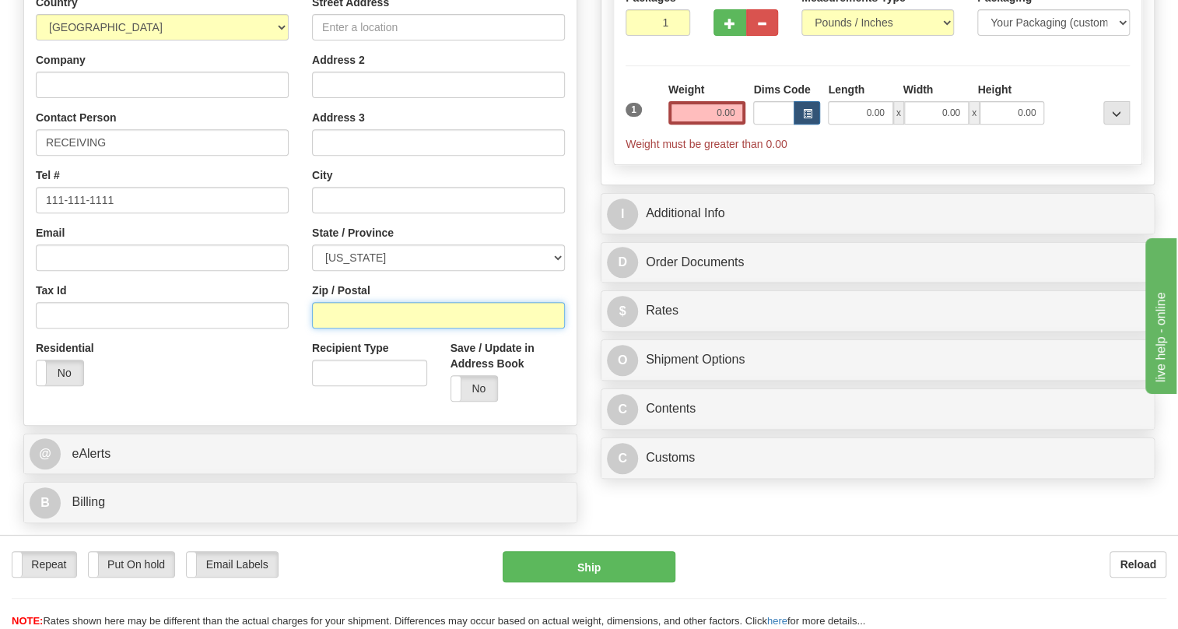
click at [359, 328] on input "Zip / Postal" at bounding box center [438, 315] width 253 height 26
paste input "35772"
type input "35772"
click at [297, 266] on div "Country [GEOGRAPHIC_DATA] [GEOGRAPHIC_DATA] [GEOGRAPHIC_DATA] [GEOGRAPHIC_DATA]…" at bounding box center [162, 196] width 276 height 403
type input "[PERSON_NAME]"
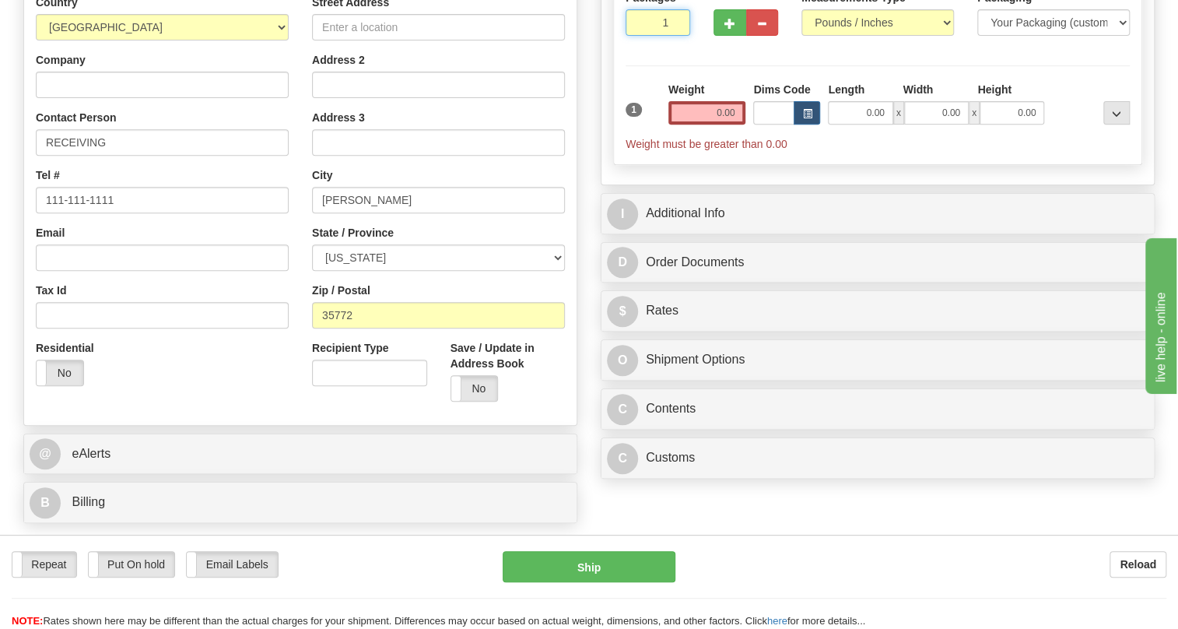
click at [650, 36] on input "1" at bounding box center [658, 22] width 65 height 26
click at [716, 124] on input "0.00" at bounding box center [707, 112] width 78 height 23
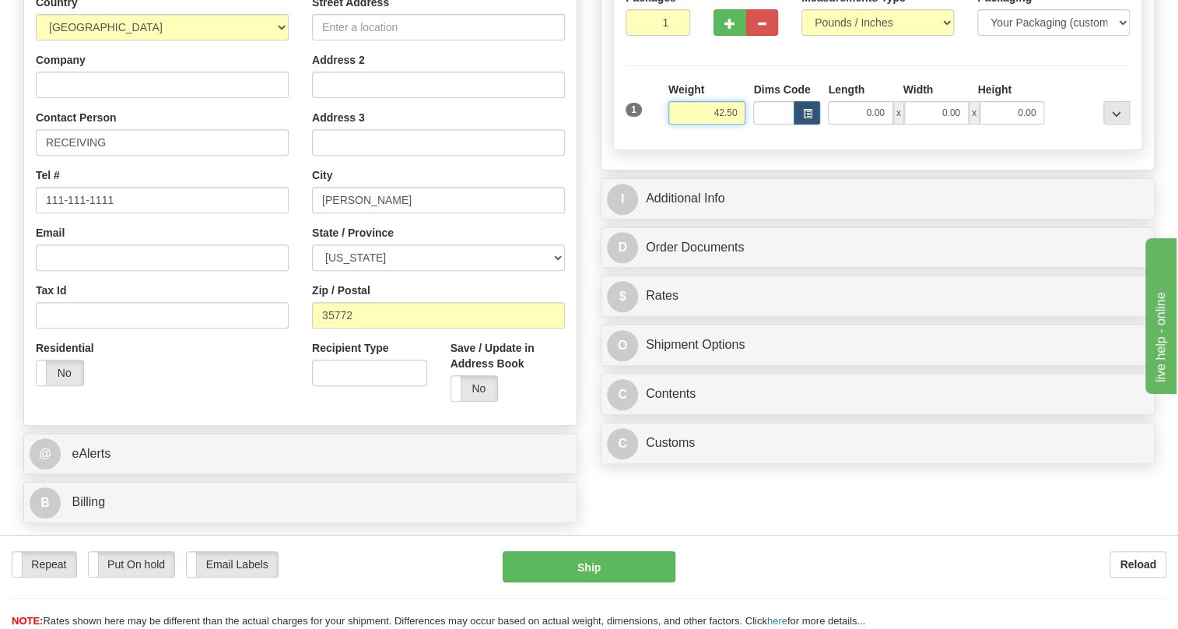
type input "42.50"
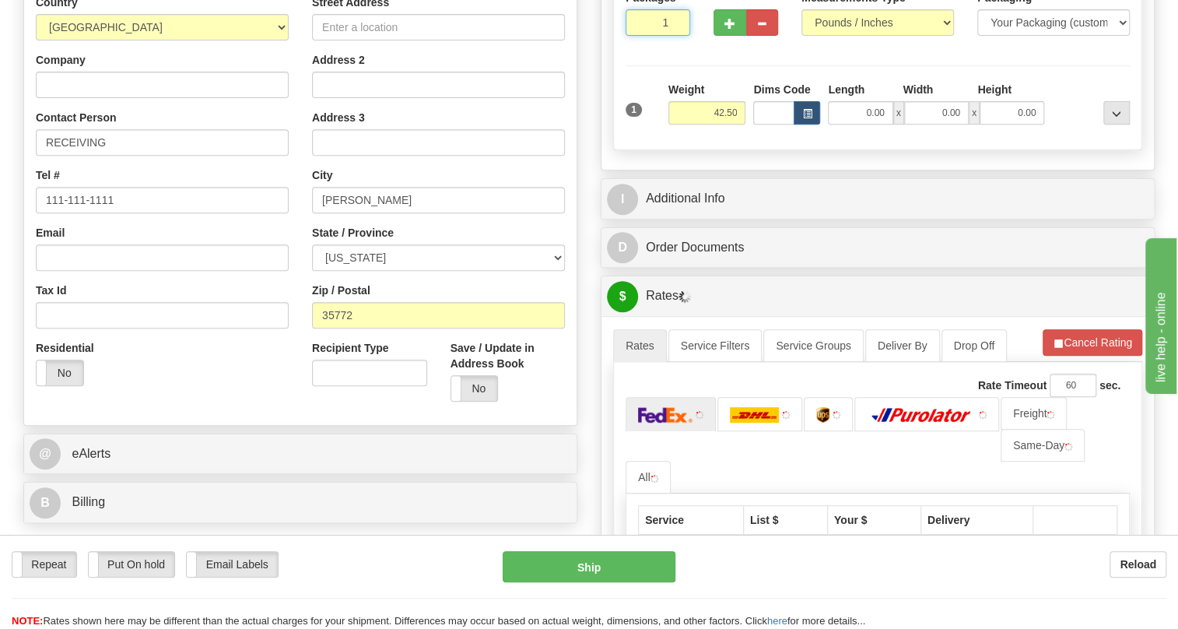
click at [654, 36] on input "1" at bounding box center [658, 22] width 65 height 26
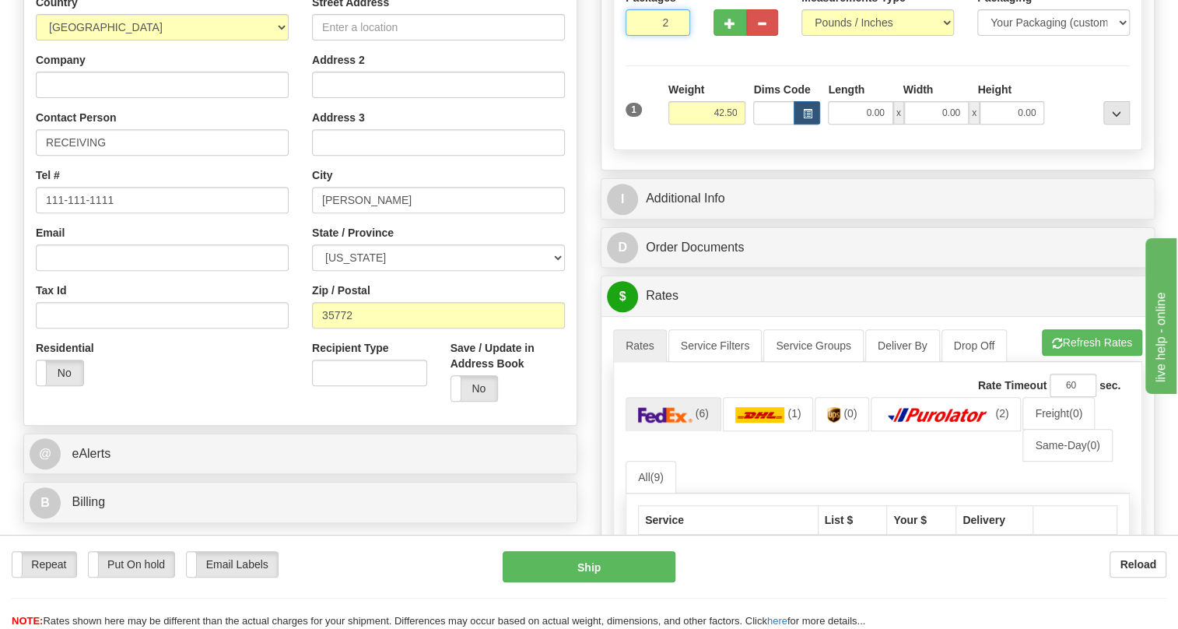
type input "2"
drag, startPoint x: 62, startPoint y: 114, endPoint x: 156, endPoint y: 120, distance: 93.5
click at [73, 98] on input "Company" at bounding box center [162, 85] width 253 height 26
paste input "Westrock LLC"
type input "Westrock LLC"
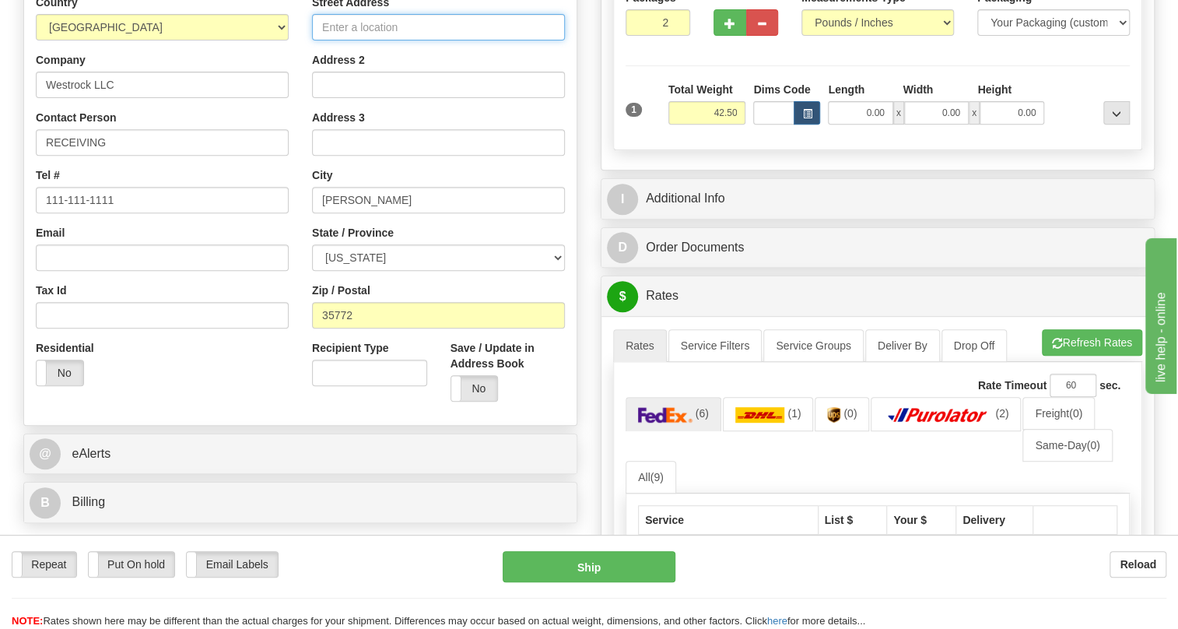
click at [366, 40] on input "Street Address" at bounding box center [438, 27] width 253 height 26
paste input "1611 County Road 85"
type input "1611 County Road 85"
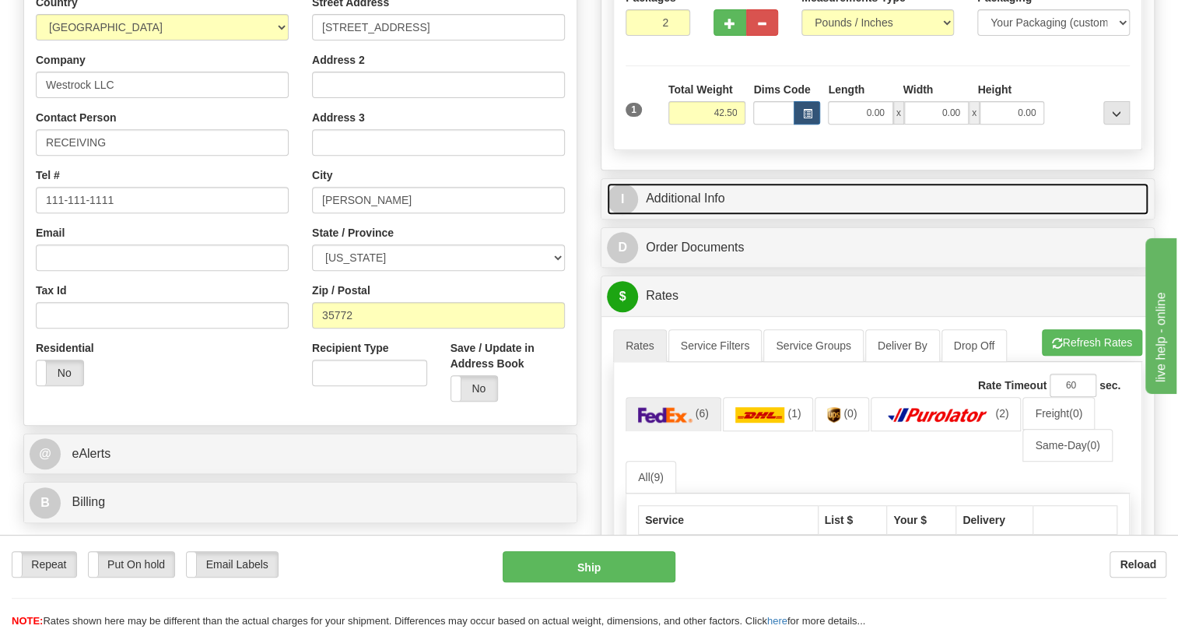
click at [695, 215] on link "I Additional Info" at bounding box center [878, 199] width 542 height 32
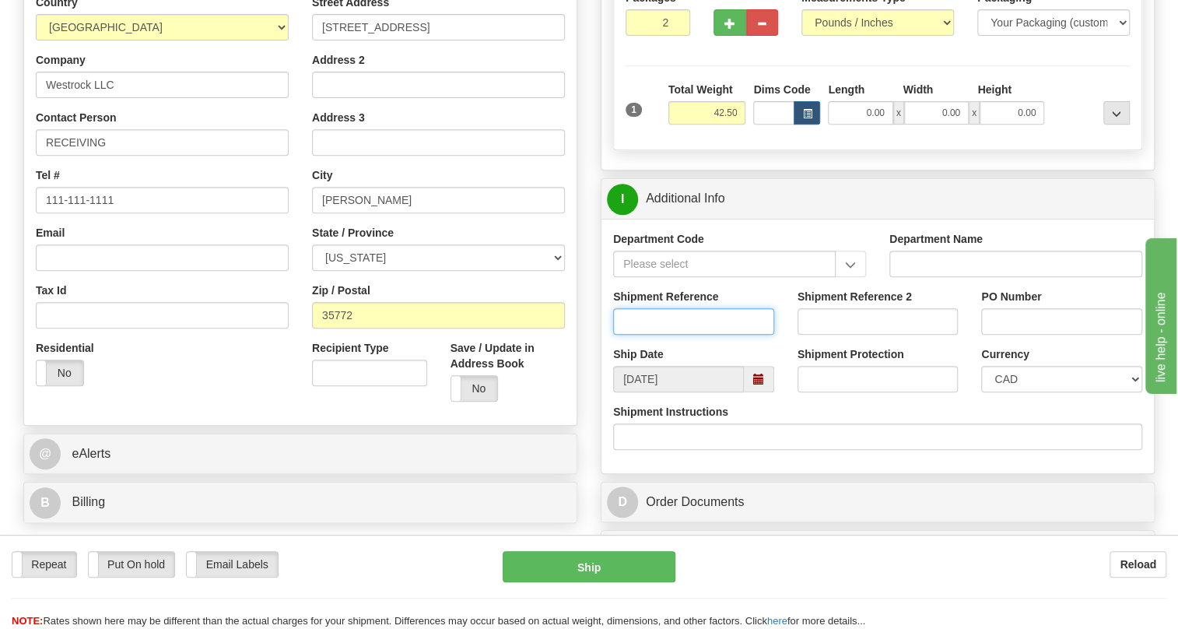
click at [636, 335] on input "Shipment Reference" at bounding box center [693, 321] width 161 height 26
paste input "4035074OLS99528357 / 539829"
drag, startPoint x: 706, startPoint y: 356, endPoint x: 617, endPoint y: 359, distance: 88.7
click at [617, 335] on input "4035074OLS99528357 / 539829" at bounding box center [693, 321] width 161 height 26
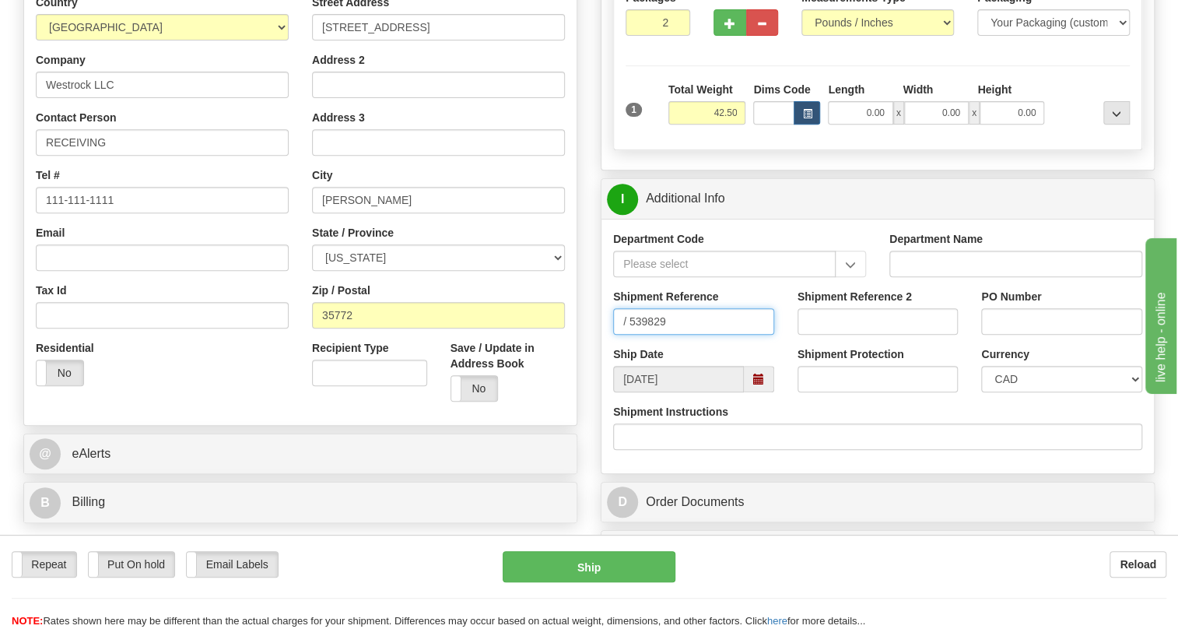
type input "/ 539829"
click at [994, 335] on input "PO Number" at bounding box center [1061, 321] width 161 height 26
paste input "4035074OLS99528357"
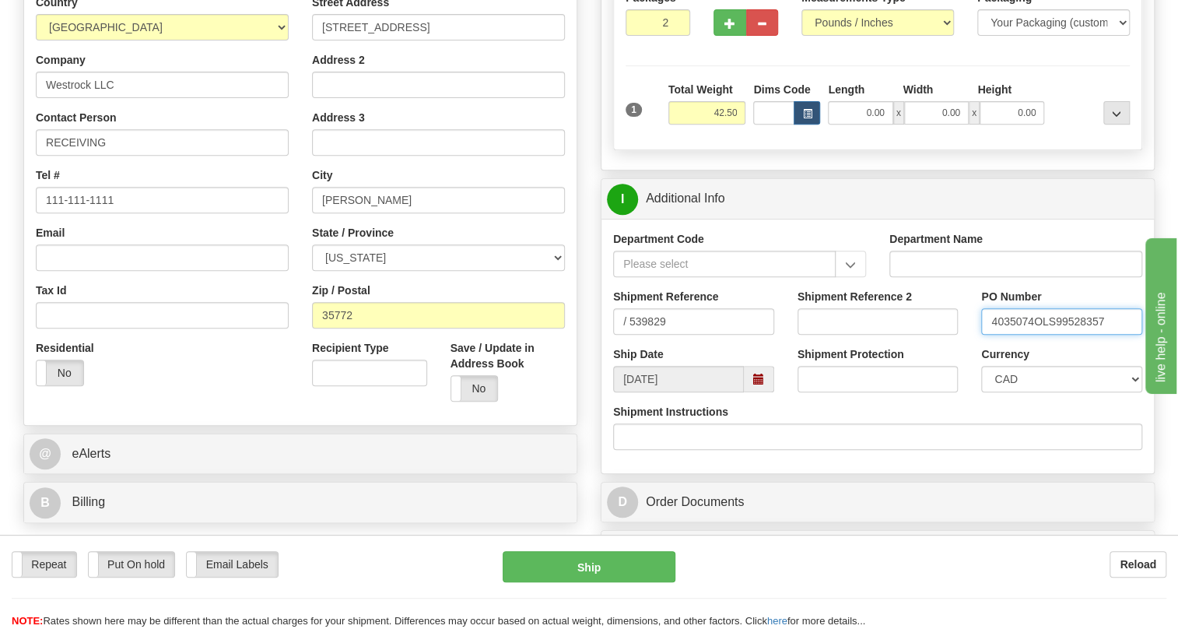
type input "4035074OLS99528357"
click at [638, 335] on input "/ 539829" at bounding box center [693, 321] width 161 height 26
click at [633, 335] on input "/ 539829" at bounding box center [693, 321] width 161 height 26
click at [655, 335] on input "539829" at bounding box center [693, 321] width 161 height 26
click at [657, 335] on input "539829" at bounding box center [693, 321] width 161 height 26
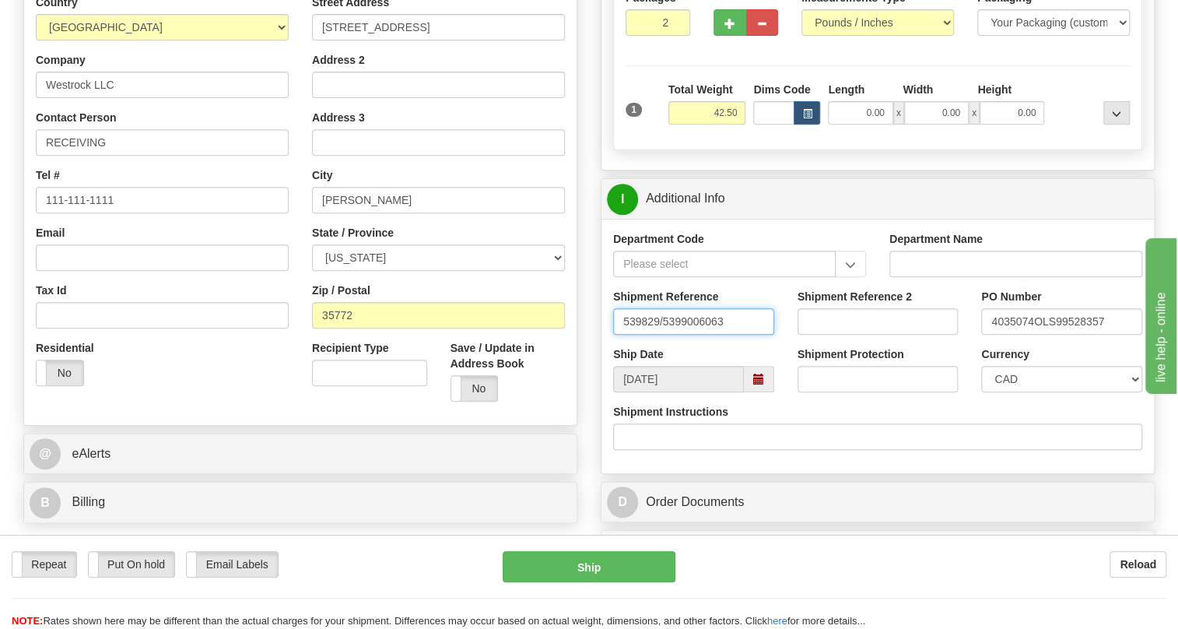
type input "539829/5399006063"
click at [1051, 392] on select "CAD USD EUR ZAR [PERSON_NAME] ARN AUD AUS AWG BBD BFR BGN BHD BMD BND BRC BRL C…" at bounding box center [1061, 379] width 161 height 26
select select "1"
click at [981, 392] on select "CAD USD EUR ZAR [PERSON_NAME] ARN AUD AUS AWG BBD BFR BGN BHD BMD BND BRC BRL C…" at bounding box center [1061, 379] width 161 height 26
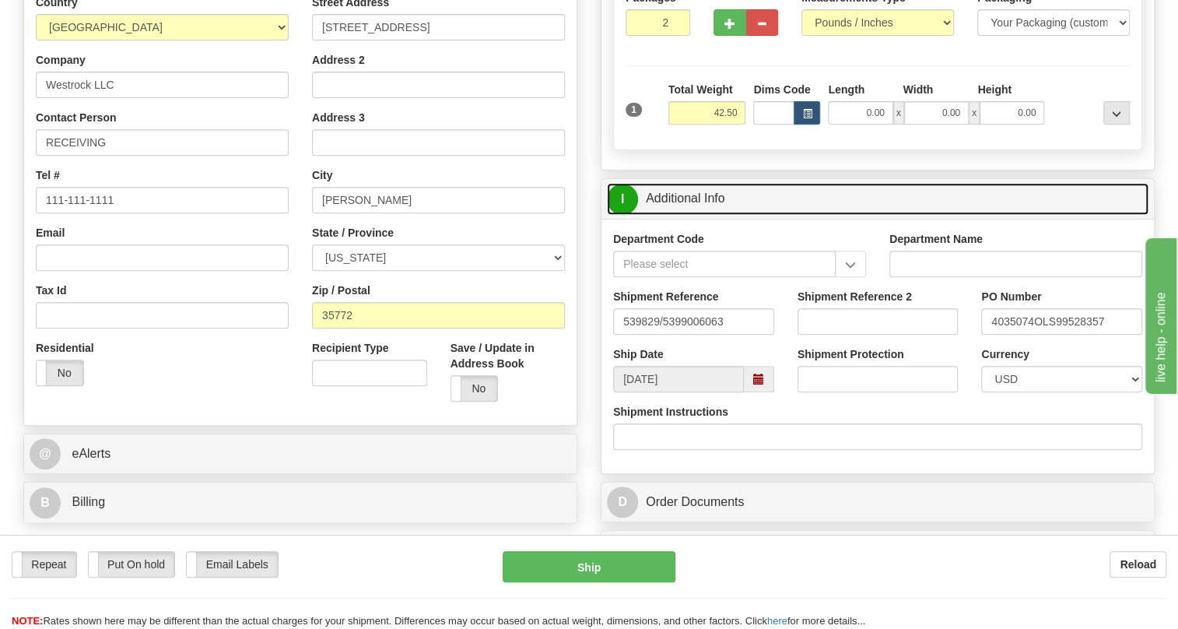
click at [692, 215] on link "I Additional Info" at bounding box center [878, 199] width 542 height 32
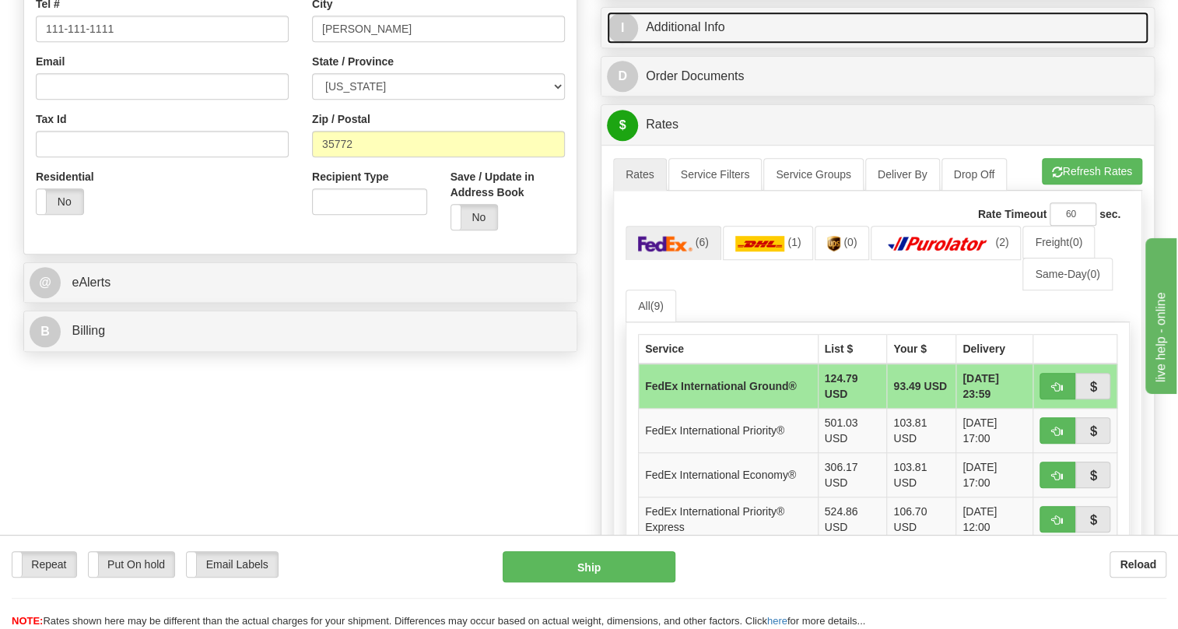
scroll to position [495, 0]
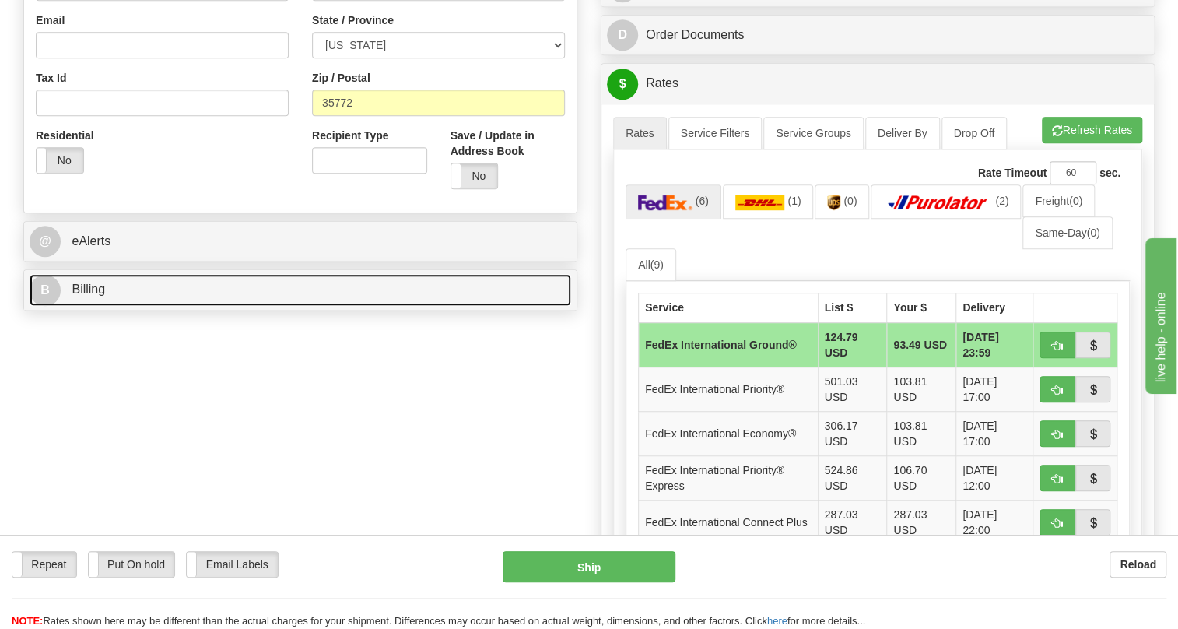
click at [89, 296] on span "Billing" at bounding box center [88, 288] width 33 height 13
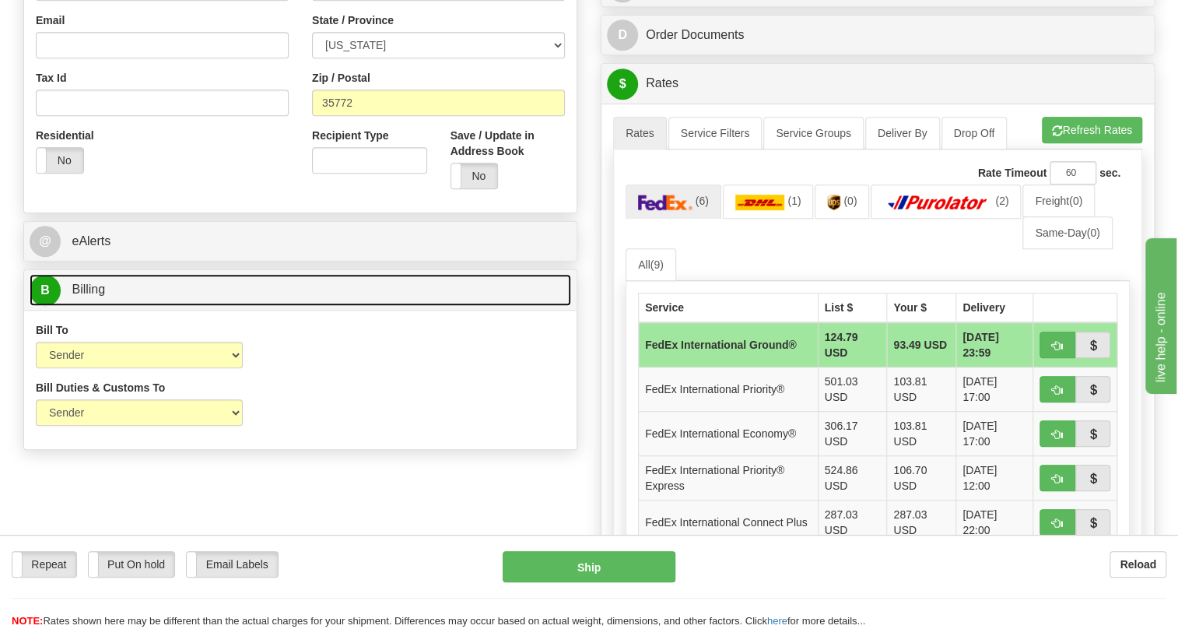
click at [86, 296] on span "Billing" at bounding box center [88, 288] width 33 height 13
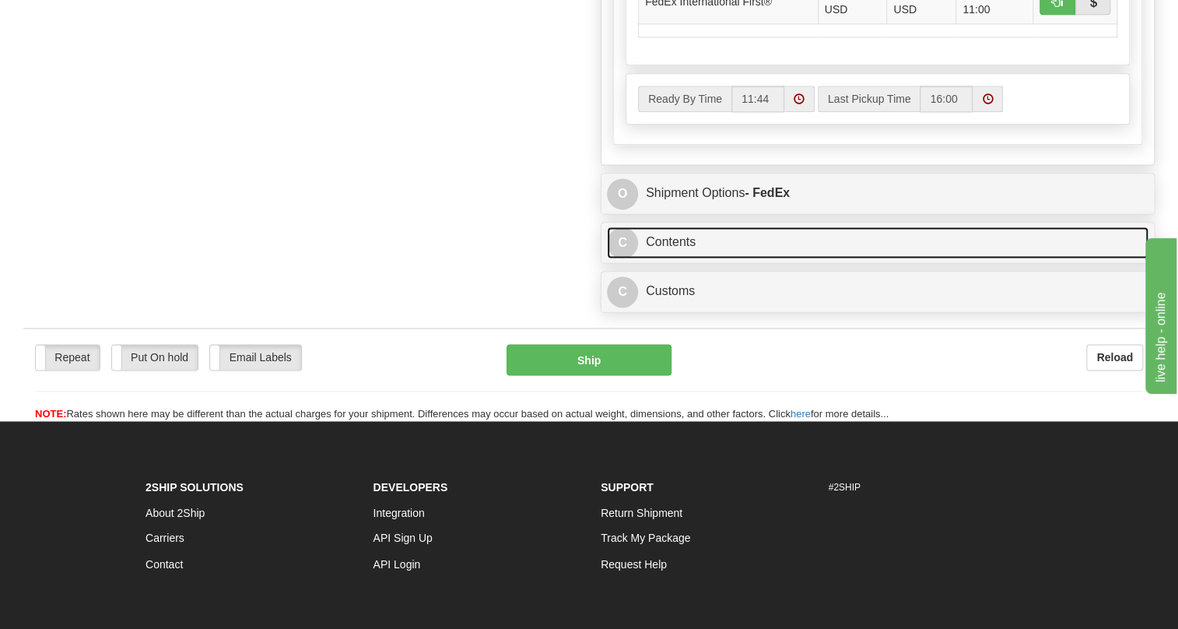
scroll to position [1131, 0]
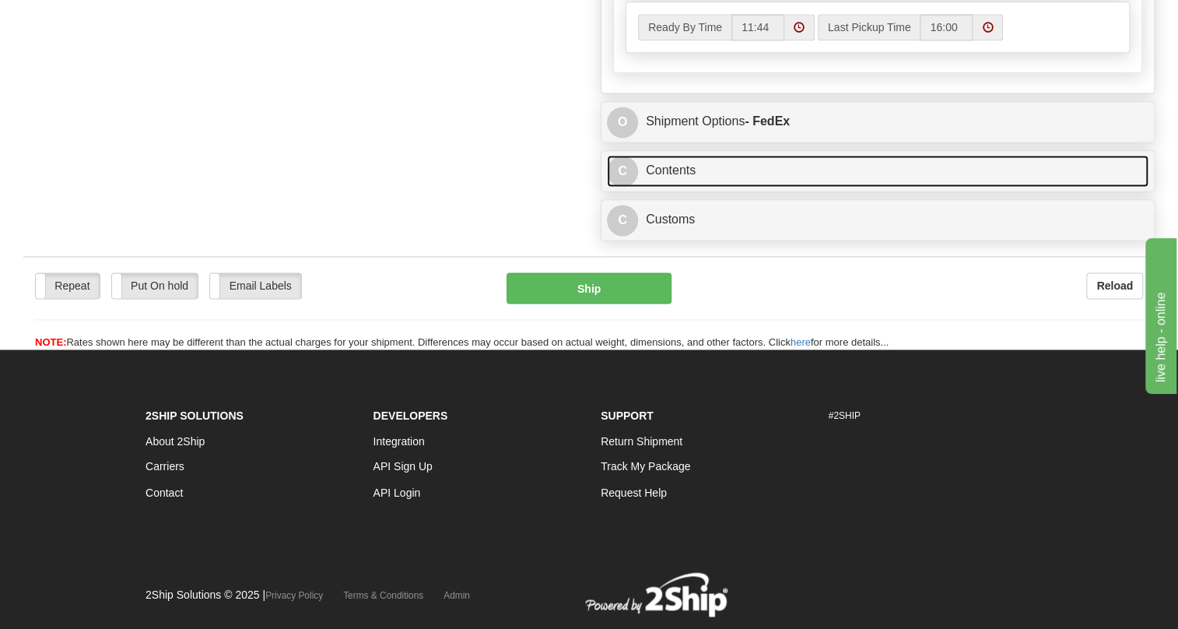
click at [678, 187] on link "C Contents" at bounding box center [878, 171] width 542 height 32
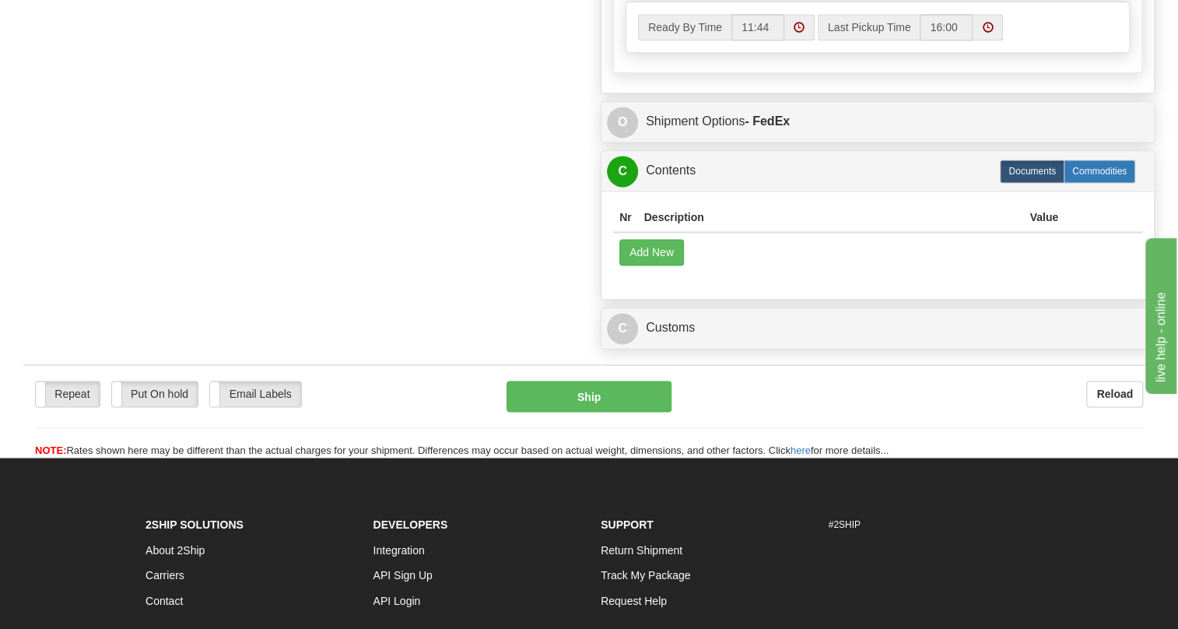
click at [1106, 183] on label "Commodities" at bounding box center [1100, 171] width 72 height 23
radio input "true"
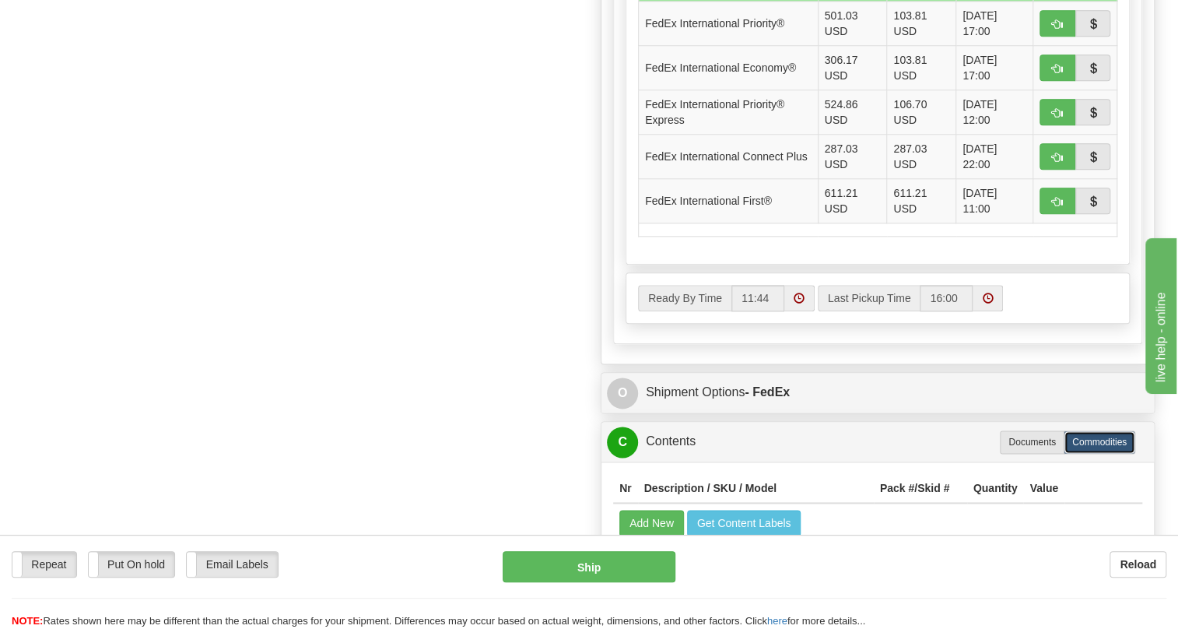
scroll to position [613, 0]
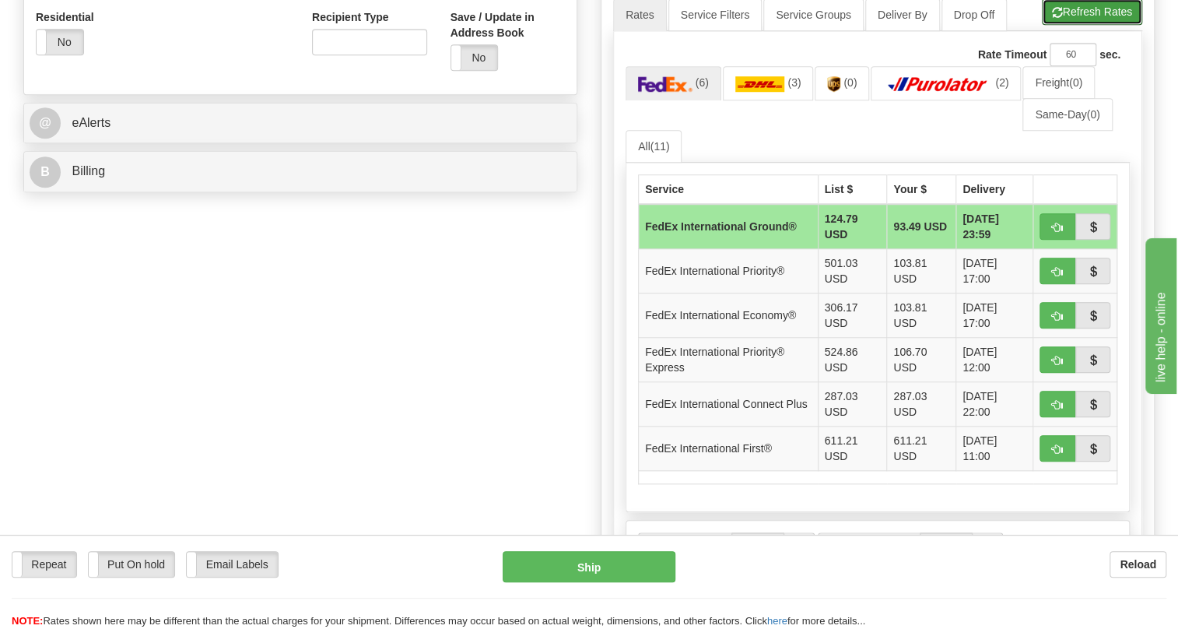
click at [1091, 25] on button "Refresh Rates" at bounding box center [1092, 11] width 100 height 26
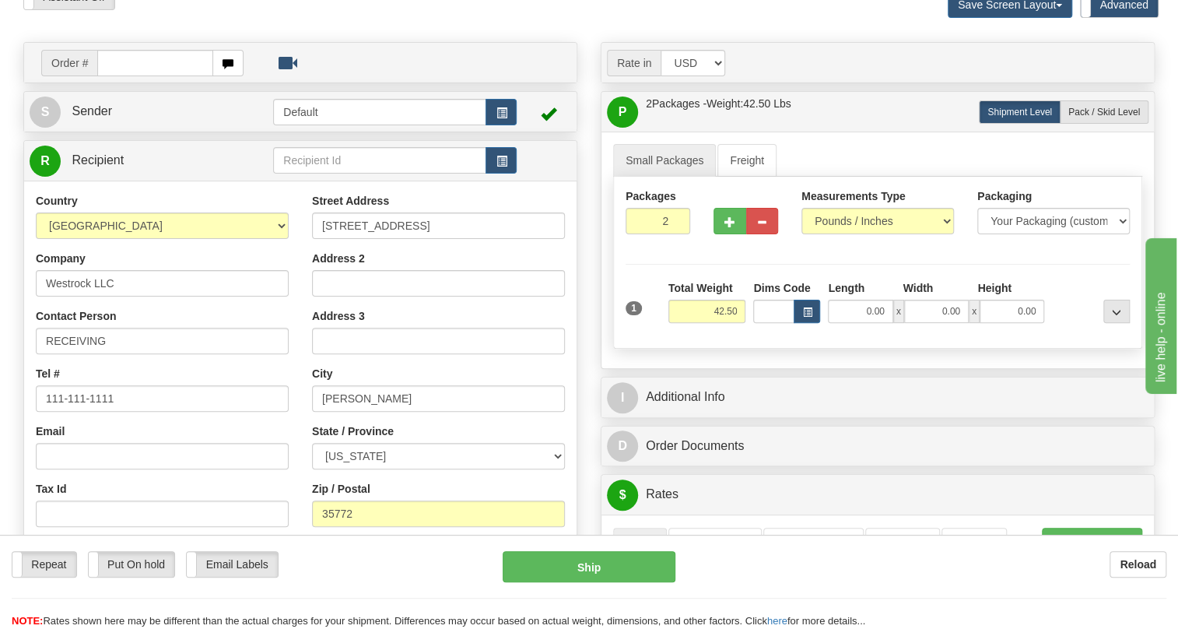
scroll to position [117, 0]
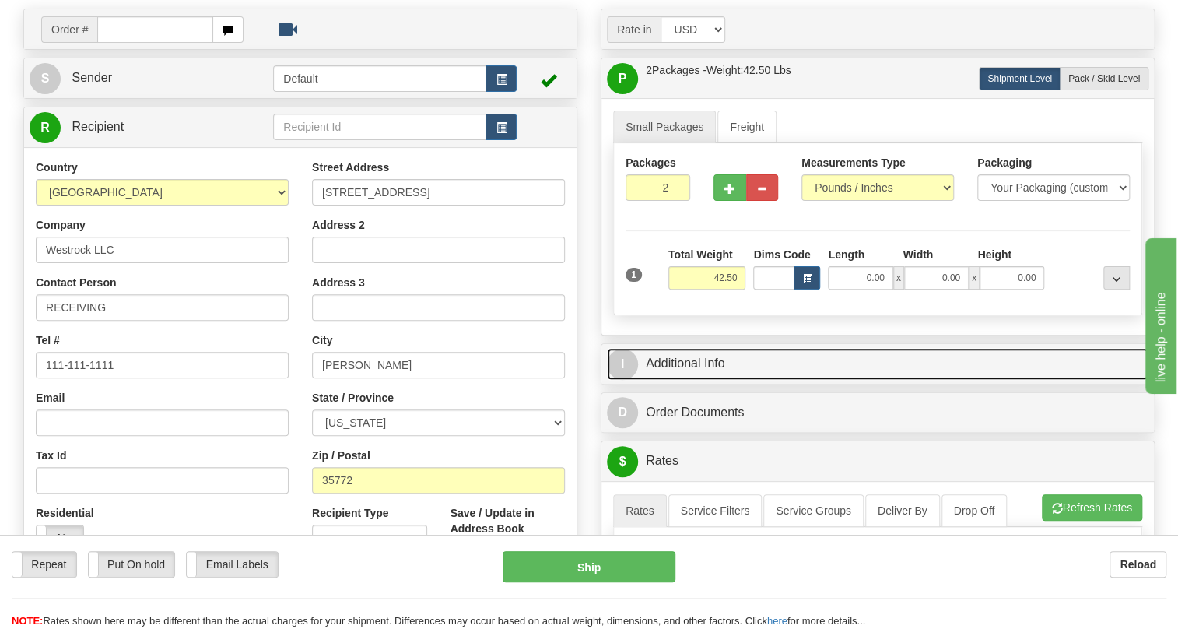
click at [710, 380] on link "I Additional Info" at bounding box center [878, 364] width 542 height 32
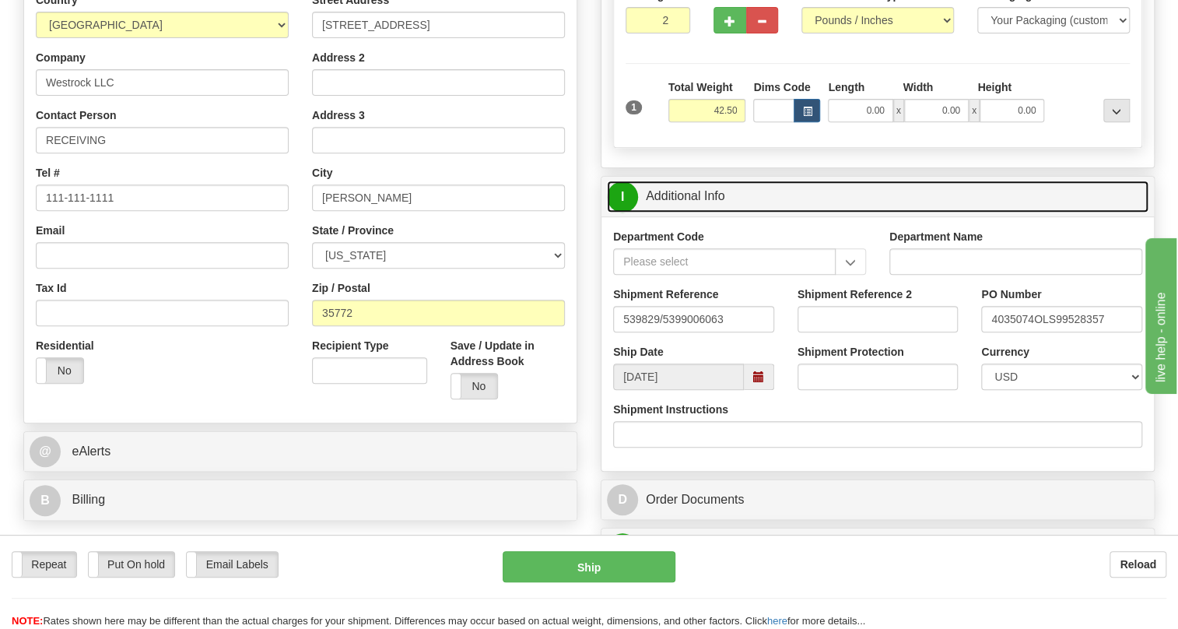
scroll to position [330, 0]
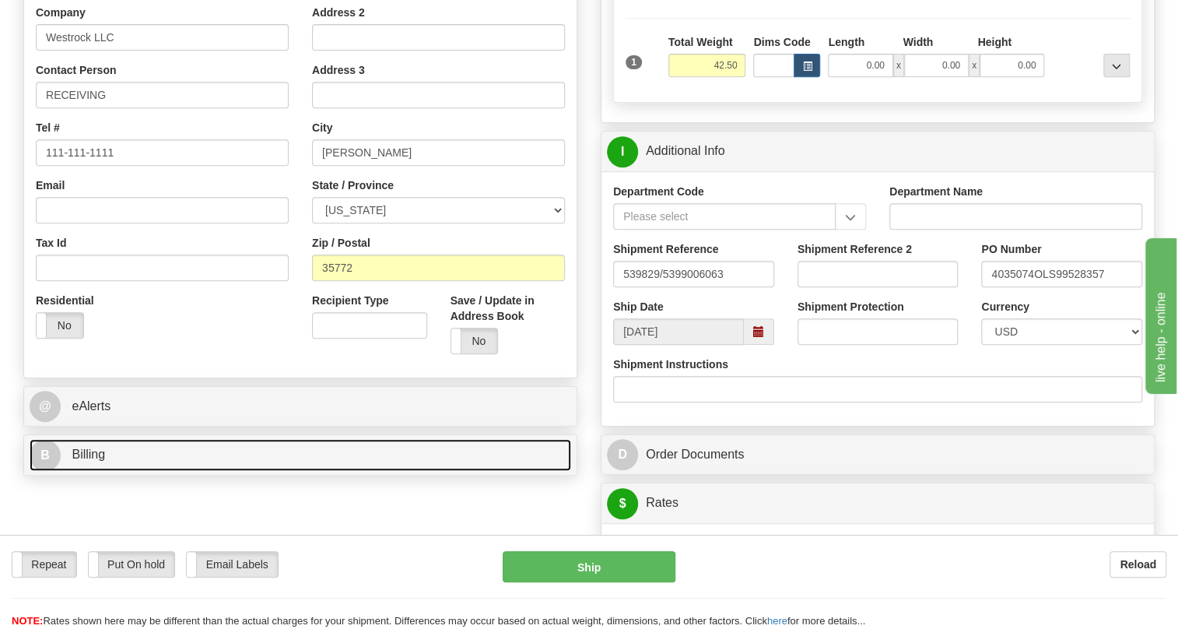
click at [86, 461] on span "Billing" at bounding box center [88, 453] width 33 height 13
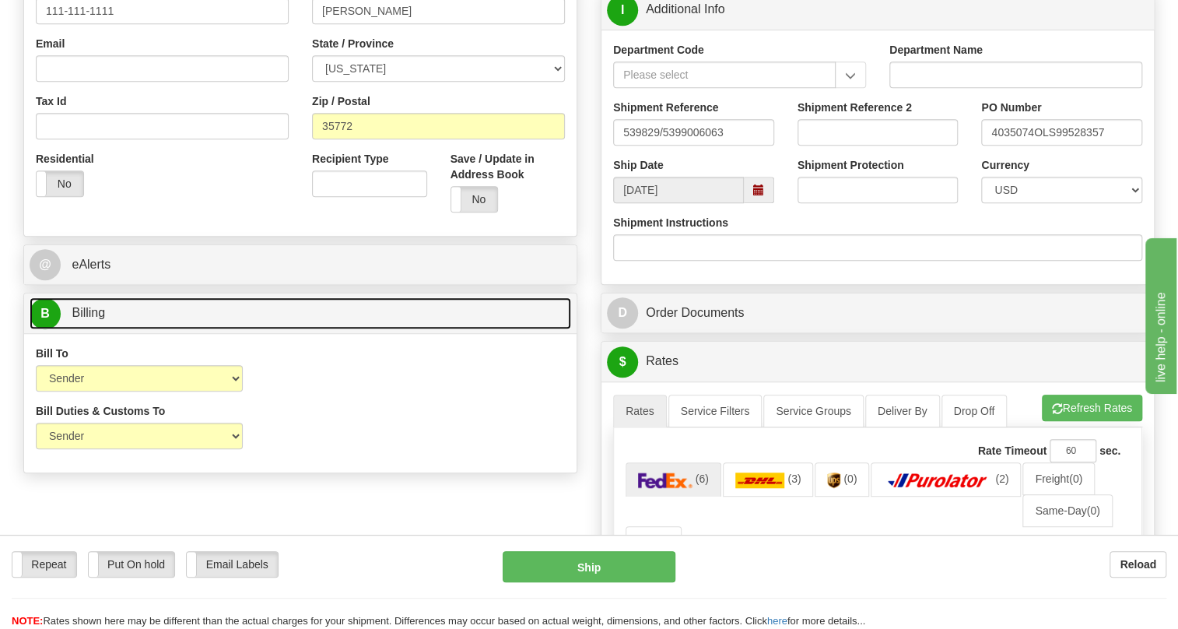
click at [93, 319] on span "Billing" at bounding box center [88, 312] width 33 height 13
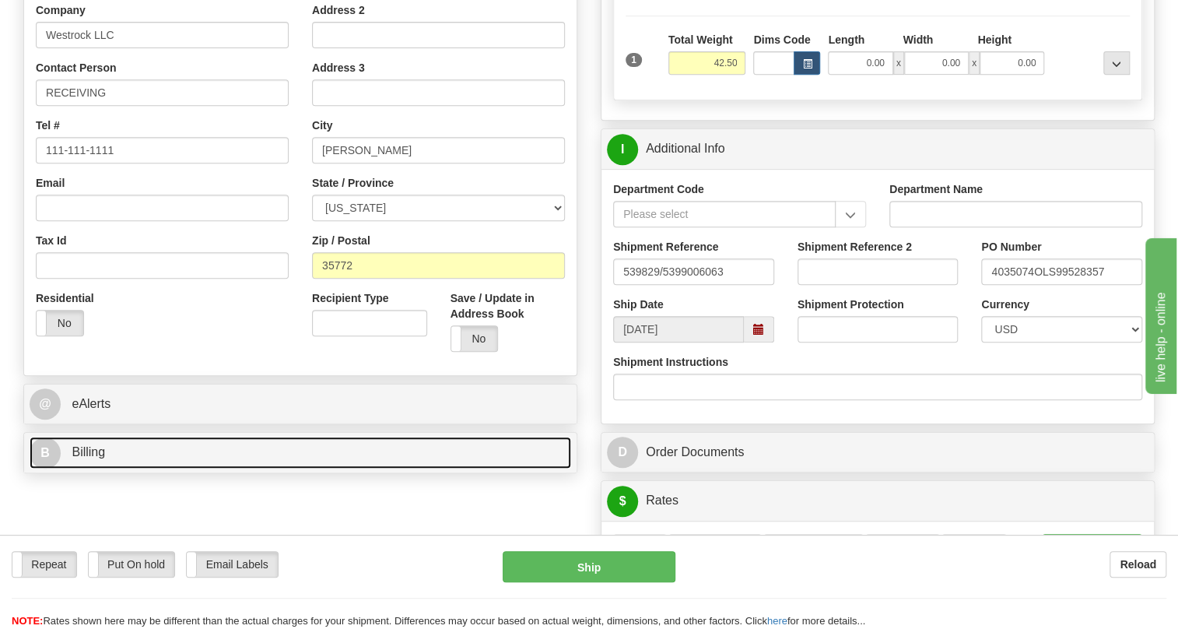
scroll to position [330, 0]
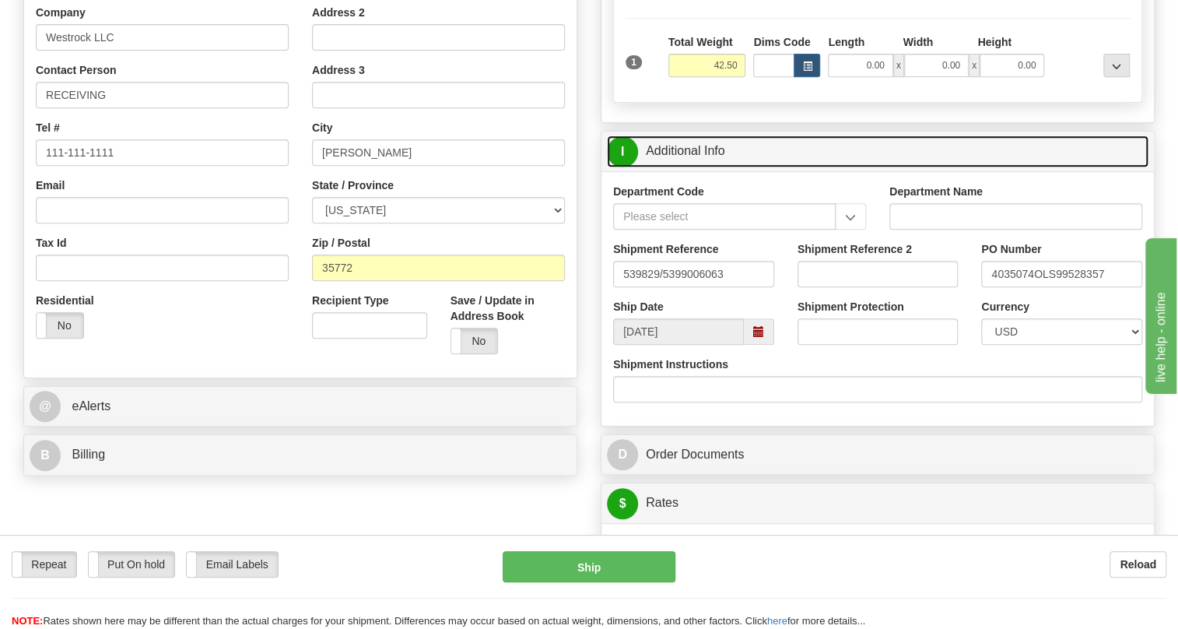
click at [697, 167] on link "I Additional Info" at bounding box center [878, 151] width 542 height 32
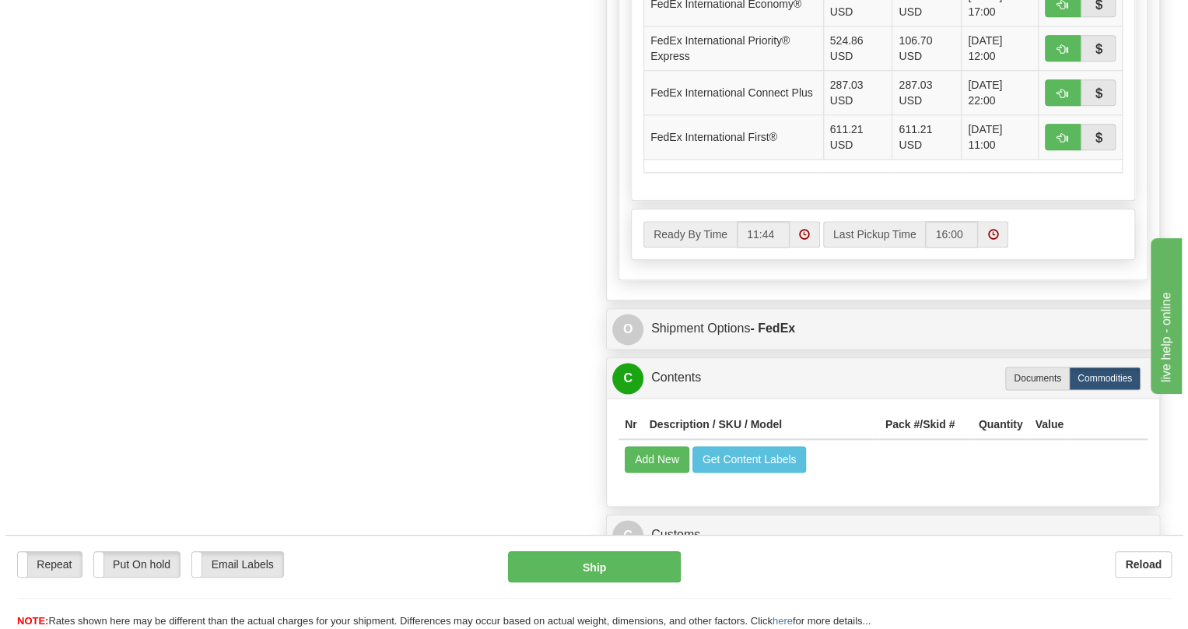
scroll to position [966, 0]
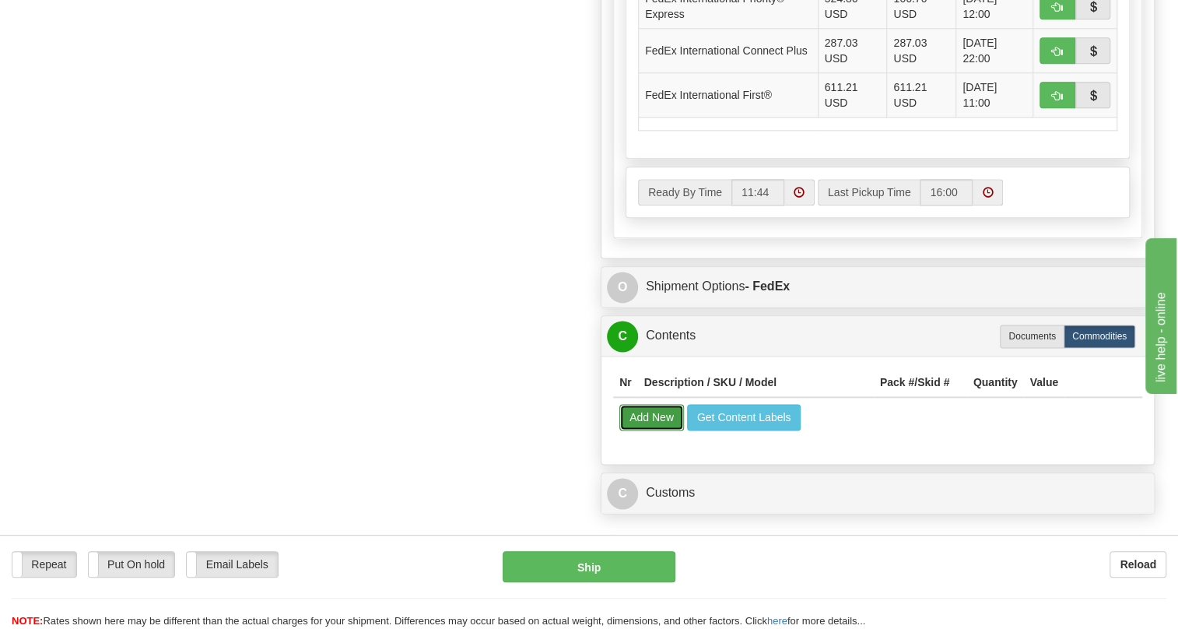
click at [654, 430] on button "Add New" at bounding box center [651, 417] width 65 height 26
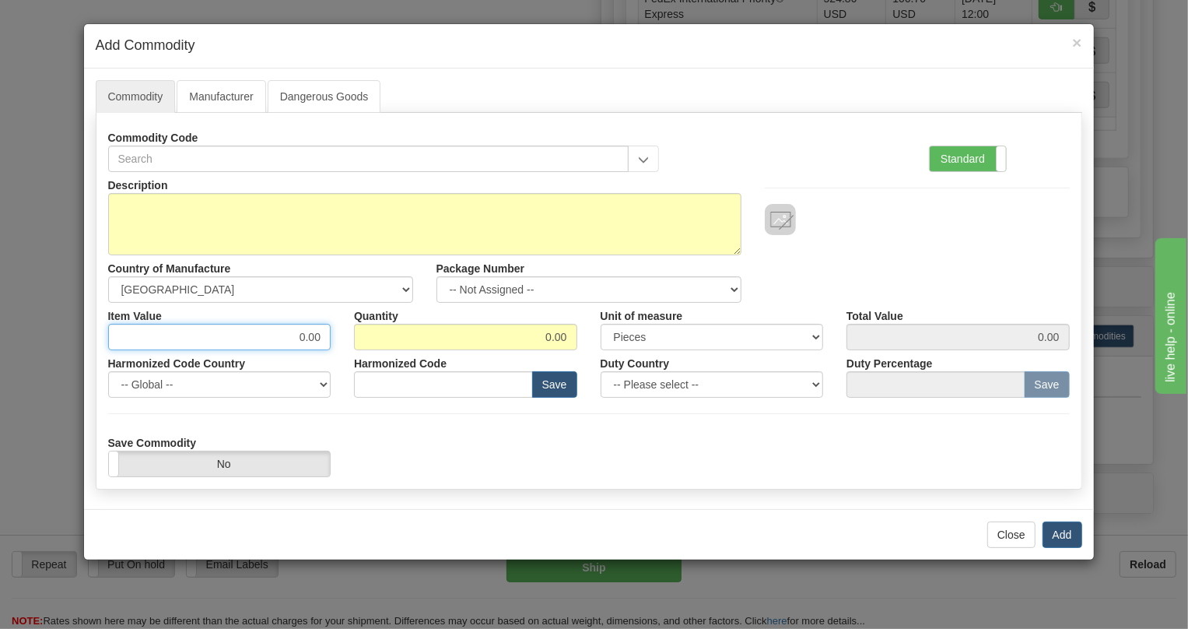
click at [319, 338] on input "0.00" at bounding box center [219, 337] width 223 height 26
paste input "3.766,61"
click at [288, 334] on input "3.766,61" at bounding box center [219, 337] width 223 height 26
click at [309, 339] on input "3766,61" at bounding box center [219, 337] width 223 height 26
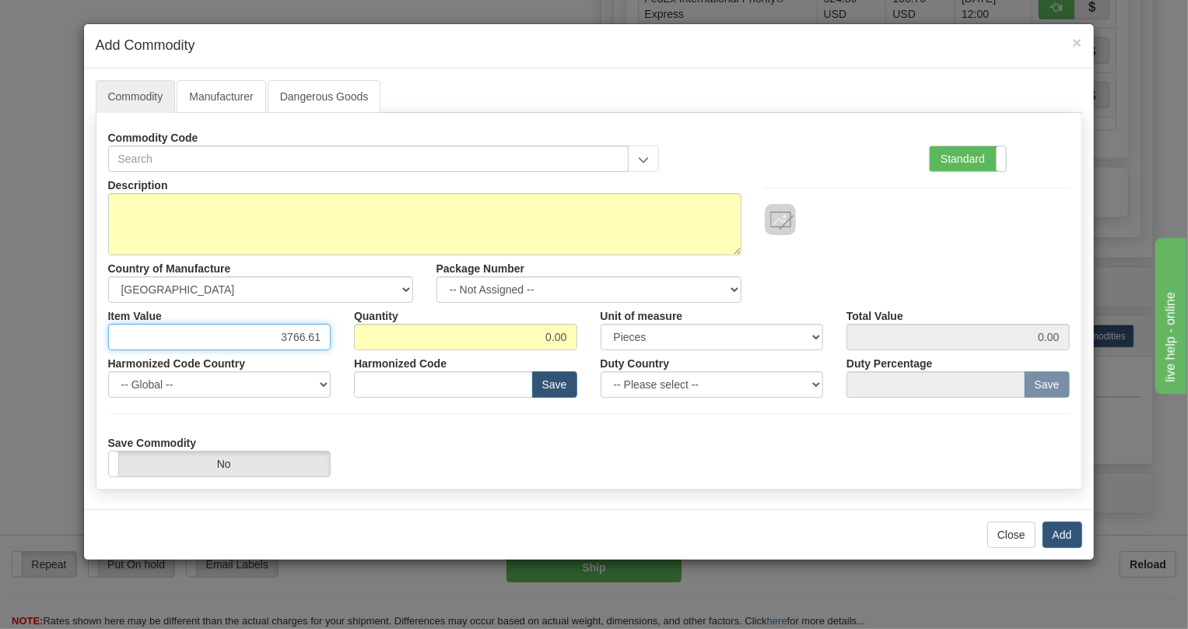
type input "3766.61"
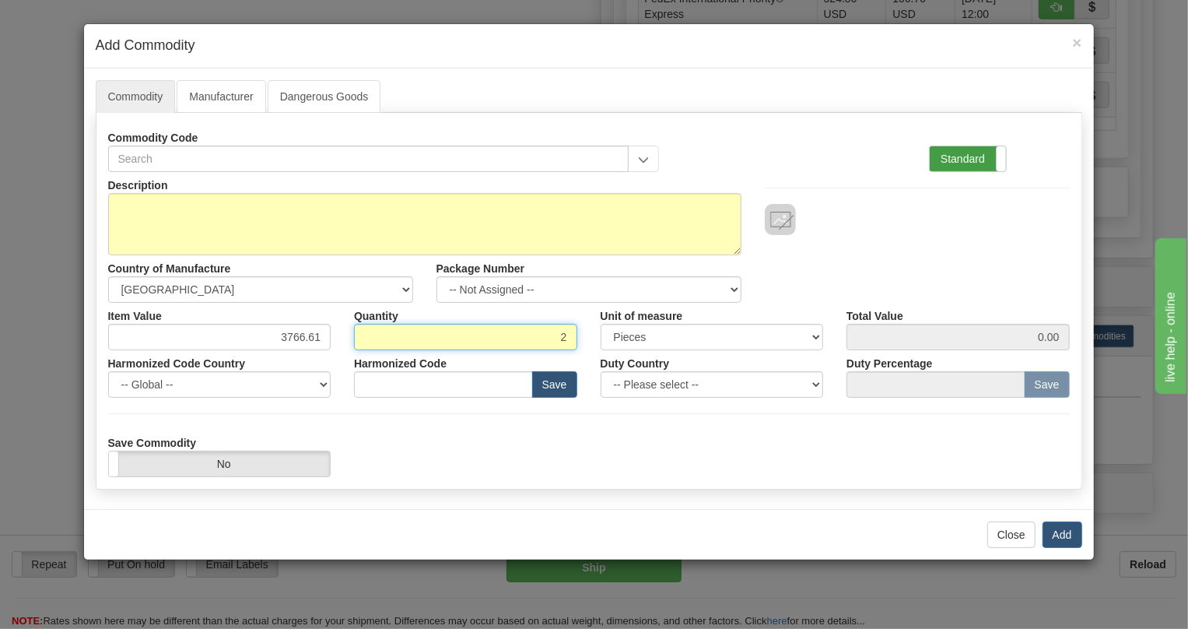
type input "2"
type input "7533.22"
click at [957, 158] on label "Standard" at bounding box center [968, 158] width 76 height 25
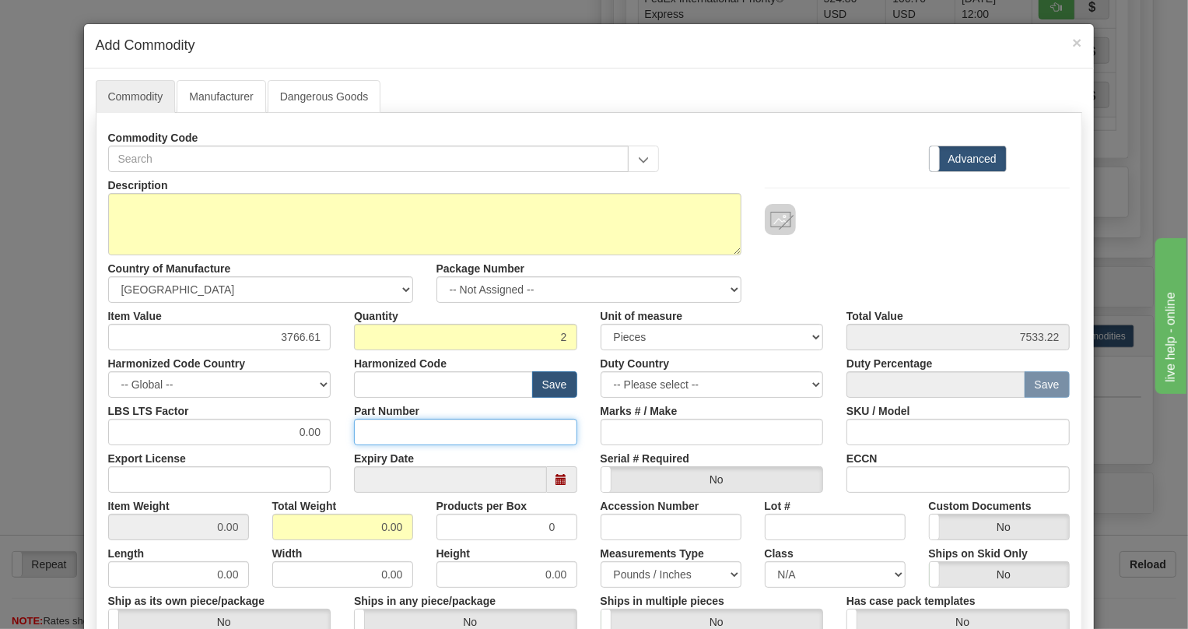
click at [370, 436] on input "Part Number" at bounding box center [465, 432] width 223 height 26
paste input "E850-24639-042X"
type input "E850-24639-042X"
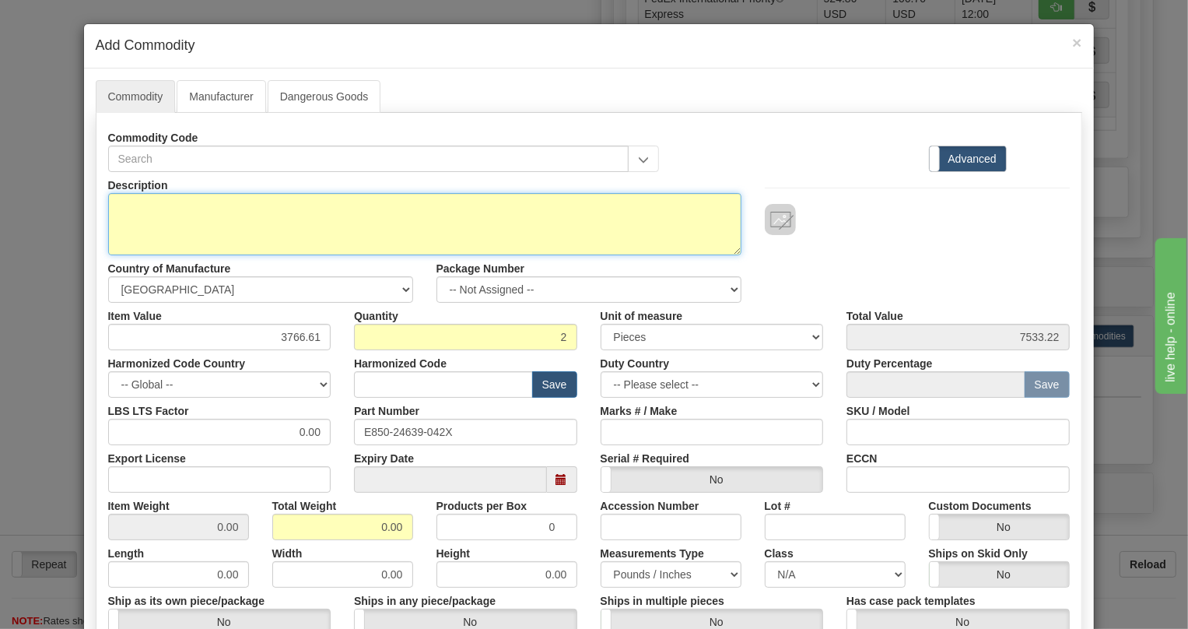
click at [131, 202] on textarea "Description" at bounding box center [424, 224] width 633 height 62
paste textarea "850-E-P5-NN-S5-H-N-N-A-A-N-M-A-P-C-B-1E-"
type textarea "850-E-P5-NN-S5-H-N-N-A-A-N-M-A-P-C-B-1E-"
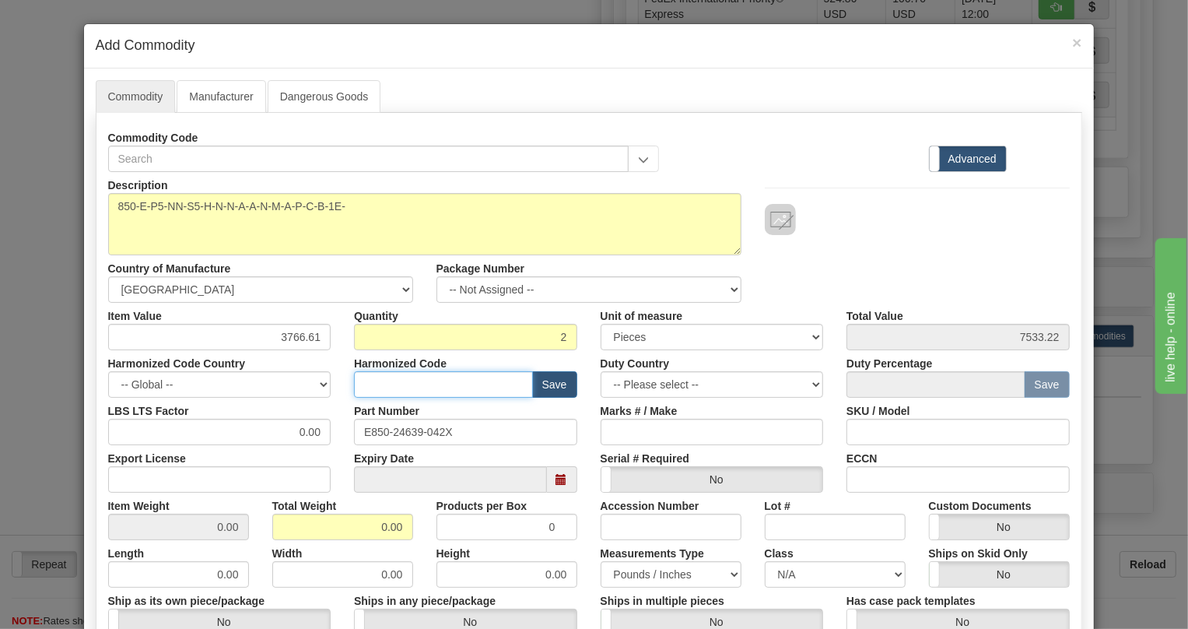
click at [373, 380] on input "text" at bounding box center [443, 384] width 179 height 26
paste input "8537.10.9160"
type input "8537.10.9160"
click at [291, 433] on input "0.00" at bounding box center [219, 432] width 223 height 26
type input "1.00"
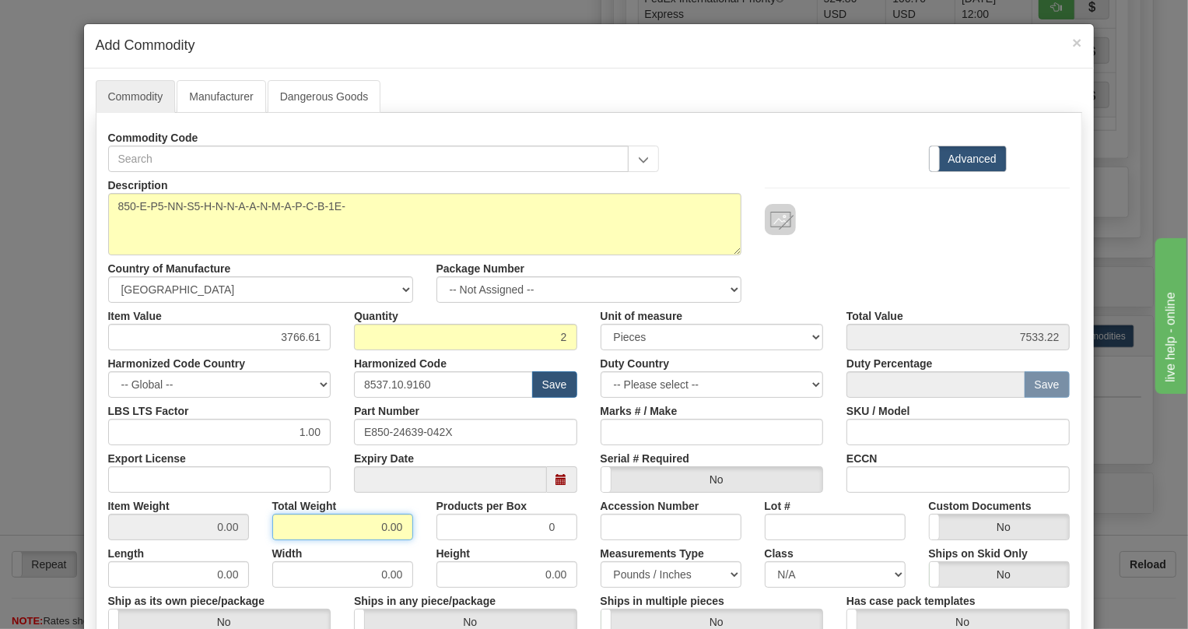
click at [368, 528] on input "0.00" at bounding box center [342, 527] width 141 height 26
type input "1.00"
type input "0.5000"
click at [413, 552] on div "Width 0.00" at bounding box center [343, 563] width 164 height 47
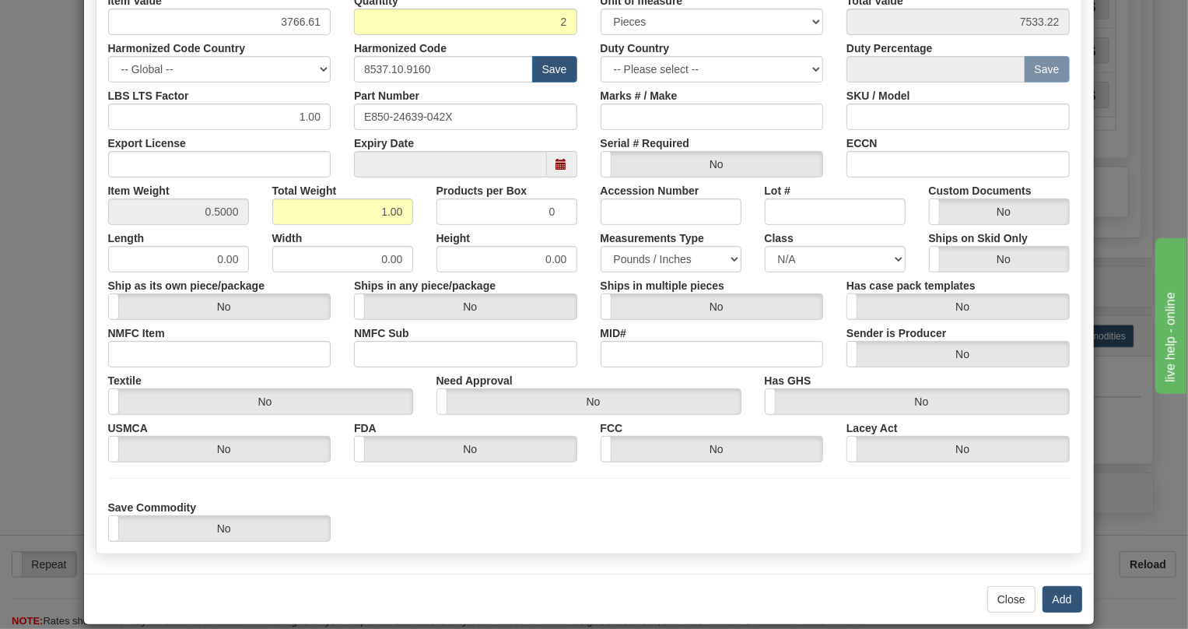
scroll to position [333, 0]
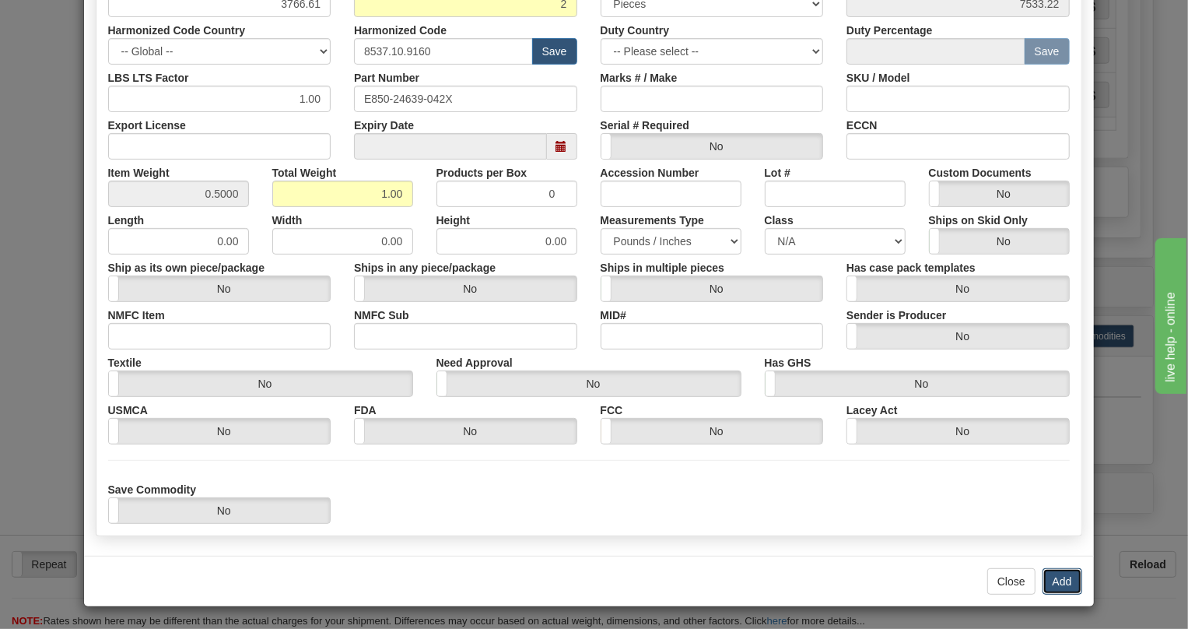
click at [1060, 579] on button "Add" at bounding box center [1063, 581] width 40 height 26
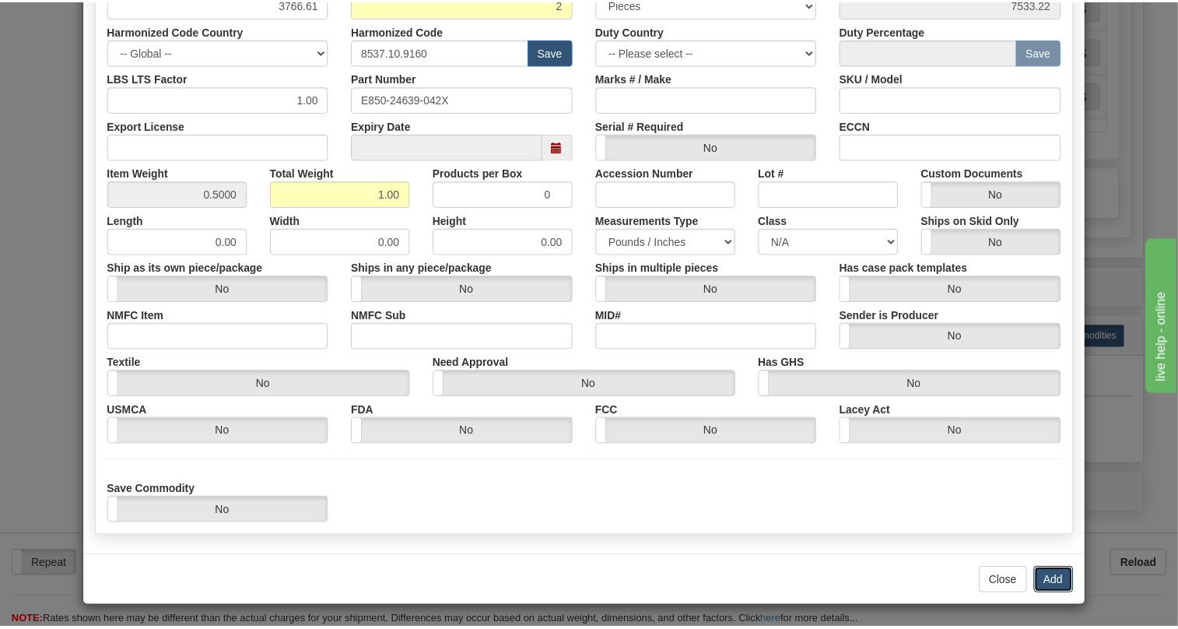
scroll to position [0, 0]
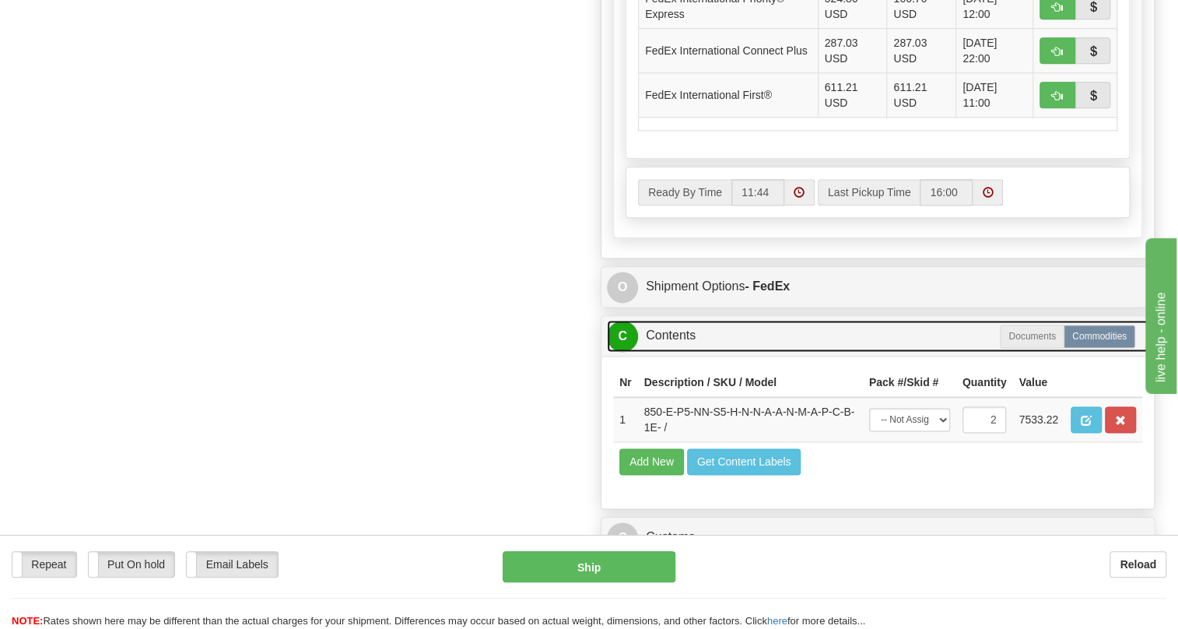
click at [669, 352] on link "C Contents" at bounding box center [878, 336] width 542 height 32
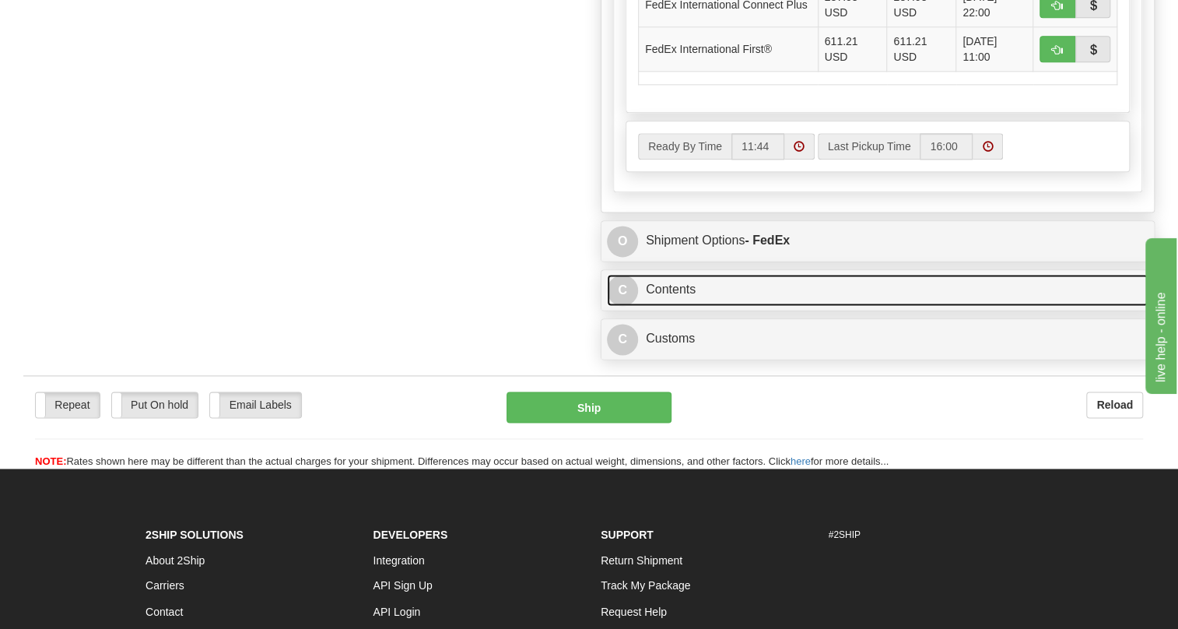
scroll to position [1037, 0]
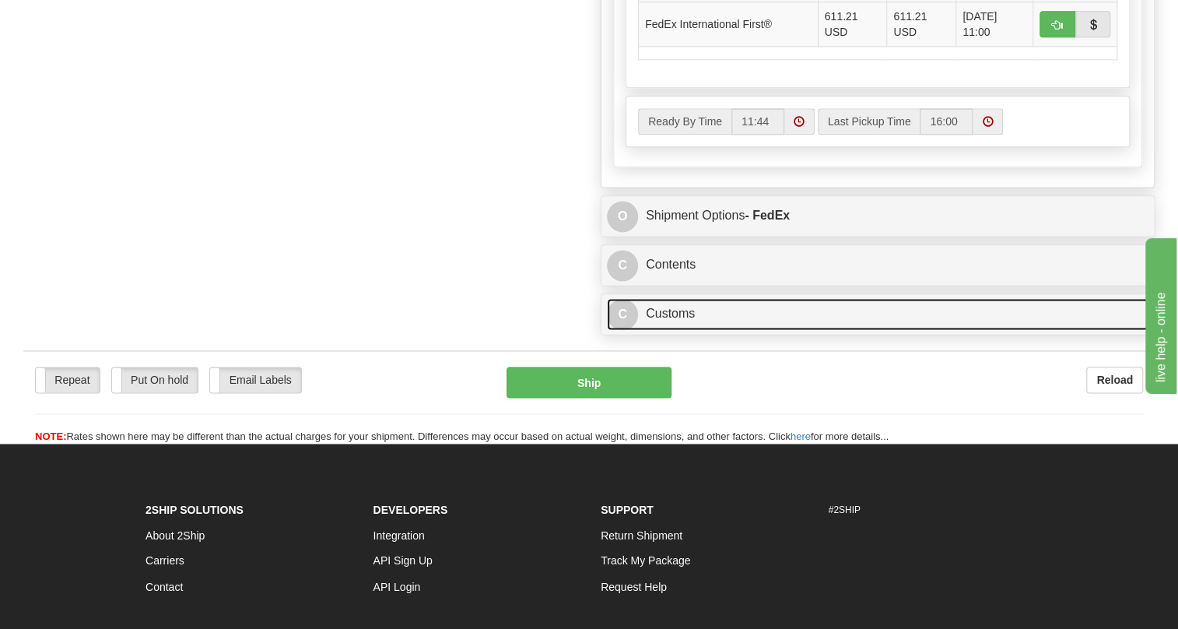
click at [683, 330] on link "C Customs" at bounding box center [878, 314] width 542 height 32
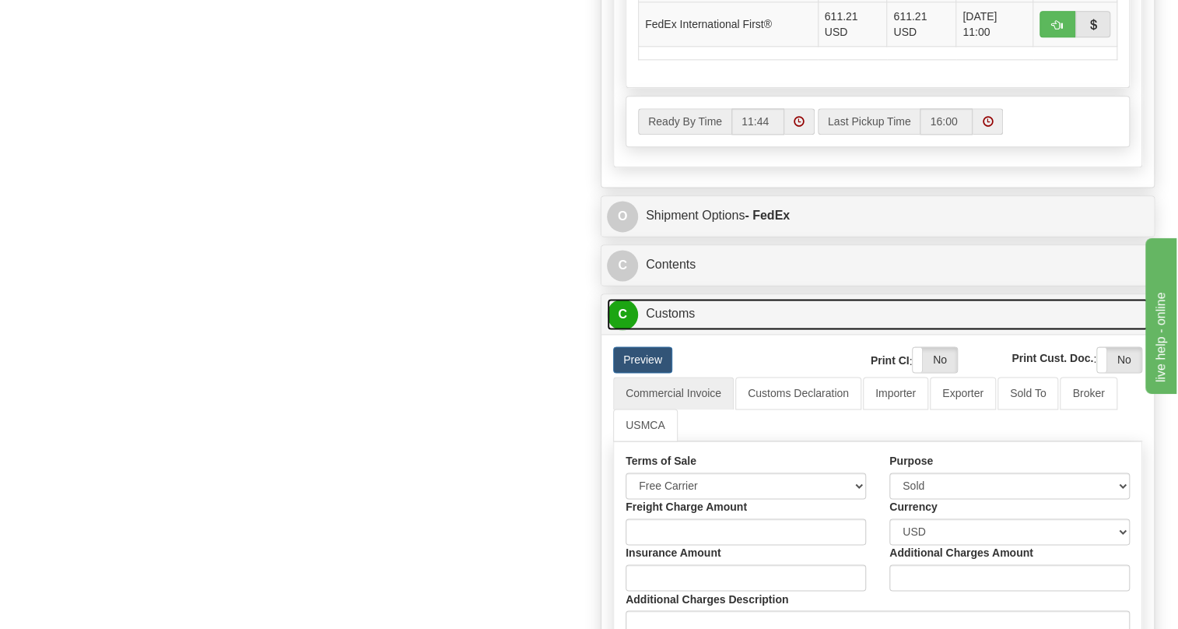
click at [682, 330] on link "C Customs" at bounding box center [878, 314] width 542 height 32
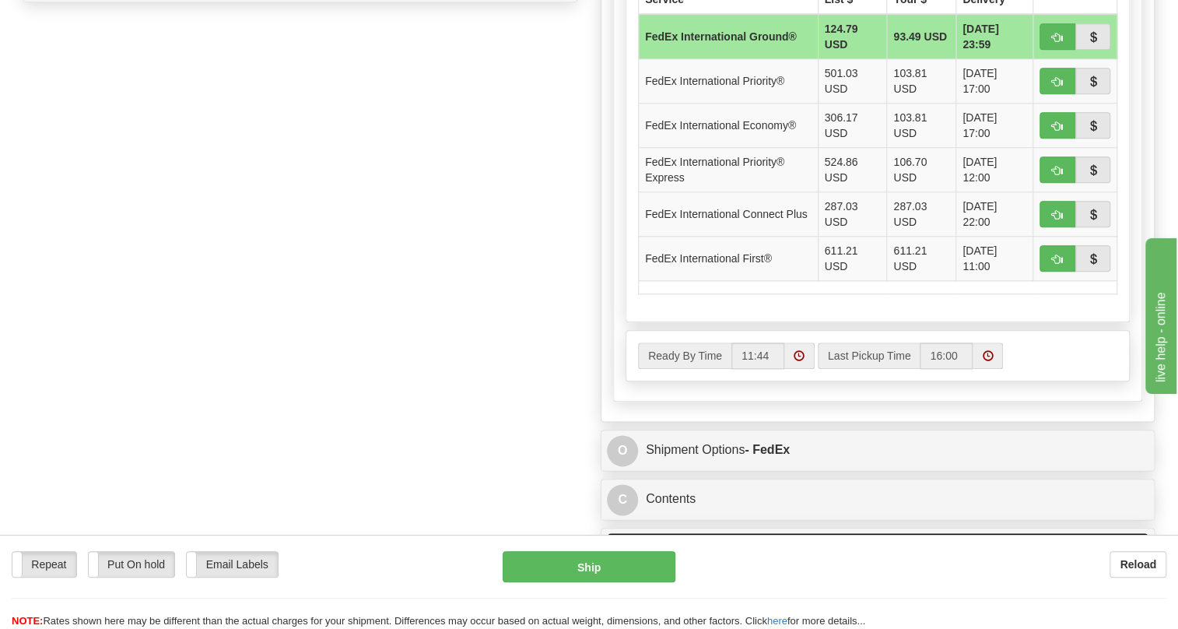
scroll to position [684, 0]
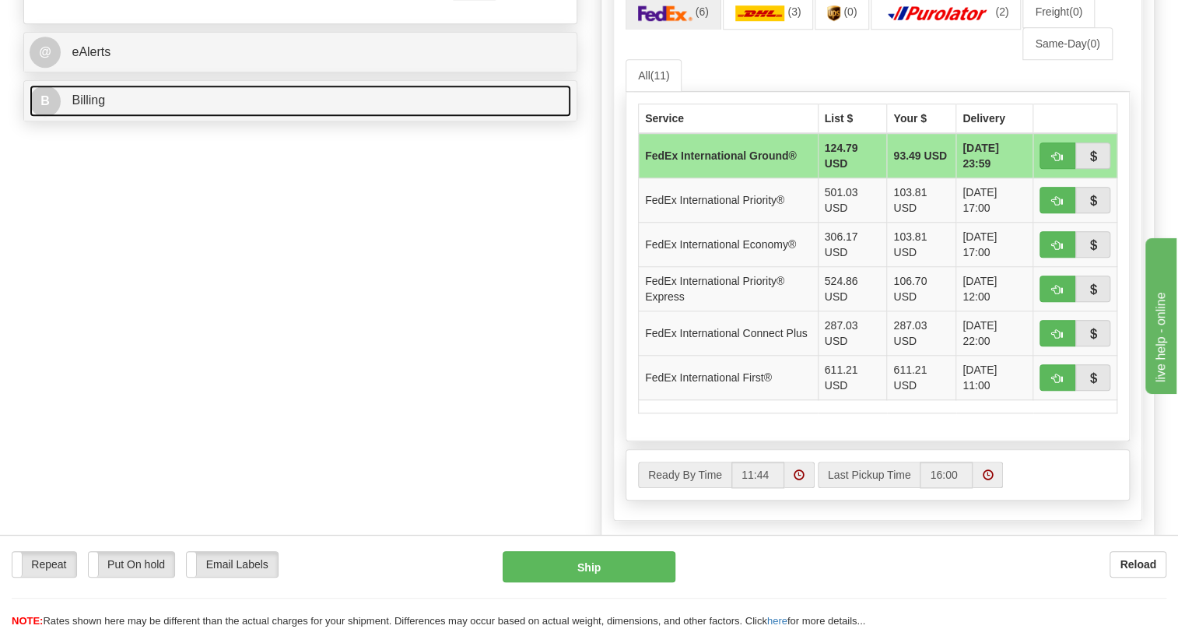
click at [101, 107] on span "Billing" at bounding box center [88, 99] width 33 height 13
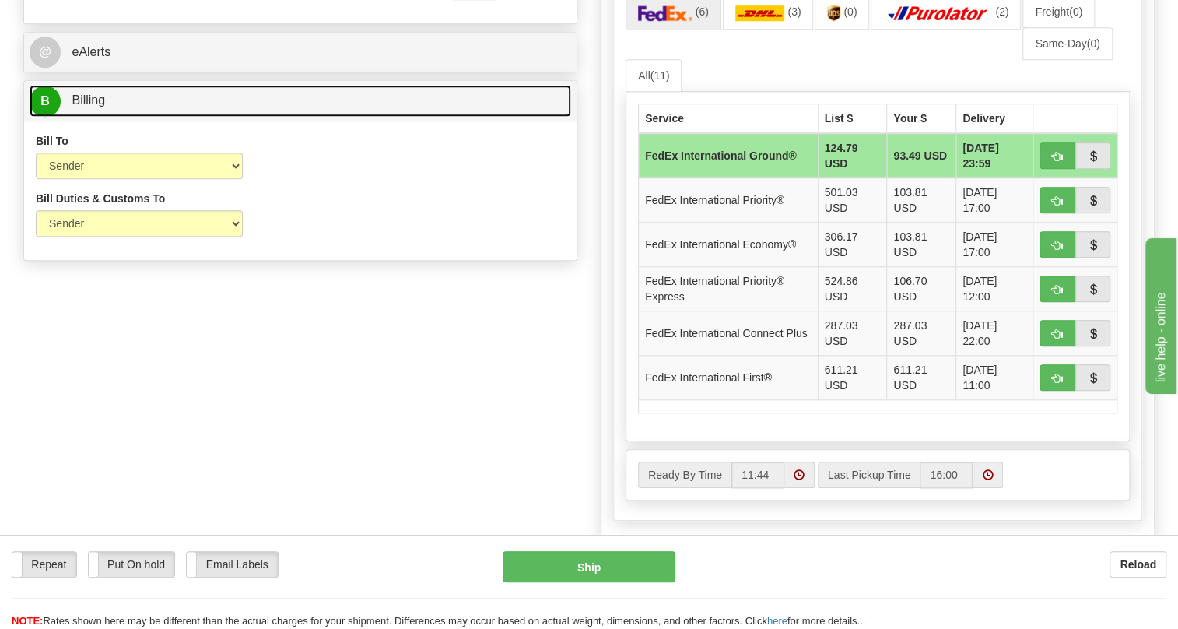
click at [100, 107] on span "Billing" at bounding box center [88, 99] width 33 height 13
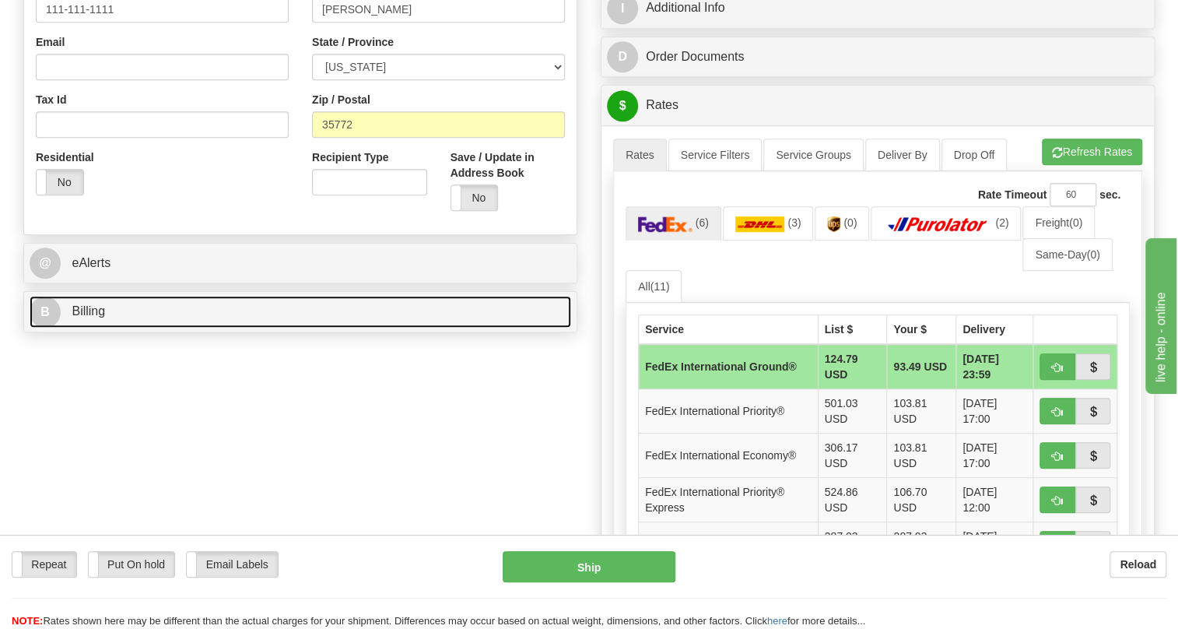
scroll to position [472, 0]
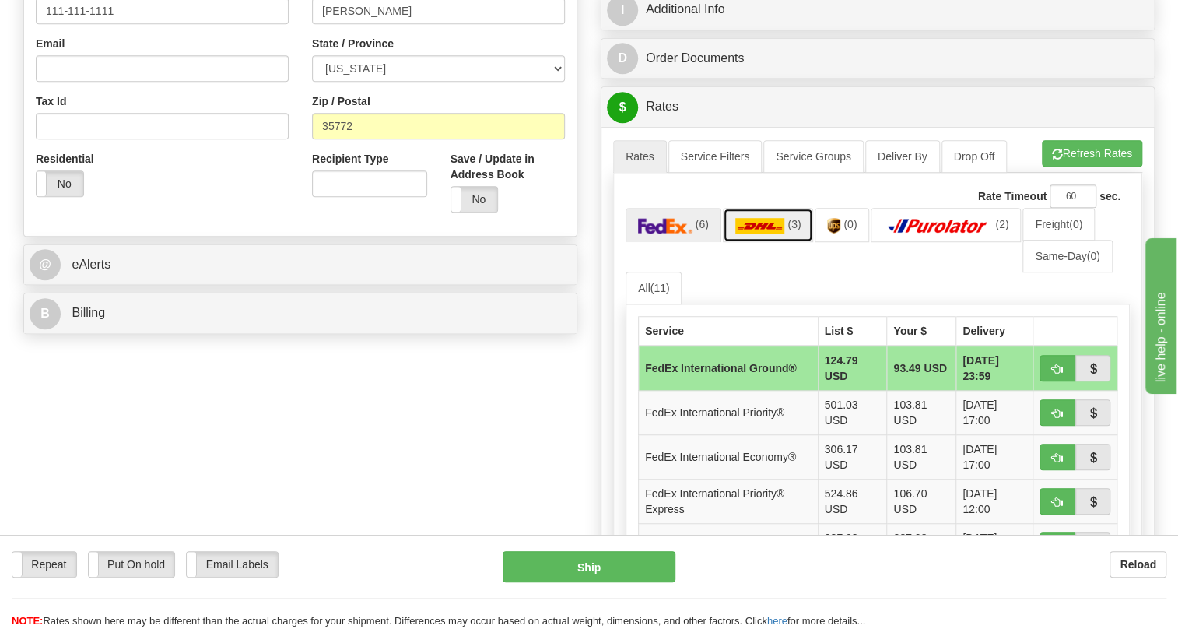
click at [757, 233] on img at bounding box center [760, 226] width 50 height 16
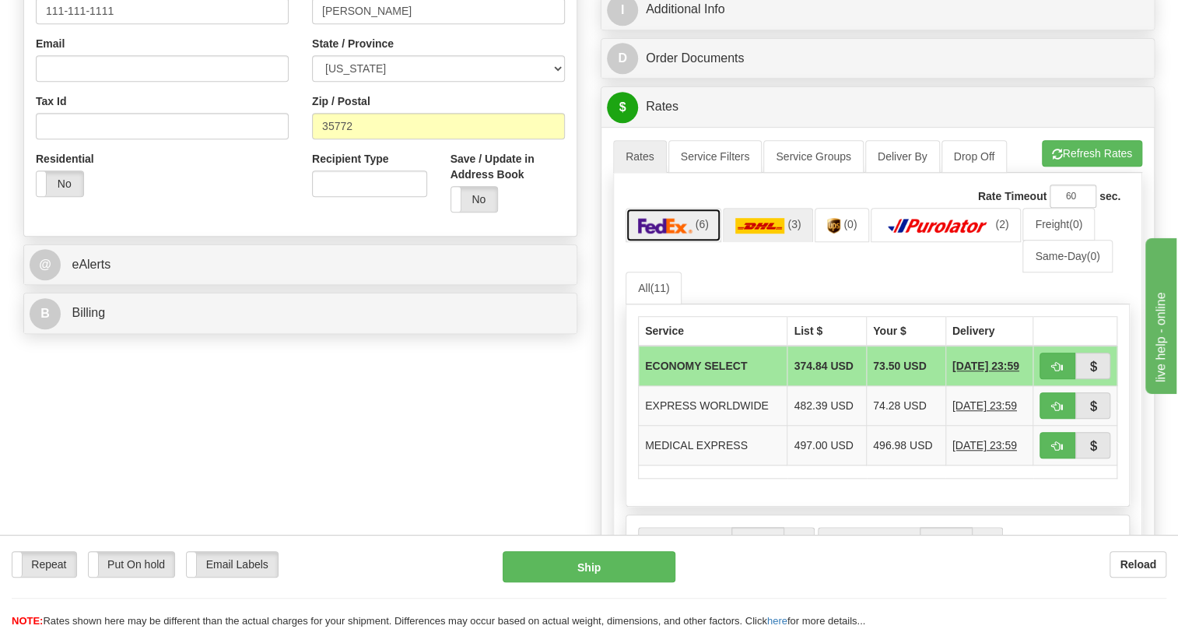
click at [681, 233] on img at bounding box center [665, 226] width 54 height 16
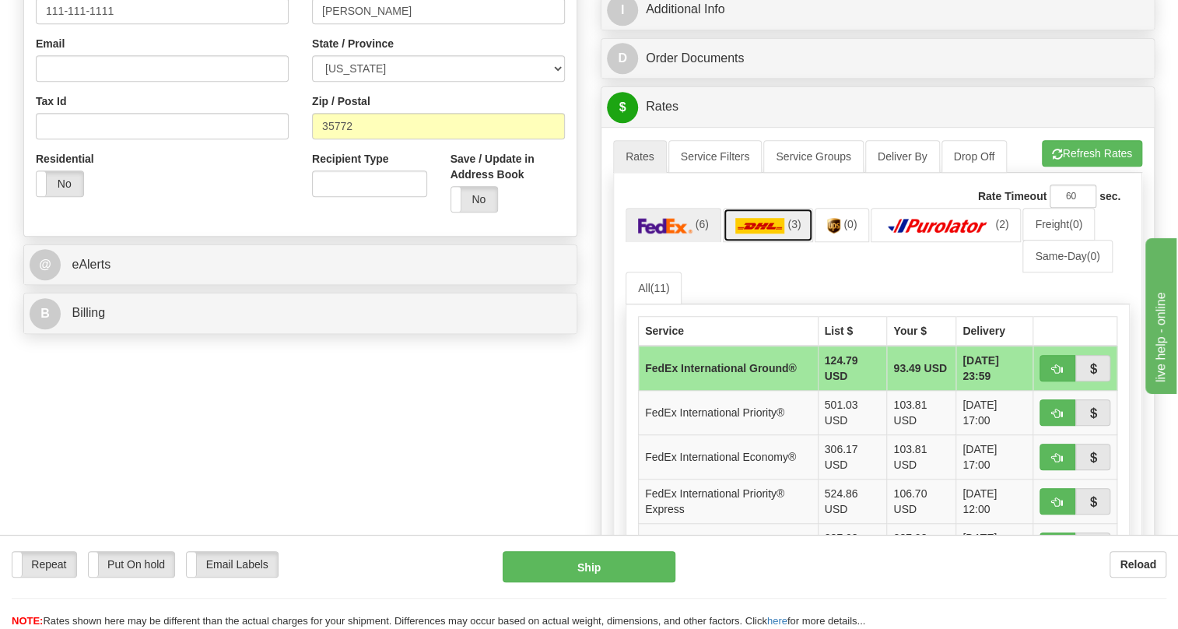
click at [769, 233] on img at bounding box center [760, 226] width 50 height 16
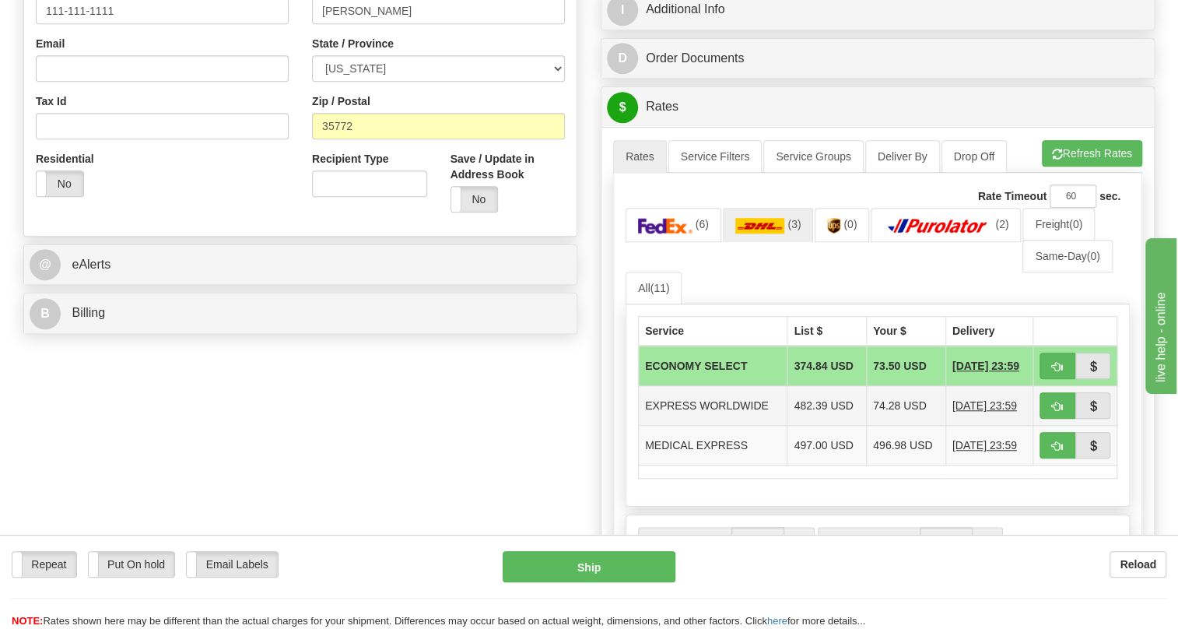
click at [706, 426] on td "EXPRESS WORLDWIDE" at bounding box center [713, 406] width 149 height 40
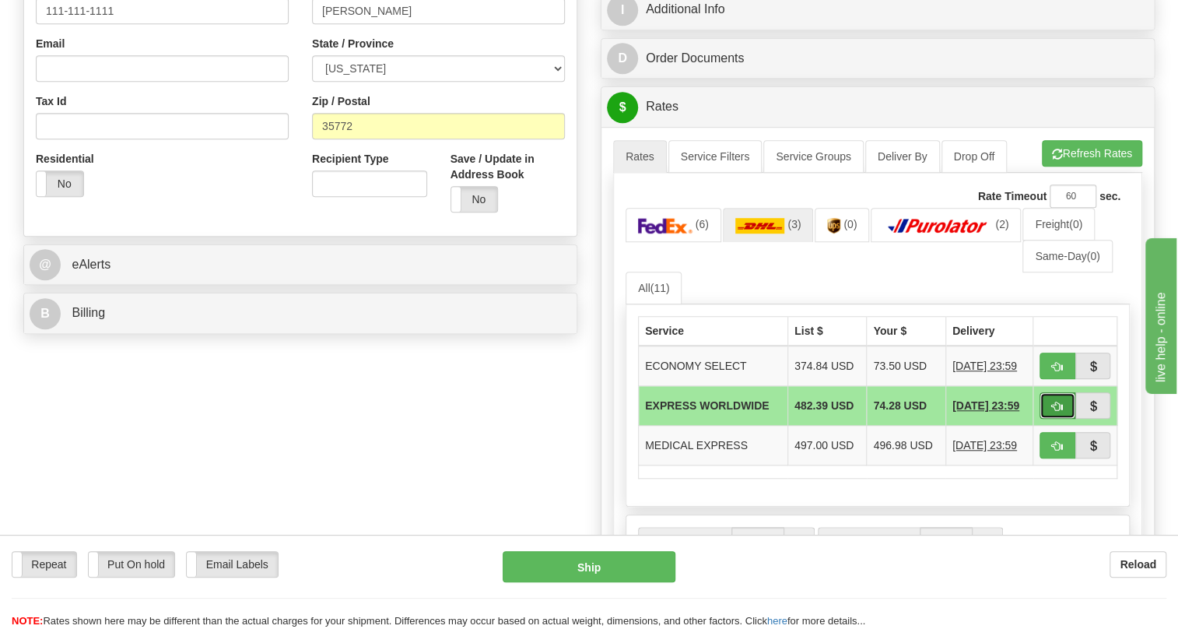
click at [1053, 412] on span "button" at bounding box center [1057, 406] width 11 height 10
type input "P"
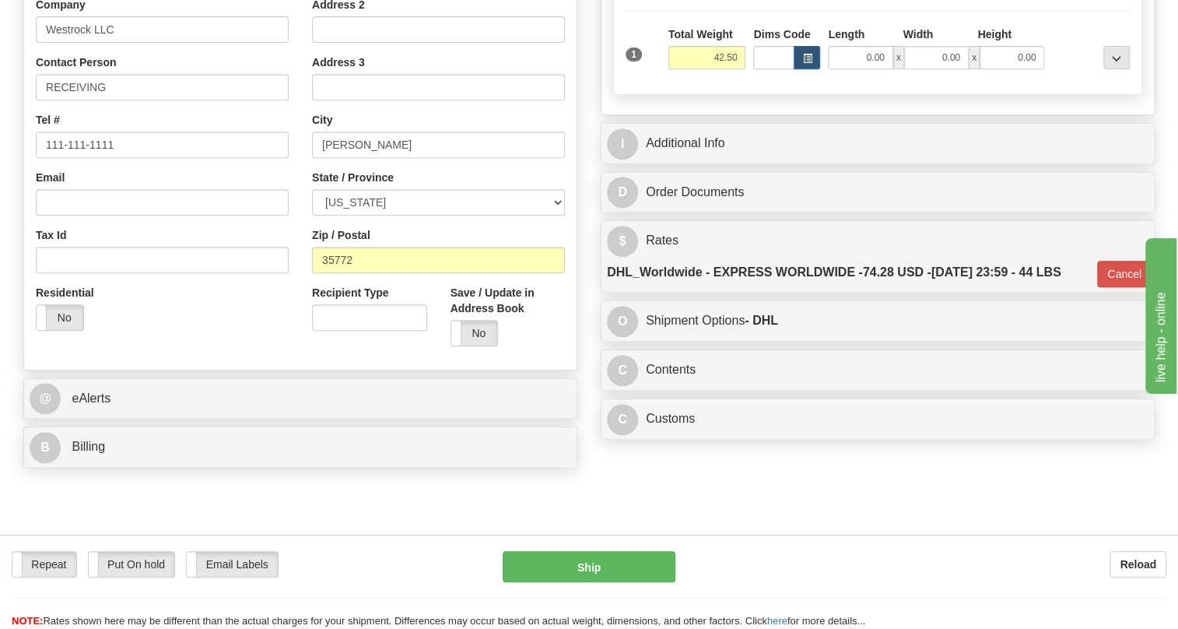
scroll to position [259, 0]
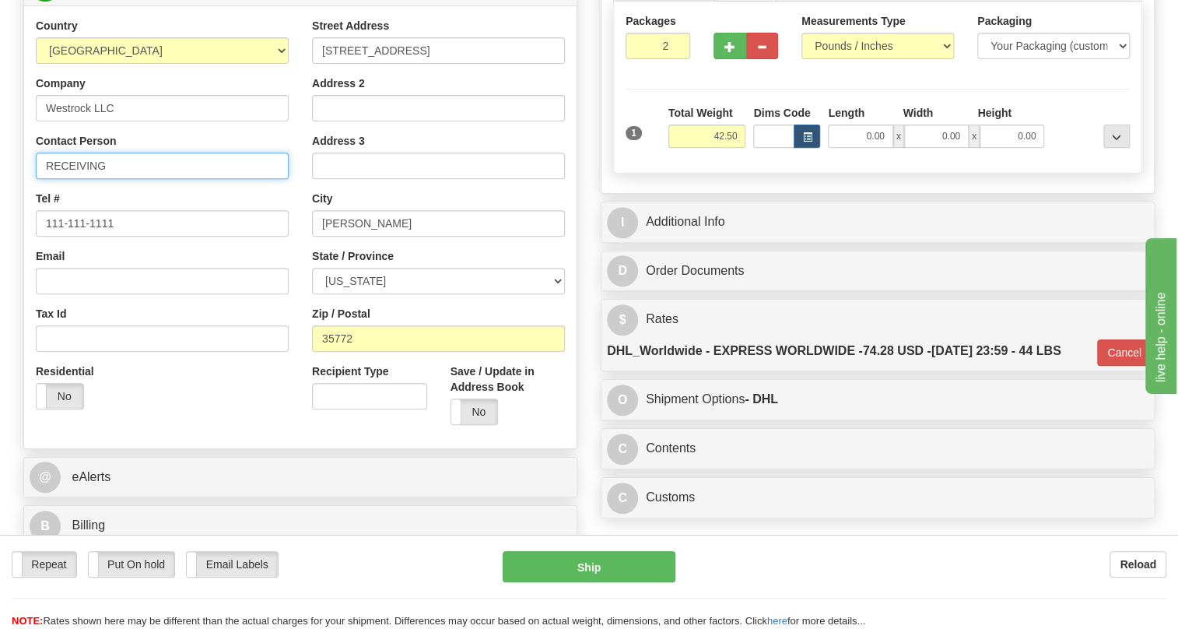
click at [142, 179] on input "RECEIVING" at bounding box center [162, 165] width 253 height 26
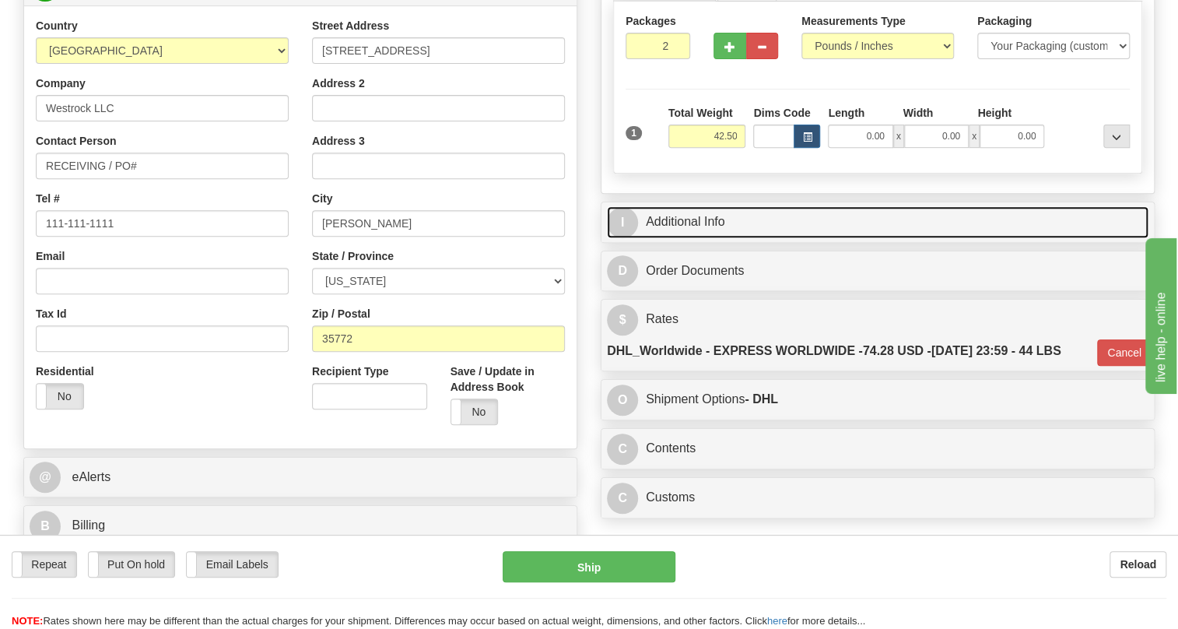
click at [709, 238] on link "I Additional Info" at bounding box center [878, 222] width 542 height 32
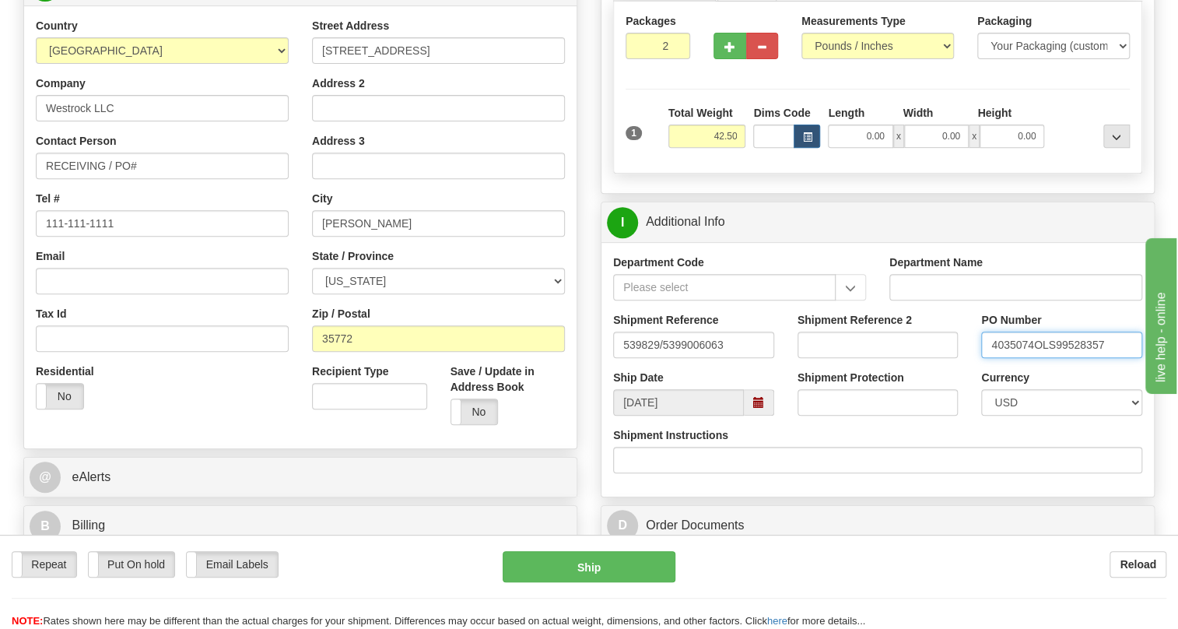
drag, startPoint x: 1034, startPoint y: 379, endPoint x: 978, endPoint y: 387, distance: 56.7
click at [978, 370] on div "PO Number 4035074OLS99528357" at bounding box center [1061, 341] width 184 height 58
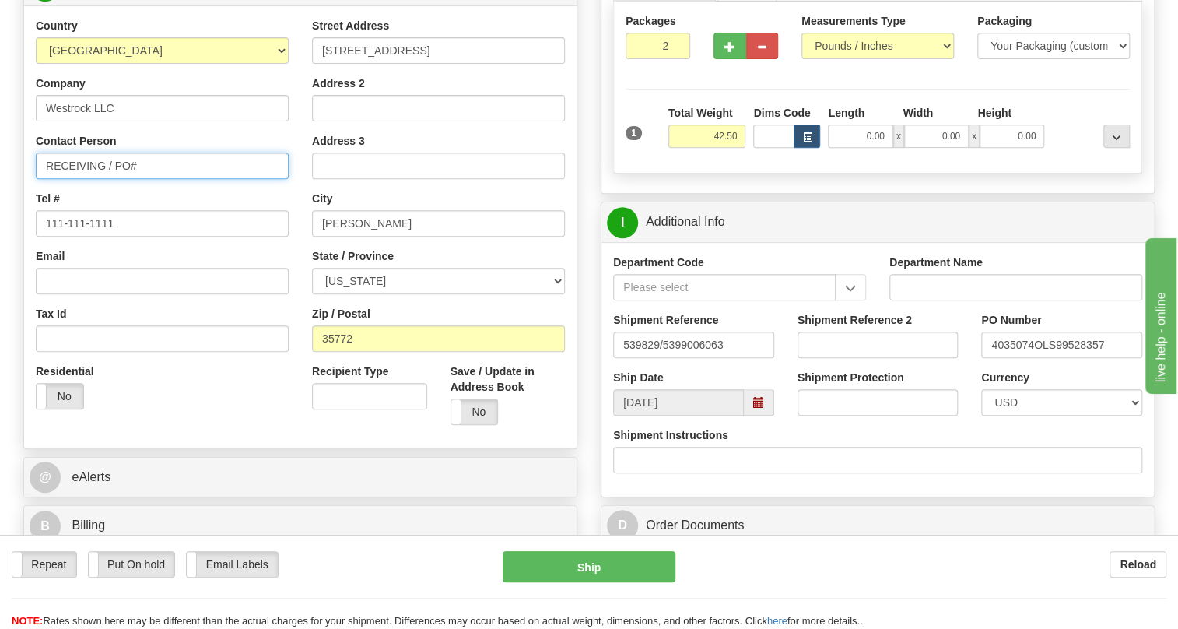
click at [182, 179] on input "RECEIVING / PO#" at bounding box center [162, 165] width 253 height 26
paste input "4035074"
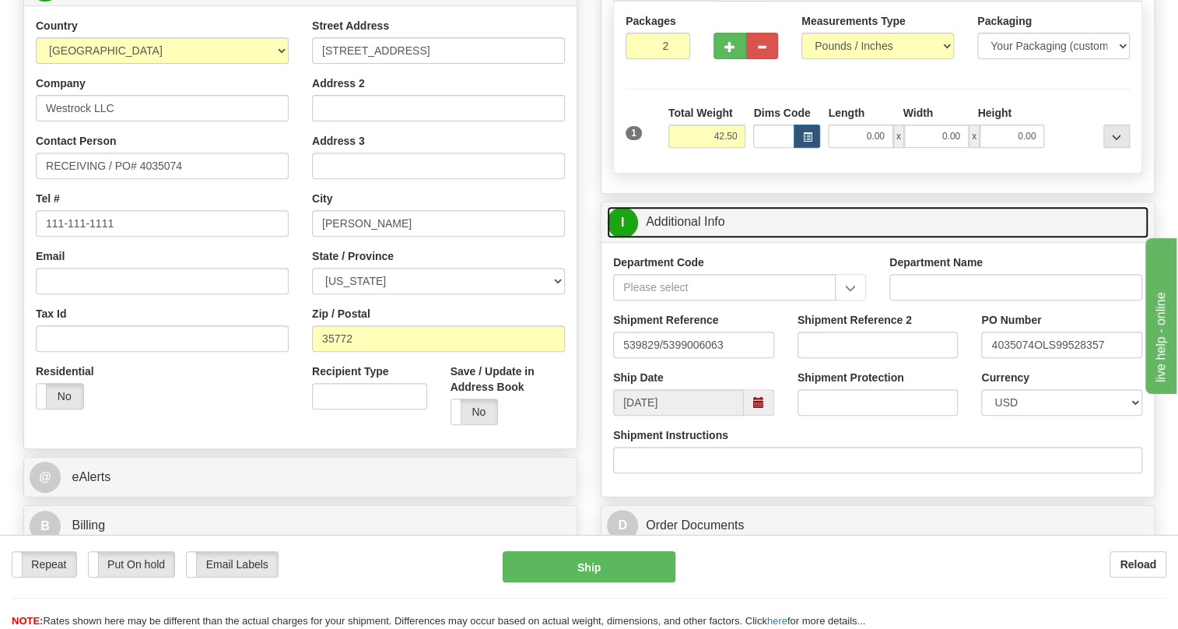
click at [703, 238] on link "I Additional Info" at bounding box center [878, 222] width 542 height 32
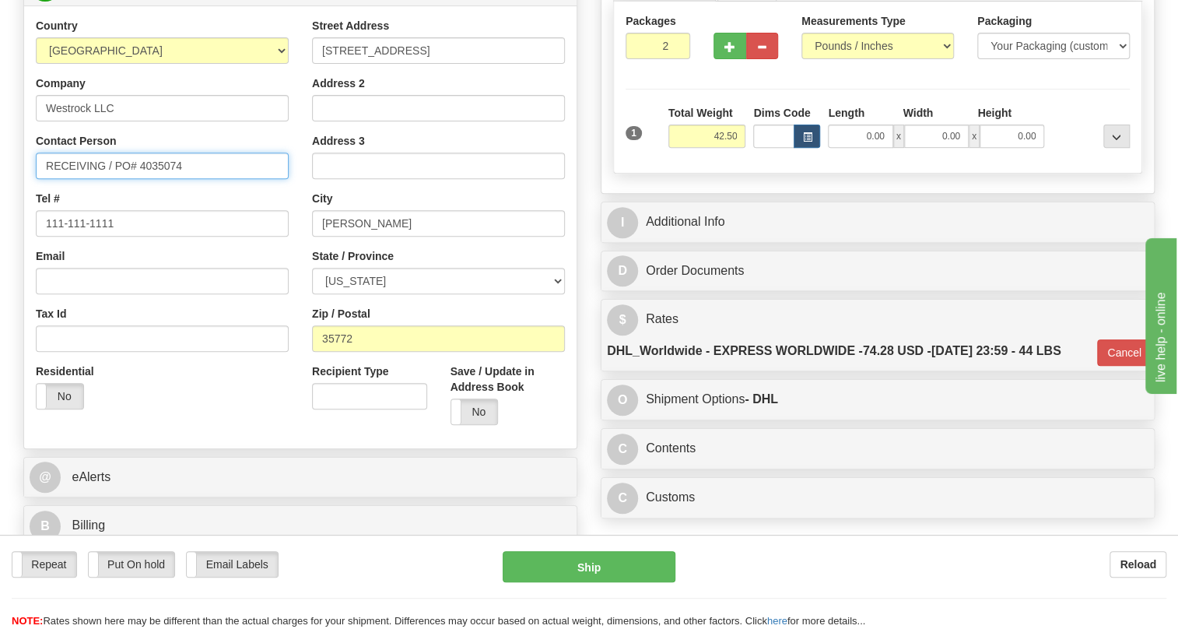
drag, startPoint x: 188, startPoint y: 195, endPoint x: 141, endPoint y: 205, distance: 47.8
click at [141, 179] on input "RECEIVING / PO# 4035074" at bounding box center [162, 165] width 253 height 26
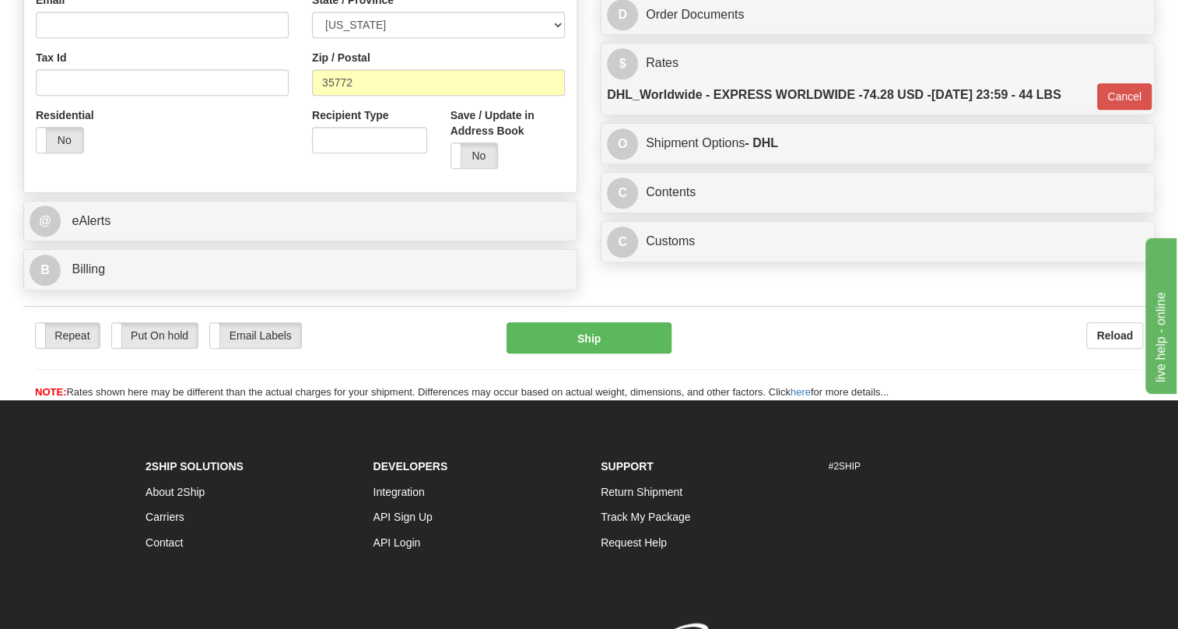
scroll to position [542, 0]
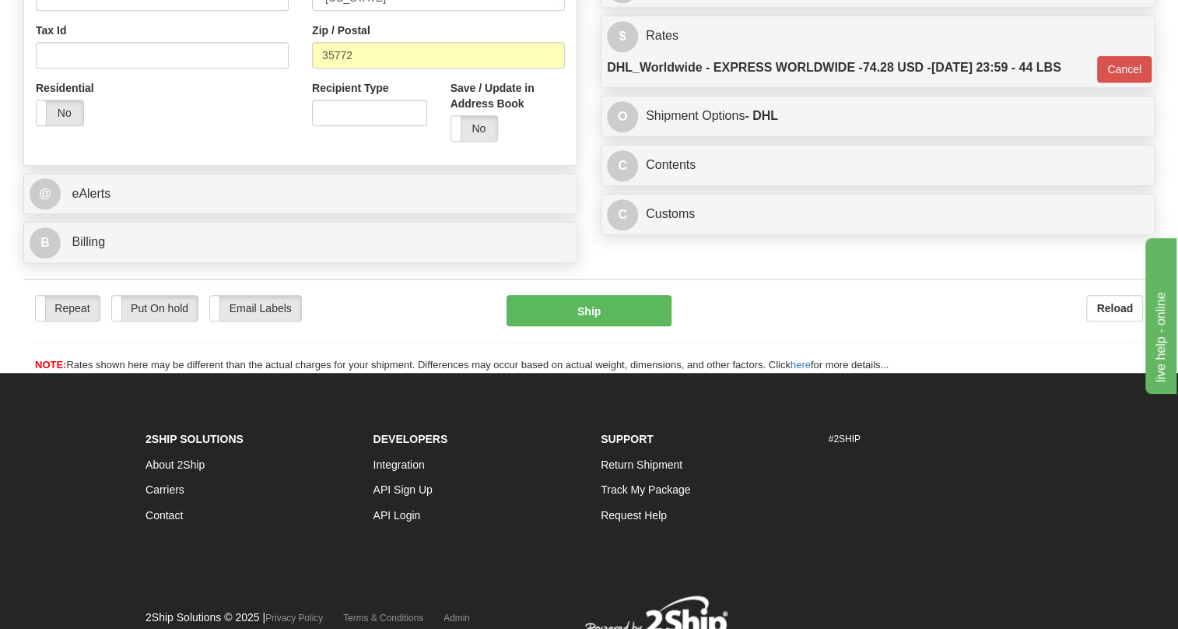
type input "RECEIVING / PO# 27830877"
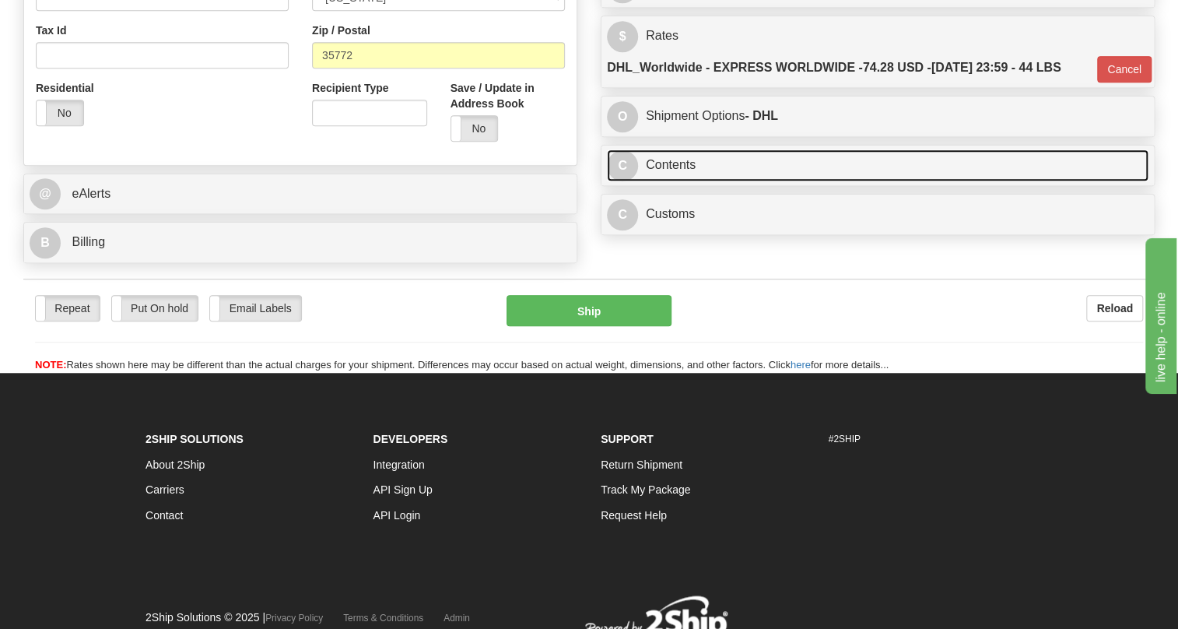
click at [678, 181] on link "C Contents" at bounding box center [878, 165] width 542 height 32
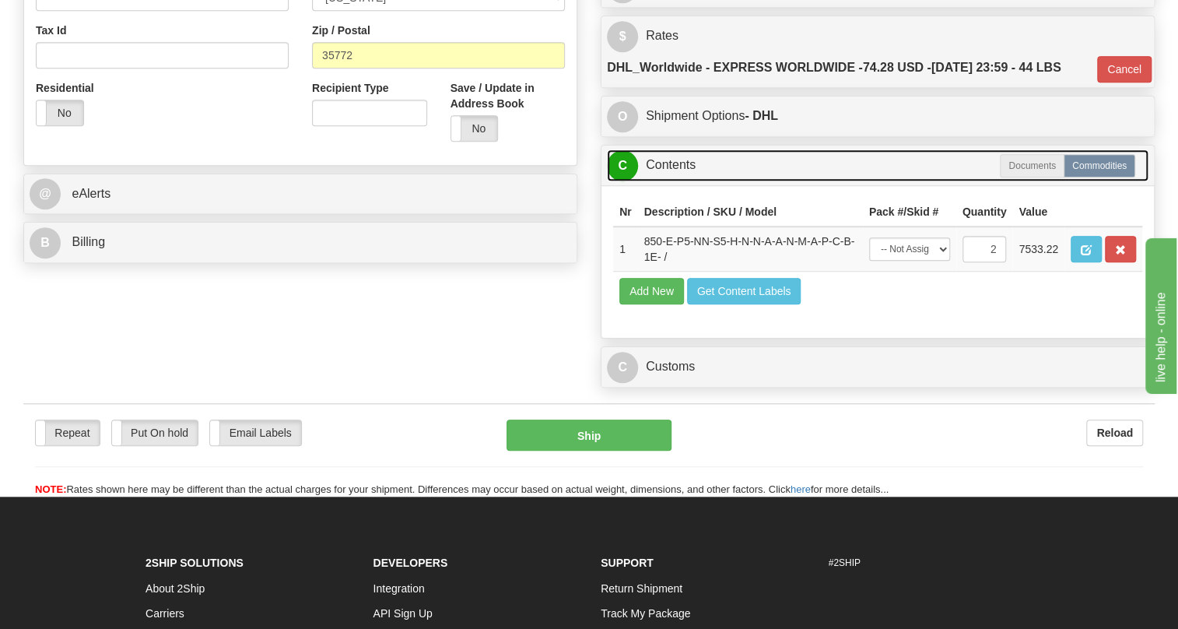
click at [678, 181] on link "C Contents" at bounding box center [878, 165] width 542 height 32
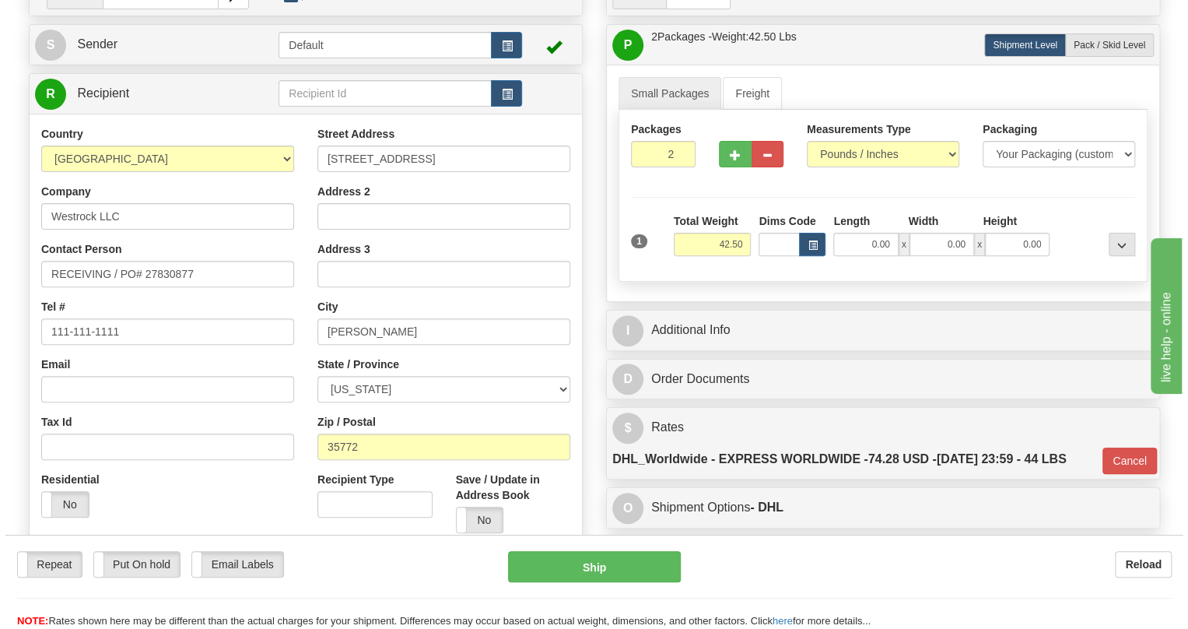
scroll to position [117, 0]
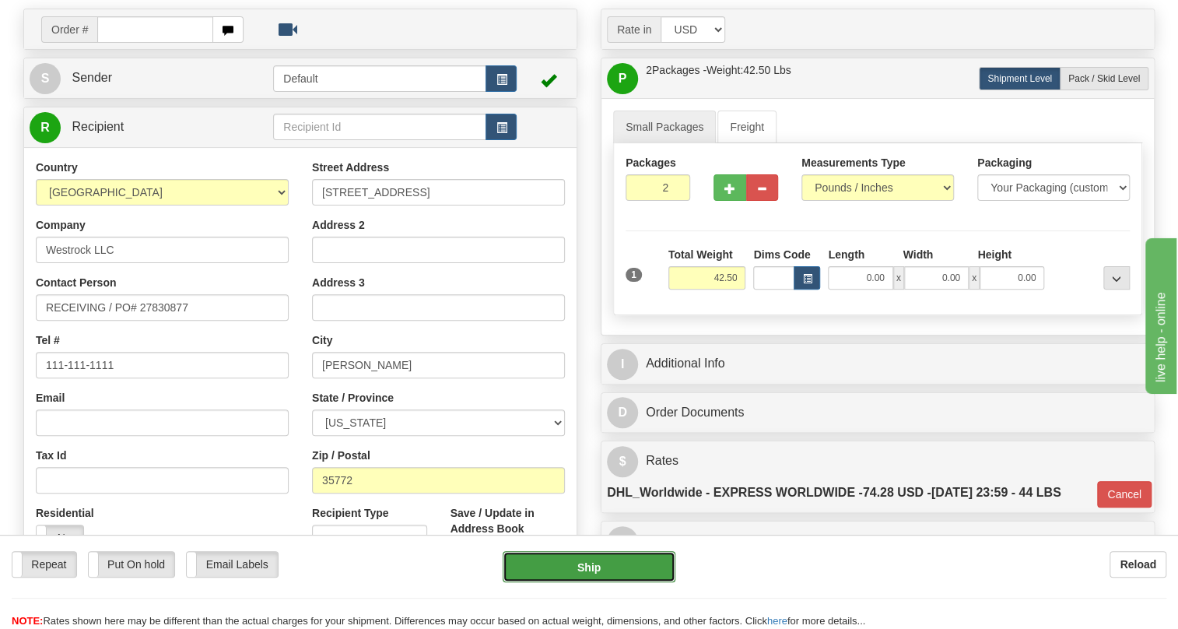
click at [582, 569] on button "Ship" at bounding box center [589, 566] width 173 height 31
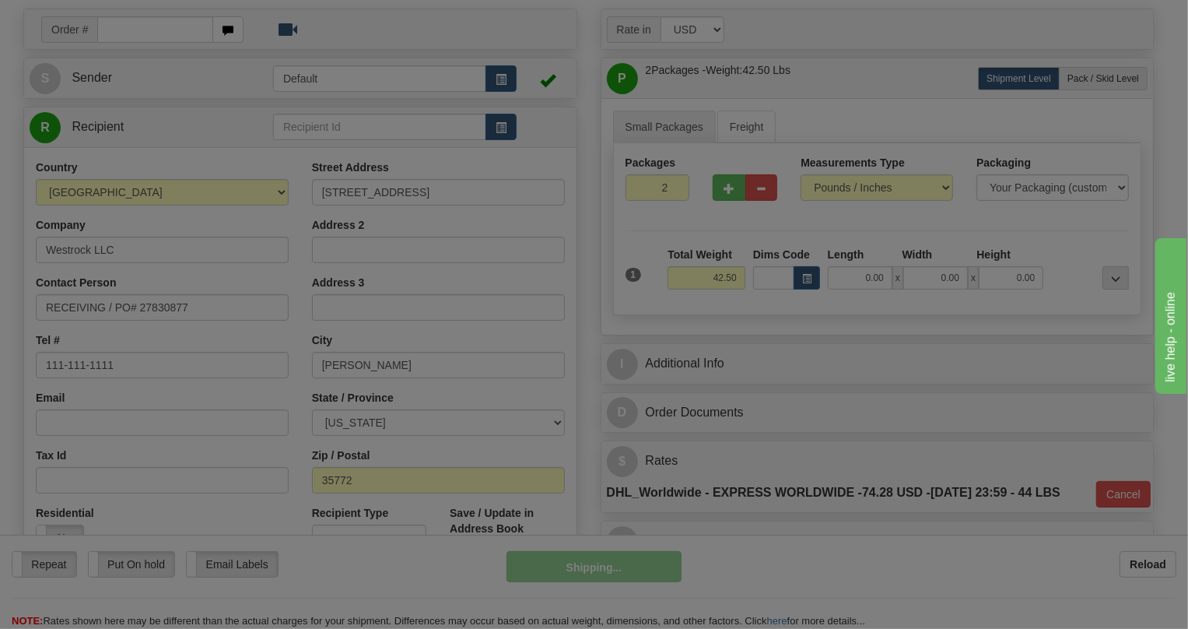
click at [582, 569] on div at bounding box center [594, 314] width 1188 height 629
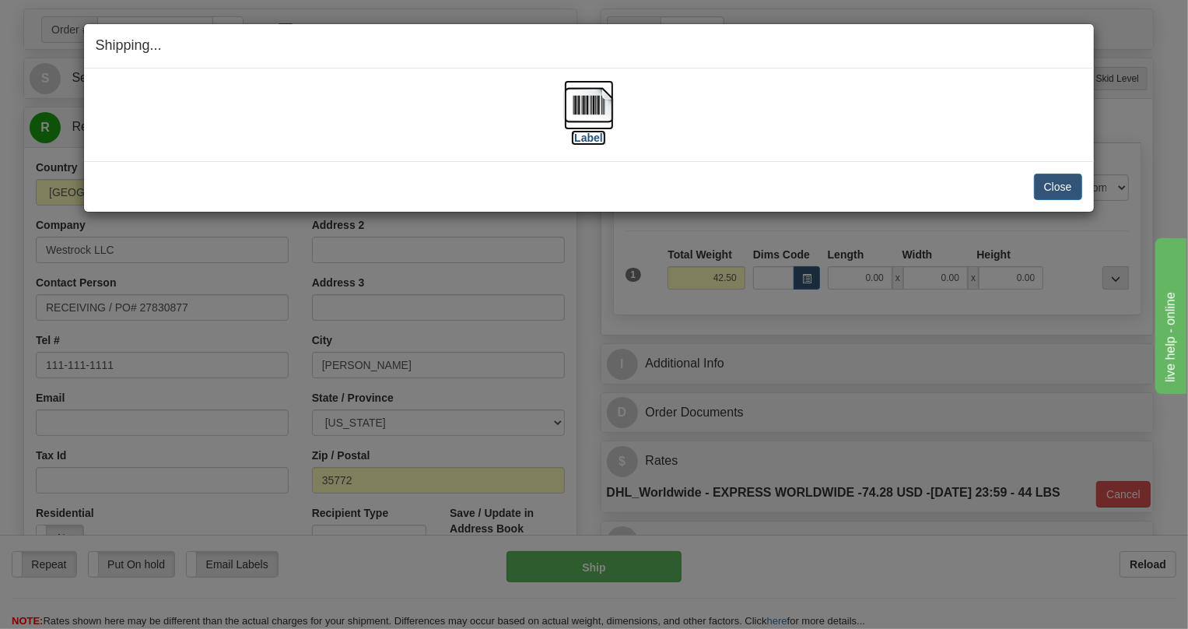
click at [575, 94] on img at bounding box center [589, 105] width 50 height 50
drag, startPoint x: 1057, startPoint y: 181, endPoint x: 238, endPoint y: 120, distance: 821.5
click at [1057, 181] on button "Close" at bounding box center [1058, 187] width 48 height 26
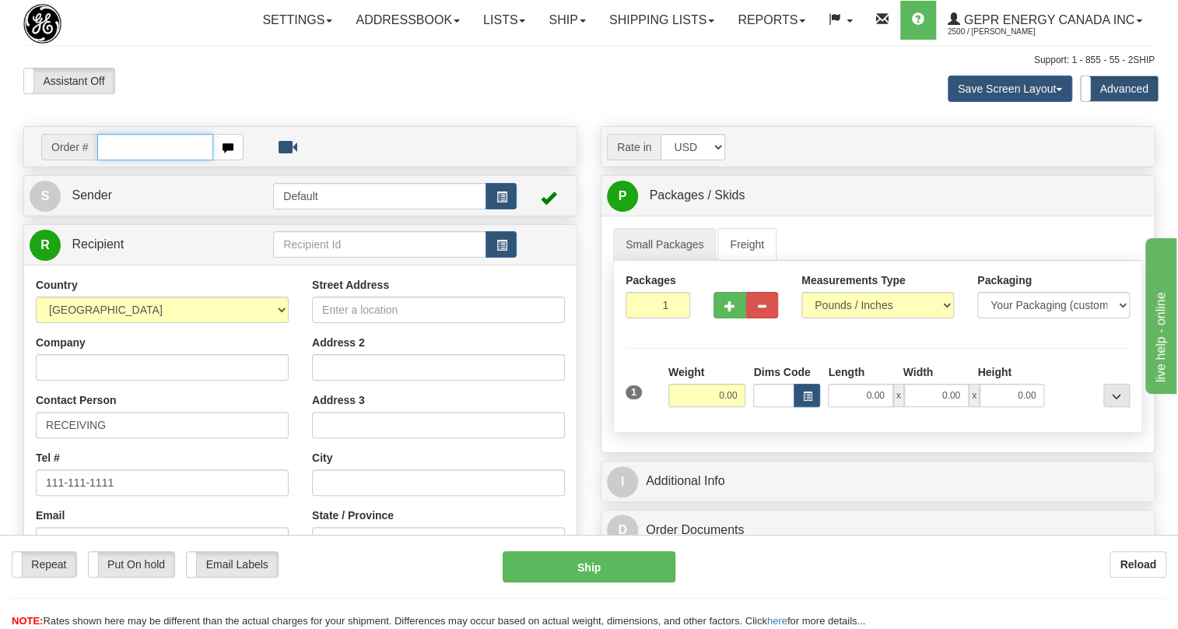
click at [122, 160] on input "text" at bounding box center [155, 147] width 116 height 26
paste input "0086706560"
click at [120, 160] on input "0086706560" at bounding box center [155, 147] width 116 height 26
type input "86706560"
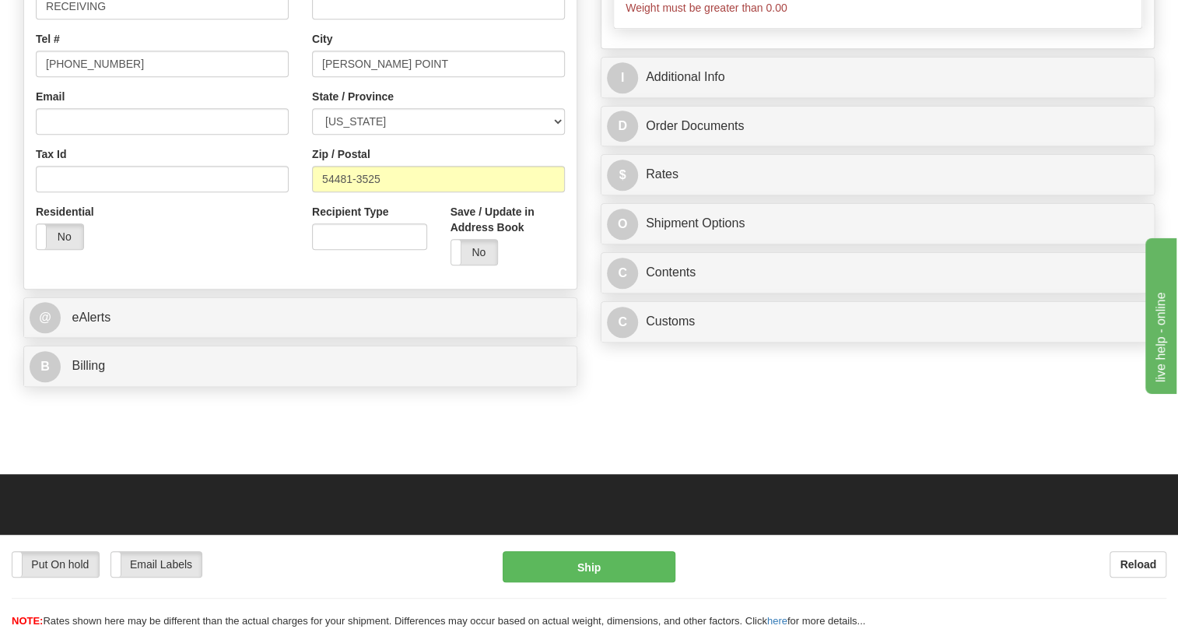
scroll to position [424, 0]
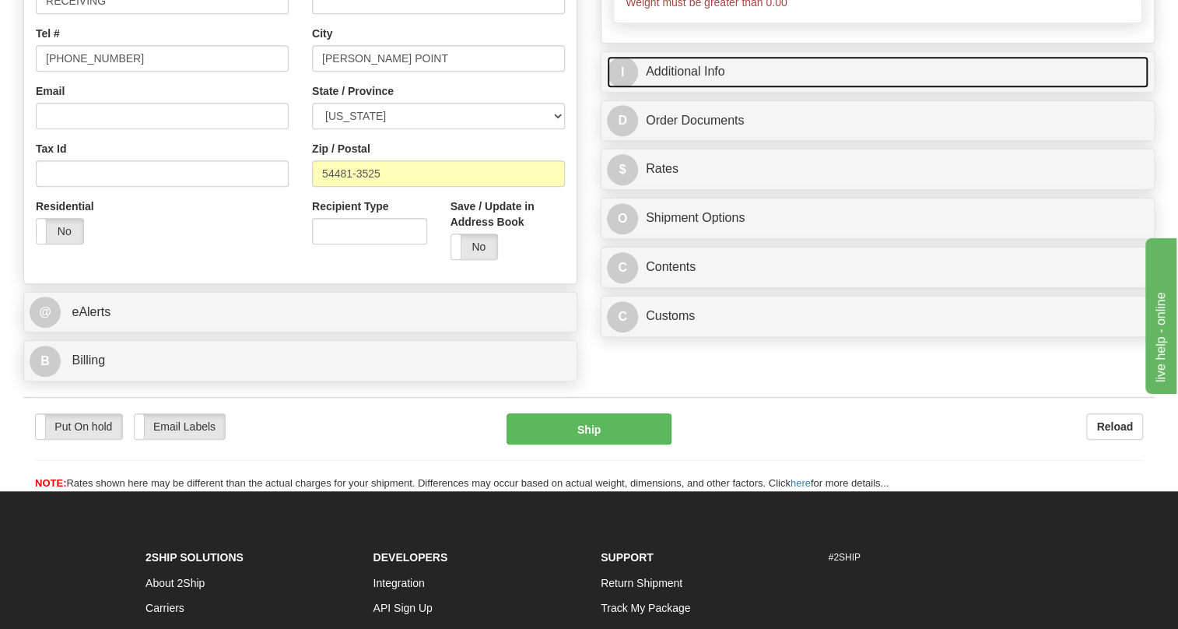
type input "0.00"
click at [699, 88] on link "I Additional Info" at bounding box center [878, 72] width 542 height 32
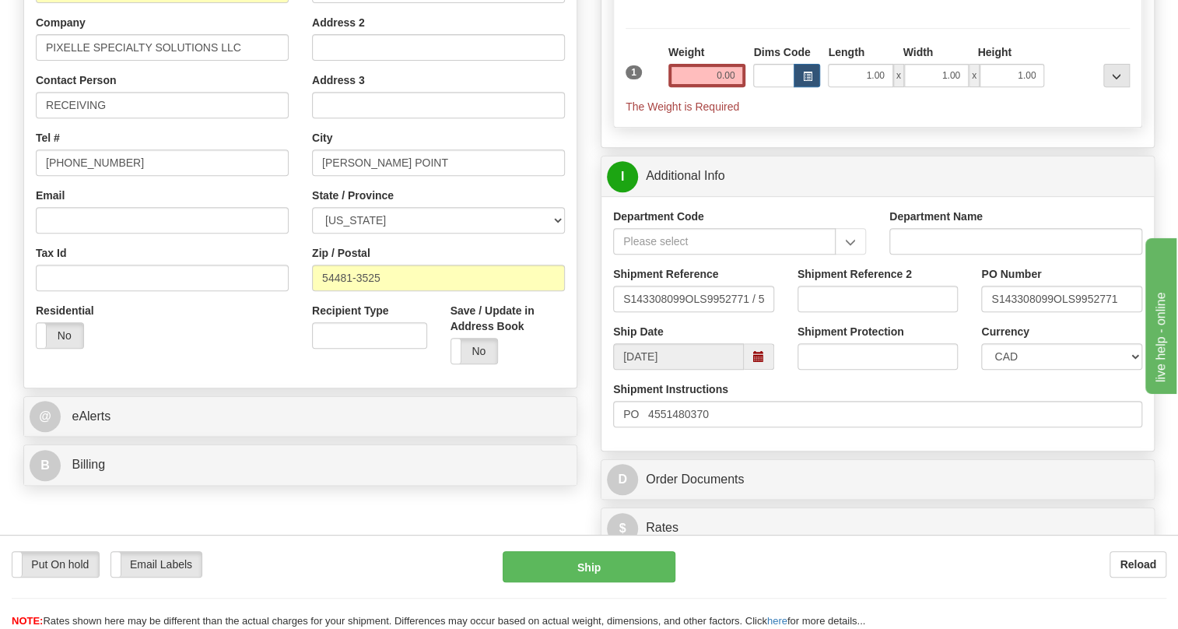
scroll to position [353, 0]
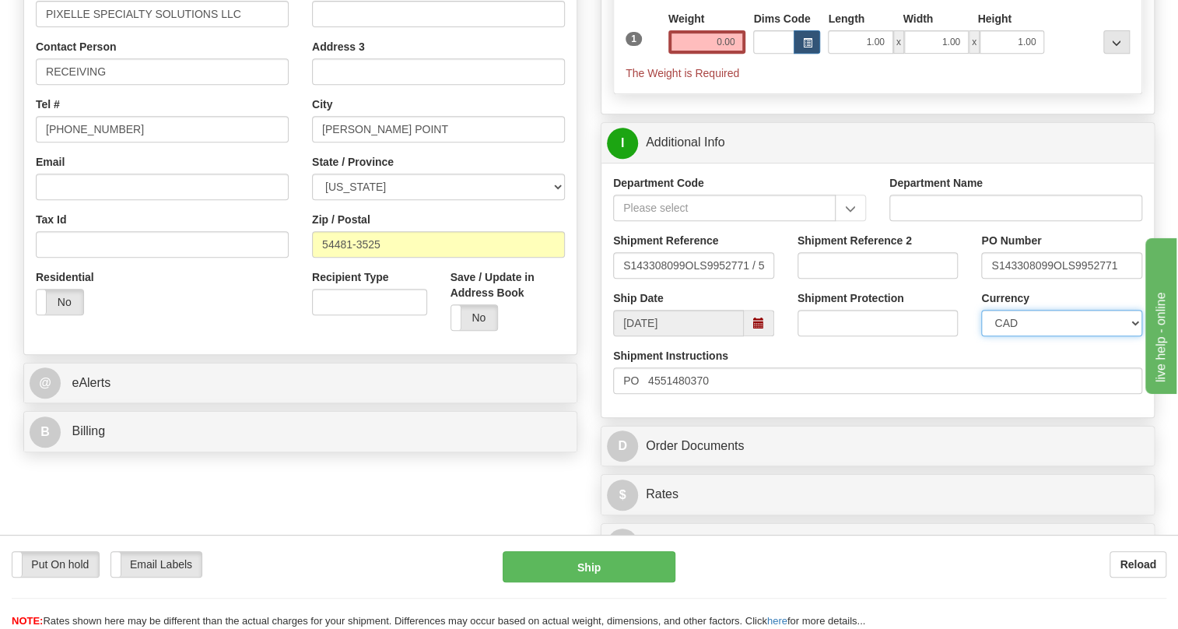
click at [1049, 336] on select "CAD USD EUR ZAR [PERSON_NAME] ARN AUD AUS AWG BBD BFR BGN BHD BMD BND BRC BRL C…" at bounding box center [1061, 323] width 161 height 26
select select "1"
click at [981, 336] on select "CAD USD EUR ZAR [PERSON_NAME] ARN AUD AUS AWG BBD BFR BGN BHD BMD BND BRC BRL C…" at bounding box center [1061, 323] width 161 height 26
drag, startPoint x: 1051, startPoint y: 300, endPoint x: 975, endPoint y: 298, distance: 76.3
click at [975, 290] on div "PO Number S143308099OLS9952771" at bounding box center [1061, 262] width 184 height 58
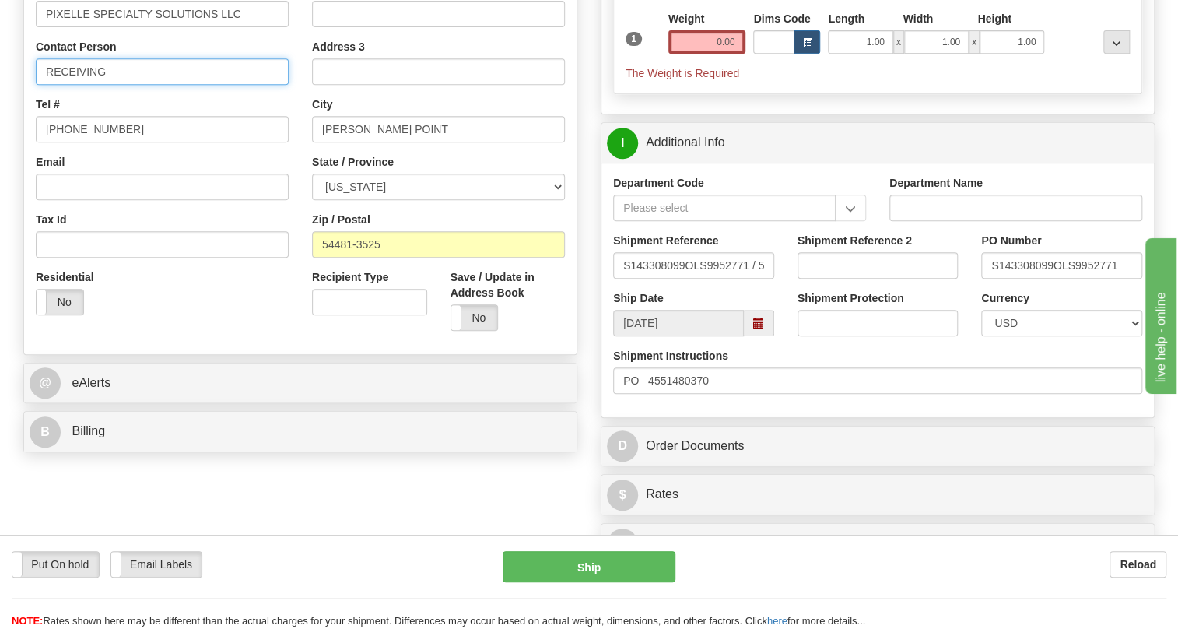
click at [137, 85] on input "RECEIVING" at bounding box center [162, 71] width 253 height 26
paste input "S143308099"
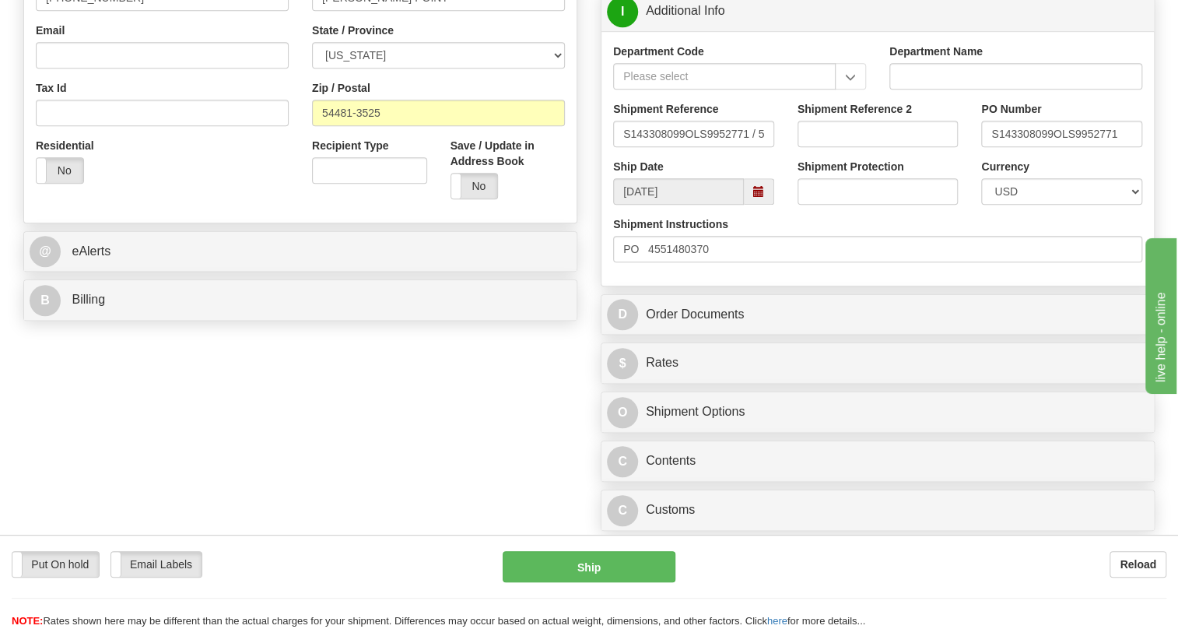
scroll to position [495, 0]
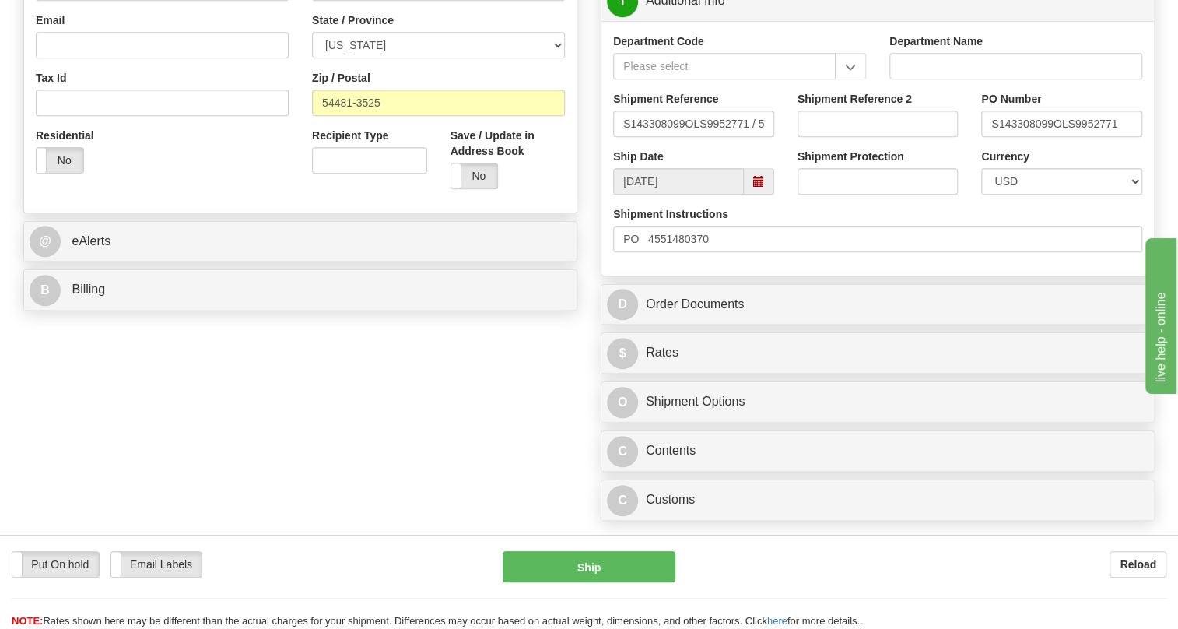
type input "RECEIVING / PO# S143308099"
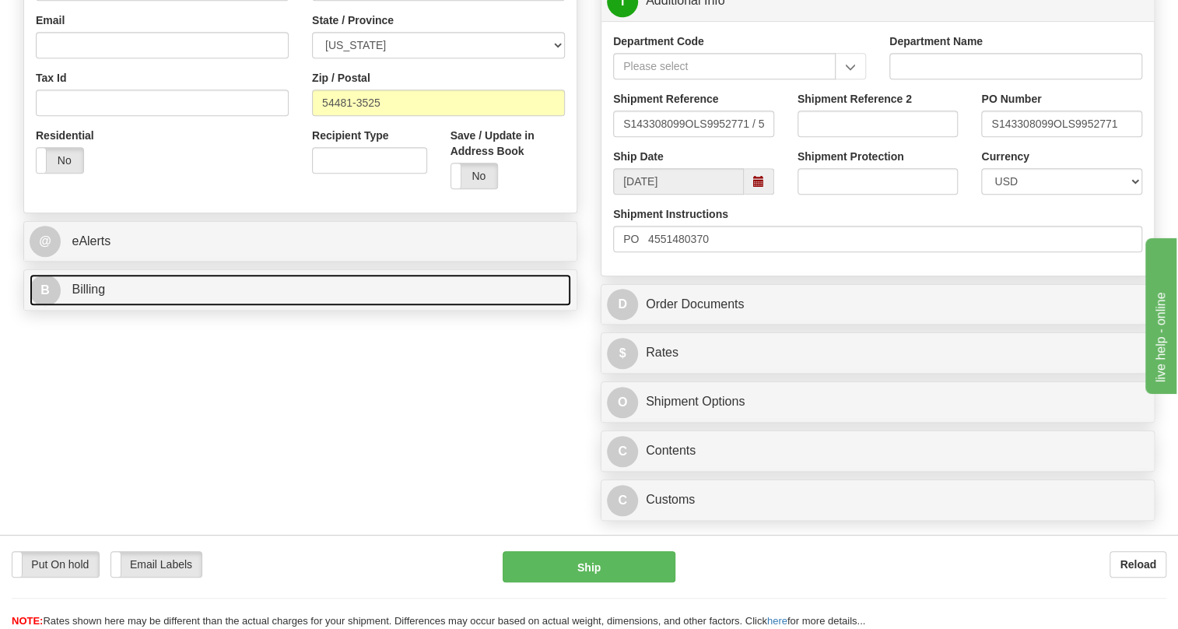
click at [80, 296] on span "Billing" at bounding box center [88, 288] width 33 height 13
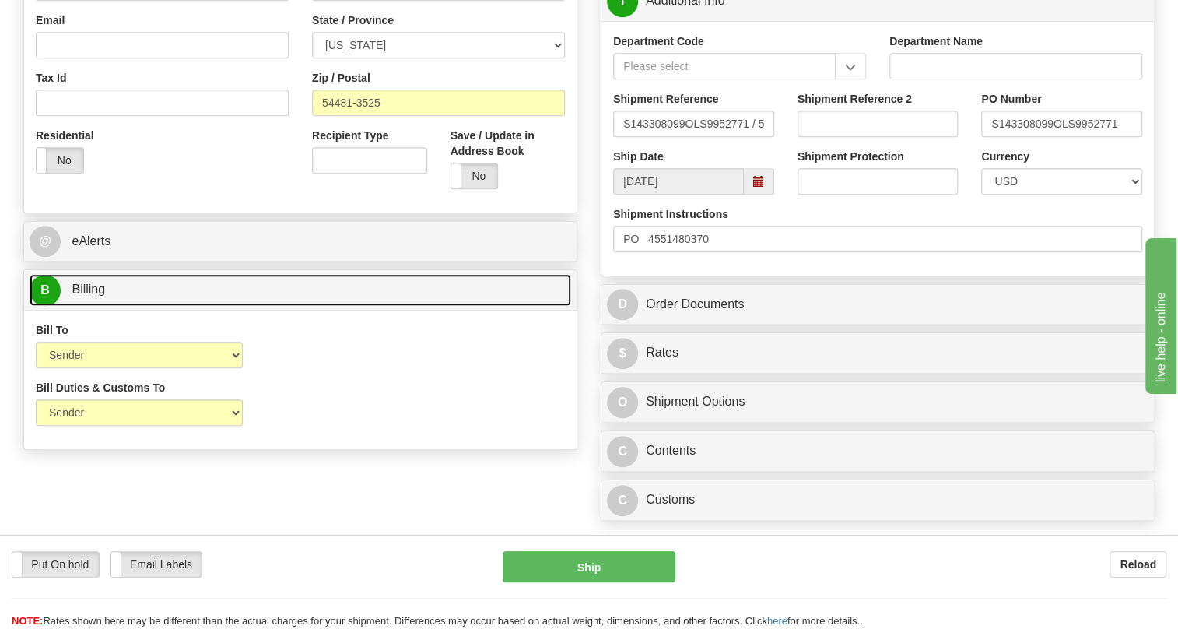
click at [80, 296] on span "Billing" at bounding box center [88, 288] width 33 height 13
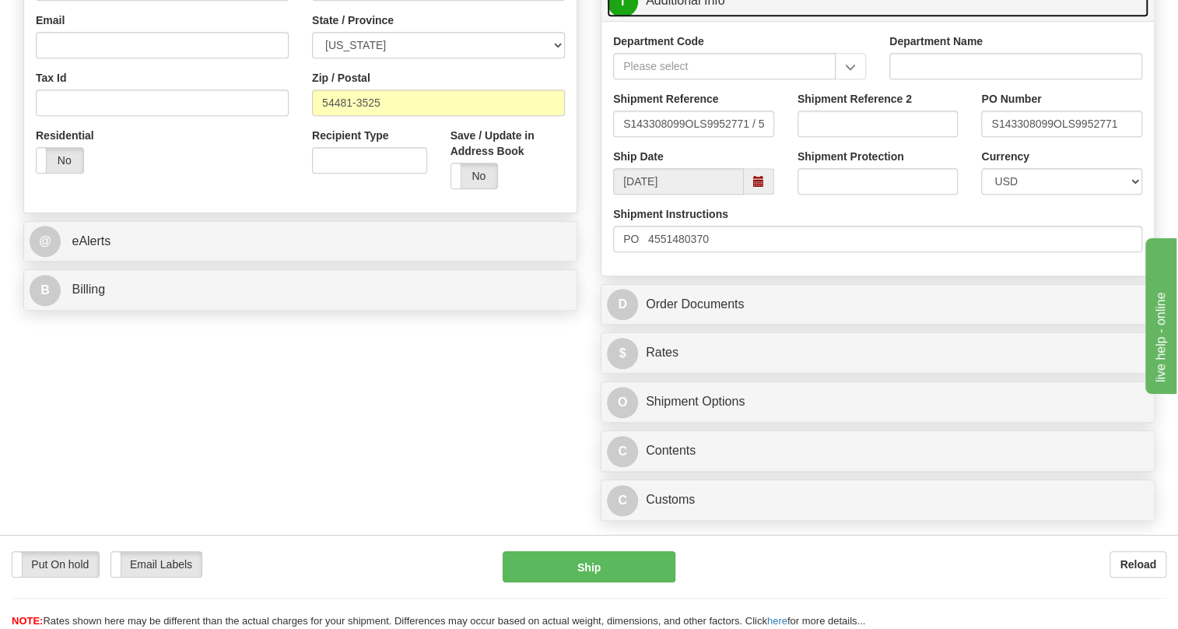
click at [689, 17] on link "I Additional Info" at bounding box center [878, 1] width 542 height 32
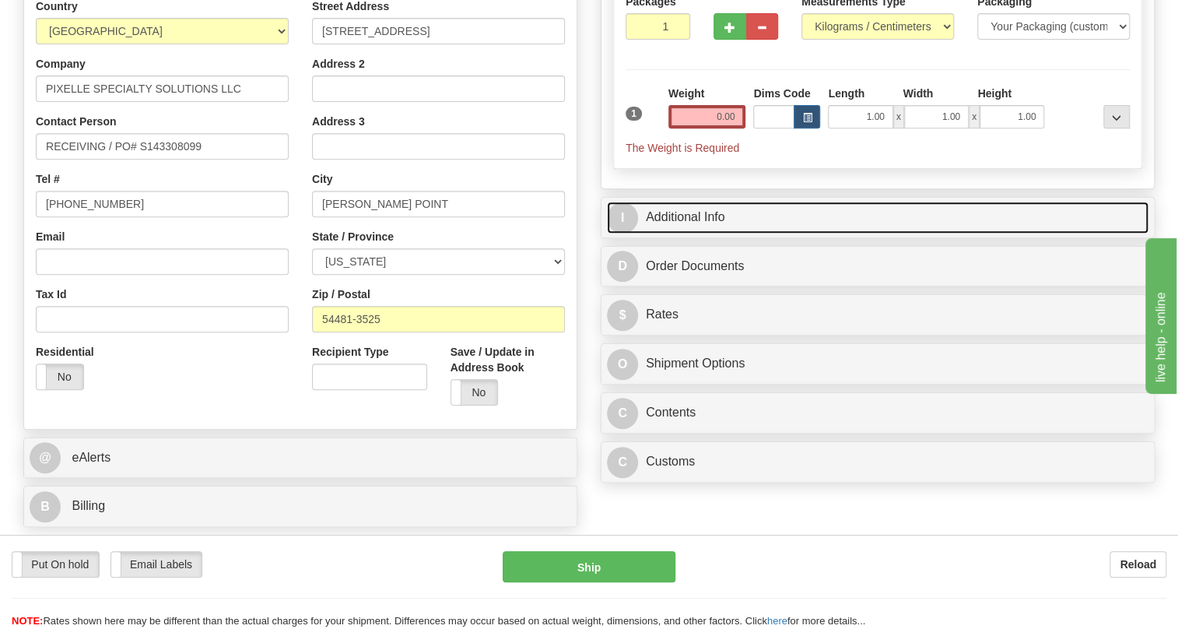
scroll to position [141, 0]
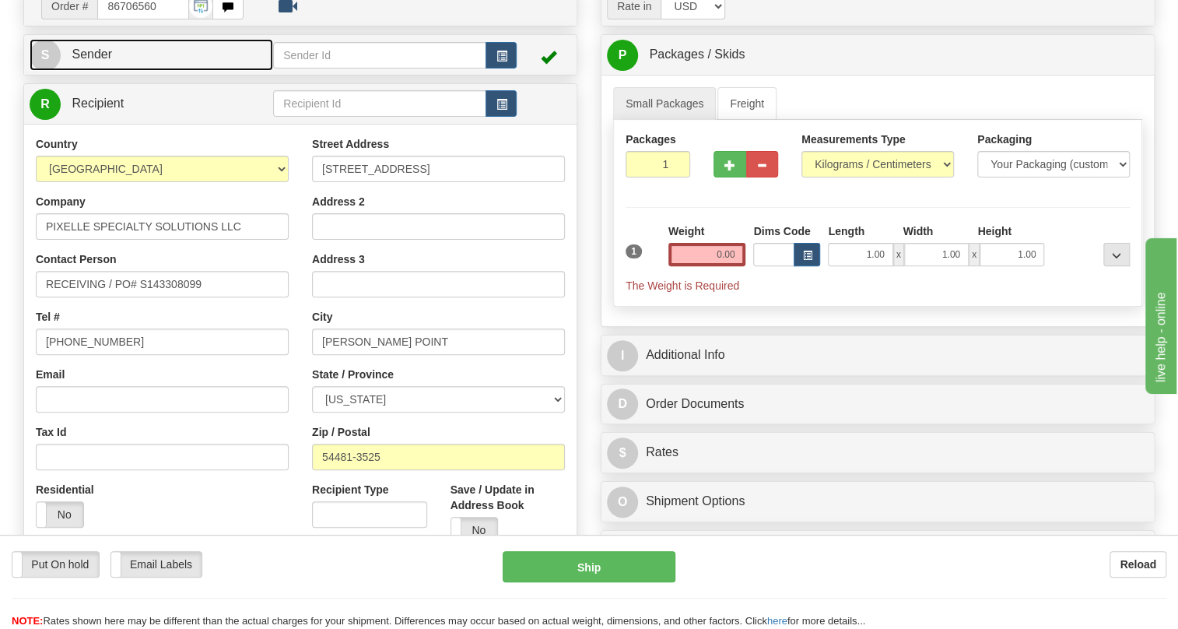
click at [102, 61] on span "Sender" at bounding box center [92, 53] width 40 height 13
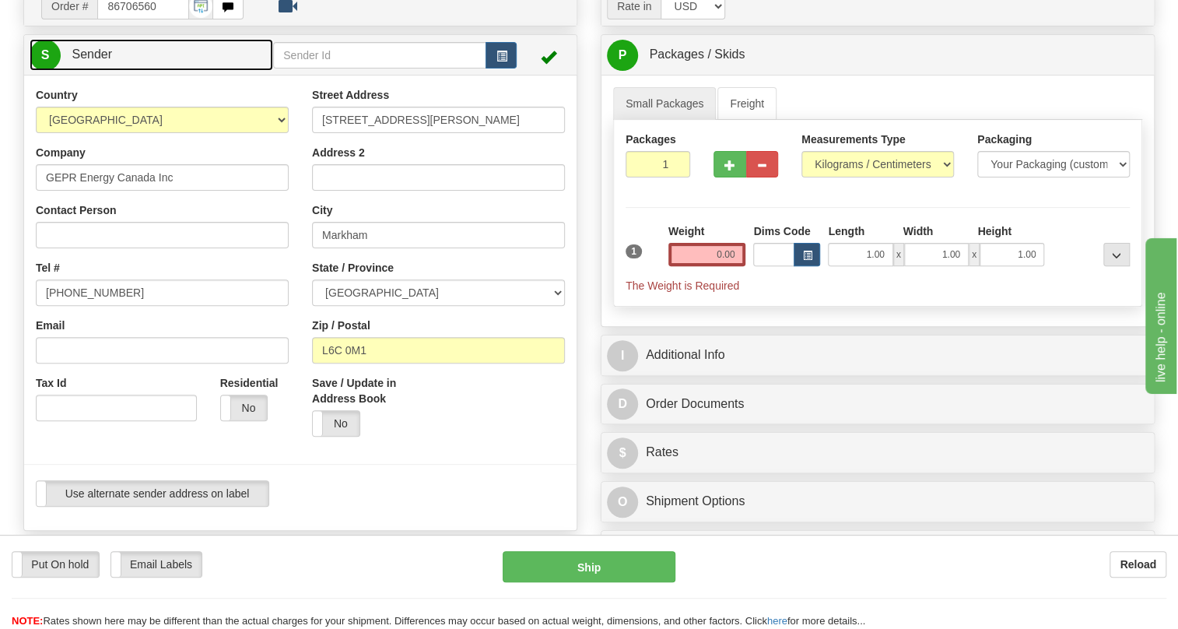
type input "MARKHAM"
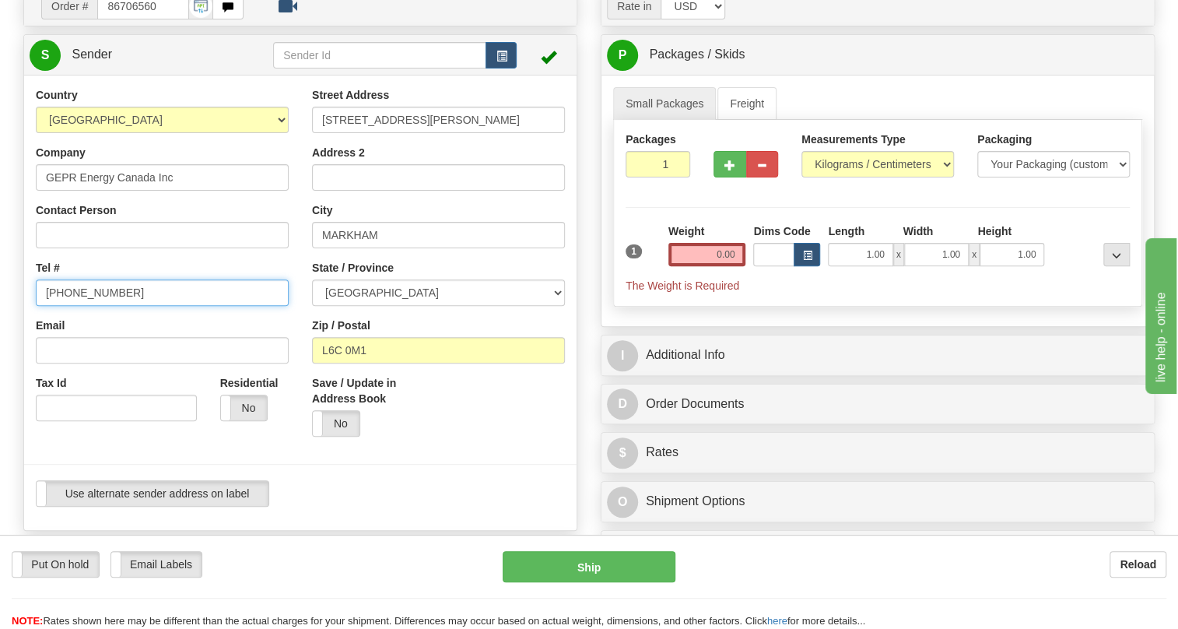
click at [89, 306] on input "[PHONE_NUMBER]" at bounding box center [162, 292] width 253 height 26
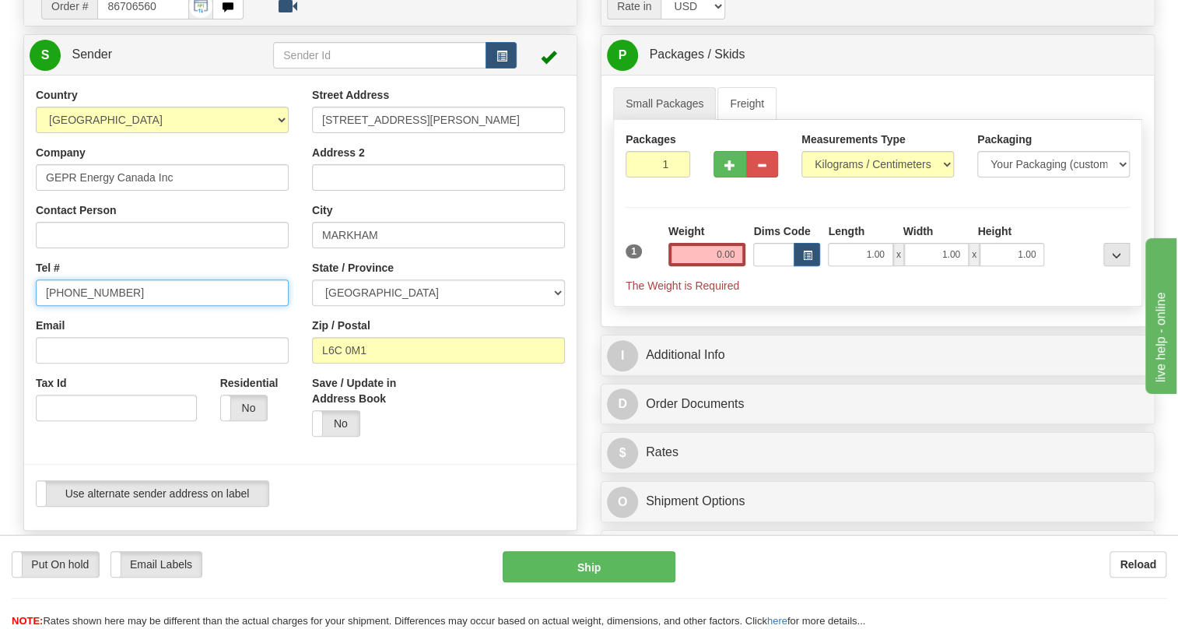
paste input "[PHONE_NUMBER]"
type input "[PHONE_NUMBER]"
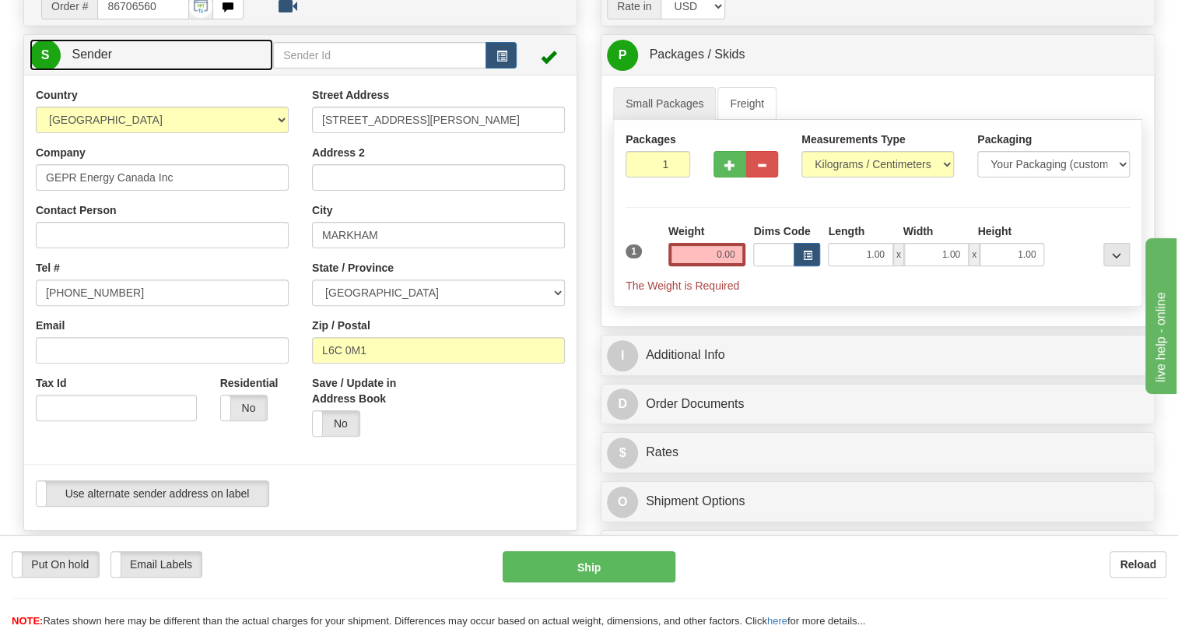
click at [94, 61] on span "Sender" at bounding box center [92, 53] width 40 height 13
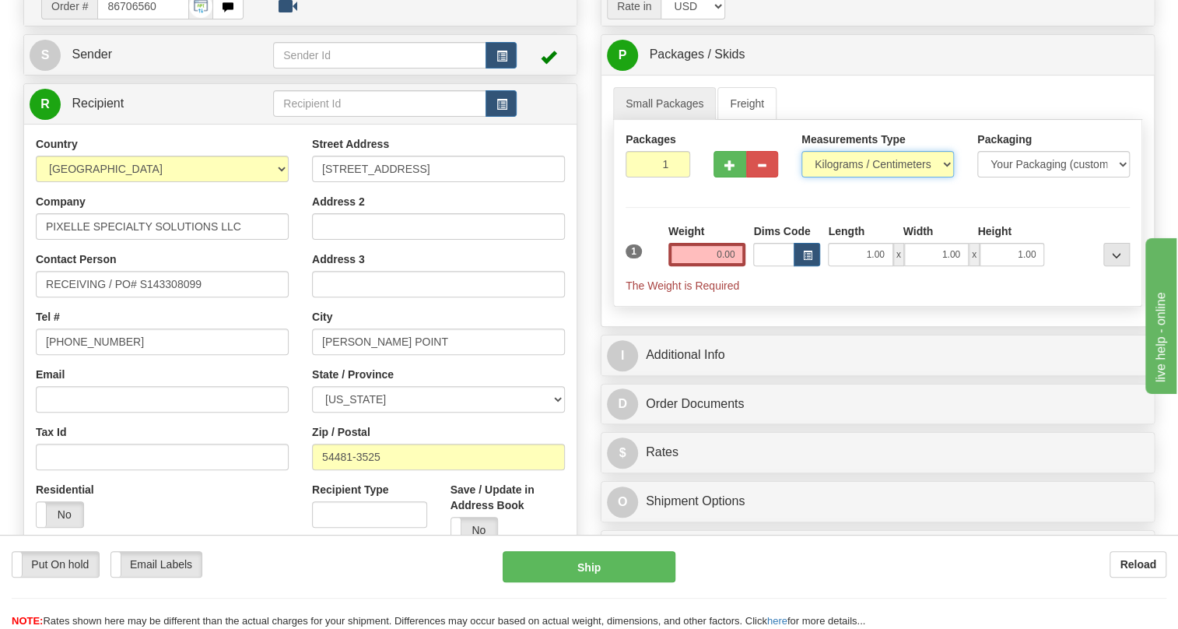
click at [850, 177] on select "Pounds / Inches Kilograms / Centimeters" at bounding box center [877, 164] width 152 height 26
select select "0"
click at [801, 177] on select "Pounds / Inches Kilograms / Centimeters" at bounding box center [877, 164] width 152 height 26
click at [699, 266] on input "0.00" at bounding box center [707, 254] width 78 height 23
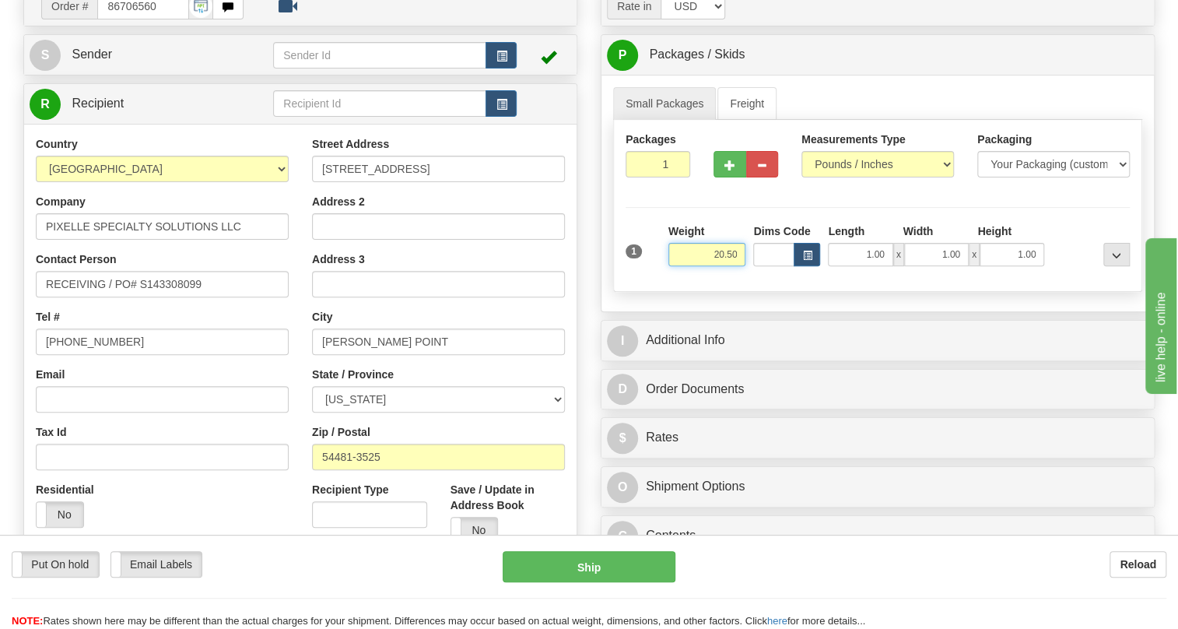
type input "20.50"
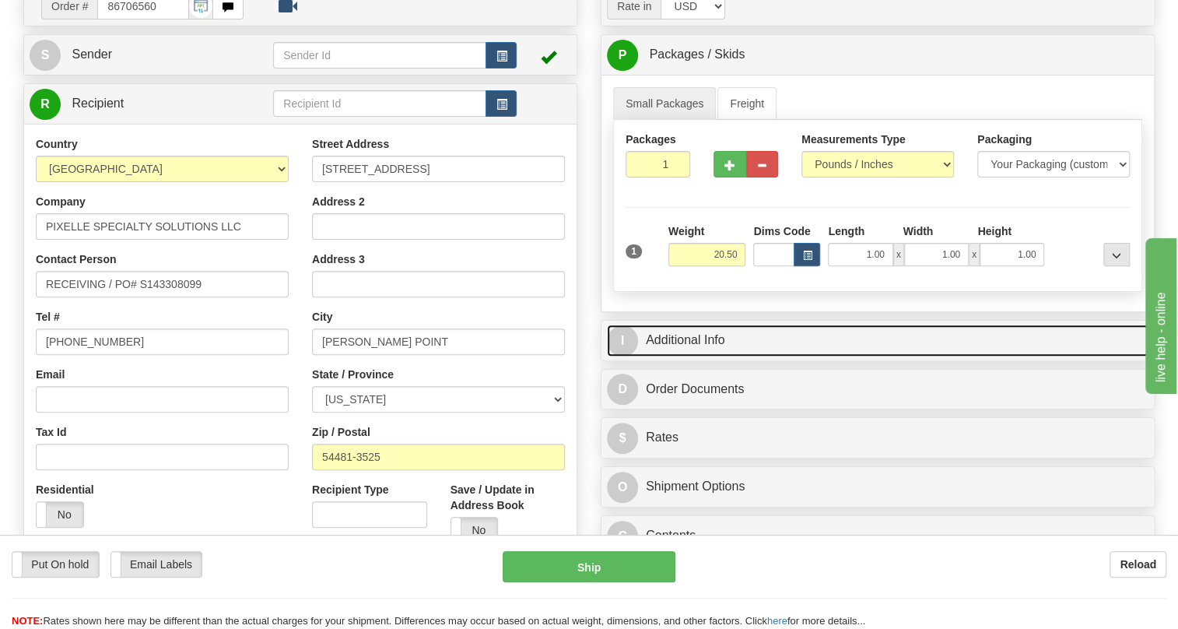
click at [676, 356] on link "I Additional Info" at bounding box center [878, 340] width 542 height 32
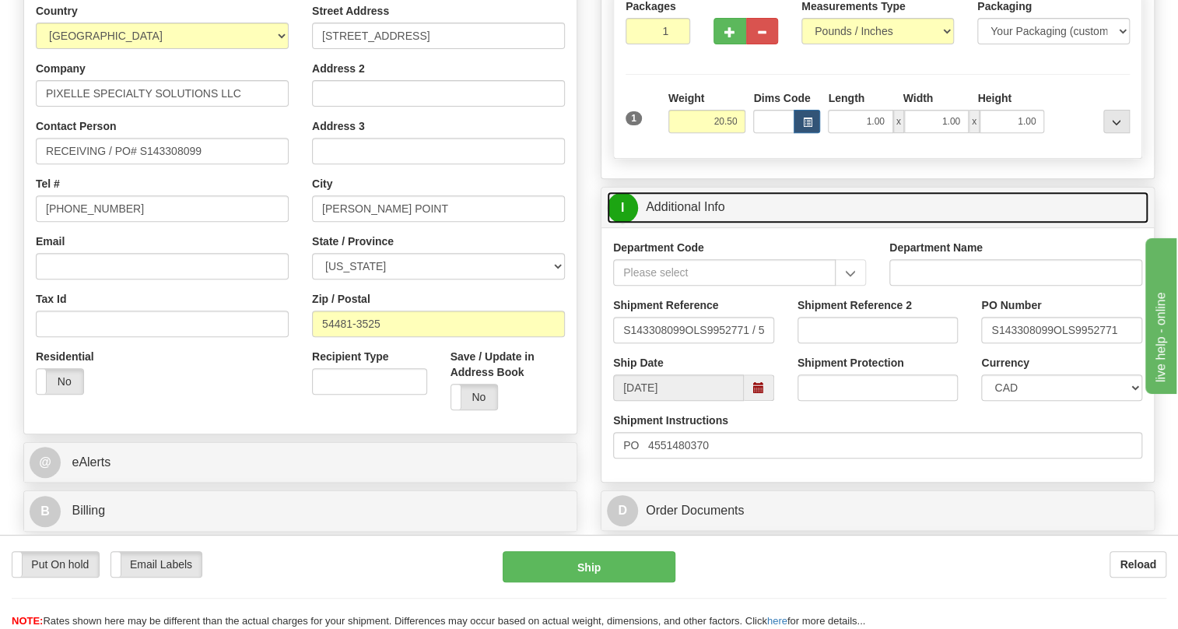
scroll to position [282, 0]
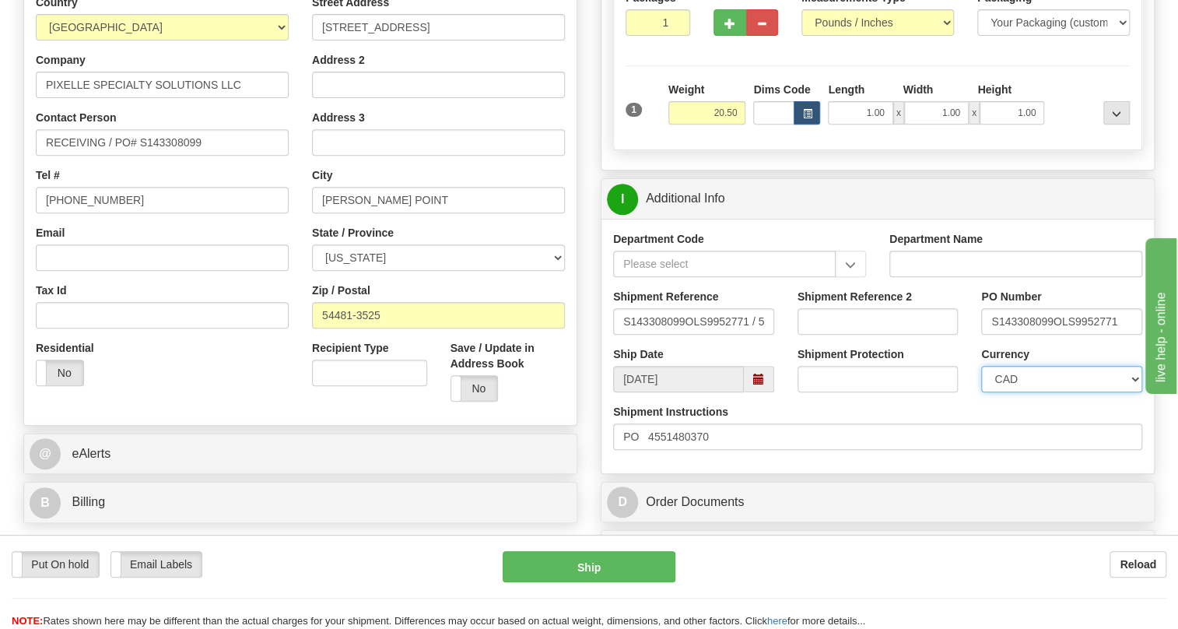
drag, startPoint x: 1045, startPoint y: 412, endPoint x: 1043, endPoint y: 402, distance: 9.6
click at [1043, 392] on select "CAD USD EUR ZAR [PERSON_NAME] ARN AUD AUS AWG BBD BFR BGN BHD BMD BND BRC BRL C…" at bounding box center [1061, 379] width 161 height 26
select select "1"
click at [981, 392] on select "CAD USD EUR ZAR [PERSON_NAME] ARN AUD AUS AWG BBD BFR BGN BHD BMD BND BRC BRL C…" at bounding box center [1061, 379] width 161 height 26
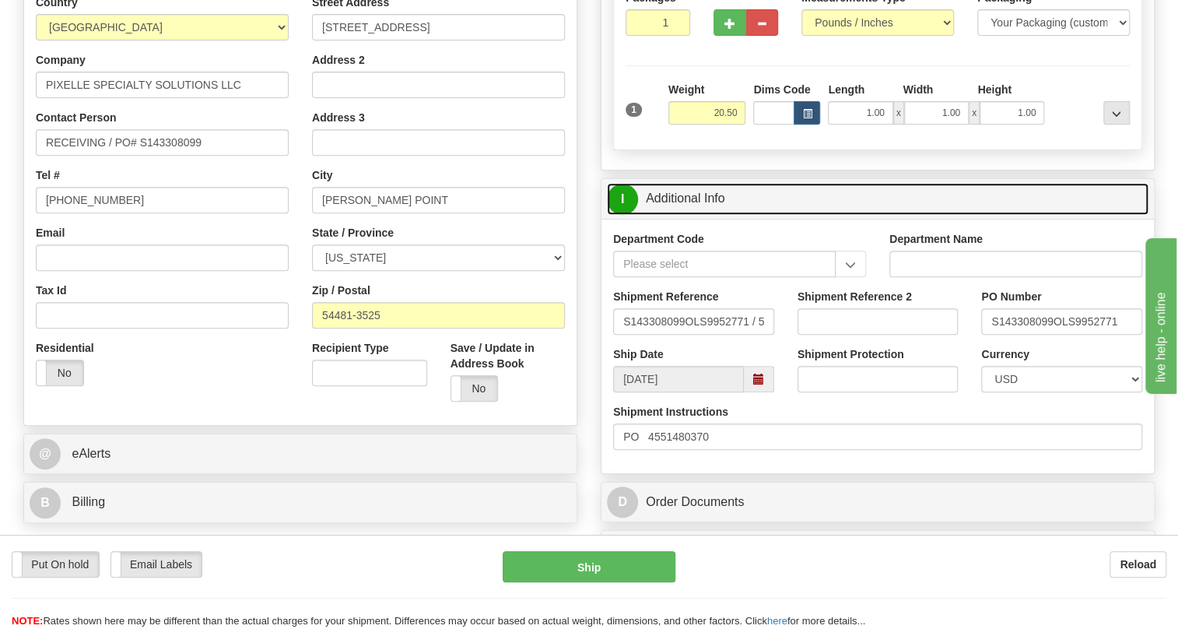
click at [672, 215] on link "I Additional Info" at bounding box center [878, 199] width 542 height 32
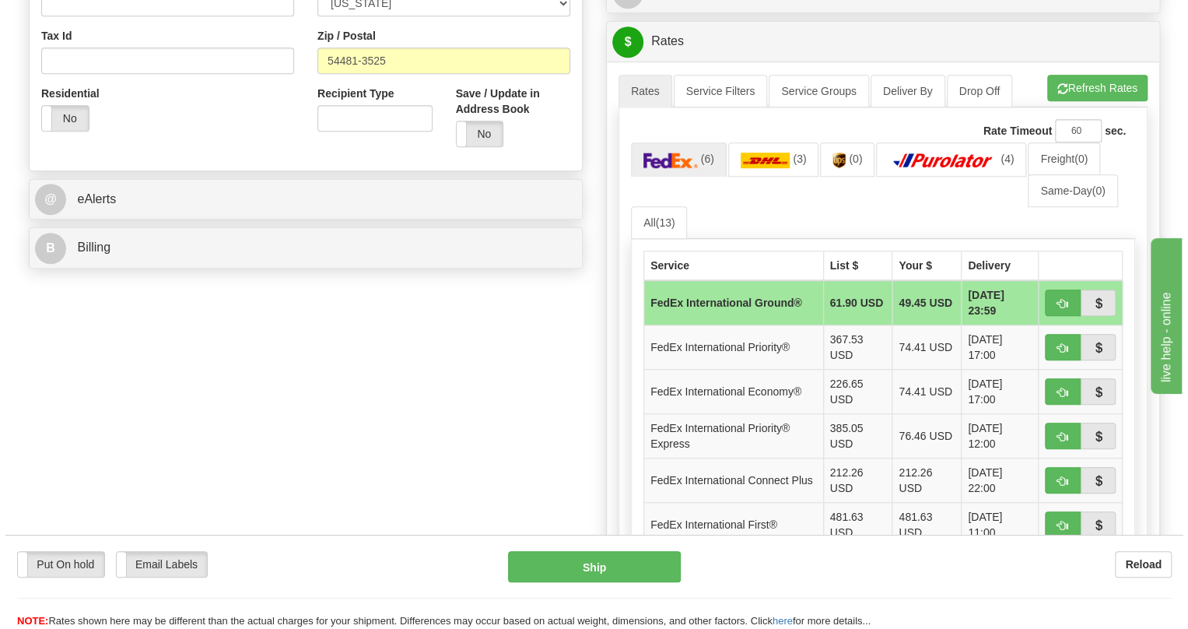
scroll to position [566, 0]
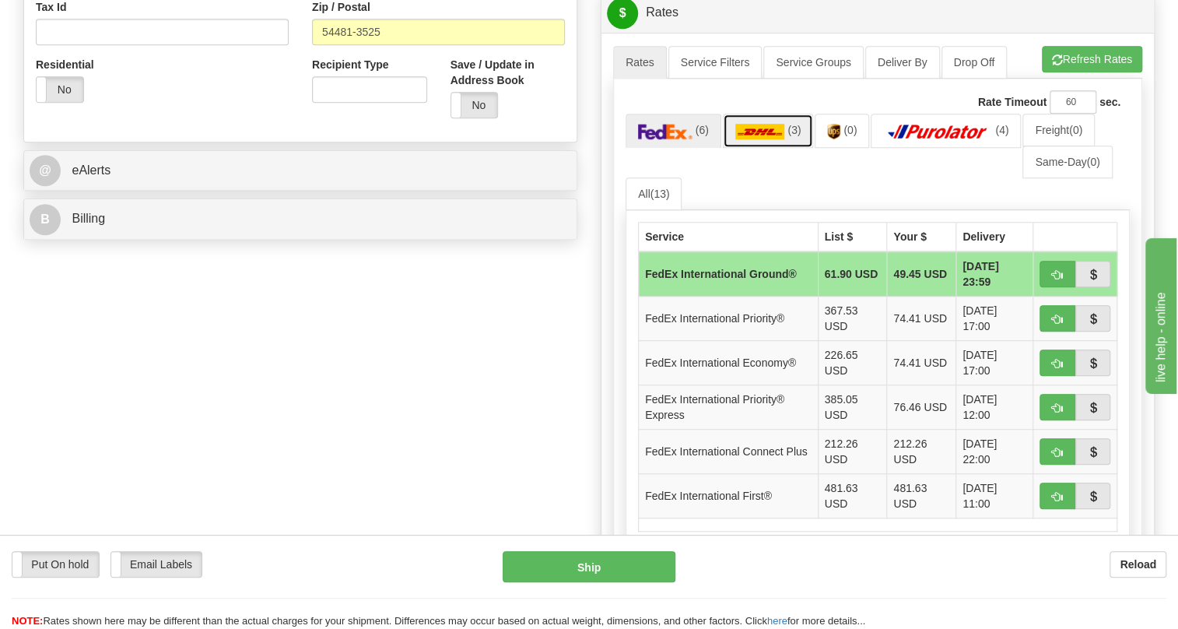
click at [762, 139] on img at bounding box center [760, 132] width 50 height 16
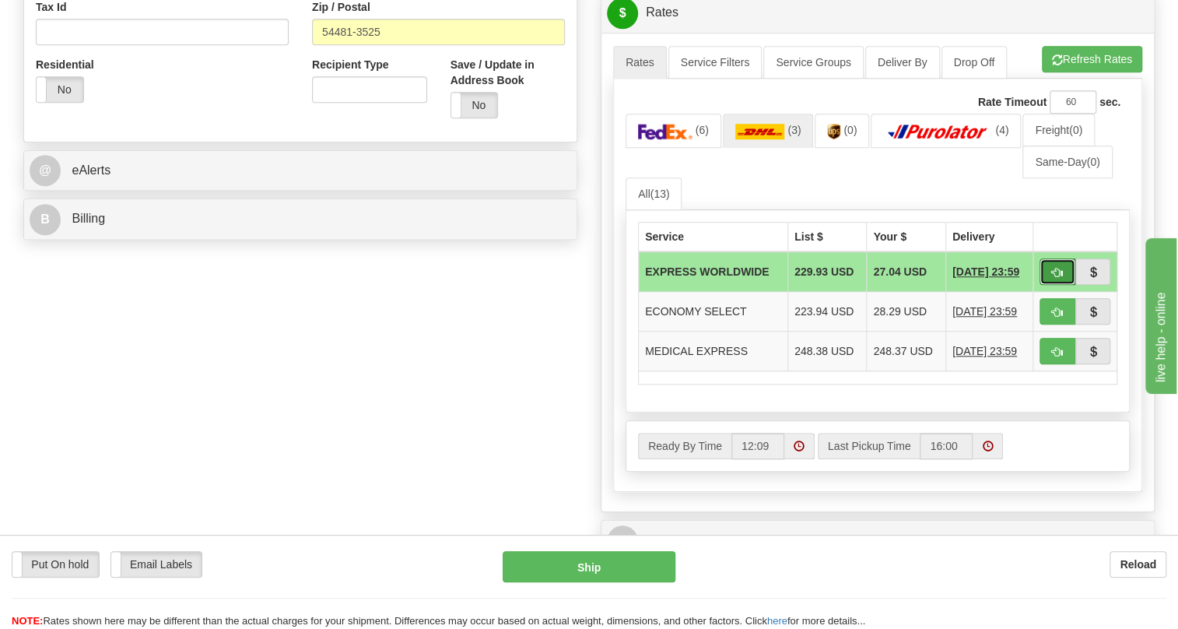
click at [1054, 278] on span "button" at bounding box center [1057, 273] width 11 height 10
type input "P"
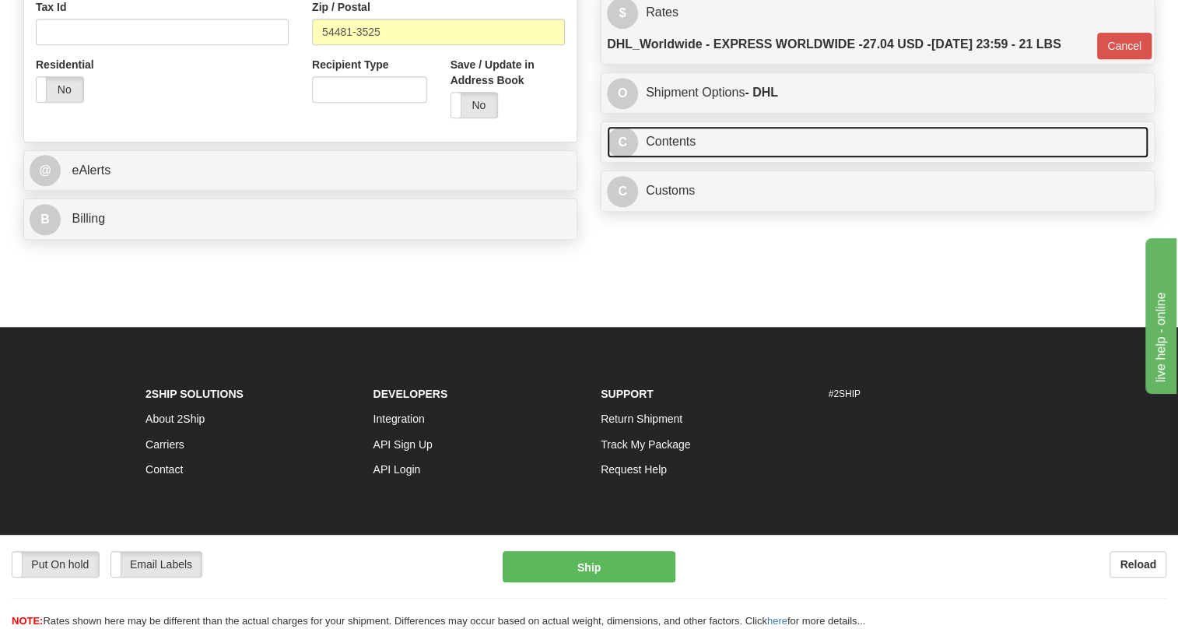
click at [680, 158] on link "C Contents" at bounding box center [878, 142] width 542 height 32
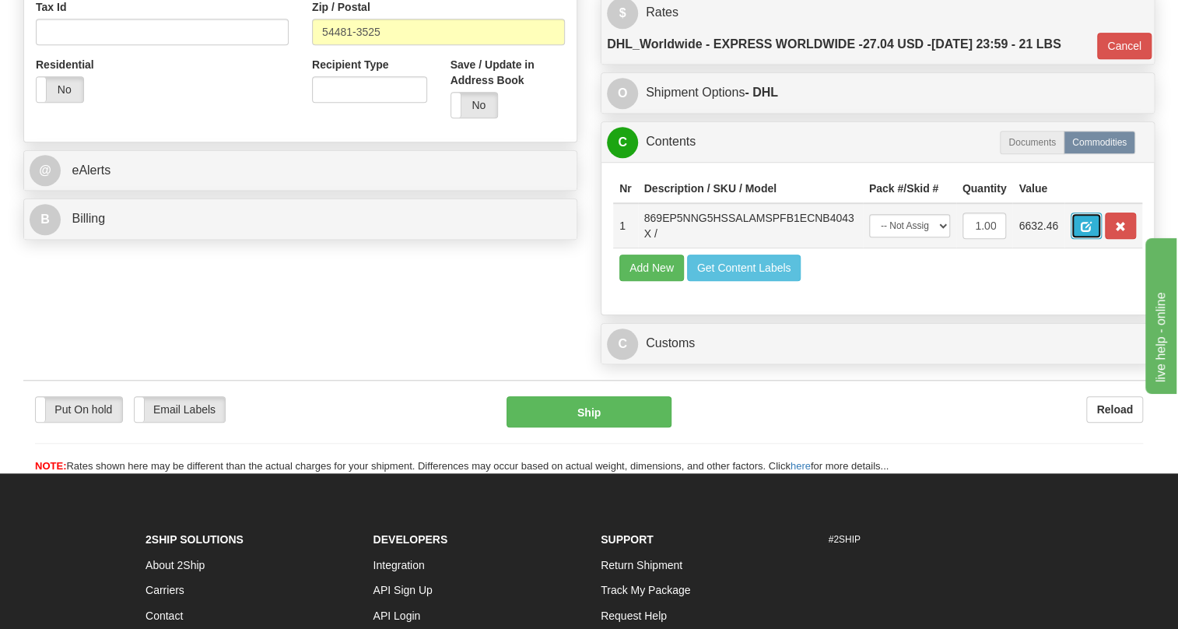
click at [1084, 232] on span "button" at bounding box center [1086, 227] width 11 height 10
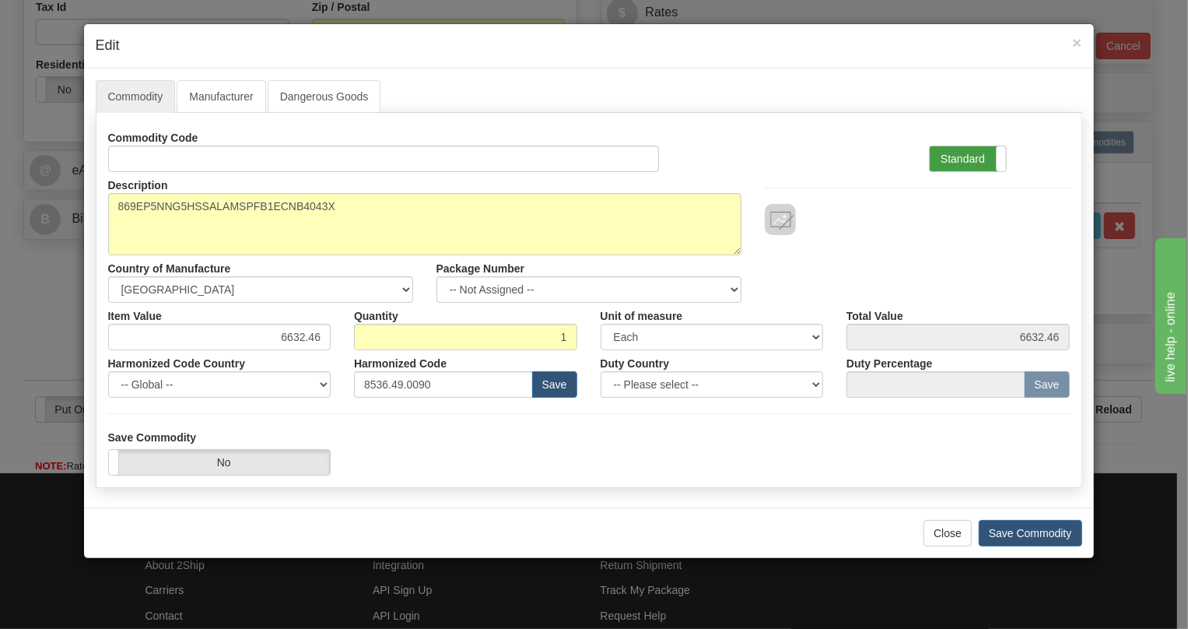
click at [960, 156] on label "Standard" at bounding box center [968, 158] width 76 height 25
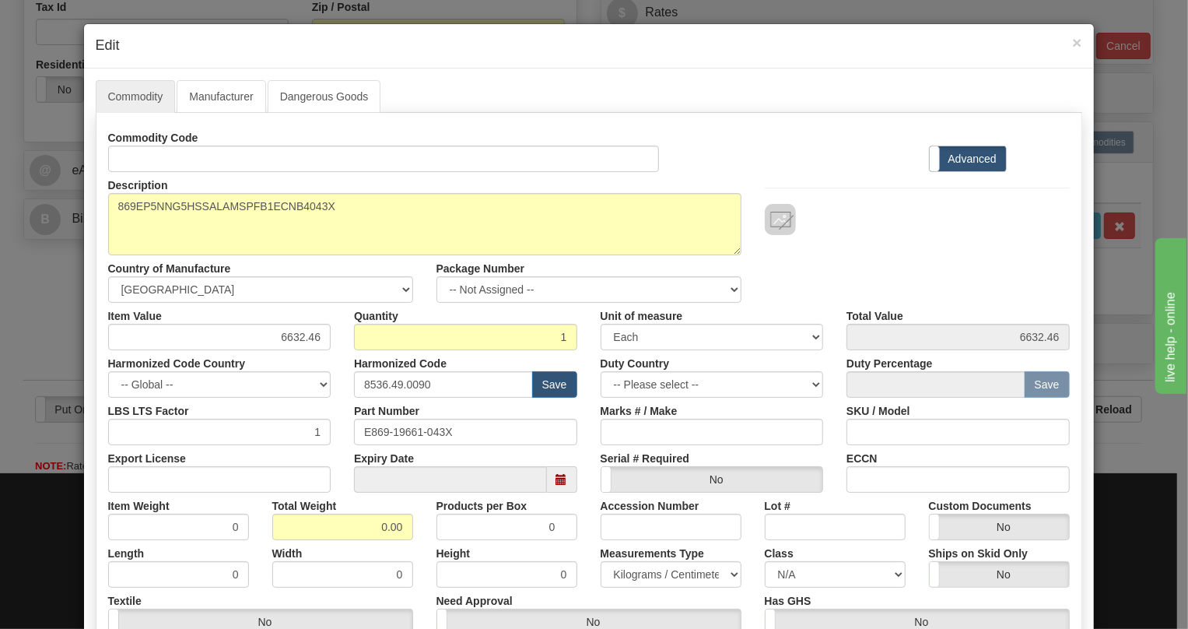
click at [356, 540] on div "Width 0" at bounding box center [343, 563] width 164 height 47
click at [358, 534] on input "0.00" at bounding box center [342, 527] width 141 height 26
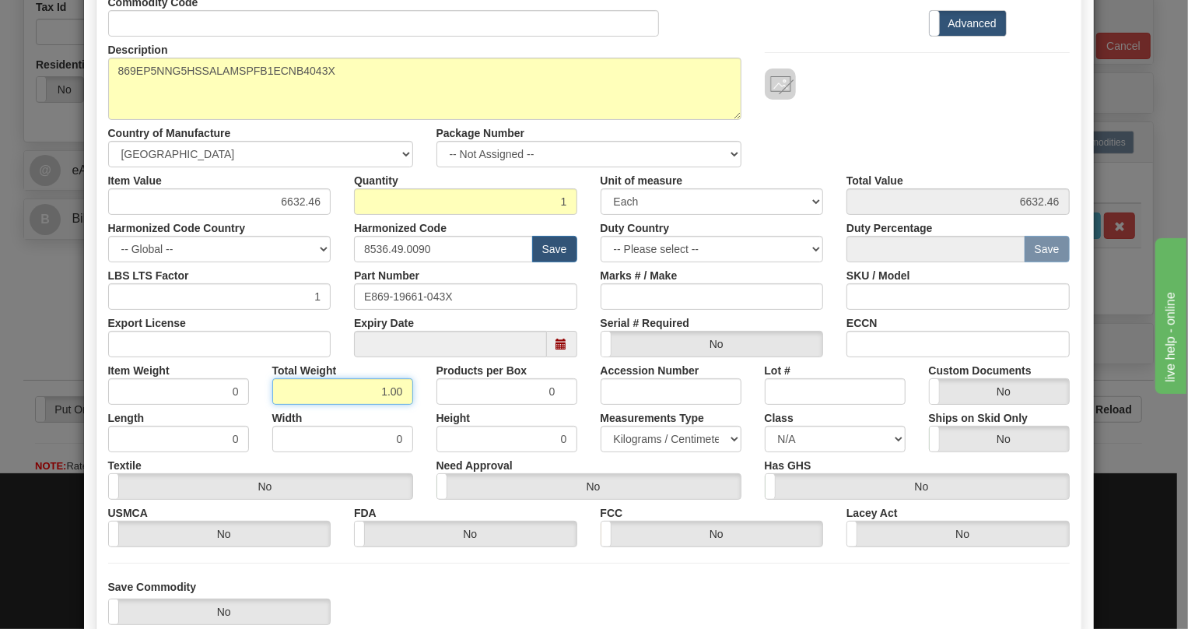
scroll to position [141, 0]
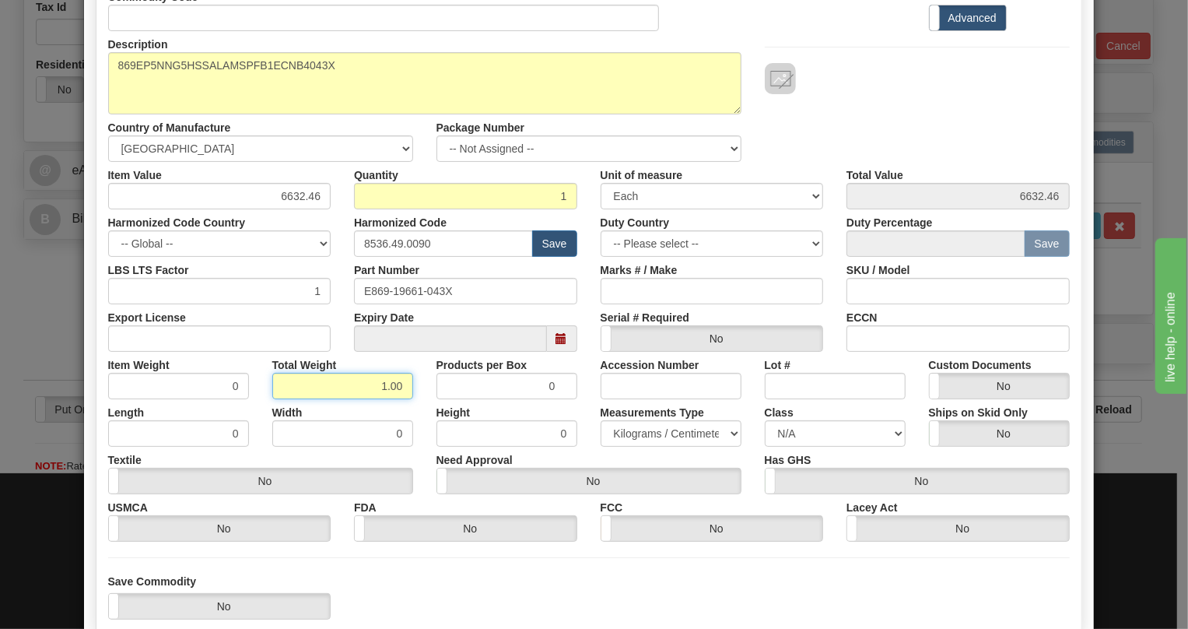
type input "1.00"
type input "1.0000"
drag, startPoint x: 659, startPoint y: 435, endPoint x: 650, endPoint y: 440, distance: 10.1
click at [659, 435] on select "Pounds / Inches Kilograms / Centimeters" at bounding box center [671, 433] width 141 height 26
select select "0"
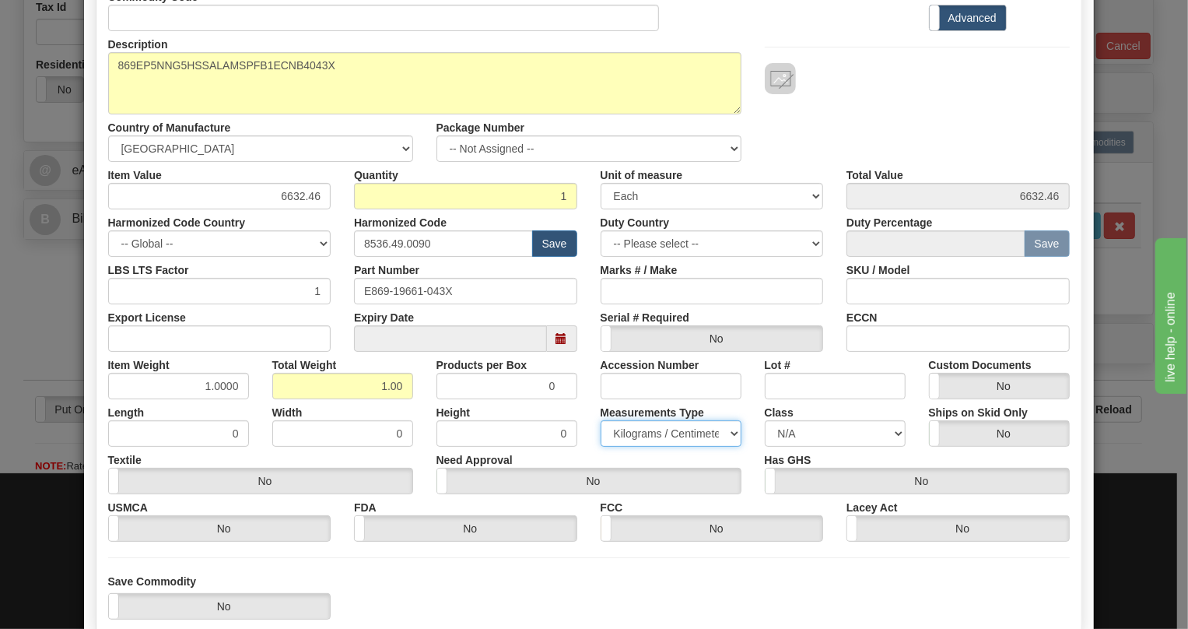
click at [601, 420] on select "Pounds / Inches Kilograms / Centimeters" at bounding box center [671, 433] width 141 height 26
click at [577, 453] on div "Need Approval Yes No" at bounding box center [589, 470] width 328 height 47
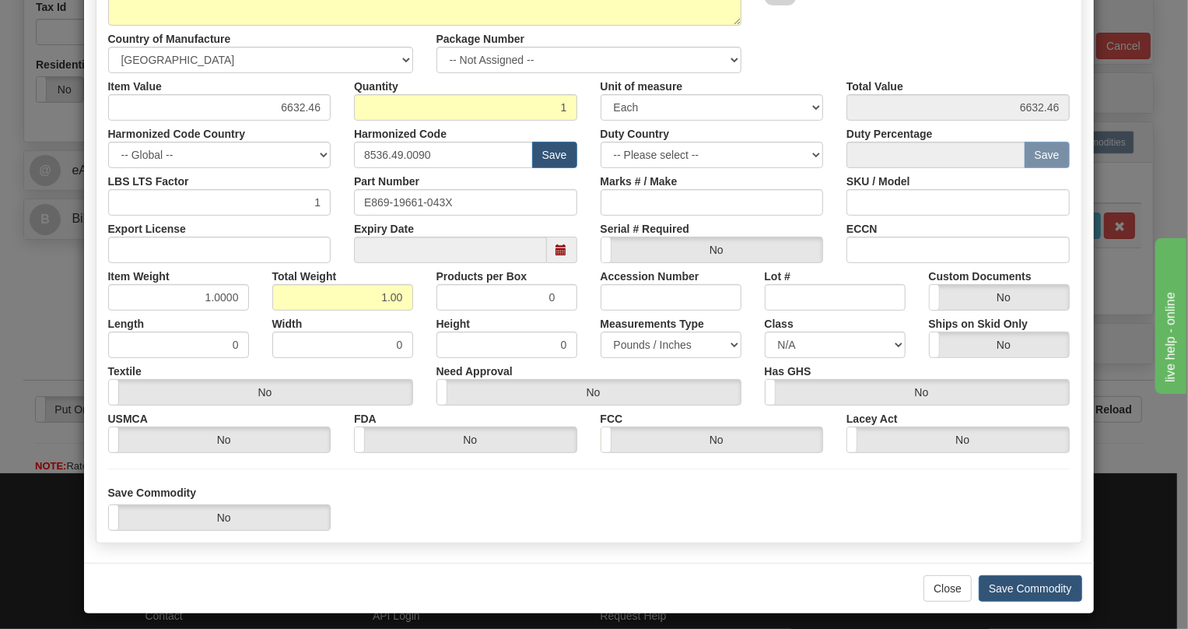
scroll to position [237, 0]
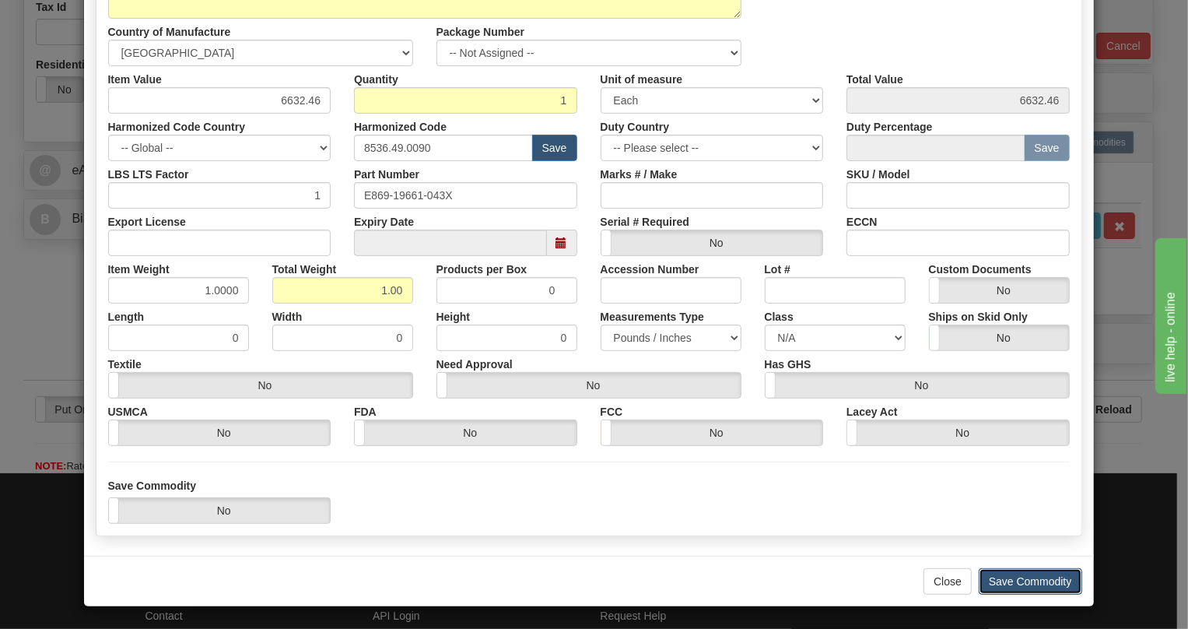
click at [1008, 579] on button "Save Commodity" at bounding box center [1030, 581] width 103 height 26
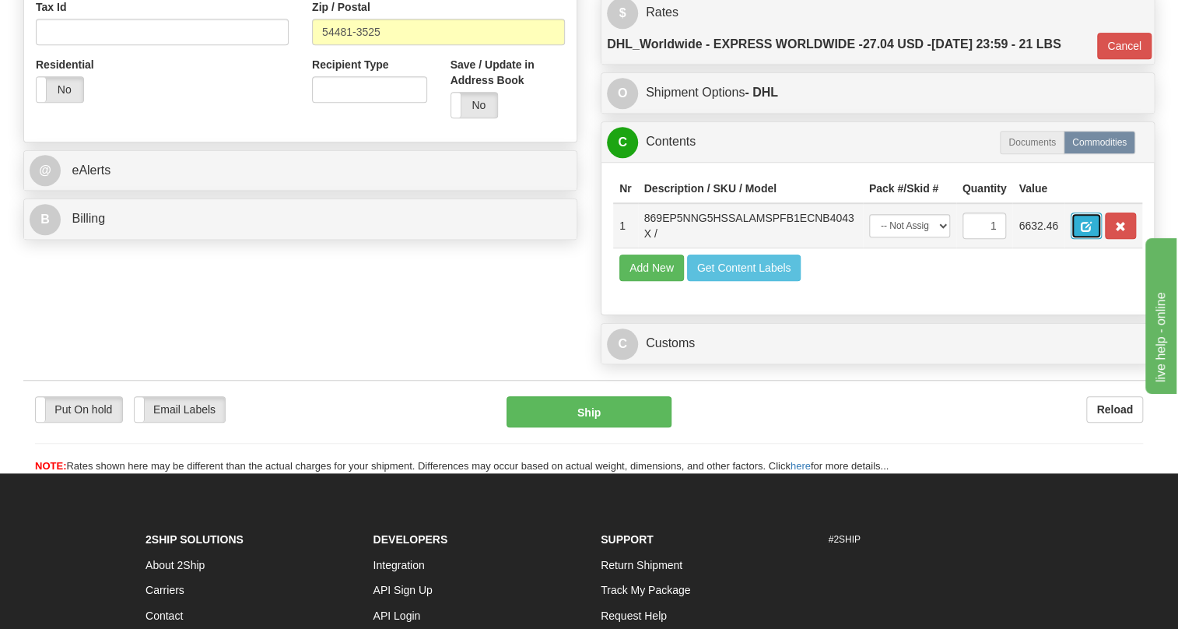
click at [1084, 232] on span "button" at bounding box center [1086, 227] width 11 height 10
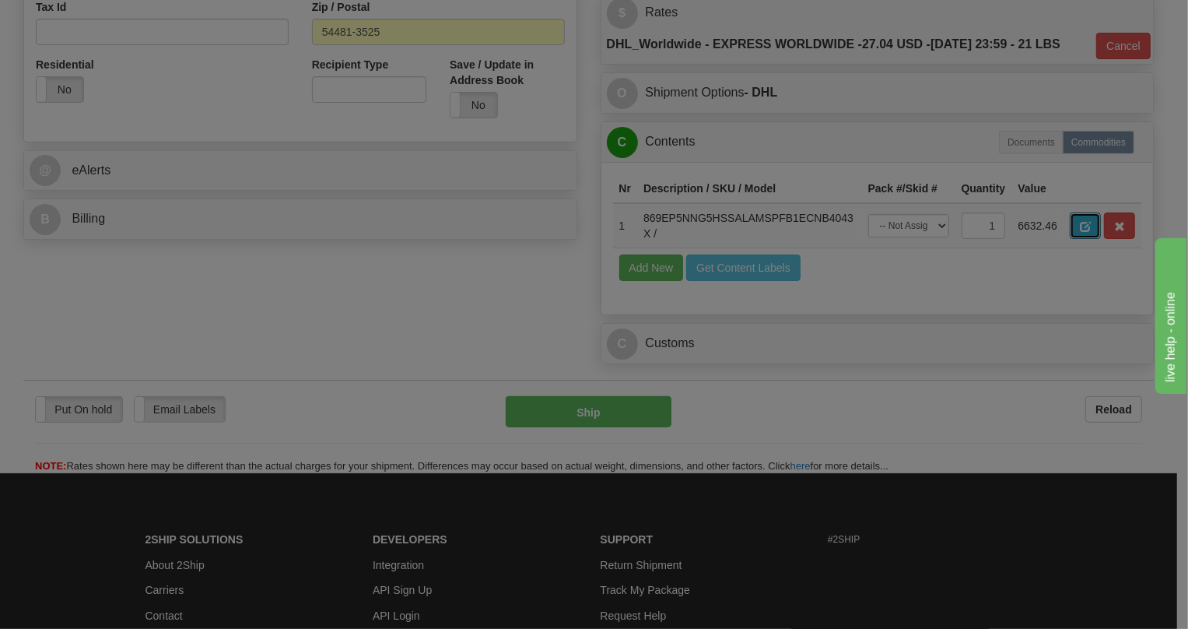
scroll to position [0, 0]
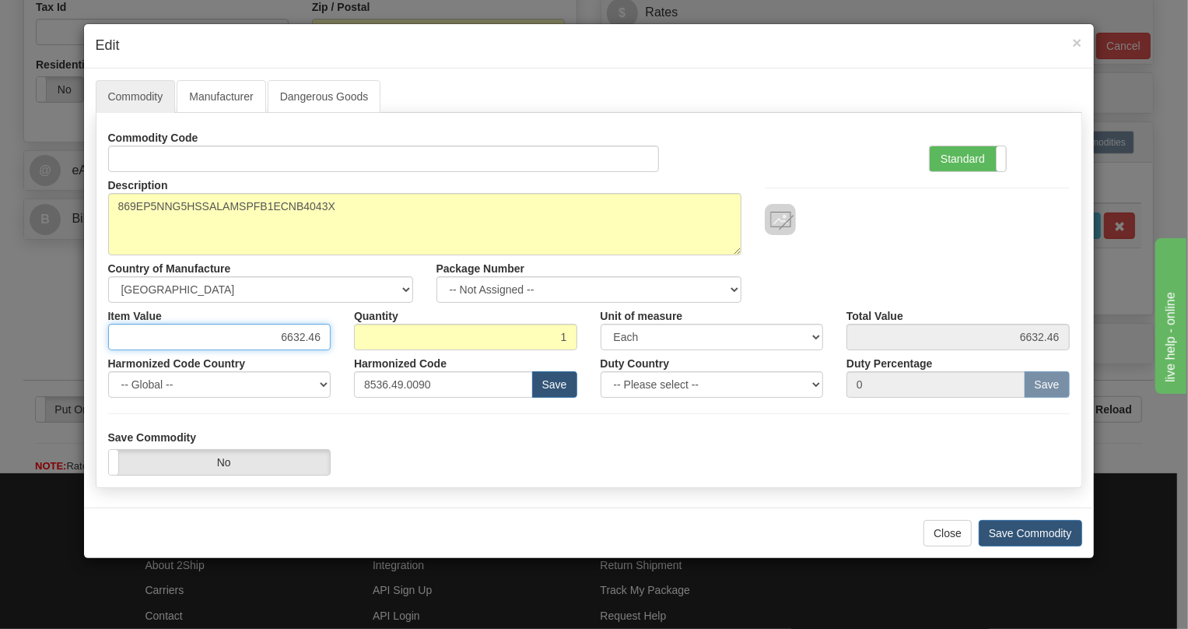
click at [314, 339] on input "6632.46" at bounding box center [219, 337] width 223 height 26
paste input "4.332,71"
click at [286, 337] on input "4.332,71" at bounding box center [219, 337] width 223 height 26
click at [306, 342] on input "4332,71" at bounding box center [219, 337] width 223 height 26
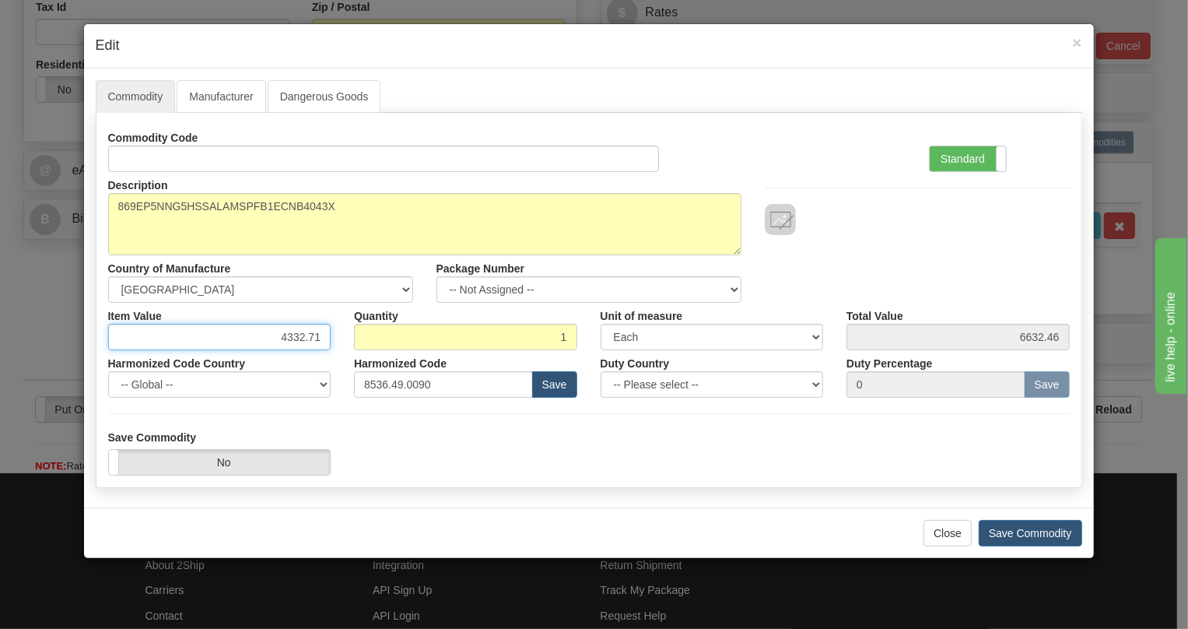
type input "4332.71"
click at [339, 361] on div "Harmonized Code Country -- Global -- [GEOGRAPHIC_DATA] [GEOGRAPHIC_DATA] [GEOGR…" at bounding box center [219, 373] width 247 height 47
click at [967, 163] on label "Standard" at bounding box center [968, 158] width 76 height 25
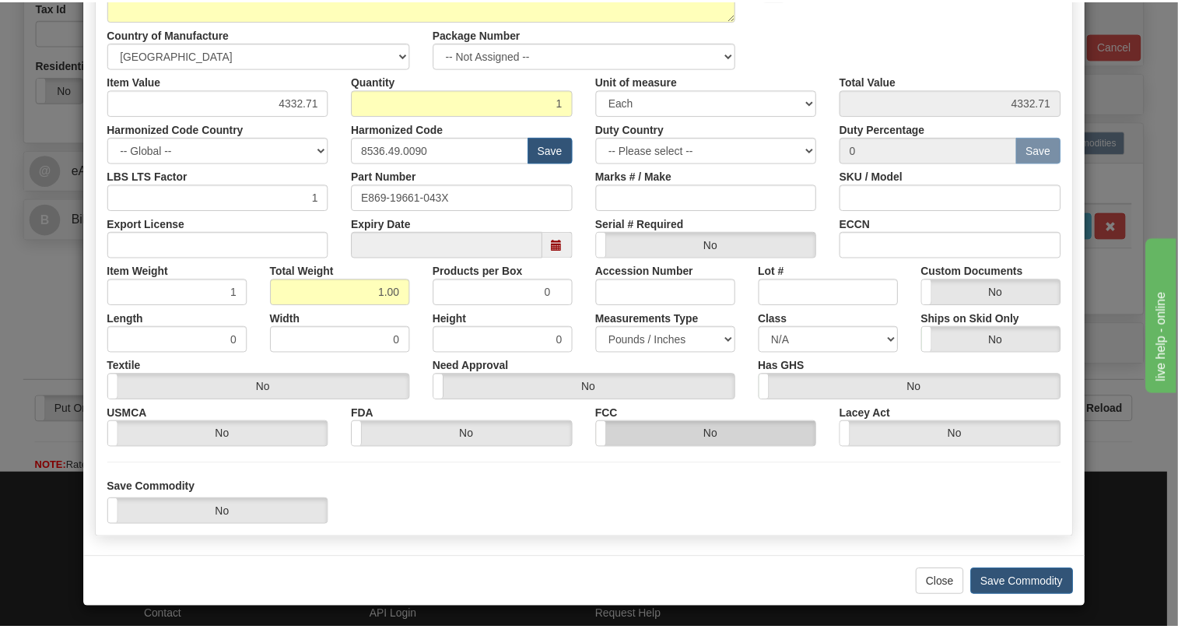
scroll to position [237, 0]
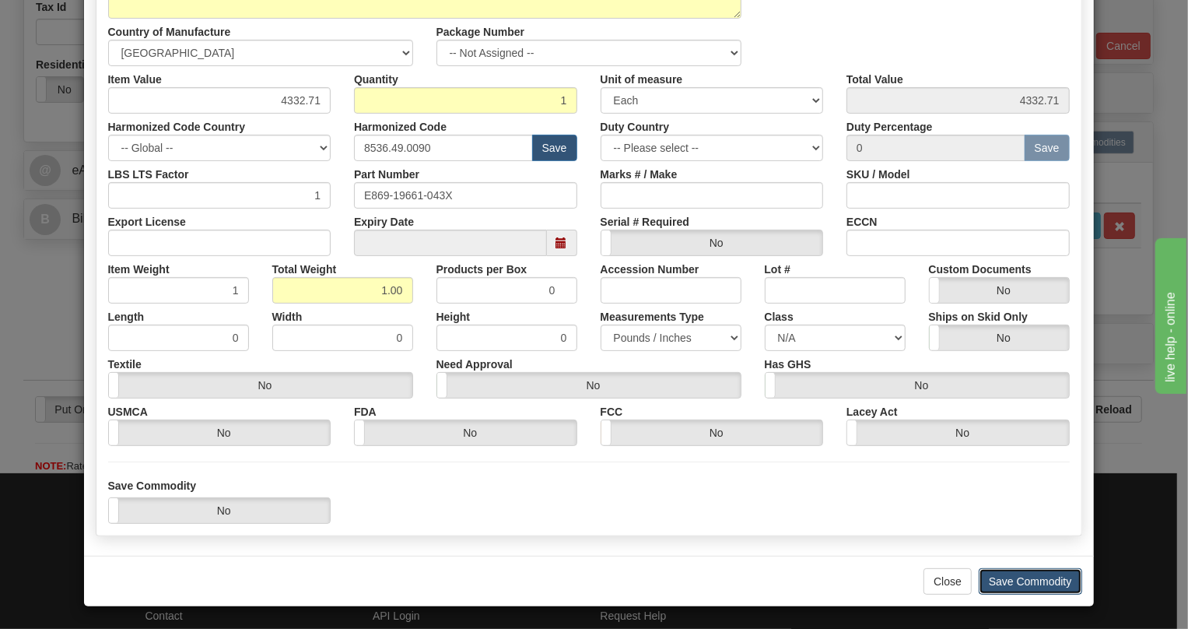
click at [1034, 579] on button "Save Commodity" at bounding box center [1030, 581] width 103 height 26
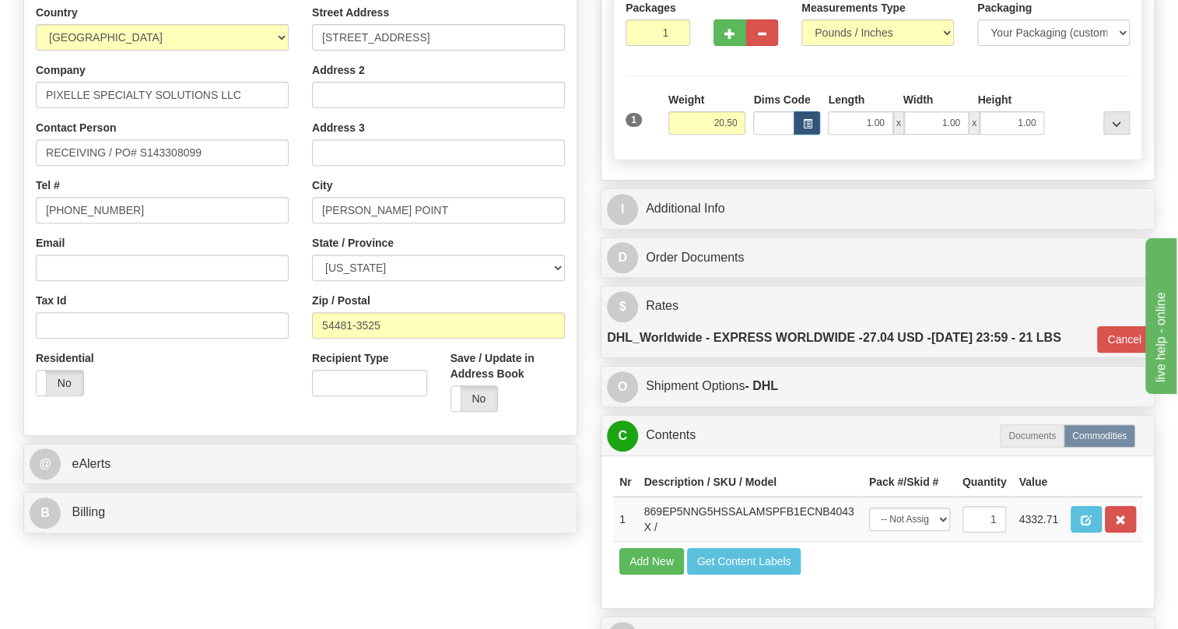
scroll to position [212, 0]
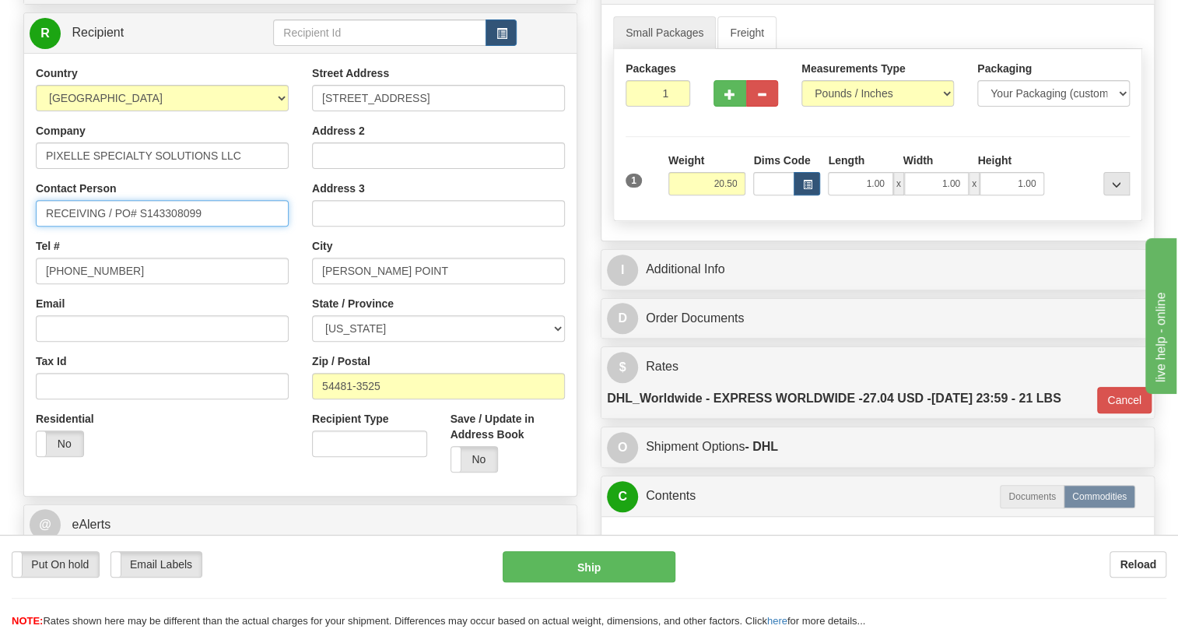
click at [44, 226] on input "RECEIVING / PO# S143308099" at bounding box center [162, 213] width 253 height 26
paste input "[PERSON_NAME]"
drag, startPoint x: 82, startPoint y: 245, endPoint x: 53, endPoint y: 253, distance: 30.6
click at [53, 226] on input "[PERSON_NAME] / RECEIVING / PO# S143308099" at bounding box center [162, 213] width 253 height 26
drag, startPoint x: 113, startPoint y: 249, endPoint x: 83, endPoint y: 257, distance: 30.6
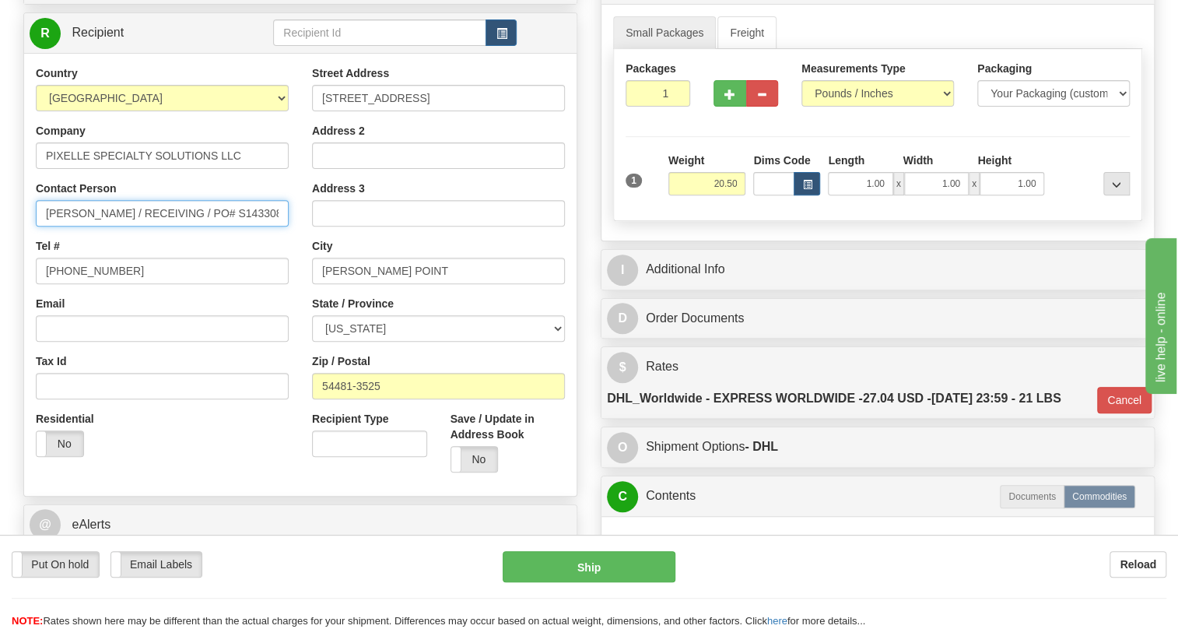
click at [83, 226] on input "[PERSON_NAME] / RECEIVING / PO# S143308099" at bounding box center [162, 213] width 253 height 26
drag, startPoint x: 172, startPoint y: 247, endPoint x: 122, endPoint y: 249, distance: 49.9
click at [122, 226] on input "[PERSON_NAME] / RECEIVING / PO# S143308099" at bounding box center [162, 213] width 253 height 26
type input "[PERSON_NAME] / Receiving / PO# S143308099"
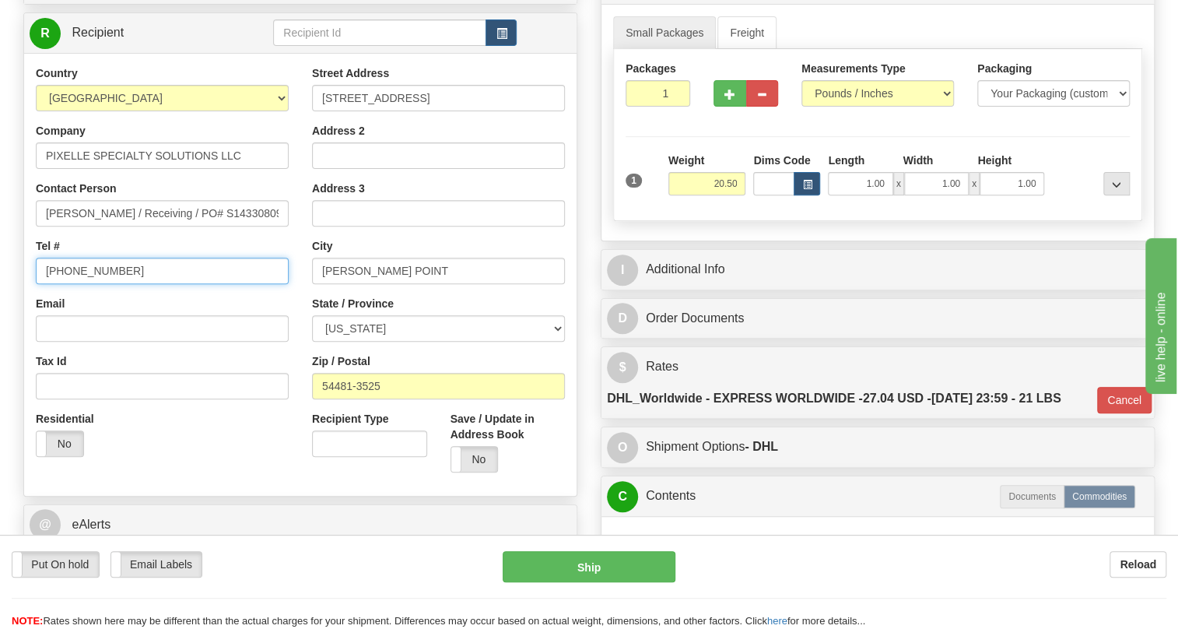
click at [88, 284] on input "[PHONE_NUMBER]" at bounding box center [162, 271] width 253 height 26
paste input "[PHONE_NUMBER]"
type input "[PHONE_NUMBER]"
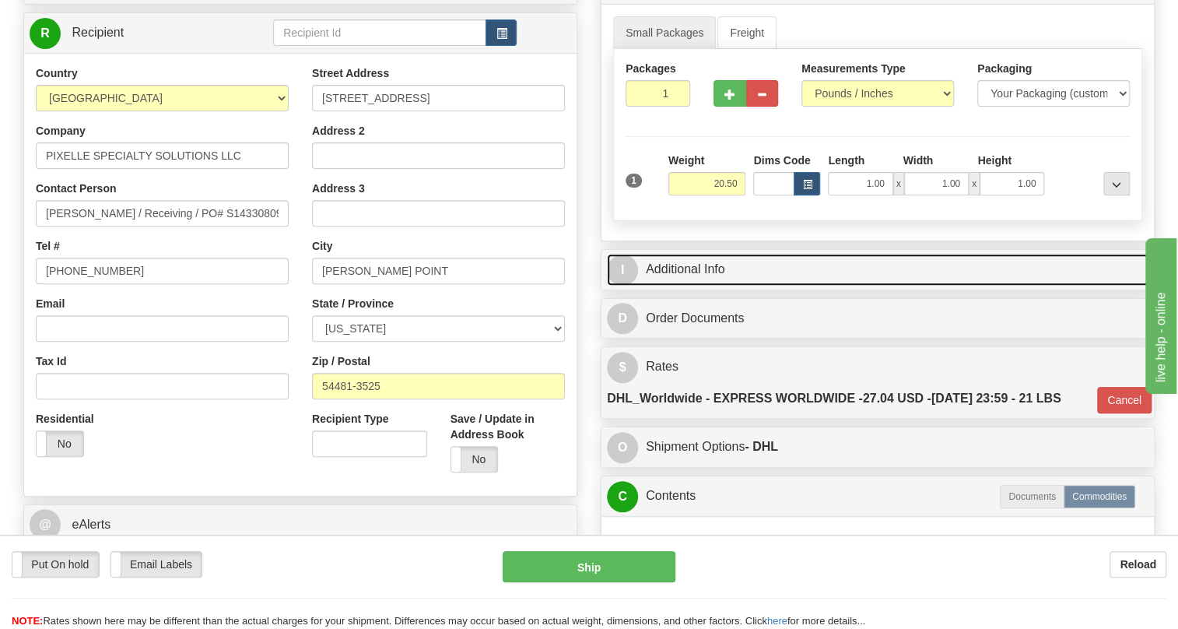
click at [692, 286] on link "I Additional Info" at bounding box center [878, 270] width 542 height 32
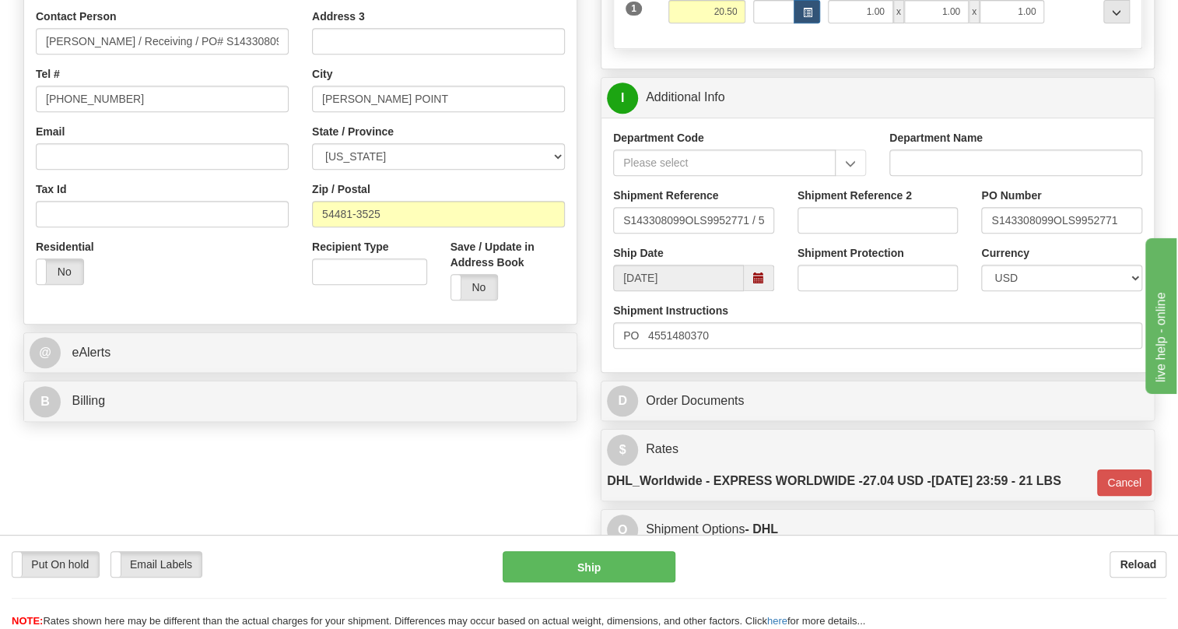
scroll to position [424, 0]
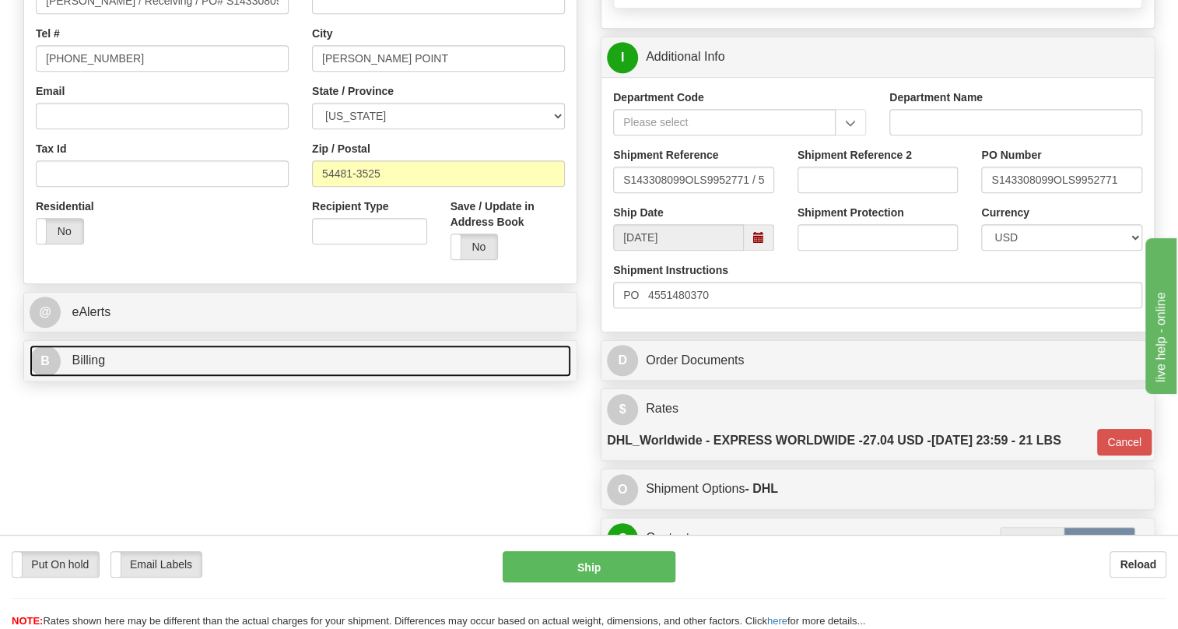
click at [79, 366] on span "Billing" at bounding box center [88, 359] width 33 height 13
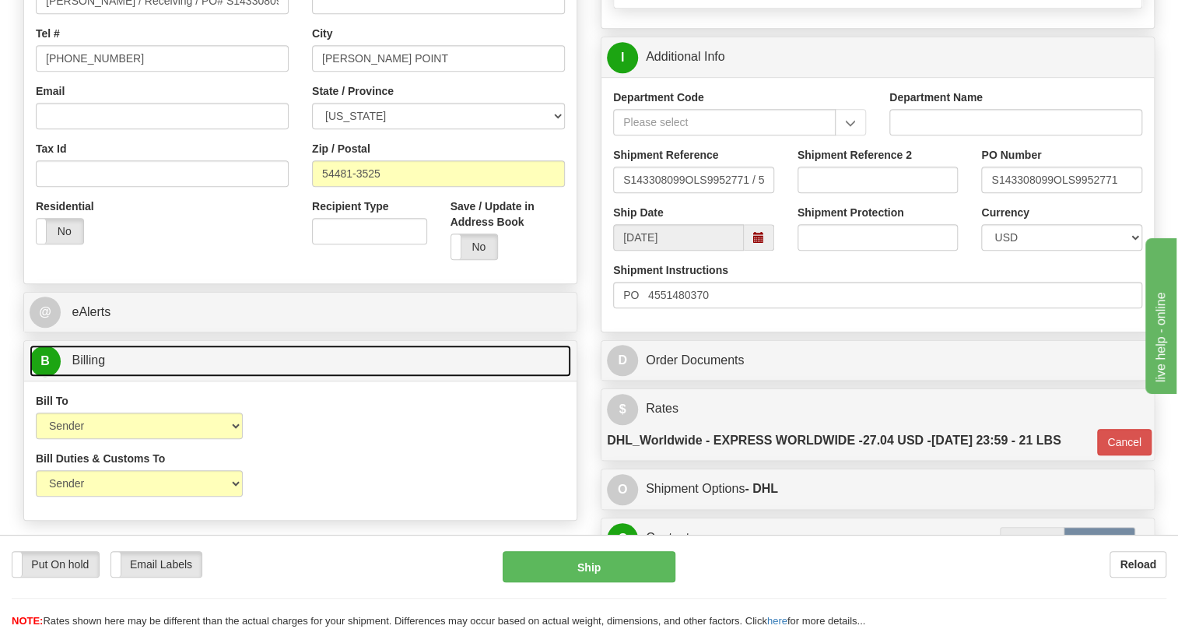
click at [80, 366] on span "Billing" at bounding box center [88, 359] width 33 height 13
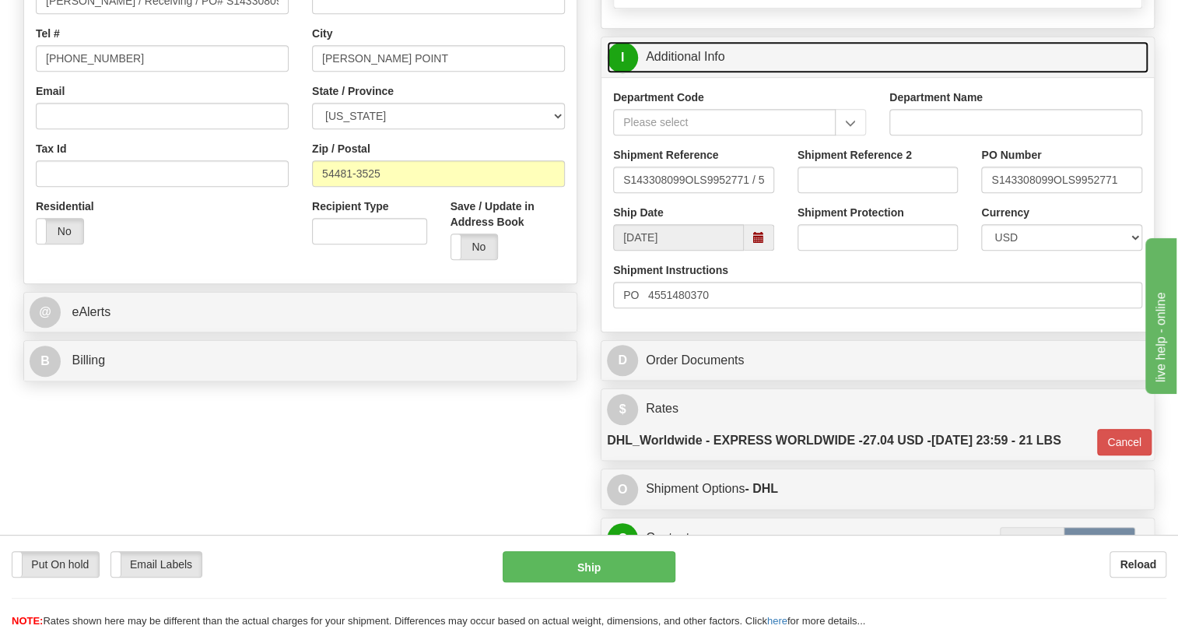
click at [699, 73] on link "I Additional Info" at bounding box center [878, 57] width 542 height 32
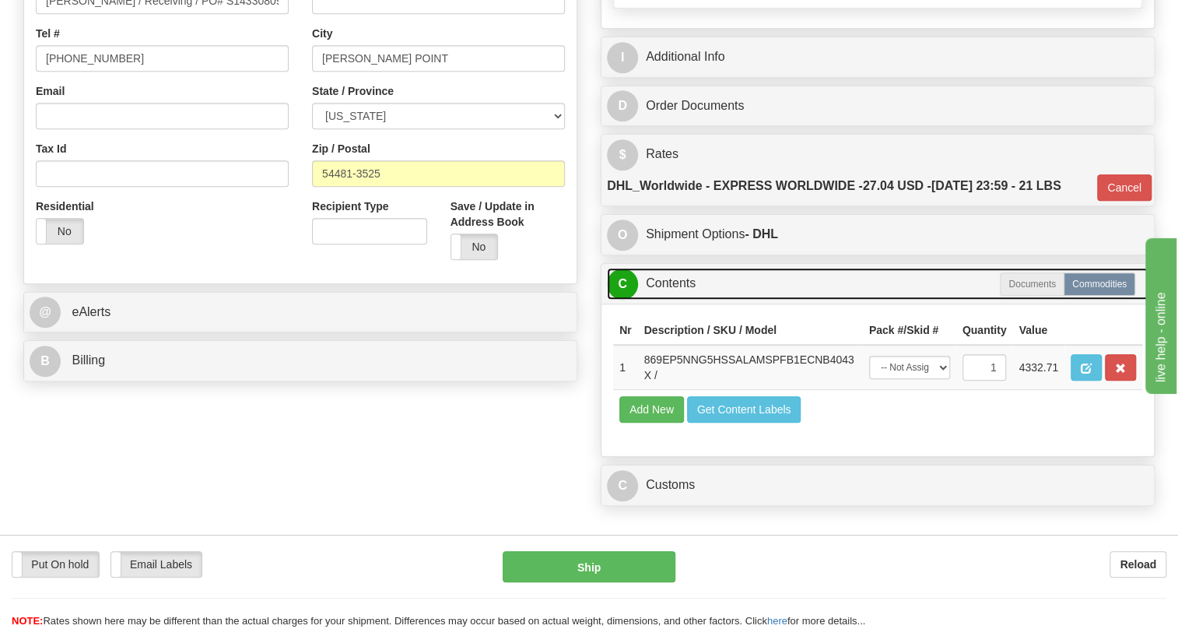
click at [676, 300] on link "C Contents" at bounding box center [878, 284] width 542 height 32
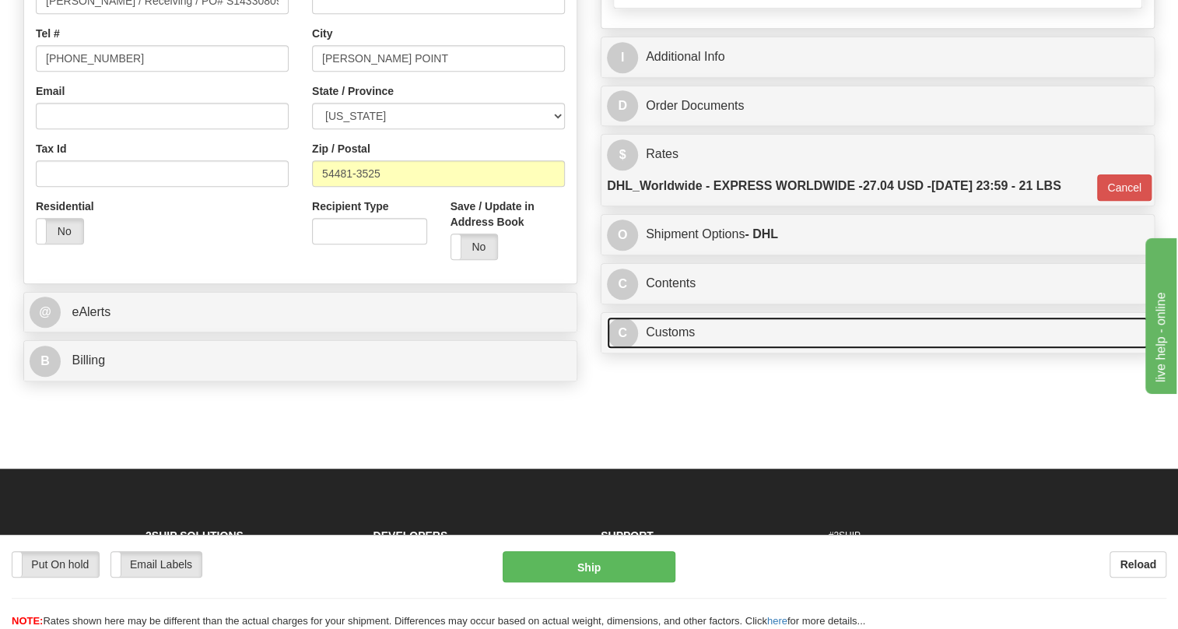
click at [688, 349] on link "C Customs" at bounding box center [878, 333] width 542 height 32
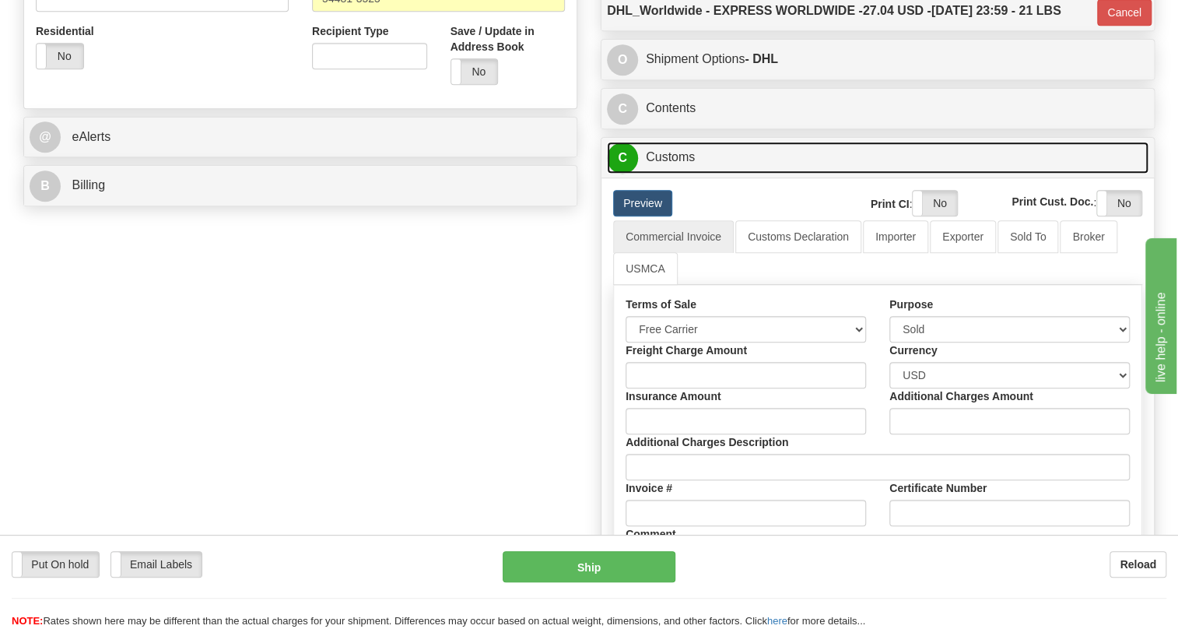
scroll to position [566, 0]
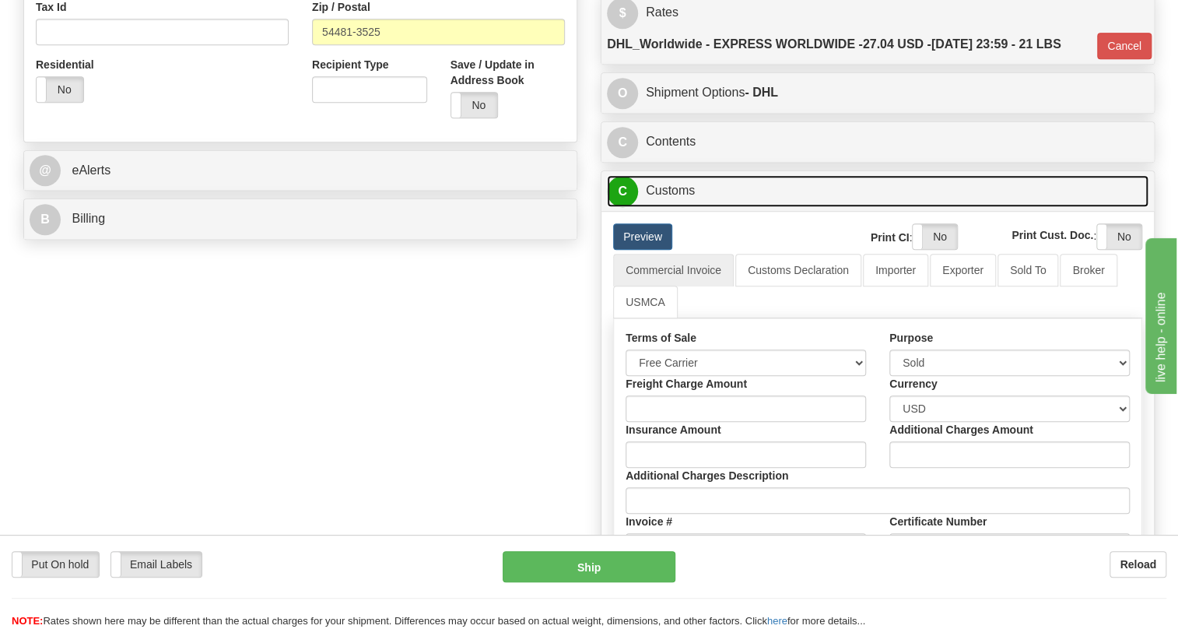
click at [682, 207] on link "C Customs" at bounding box center [878, 191] width 542 height 32
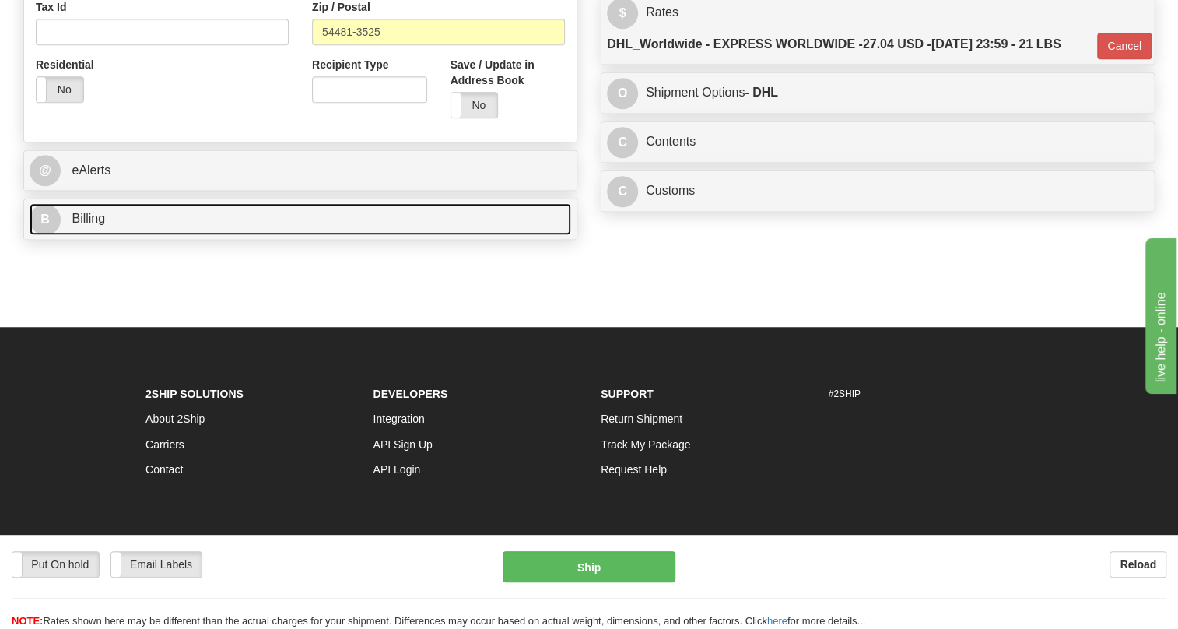
click at [98, 235] on link "B Billing" at bounding box center [301, 219] width 542 height 32
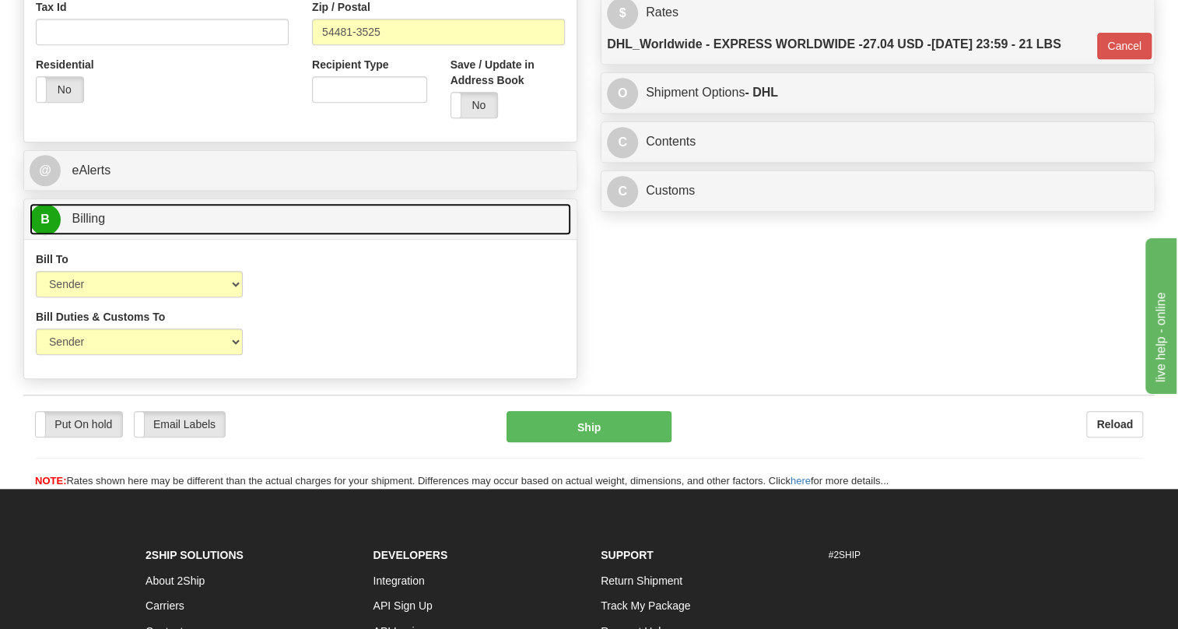
click at [98, 235] on link "B Billing" at bounding box center [301, 219] width 542 height 32
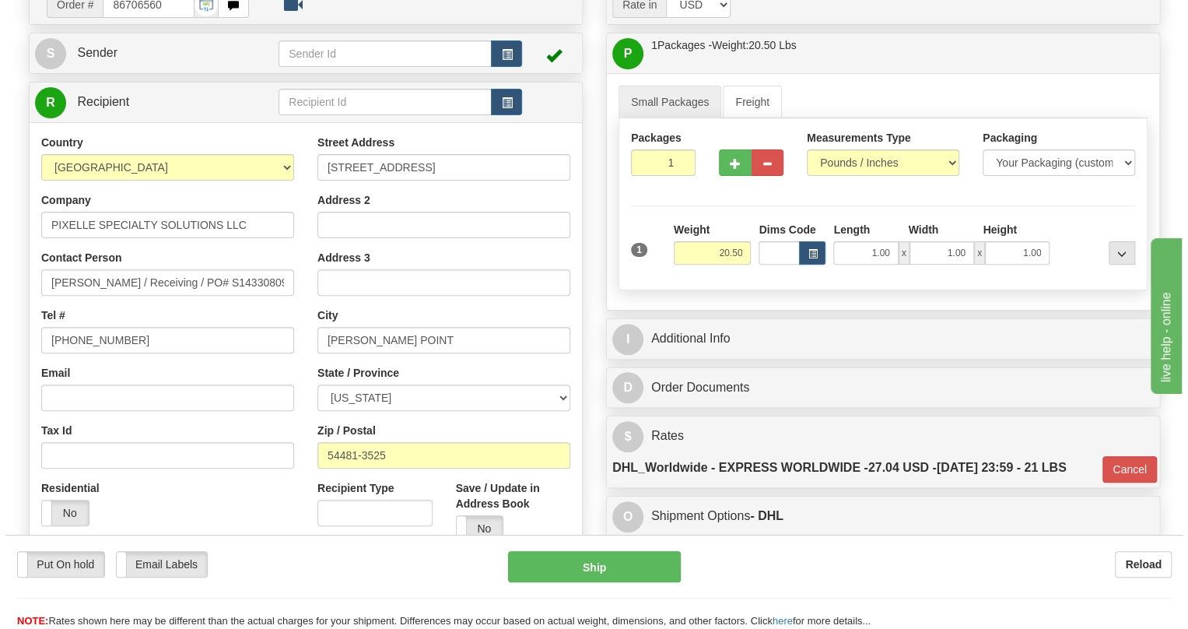
scroll to position [141, 0]
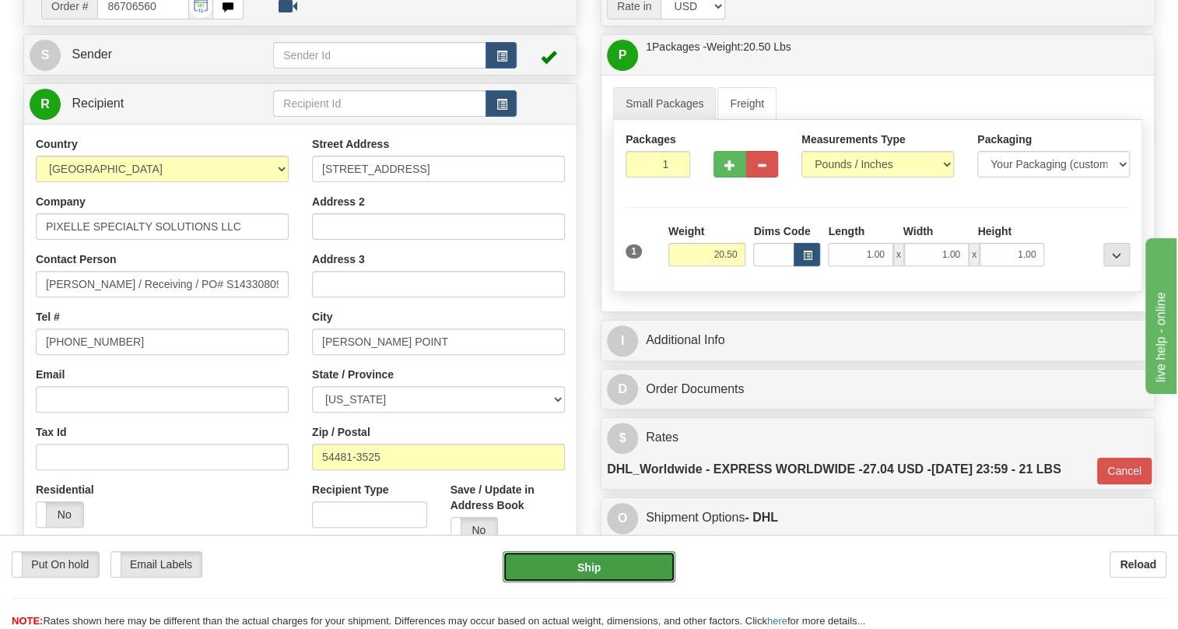
click at [592, 566] on button "Ship" at bounding box center [589, 566] width 173 height 31
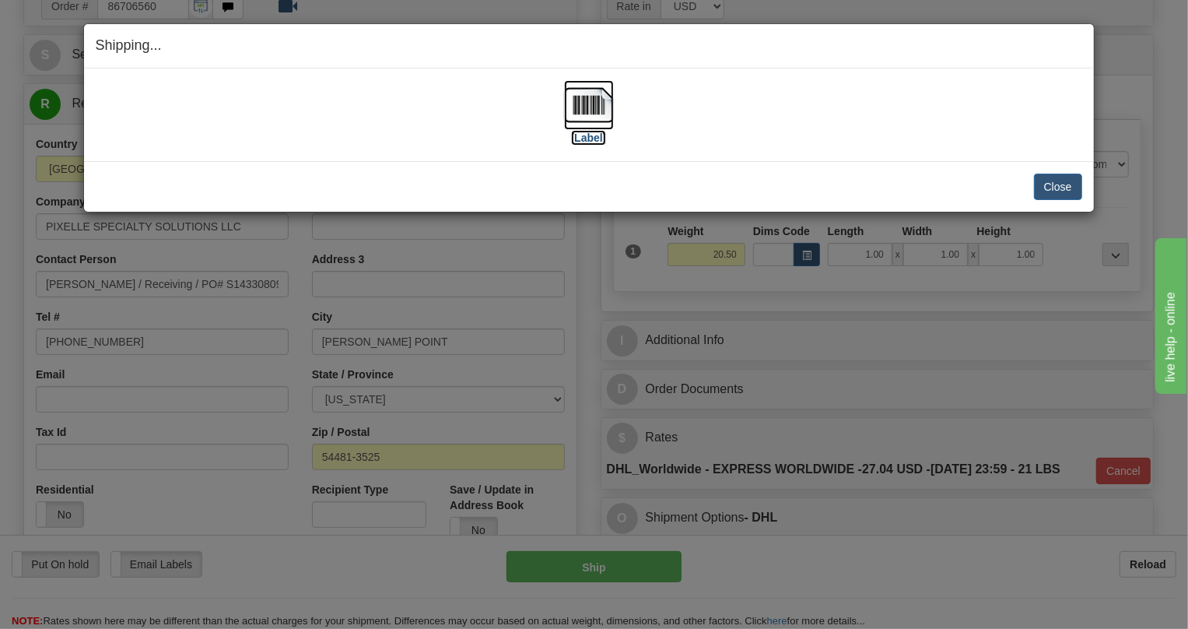
click at [587, 110] on img at bounding box center [589, 105] width 50 height 50
click at [1074, 184] on button "Close" at bounding box center [1058, 187] width 48 height 26
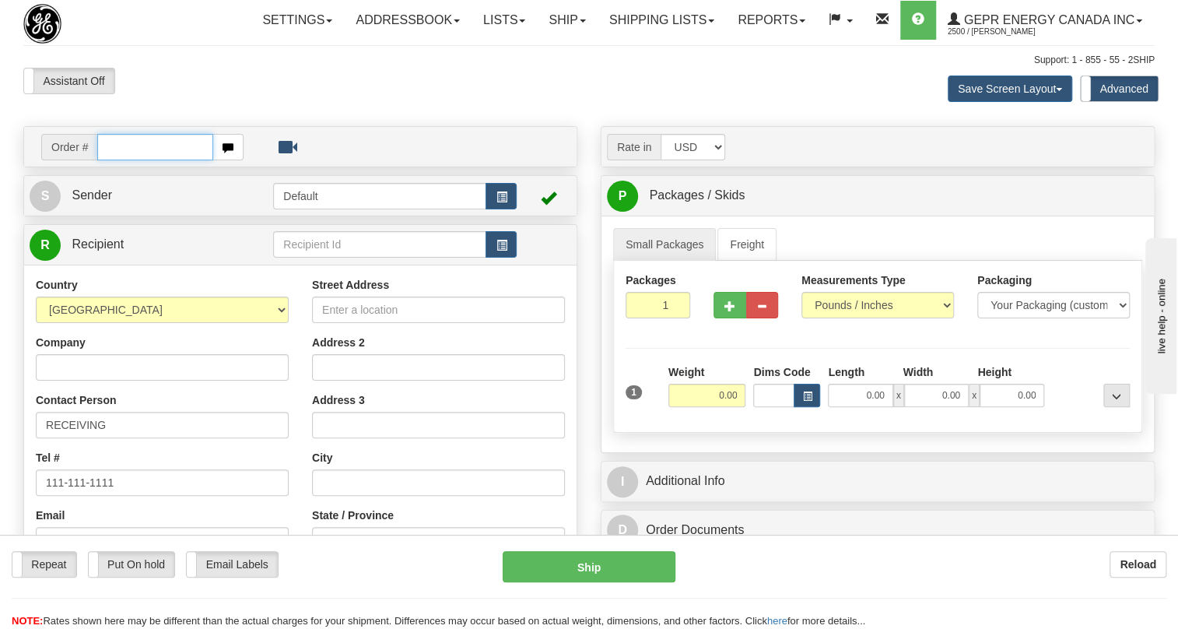
click at [114, 160] on input "text" at bounding box center [155, 147] width 116 height 26
paste input "0086706559"
click at [117, 160] on input "0086706559" at bounding box center [155, 147] width 116 height 26
type input "86706559"
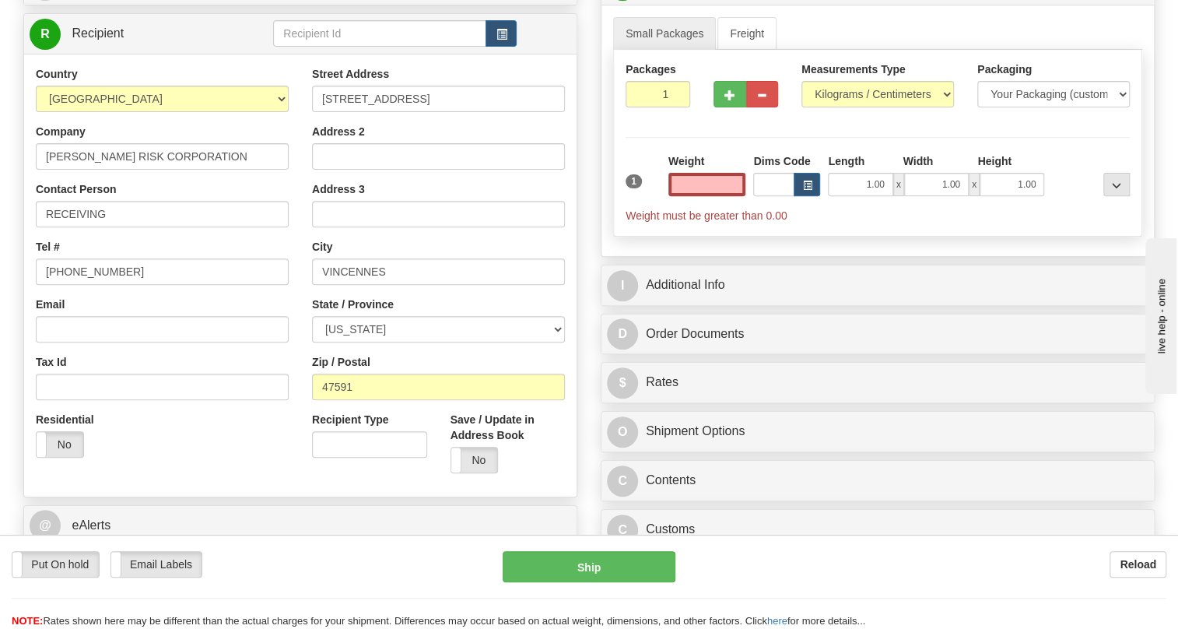
scroll to position [212, 0]
type input "0.00"
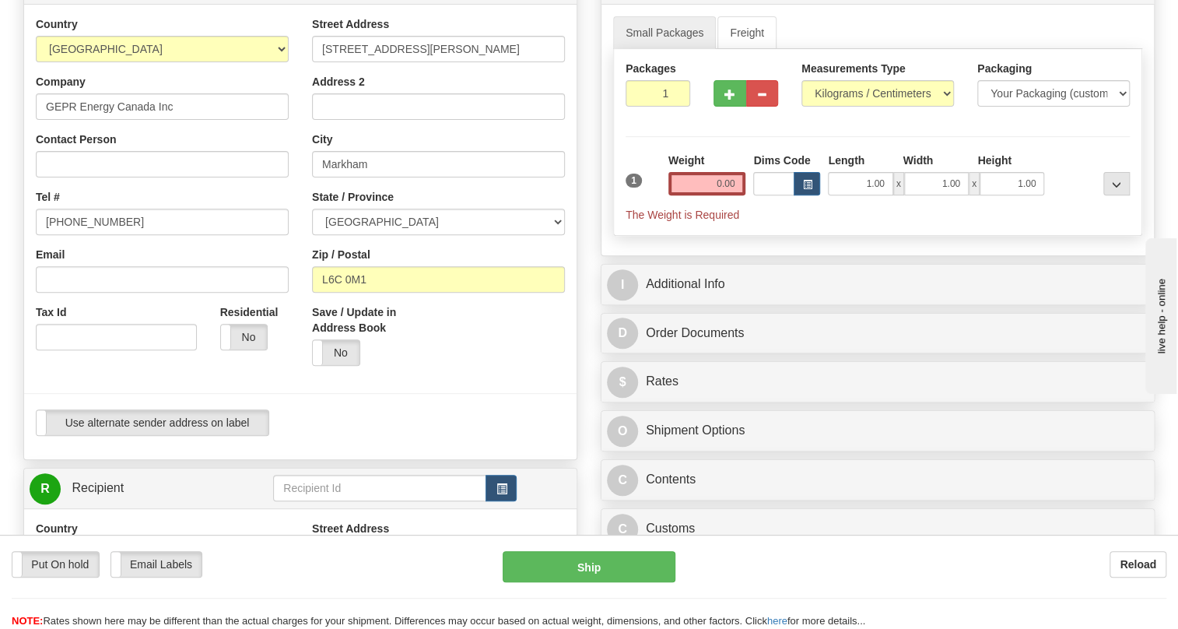
type input "MARKHAM"
click at [97, 235] on input "[PHONE_NUMBER]" at bounding box center [162, 222] width 253 height 26
paste input "[PHONE_NUMBER]"
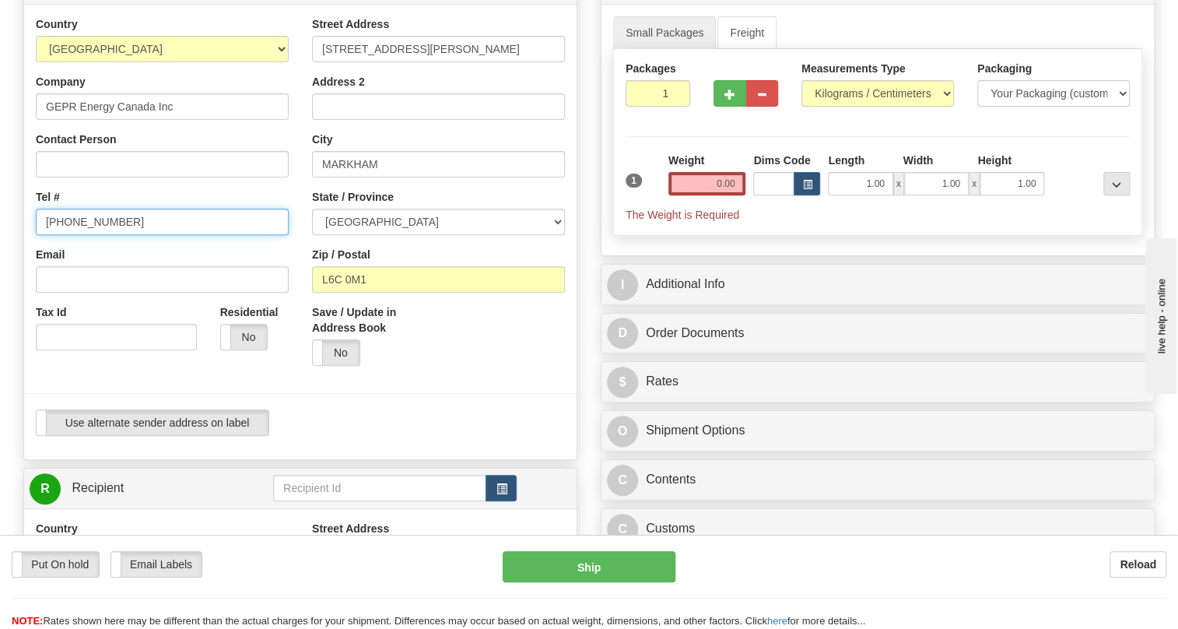
type input "[PHONE_NUMBER]"
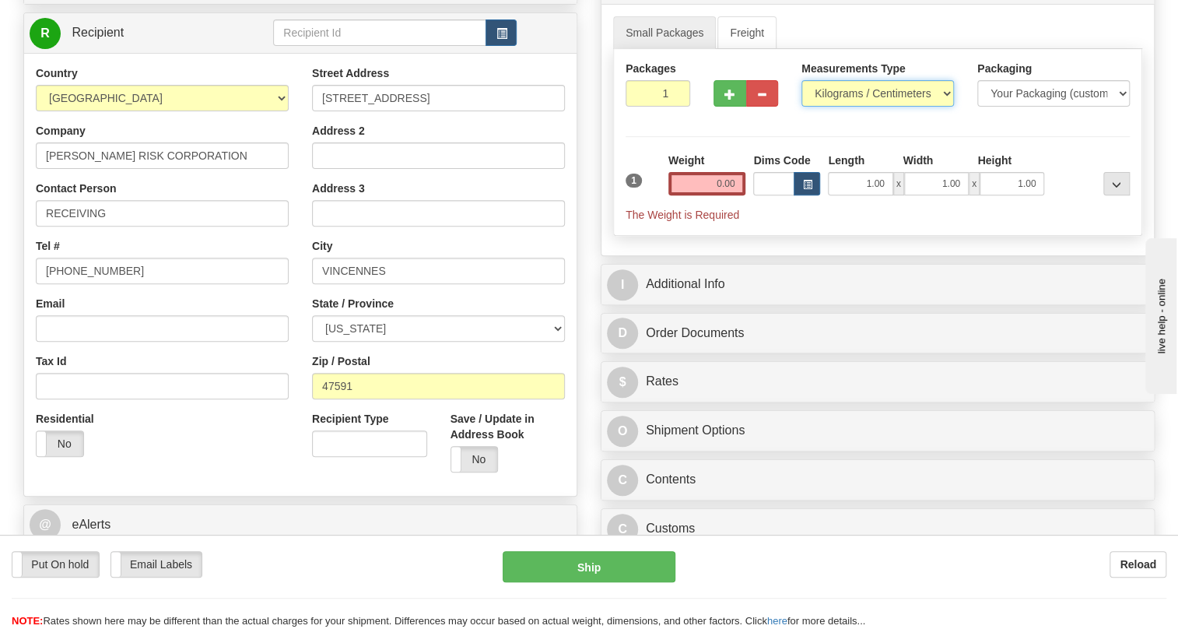
click at [865, 107] on select "Pounds / Inches Kilograms / Centimeters" at bounding box center [877, 93] width 152 height 26
select select "0"
click at [801, 107] on select "Pounds / Inches Kilograms / Centimeters" at bounding box center [877, 93] width 152 height 26
click at [726, 195] on input "0.00" at bounding box center [707, 183] width 78 height 23
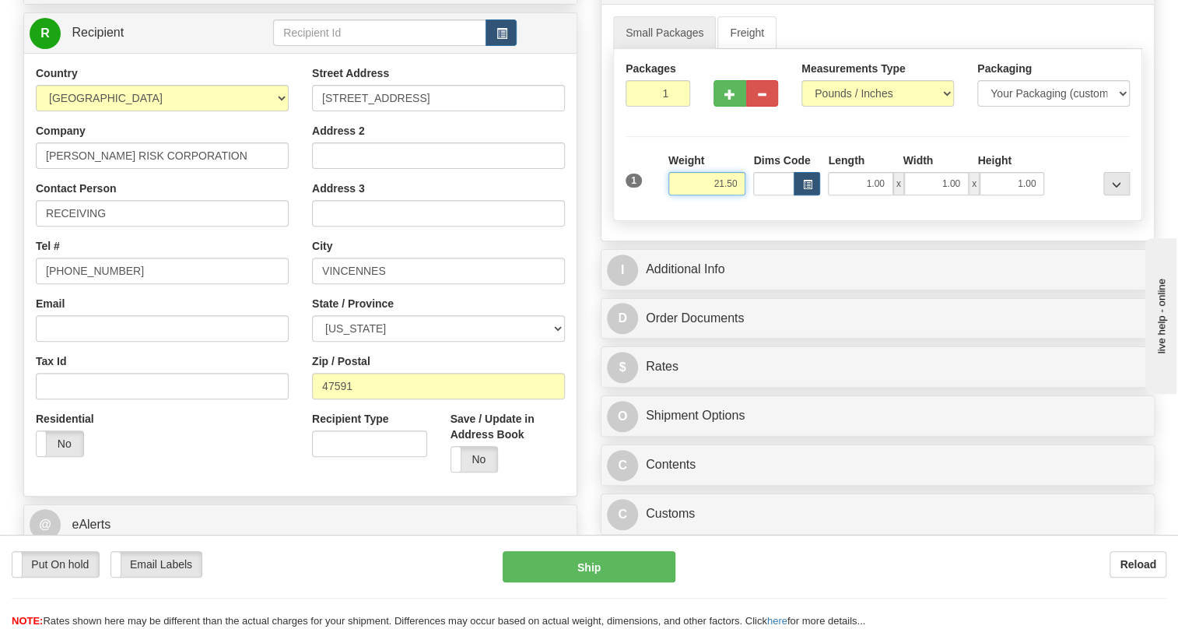
type input "21.50"
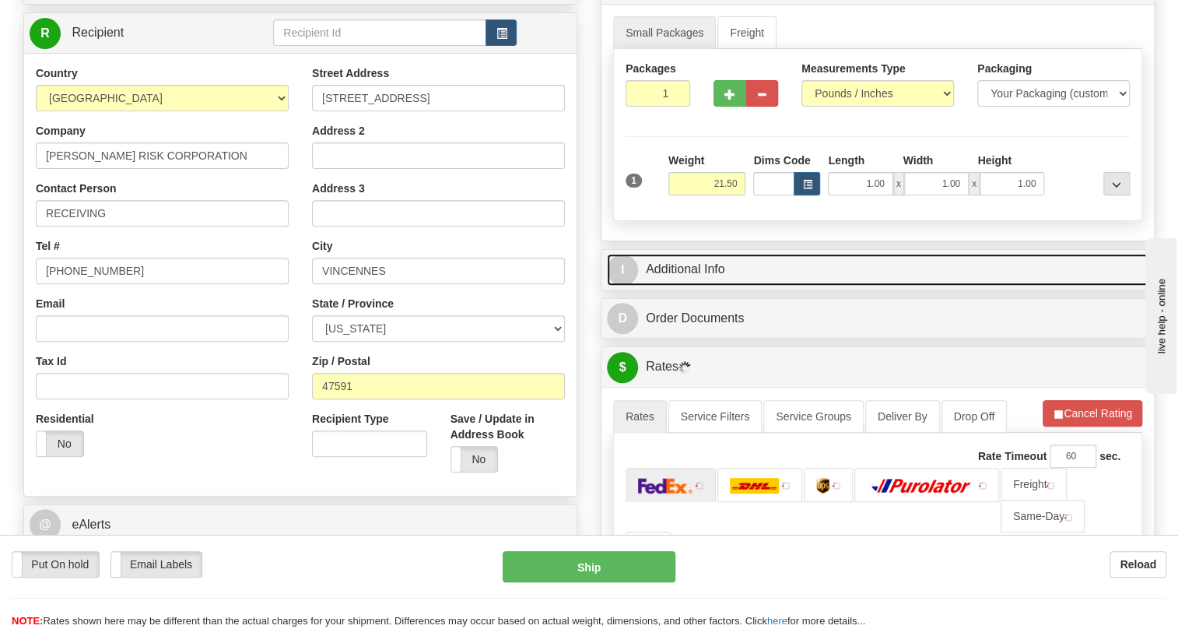
click at [681, 286] on link "I Additional Info" at bounding box center [878, 270] width 542 height 32
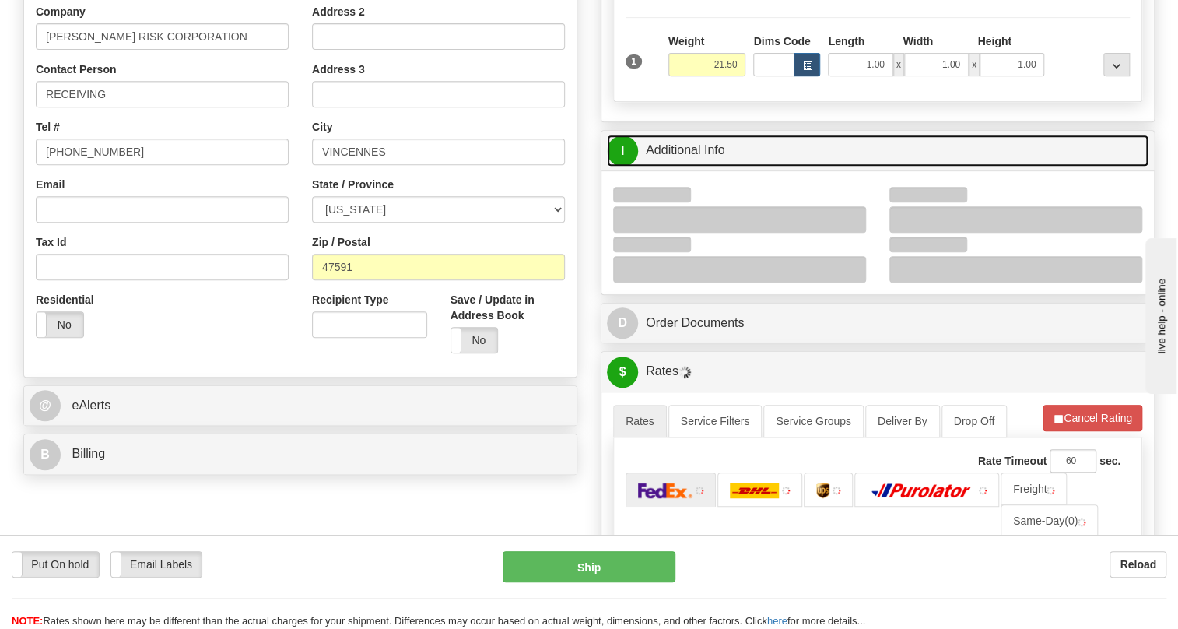
scroll to position [353, 0]
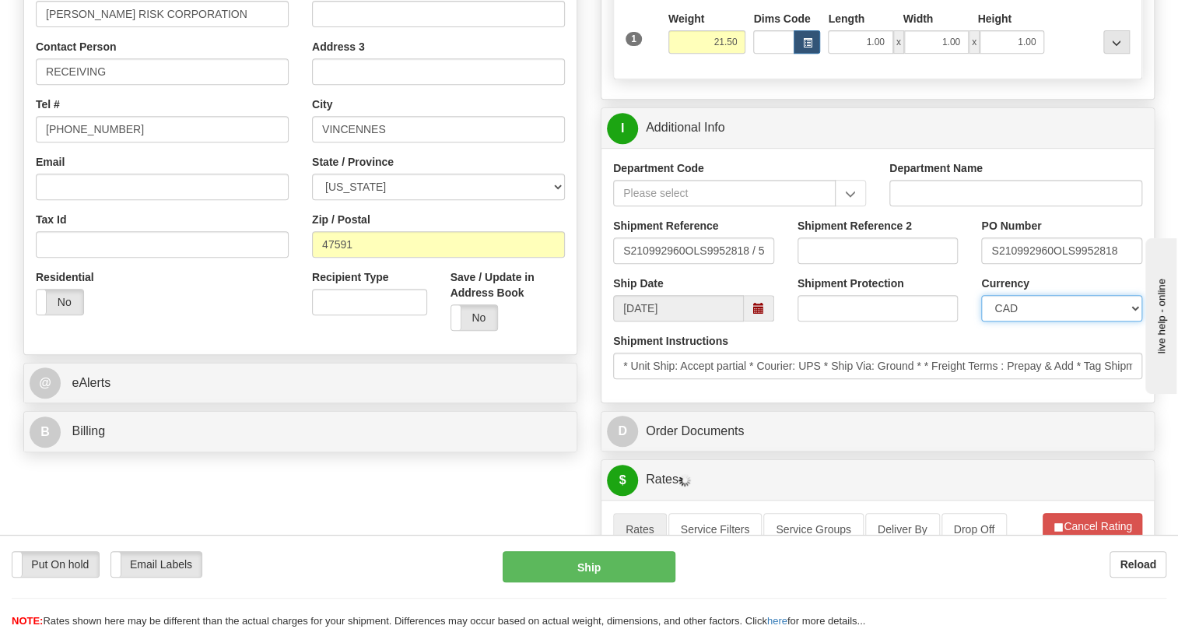
drag, startPoint x: 1027, startPoint y: 342, endPoint x: 1028, endPoint y: 330, distance: 12.5
click at [1027, 321] on select "CAD USD EUR ZAR [PERSON_NAME] ARN AUD AUS AWG BBD BFR BGN BHD BMD BND BRC BRL C…" at bounding box center [1061, 308] width 161 height 26
select select "1"
click at [981, 321] on select "CAD USD EUR ZAR [PERSON_NAME] ARN AUD AUS AWG BBD BFR BGN BHD BMD BND BRC BRL C…" at bounding box center [1061, 308] width 161 height 26
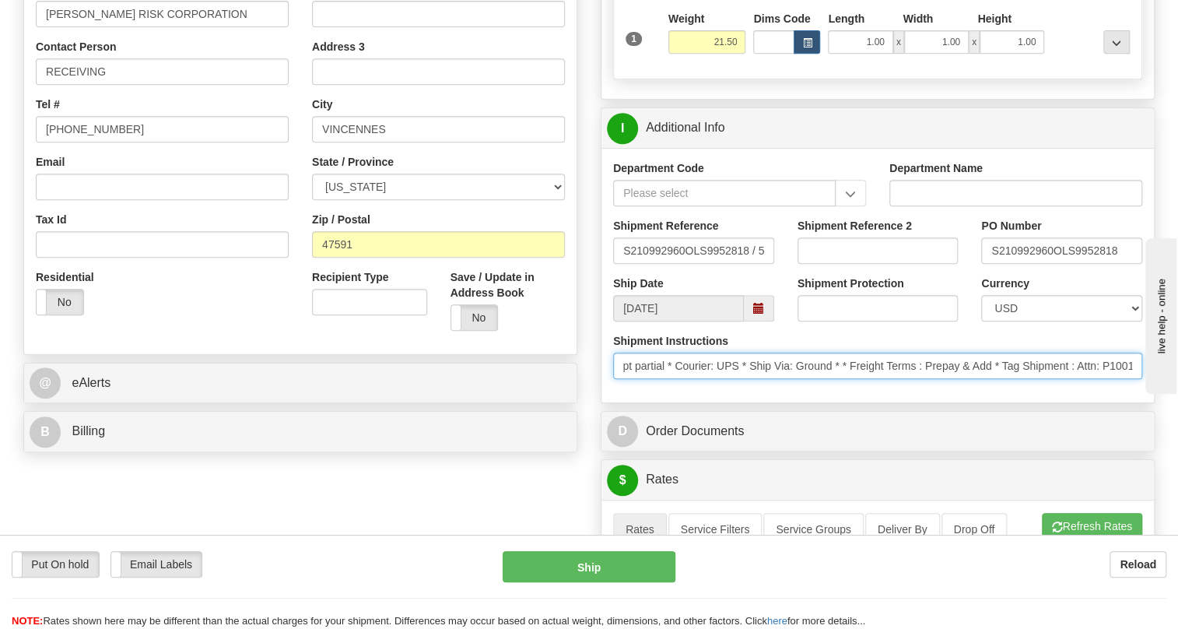
scroll to position [0, 124]
drag, startPoint x: 1081, startPoint y: 401, endPoint x: 1140, endPoint y: 405, distance: 59.3
click at [1140, 379] on input "* Unit Ship: Accept partial * Courier: UPS * Ship Via: Ground * * Freight Terms…" at bounding box center [877, 365] width 529 height 26
click at [1123, 379] on input "* Unit Ship: Accept partial * Courier: UPS * Ship Via: Ground * * Freight Terms…" at bounding box center [877, 365] width 529 height 26
drag, startPoint x: 1126, startPoint y: 402, endPoint x: 1038, endPoint y: 403, distance: 87.9
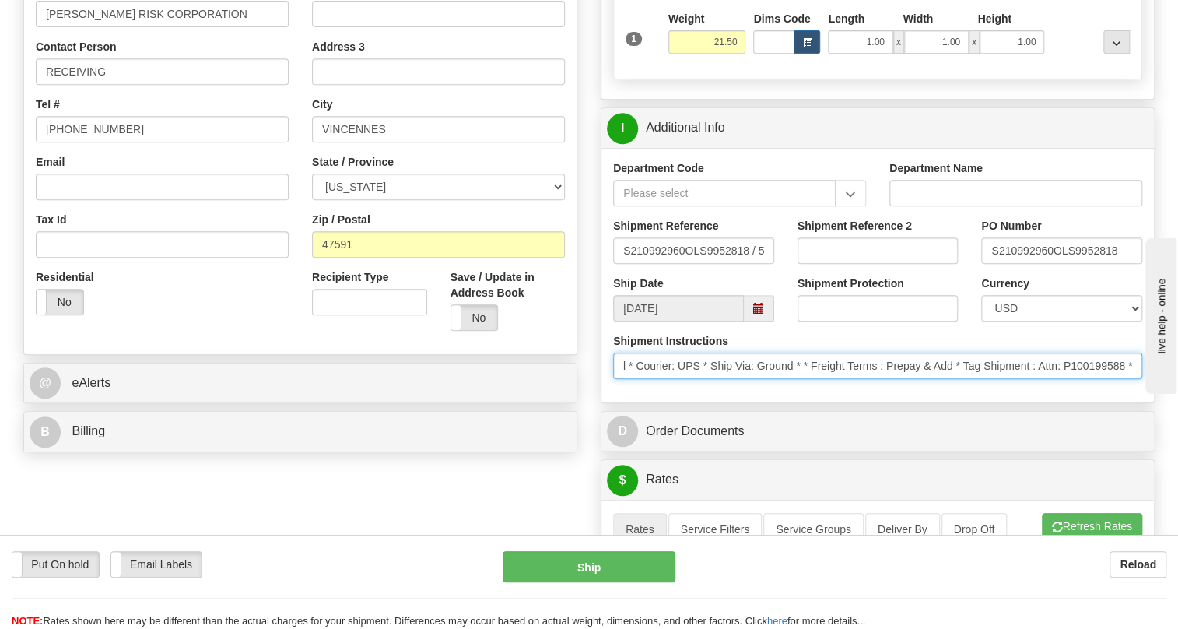
click at [1038, 379] on input "* Unit Ship: Accept partial * Courier: UPS * Ship Via: Ground * * Freight Terms…" at bounding box center [877, 365] width 529 height 26
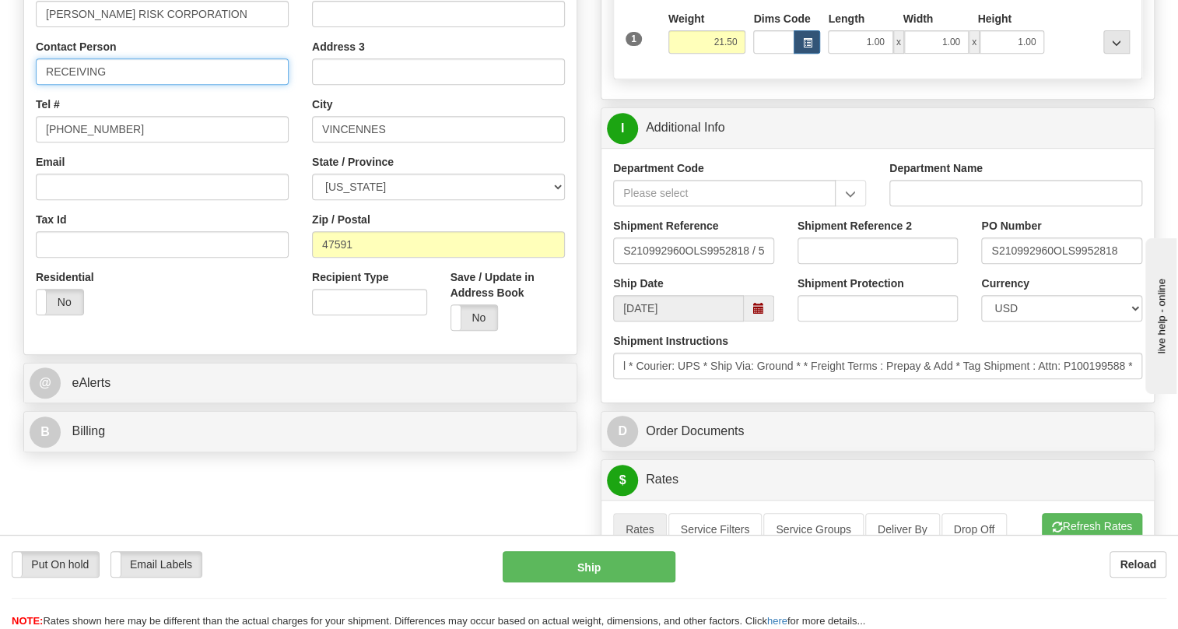
scroll to position [0, 0]
click at [176, 85] on input "RECEIVING" at bounding box center [162, 71] width 253 height 26
paste input "Attn: P100199588"
type input "RECEIVING / Attn: P100199588"
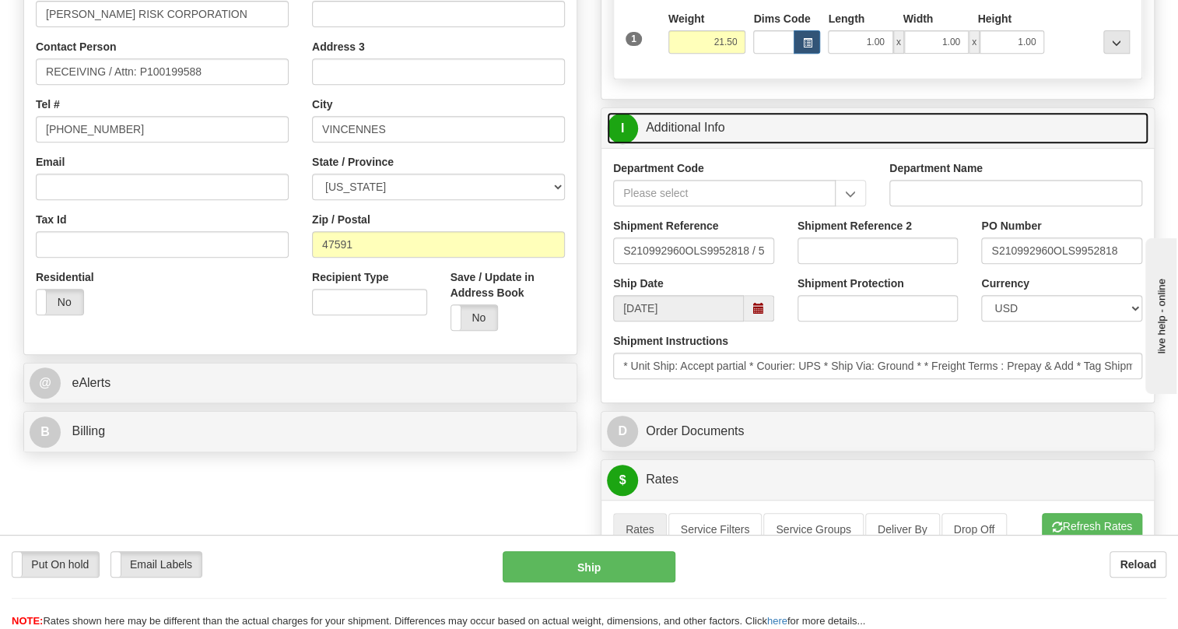
click at [710, 144] on link "I Additional Info" at bounding box center [878, 128] width 542 height 32
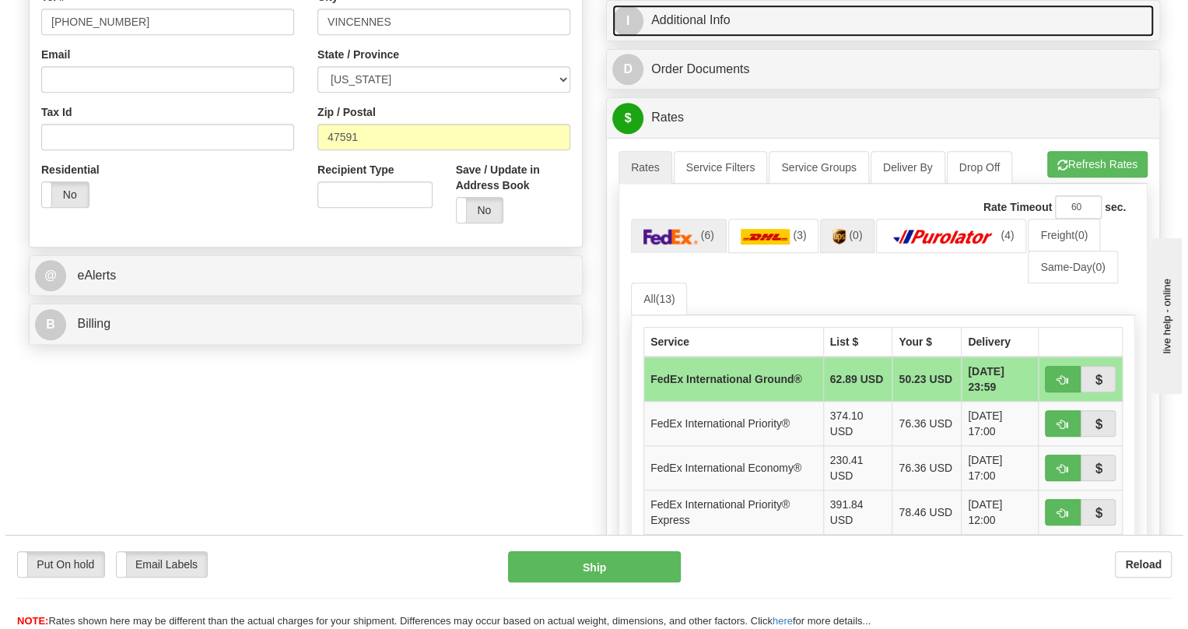
scroll to position [495, 0]
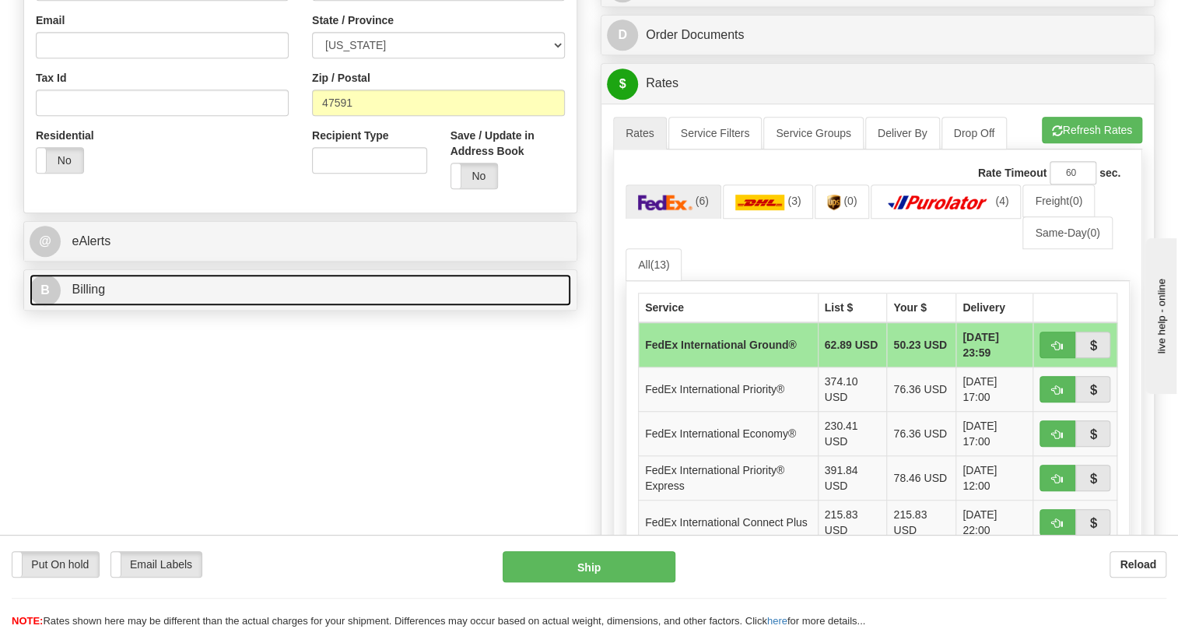
click at [90, 296] on span "Billing" at bounding box center [88, 288] width 33 height 13
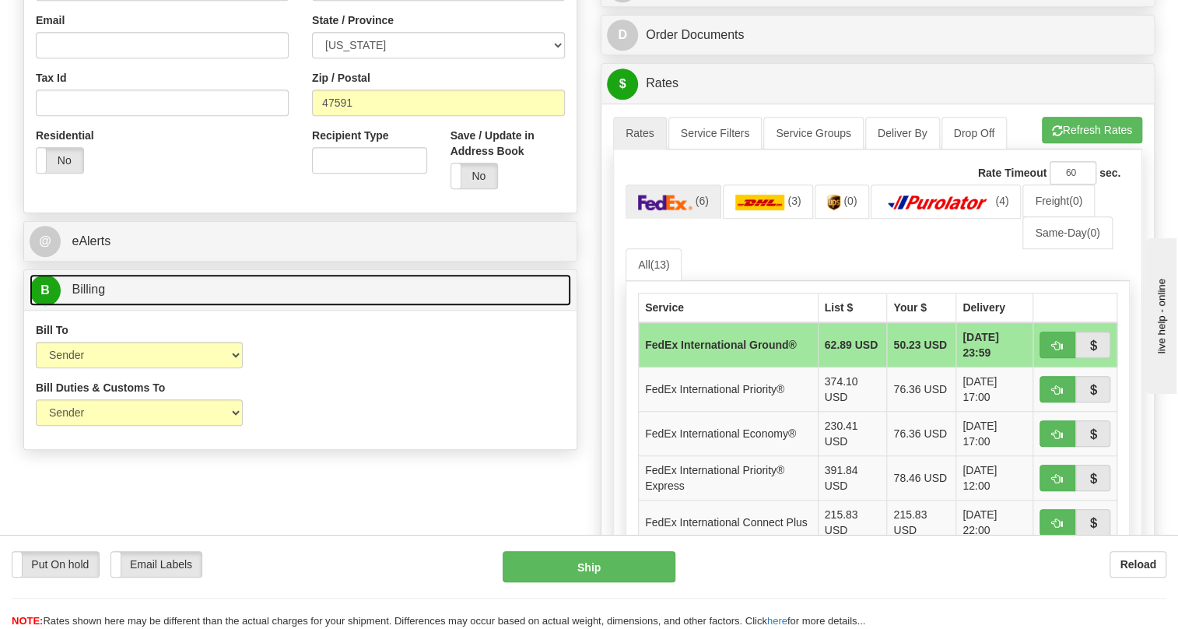
click at [89, 296] on span "Billing" at bounding box center [88, 288] width 33 height 13
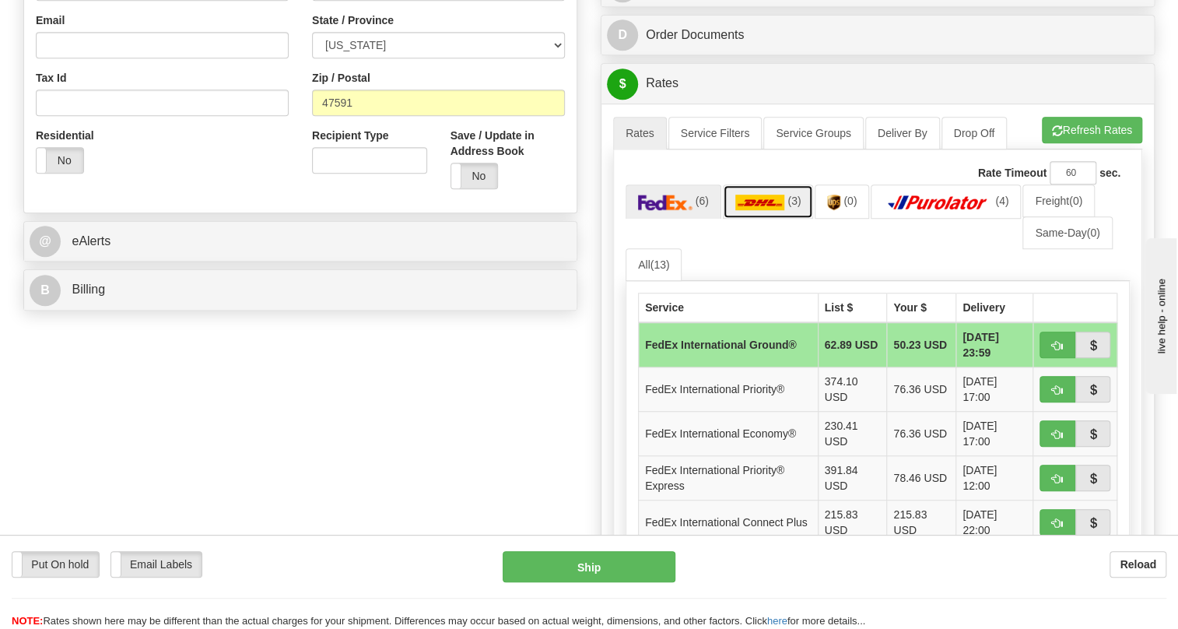
click at [757, 210] on img at bounding box center [760, 203] width 50 height 16
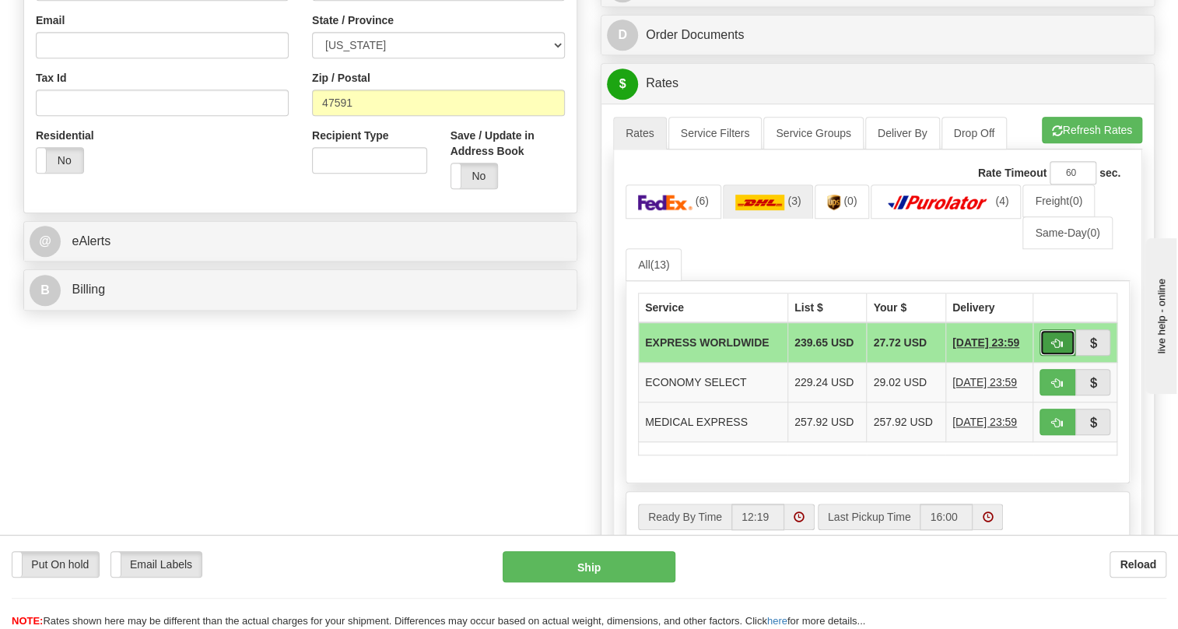
click at [1046, 356] on button "button" at bounding box center [1057, 342] width 36 height 26
type input "P"
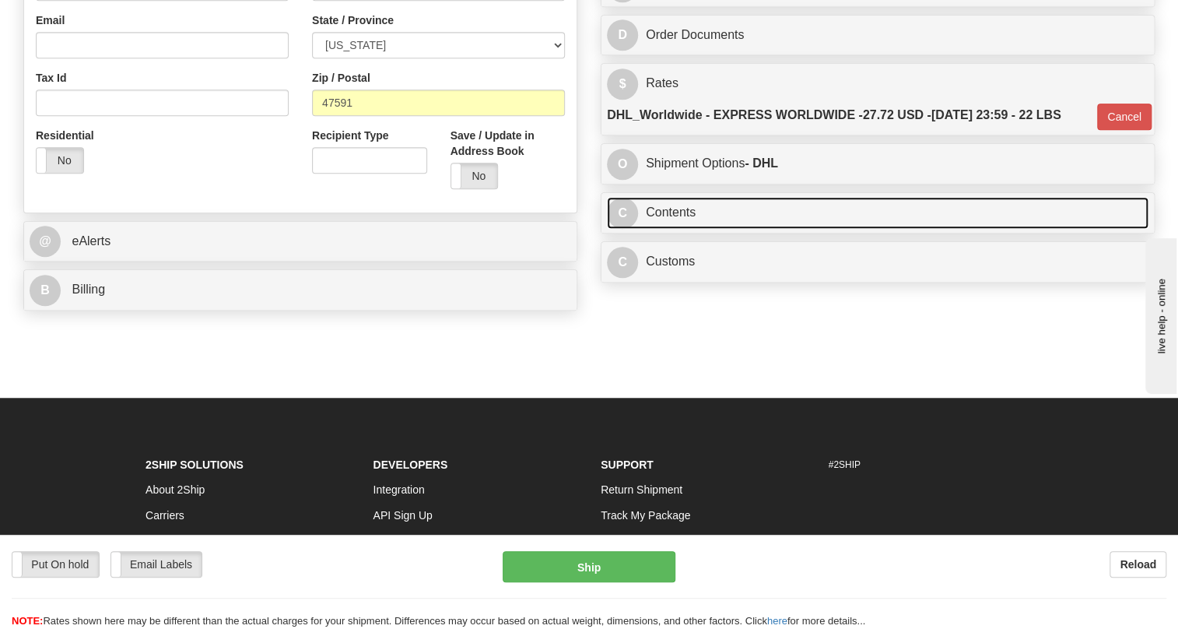
click at [682, 229] on link "C Contents" at bounding box center [878, 213] width 542 height 32
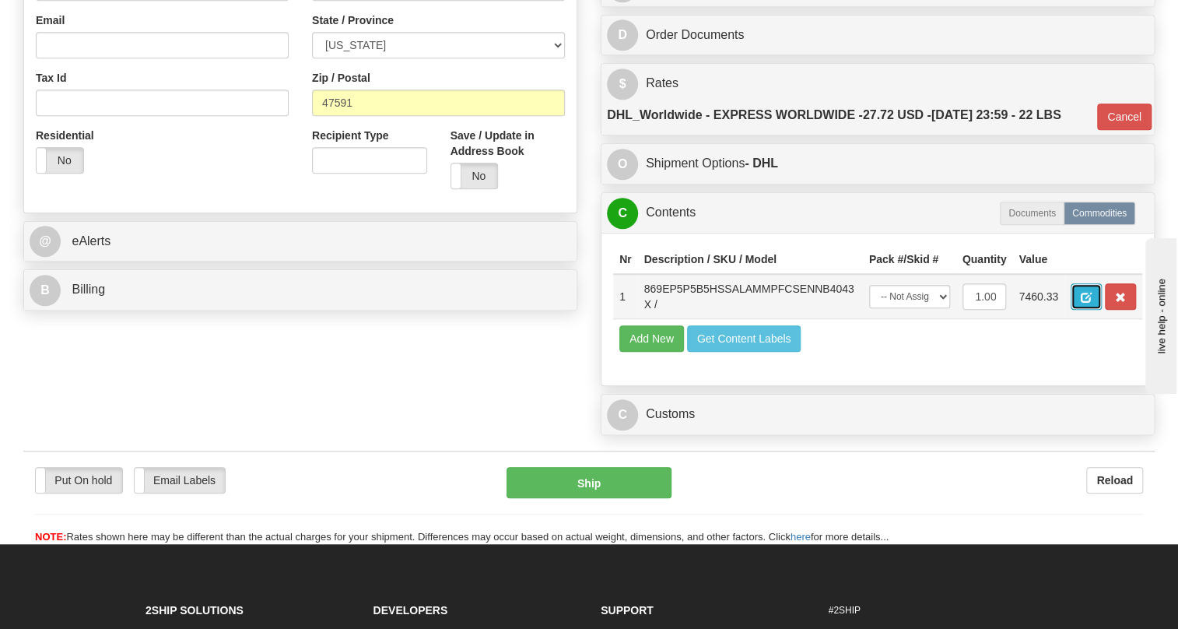
click at [1084, 303] on span "button" at bounding box center [1086, 298] width 11 height 10
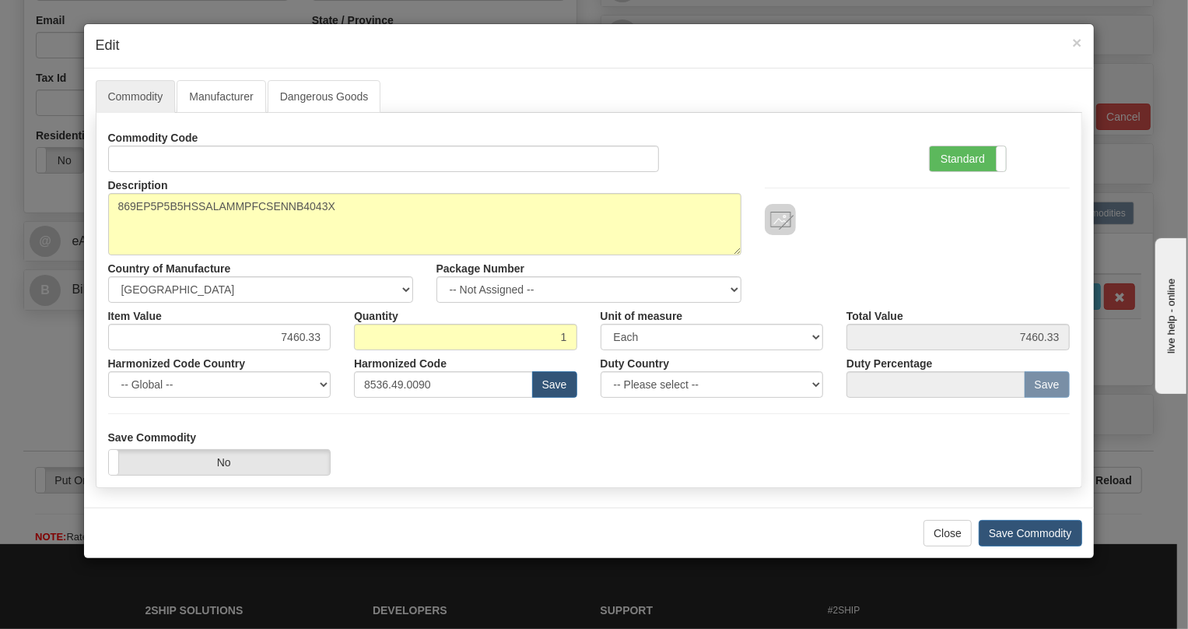
click at [965, 140] on div "Standard Advanced" at bounding box center [999, 147] width 164 height 47
click at [954, 156] on label "Standard" at bounding box center [968, 158] width 76 height 25
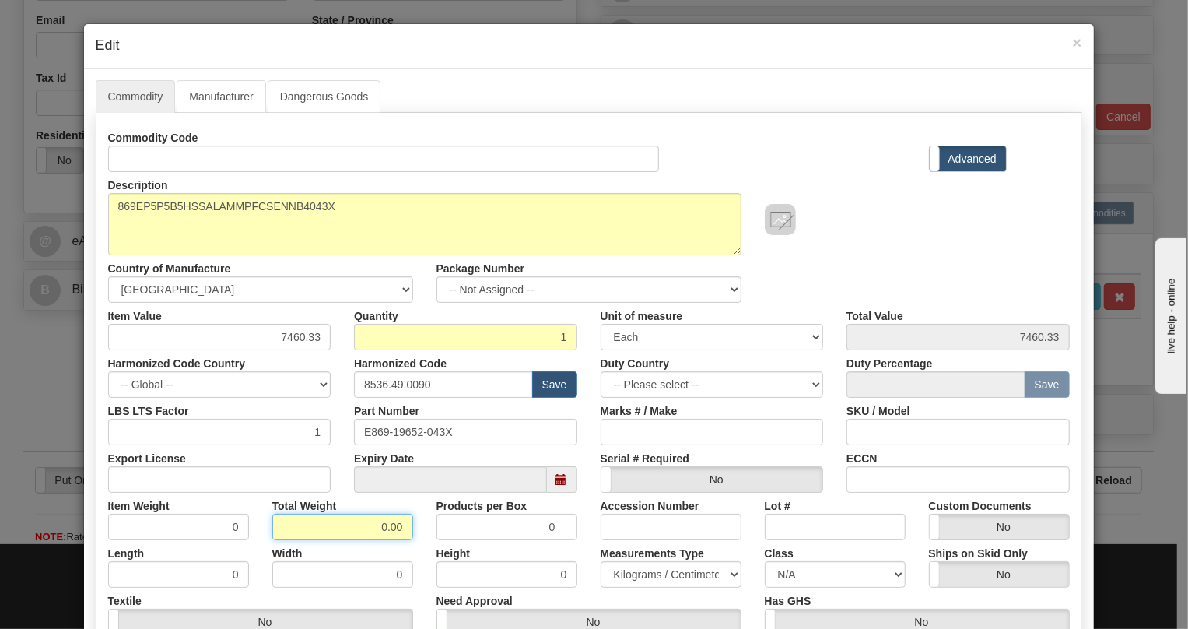
click at [365, 531] on input "0.00" at bounding box center [342, 527] width 141 height 26
type input ".00"
type input "0.0000"
click at [635, 570] on select "Pounds / Inches Kilograms / Centimeters" at bounding box center [671, 574] width 141 height 26
select select "0"
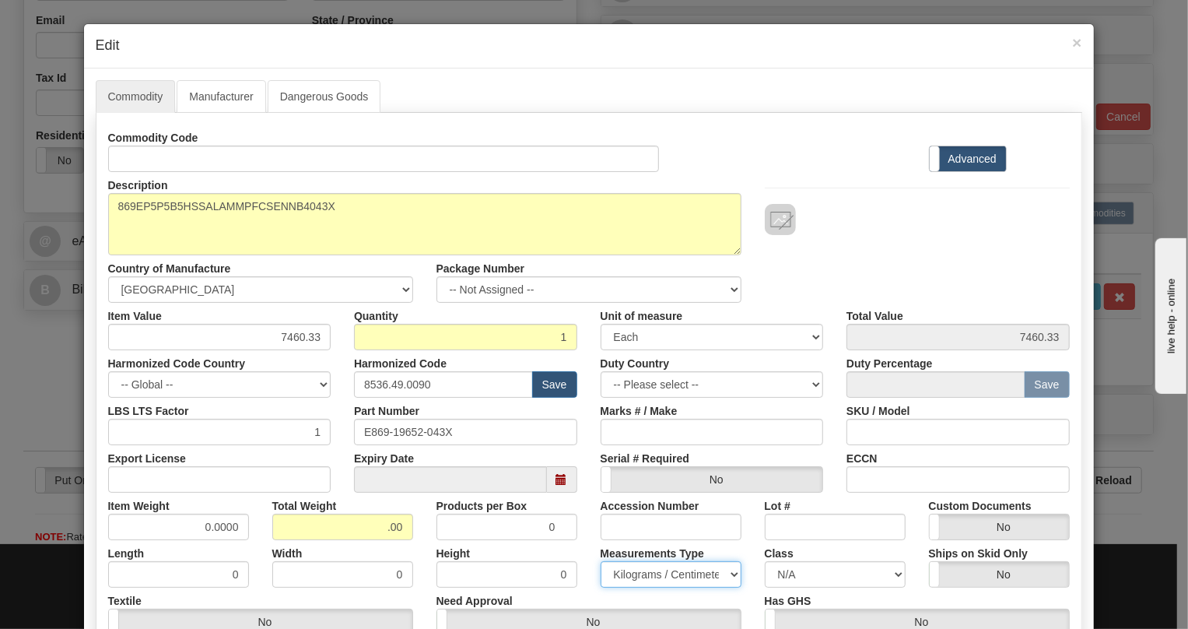
click at [601, 561] on select "Pounds / Inches Kilograms / Centimeters" at bounding box center [671, 574] width 141 height 26
click at [370, 521] on input ".00" at bounding box center [342, 527] width 141 height 26
type input "1.00"
type input "1.0000"
click at [410, 550] on div "Width 0" at bounding box center [343, 563] width 164 height 47
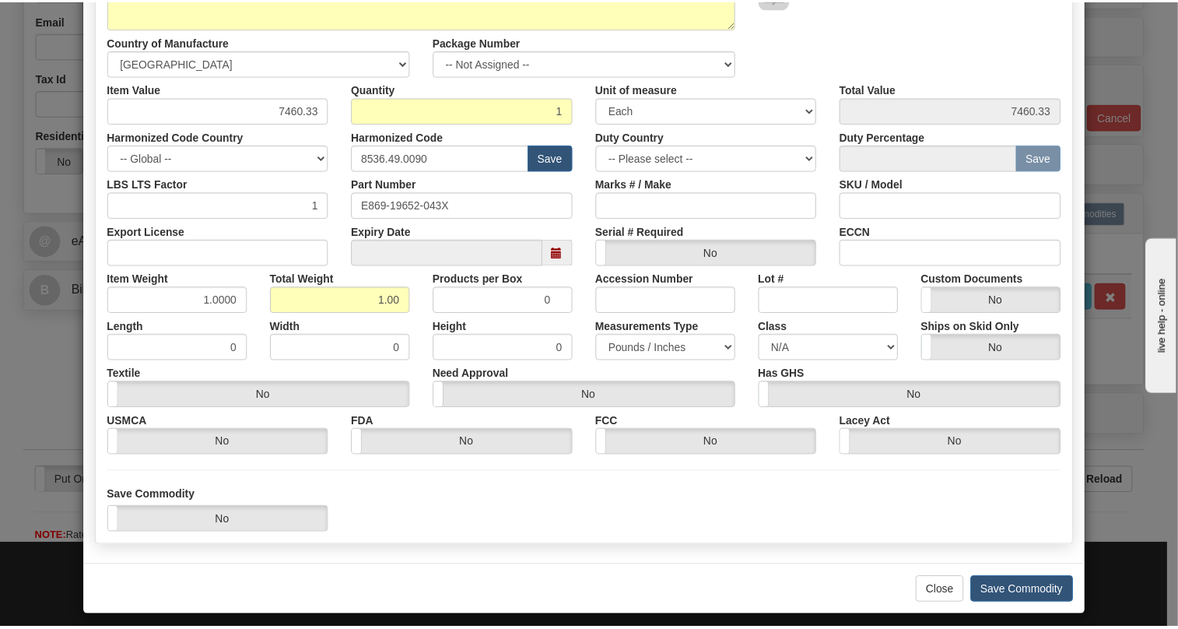
scroll to position [237, 0]
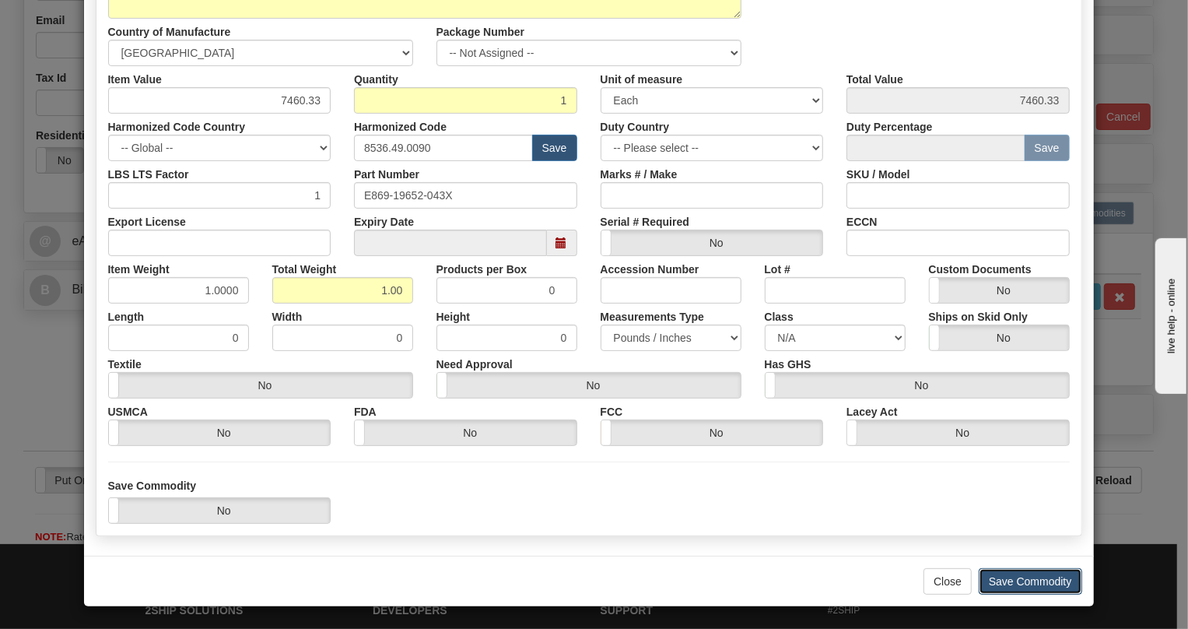
click at [1030, 583] on button "Save Commodity" at bounding box center [1030, 581] width 103 height 26
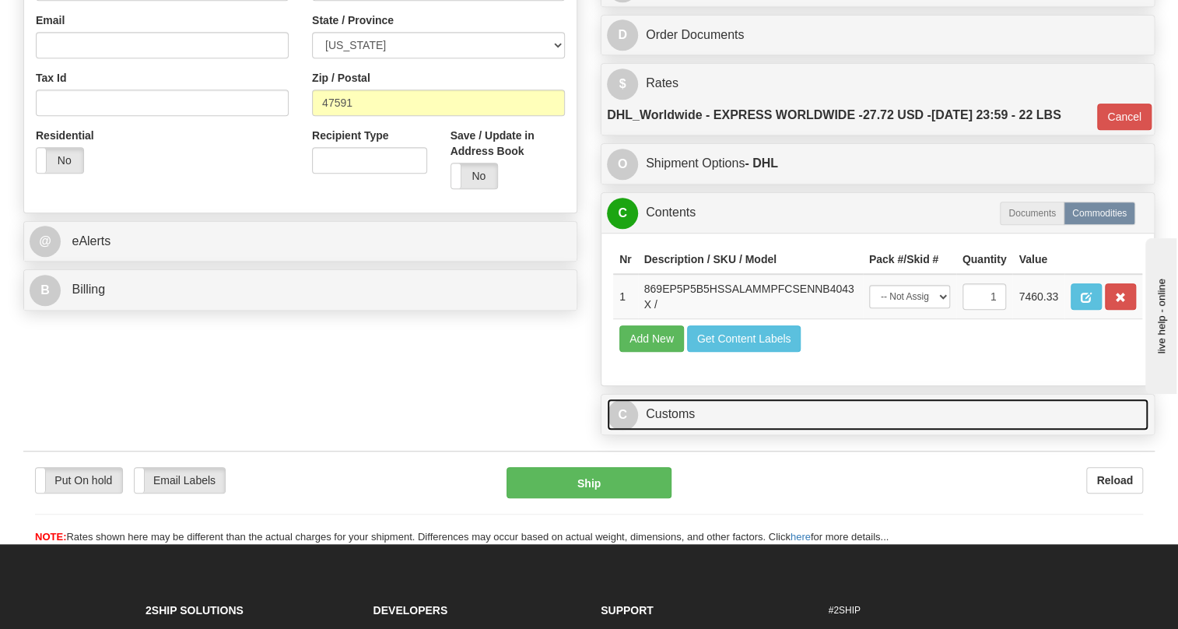
click at [682, 430] on link "C Customs" at bounding box center [878, 414] width 542 height 32
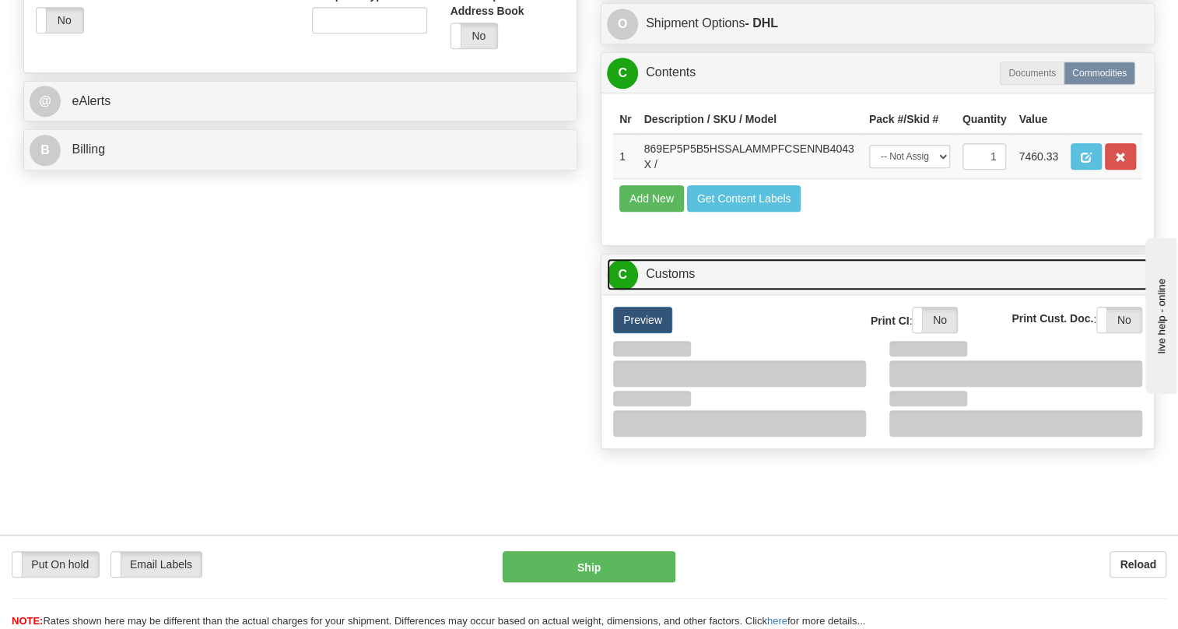
scroll to position [636, 0]
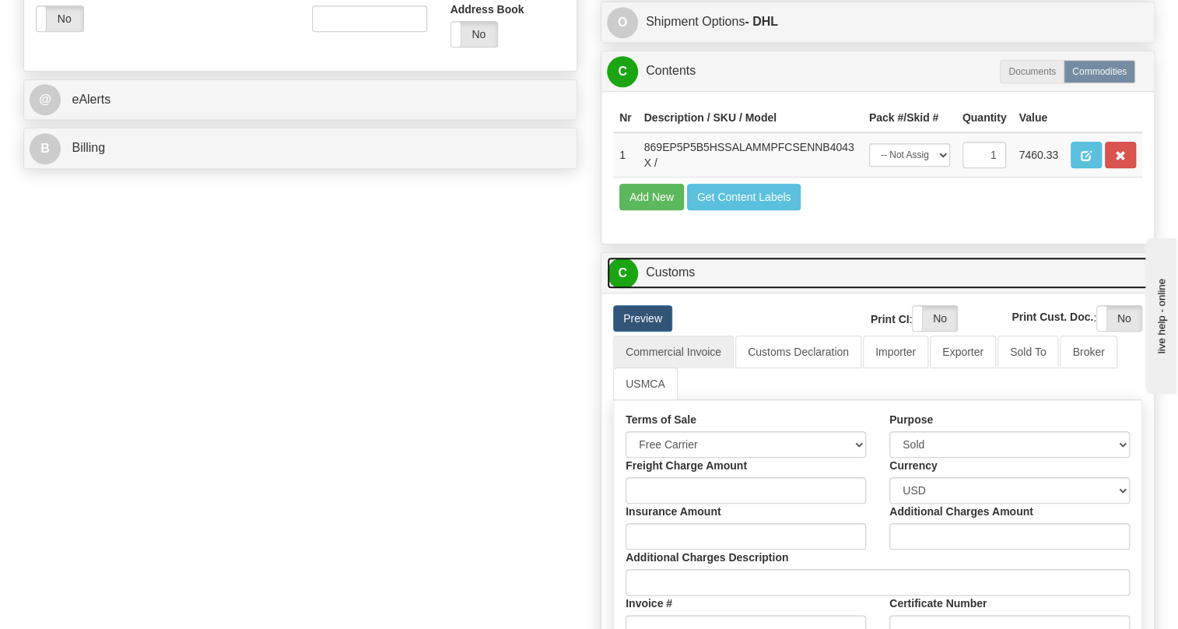
click at [681, 289] on link "C Customs" at bounding box center [878, 273] width 542 height 32
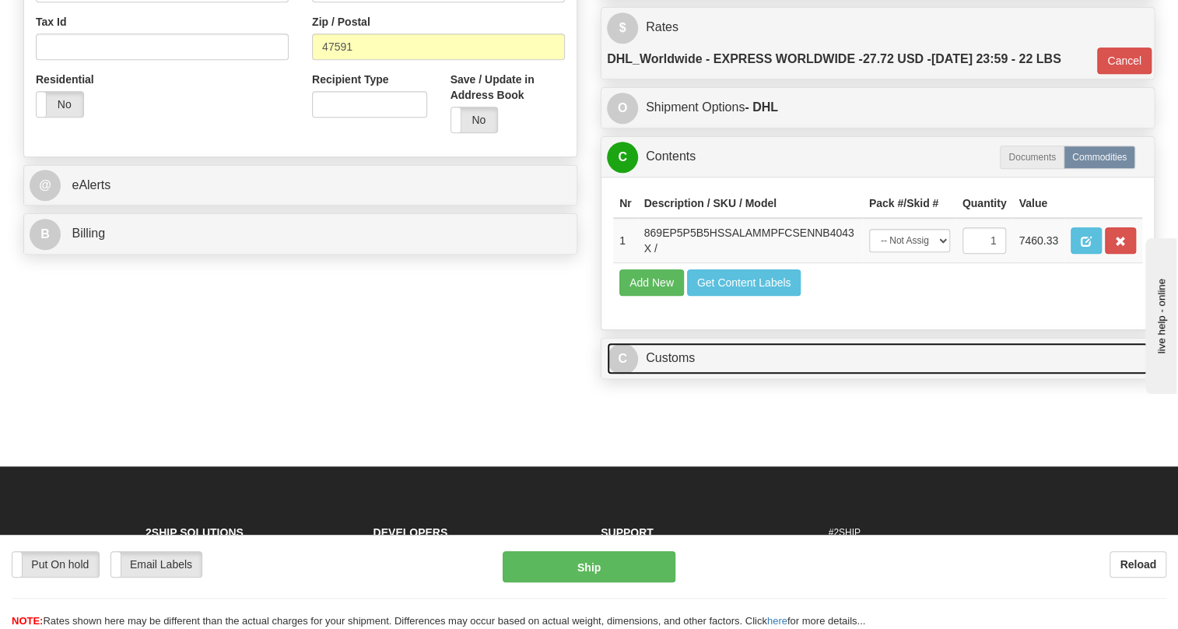
scroll to position [353, 0]
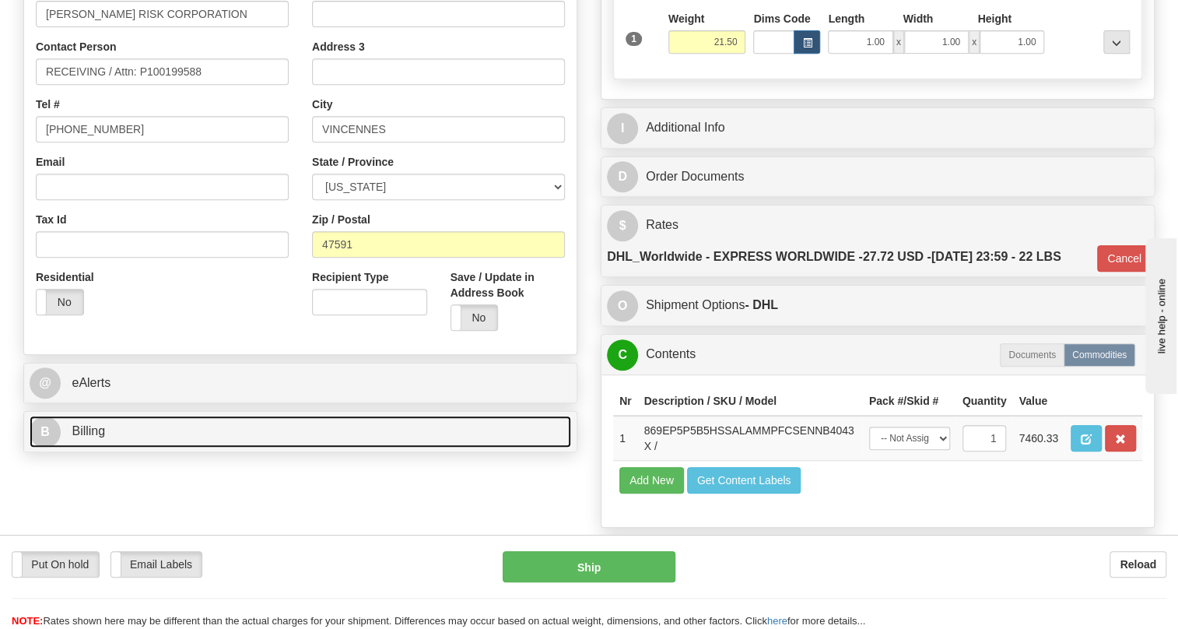
click at [95, 437] on span "Billing" at bounding box center [88, 430] width 33 height 13
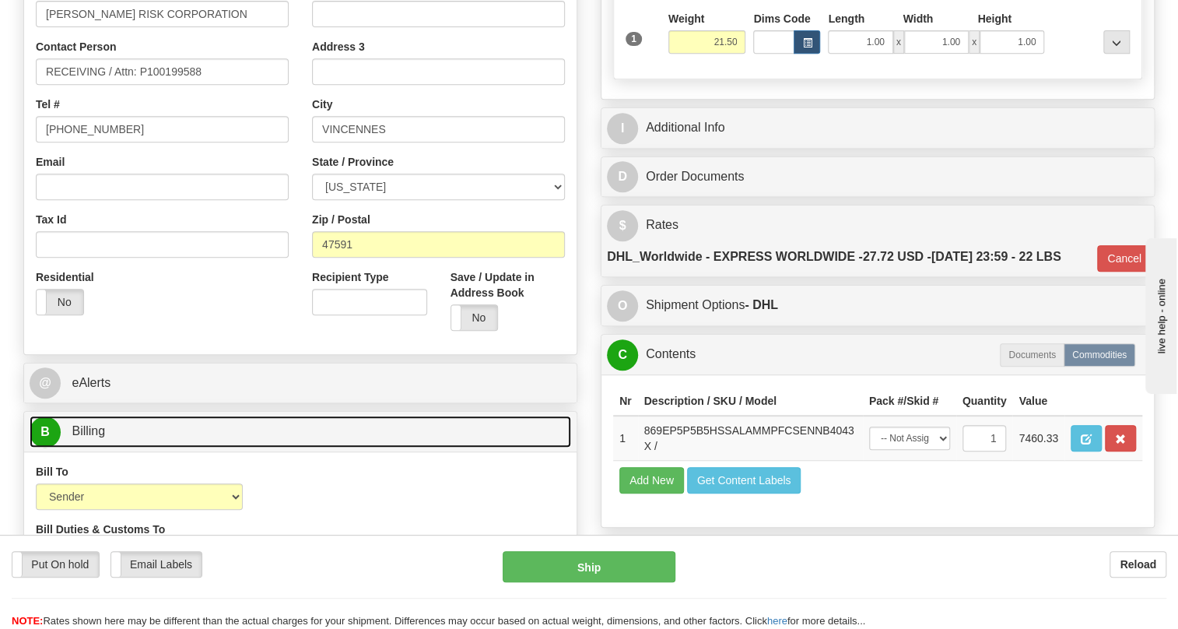
click at [95, 437] on span "Billing" at bounding box center [88, 430] width 33 height 13
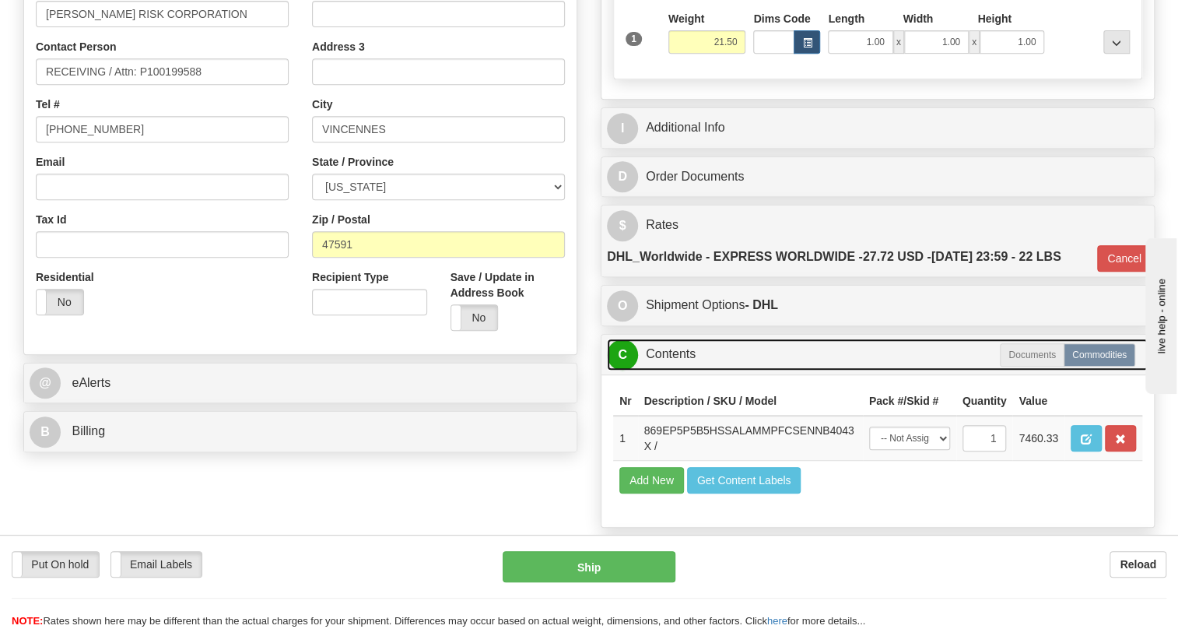
click at [683, 370] on link "C Contents" at bounding box center [878, 354] width 542 height 32
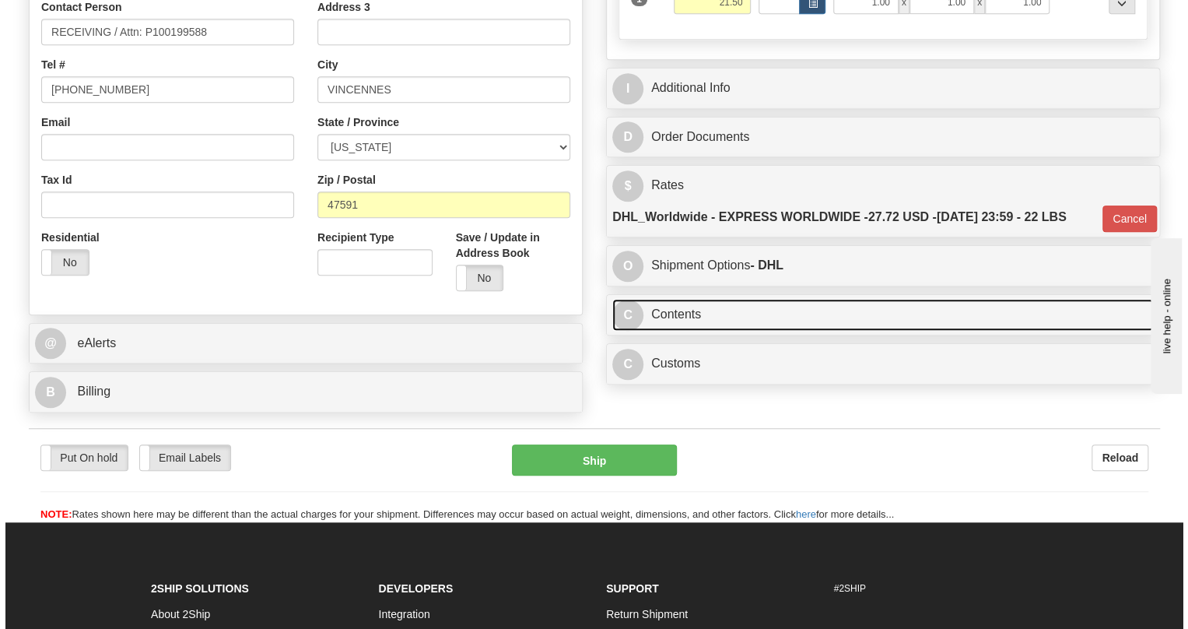
scroll to position [424, 0]
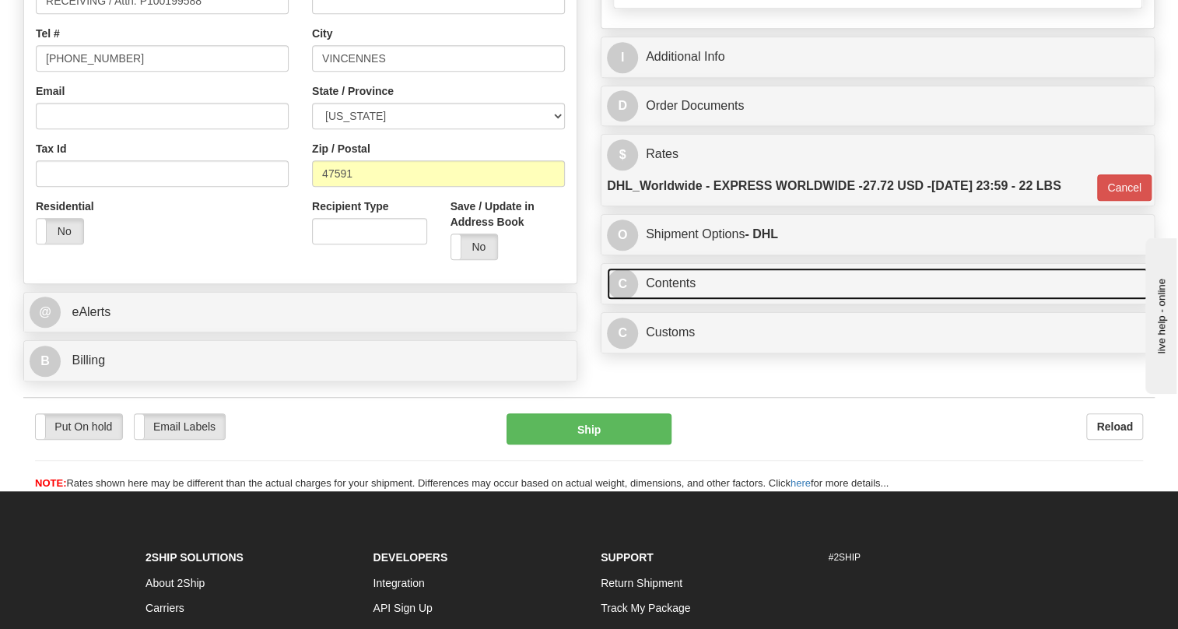
click at [679, 300] on link "C Contents" at bounding box center [878, 284] width 542 height 32
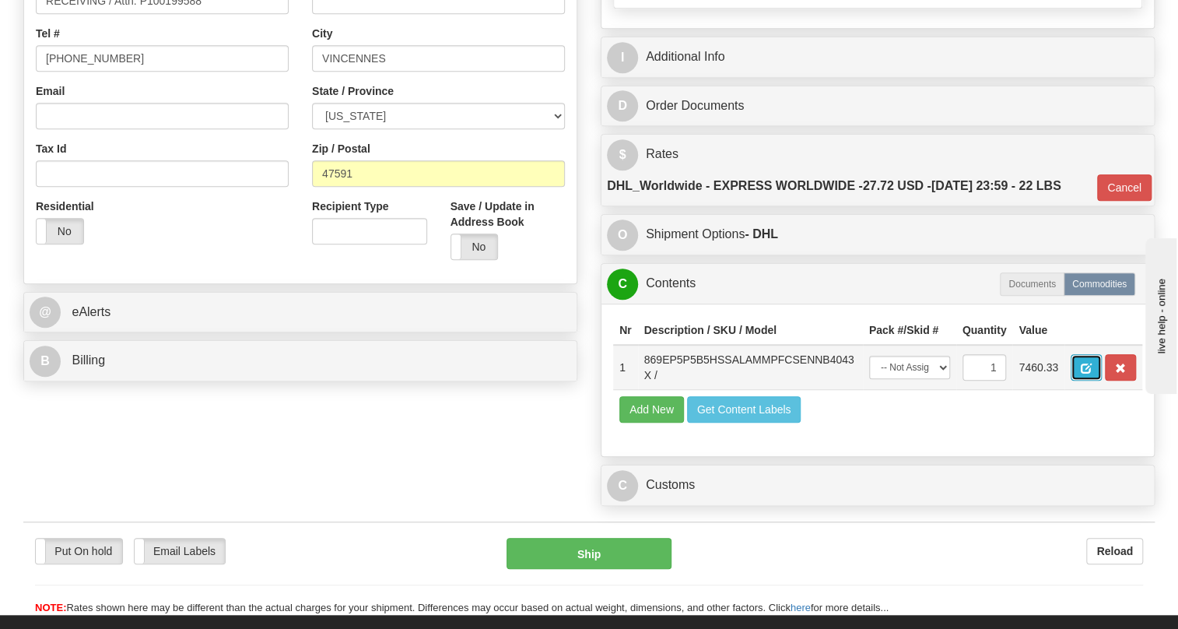
click at [1089, 373] on span "button" at bounding box center [1086, 368] width 11 height 10
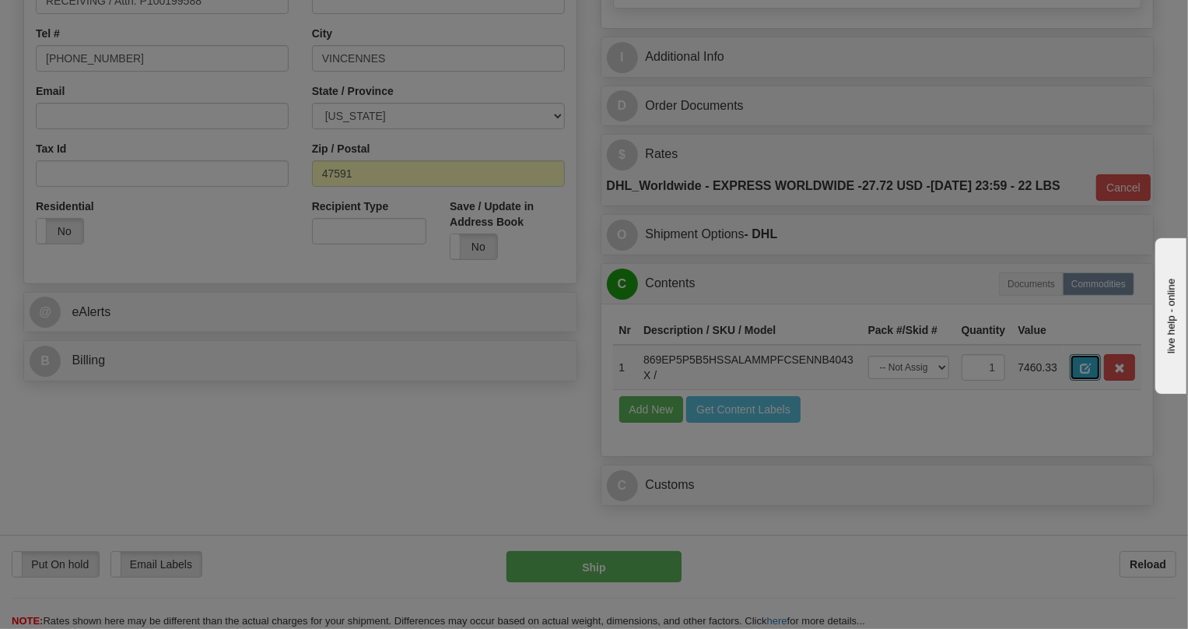
scroll to position [0, 0]
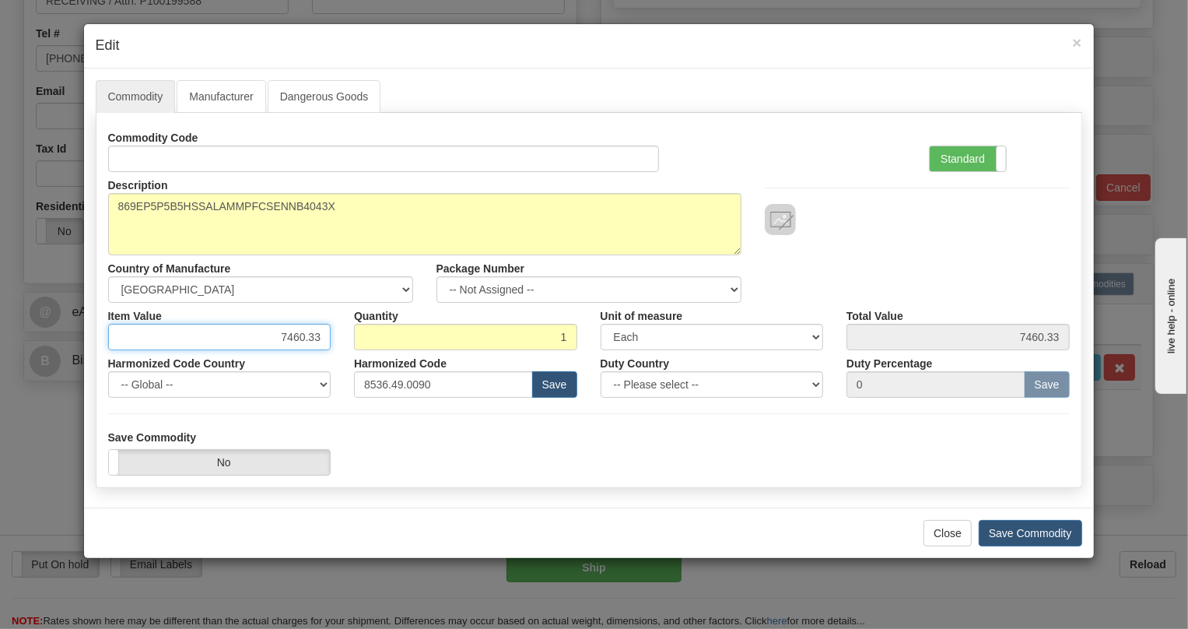
click at [306, 335] on input "7460.33" at bounding box center [219, 337] width 223 height 26
paste input "4.466,57"
click at [287, 338] on input "4.466,57" at bounding box center [219, 337] width 223 height 26
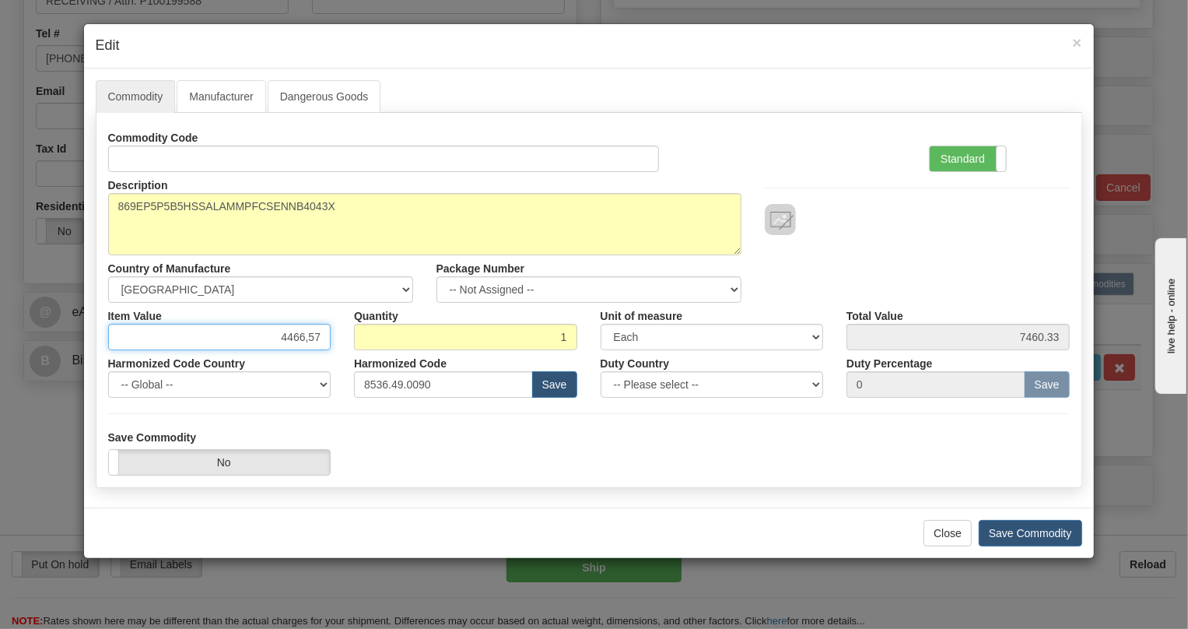
click at [307, 339] on input "4466,57" at bounding box center [219, 337] width 223 height 26
type input "4466.57"
click at [955, 156] on label "Standard" at bounding box center [968, 158] width 76 height 25
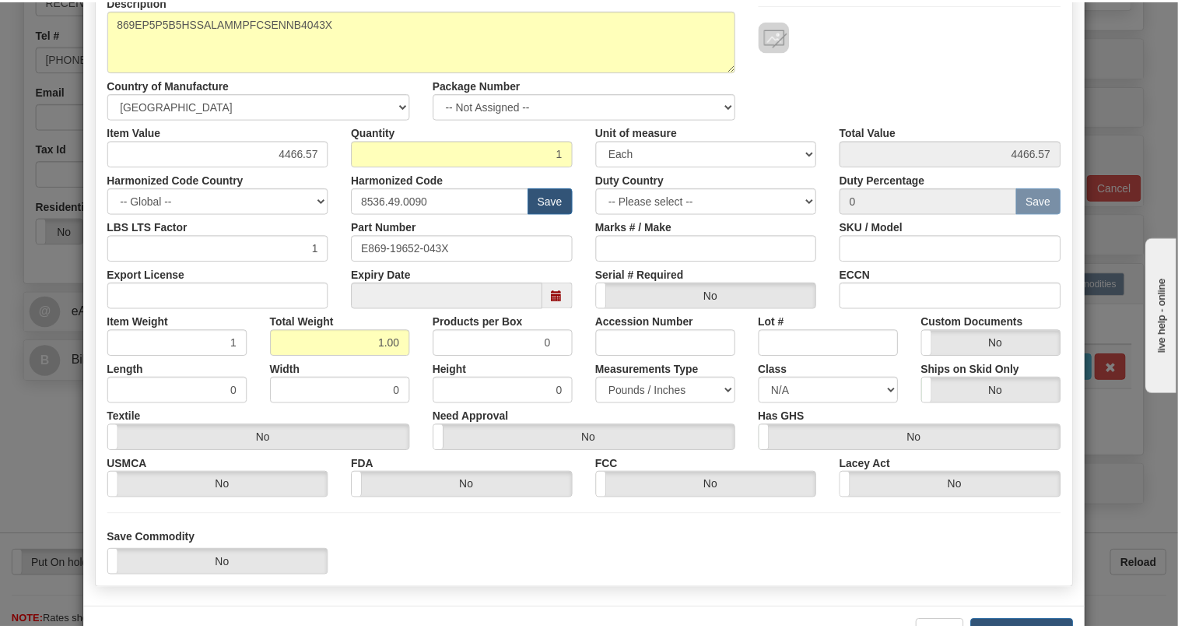
scroll to position [237, 0]
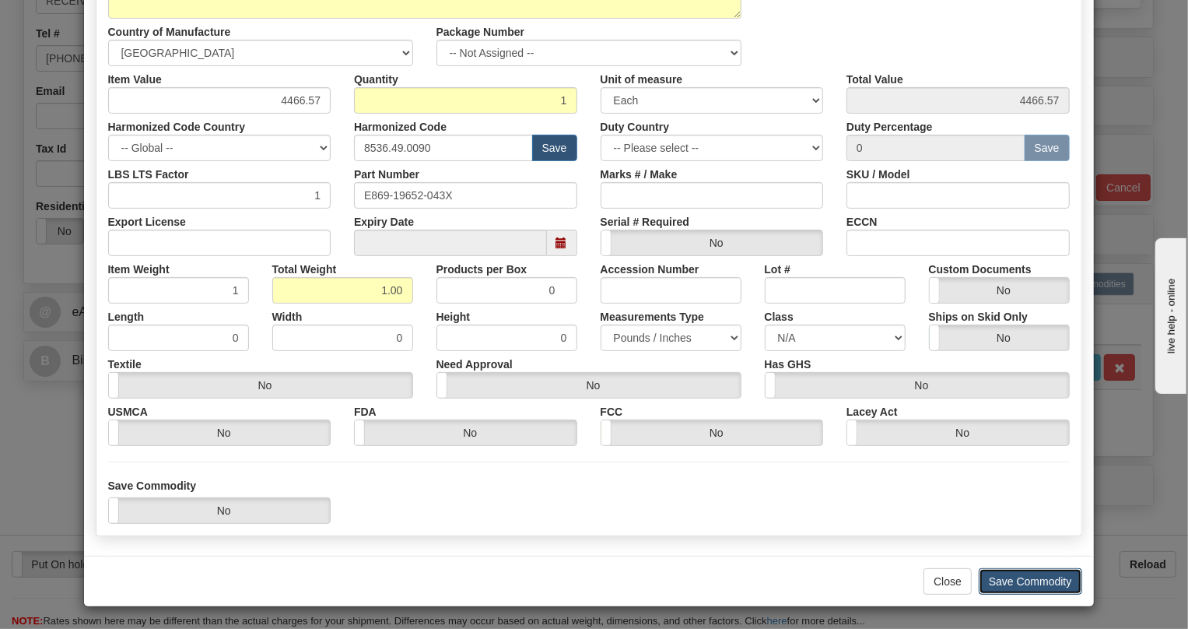
click at [1019, 585] on button "Save Commodity" at bounding box center [1030, 581] width 103 height 26
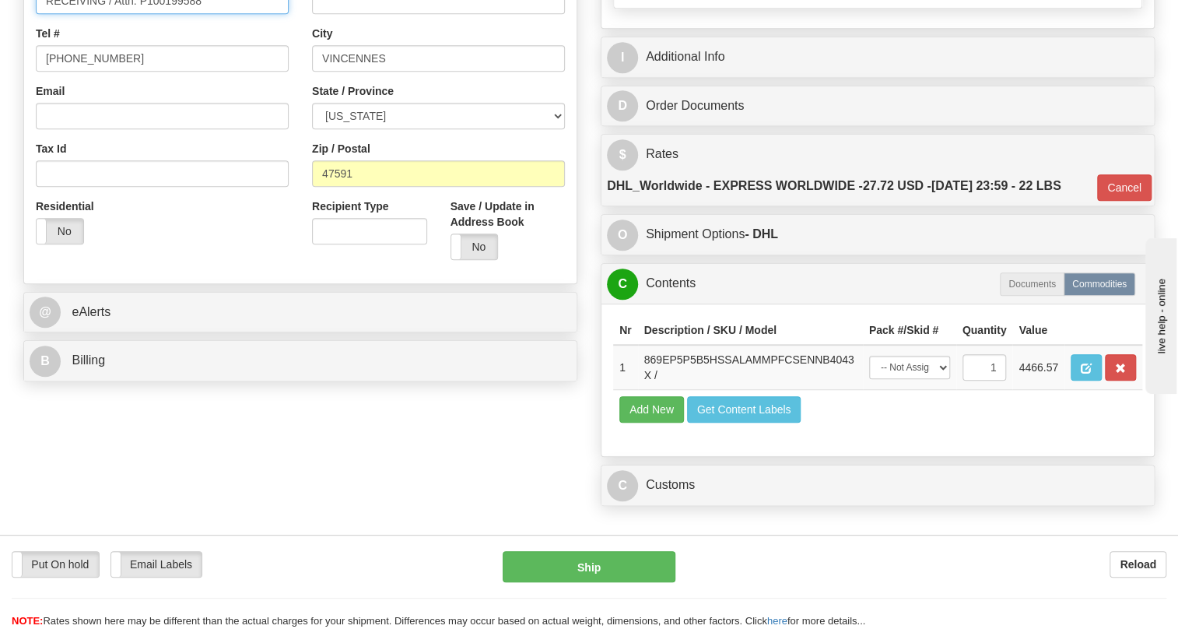
click at [45, 14] on input "RECEIVING / Attn: P100199588" at bounding box center [162, 1] width 253 height 26
paste input "[PERSON_NAME]"
drag, startPoint x: 174, startPoint y: 33, endPoint x: 126, endPoint y: 37, distance: 48.3
click at [126, 14] on input "[PERSON_NAME] / RECEIVING / Attn: P100199588" at bounding box center [162, 1] width 253 height 26
type input "[PERSON_NAME] / Receiving / Attn: P100199588"
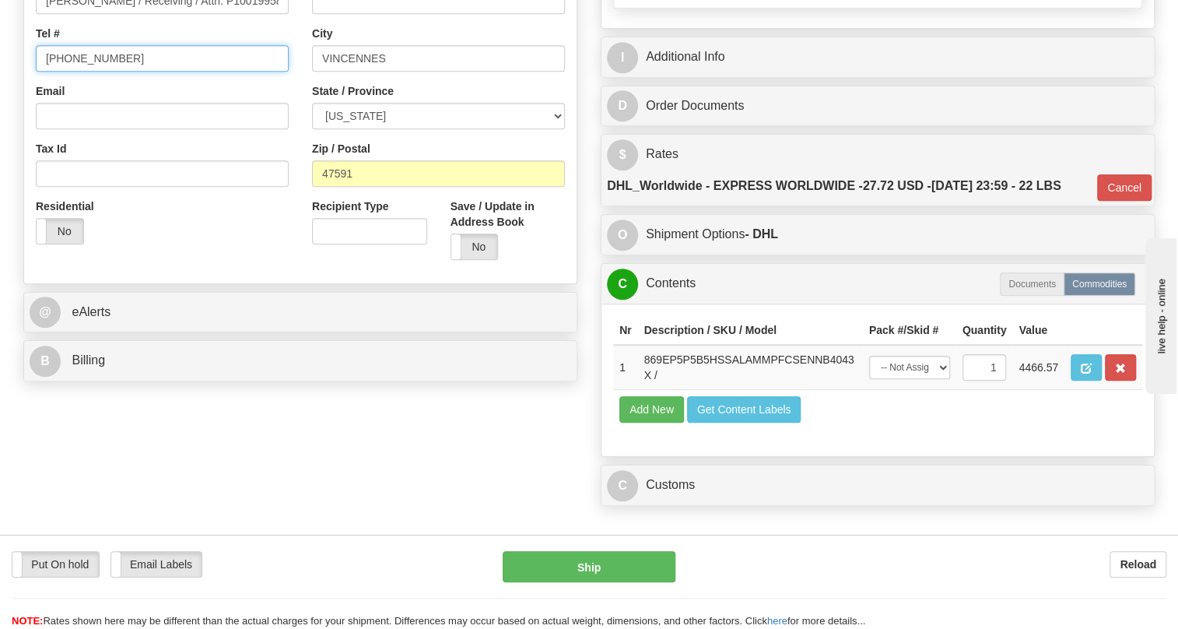
click at [102, 72] on input "[PHONE_NUMBER]" at bounding box center [162, 58] width 253 height 26
click at [102, 72] on input "(779)7960565" at bounding box center [162, 58] width 253 height 26
paste input "8123164077"
type input "8123164077"
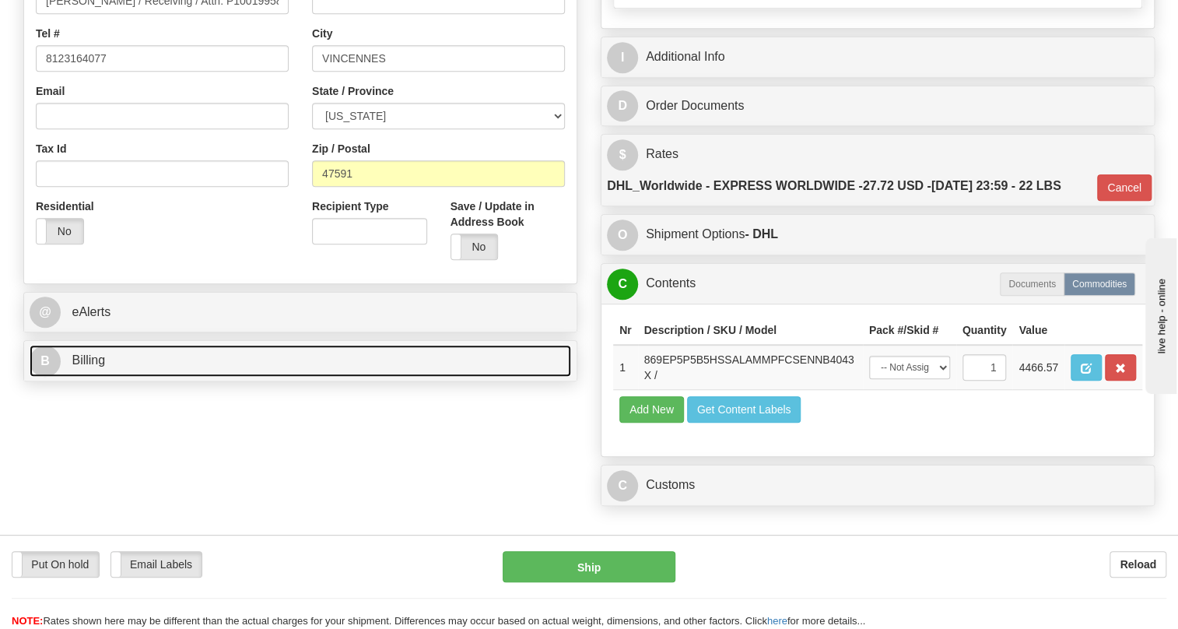
click at [82, 366] on span "Billing" at bounding box center [88, 359] width 33 height 13
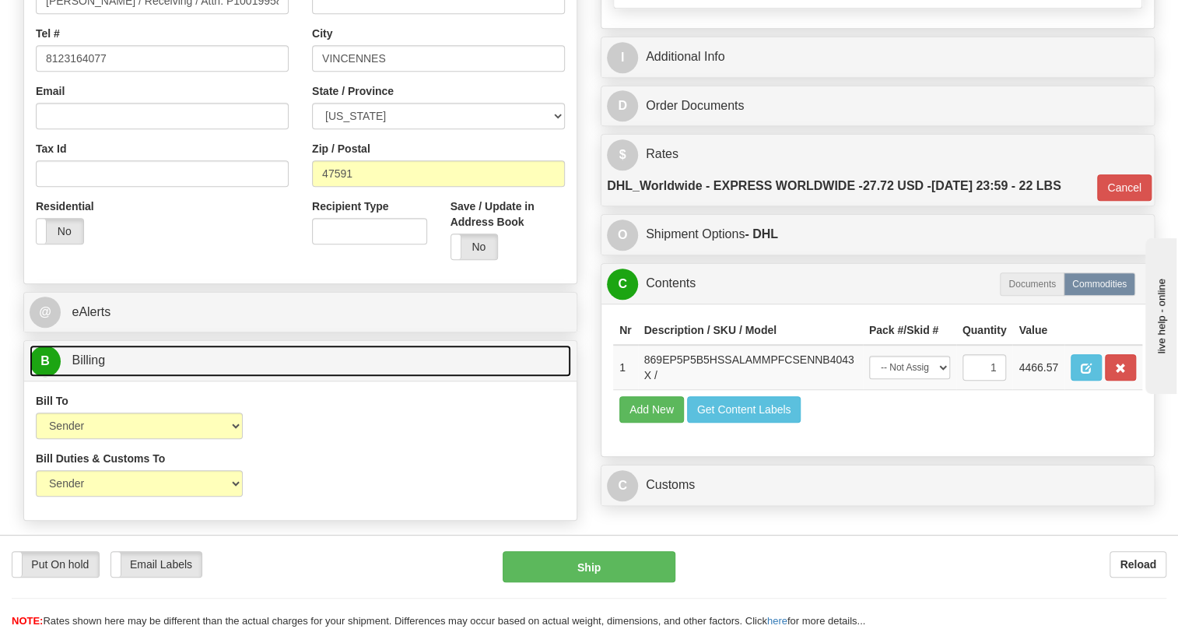
click at [82, 366] on span "Billing" at bounding box center [88, 359] width 33 height 13
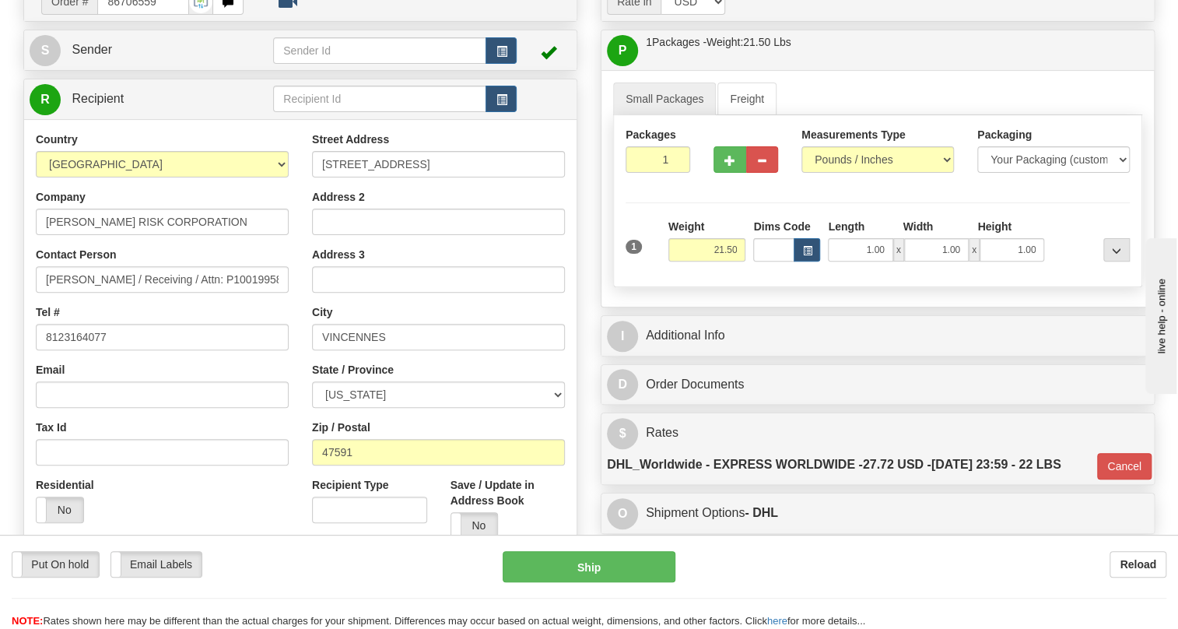
scroll to position [212, 0]
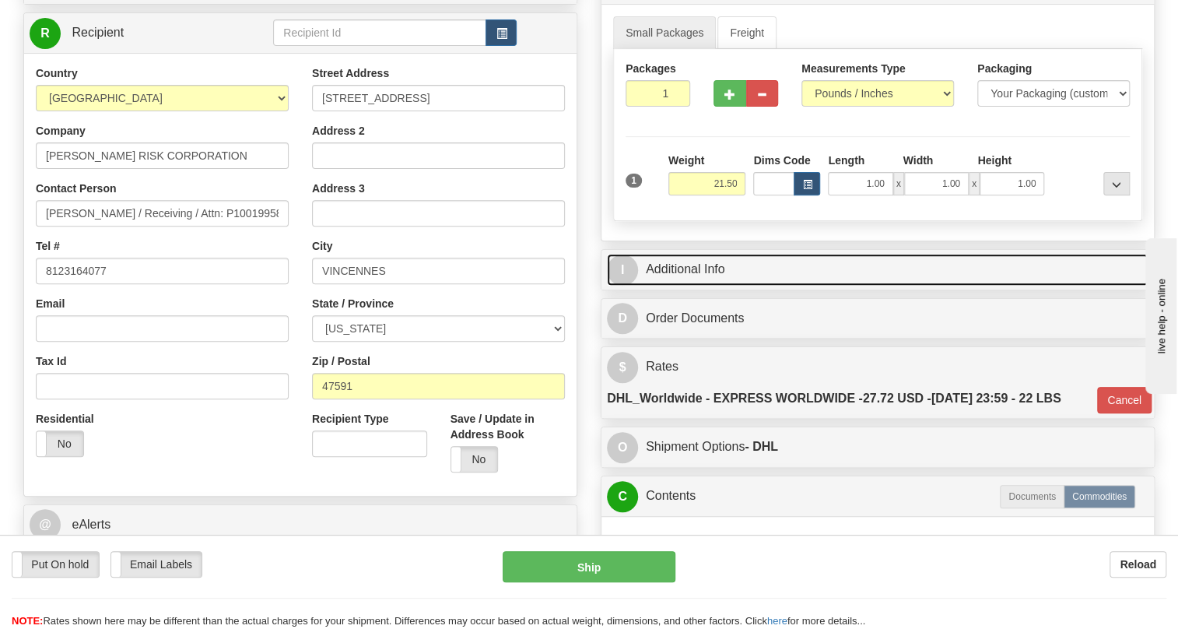
click at [702, 286] on link "I Additional Info" at bounding box center [878, 270] width 542 height 32
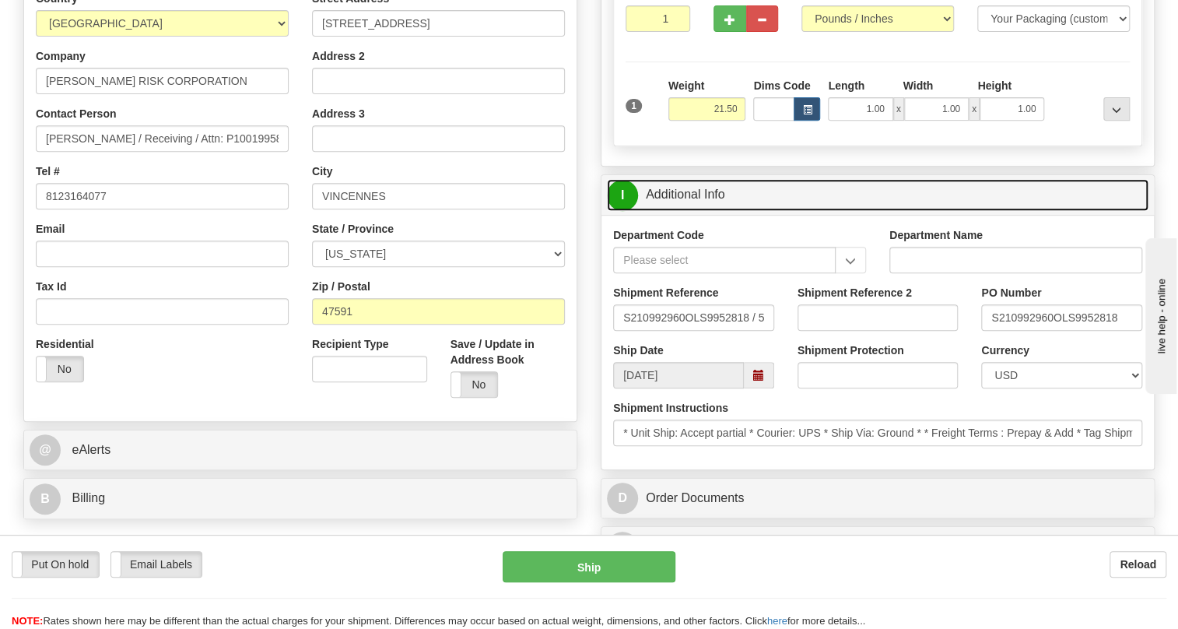
scroll to position [353, 0]
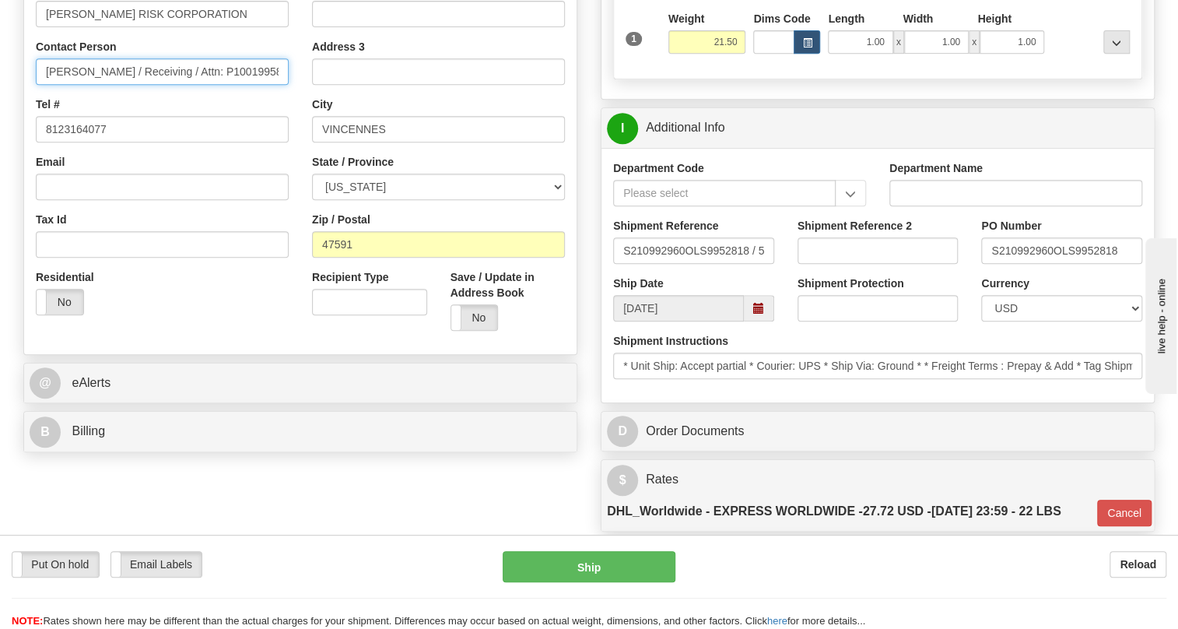
drag, startPoint x: 259, startPoint y: 107, endPoint x: 177, endPoint y: 109, distance: 82.5
click at [177, 85] on input "Larry Chattin / Receiving / Attn: P100199588" at bounding box center [162, 71] width 253 height 26
type input "Larry Chattin / Receiving /"
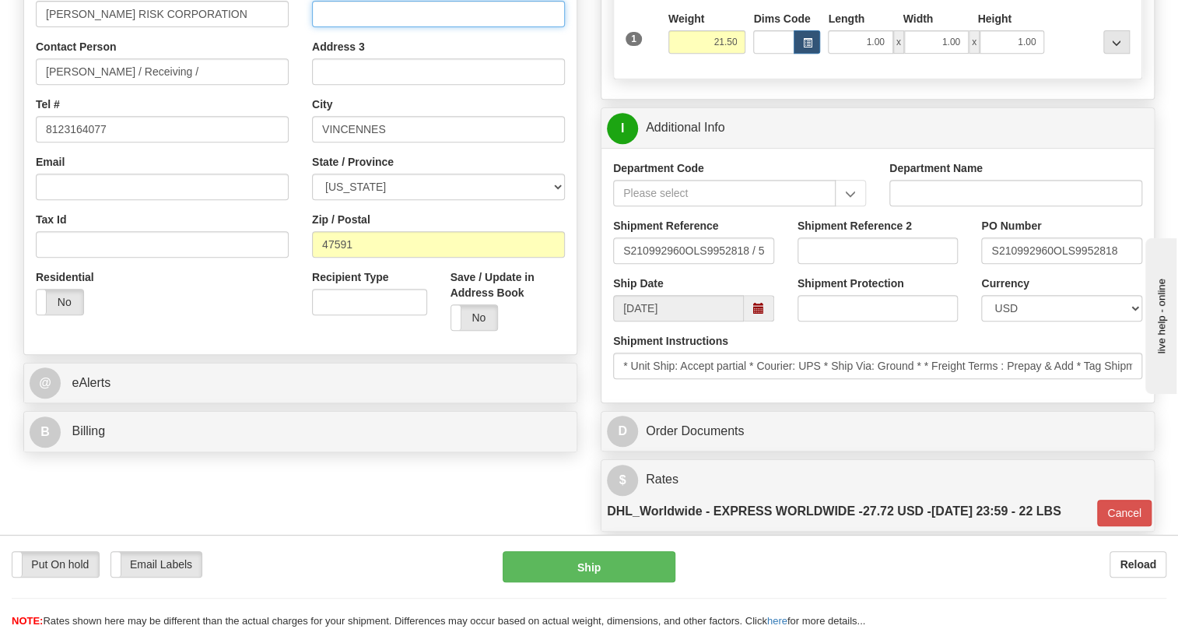
click at [334, 27] on input "Address 2" at bounding box center [438, 14] width 253 height 26
paste input "Attn: P100199588"
type input "Attn: P100199588"
drag, startPoint x: 1052, startPoint y: 283, endPoint x: 992, endPoint y: 285, distance: 59.9
click at [992, 264] on input "S210992960OLS9952818" at bounding box center [1061, 250] width 161 height 26
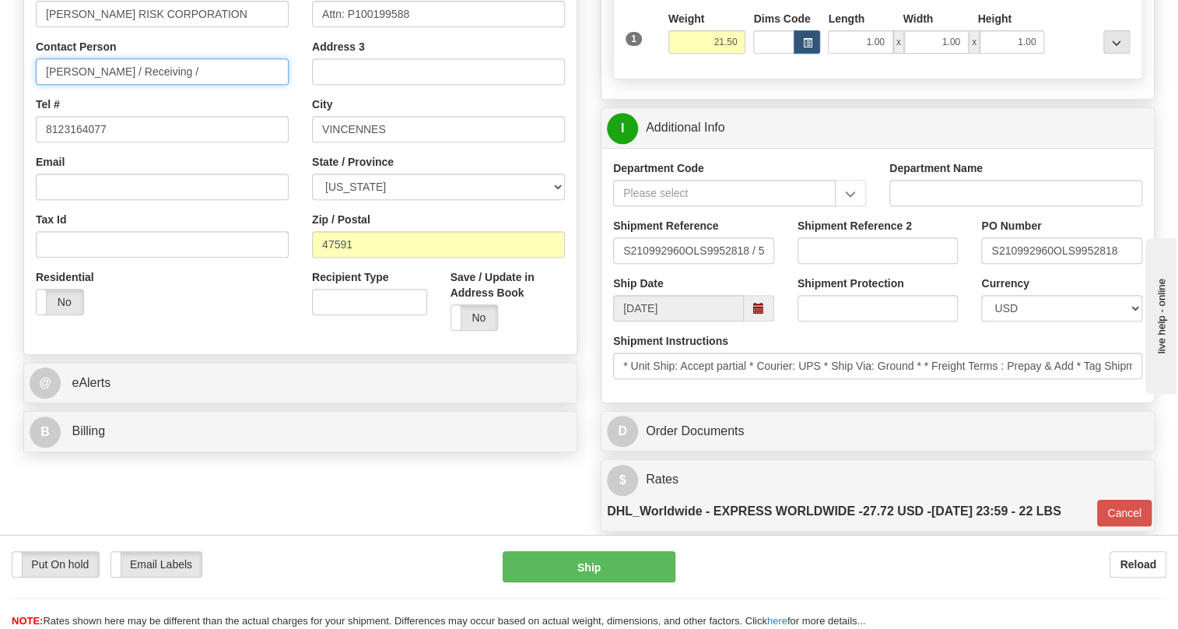
click at [181, 85] on input "Larry Chattin / Receiving /" at bounding box center [162, 71] width 253 height 26
paste input "S210992960"
type input "Larry Chattin / Receiving / PO# S210992960"
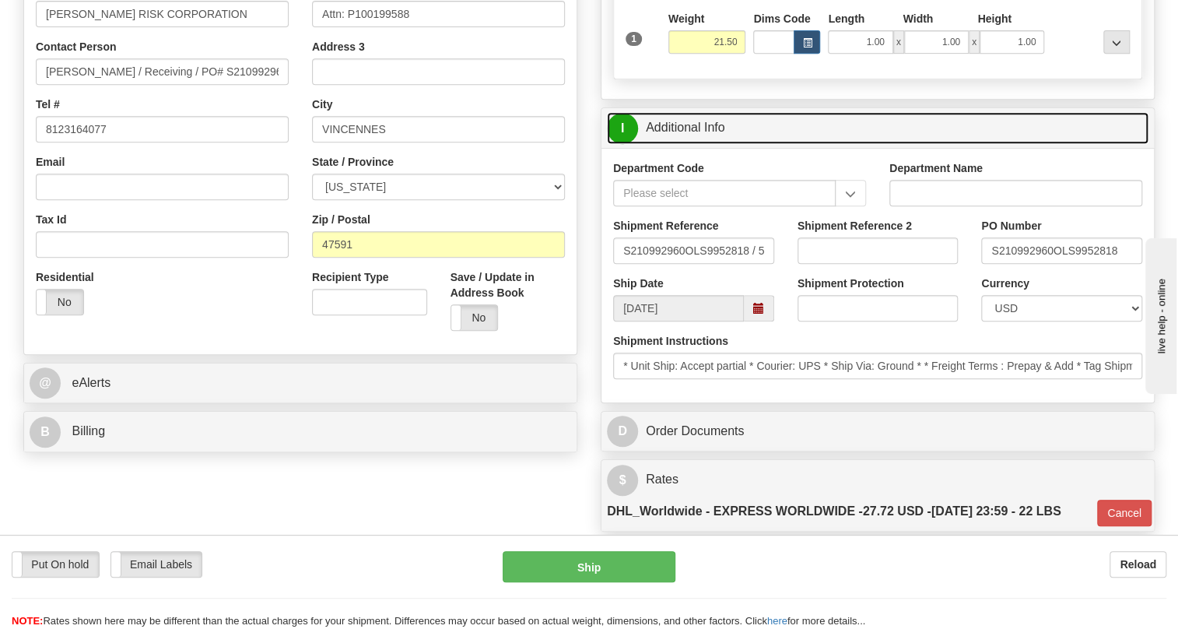
click at [678, 144] on link "I Additional Info" at bounding box center [878, 128] width 542 height 32
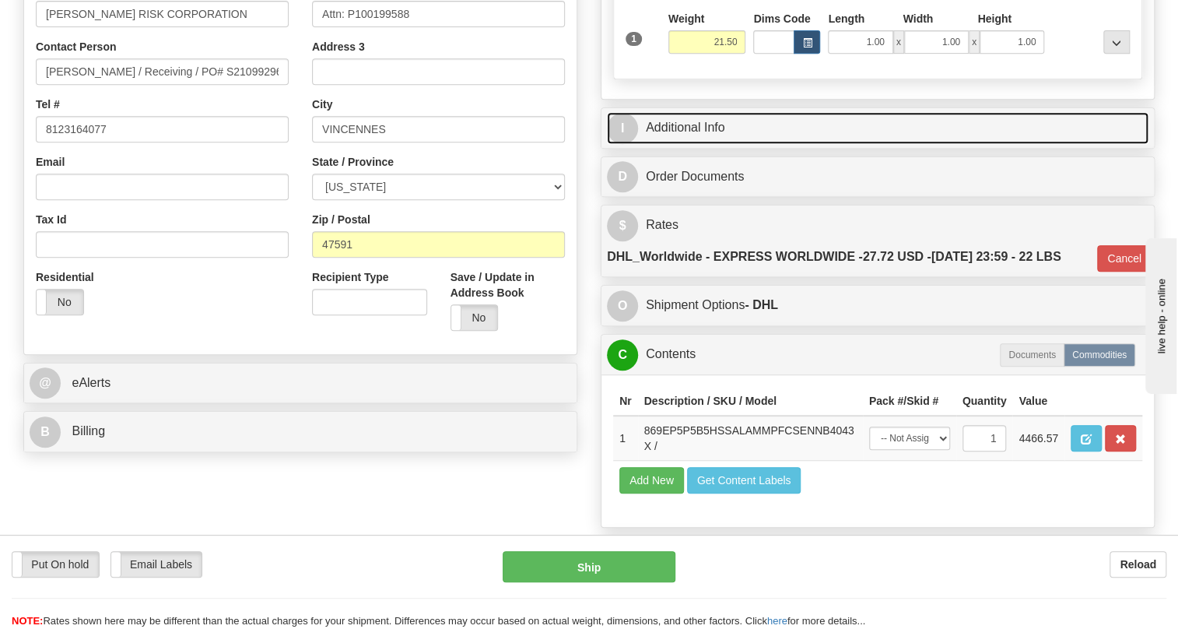
scroll to position [424, 0]
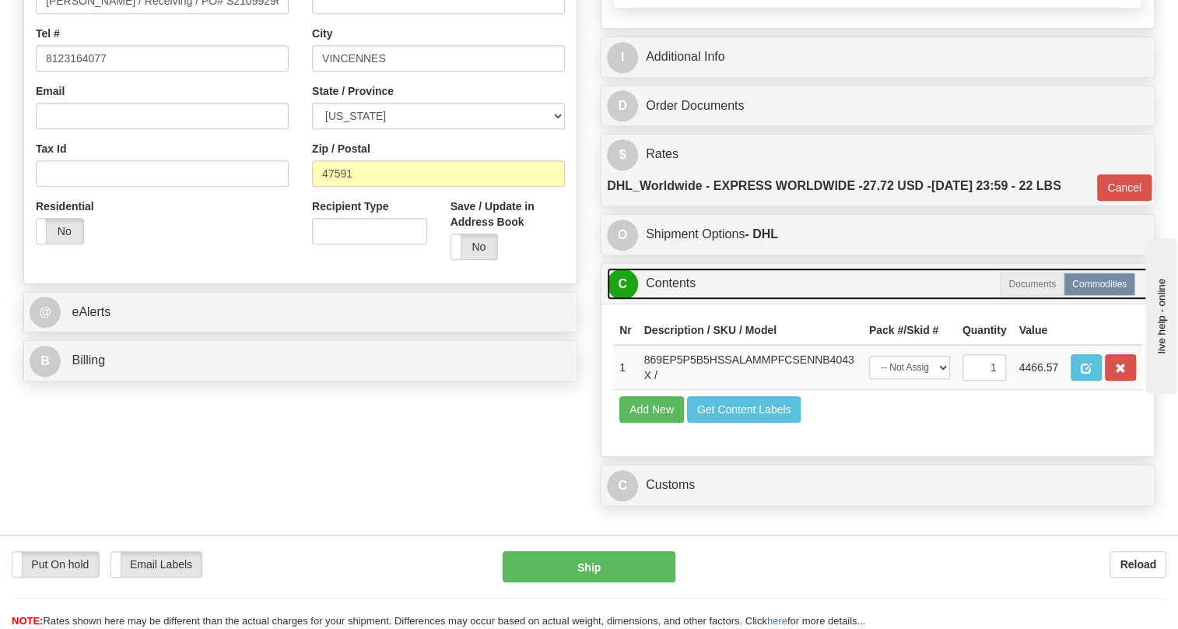
click at [681, 300] on link "C Contents" at bounding box center [878, 284] width 542 height 32
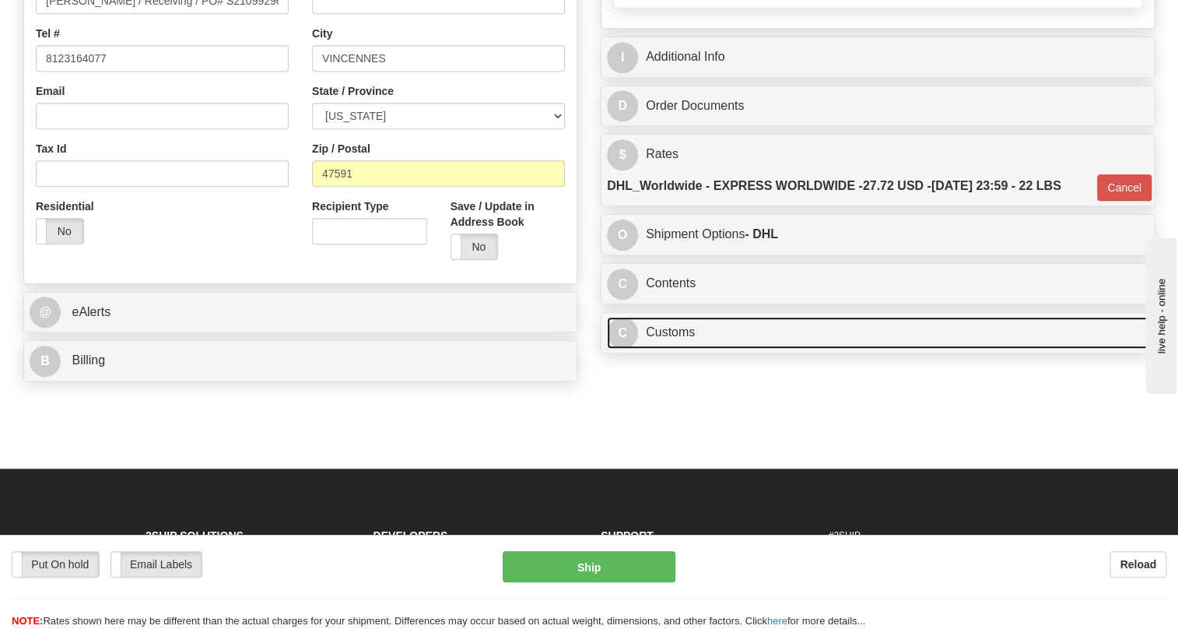
click at [676, 349] on link "C Customs" at bounding box center [878, 333] width 542 height 32
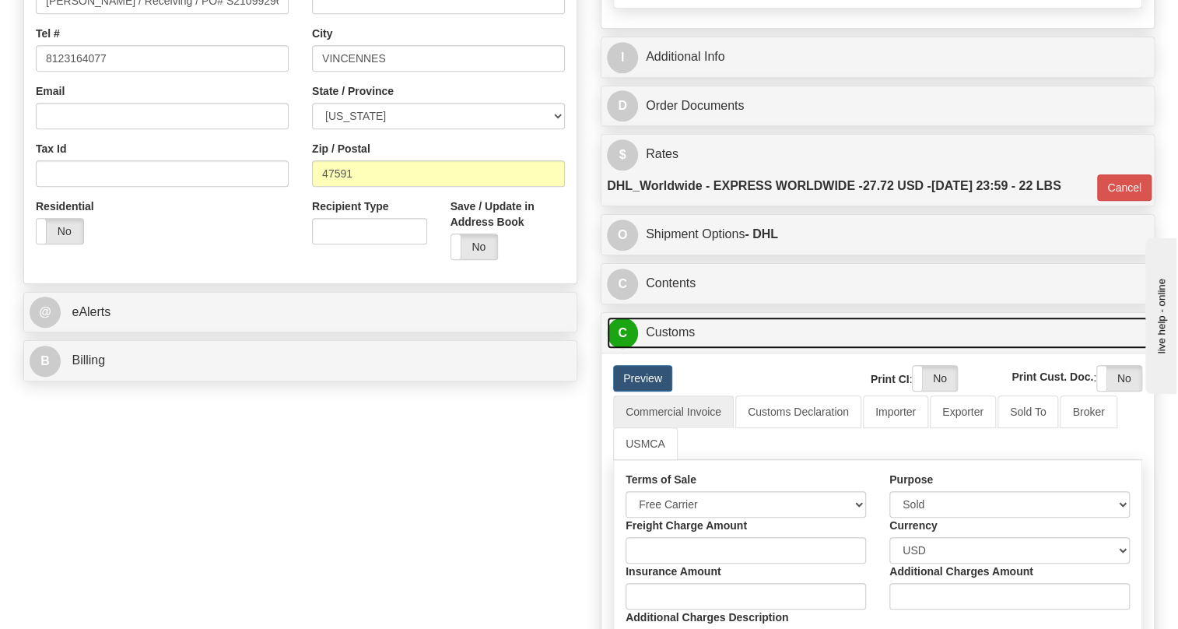
click at [676, 349] on link "C Customs" at bounding box center [878, 333] width 542 height 32
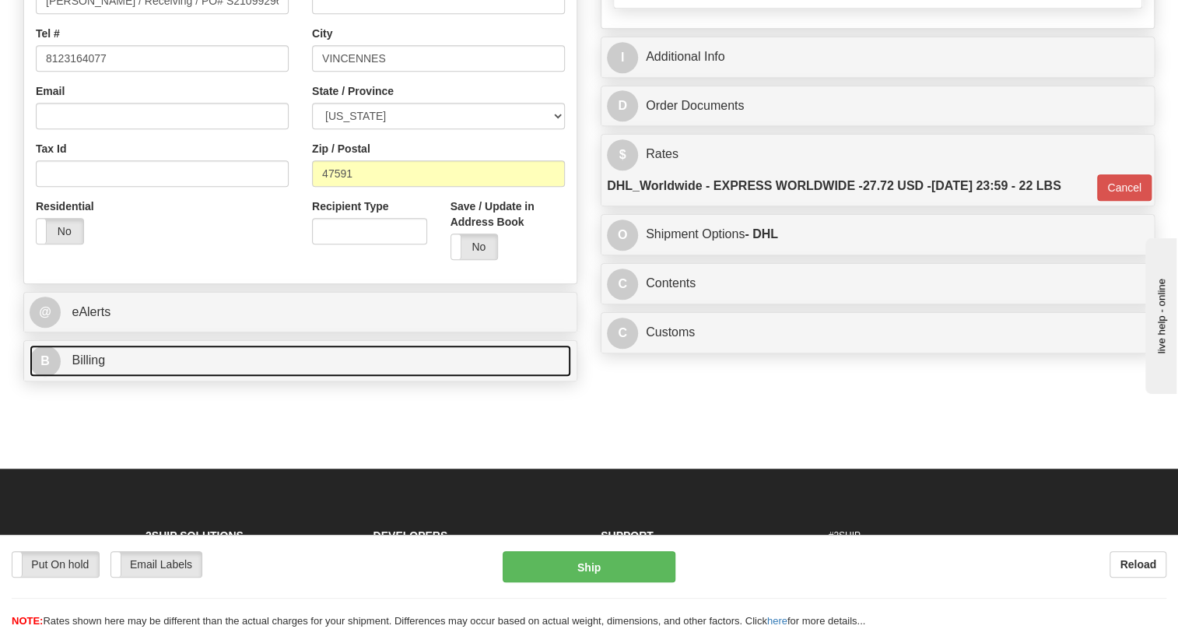
click at [91, 366] on span "Billing" at bounding box center [88, 359] width 33 height 13
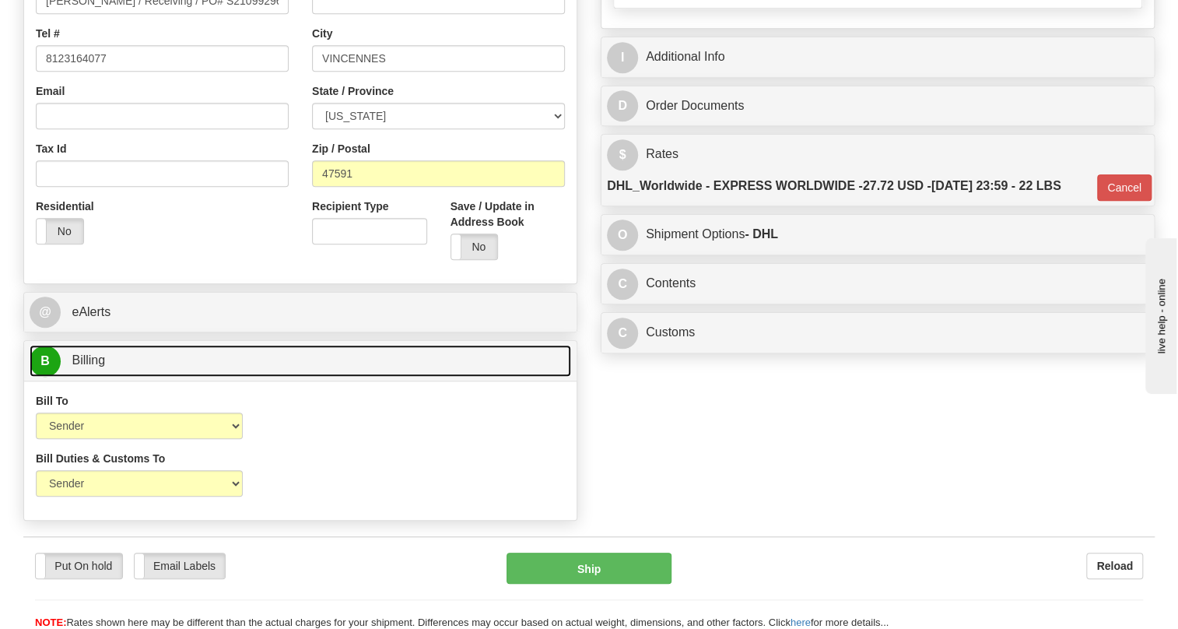
click at [91, 366] on span "Billing" at bounding box center [88, 359] width 33 height 13
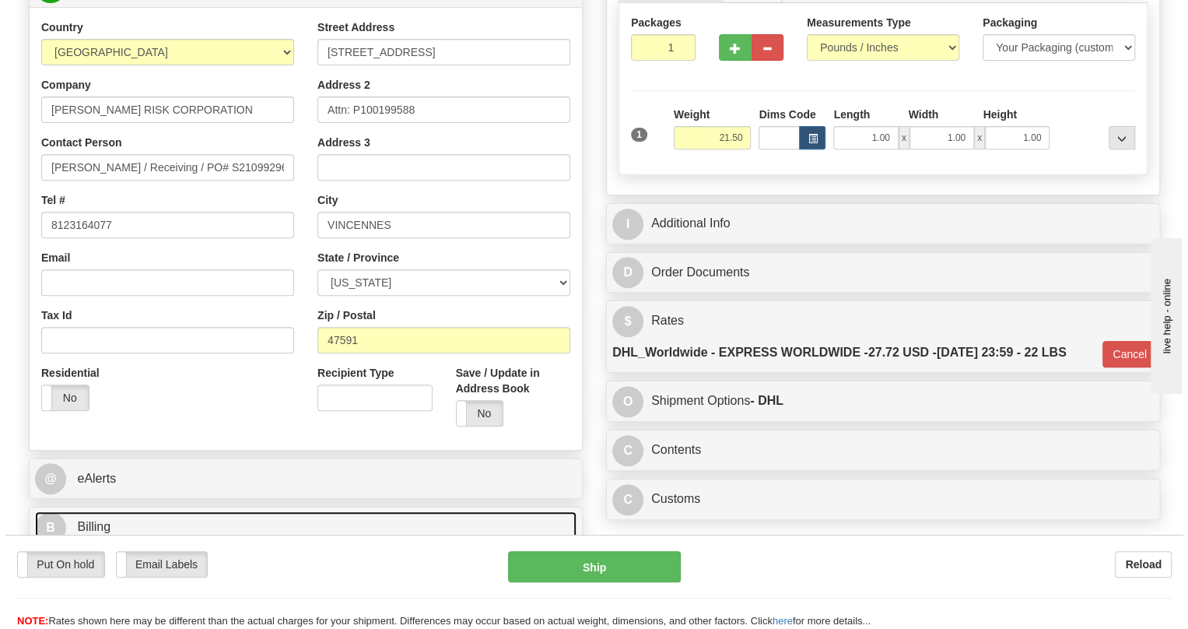
scroll to position [141, 0]
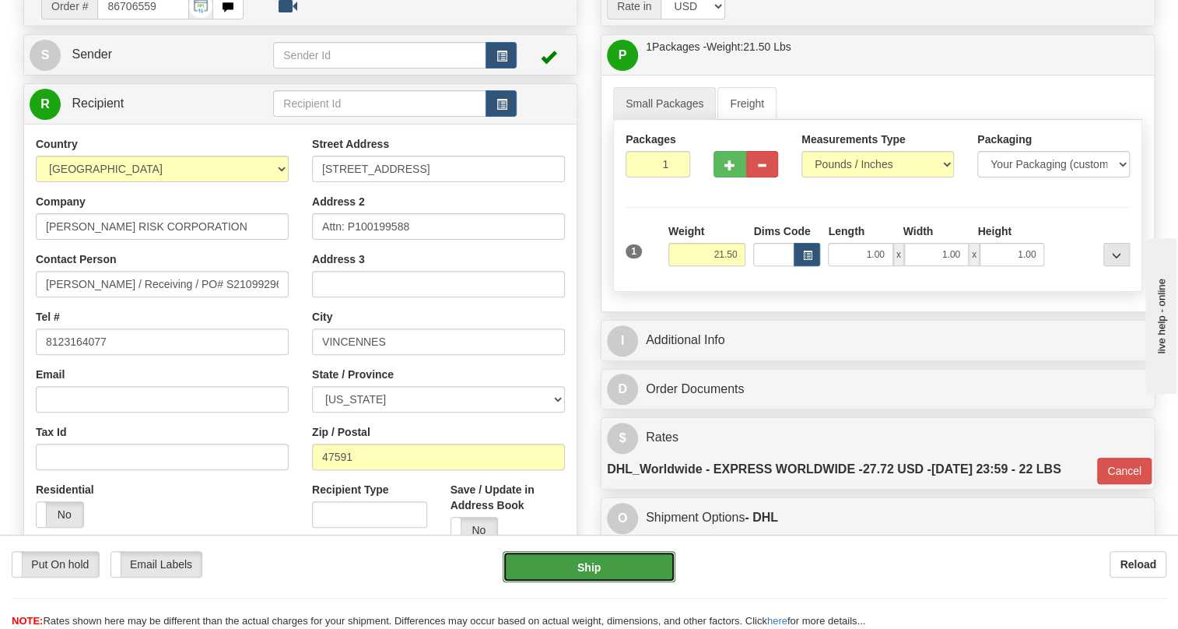
click at [585, 568] on button "Ship" at bounding box center [589, 566] width 173 height 31
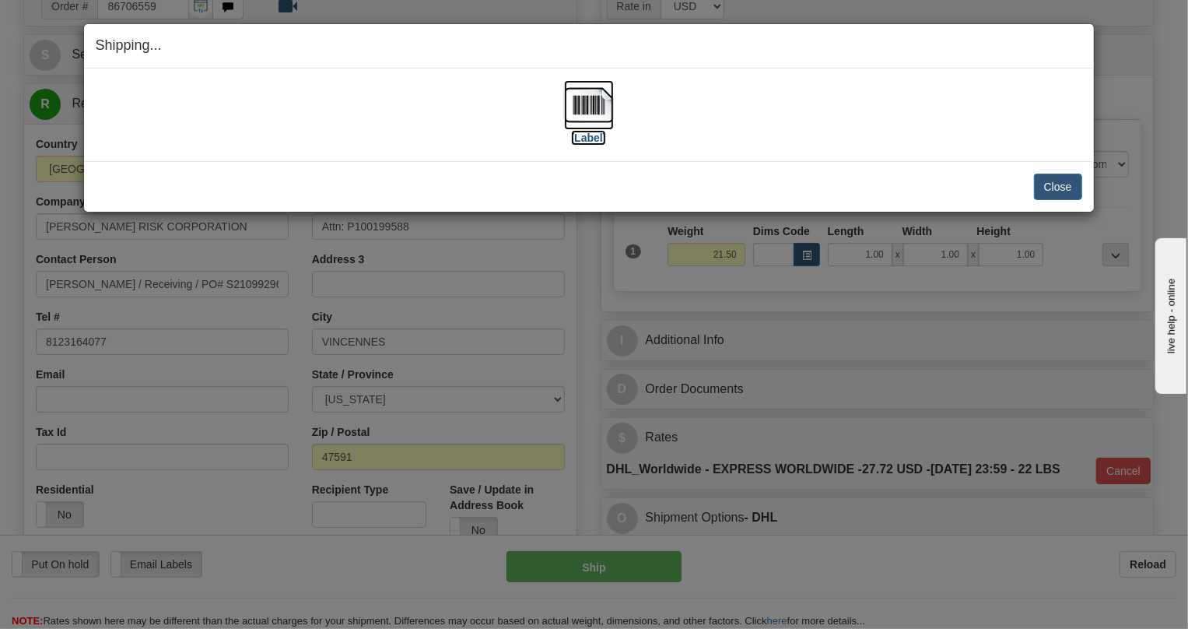
click at [598, 110] on img at bounding box center [589, 105] width 50 height 50
click at [1061, 184] on button "Close" at bounding box center [1058, 187] width 48 height 26
